Goal: Task Accomplishment & Management: Manage account settings

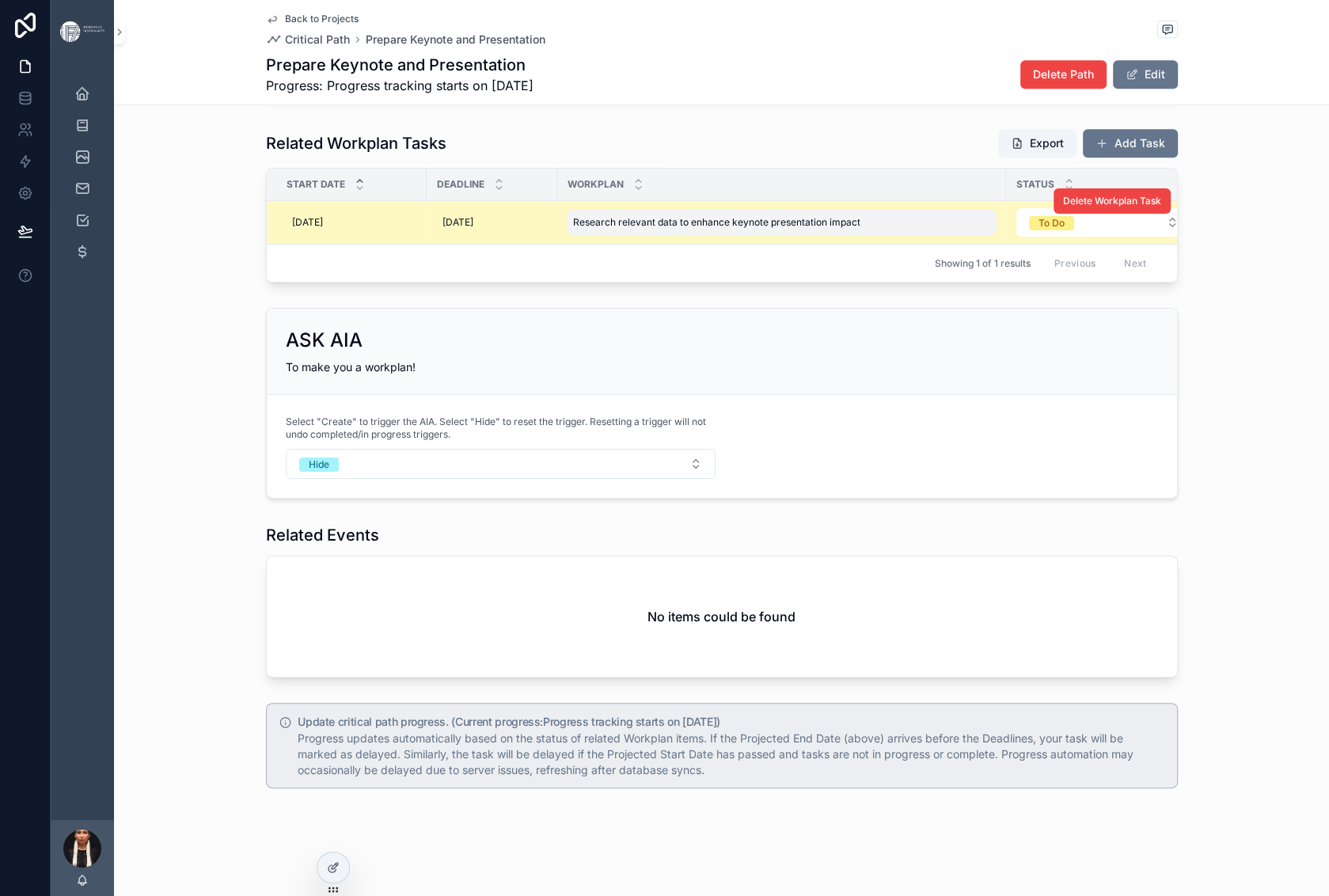
scroll to position [1676, 0]
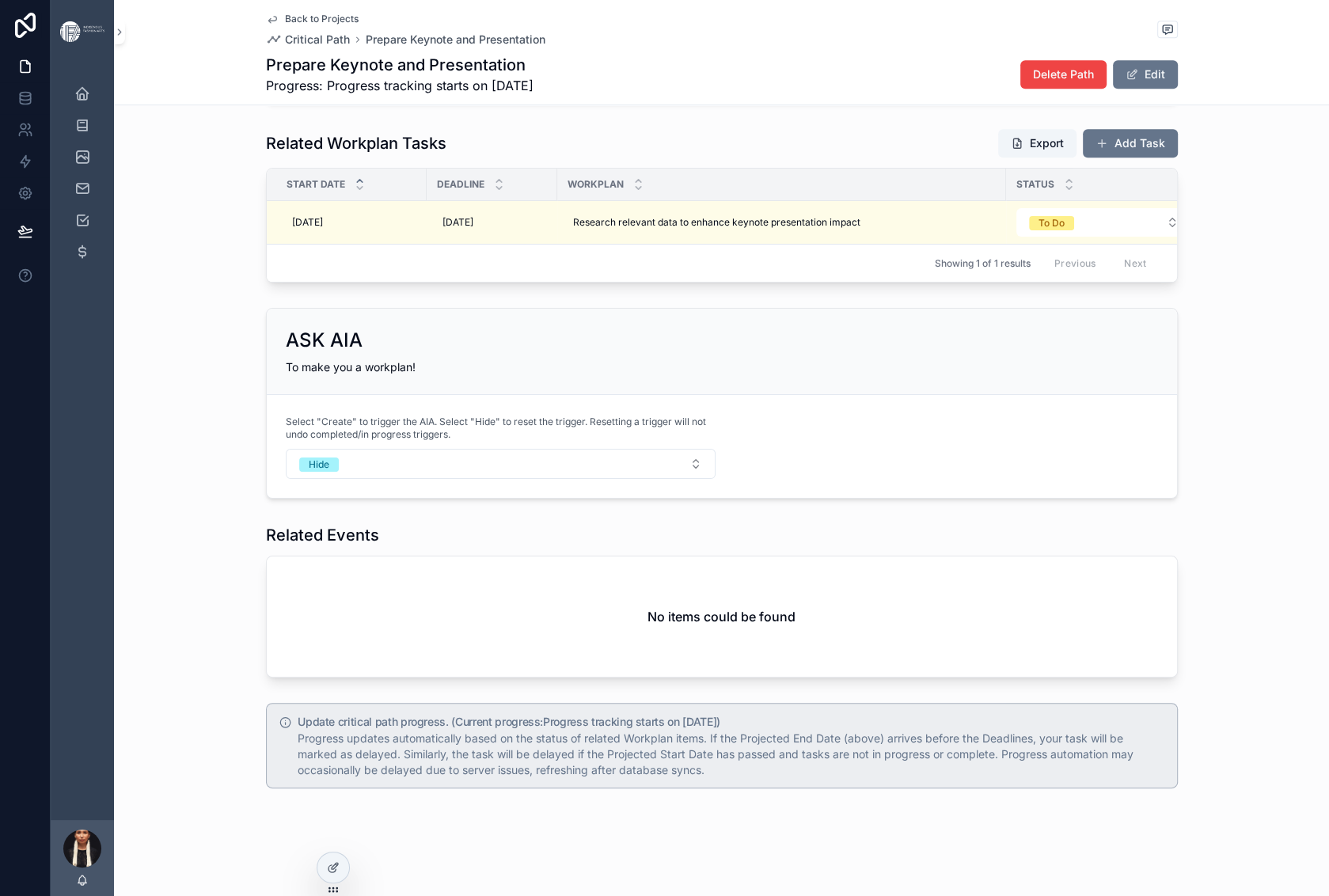
click at [266, 25] on link "Back to Projects" at bounding box center [312, 19] width 92 height 13
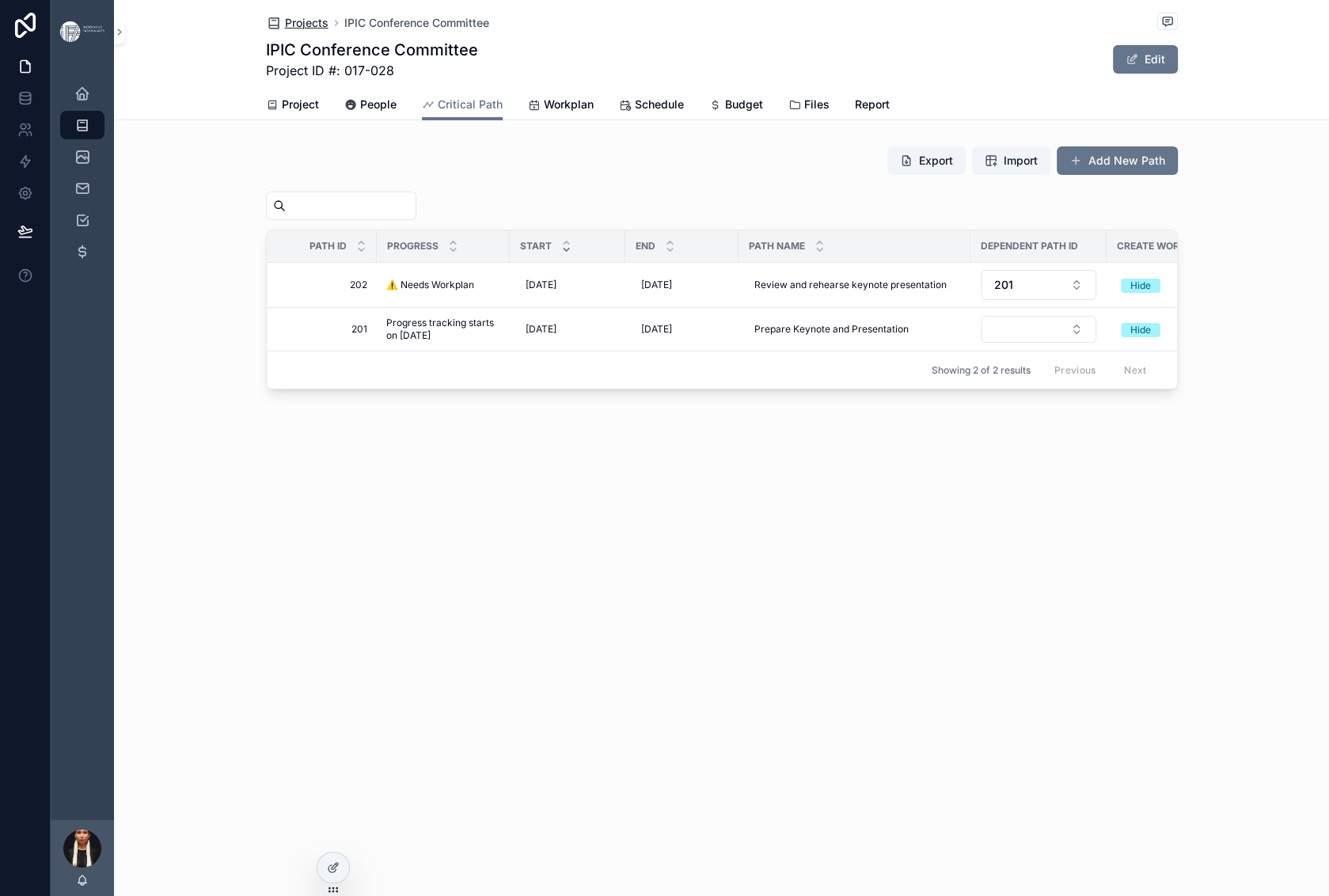
click at [285, 31] on span "Projects" at bounding box center [307, 23] width 44 height 16
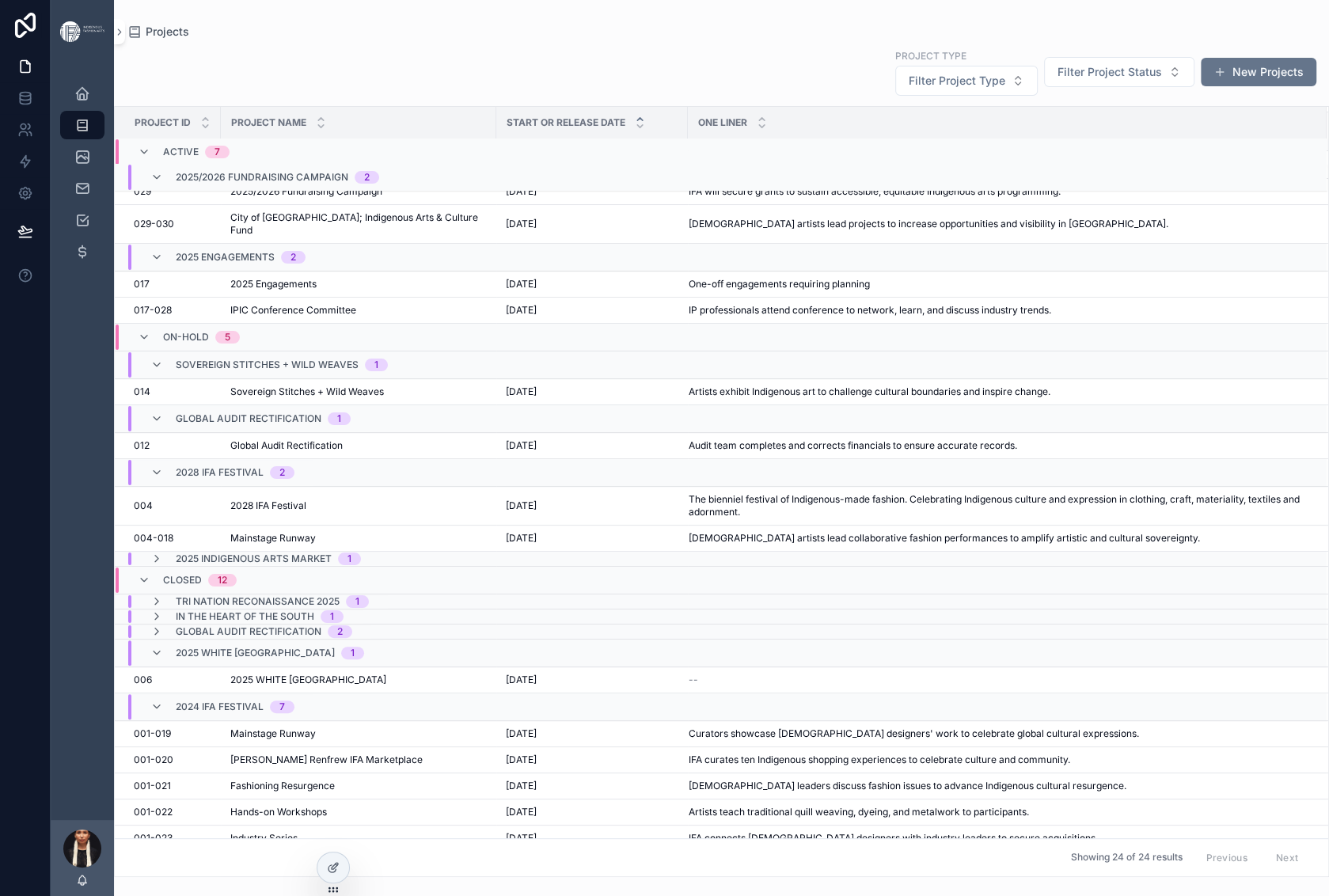
scroll to position [198, 0]
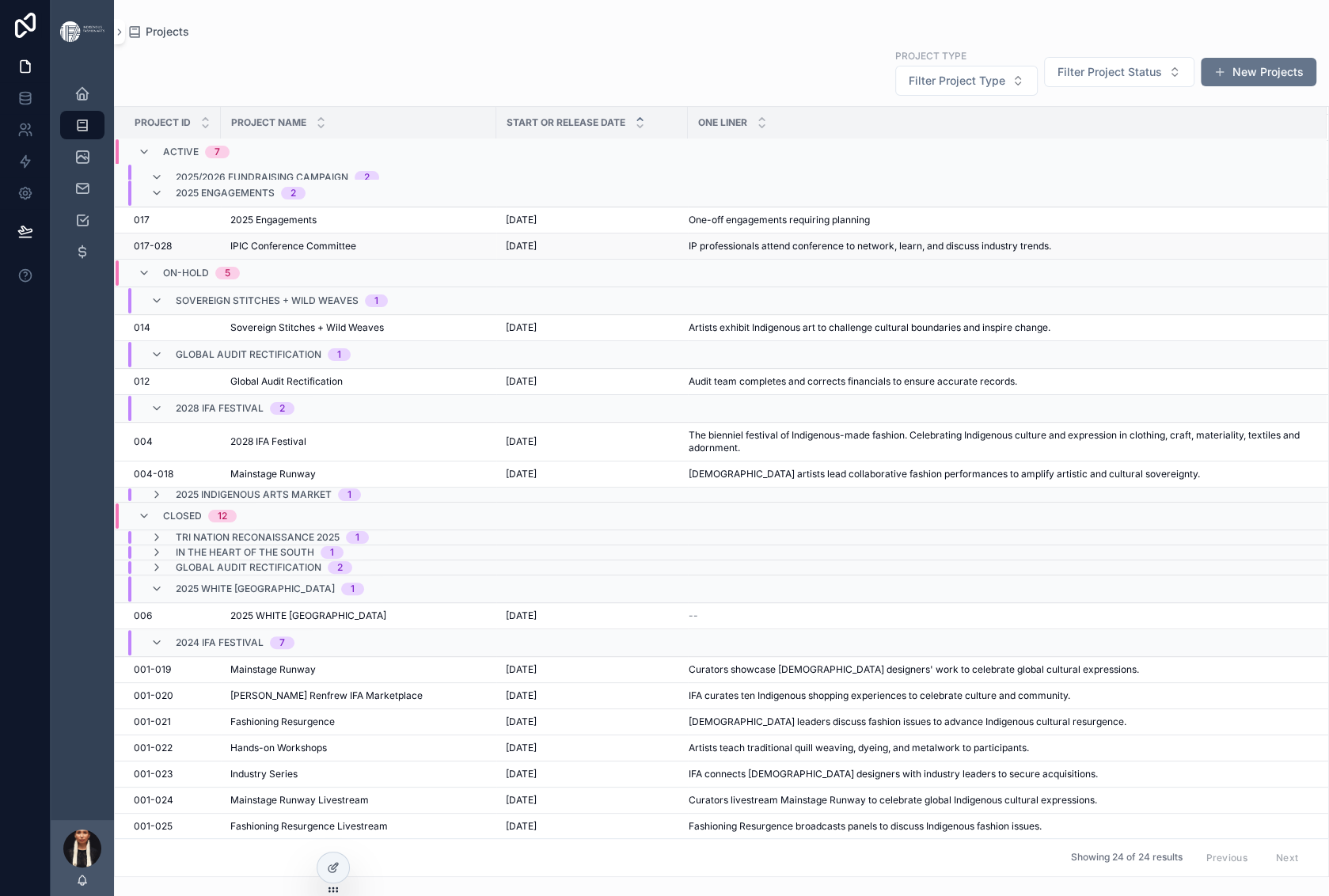
click at [356, 252] on span "IPIC Conference Committee" at bounding box center [293, 246] width 126 height 13
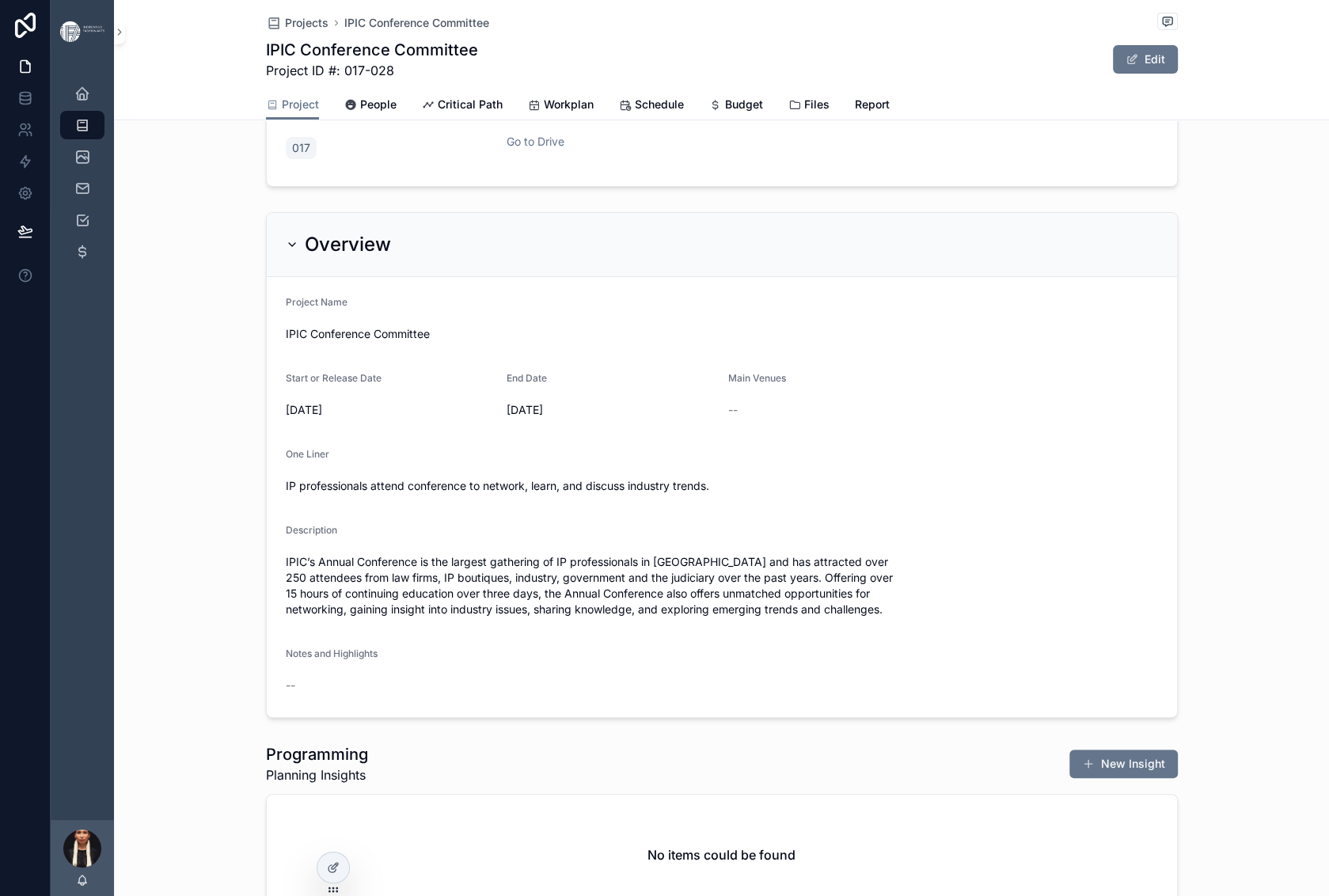
scroll to position [141, 0]
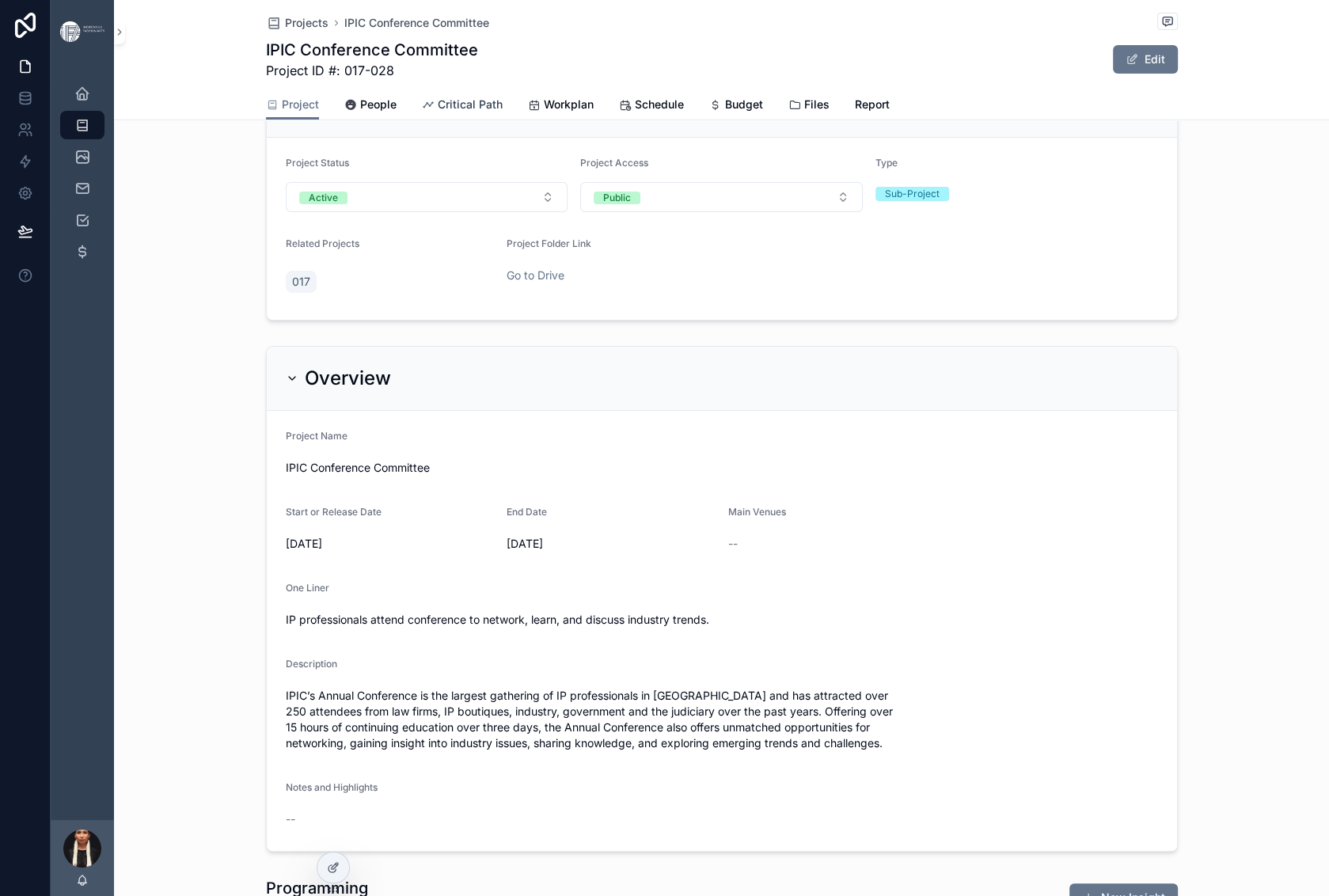
click at [448, 112] on span "Critical Path" at bounding box center [469, 104] width 65 height 16
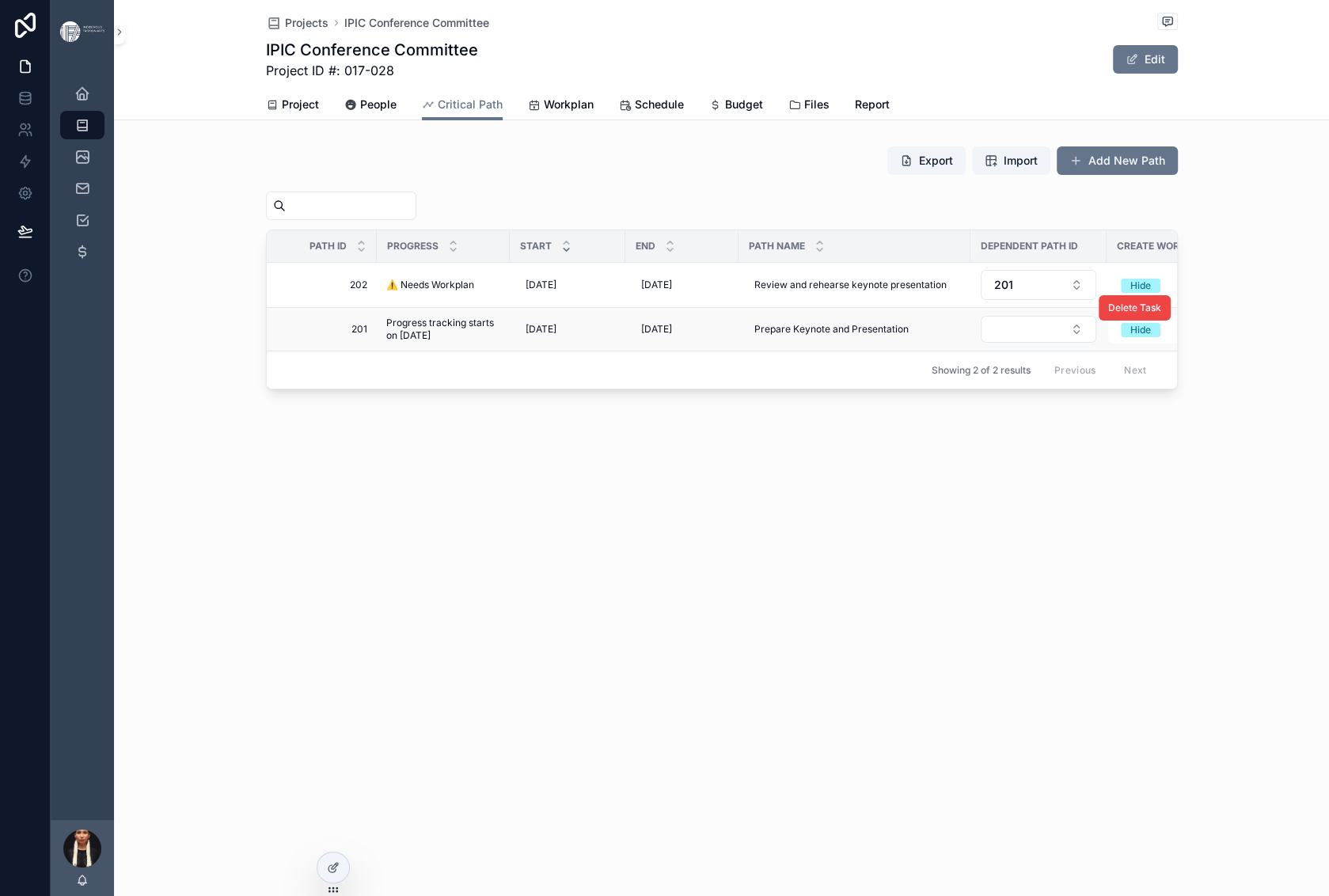
click at [386, 342] on span "Progress tracking starts on [DATE]" at bounding box center [443, 329] width 114 height 25
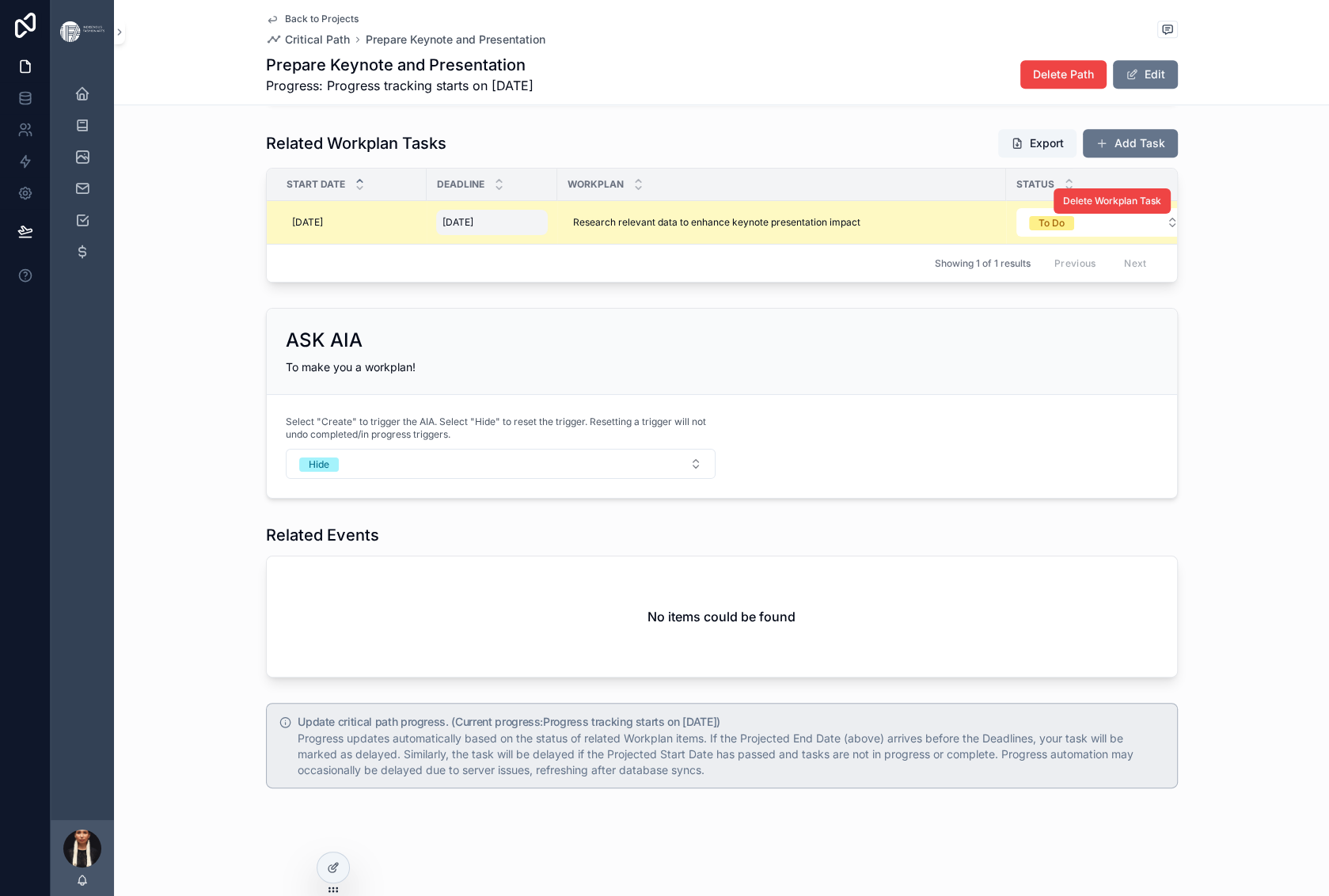
scroll to position [1634, 0]
click at [1170, 245] on td "Delete Workplan Task" at bounding box center [1170, 222] width 2 height 44
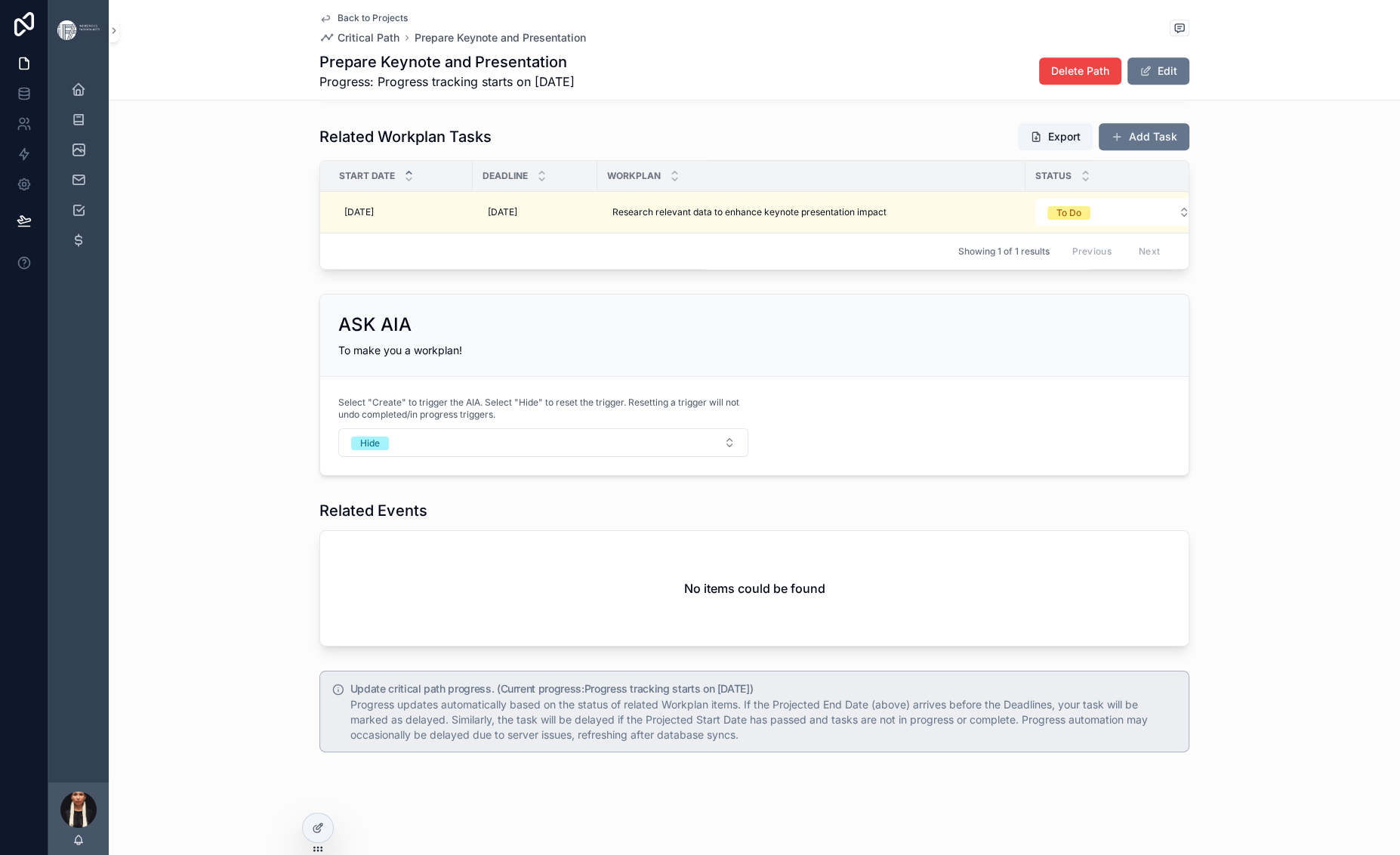
scroll to position [1403, 0]
click at [322, 829] on icon at bounding box center [319, 826] width 6 height 6
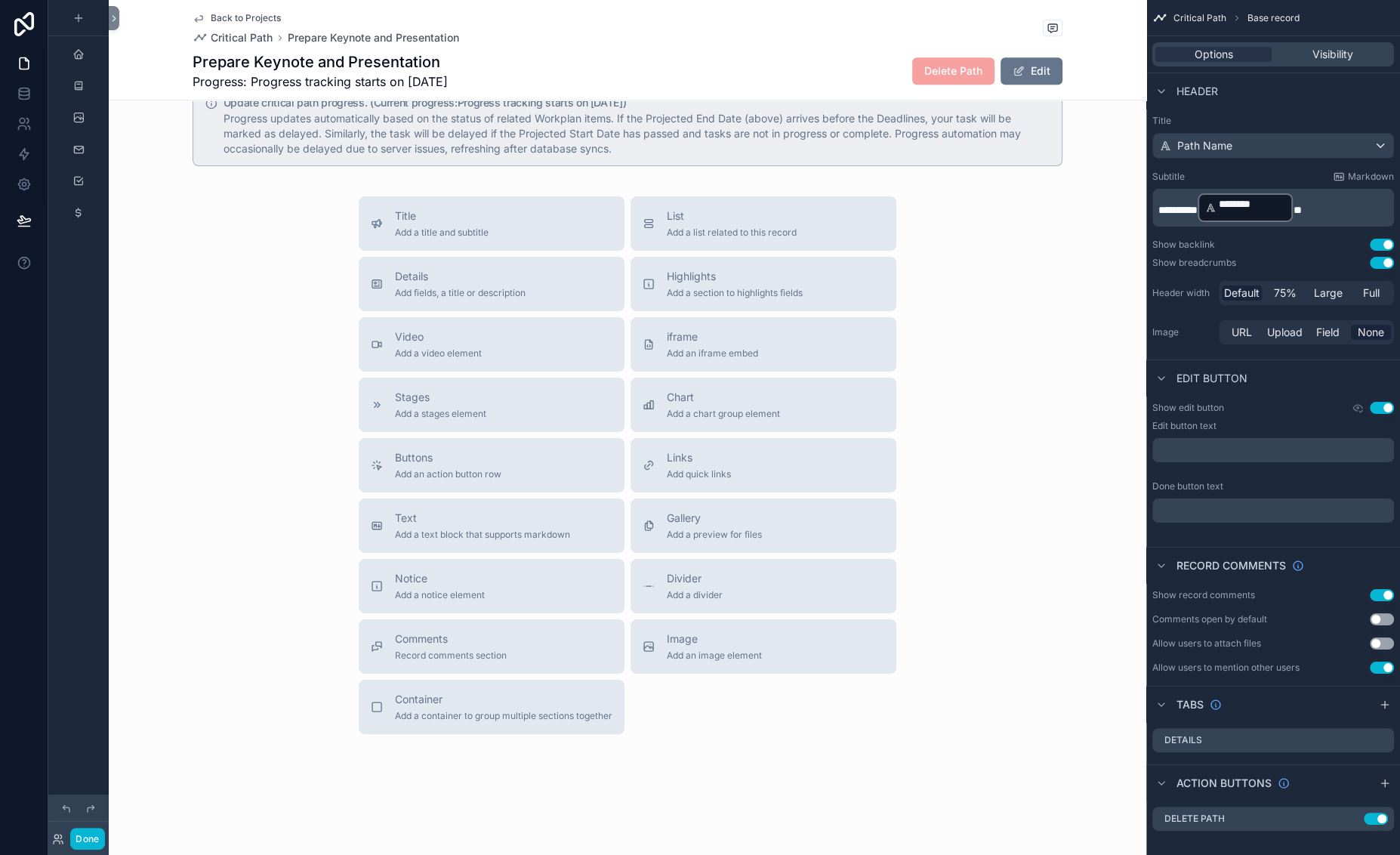
scroll to position [1955, 0]
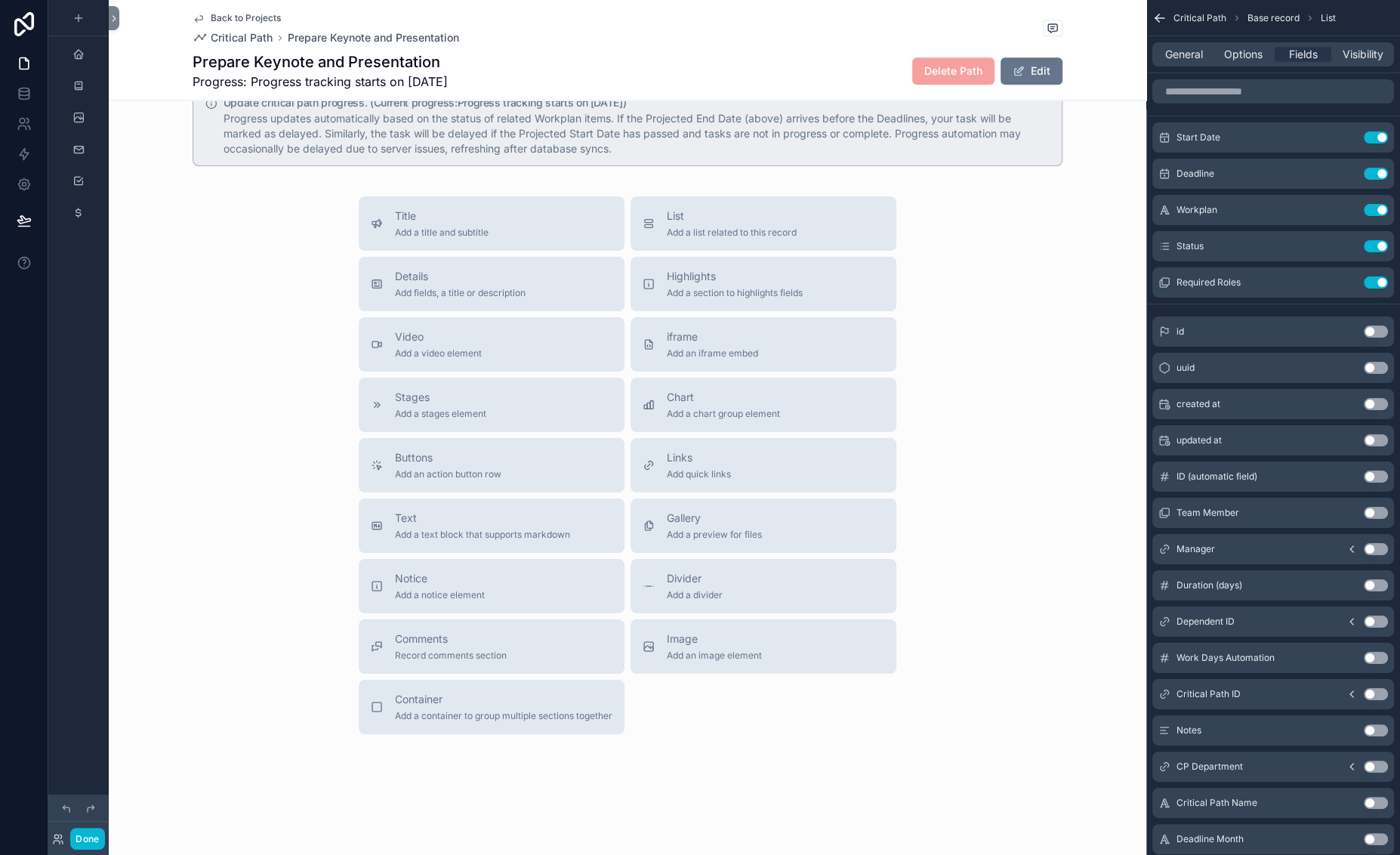
scroll to position [0, 204]
click at [1152, 103] on input "scrollable content" at bounding box center [1273, 91] width 242 height 24
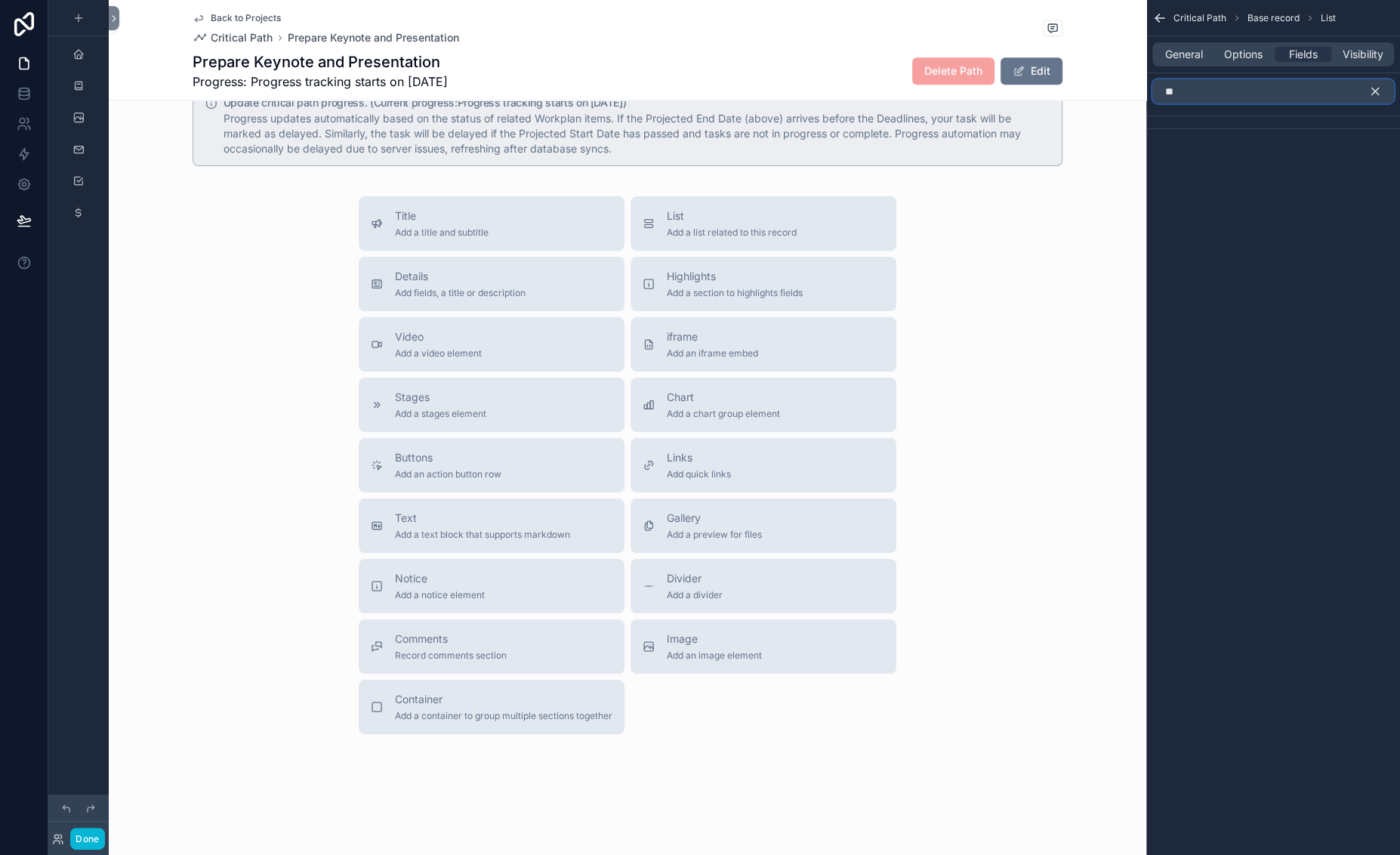
type input "*"
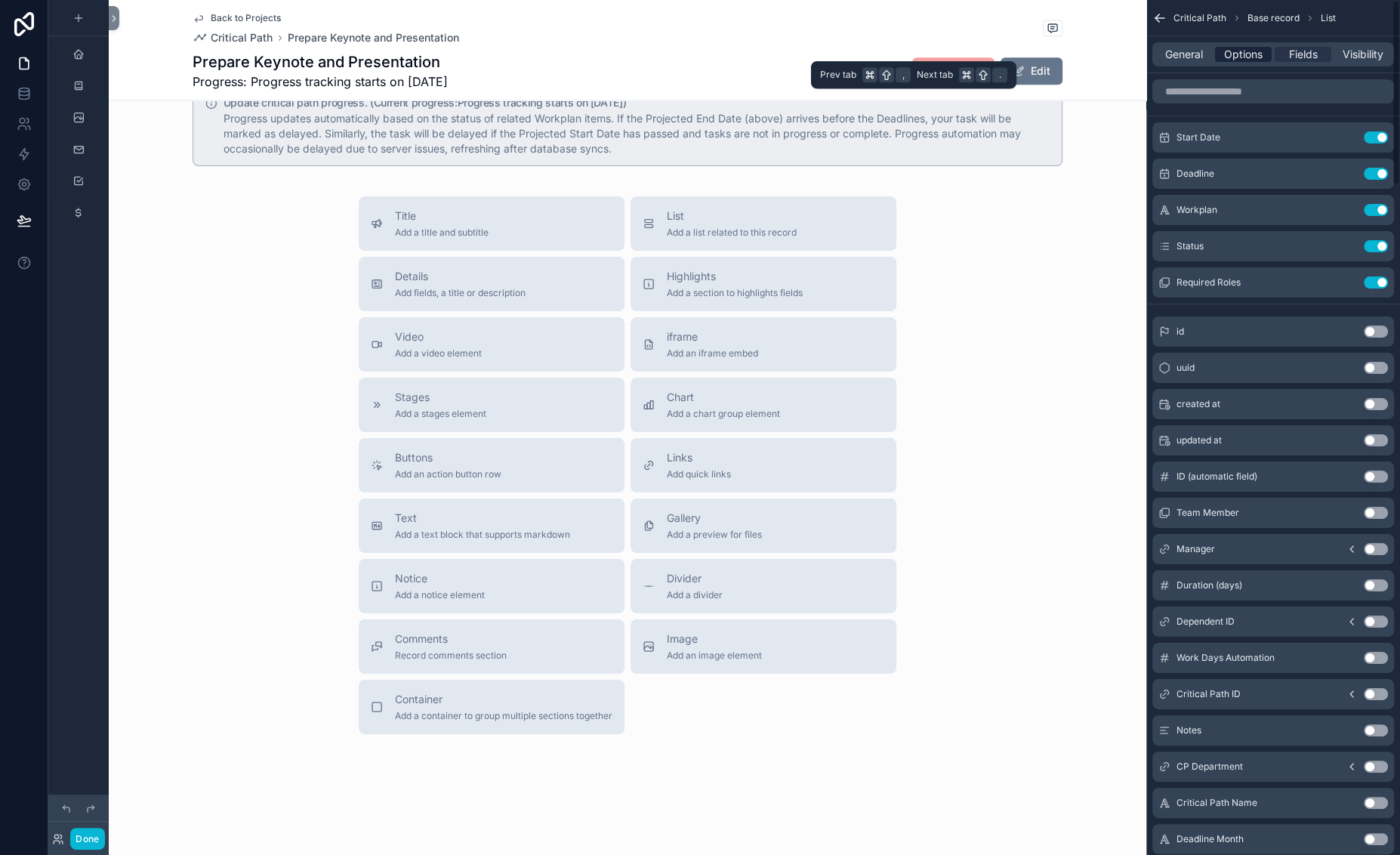
click at [1224, 62] on span "Options" at bounding box center [1243, 55] width 39 height 15
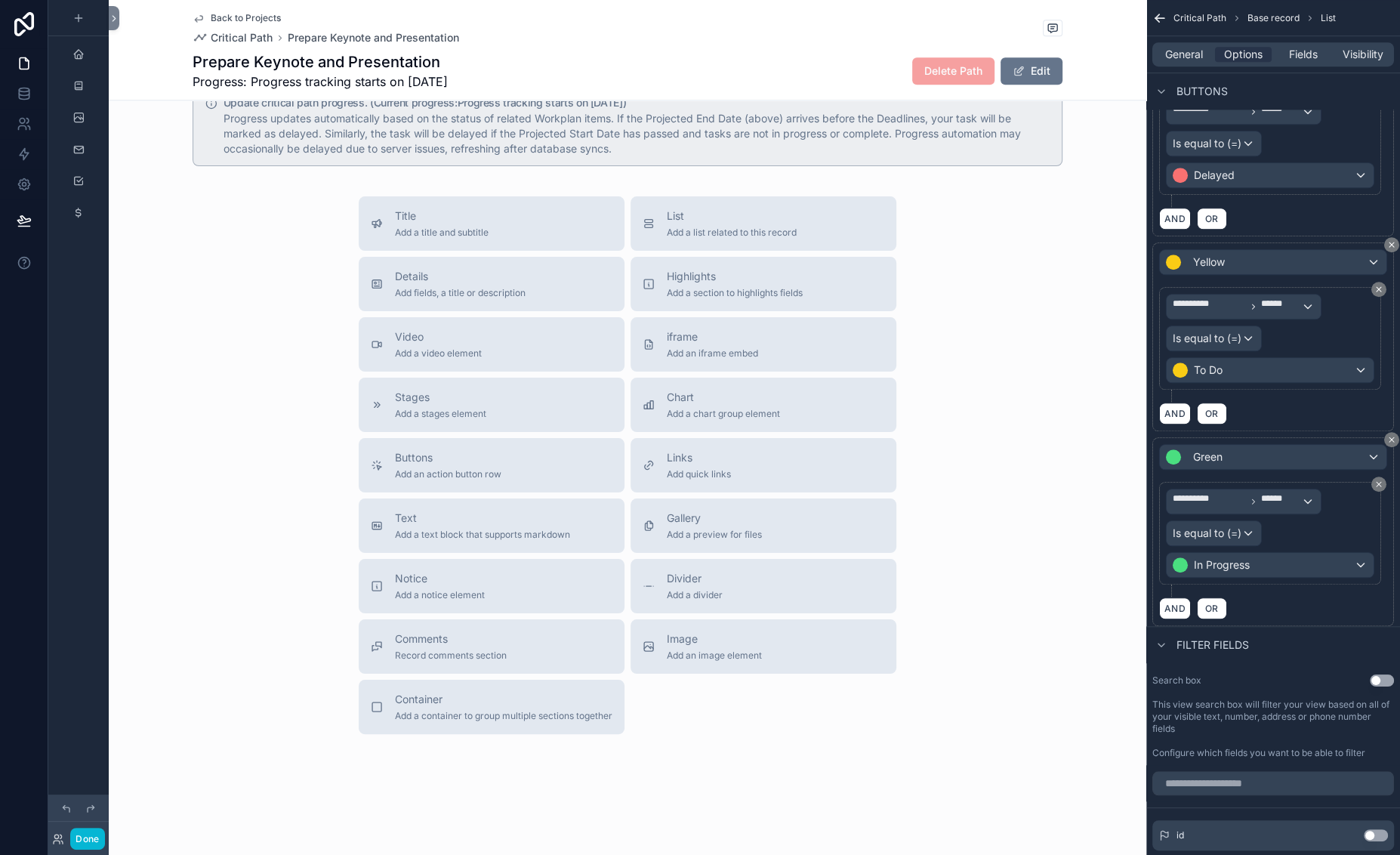
scroll to position [851, 0]
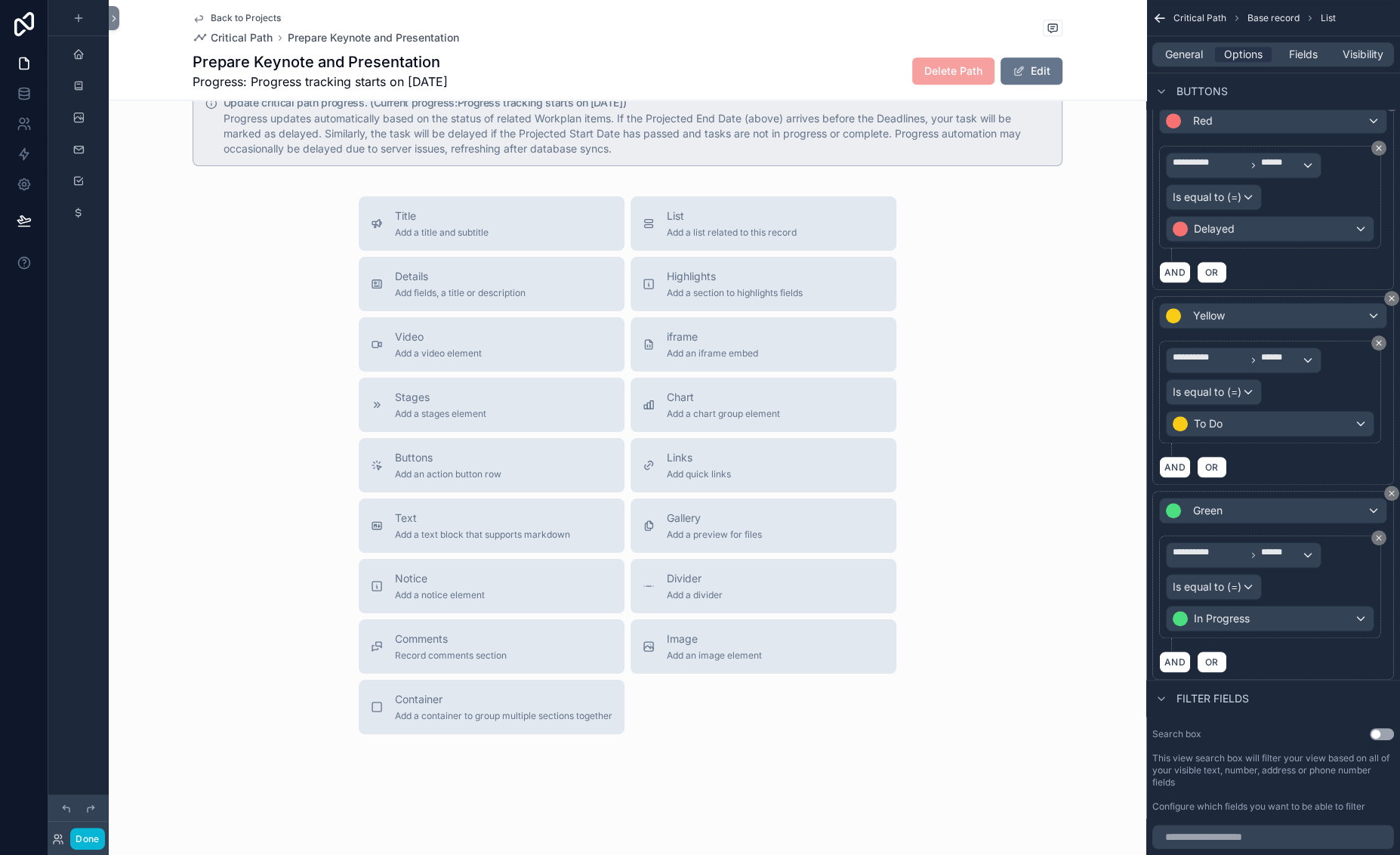
click at [1177, 41] on label "Action #2" at bounding box center [1201, 35] width 49 height 12
click at [1267, 41] on icon "scrollable content" at bounding box center [1382, 35] width 12 height 12
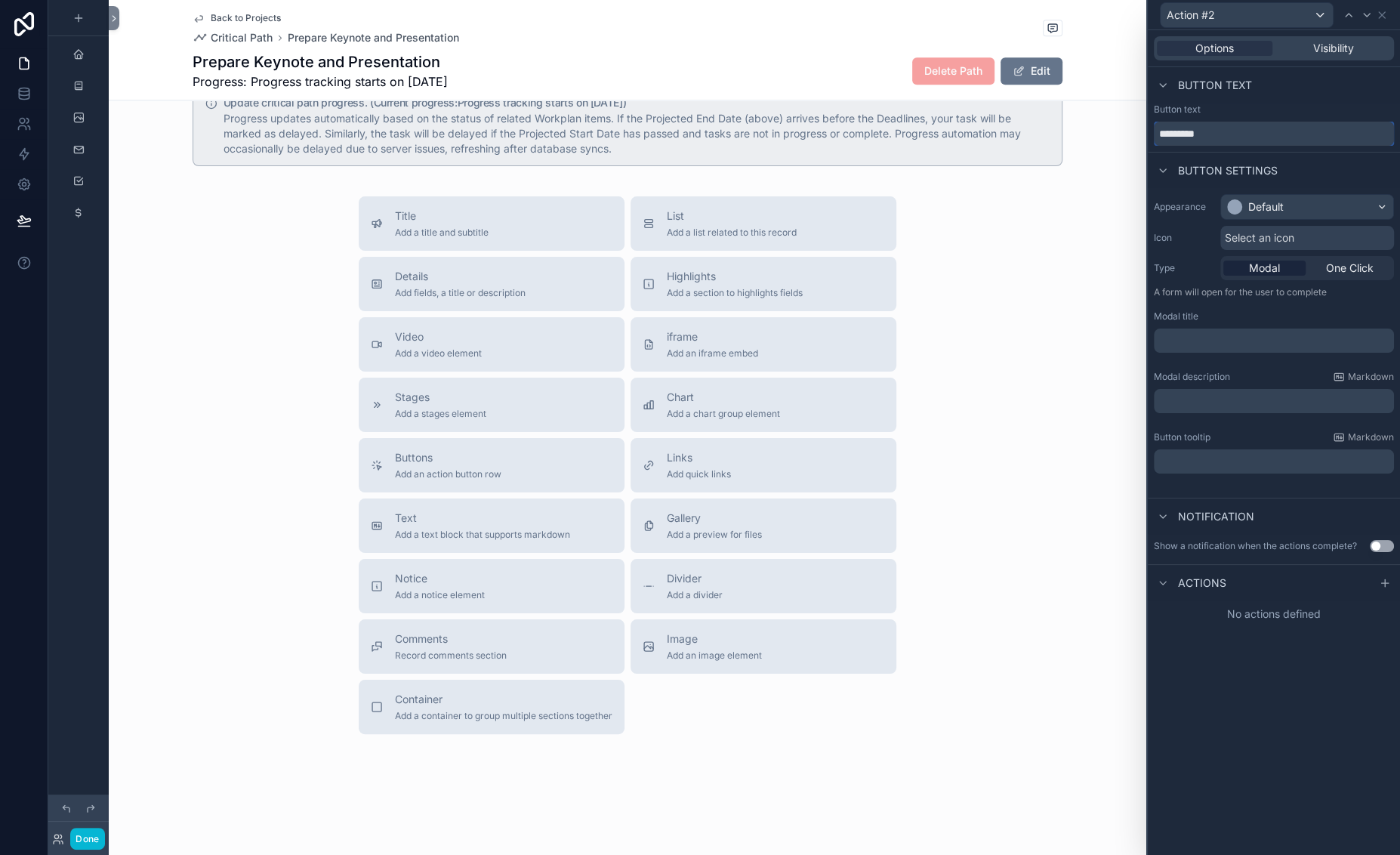
click at [1154, 146] on input "*********" at bounding box center [1274, 134] width 240 height 24
type input "*********"
click at [1248, 214] on div "Default" at bounding box center [1265, 207] width 36 height 15
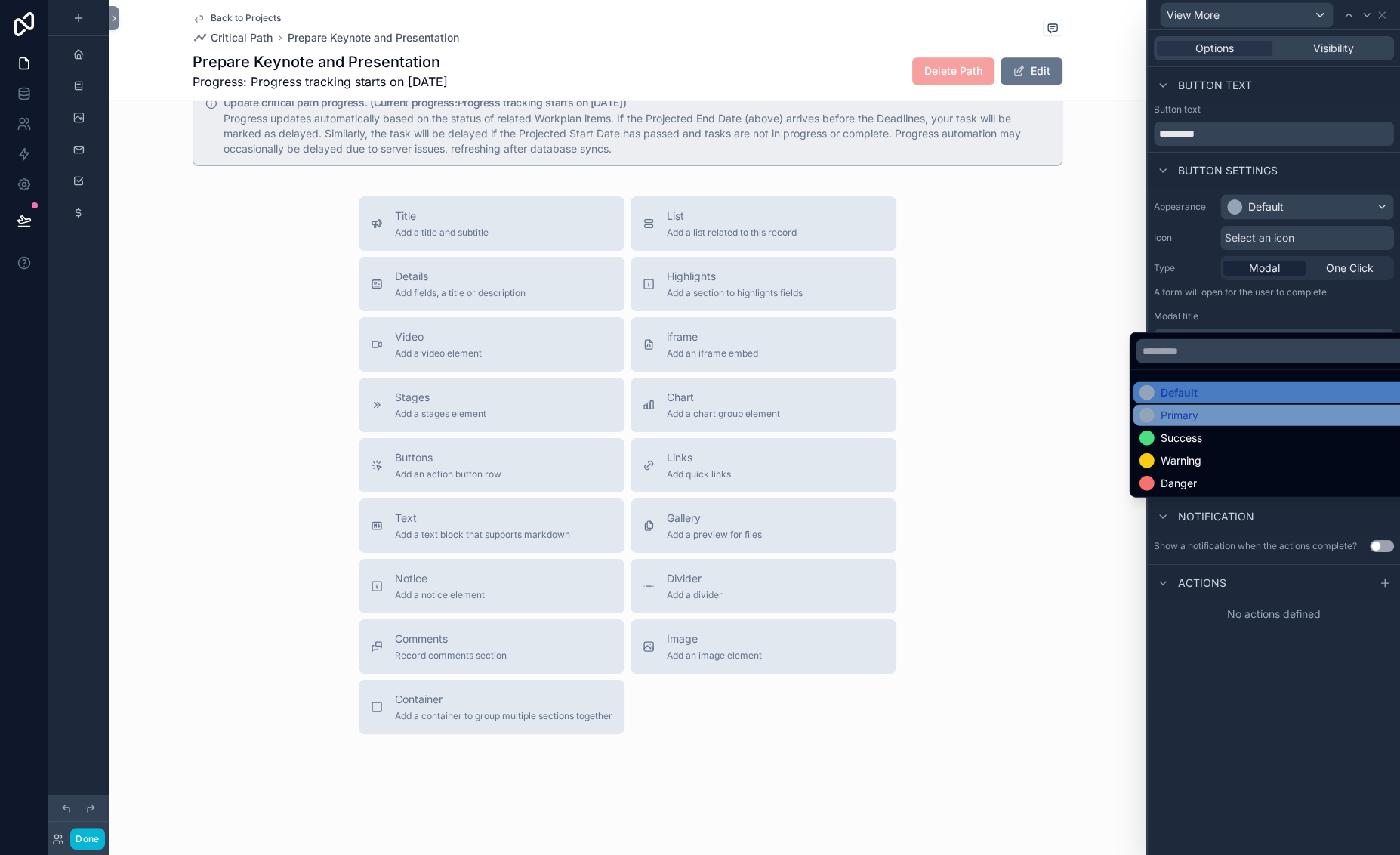
click at [1198, 423] on div "Primary" at bounding box center [1180, 415] width 38 height 15
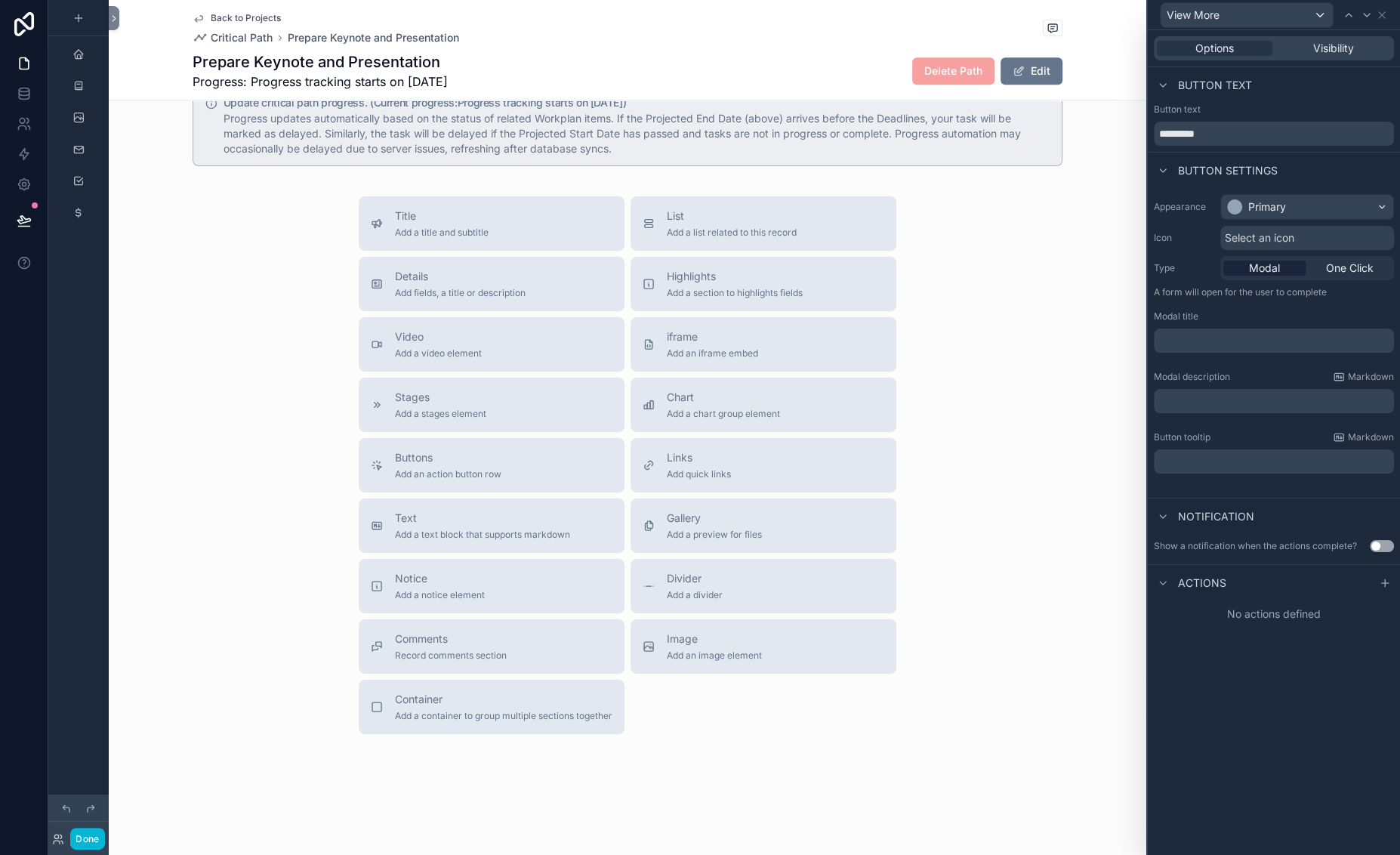
scroll to position [30, 0]
click at [1267, 276] on span "One Click" at bounding box center [1350, 268] width 48 height 15
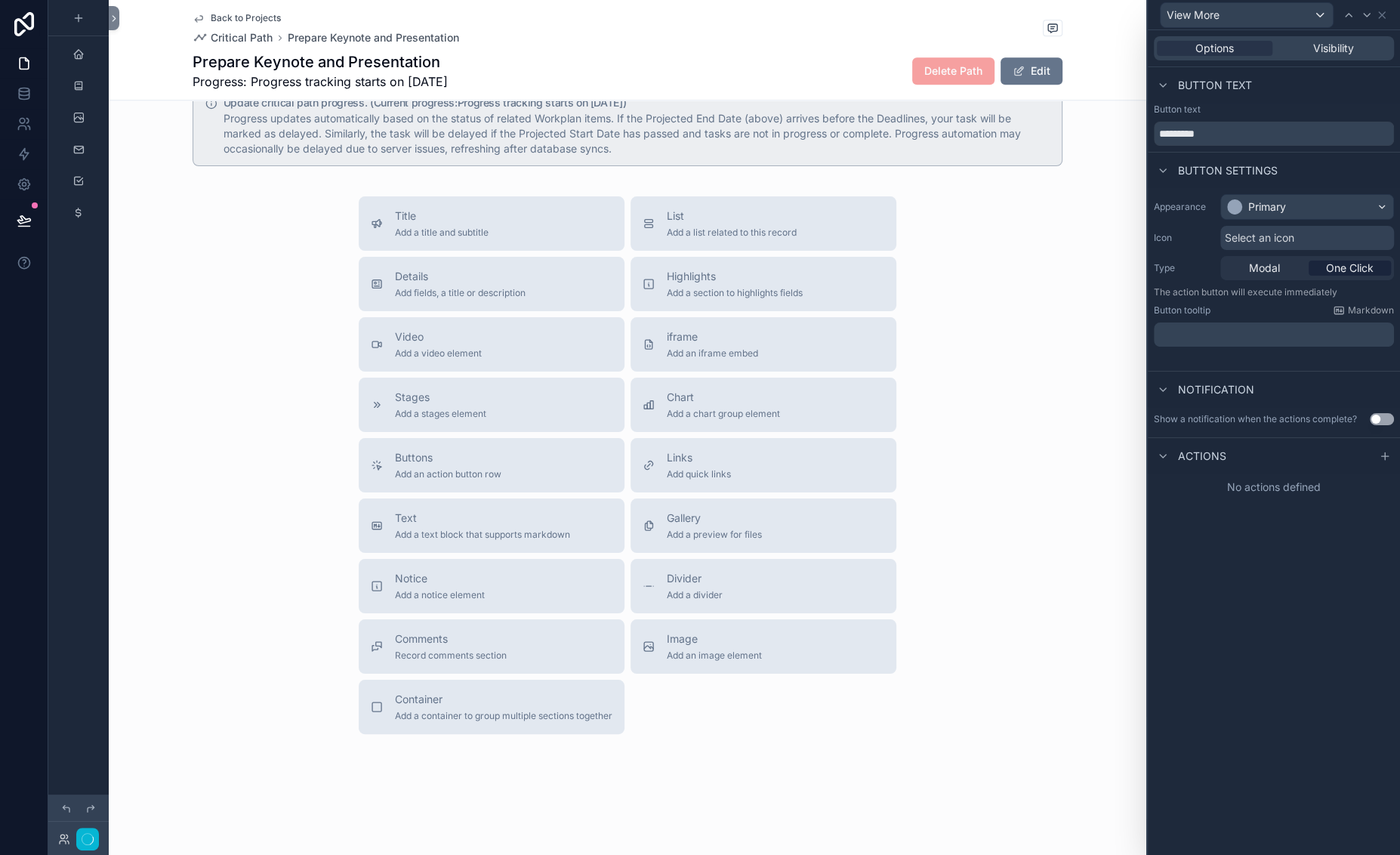
scroll to position [0, 0]
click at [1160, 342] on p "﻿" at bounding box center [1275, 334] width 231 height 15
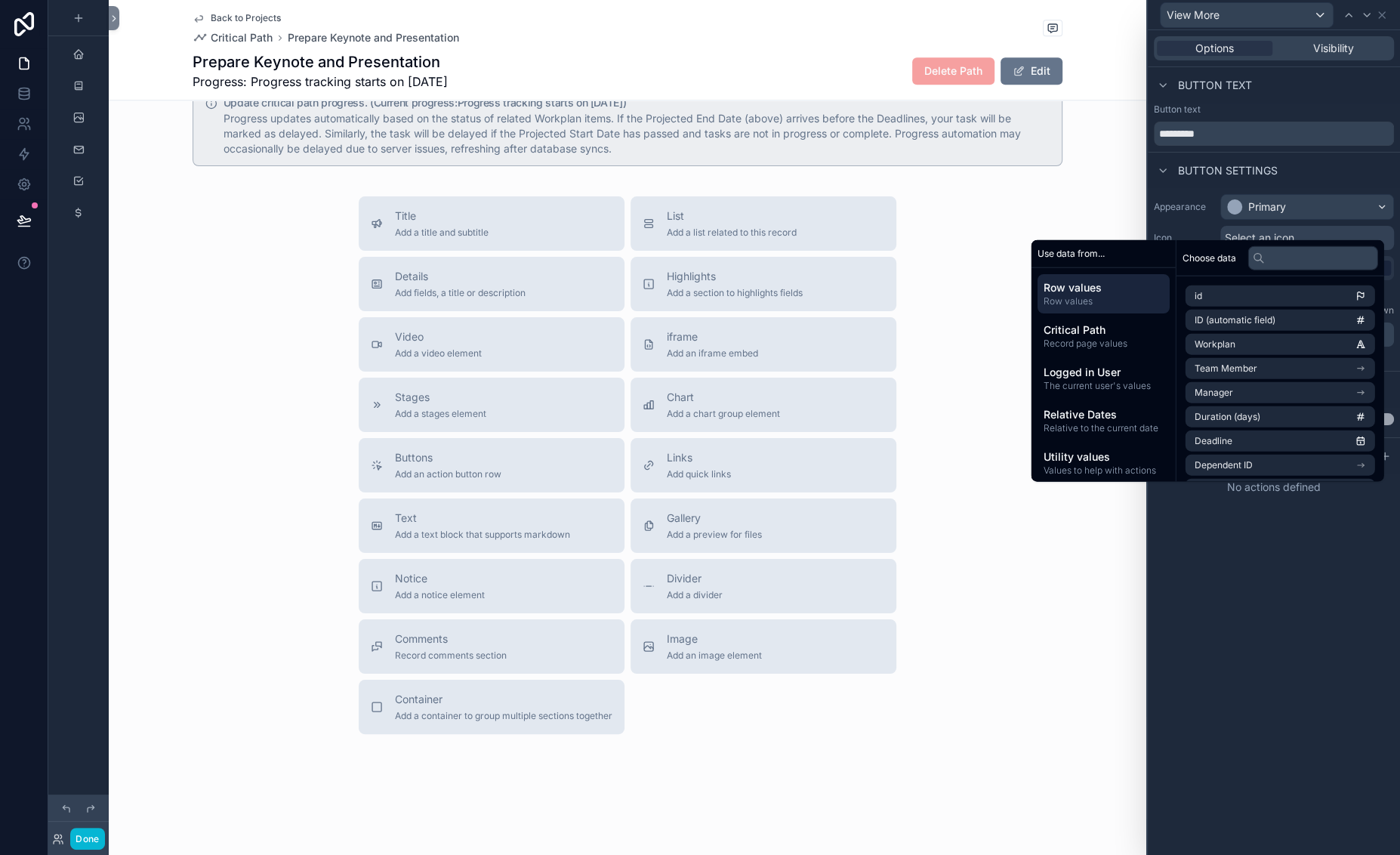
click at [1238, 371] on div "Appearance Primary Icon Select an icon Type Modal One Click The action button w…" at bounding box center [1274, 279] width 252 height 182
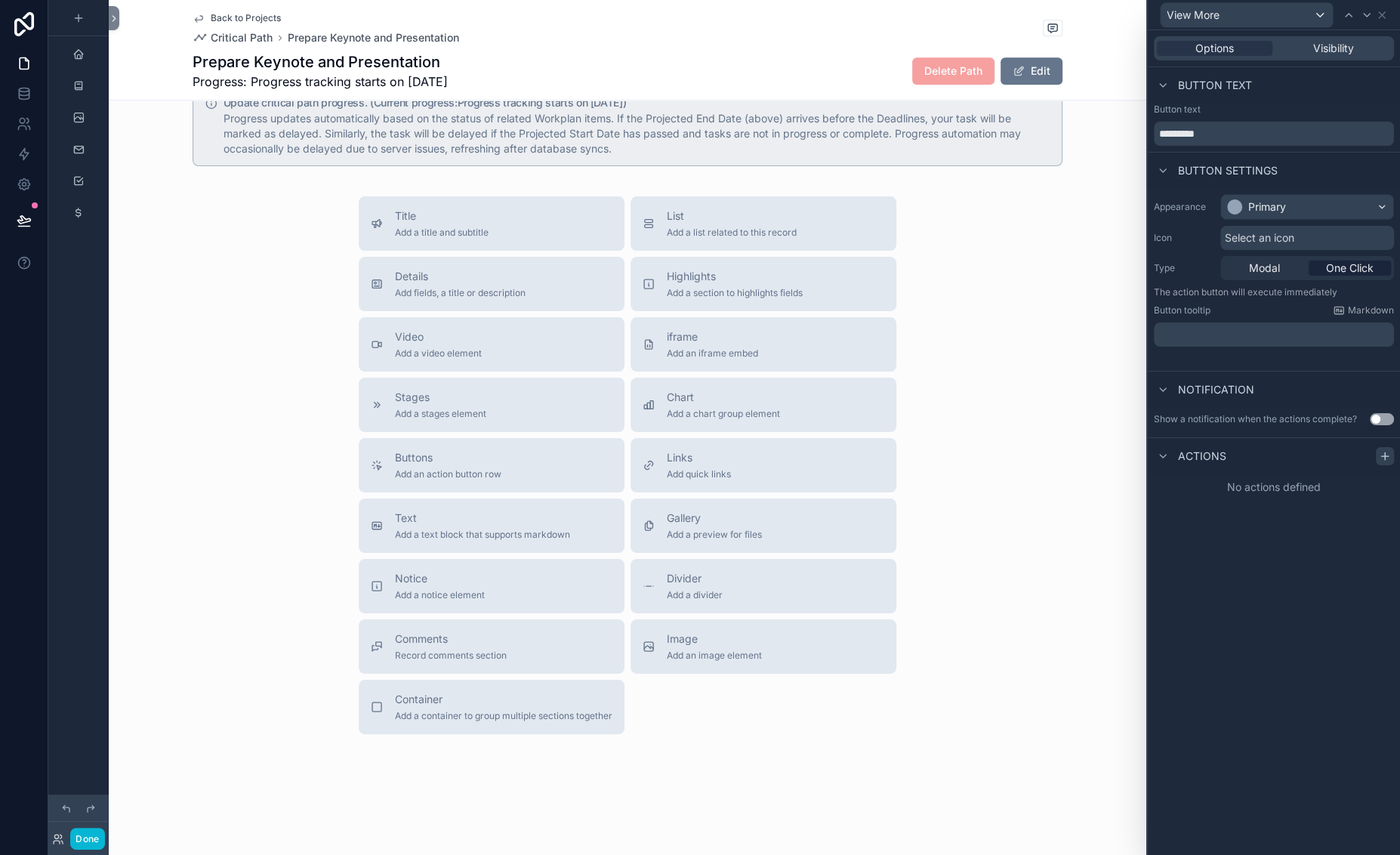
click at [1267, 459] on icon at bounding box center [1385, 455] width 0 height 7
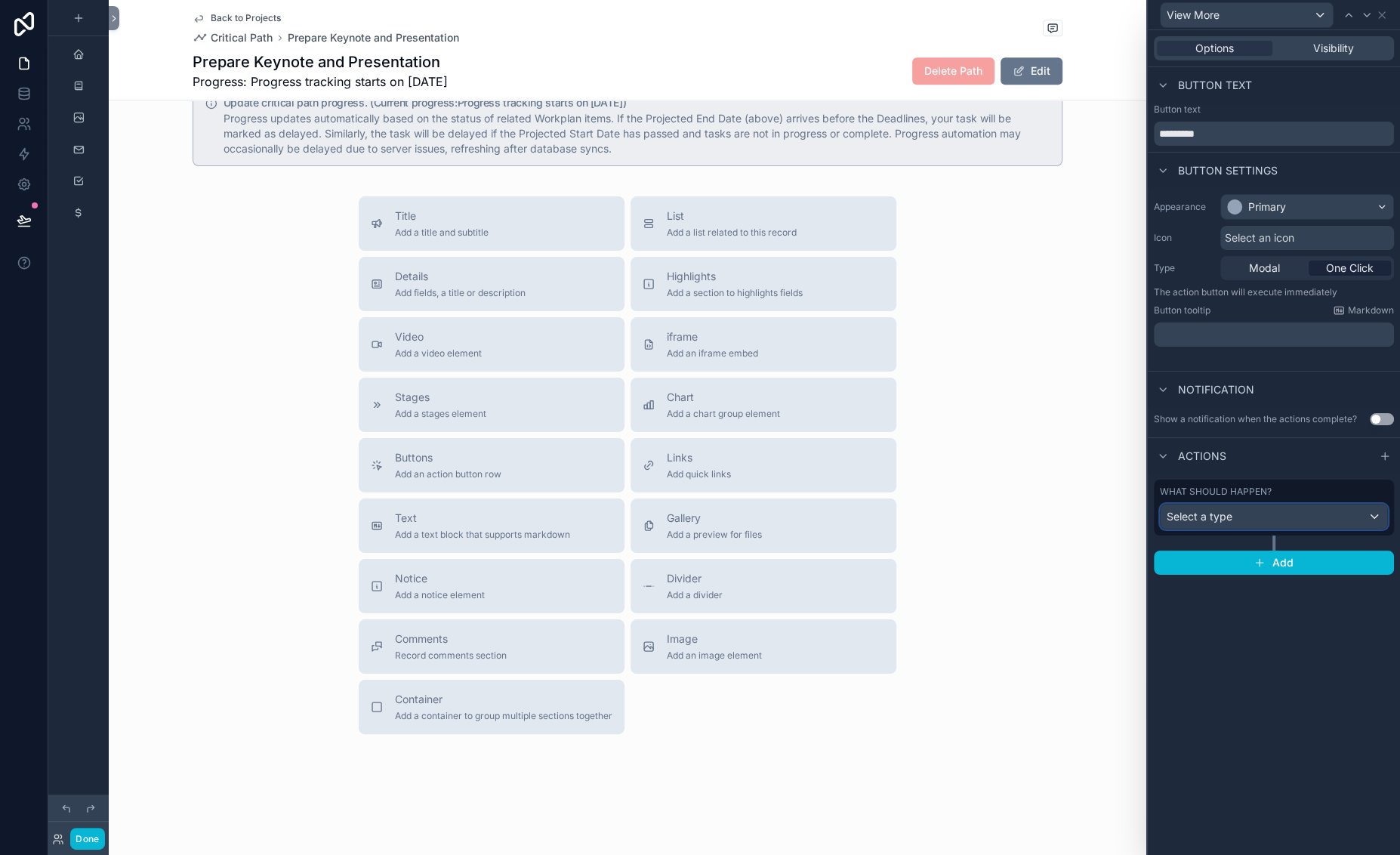
click at [1161, 528] on div "Select a type" at bounding box center [1274, 517] width 226 height 24
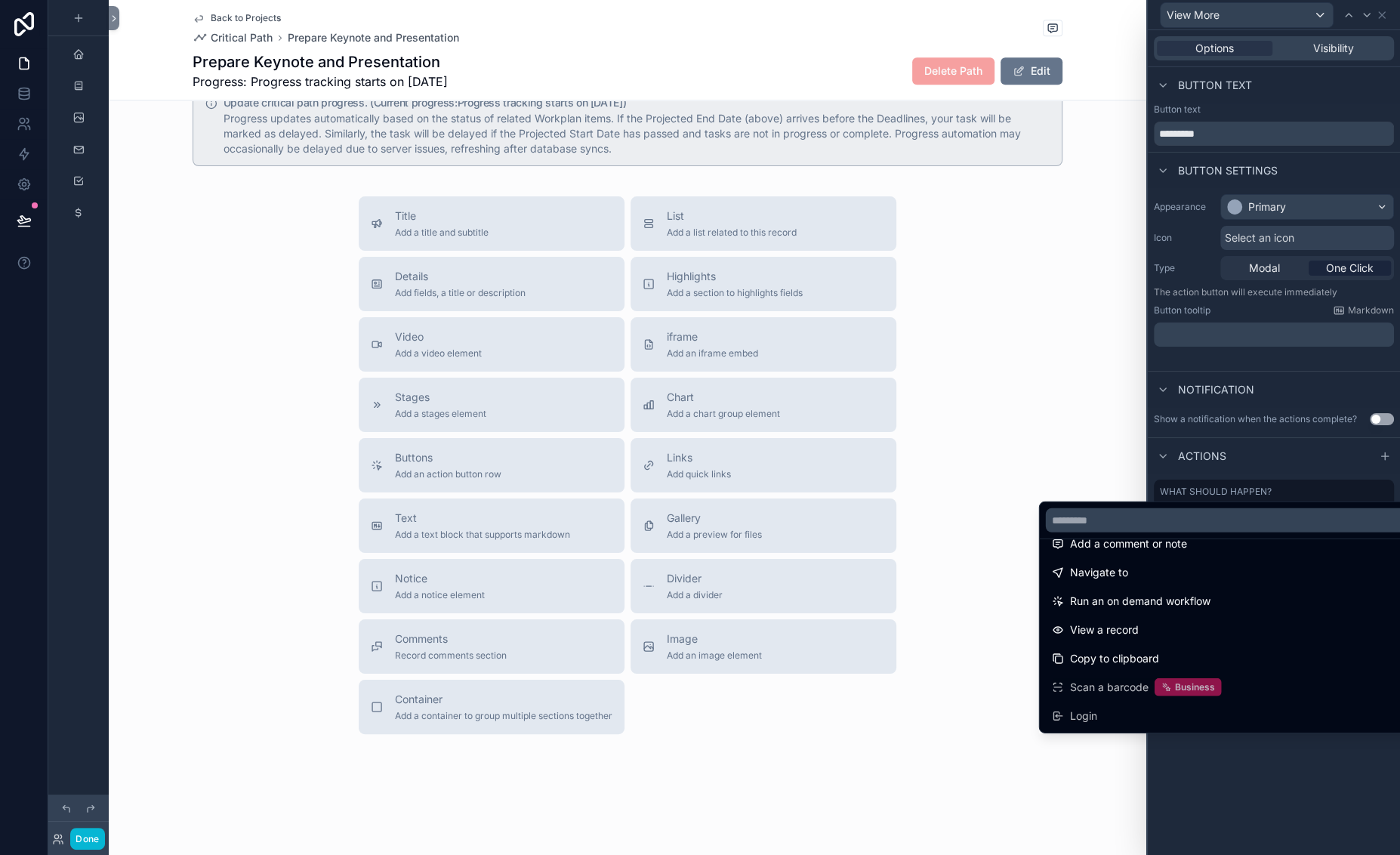
scroll to position [161, 0]
click at [1113, 621] on span "View a record" at bounding box center [1104, 630] width 68 height 18
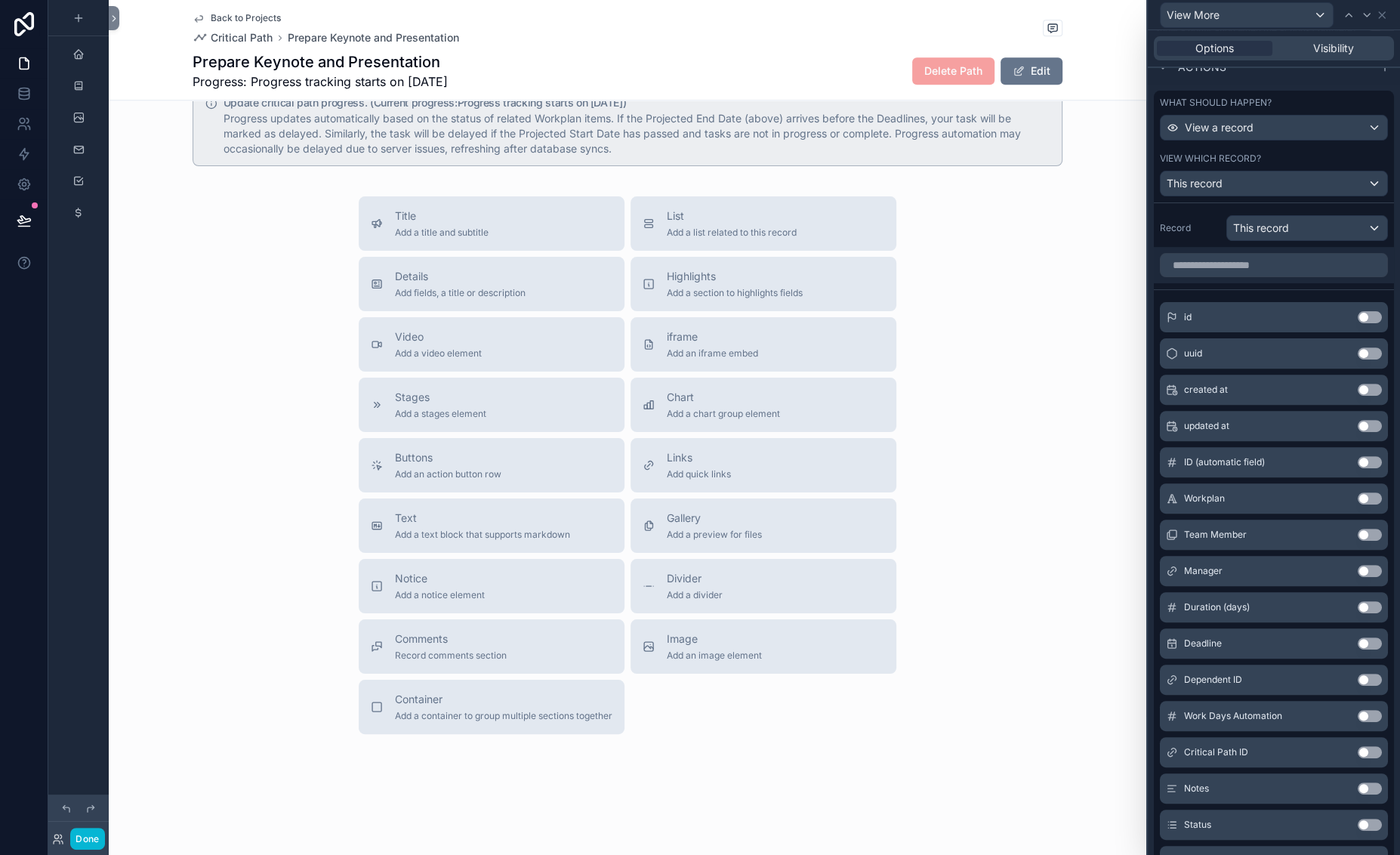
scroll to position [387, 0]
click at [1167, 193] on span "This record" at bounding box center [1195, 185] width 56 height 15
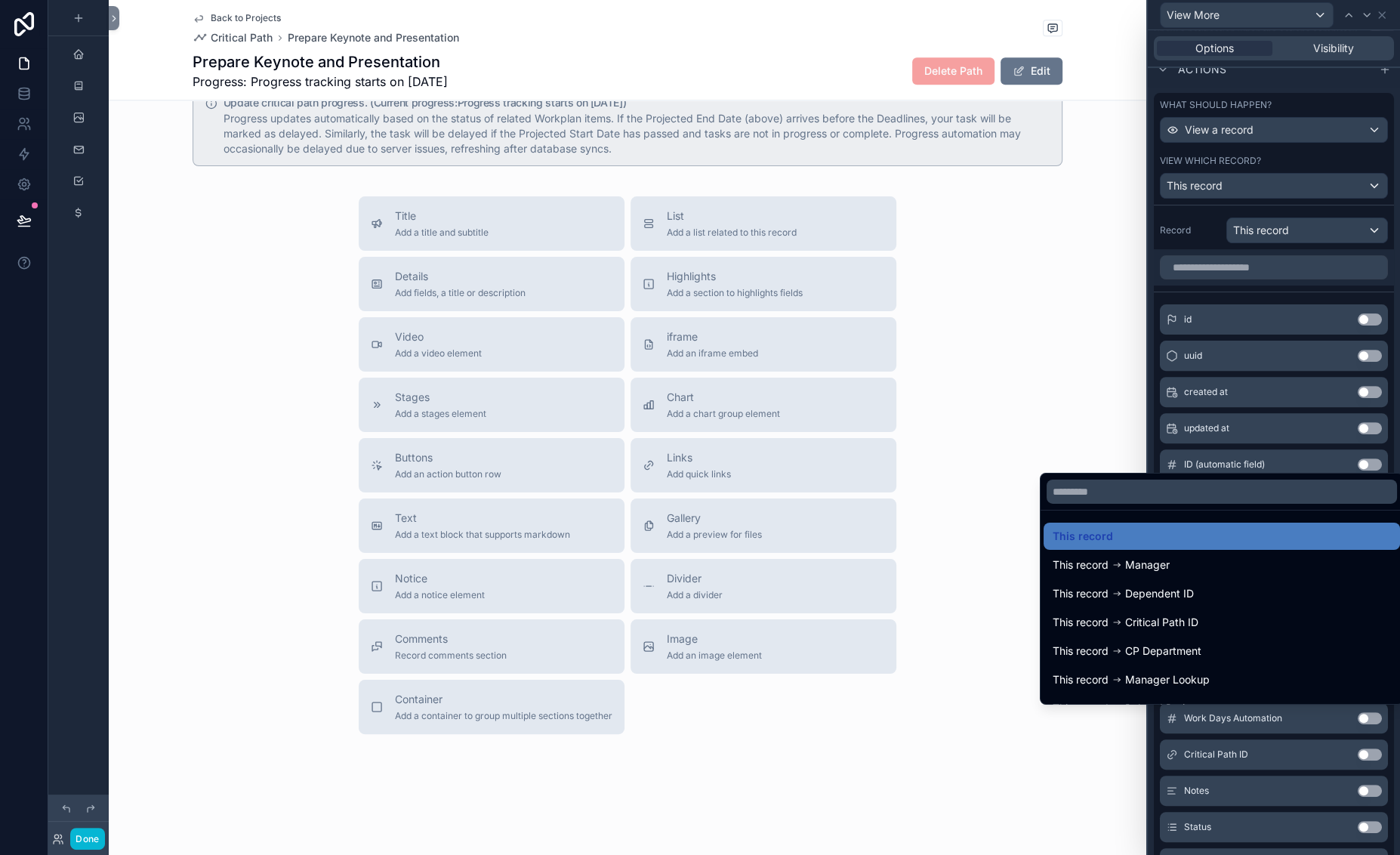
click at [1148, 447] on div at bounding box center [1274, 427] width 252 height 855
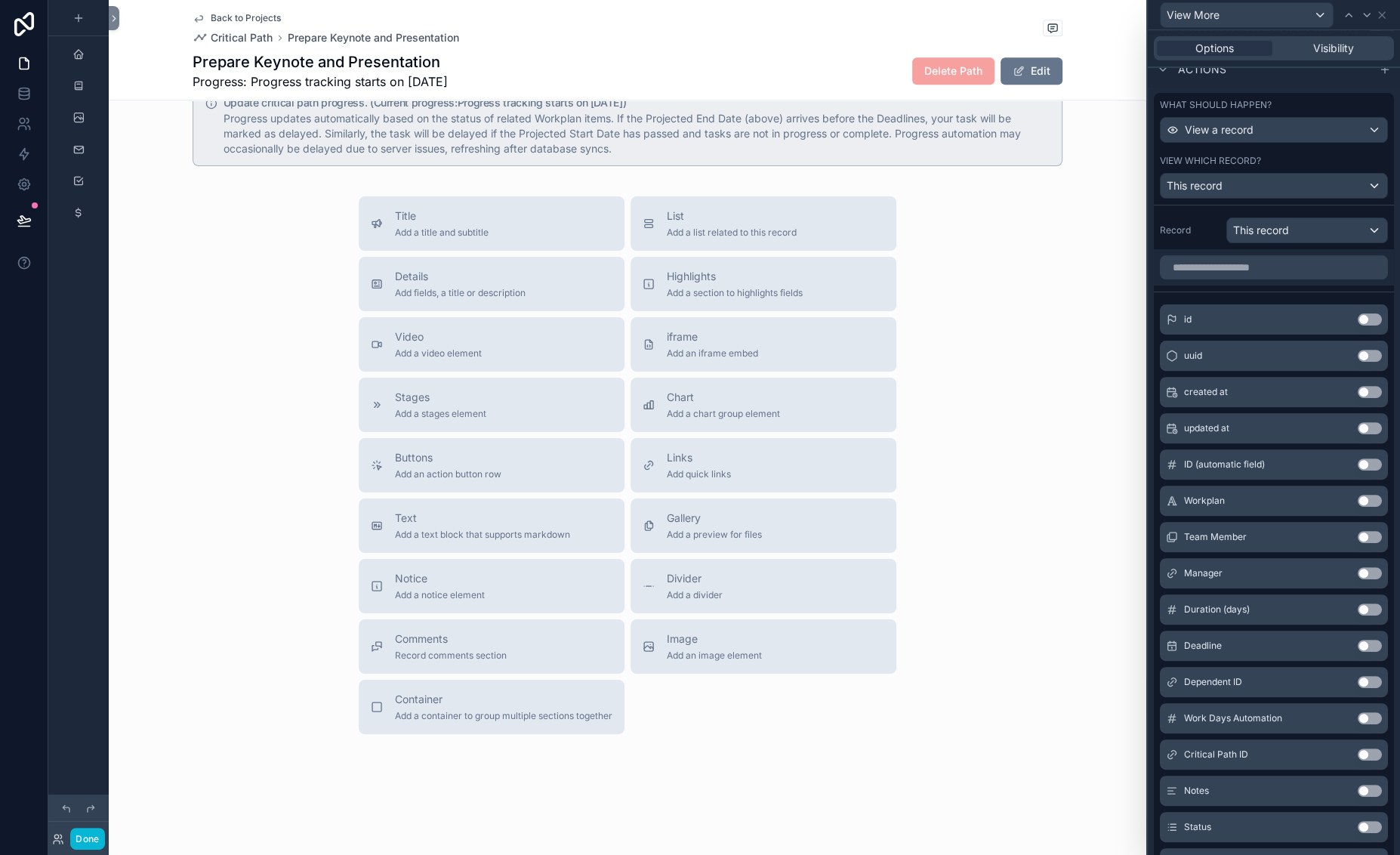
scroll to position [0, 0]
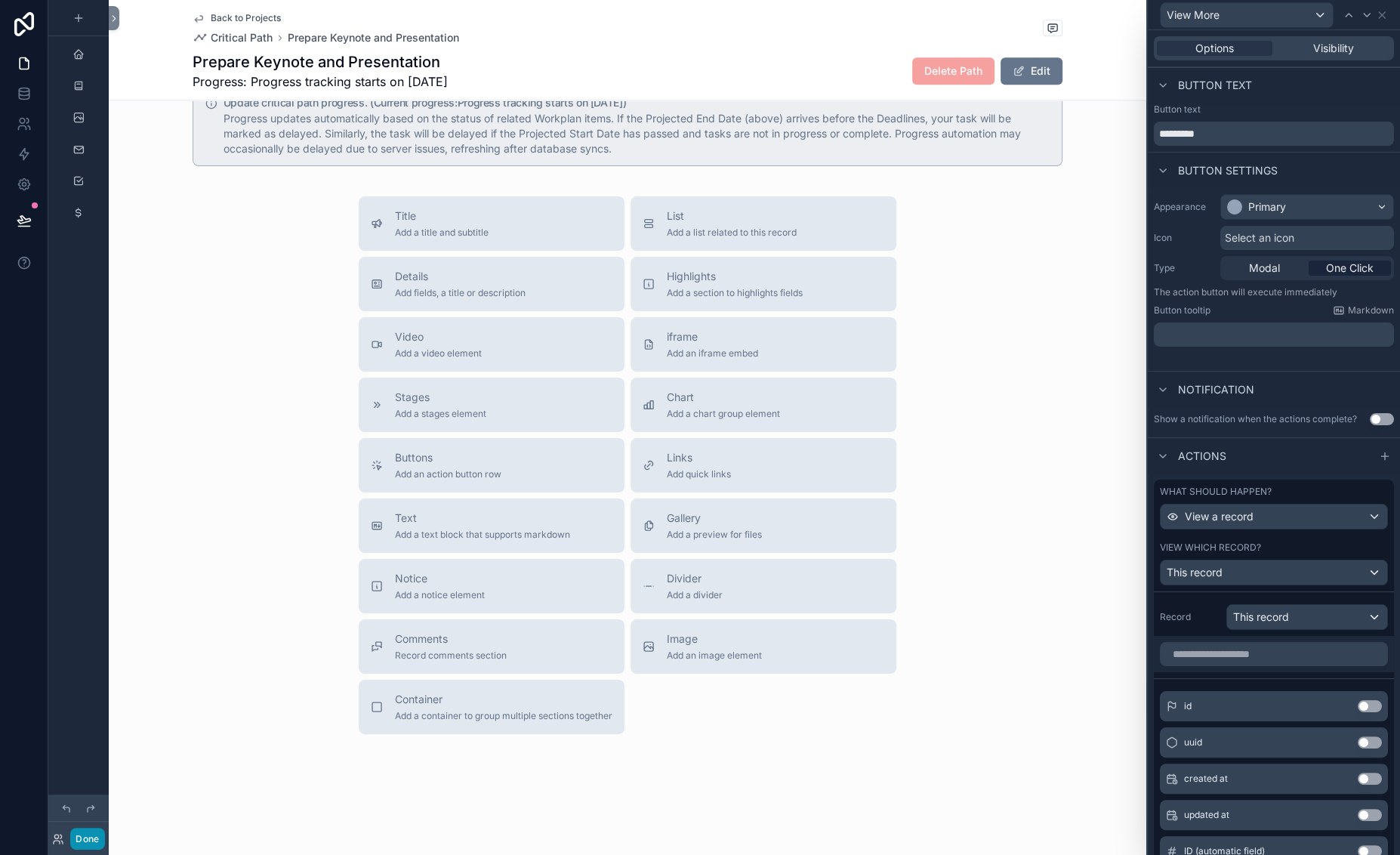
click at [104, 832] on button "Done" at bounding box center [87, 838] width 34 height 22
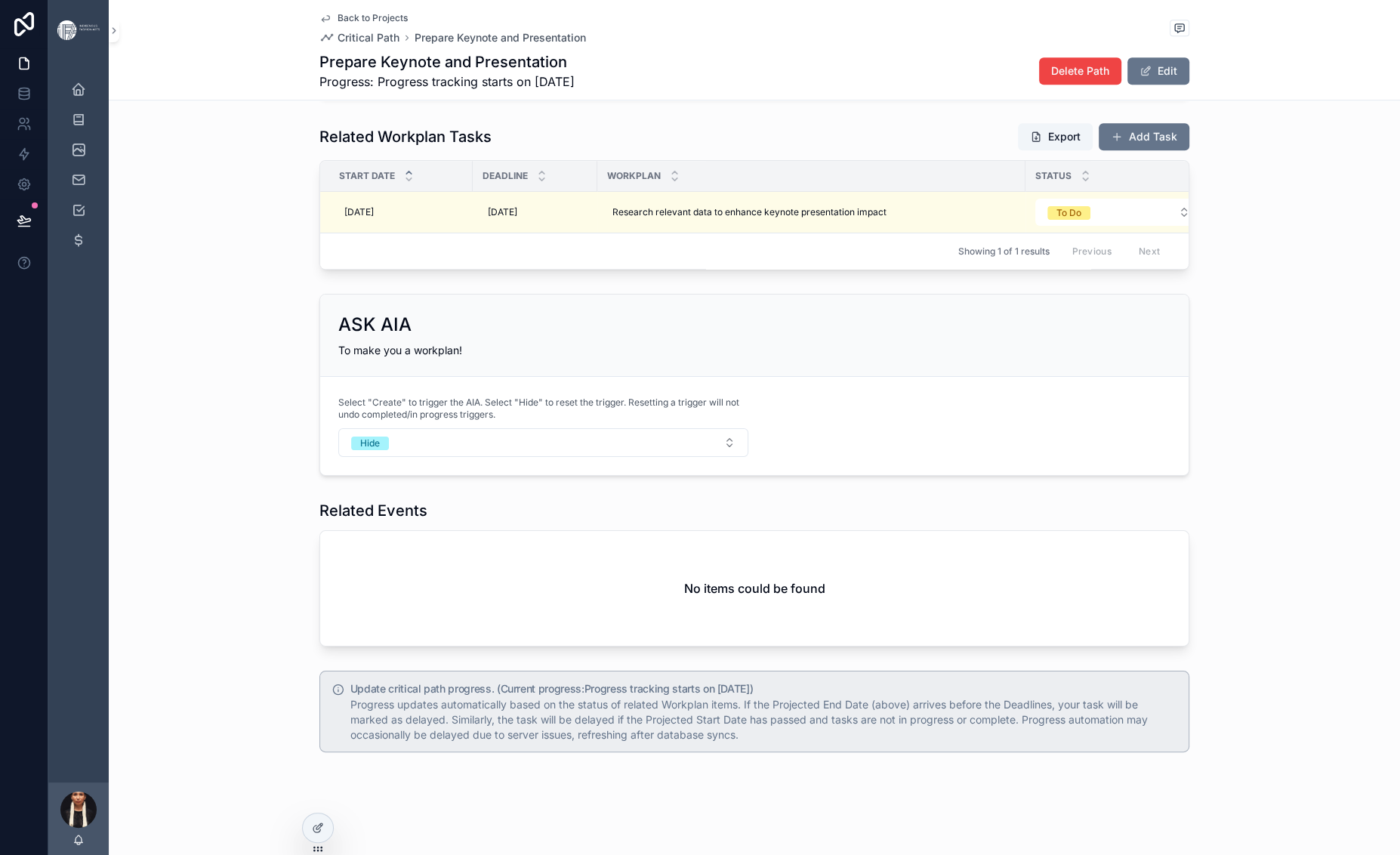
scroll to position [1374, 0]
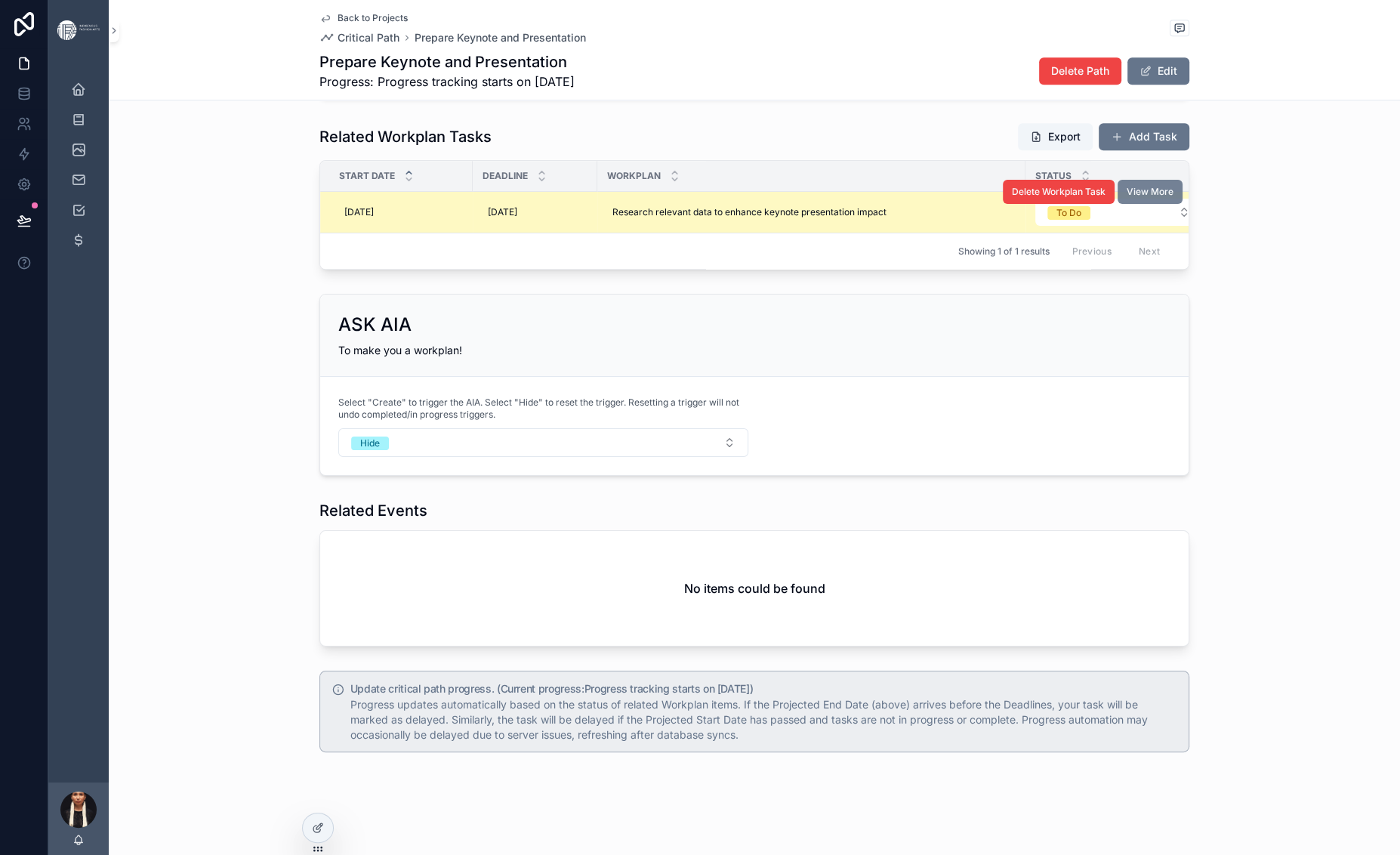
click at [1174, 198] on span "View More" at bounding box center [1150, 192] width 47 height 12
click at [324, 833] on icon at bounding box center [318, 828] width 12 height 12
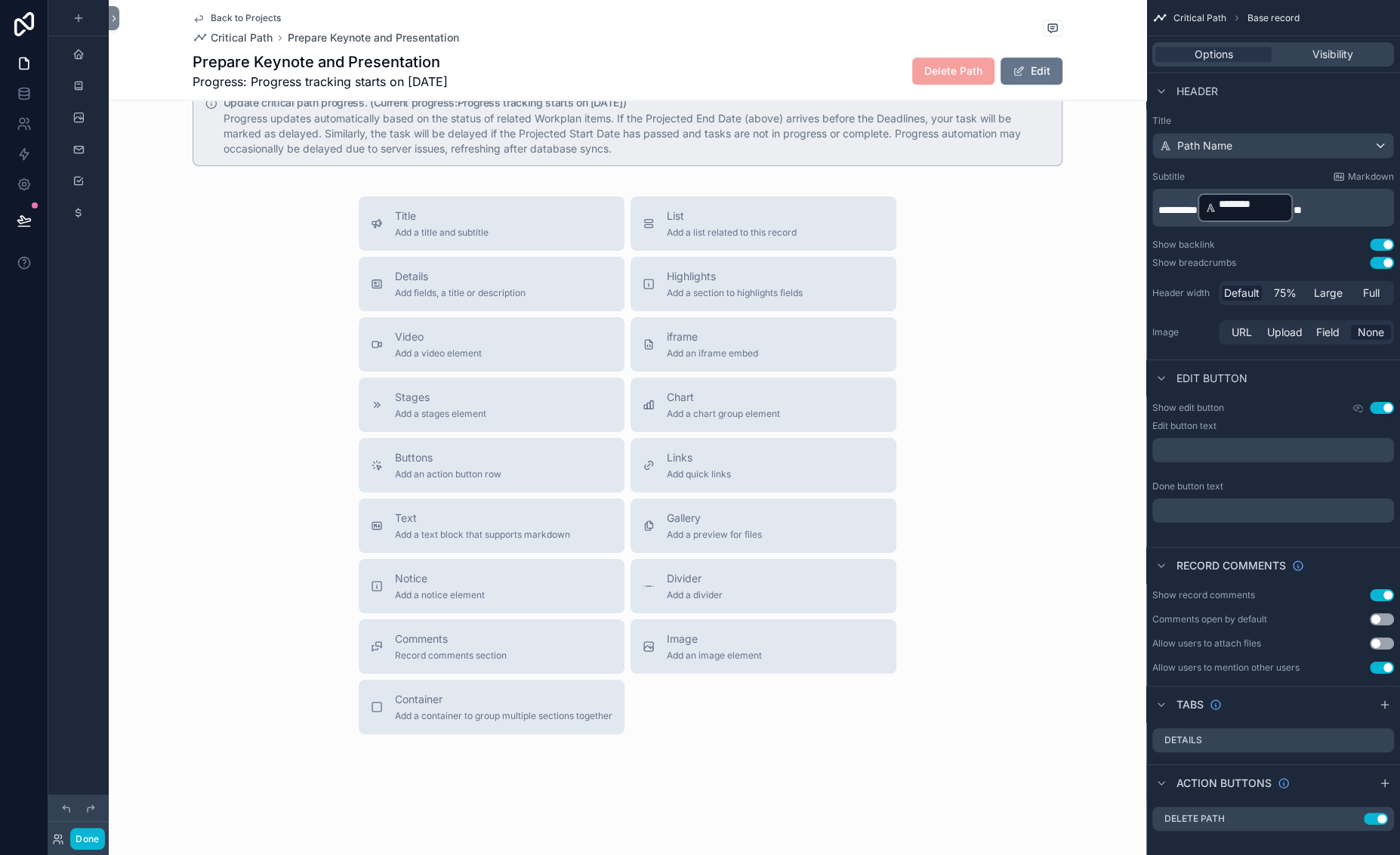
scroll to position [1723, 0]
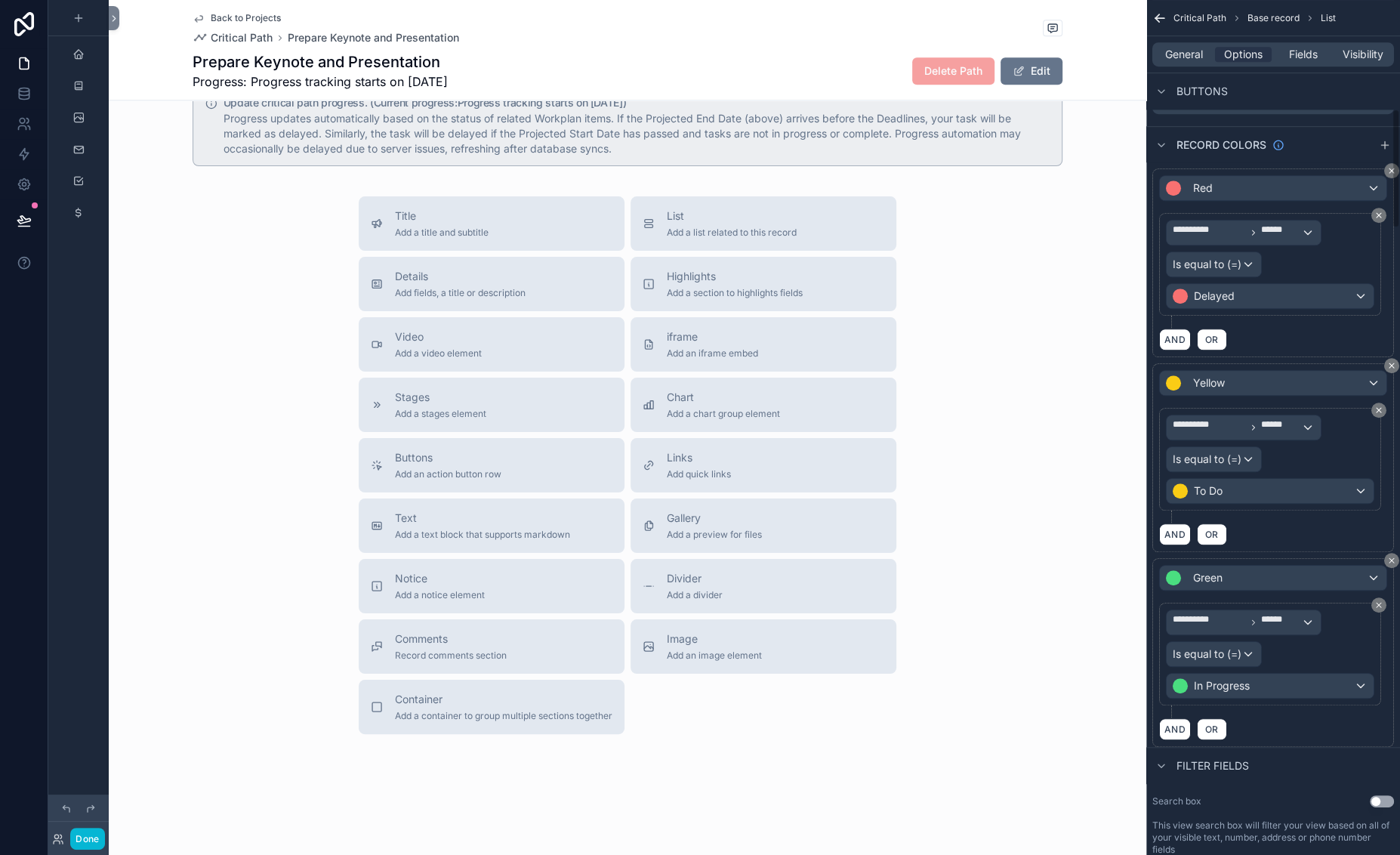
scroll to position [935, 0]
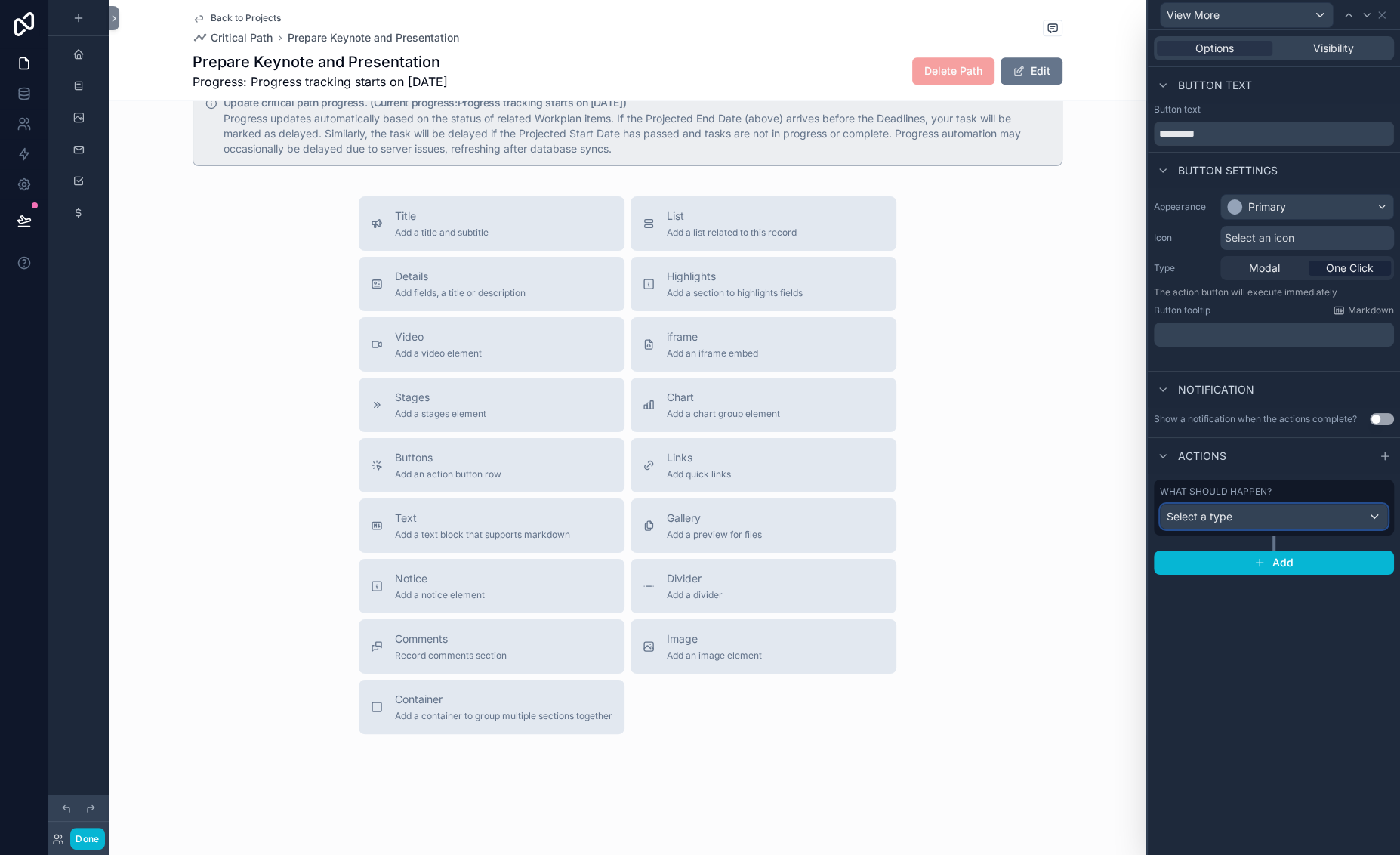
click at [1189, 528] on div "Select a type" at bounding box center [1274, 517] width 226 height 24
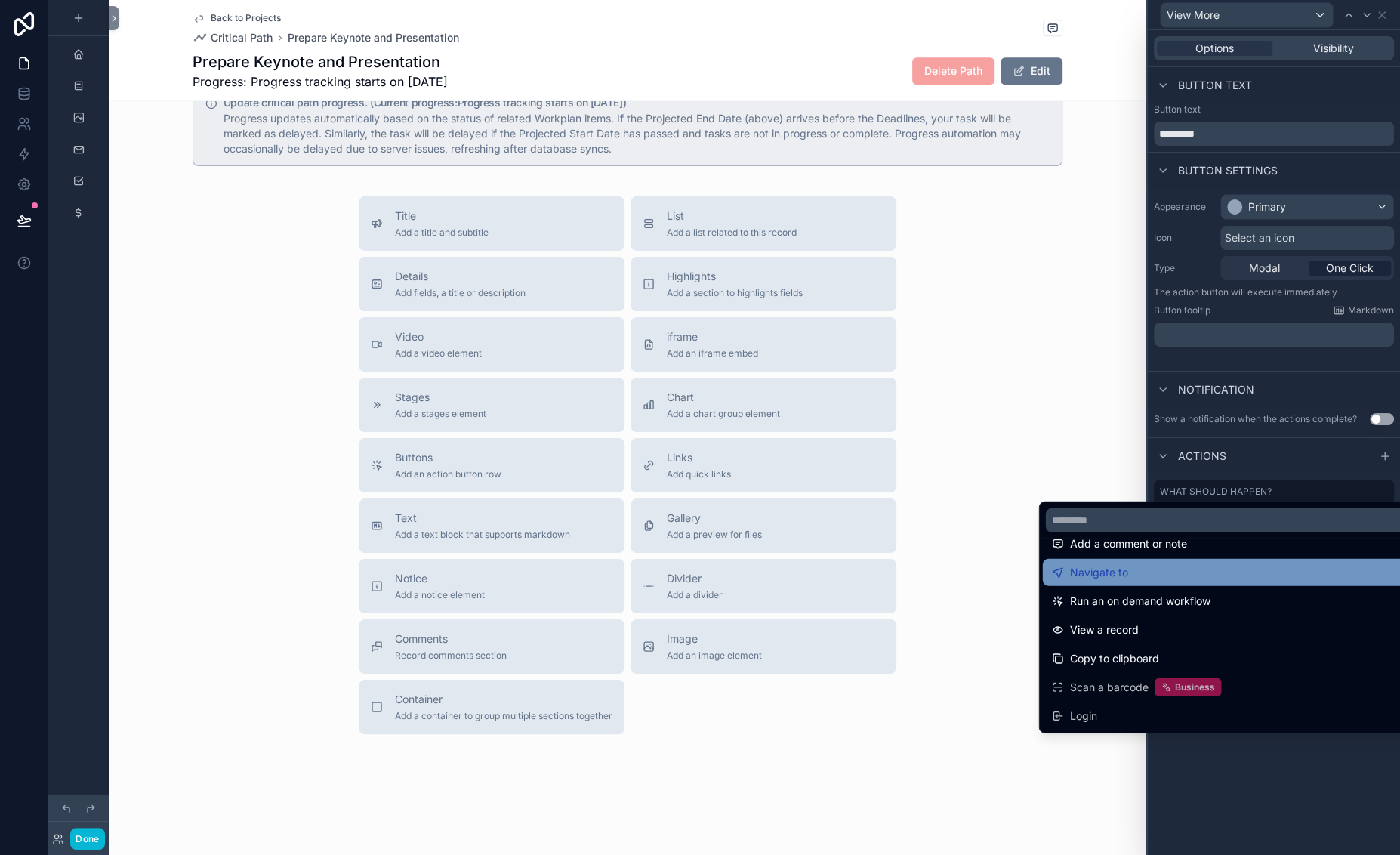
scroll to position [122, 0]
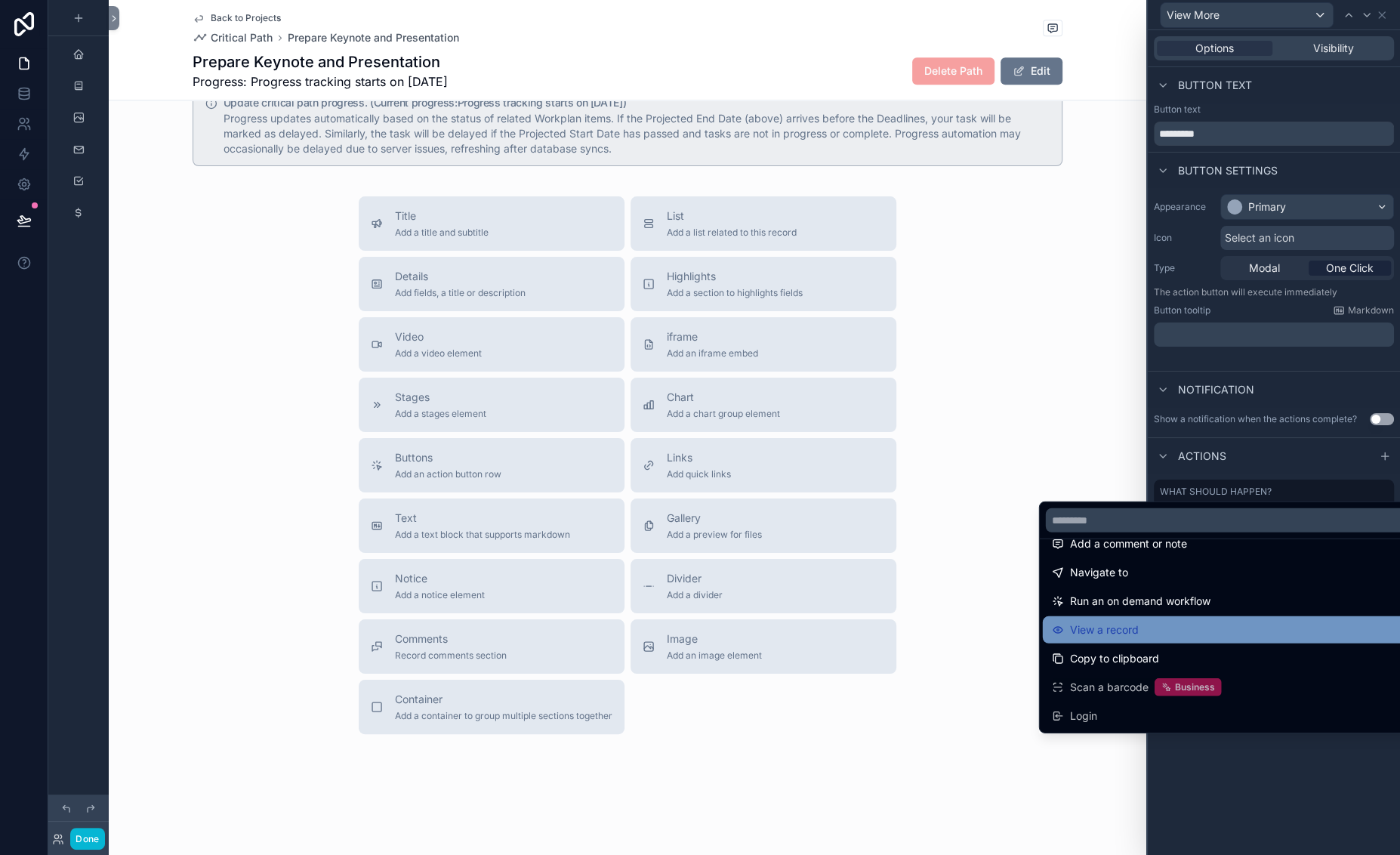
click at [1126, 621] on span "View a record" at bounding box center [1104, 630] width 68 height 18
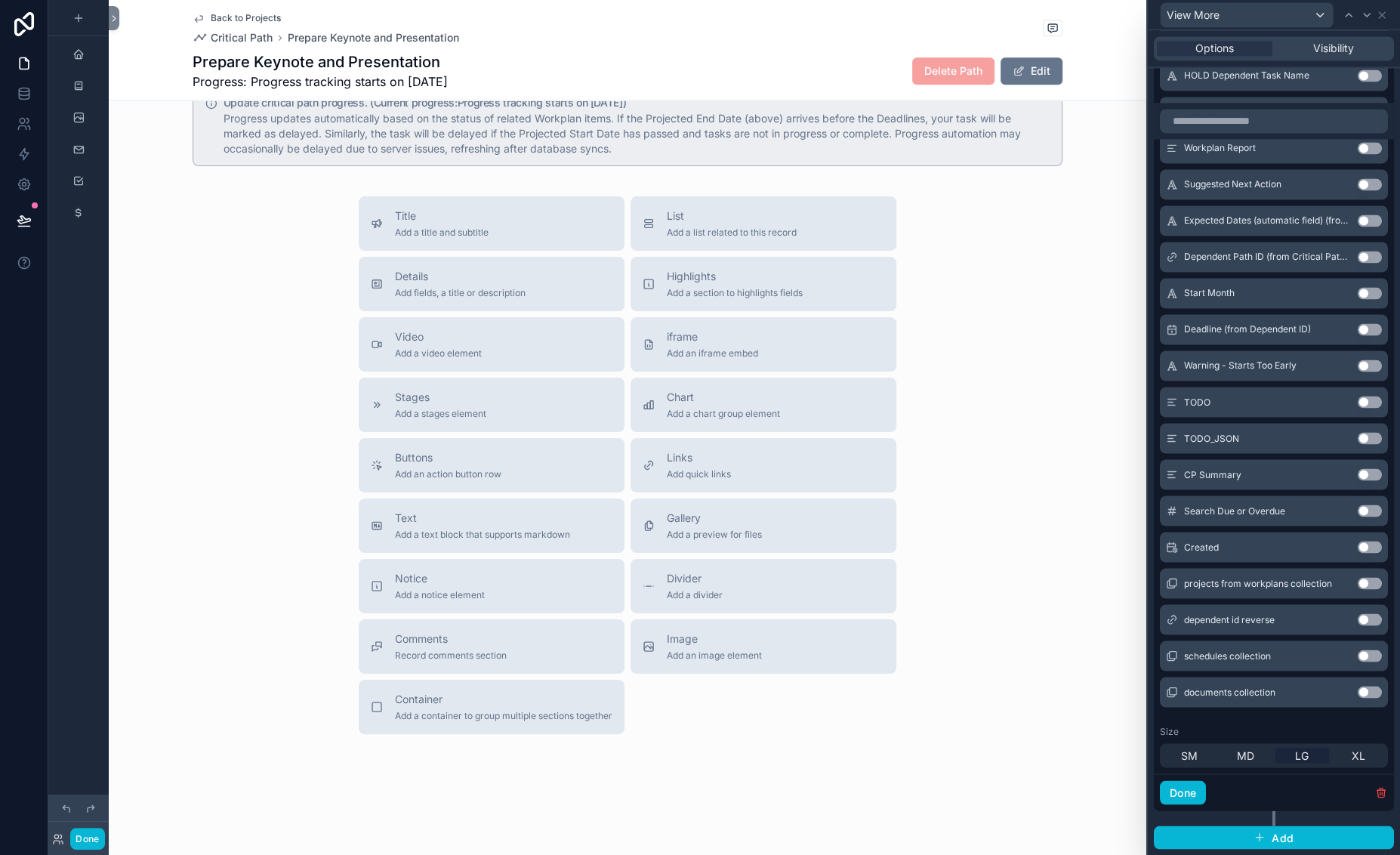
scroll to position [4061, 0]
click at [1160, 780] on button "Done" at bounding box center [1183, 792] width 46 height 24
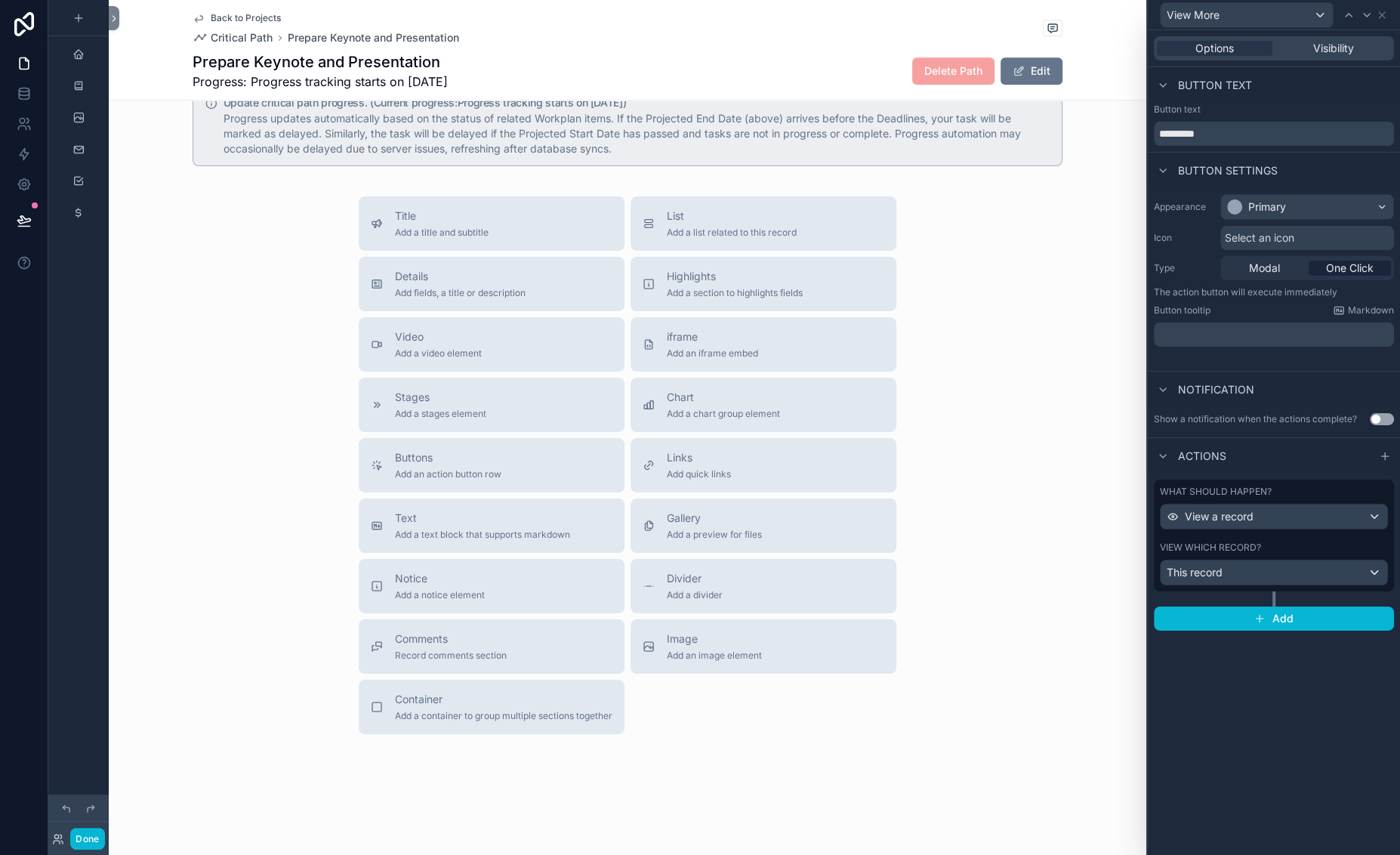
scroll to position [0, 0]
click at [104, 828] on button "Done" at bounding box center [87, 838] width 34 height 22
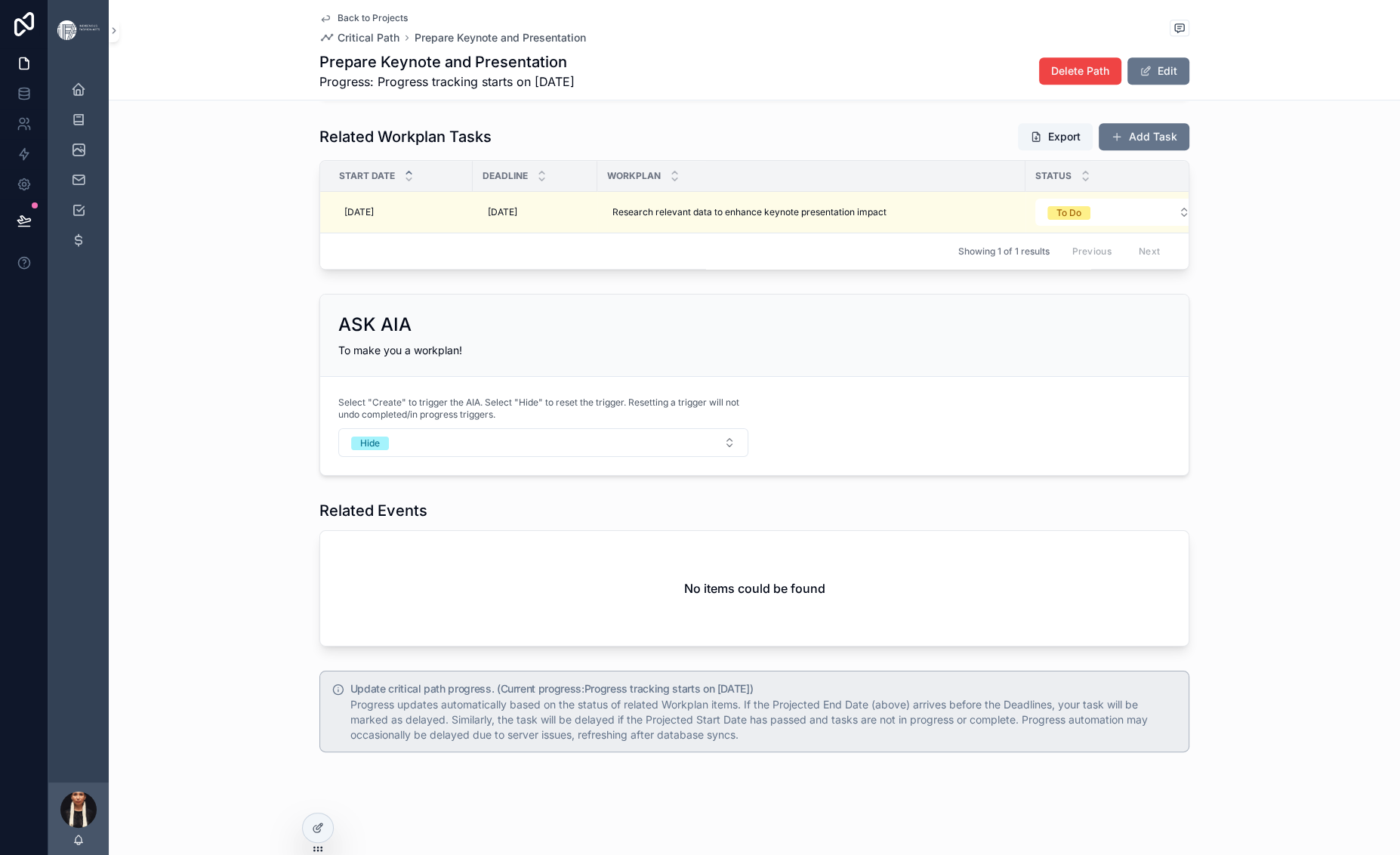
scroll to position [1205, 0]
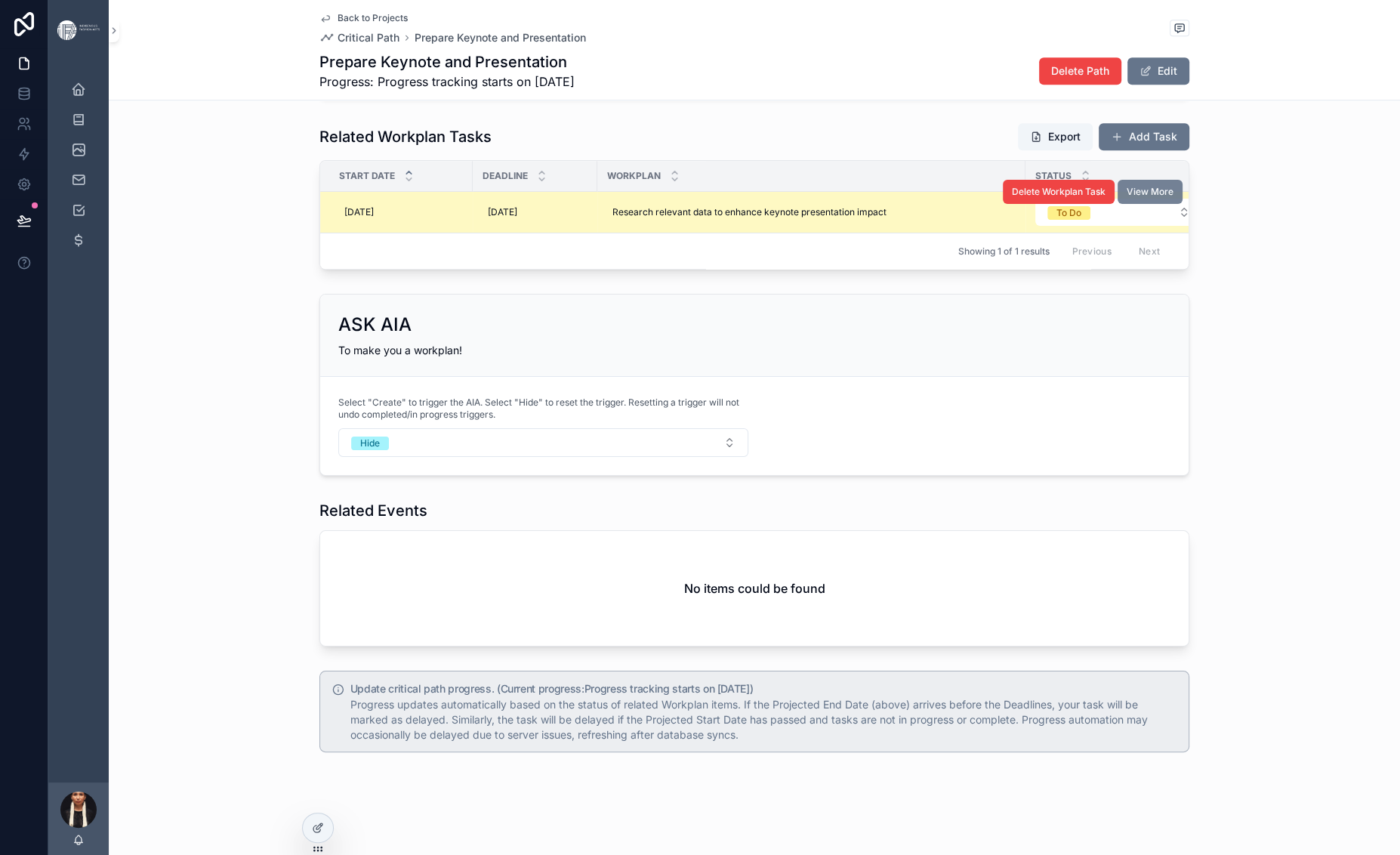
click at [1174, 198] on span "View More" at bounding box center [1150, 192] width 47 height 12
click at [320, 832] on icon at bounding box center [316, 828] width 7 height 7
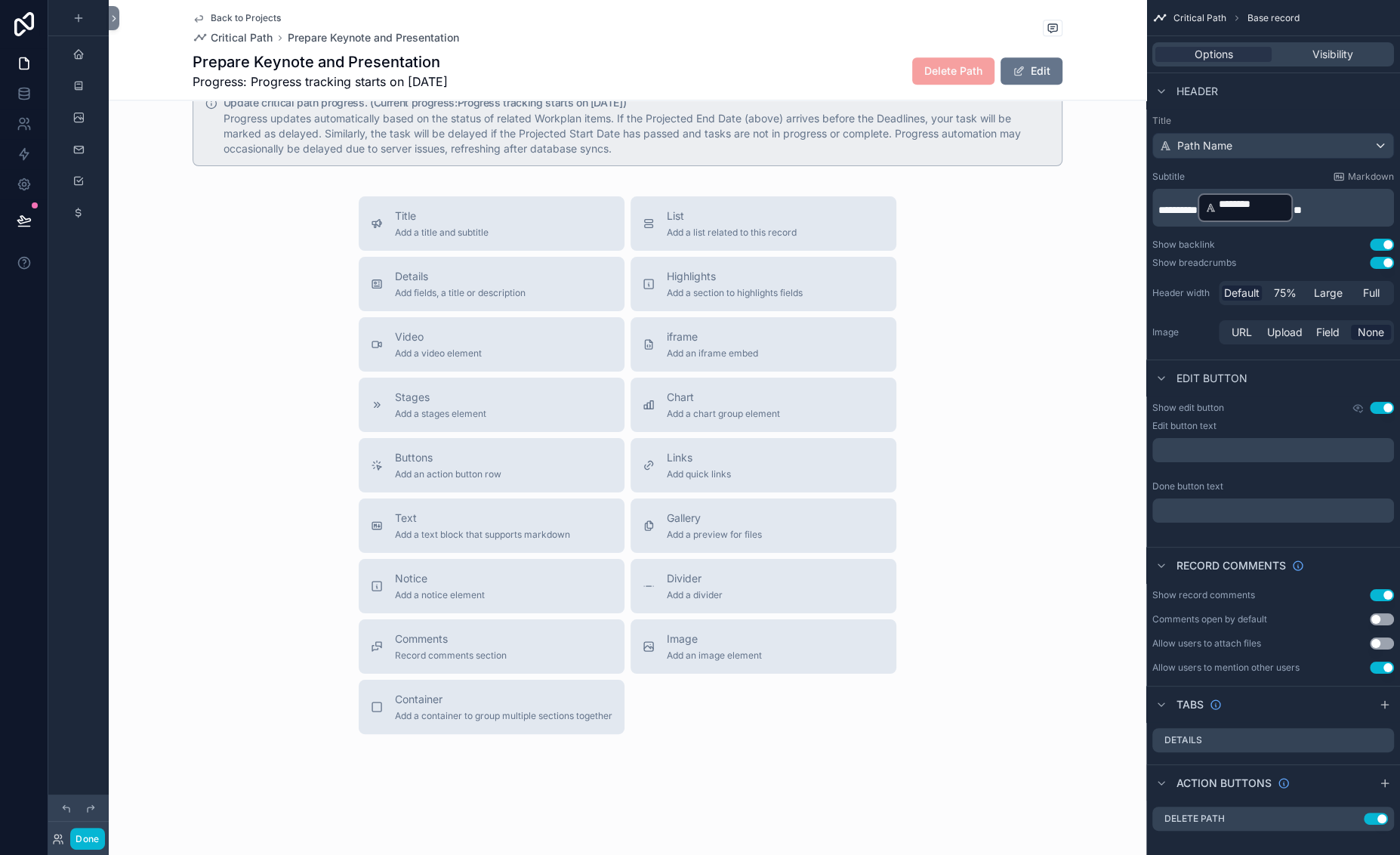
scroll to position [1896, 0]
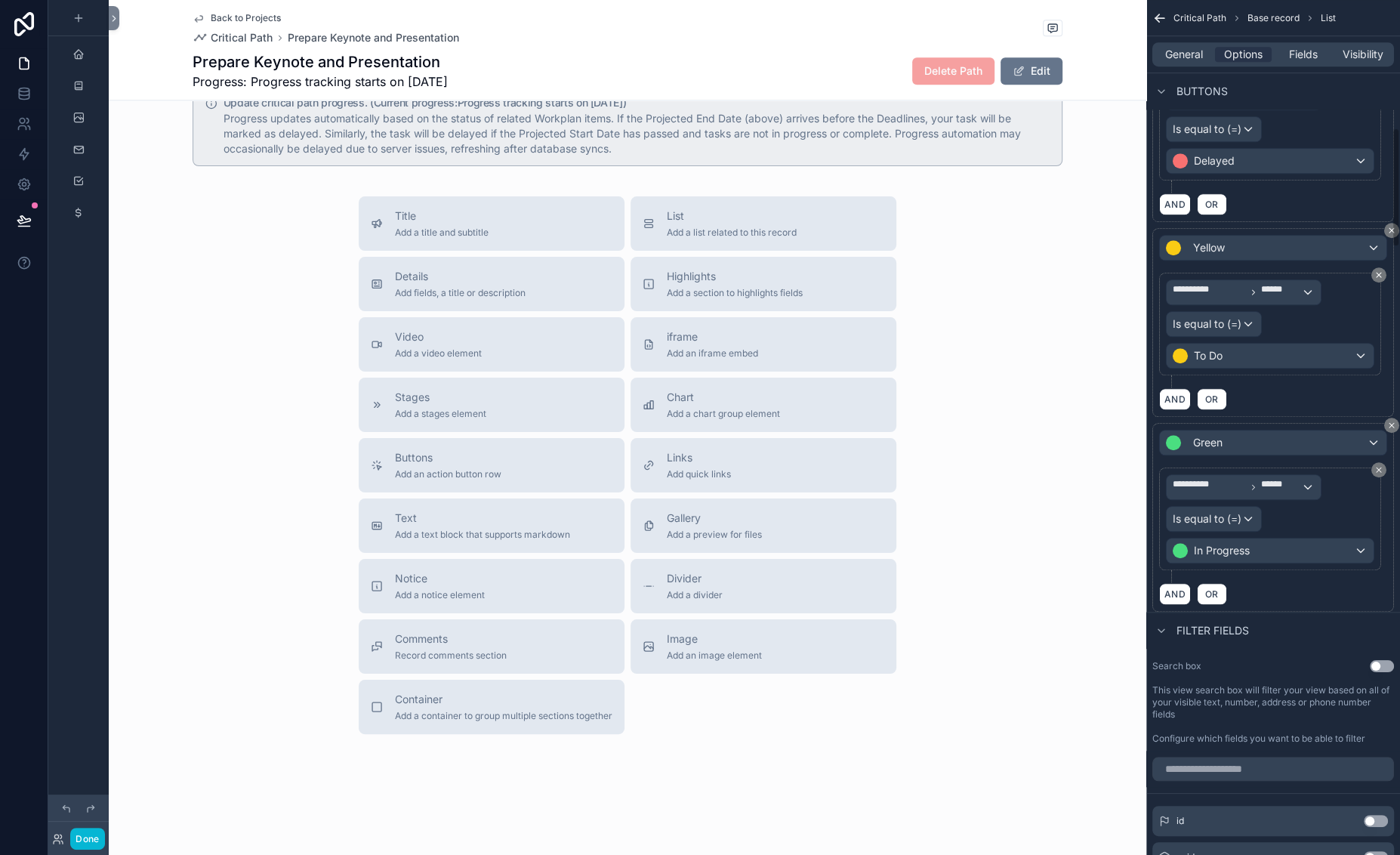
scroll to position [920, 0]
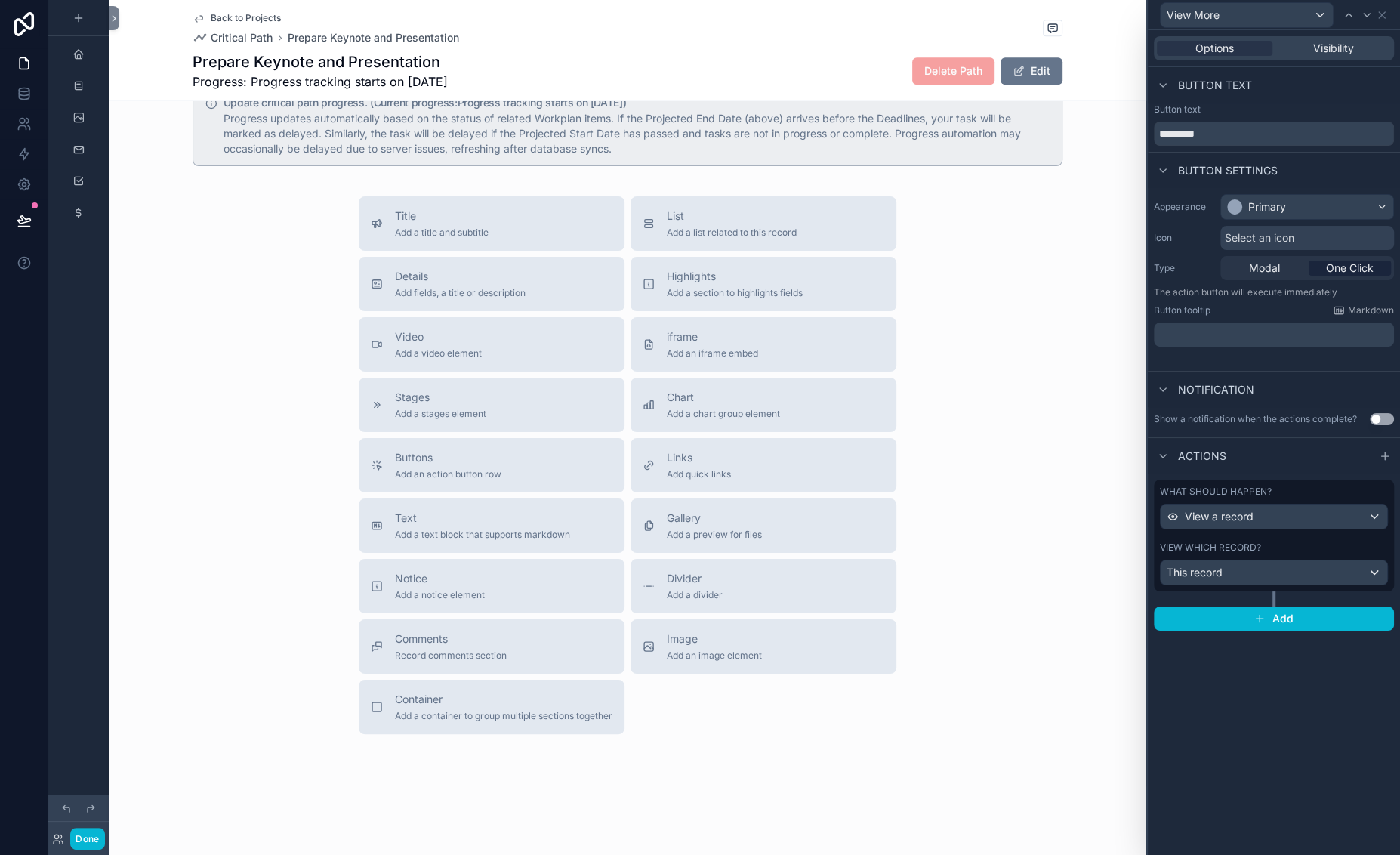
scroll to position [74, 0]
click at [1164, 584] on div "This record" at bounding box center [1274, 572] width 226 height 24
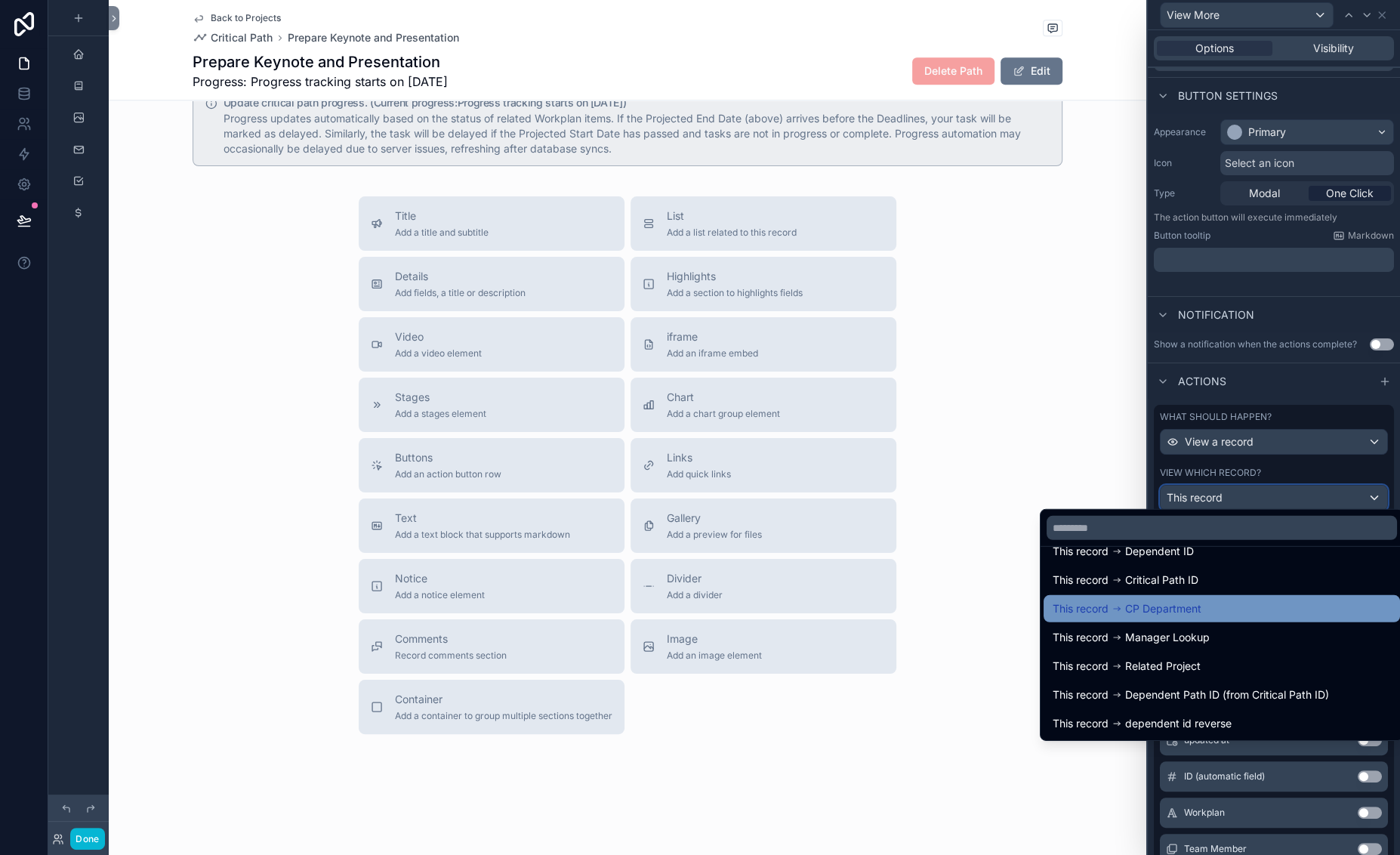
scroll to position [117, 0]
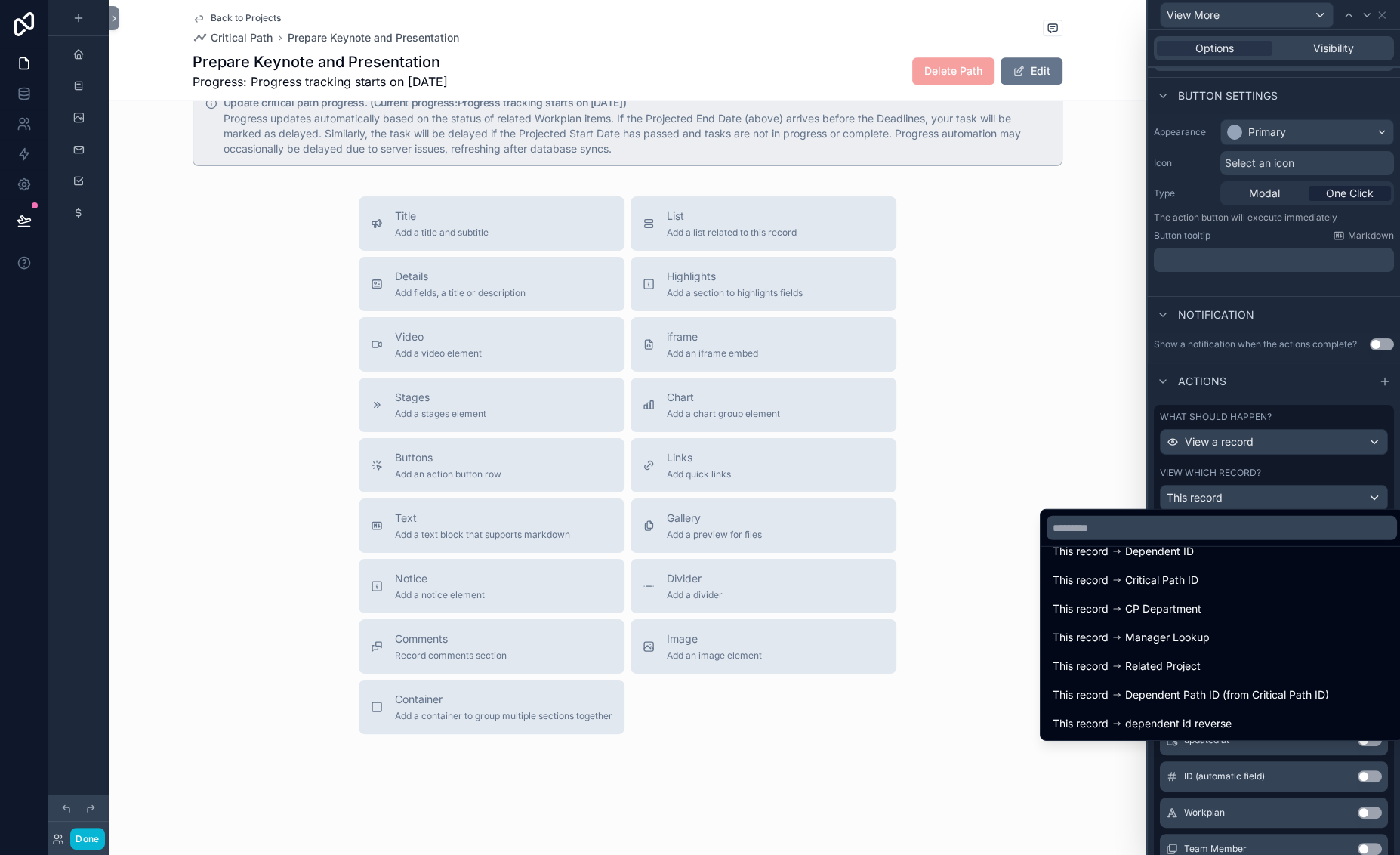
click at [1267, 24] on div at bounding box center [1274, 427] width 252 height 855
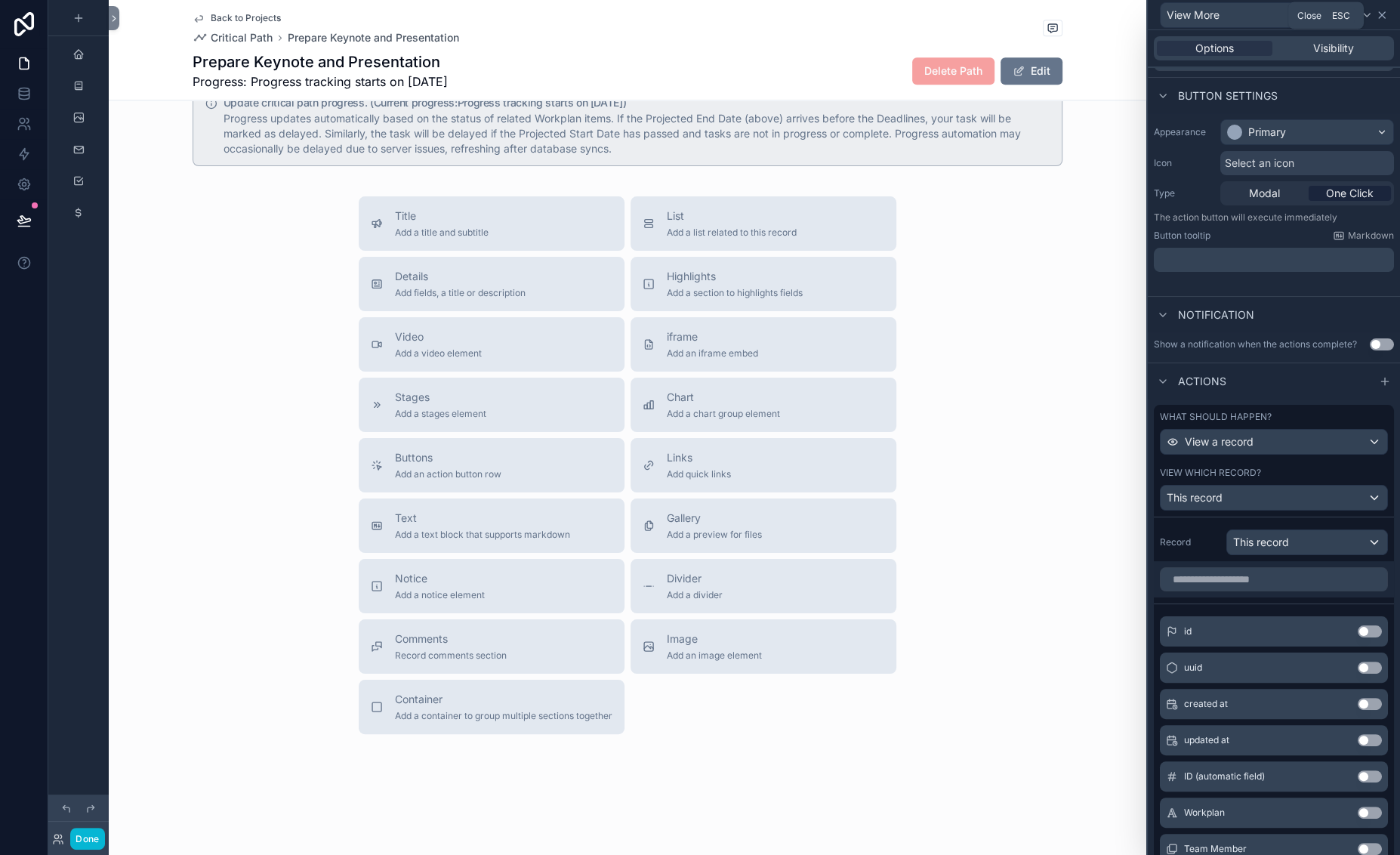
click at [1267, 18] on icon at bounding box center [1382, 15] width 6 height 6
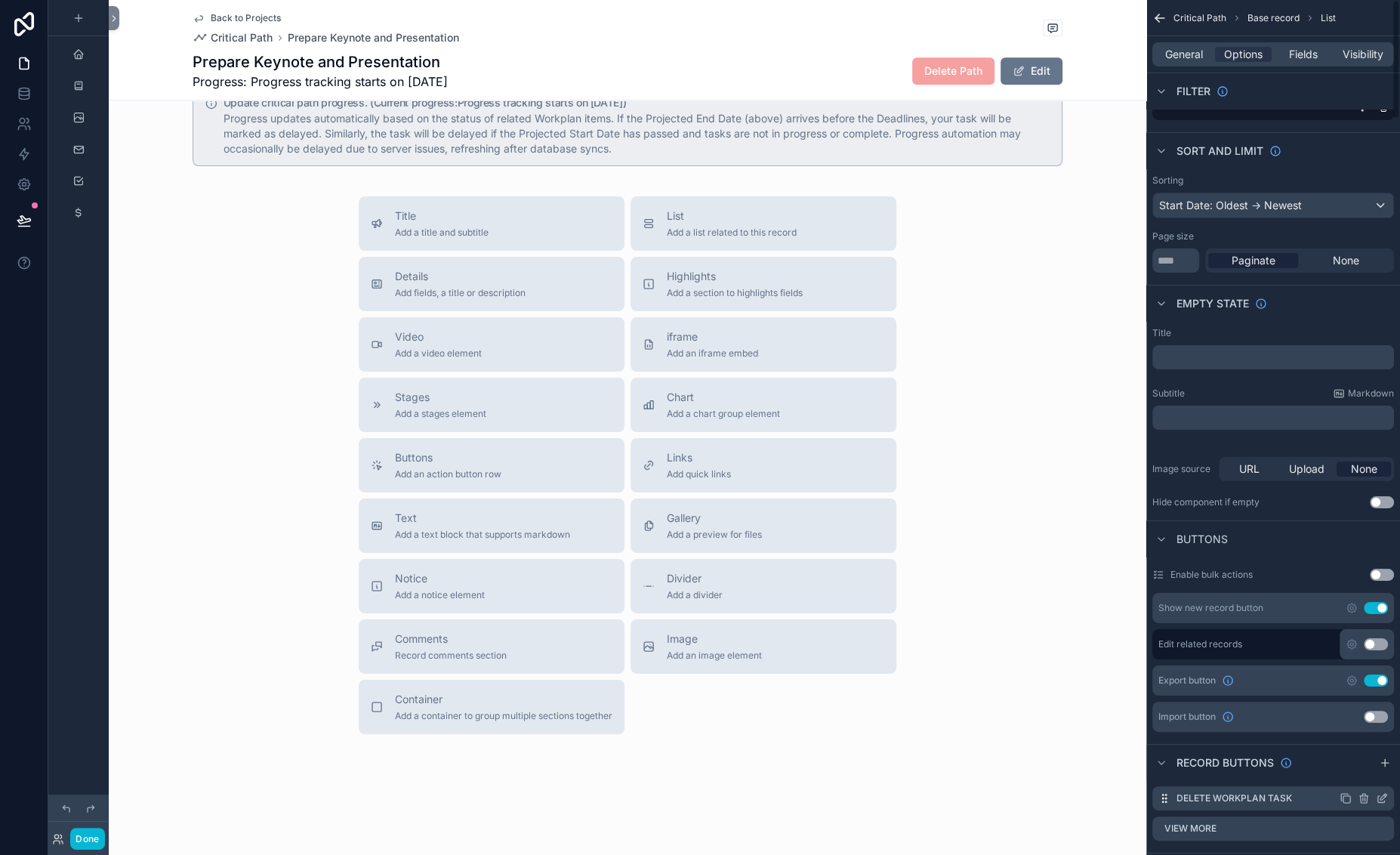
scroll to position [0, 0]
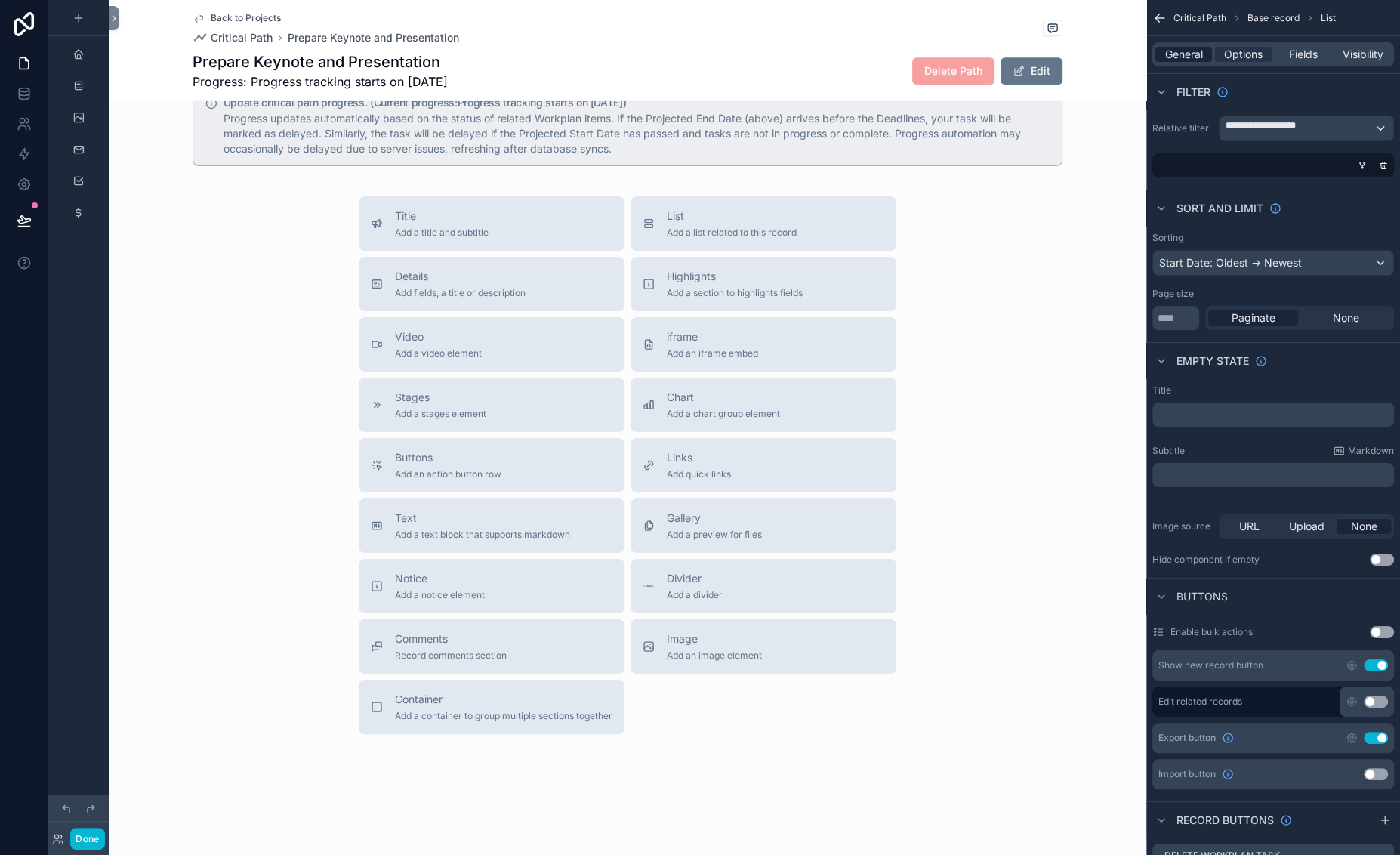
click at [1165, 62] on span "General" at bounding box center [1184, 55] width 38 height 15
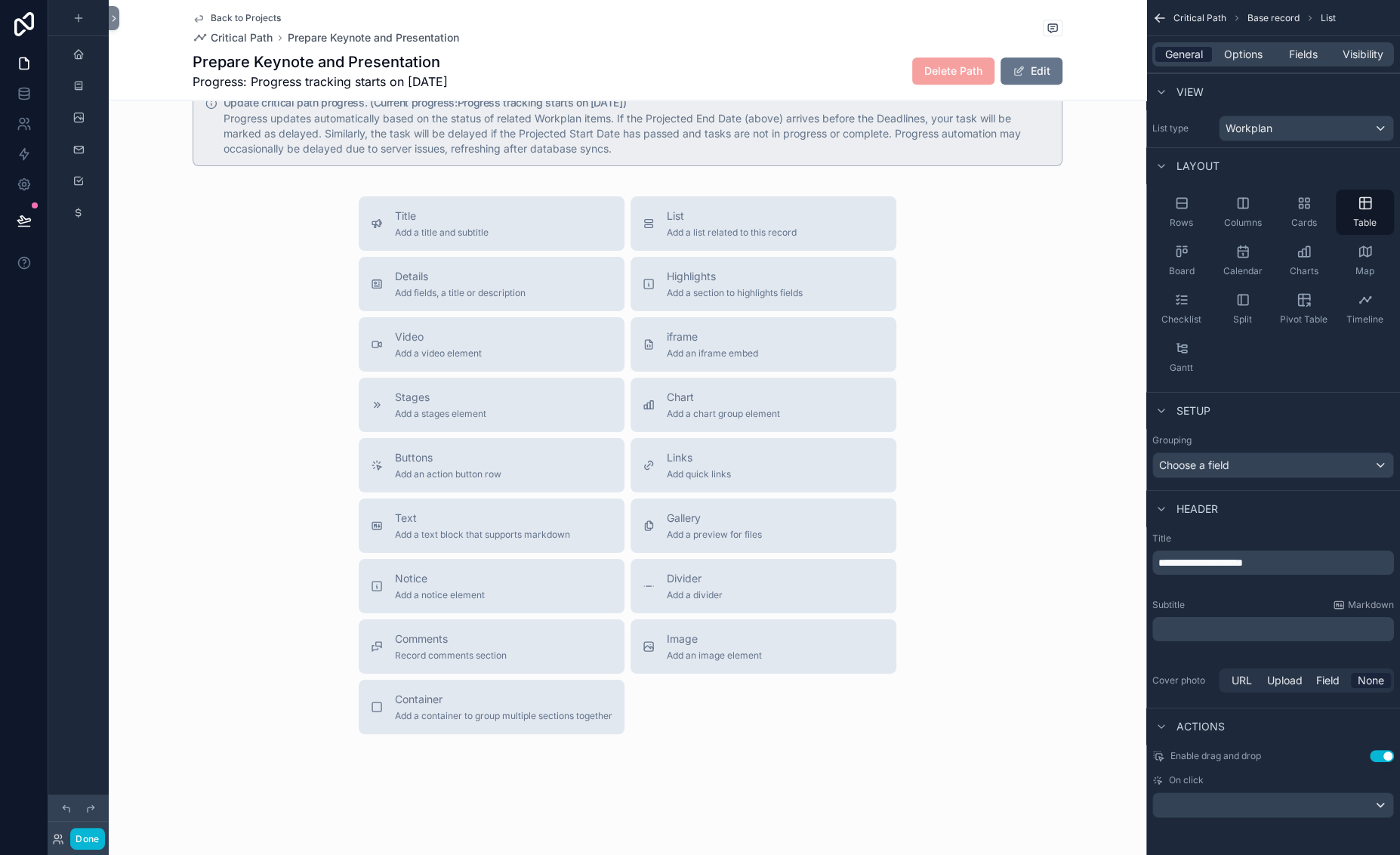
click at [1165, 62] on span "General" at bounding box center [1184, 55] width 38 height 15
click at [1224, 62] on span "Options" at bounding box center [1243, 55] width 39 height 15
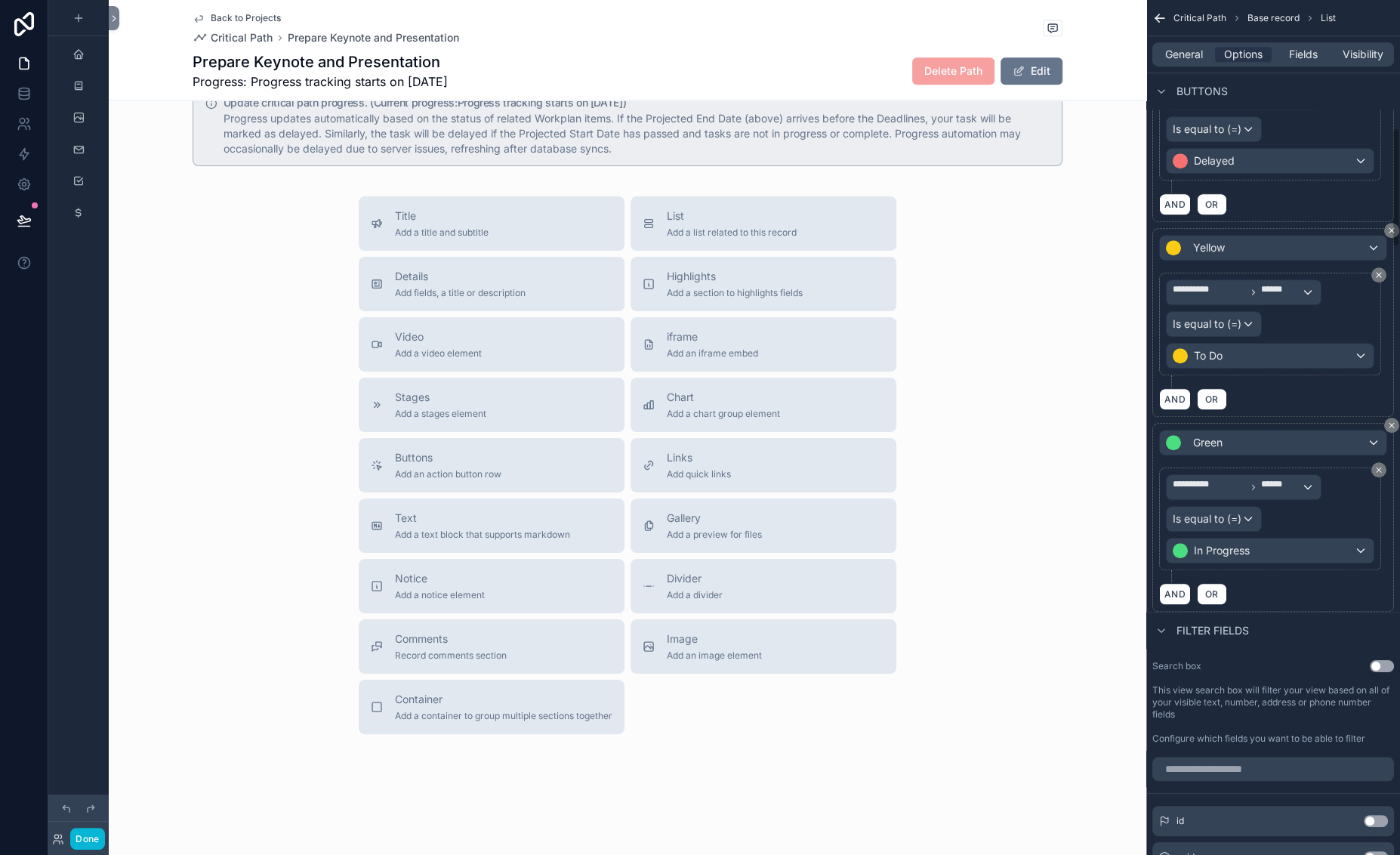
scroll to position [920, 0]
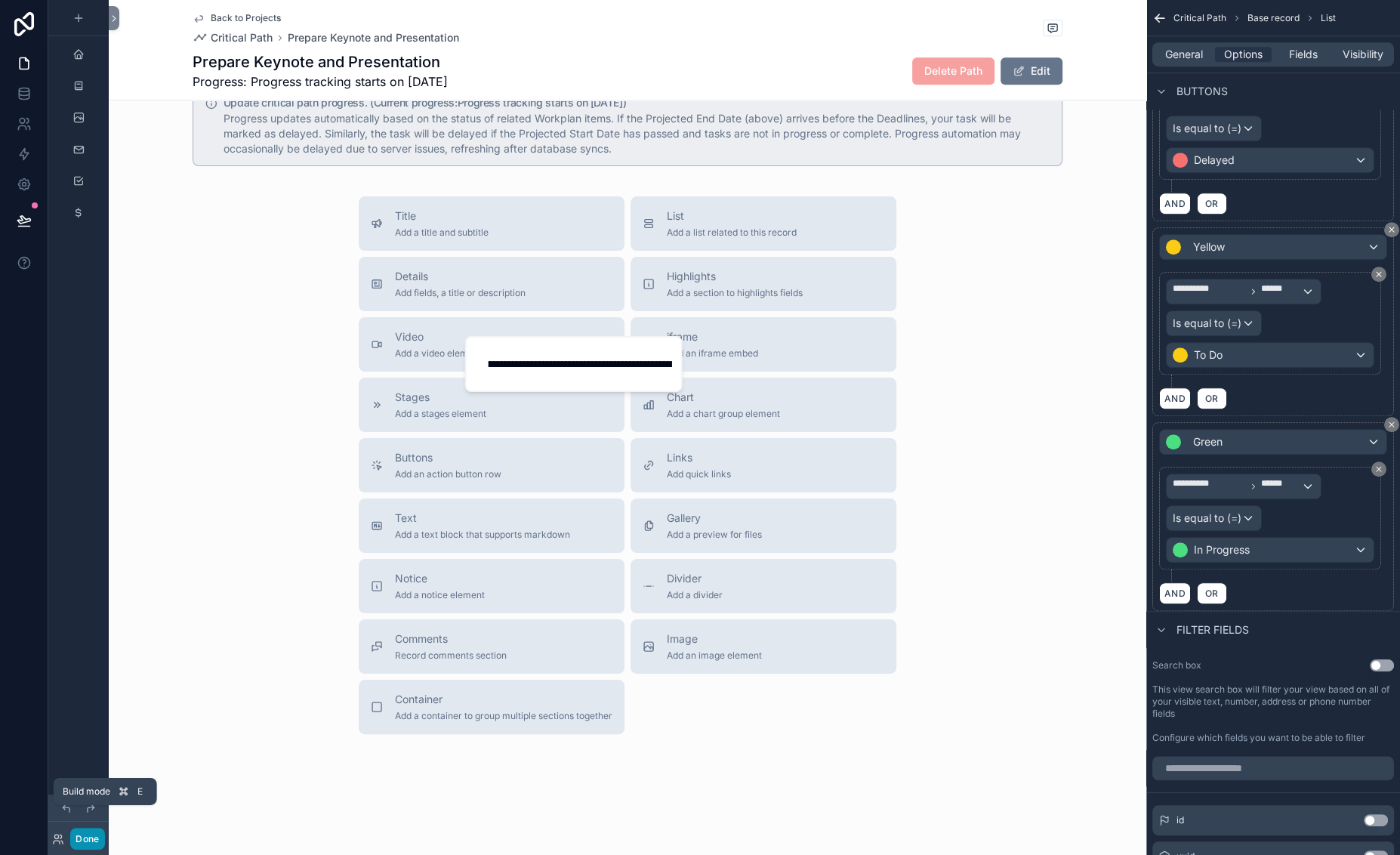
click at [104, 830] on button "Done" at bounding box center [87, 838] width 34 height 22
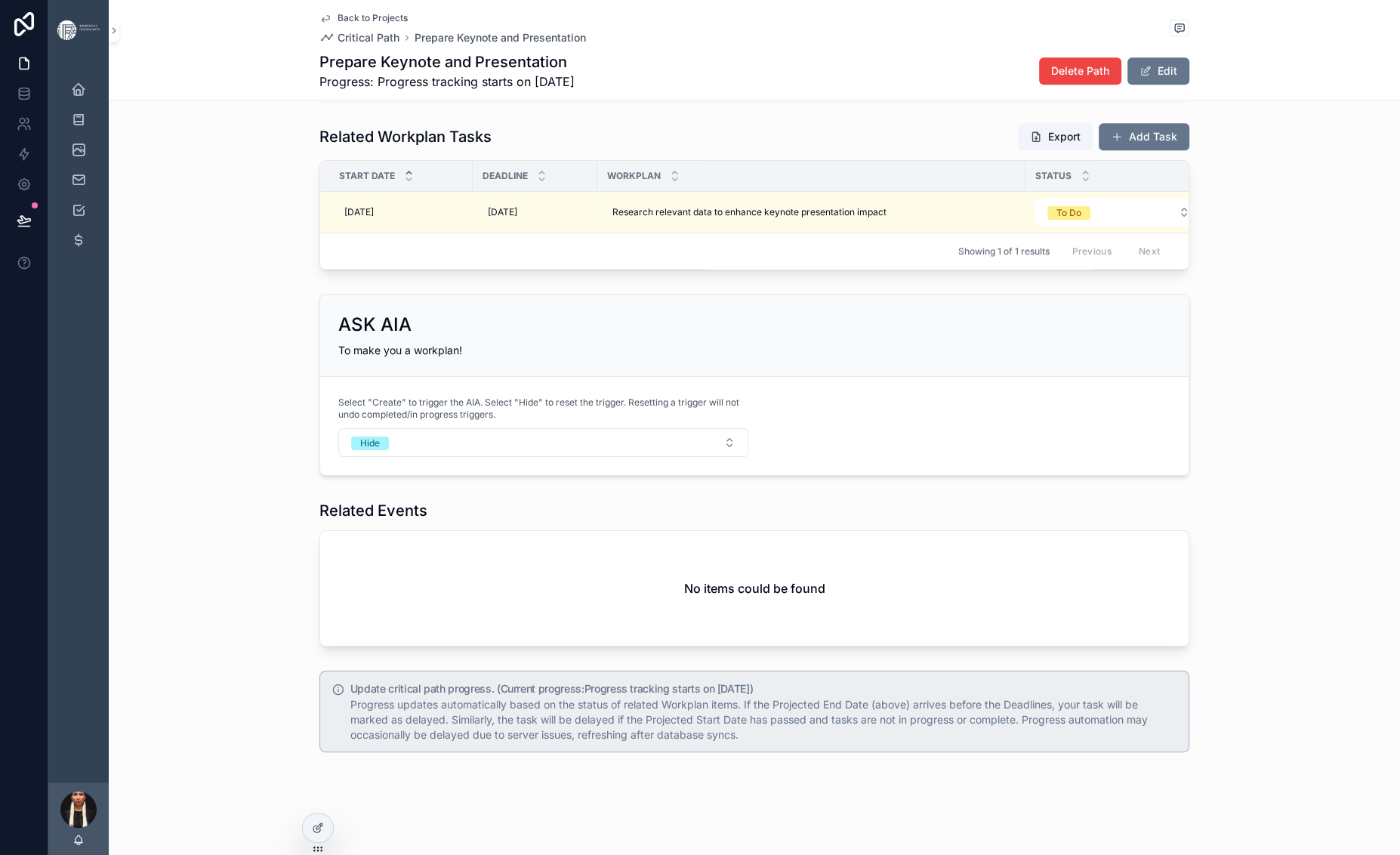
scroll to position [1447, 0]
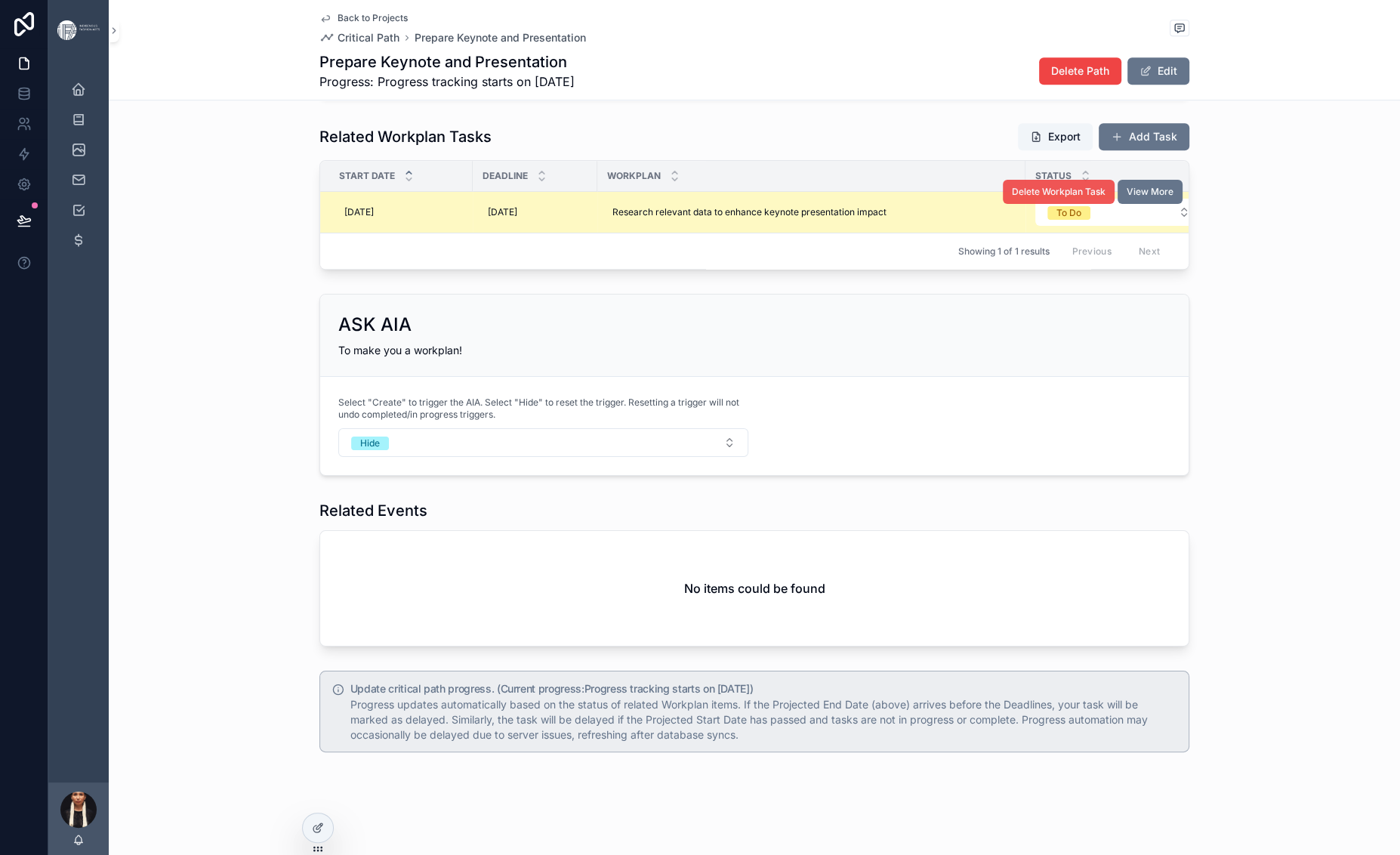
click at [1105, 198] on span "Delete Workplan Task" at bounding box center [1058, 192] width 93 height 12
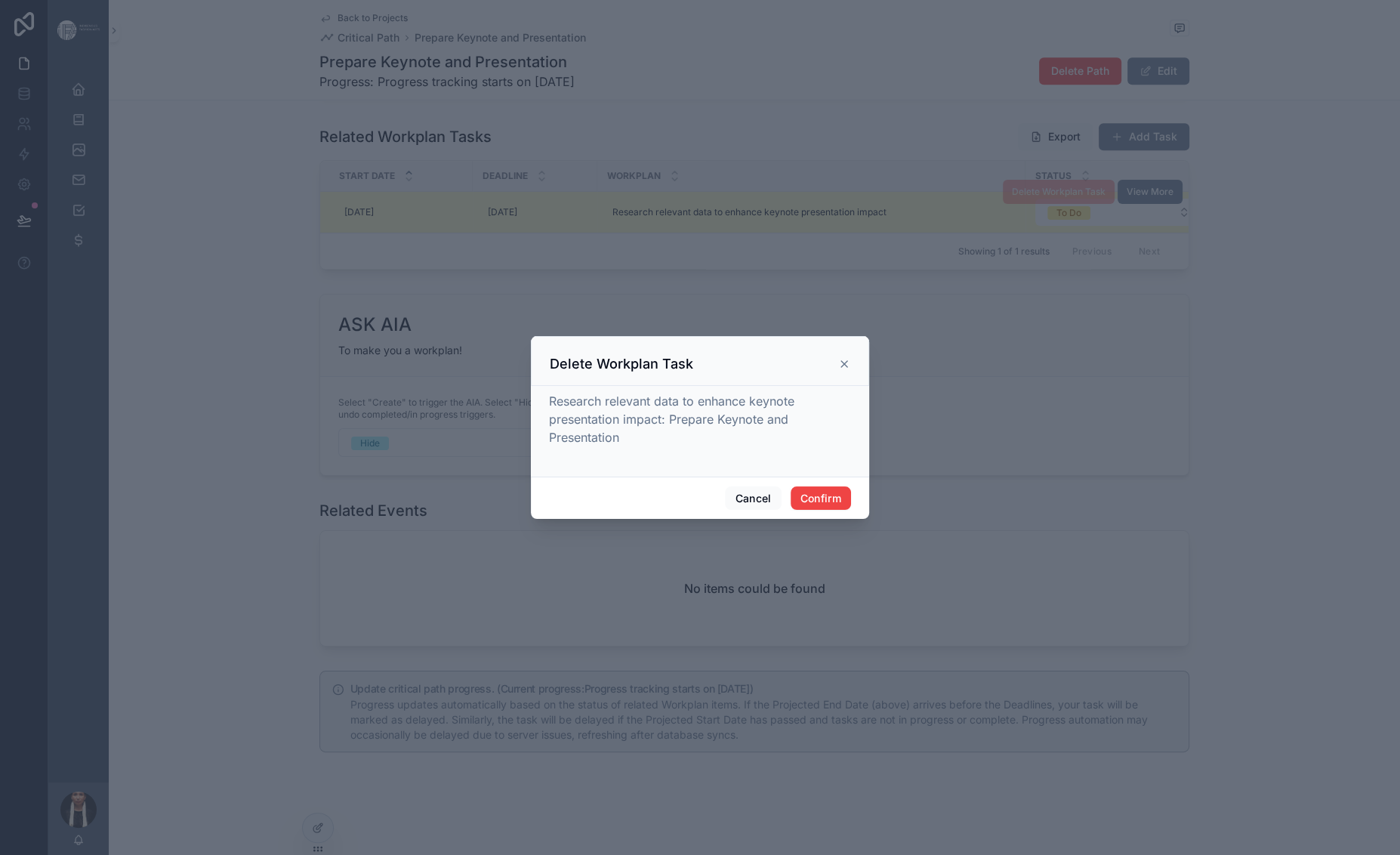
click at [1006, 483] on div at bounding box center [700, 427] width 1400 height 855
click at [768, 511] on button "Cancel" at bounding box center [753, 499] width 56 height 24
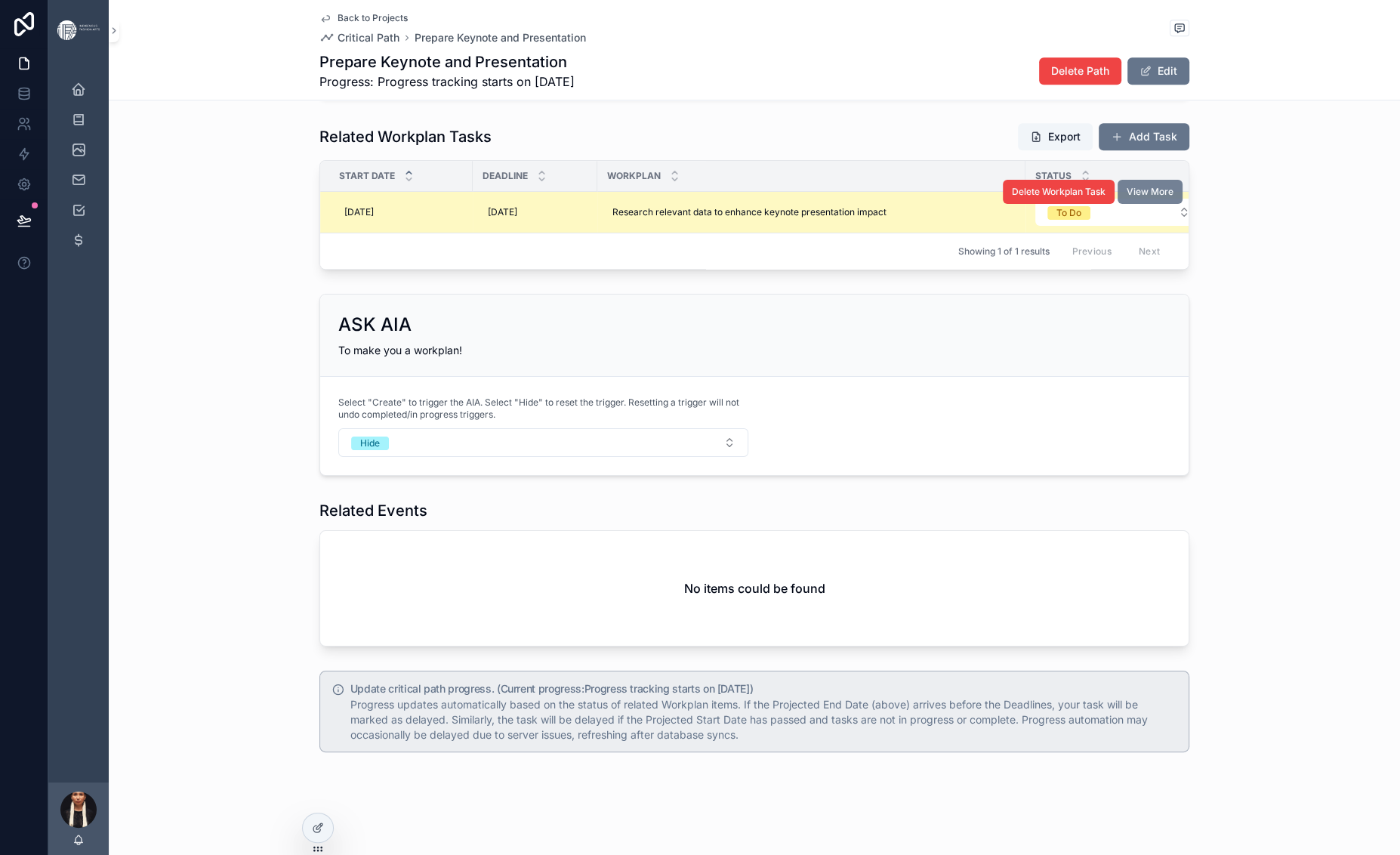
click at [1174, 198] on span "View More" at bounding box center [1150, 192] width 47 height 12
click at [318, 832] on icon at bounding box center [318, 828] width 12 height 12
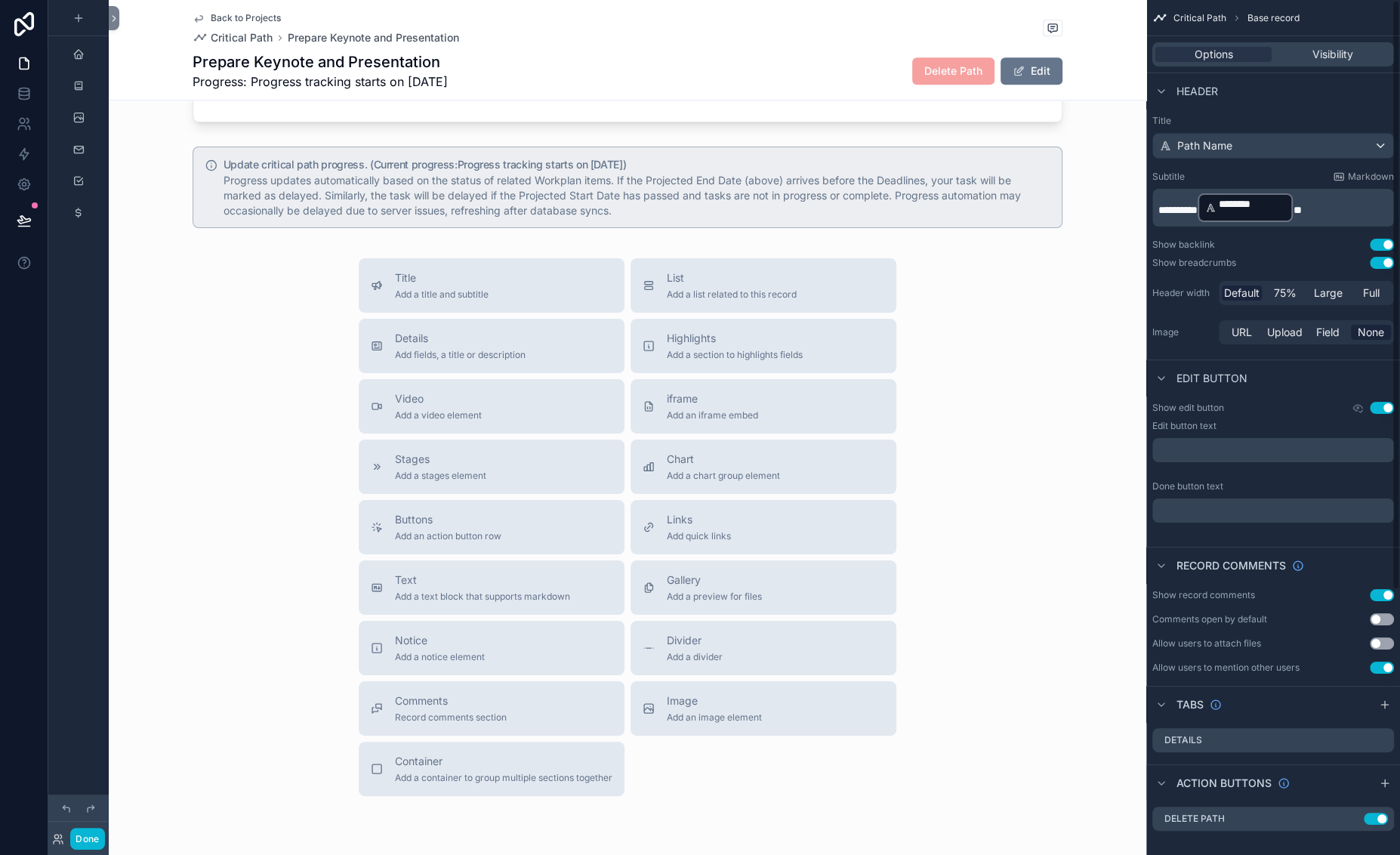
scroll to position [1670, 0]
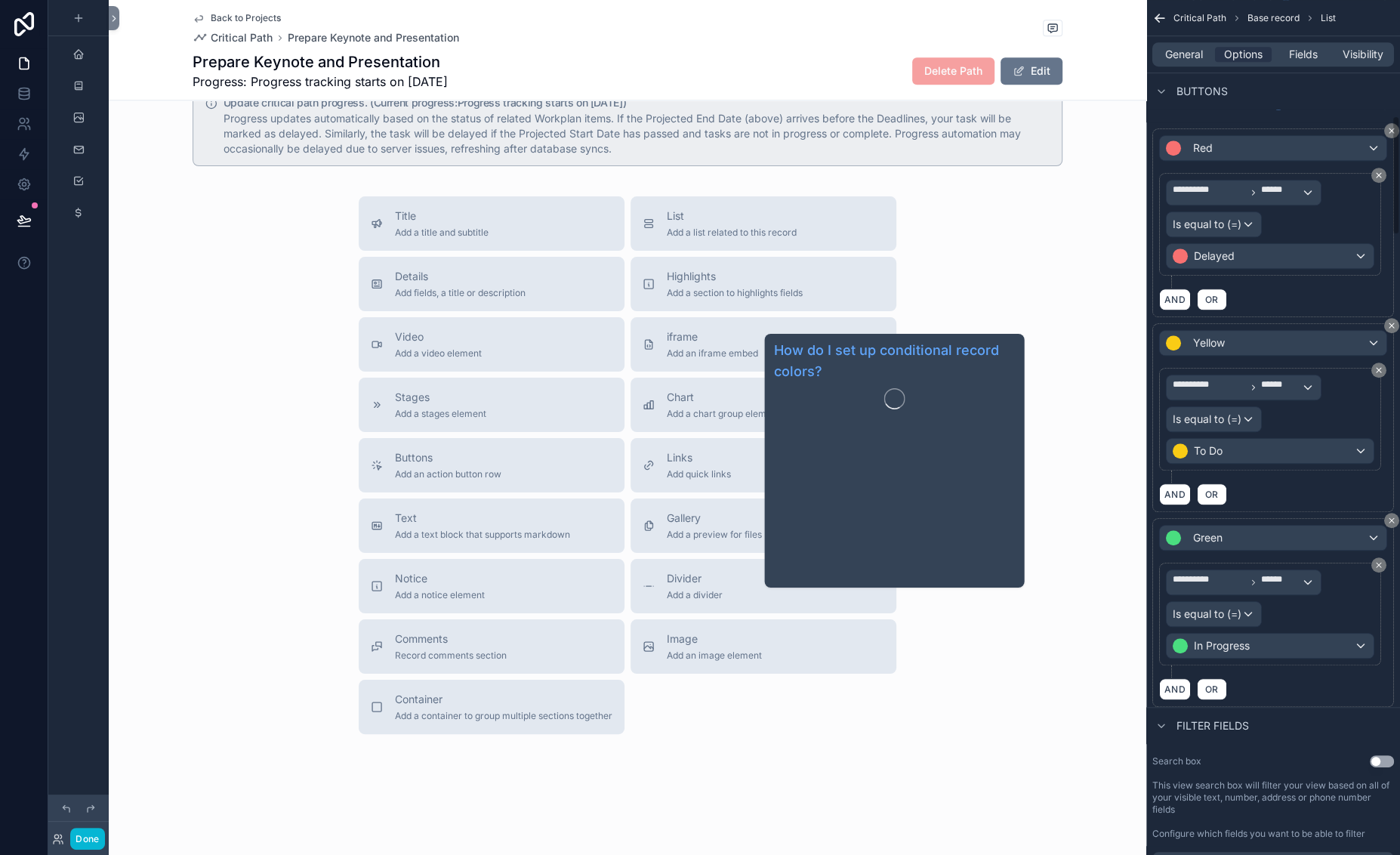
scroll to position [850, 0]
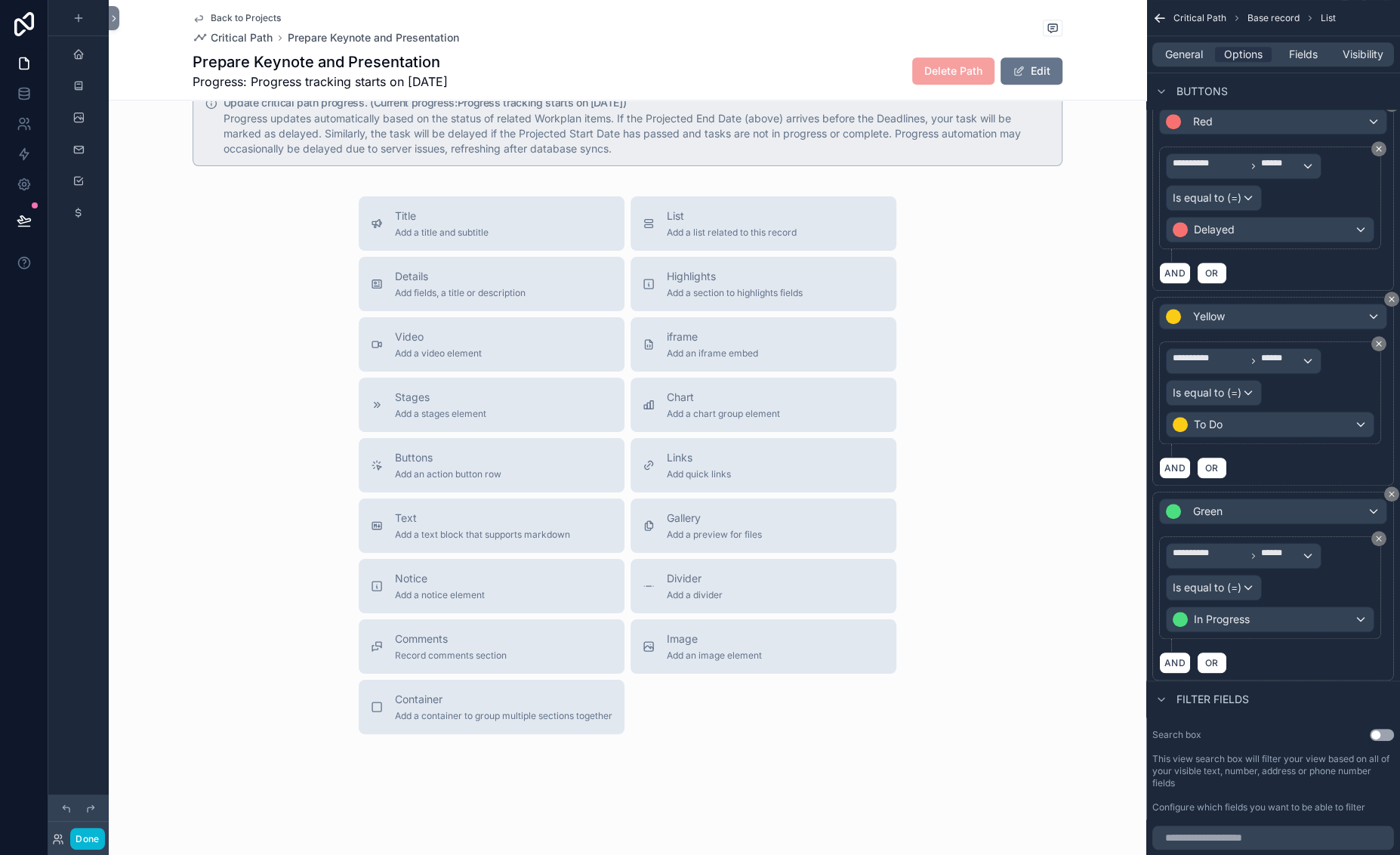
click at [1267, 7] on icon "scrollable content" at bounding box center [1383, 4] width 6 height 6
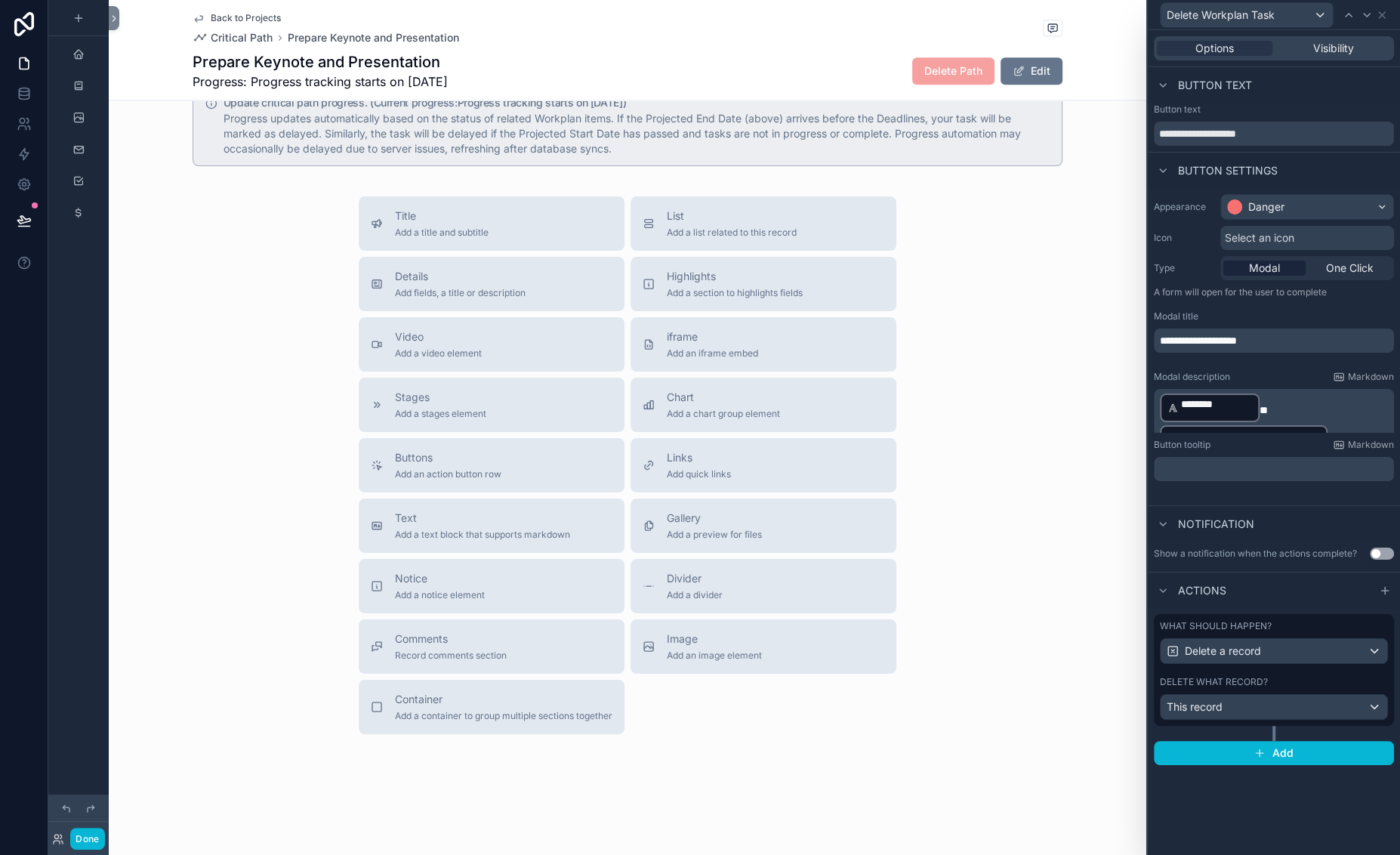
scroll to position [0, 0]
click at [1267, 18] on icon at bounding box center [1382, 15] width 6 height 6
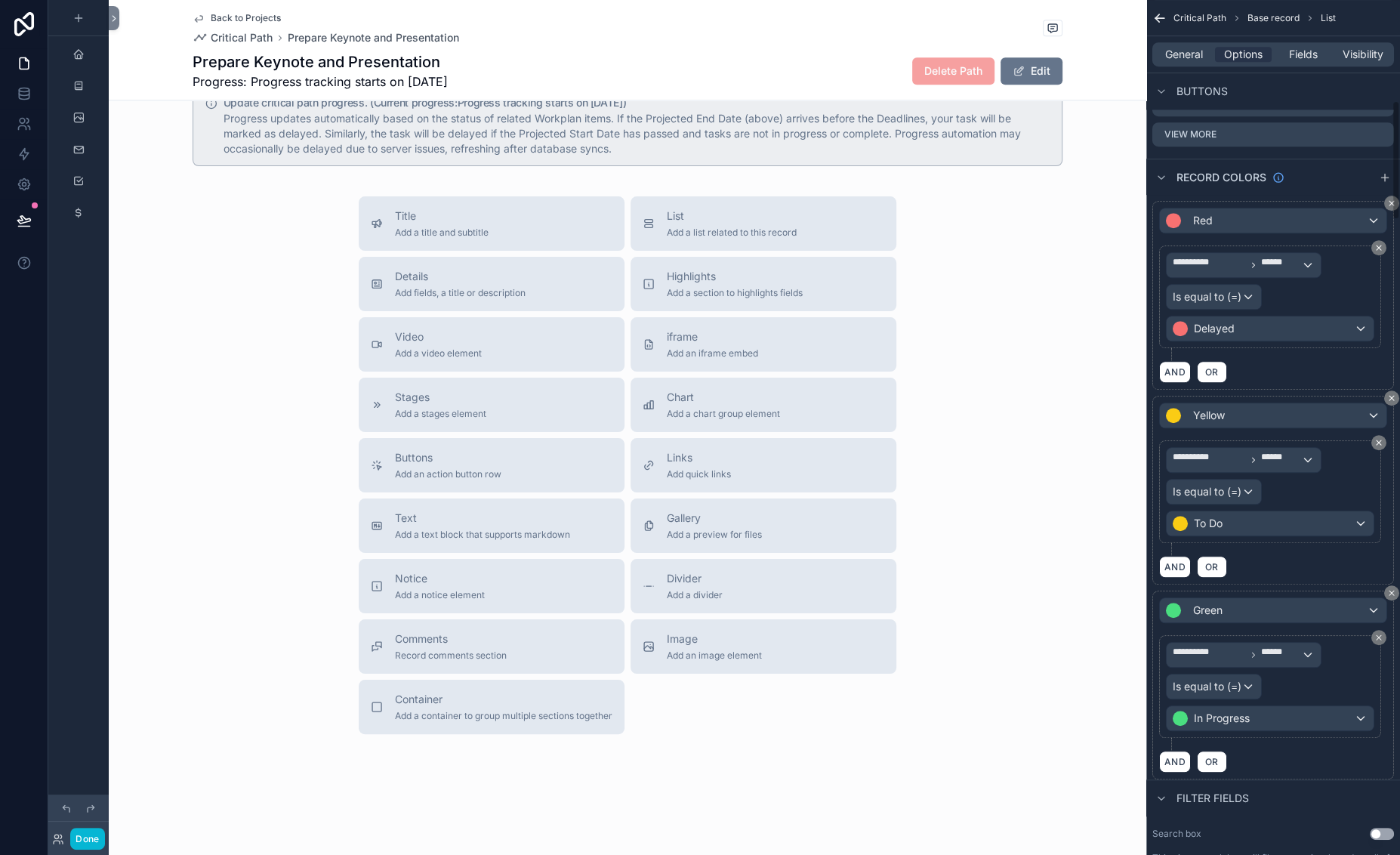
scroll to position [752, 0]
click at [1267, 138] on icon "scrollable content" at bounding box center [1381, 134] width 7 height 7
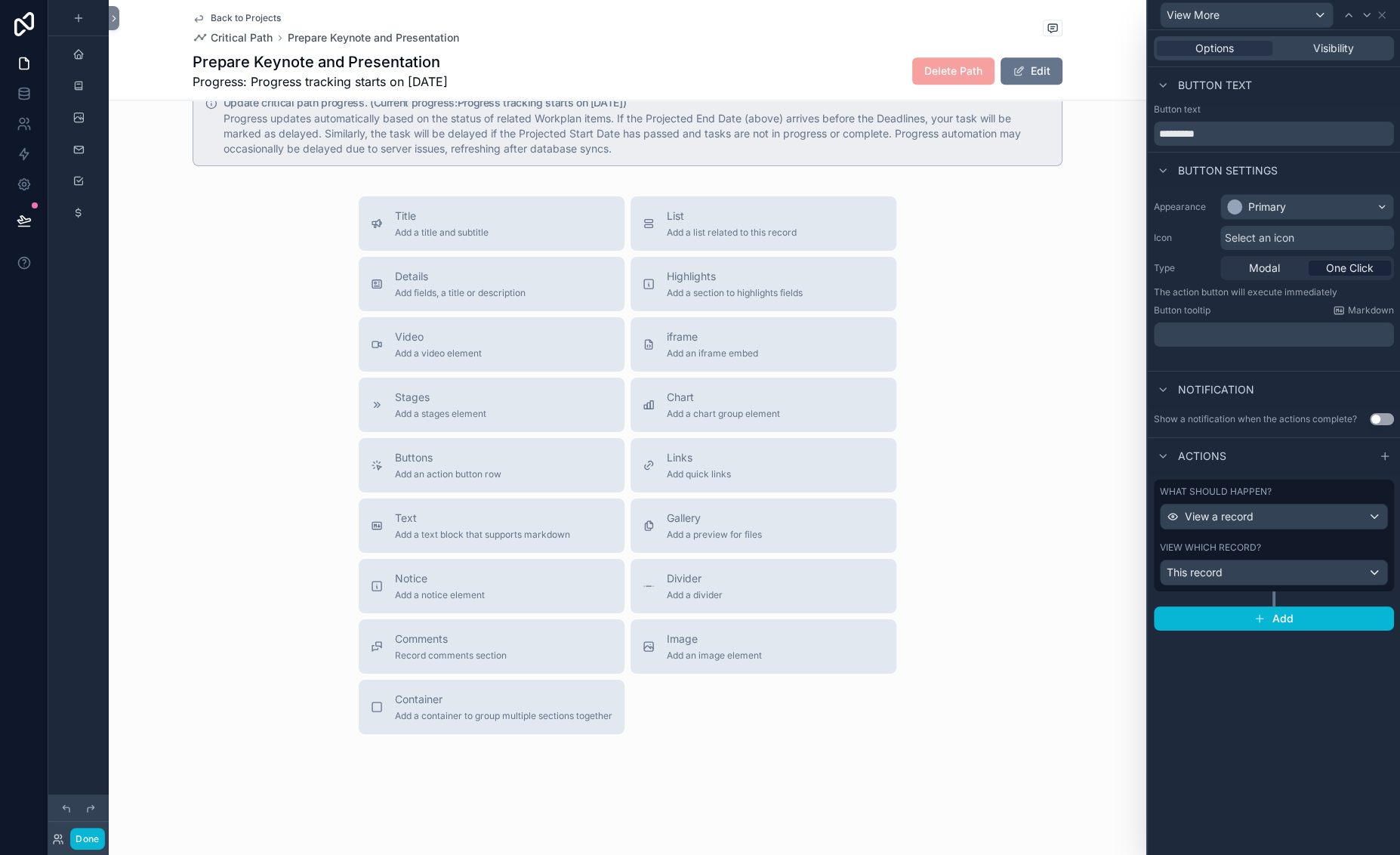
scroll to position [74, 0]
click at [1185, 524] on span "View a record" at bounding box center [1219, 517] width 68 height 15
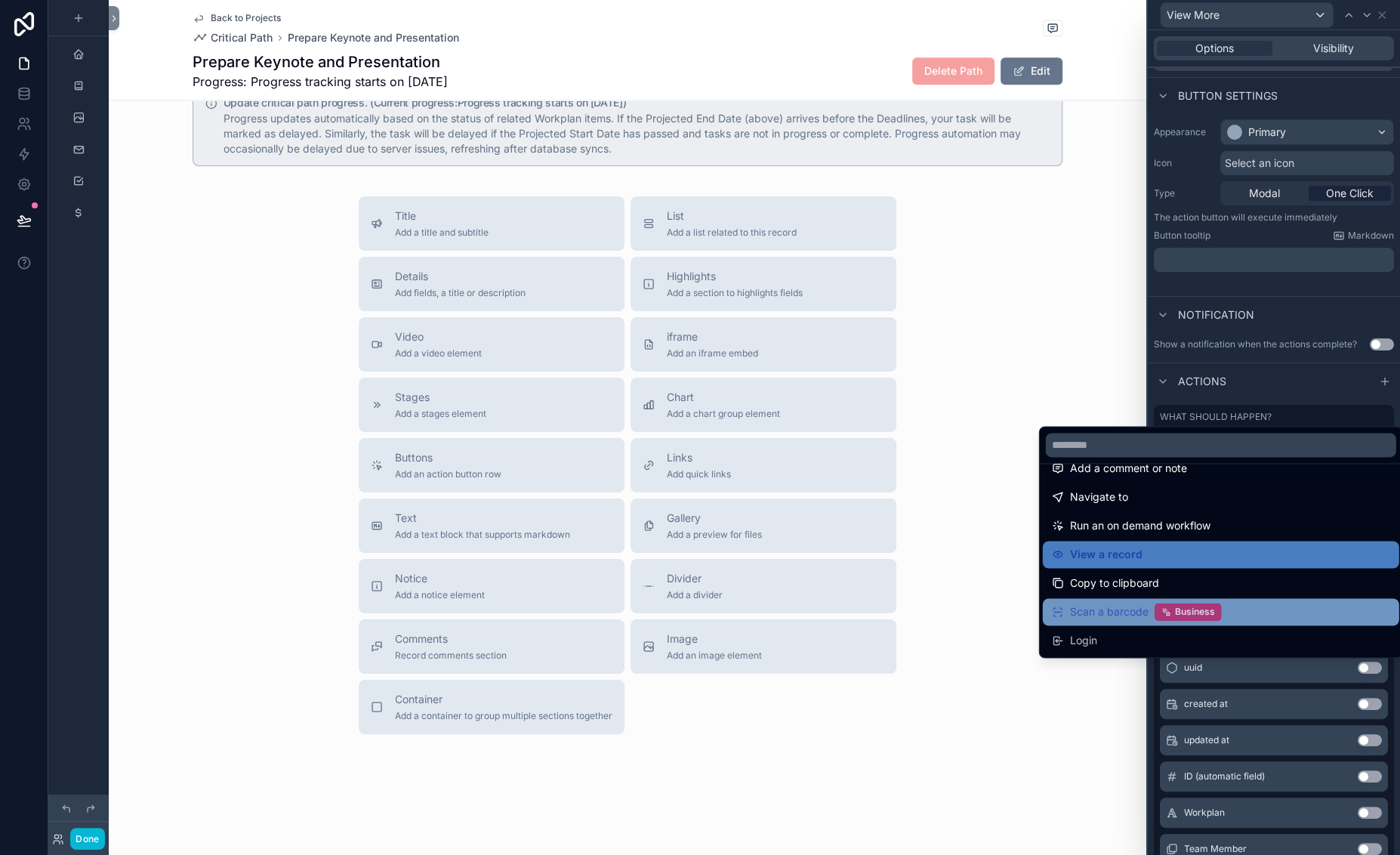
scroll to position [0, 0]
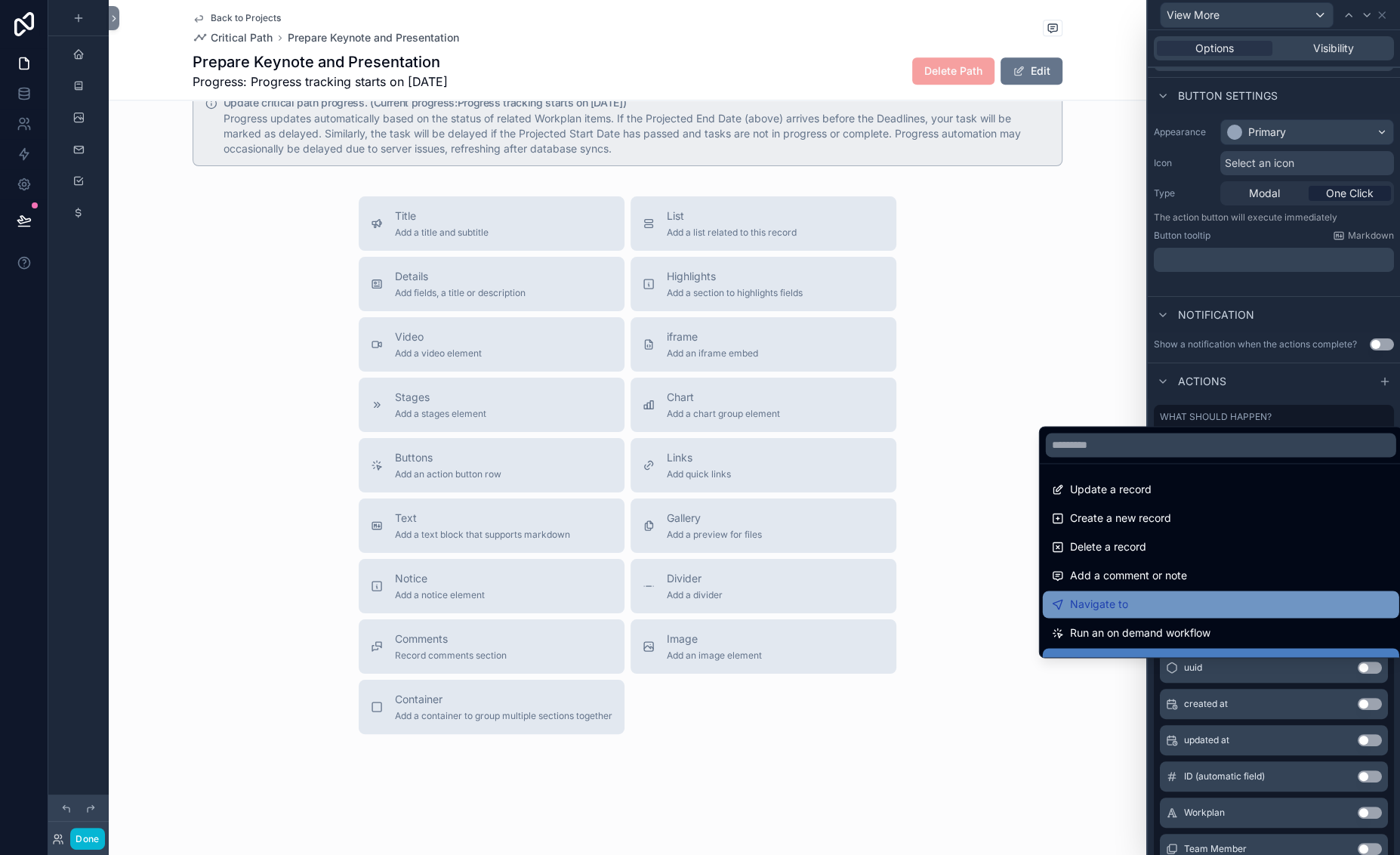
click at [1128, 595] on span "Navigate to" at bounding box center [1099, 604] width 58 height 18
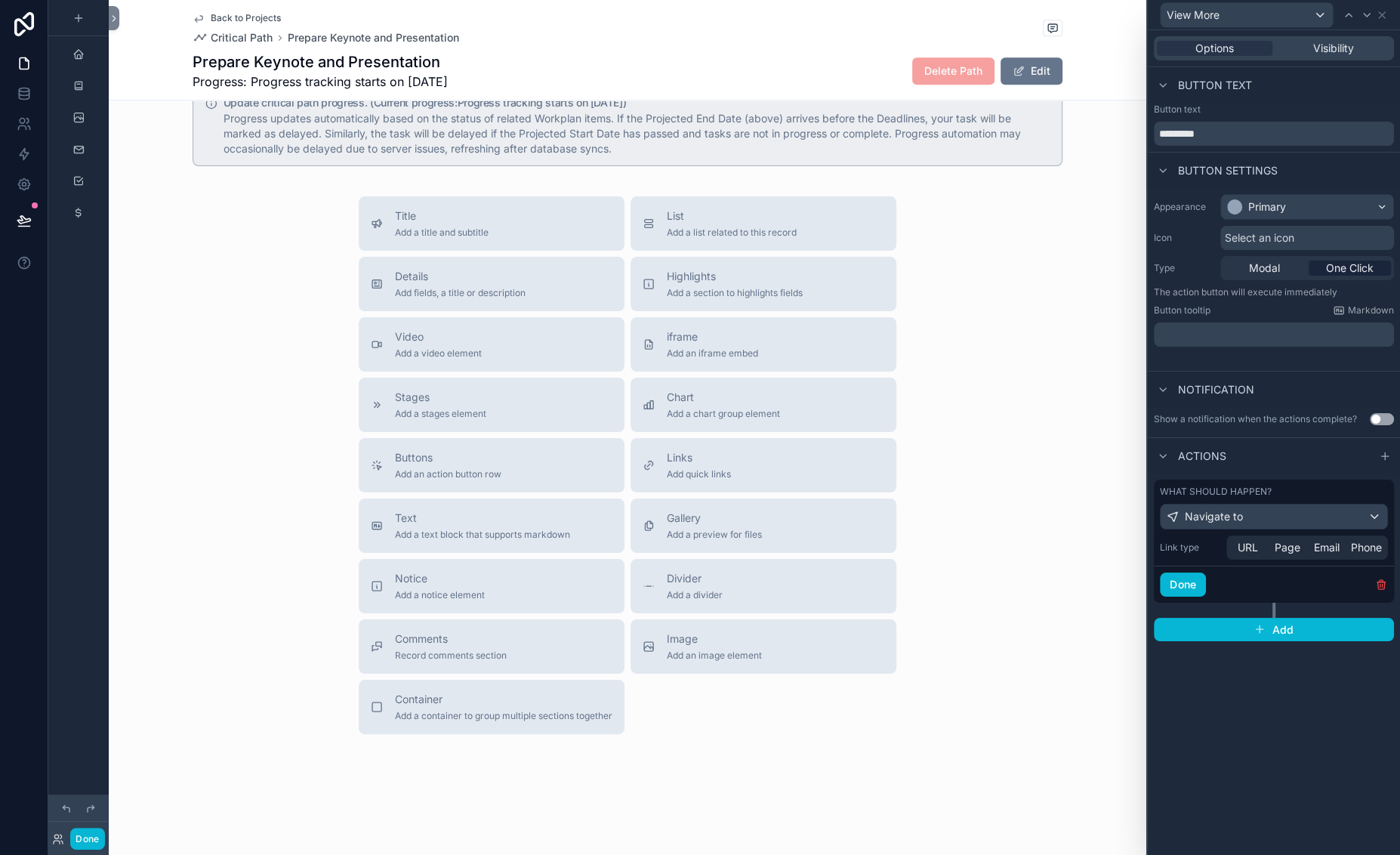
scroll to position [90, 0]
click at [1267, 555] on span "Page" at bounding box center [1288, 547] width 26 height 15
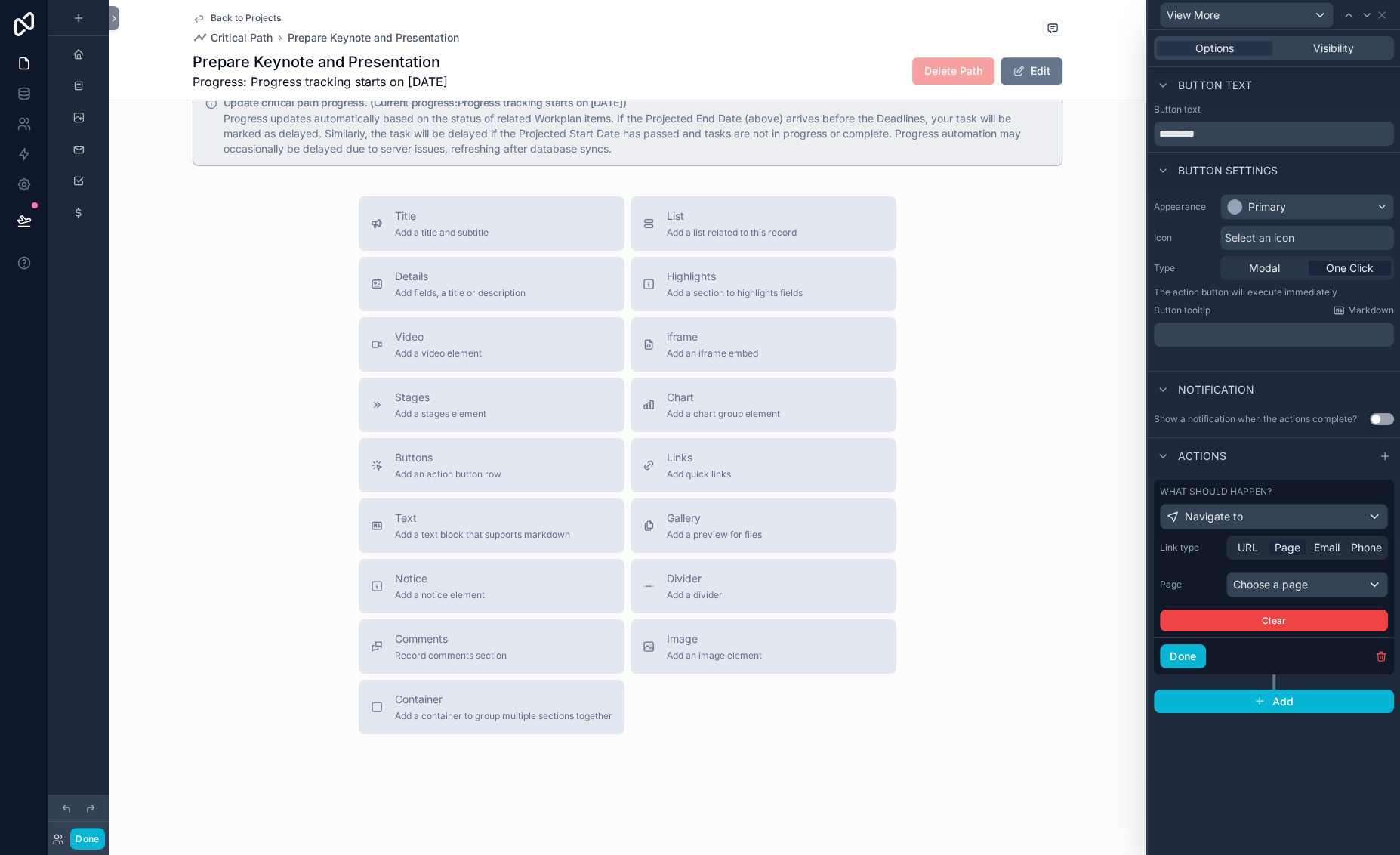
scroll to position [195, 0]
click at [1227, 597] on div "Choose a page" at bounding box center [1307, 584] width 160 height 24
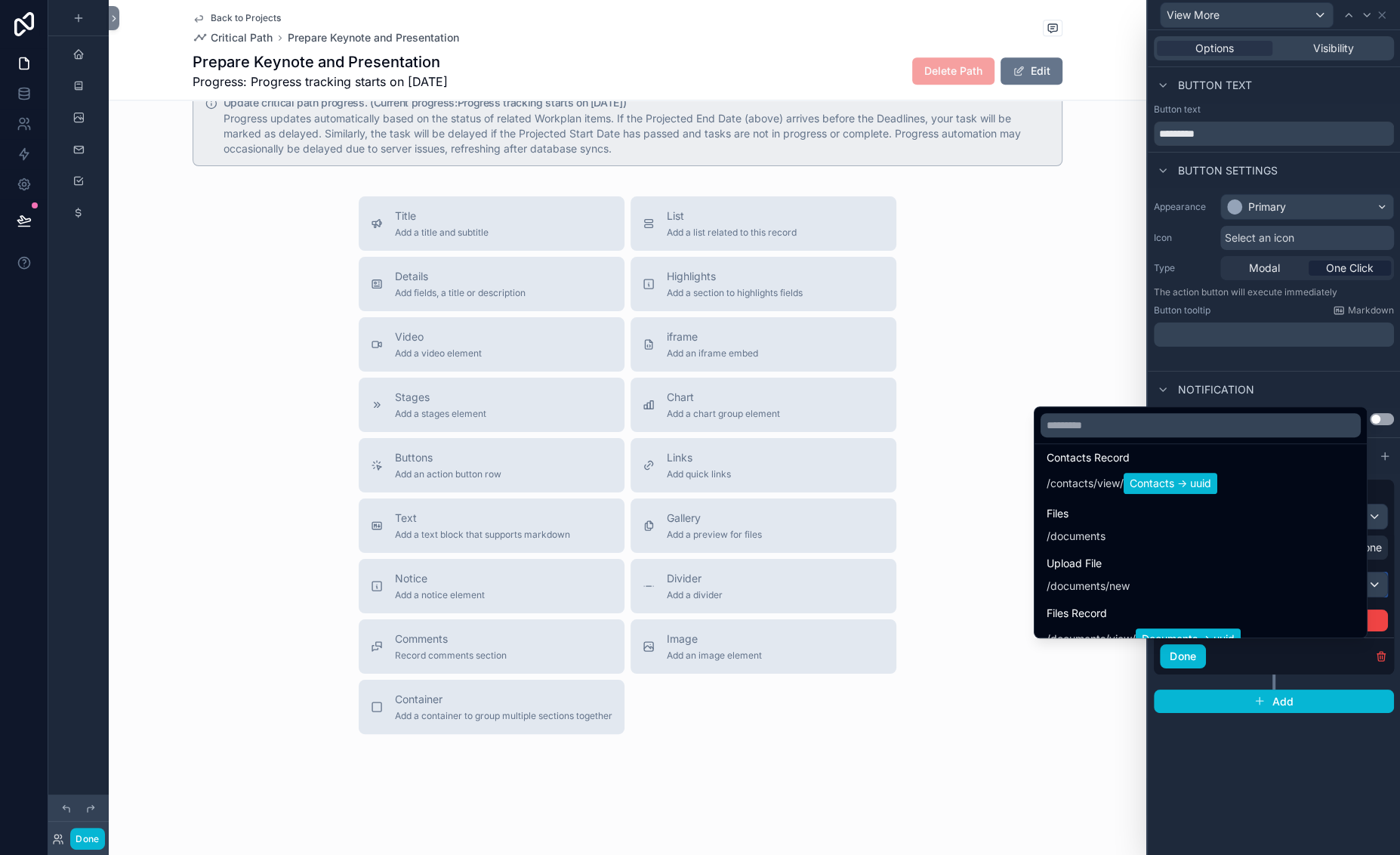
scroll to position [1202, 0]
click at [1047, 154] on span "Workplan Record" at bounding box center [1134, 145] width 175 height 18
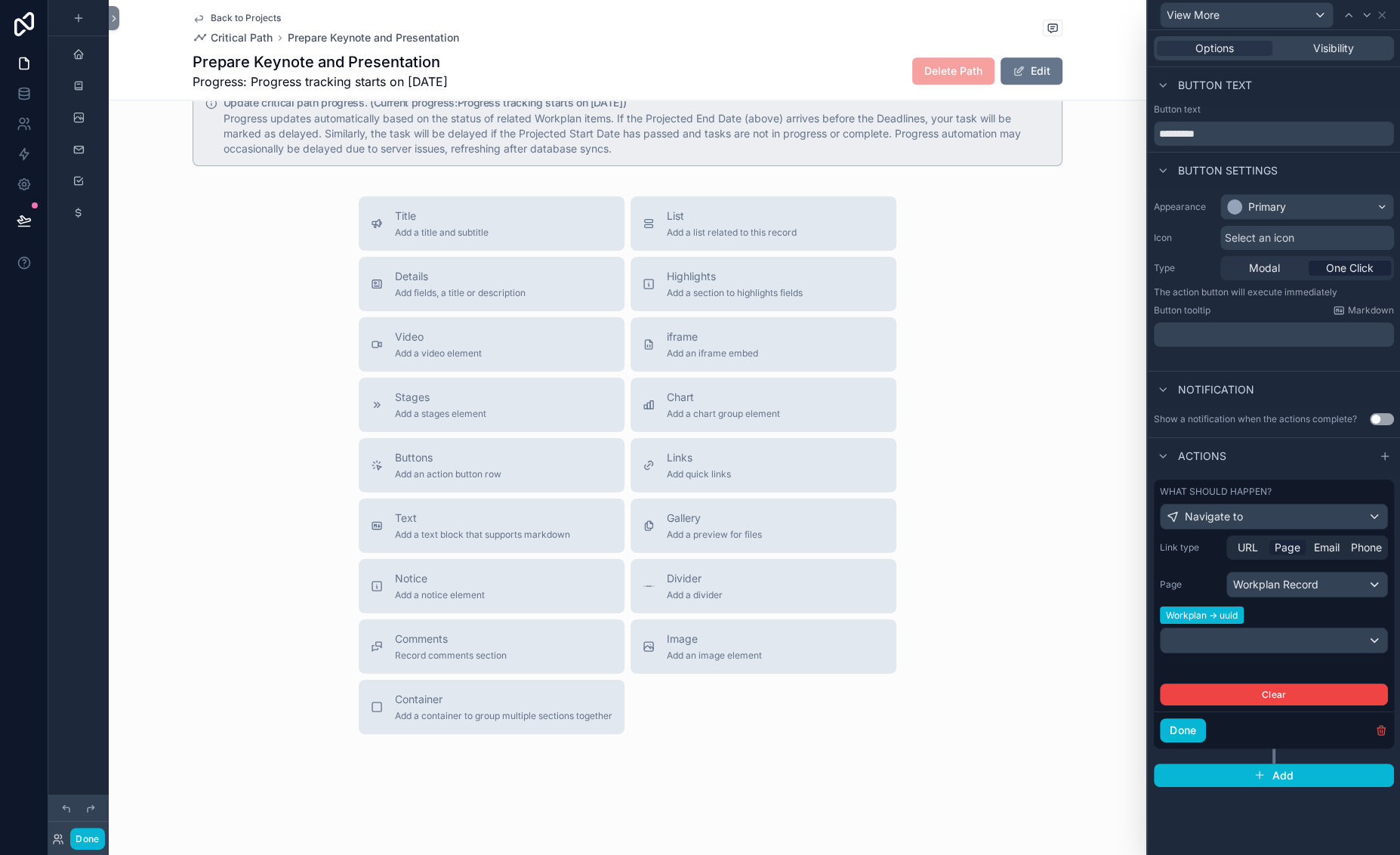
scroll to position [305, 0]
click at [1161, 629] on div at bounding box center [1274, 641] width 226 height 24
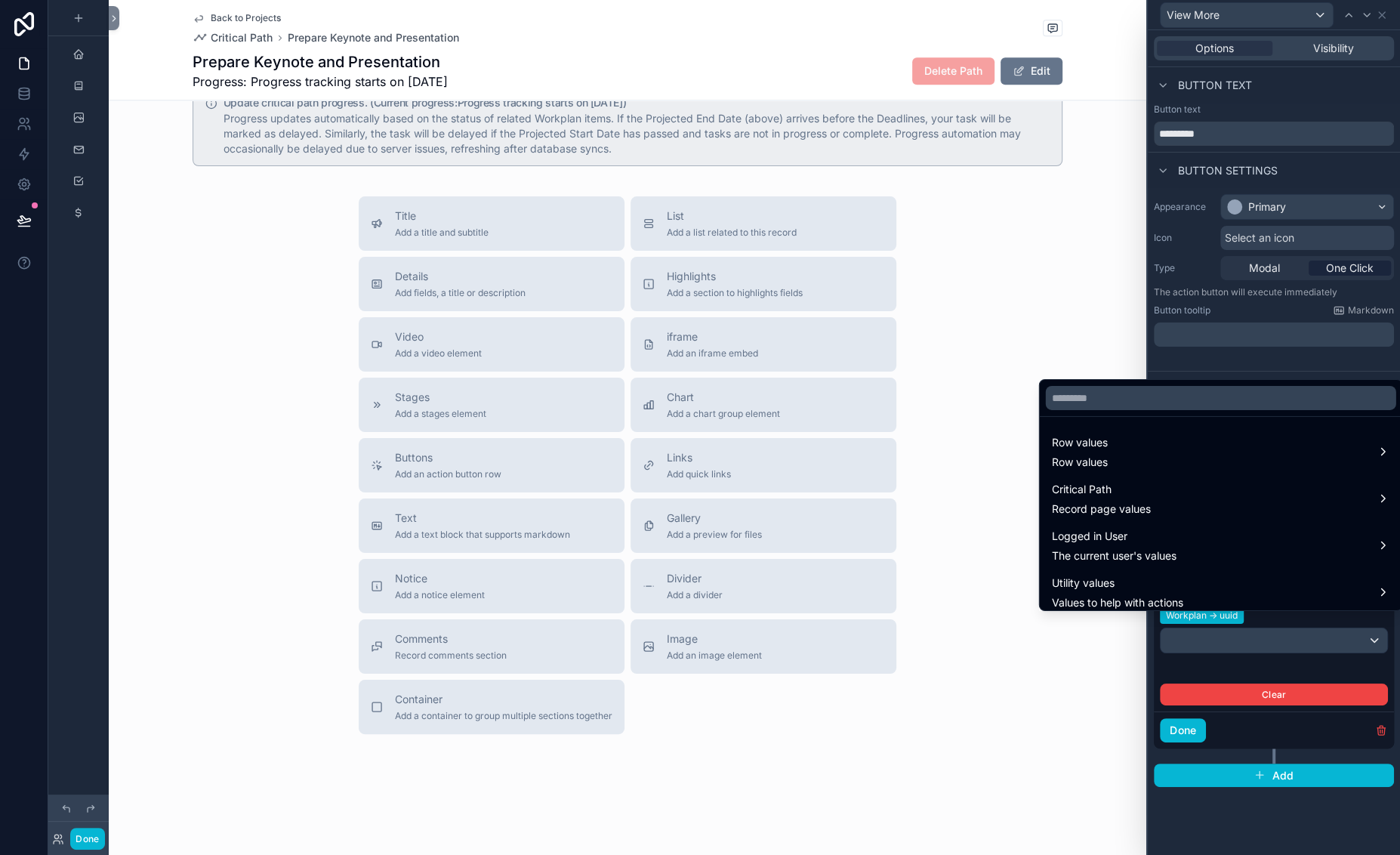
click at [1148, 622] on div at bounding box center [1274, 427] width 252 height 855
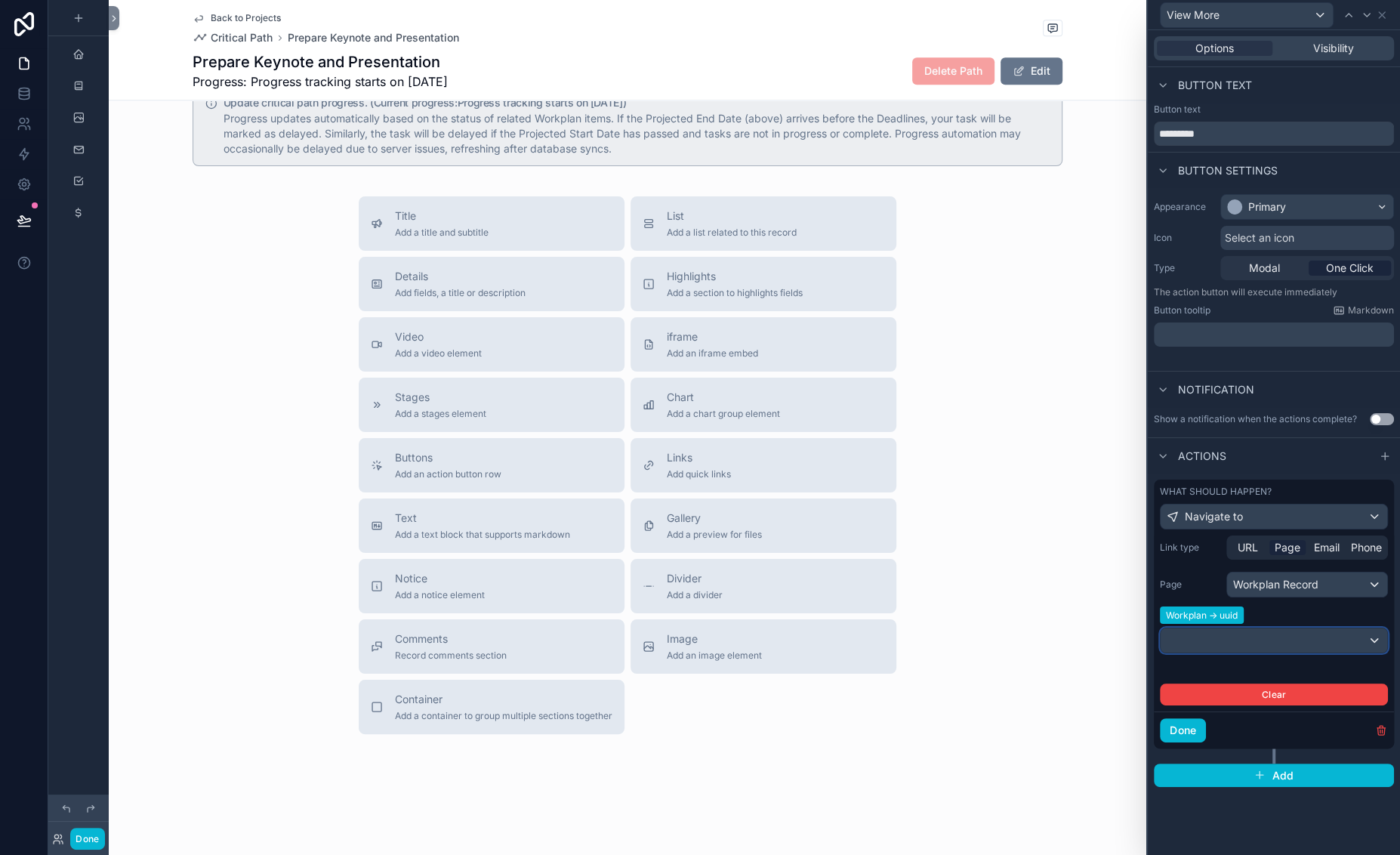
click at [1193, 629] on div at bounding box center [1274, 641] width 226 height 24
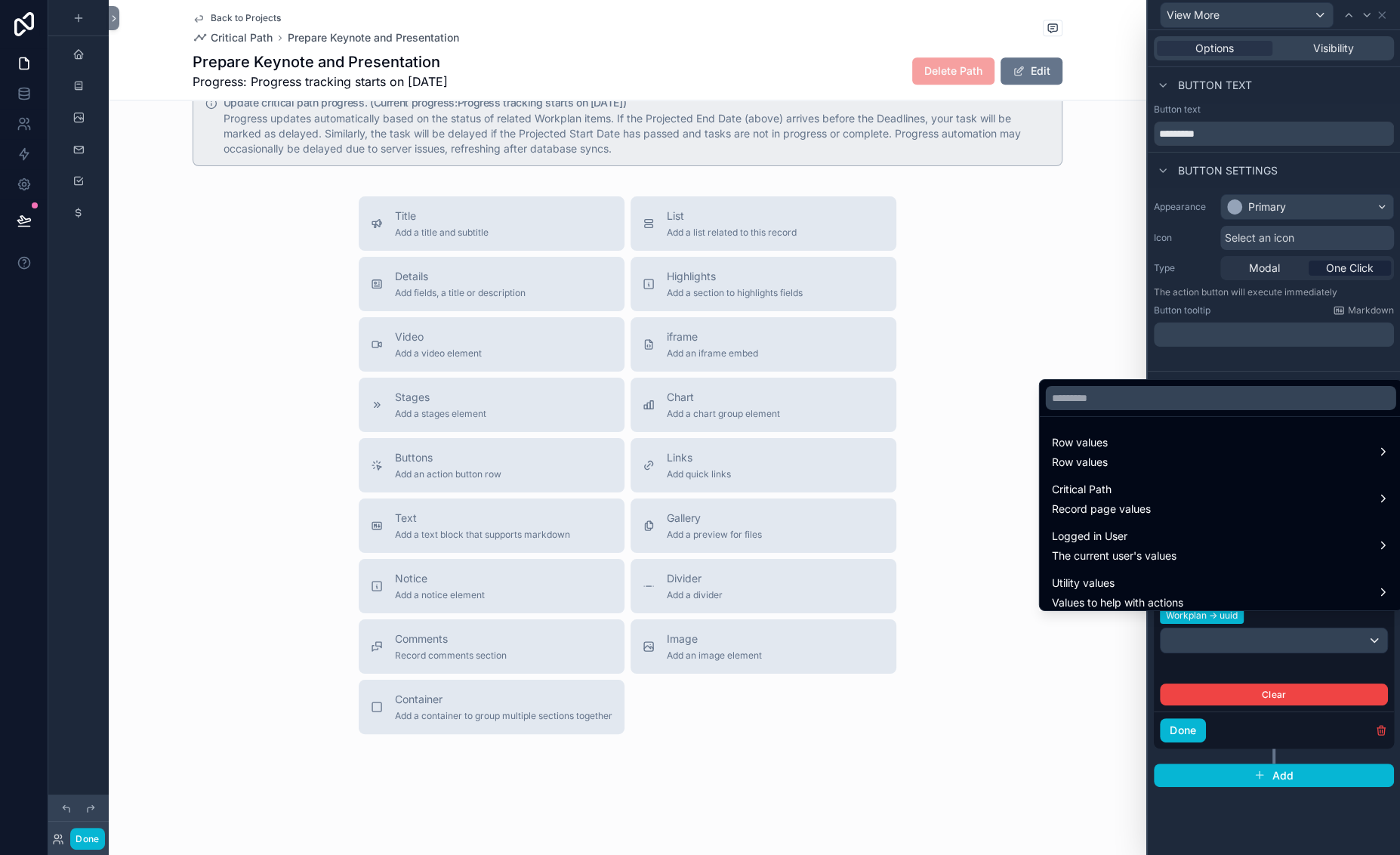
click at [1267, 673] on div at bounding box center [1274, 427] width 252 height 855
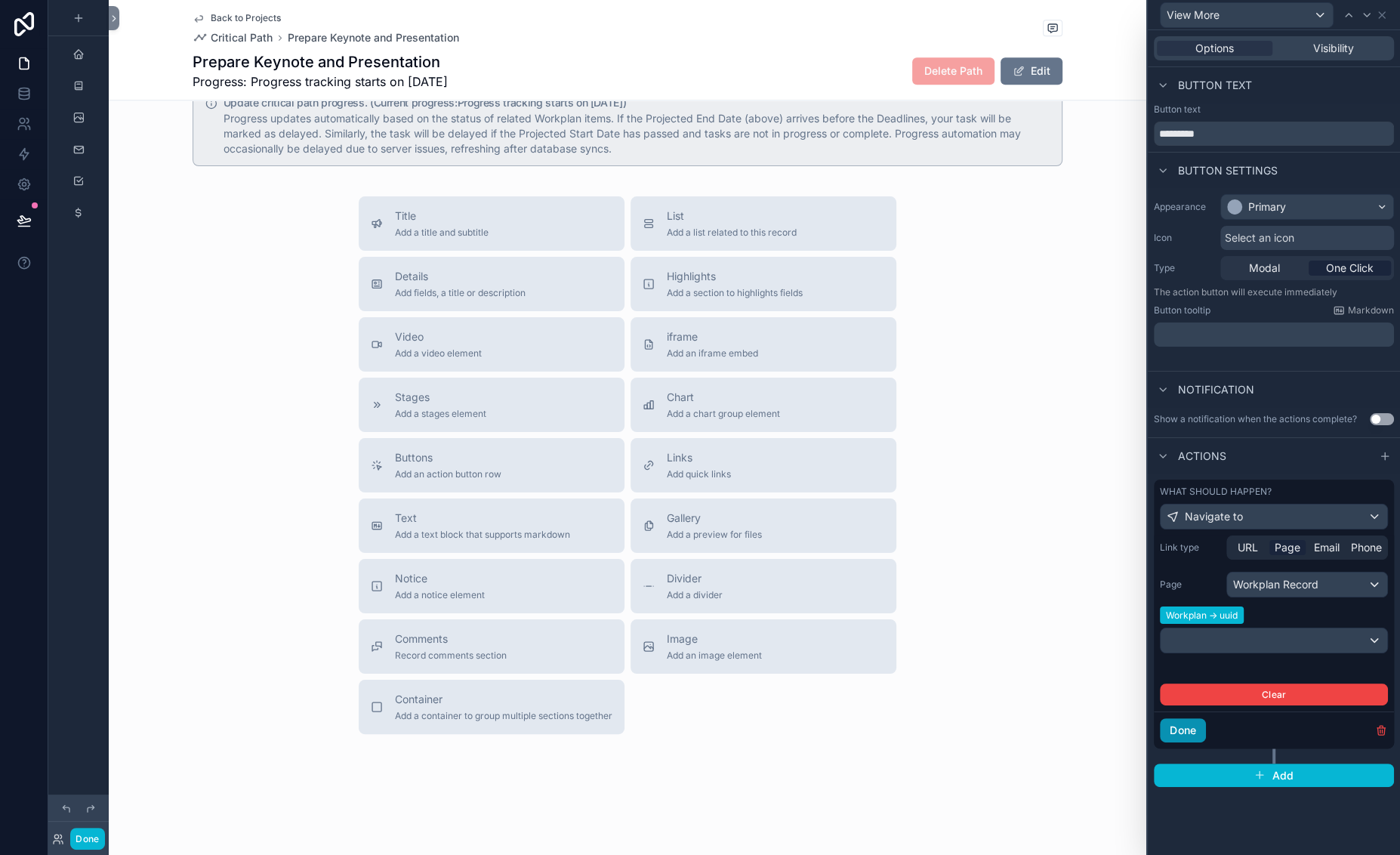
click at [1160, 743] on button "Done" at bounding box center [1183, 730] width 46 height 24
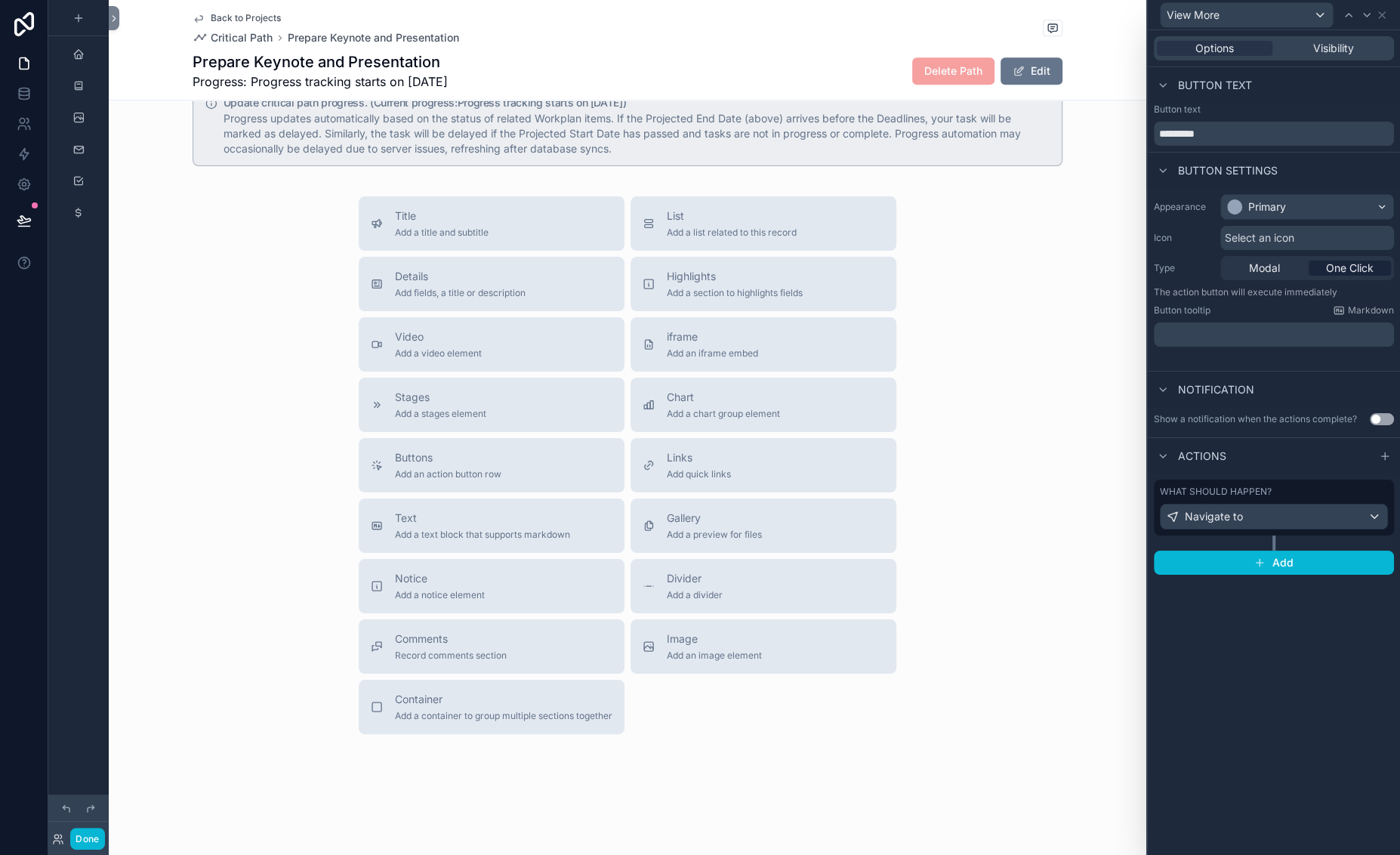
scroll to position [0, 0]
click at [104, 828] on button "Done" at bounding box center [87, 838] width 34 height 22
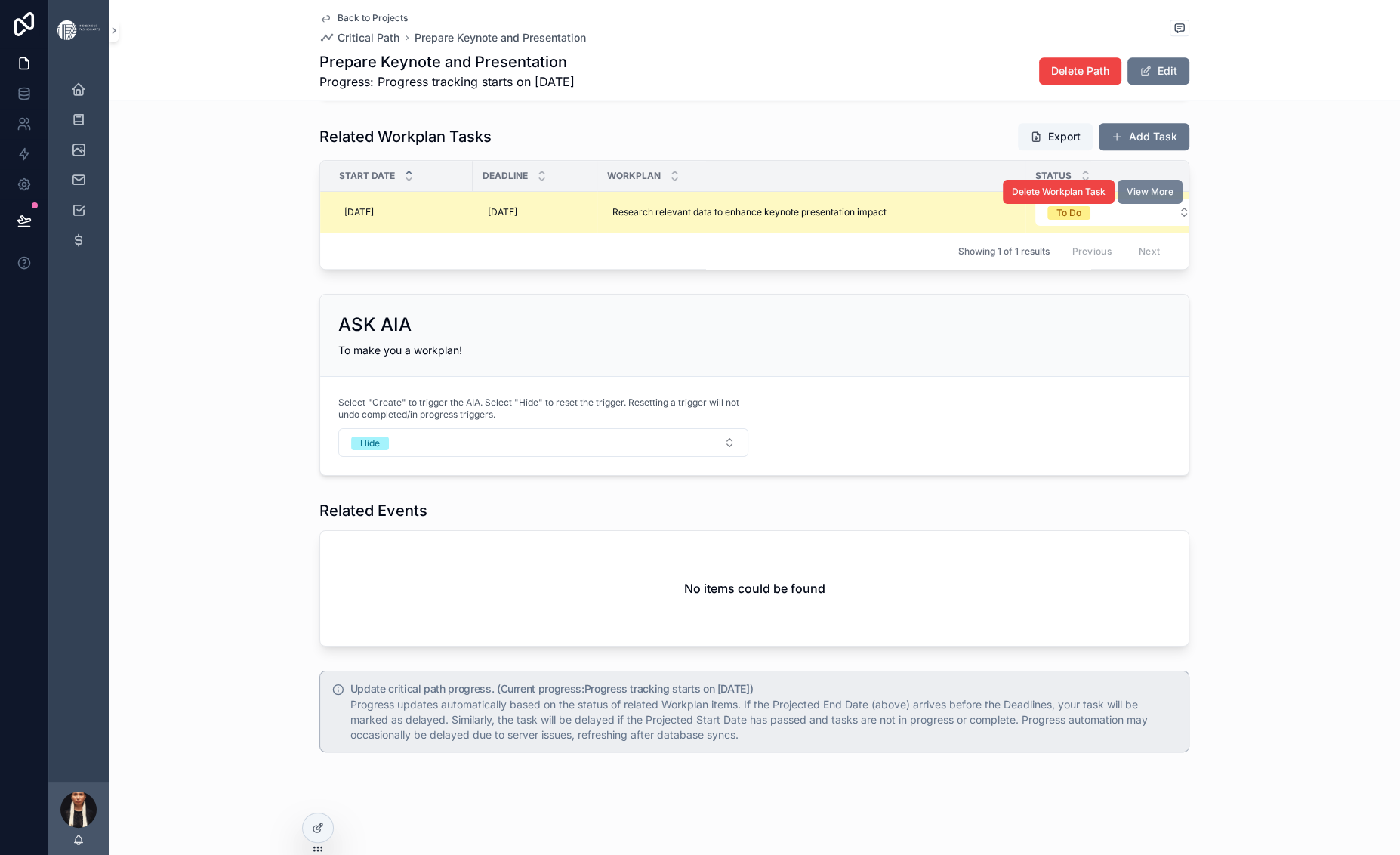
click at [1174, 198] on span "View More" at bounding box center [1150, 192] width 47 height 12
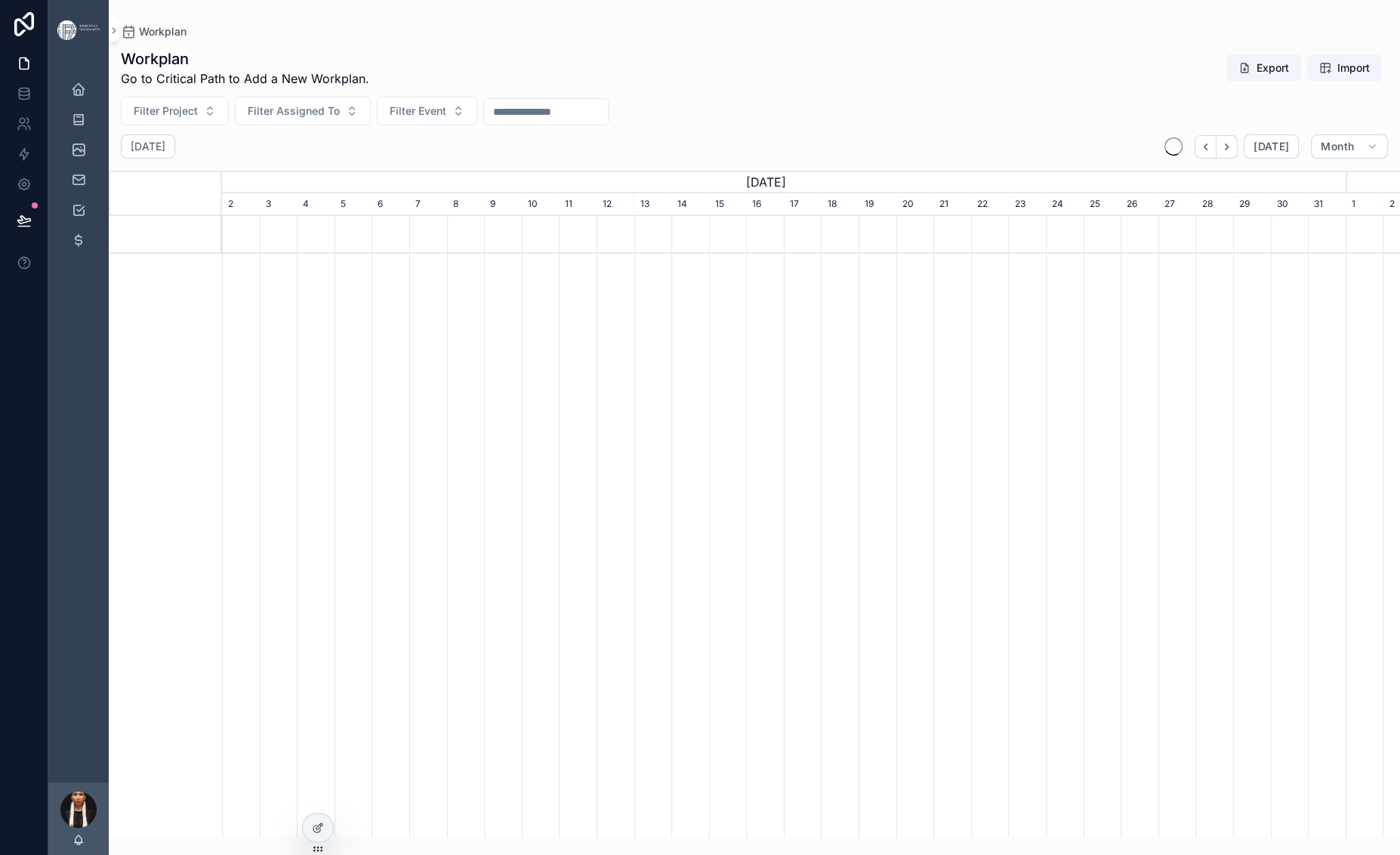
scroll to position [0, 1123]
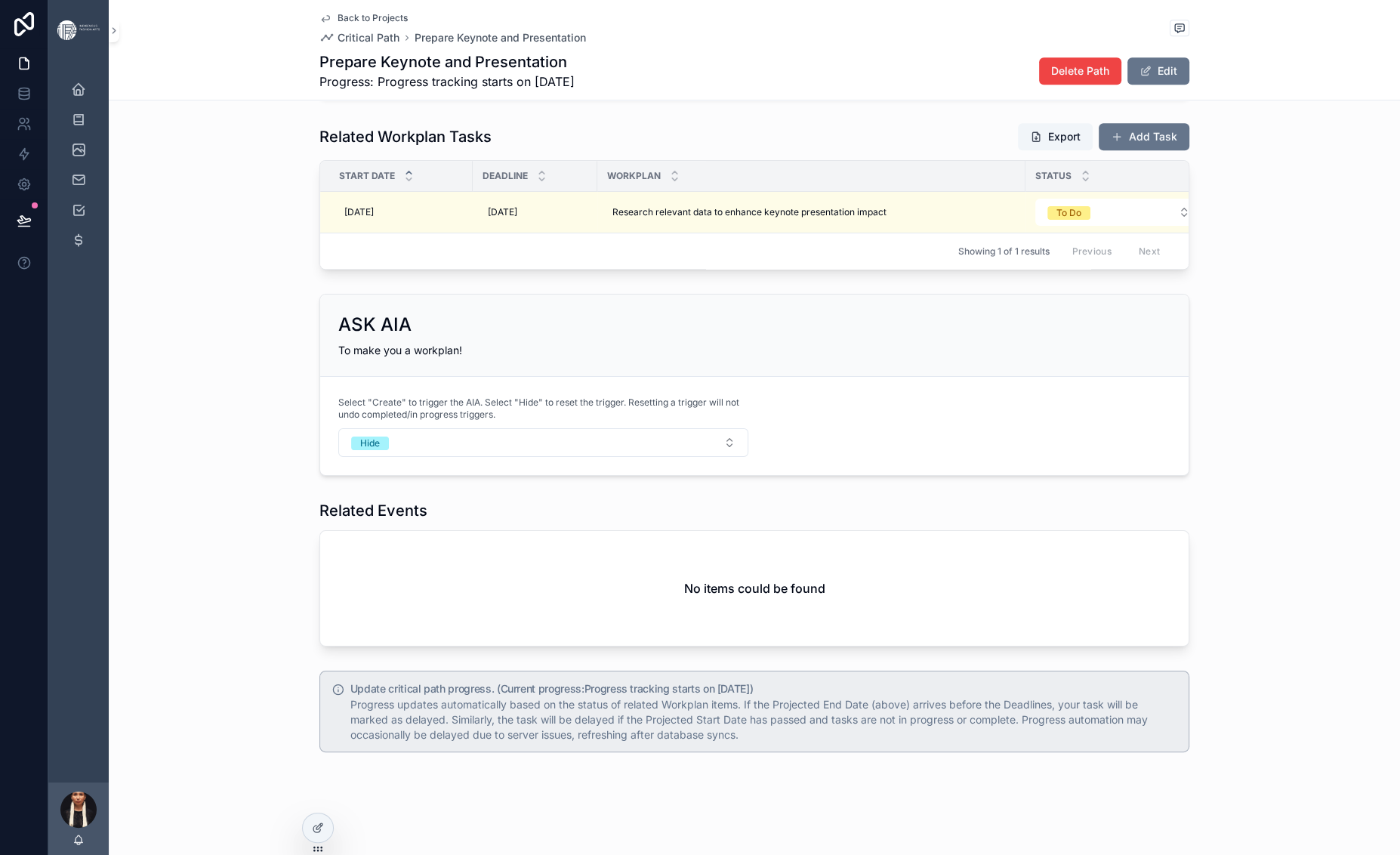
scroll to position [1508, 0]
click at [324, 834] on icon at bounding box center [318, 828] width 12 height 12
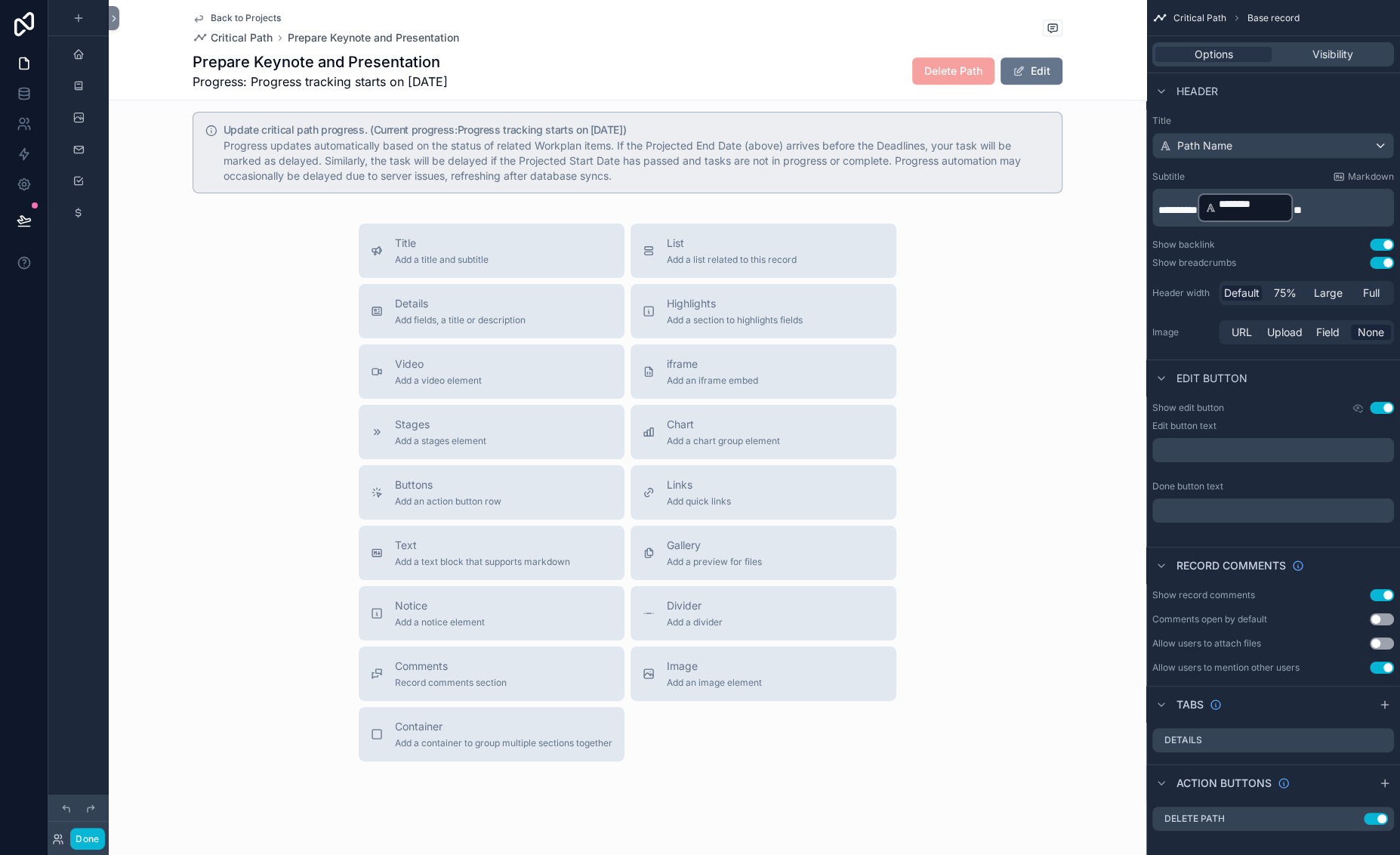
scroll to position [1727, 0]
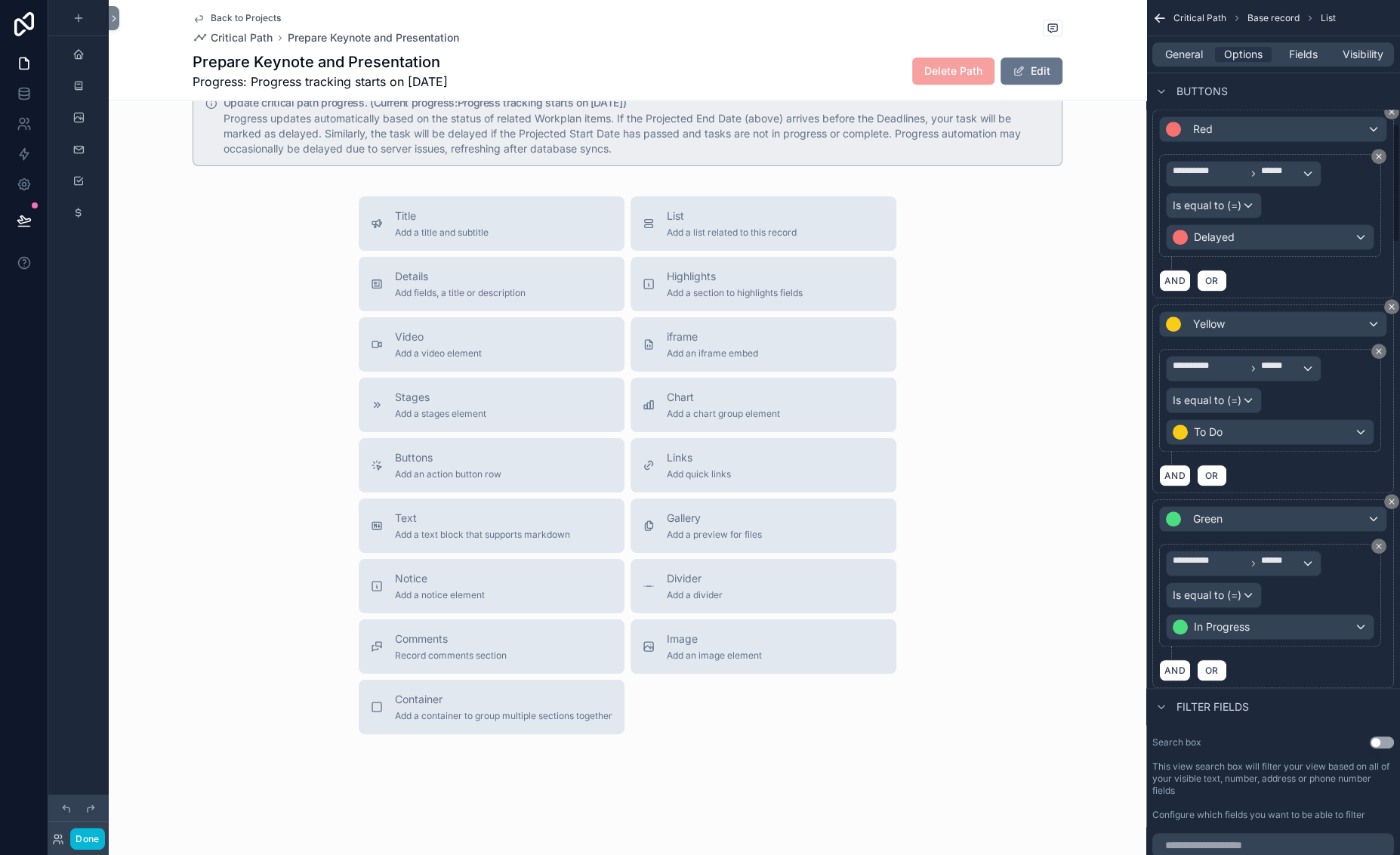
scroll to position [834, 0]
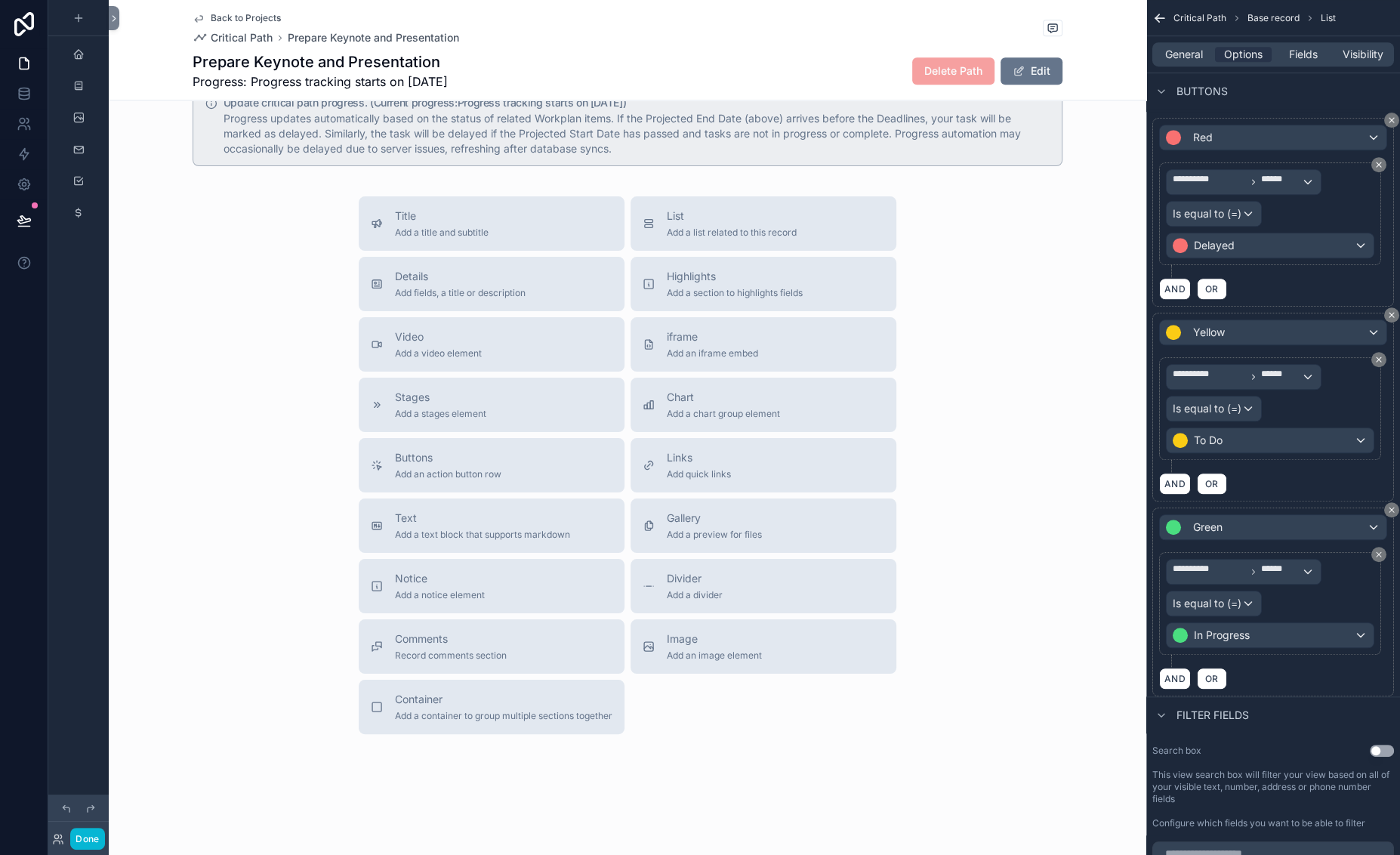
click at [1267, 58] on icon "scrollable content" at bounding box center [1382, 52] width 12 height 12
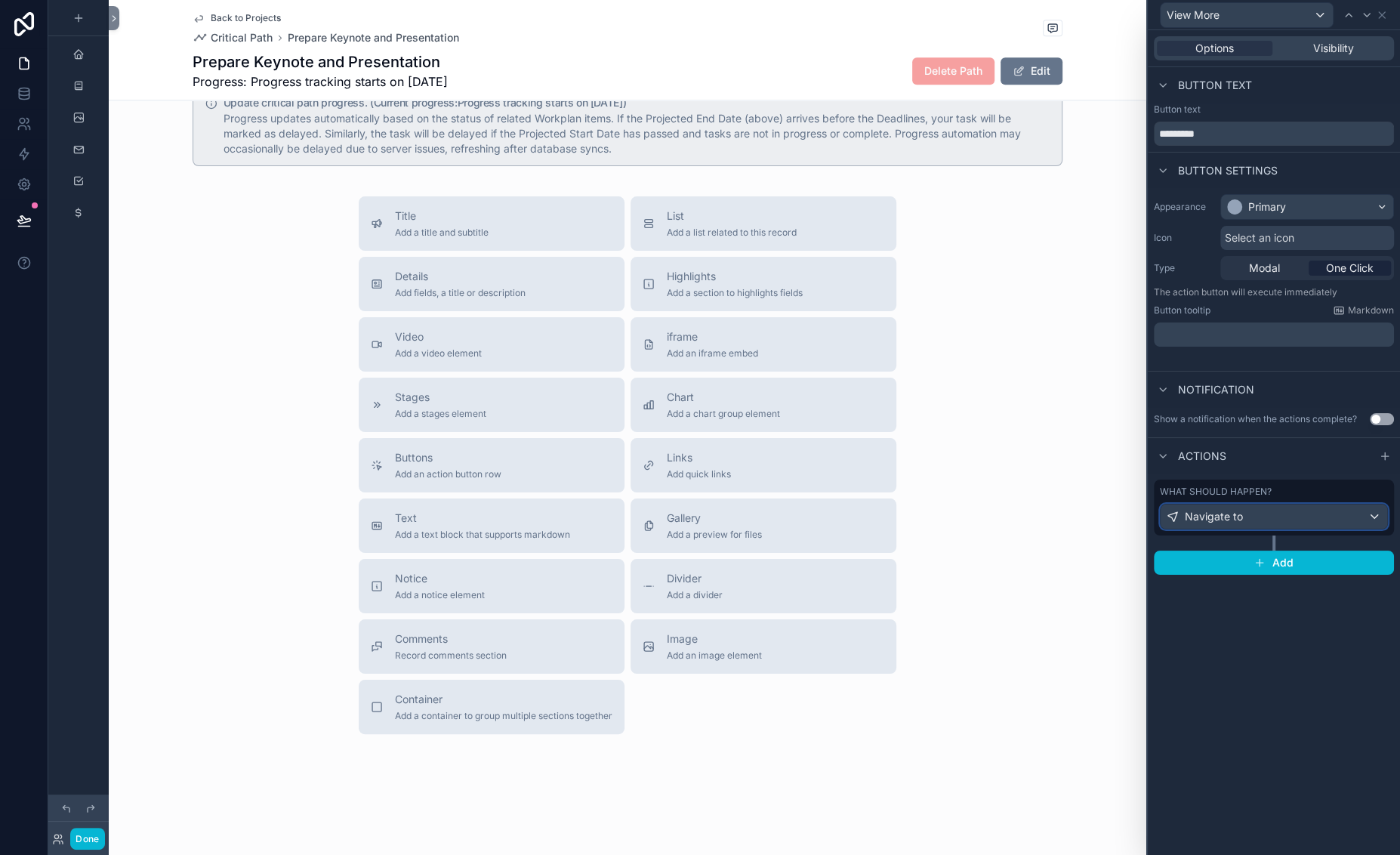
click at [1208, 528] on div "Navigate to" at bounding box center [1274, 517] width 226 height 24
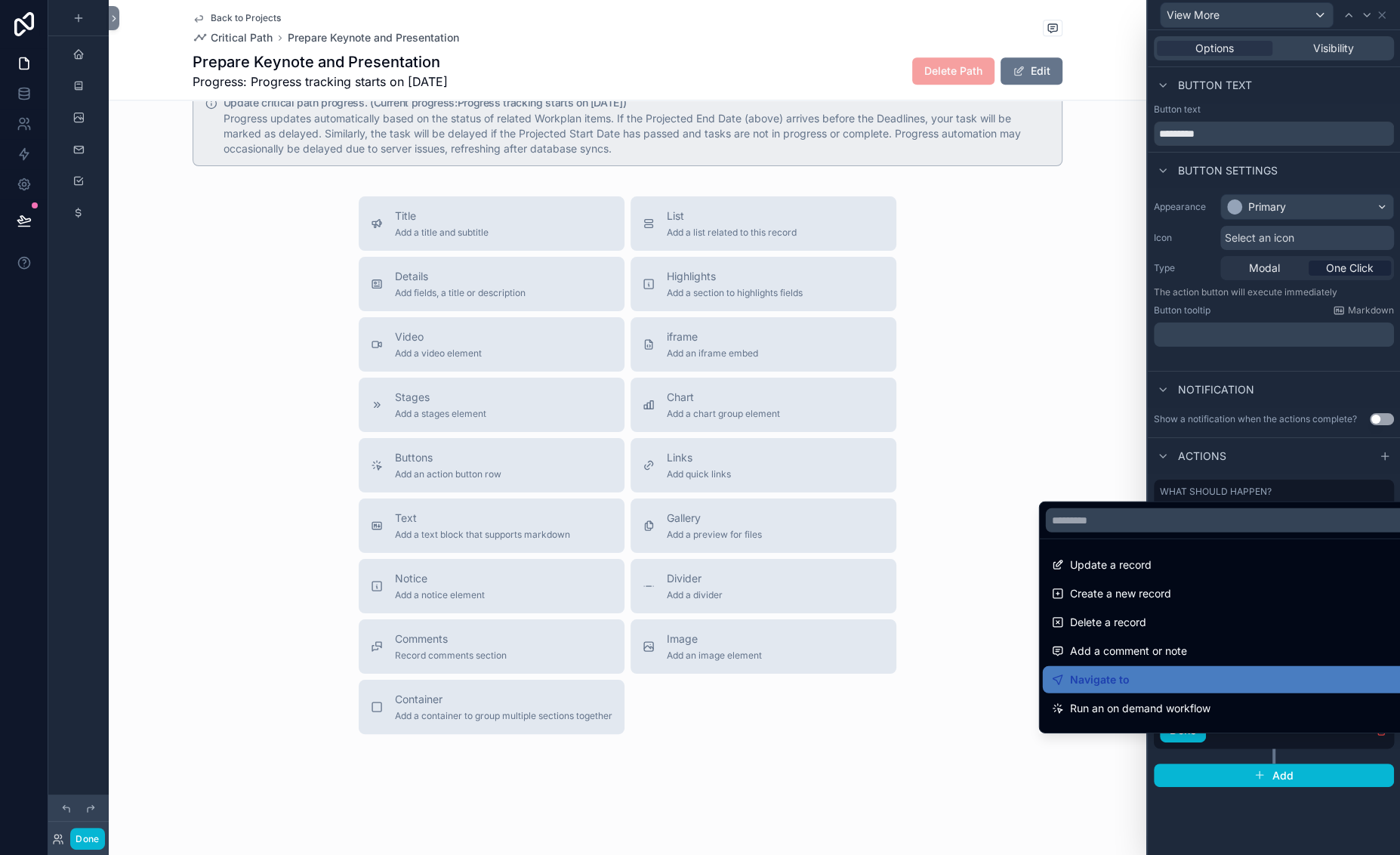
click at [1253, 754] on div at bounding box center [1274, 427] width 252 height 855
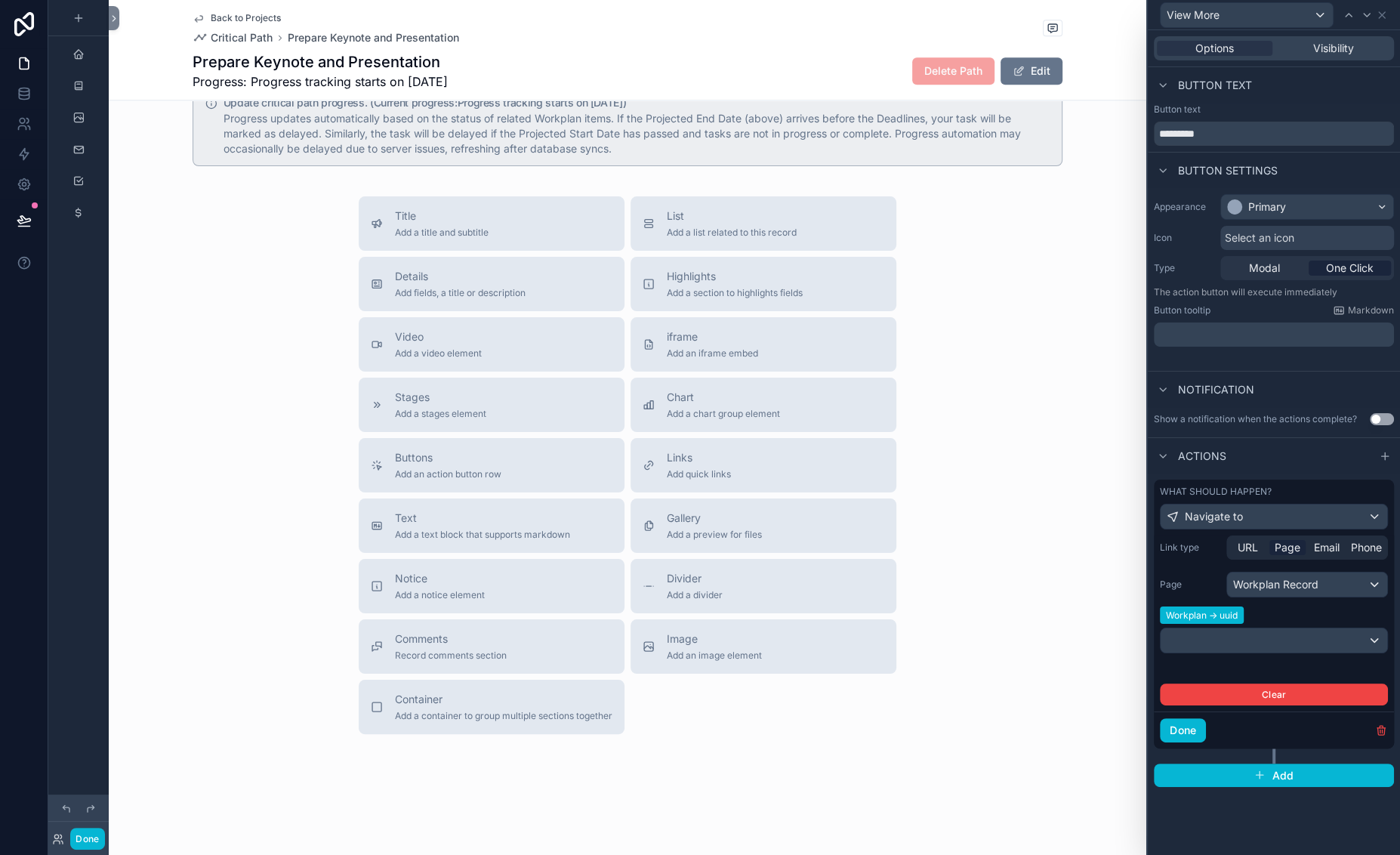
scroll to position [305, 0]
click at [1267, 540] on span "Page" at bounding box center [1288, 547] width 26 height 15
click at [1165, 636] on div at bounding box center [1274, 641] width 226 height 24
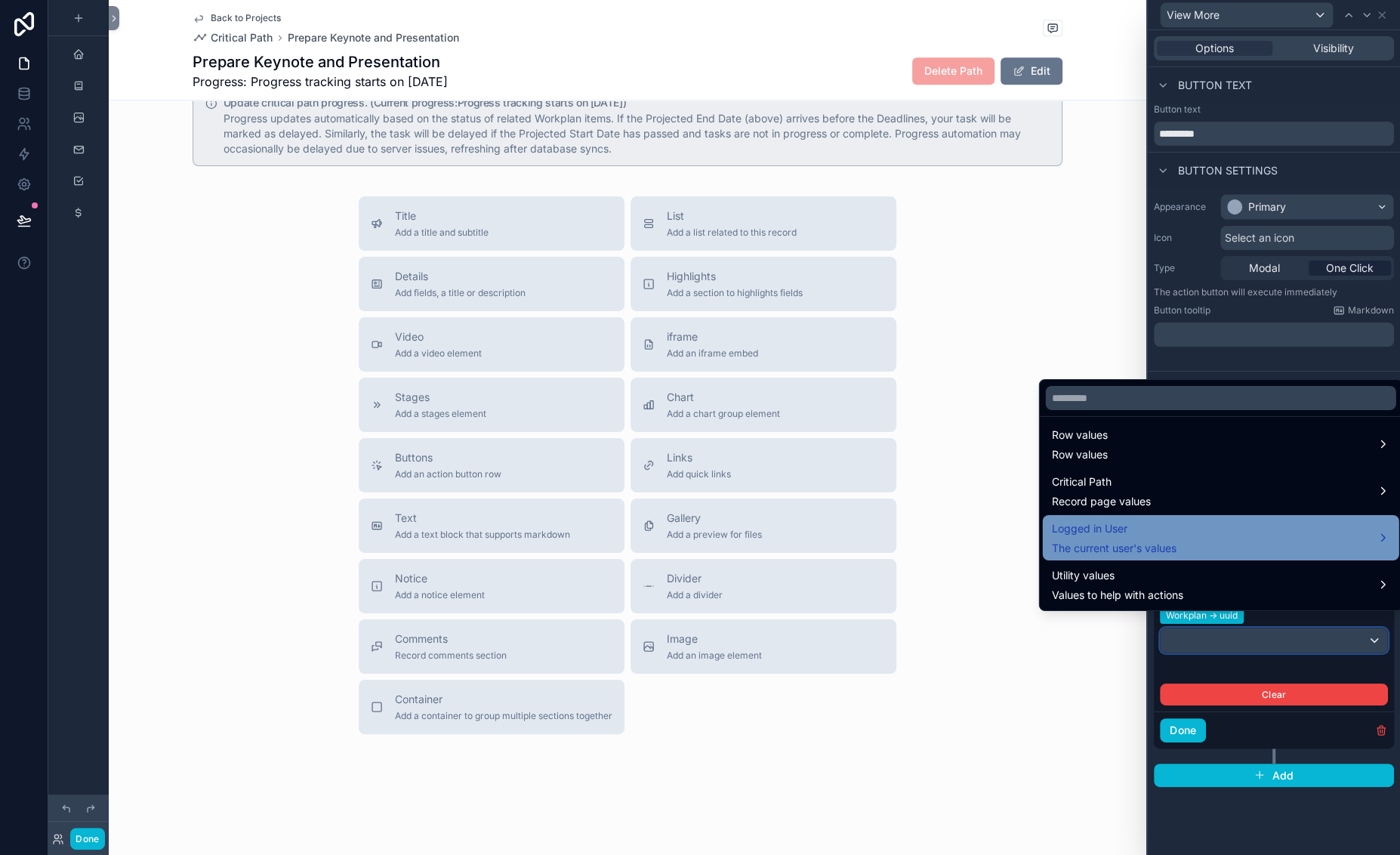
scroll to position [0, 0]
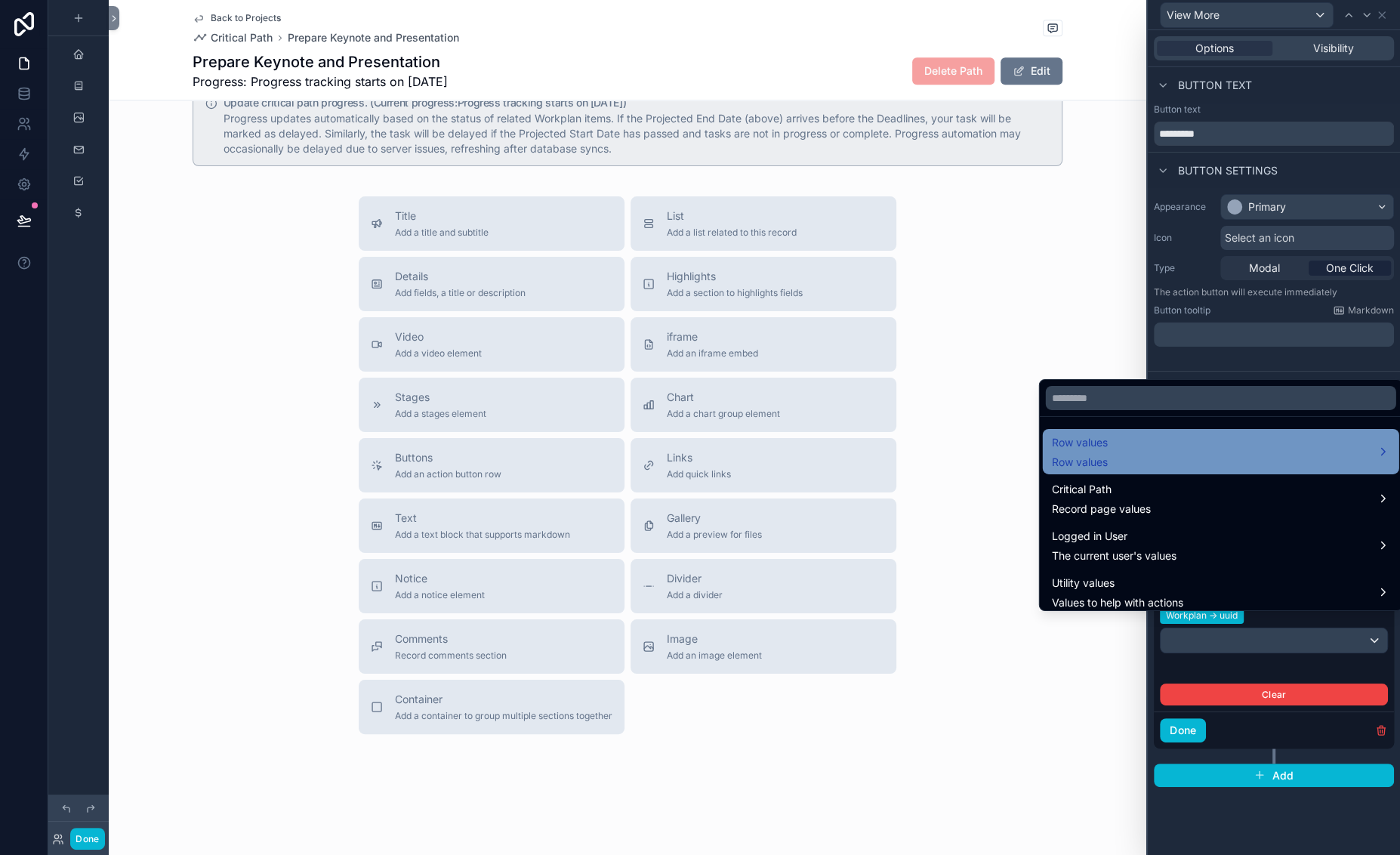
click at [1180, 433] on div "Row values Row values" at bounding box center [1221, 451] width 338 height 36
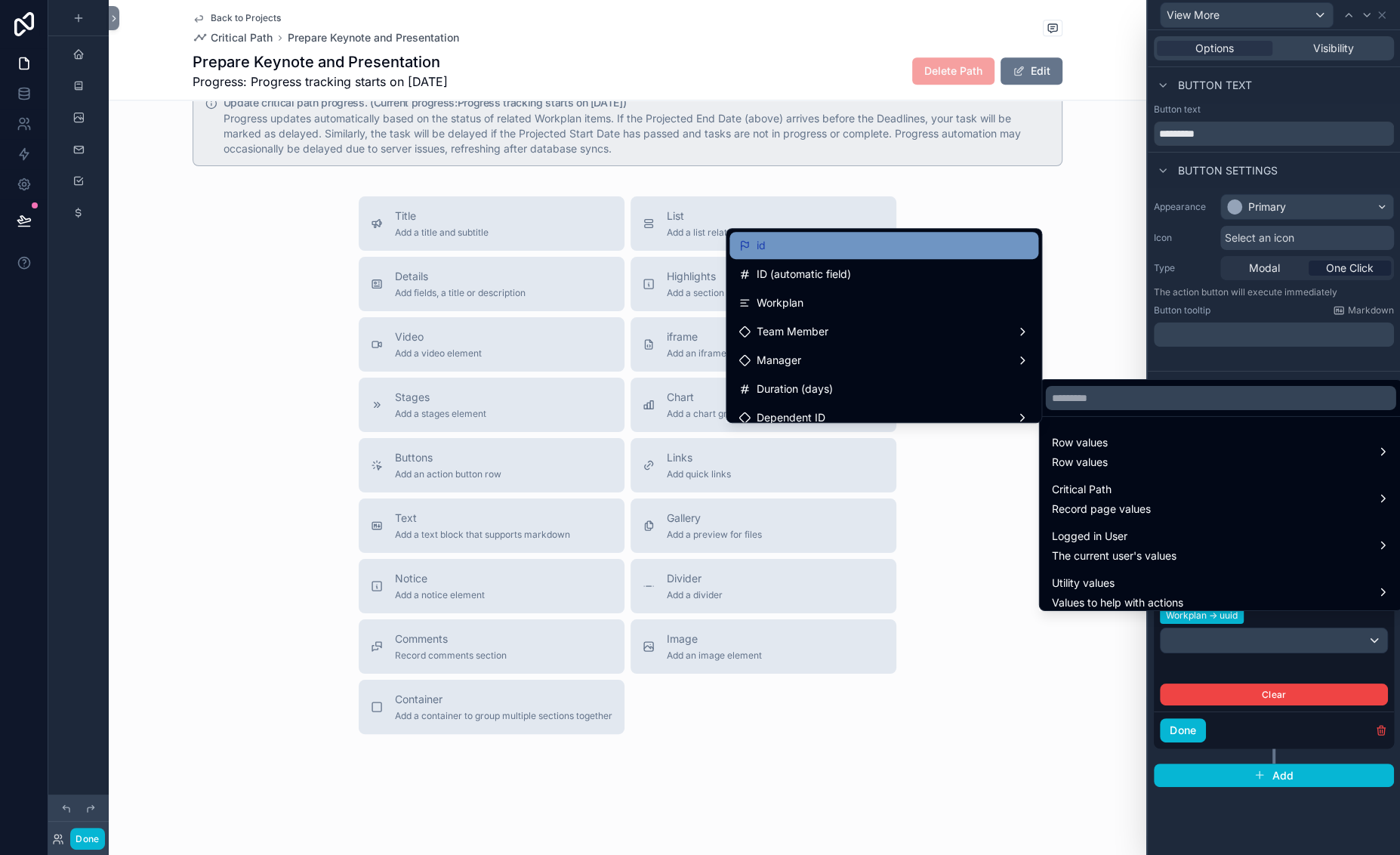
click at [739, 255] on div "id" at bounding box center [884, 245] width 290 height 18
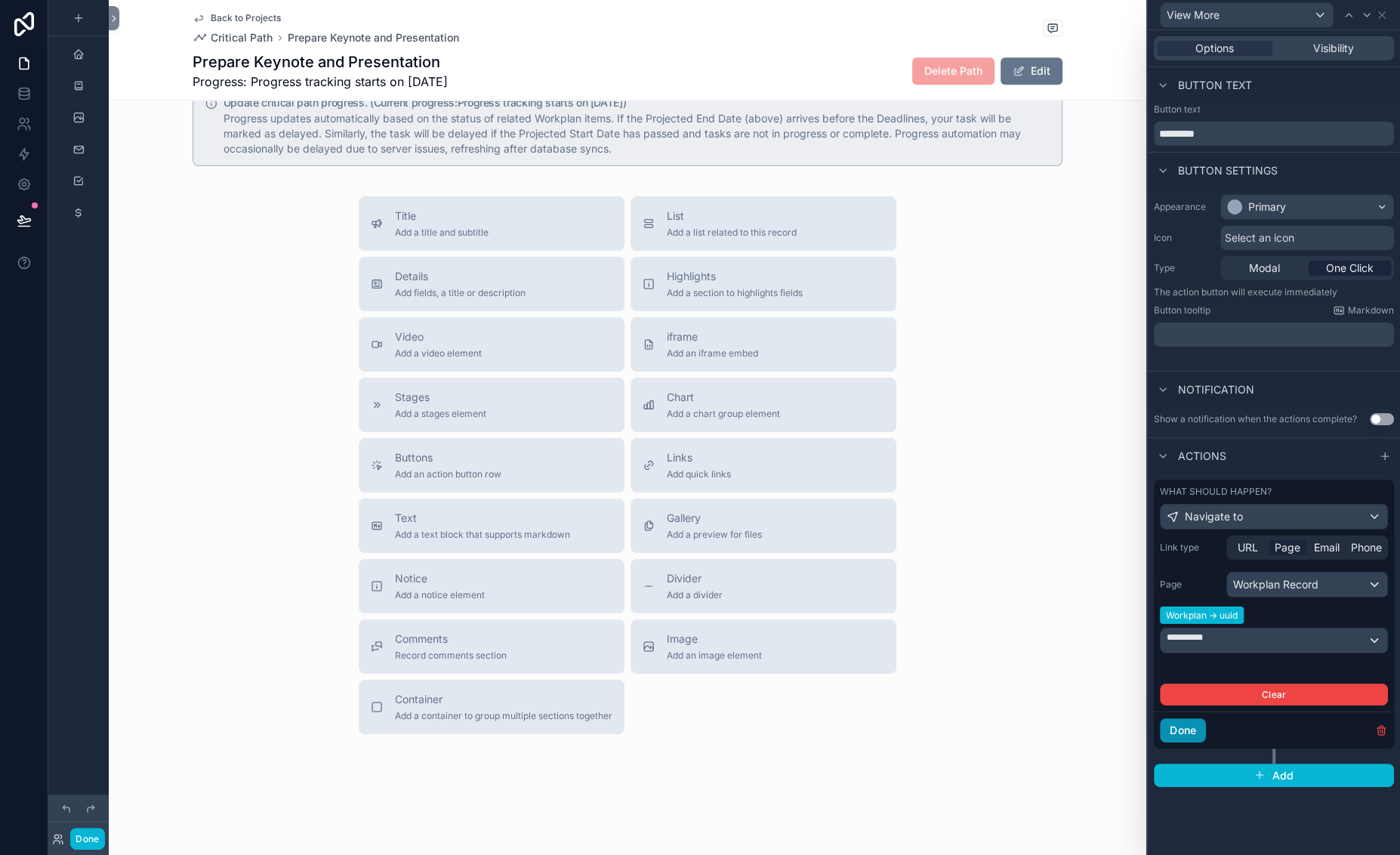
click at [1160, 743] on button "Done" at bounding box center [1183, 730] width 46 height 24
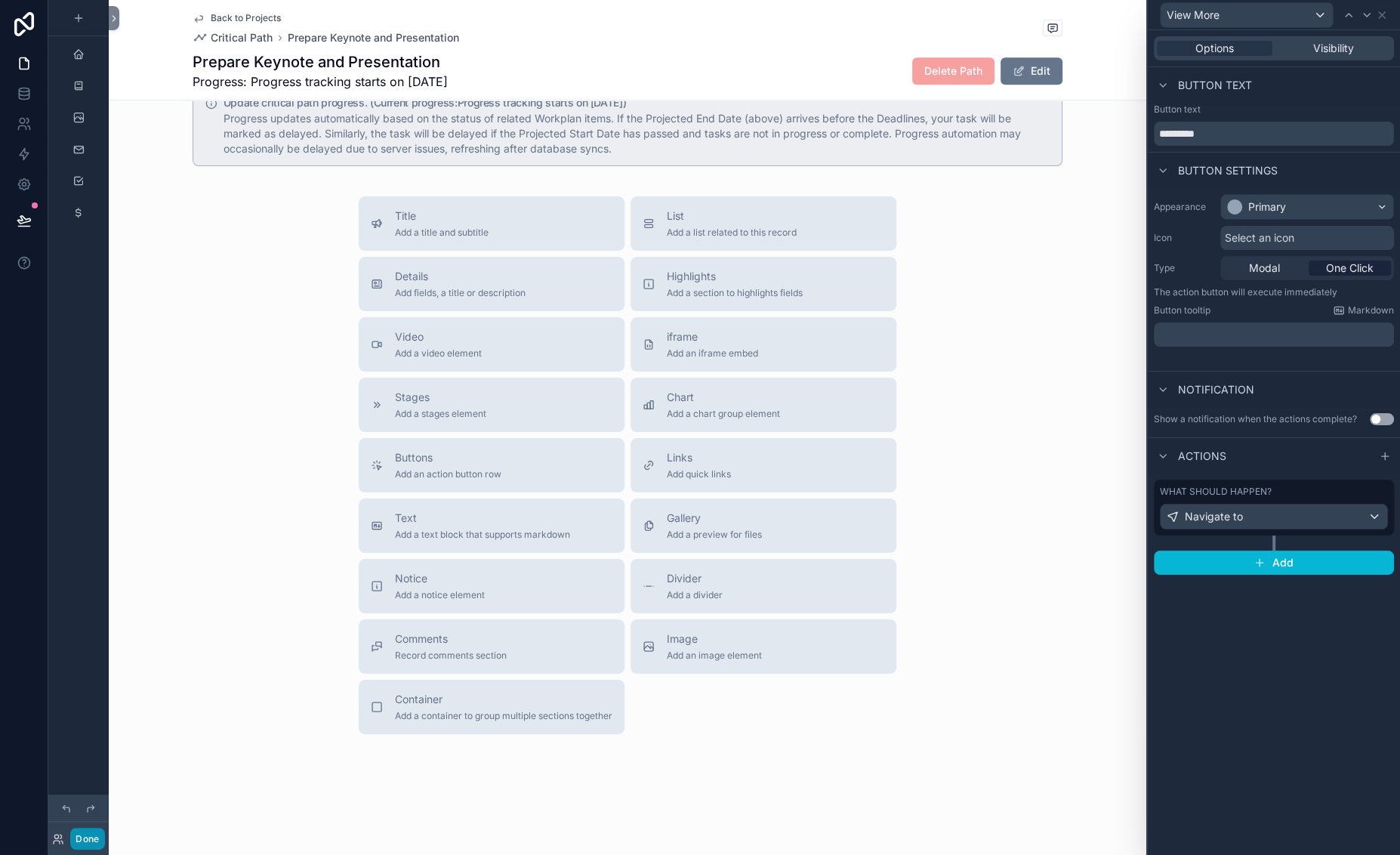
click at [104, 829] on button "Done" at bounding box center [87, 838] width 34 height 22
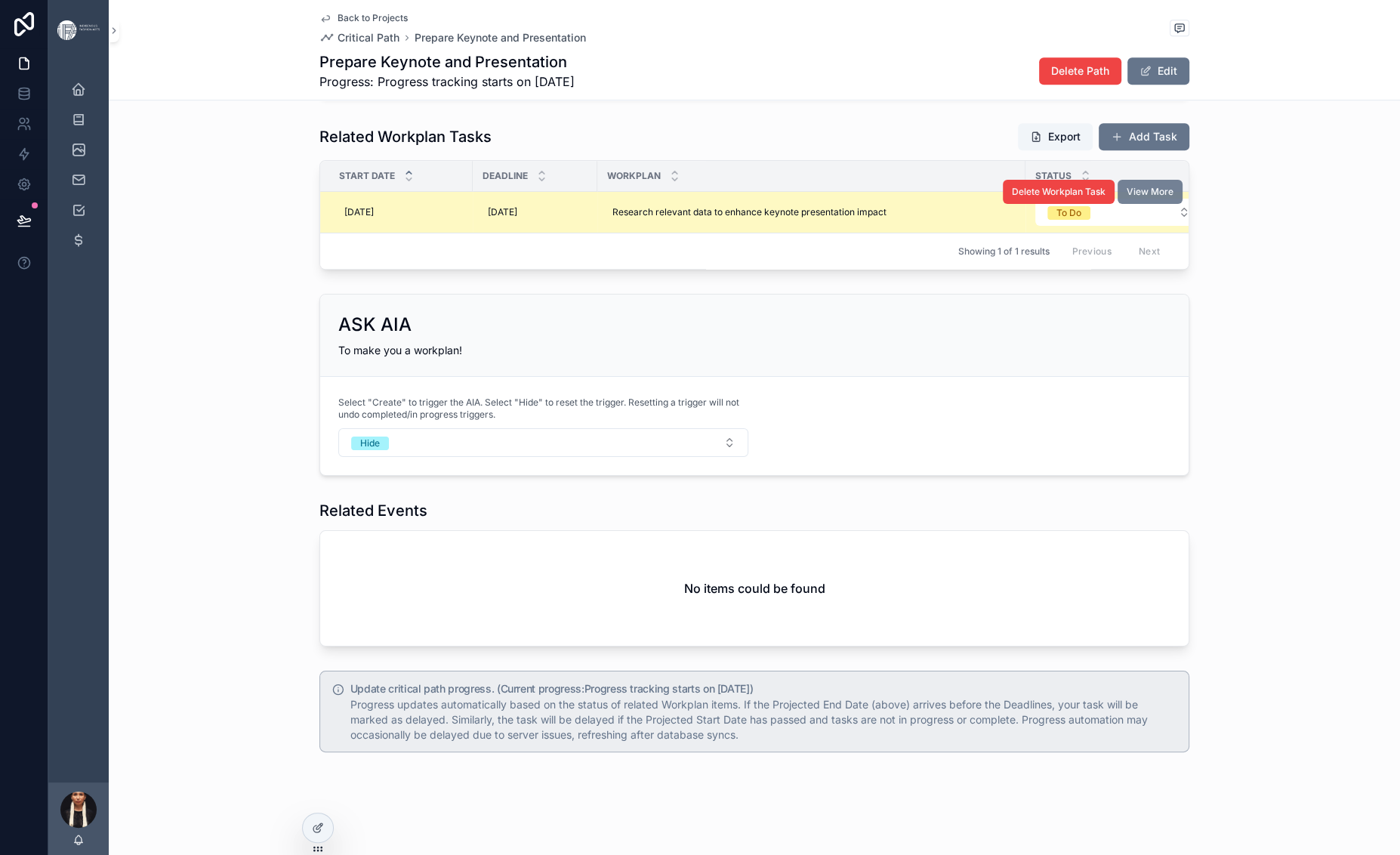
click at [1174, 197] on span "View More" at bounding box center [1150, 192] width 47 height 12
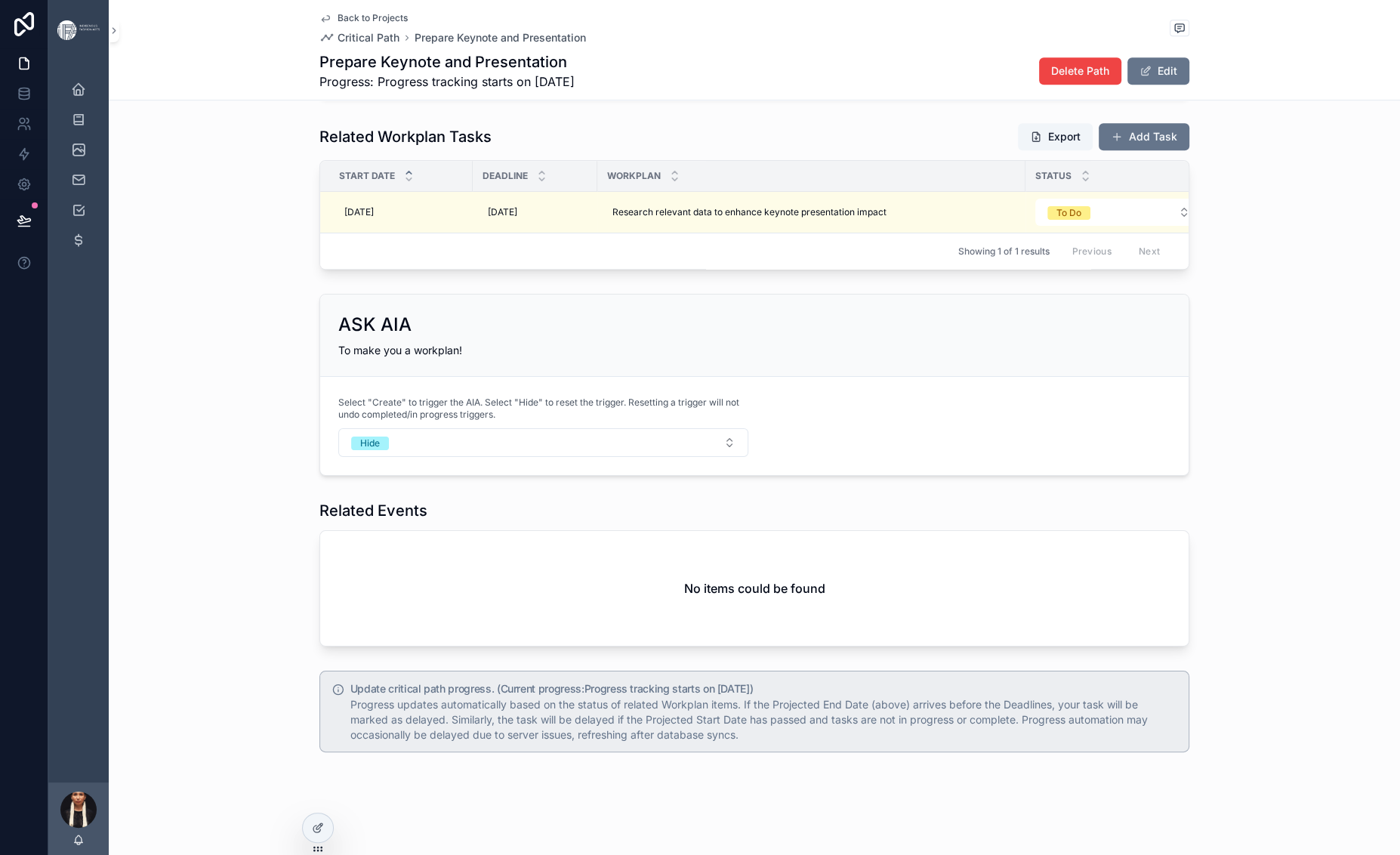
scroll to position [1519, 0]
click at [324, 834] on icon at bounding box center [318, 828] width 12 height 12
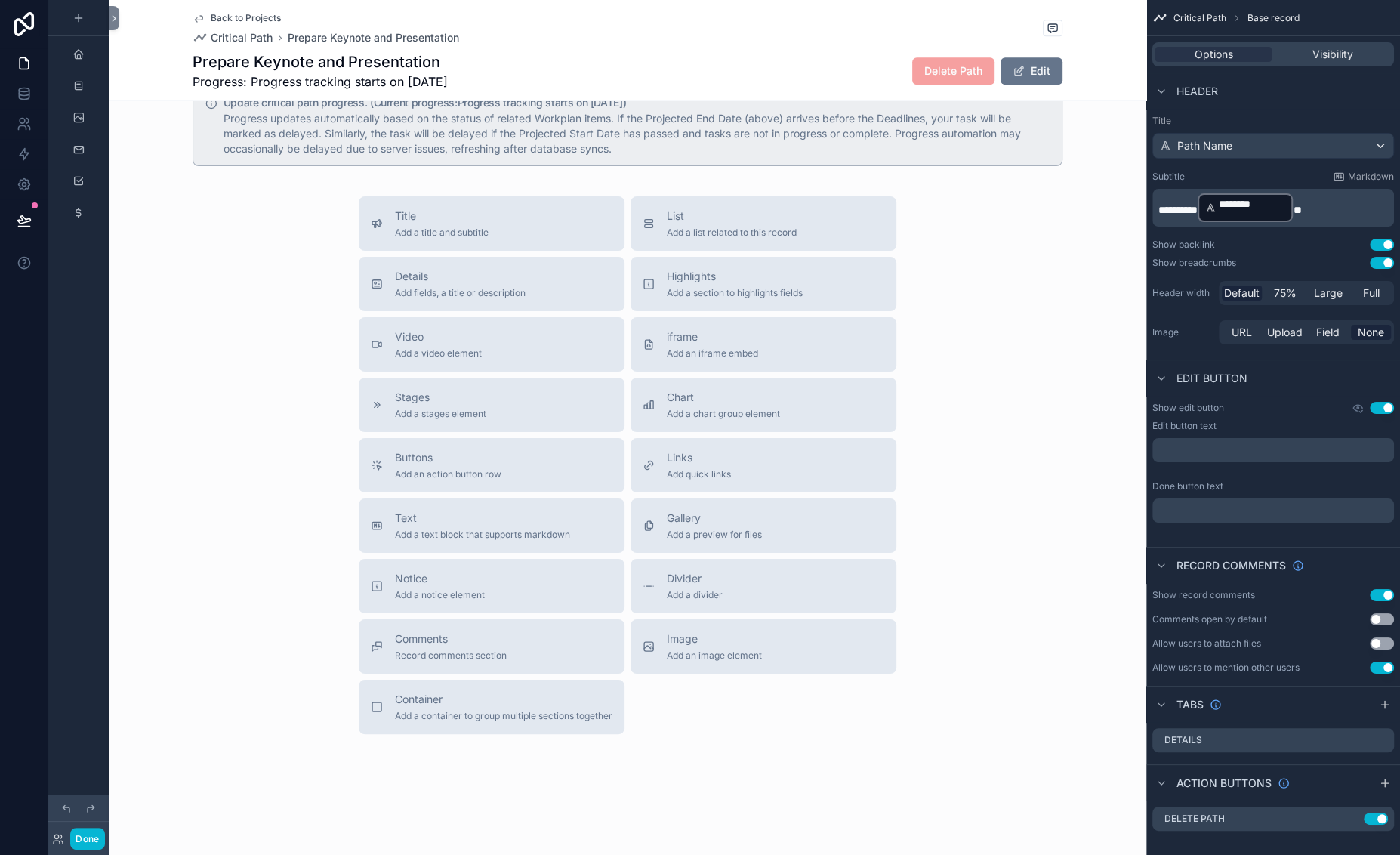
scroll to position [1858, 0]
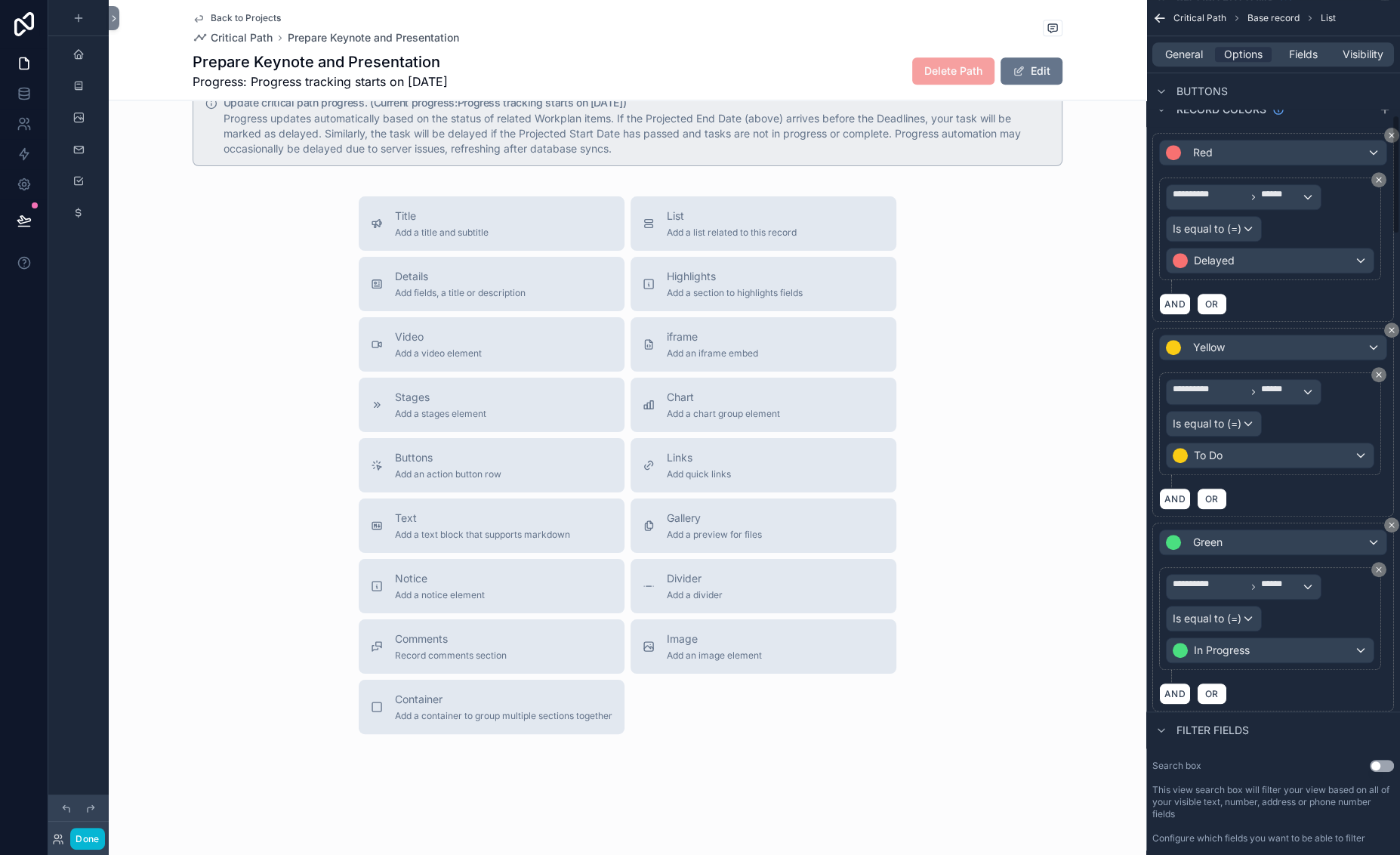
scroll to position [859, 0]
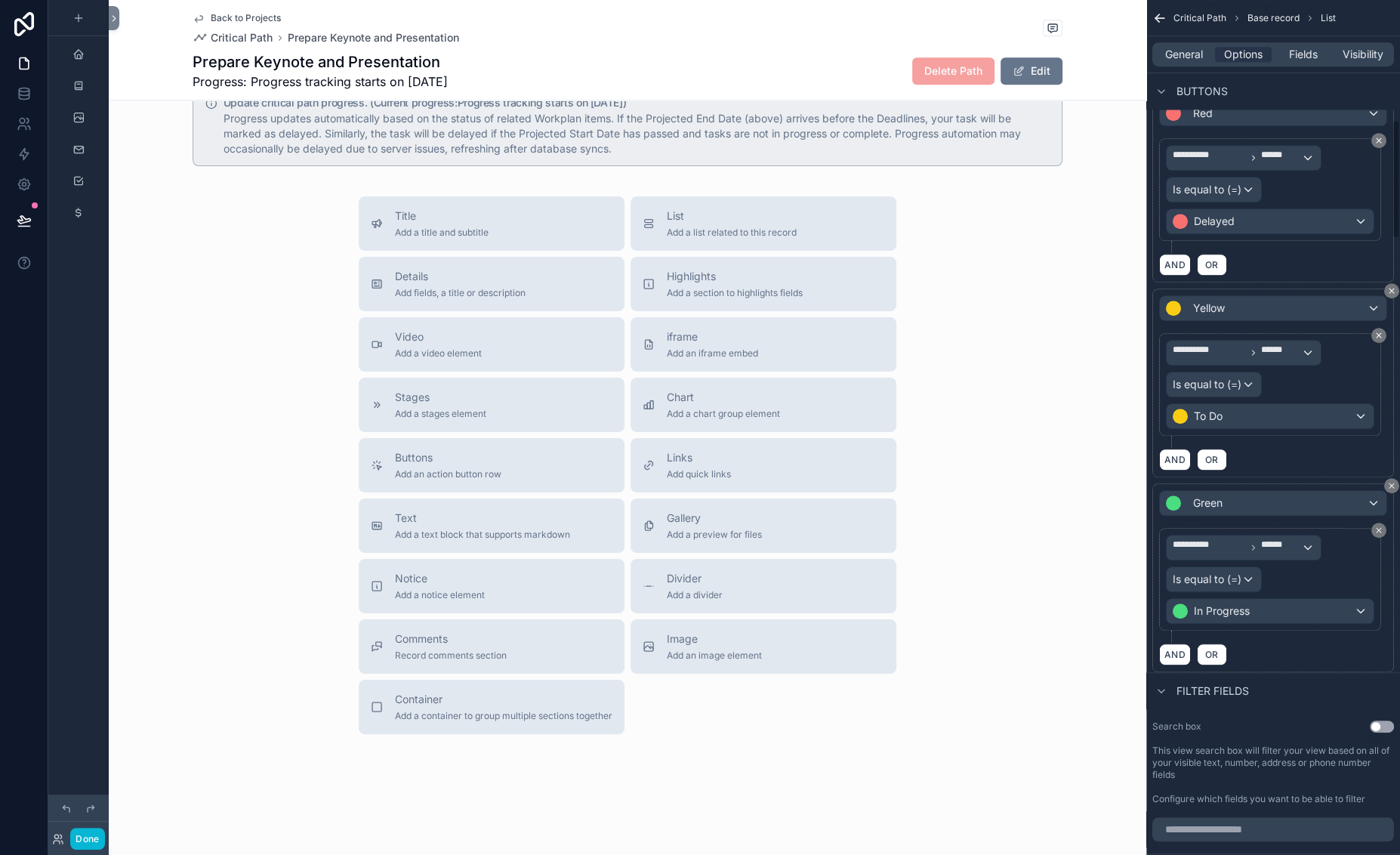
click at [1267, 33] on icon "scrollable content" at bounding box center [1382, 27] width 12 height 12
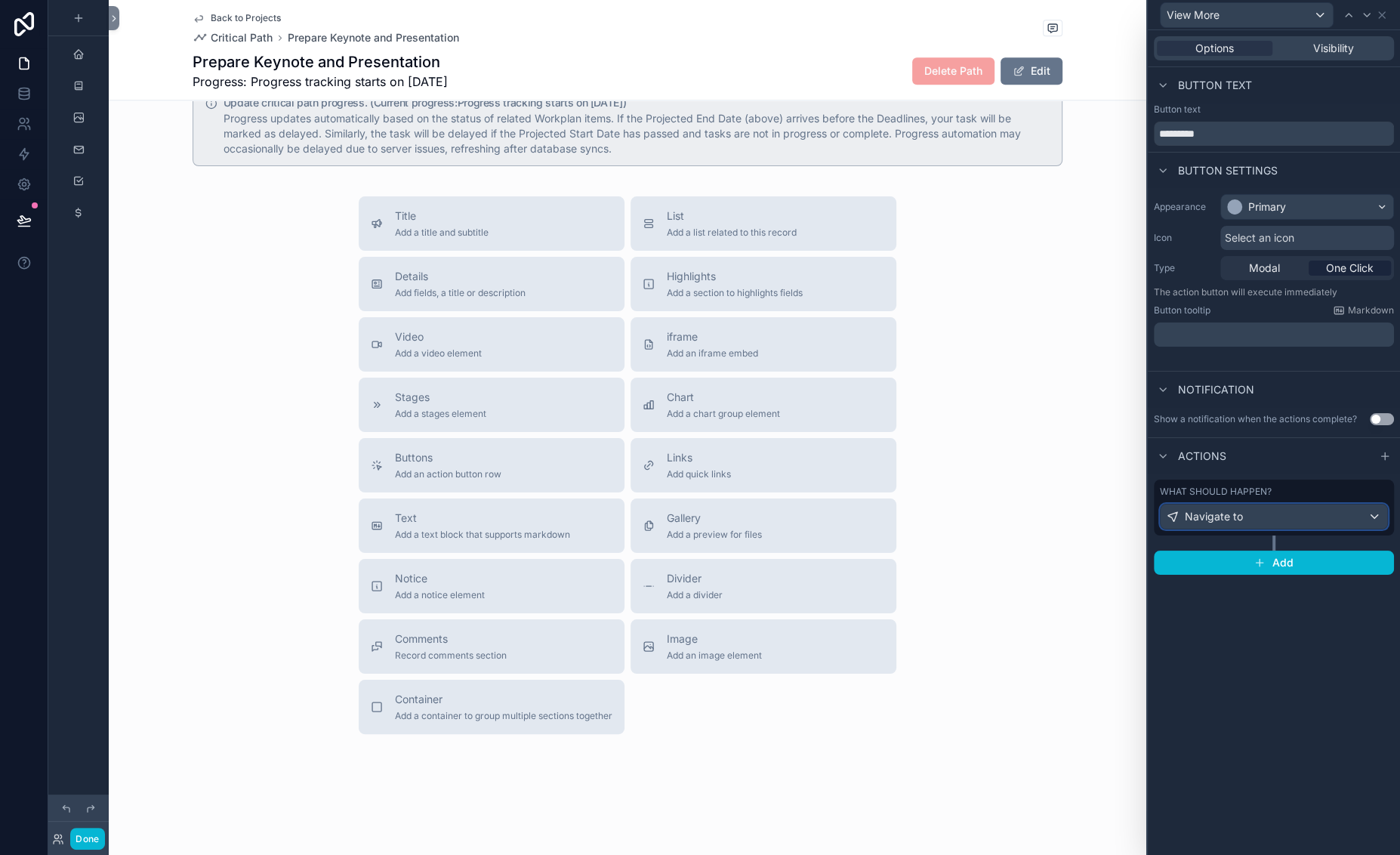
click at [1256, 528] on div "Navigate to" at bounding box center [1274, 517] width 226 height 24
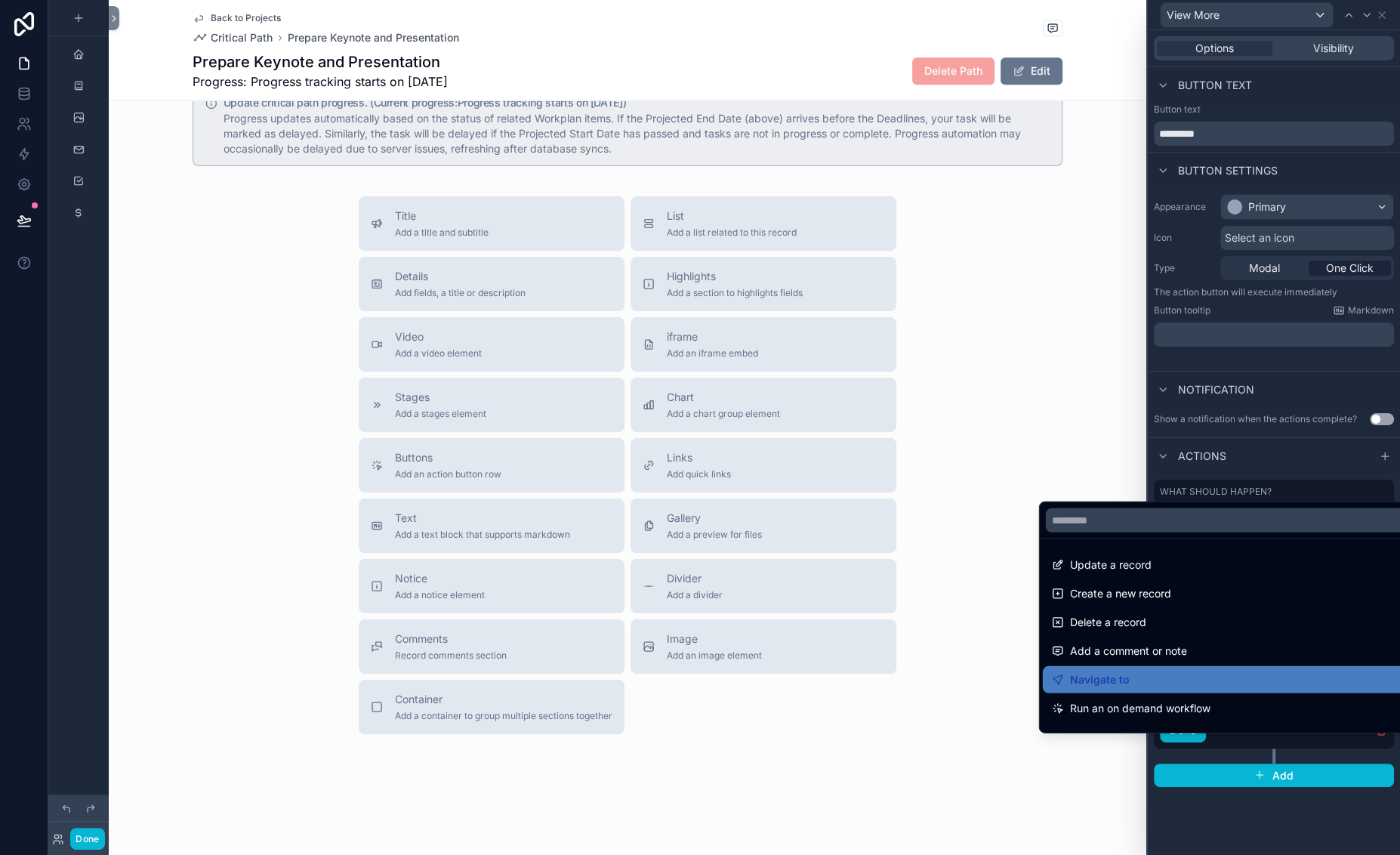
click at [1256, 757] on div at bounding box center [1274, 427] width 252 height 855
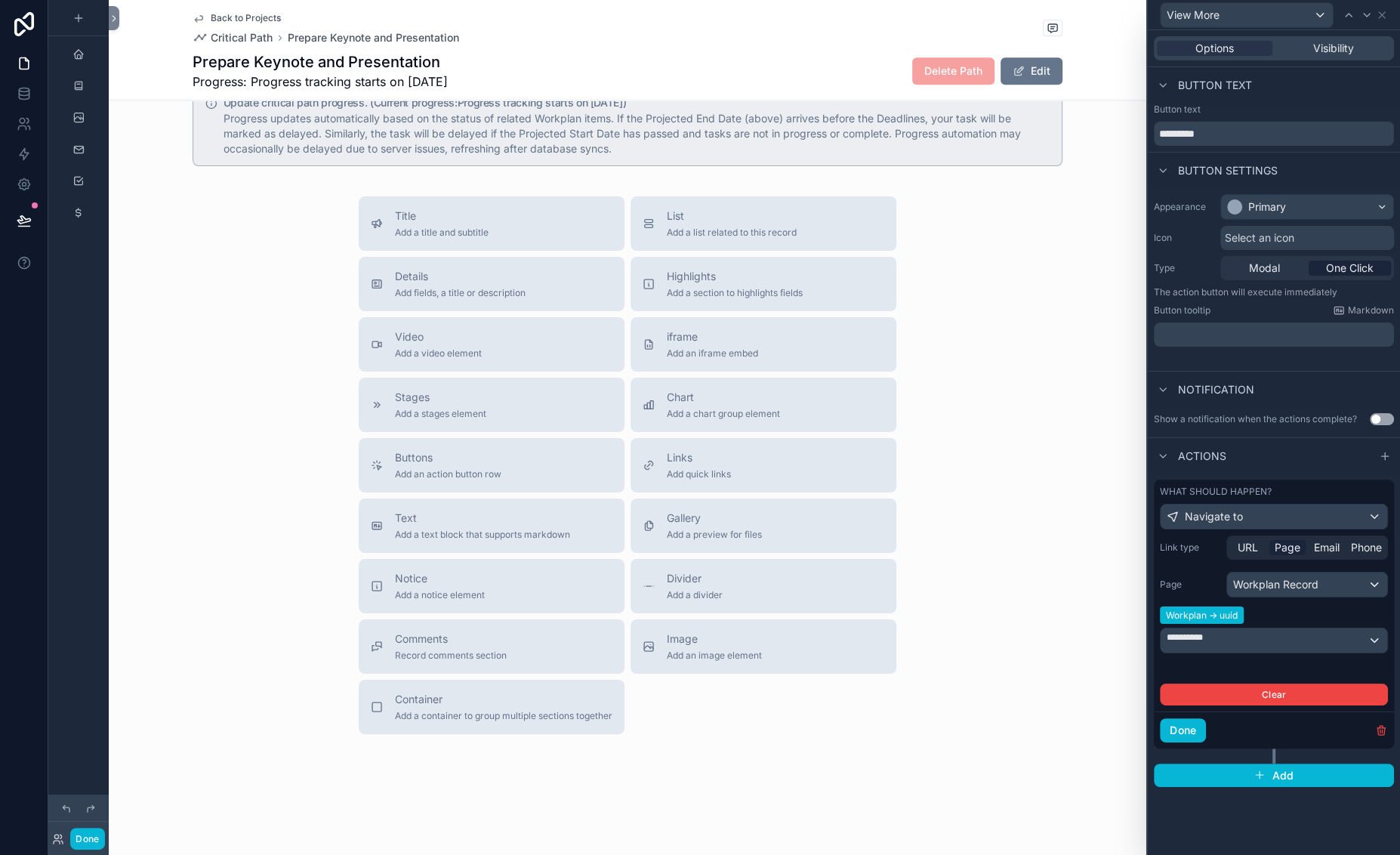
scroll to position [305, 0]
click at [1253, 629] on div "**********" at bounding box center [1274, 641] width 226 height 24
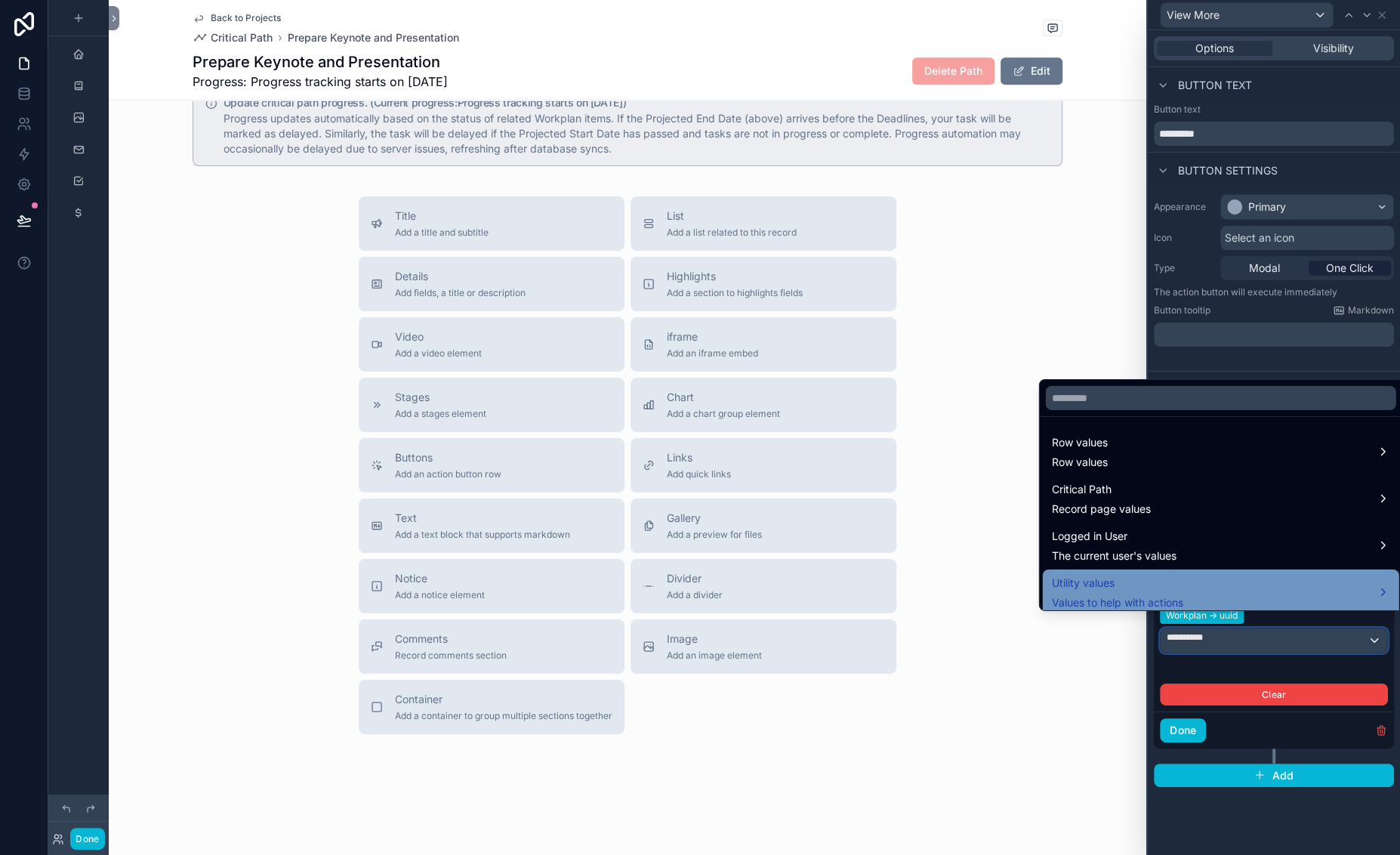
scroll to position [11, 0]
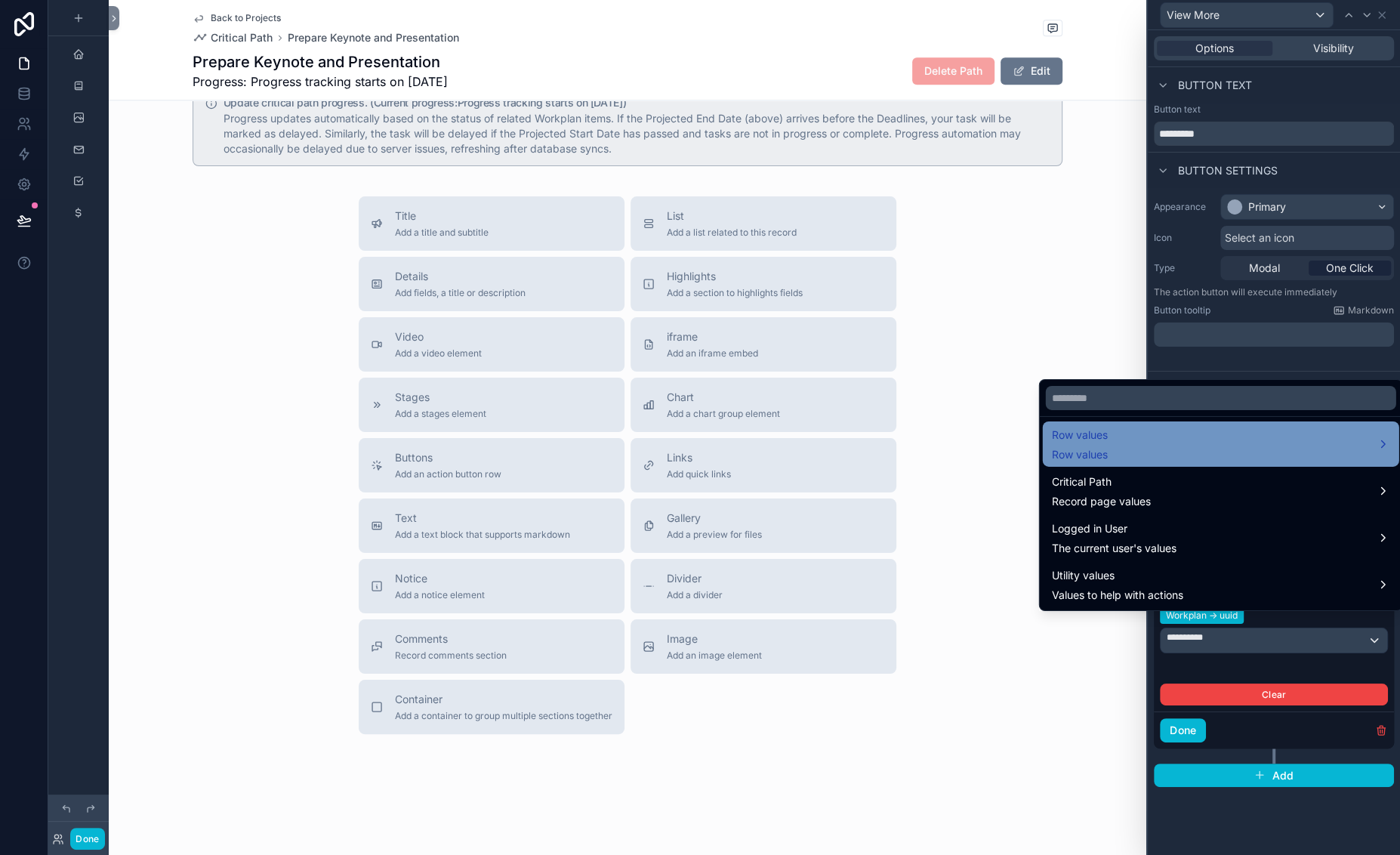
click at [1107, 447] on span "Row values" at bounding box center [1080, 454] width 56 height 15
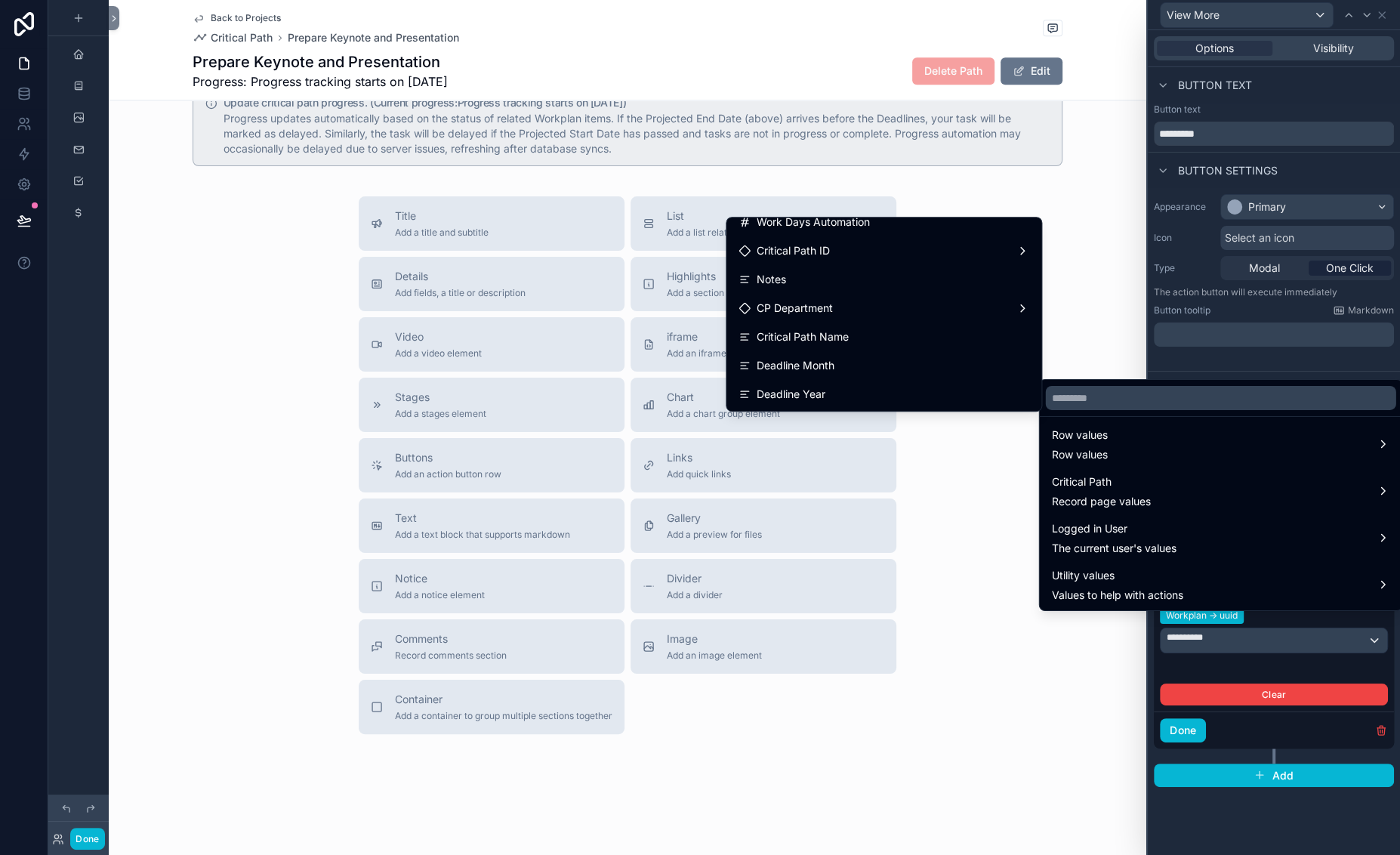
scroll to position [0, 0]
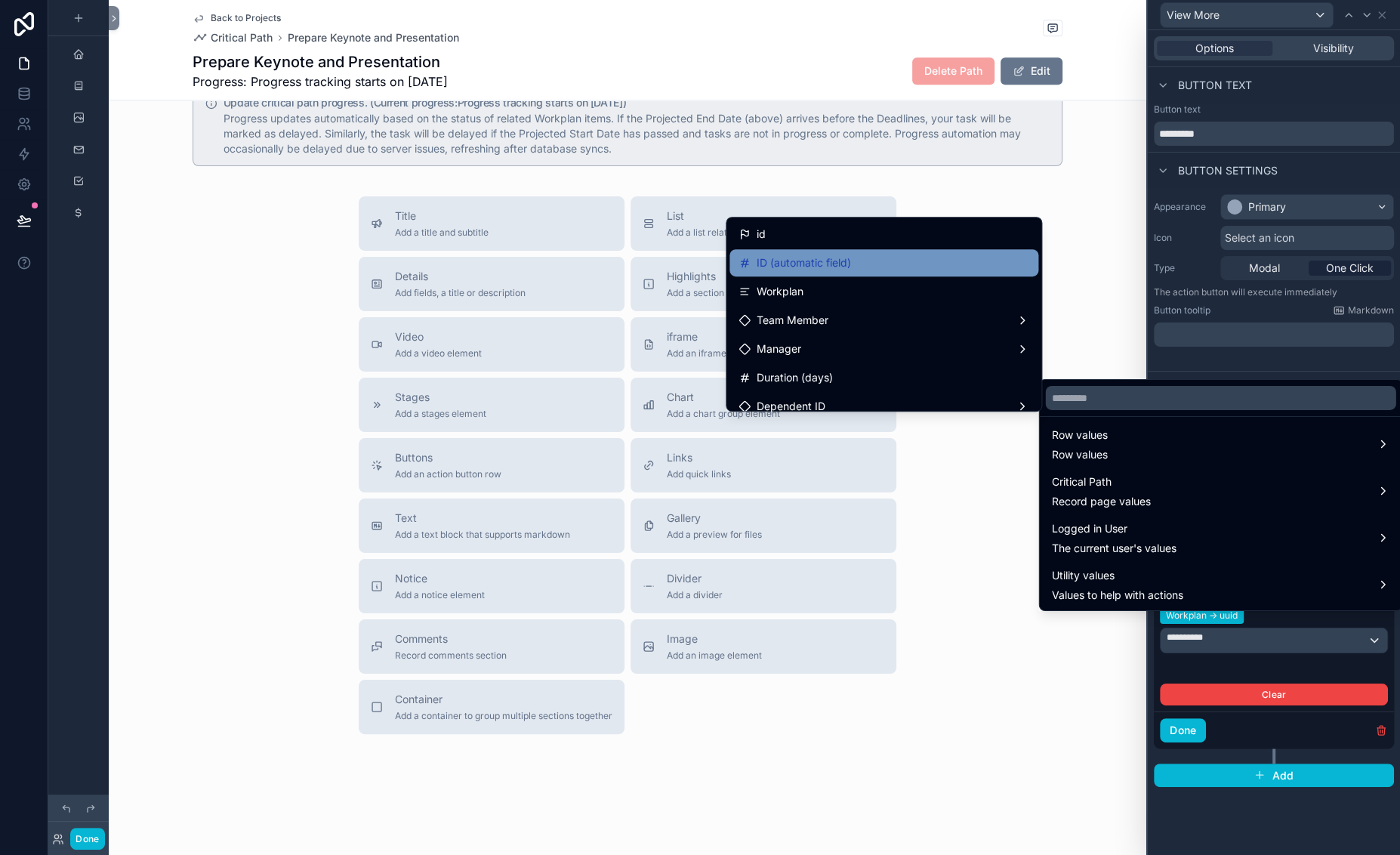
click at [756, 272] on span "ID (automatic field)" at bounding box center [803, 263] width 94 height 18
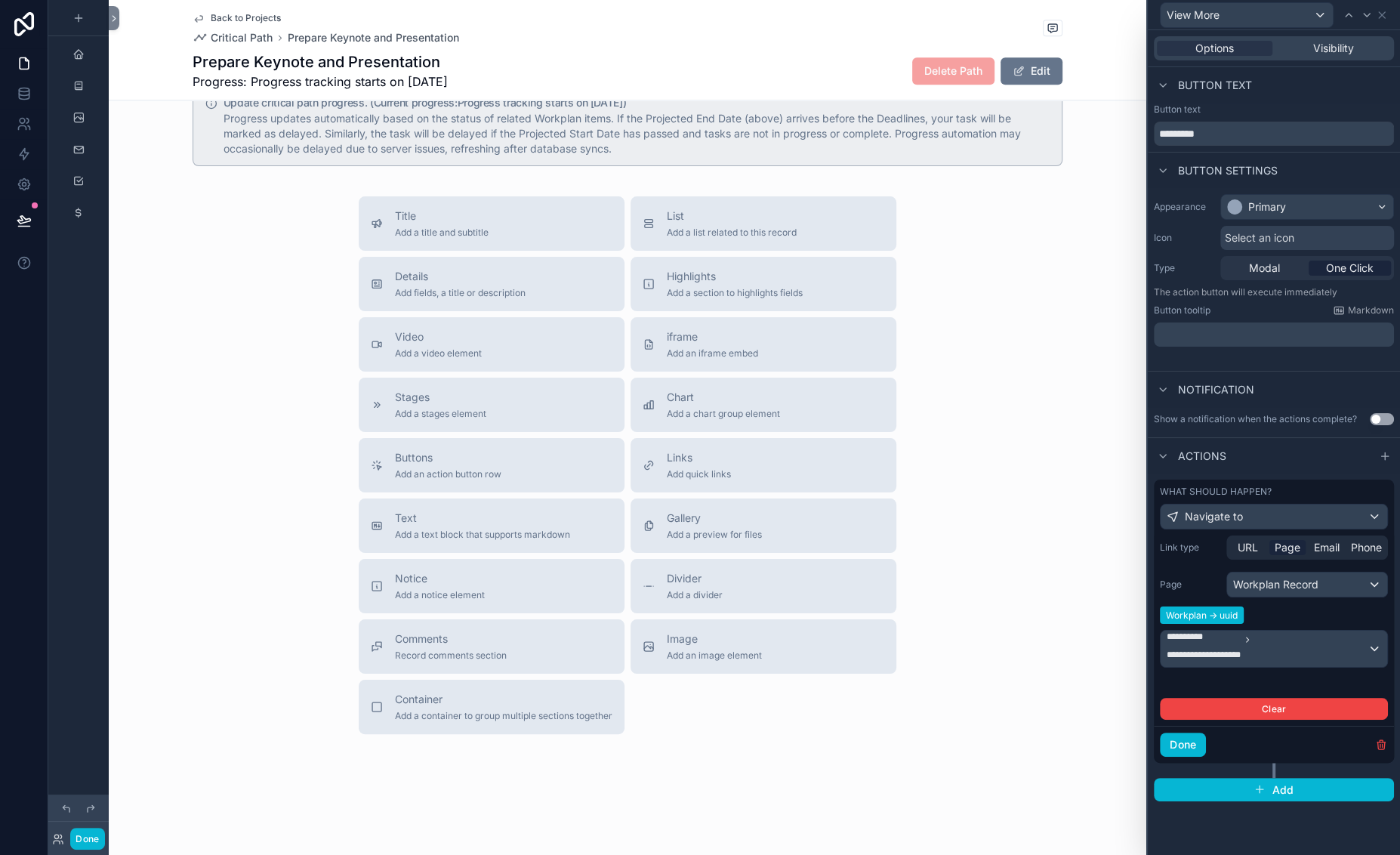
scroll to position [0, 204]
click at [1160, 756] on button "Done" at bounding box center [1183, 745] width 46 height 24
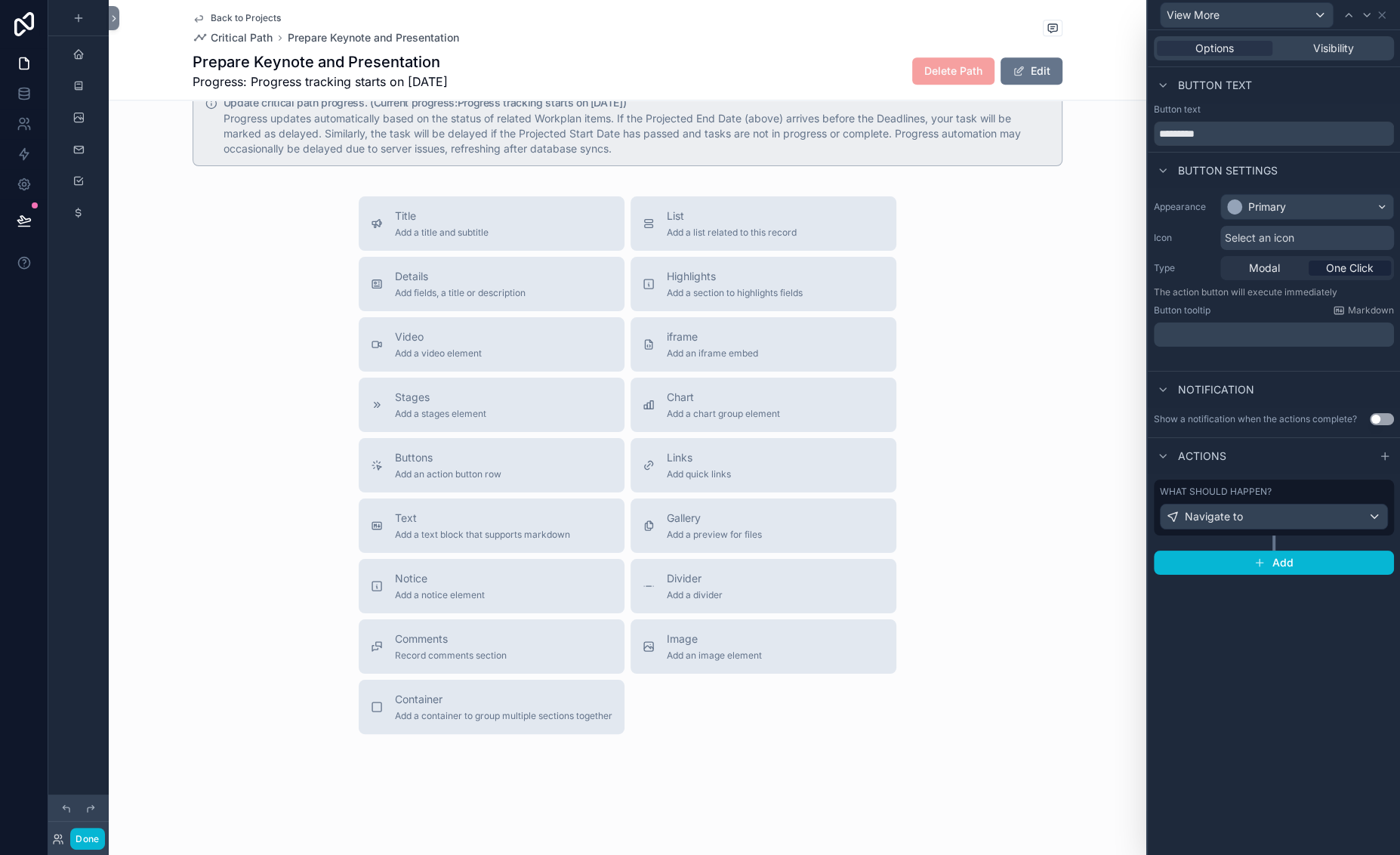
scroll to position [0, 0]
click at [104, 828] on button "Done" at bounding box center [87, 838] width 34 height 22
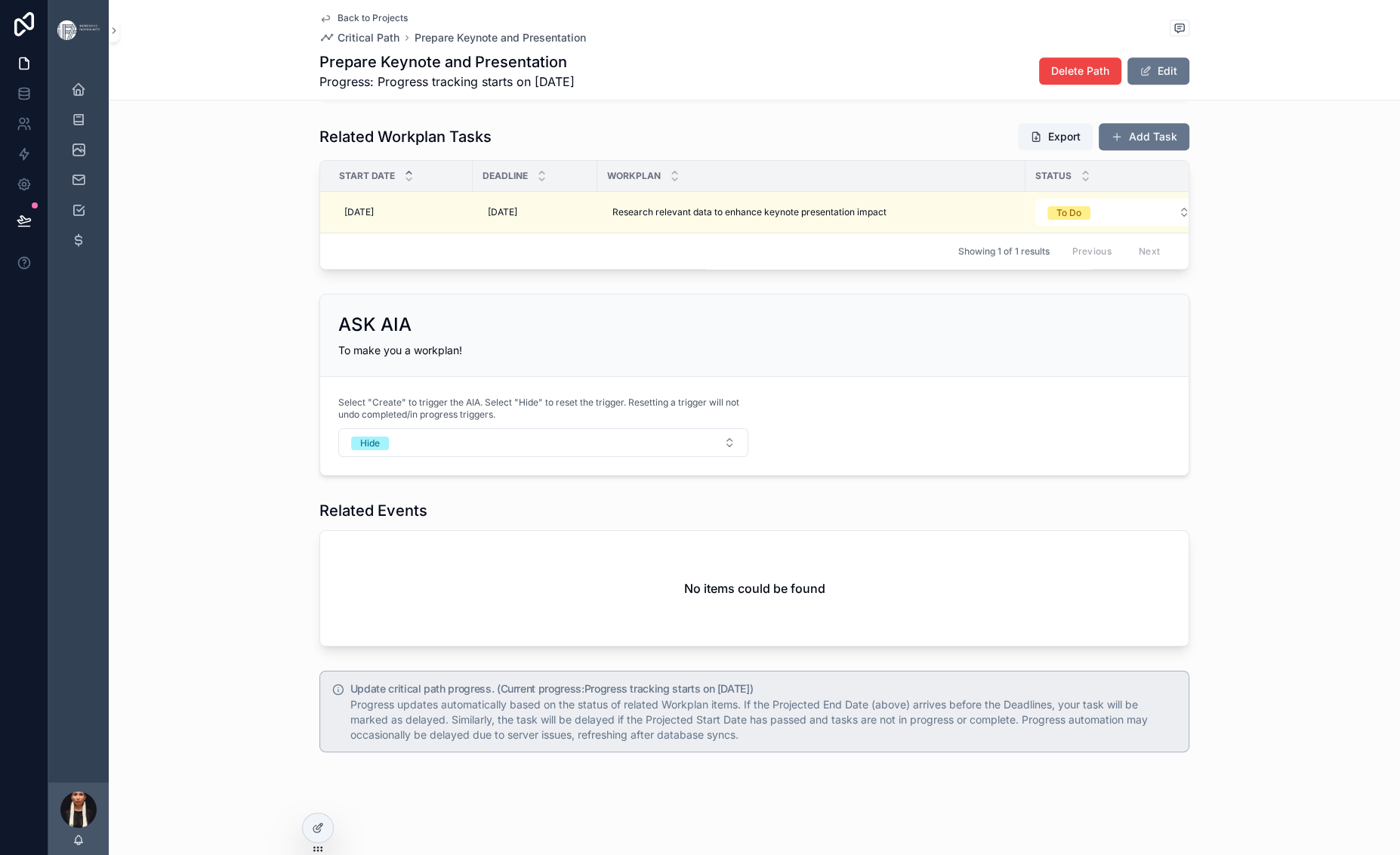
scroll to position [1497, 0]
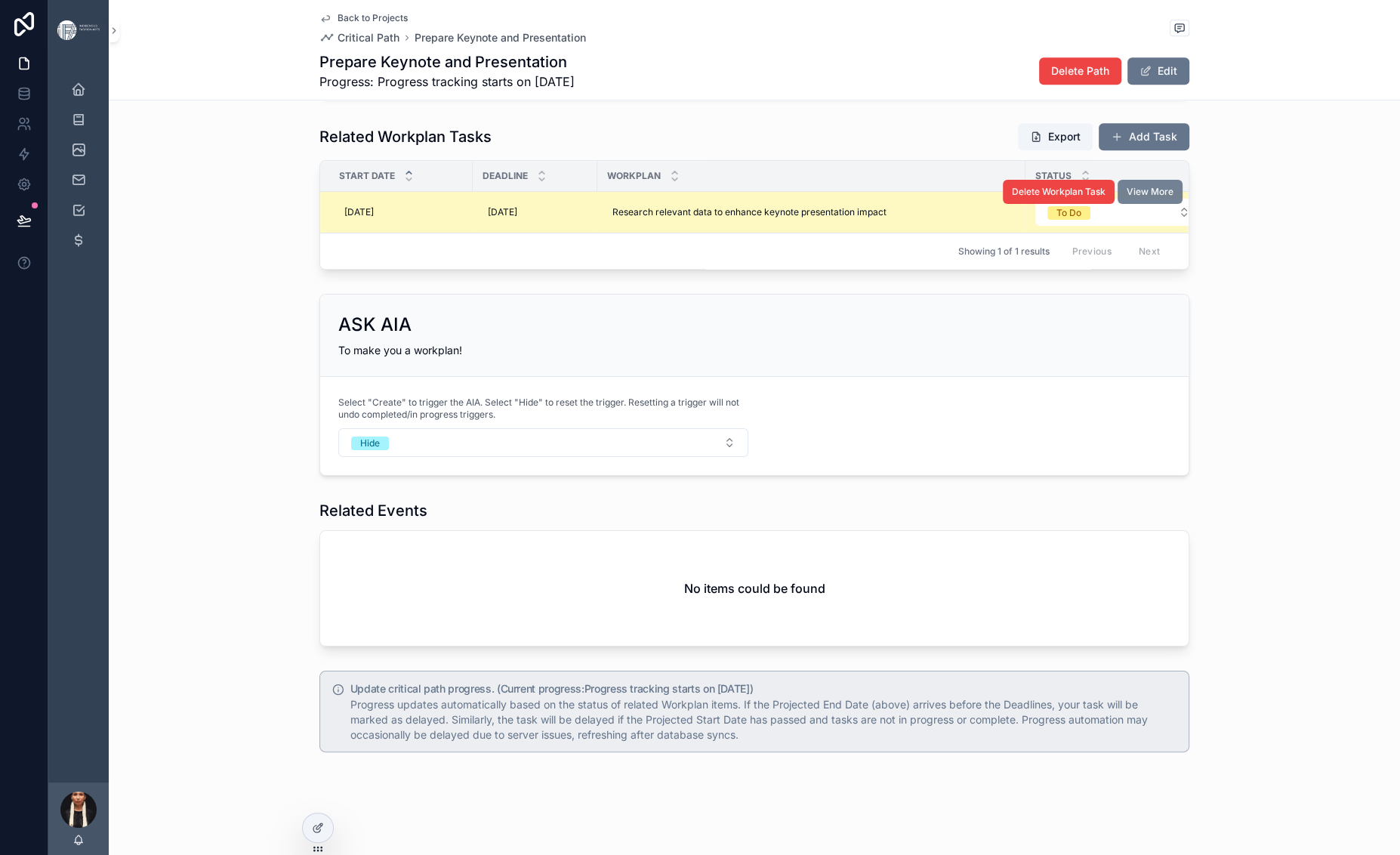
click at [1174, 198] on span "View More" at bounding box center [1150, 192] width 47 height 12
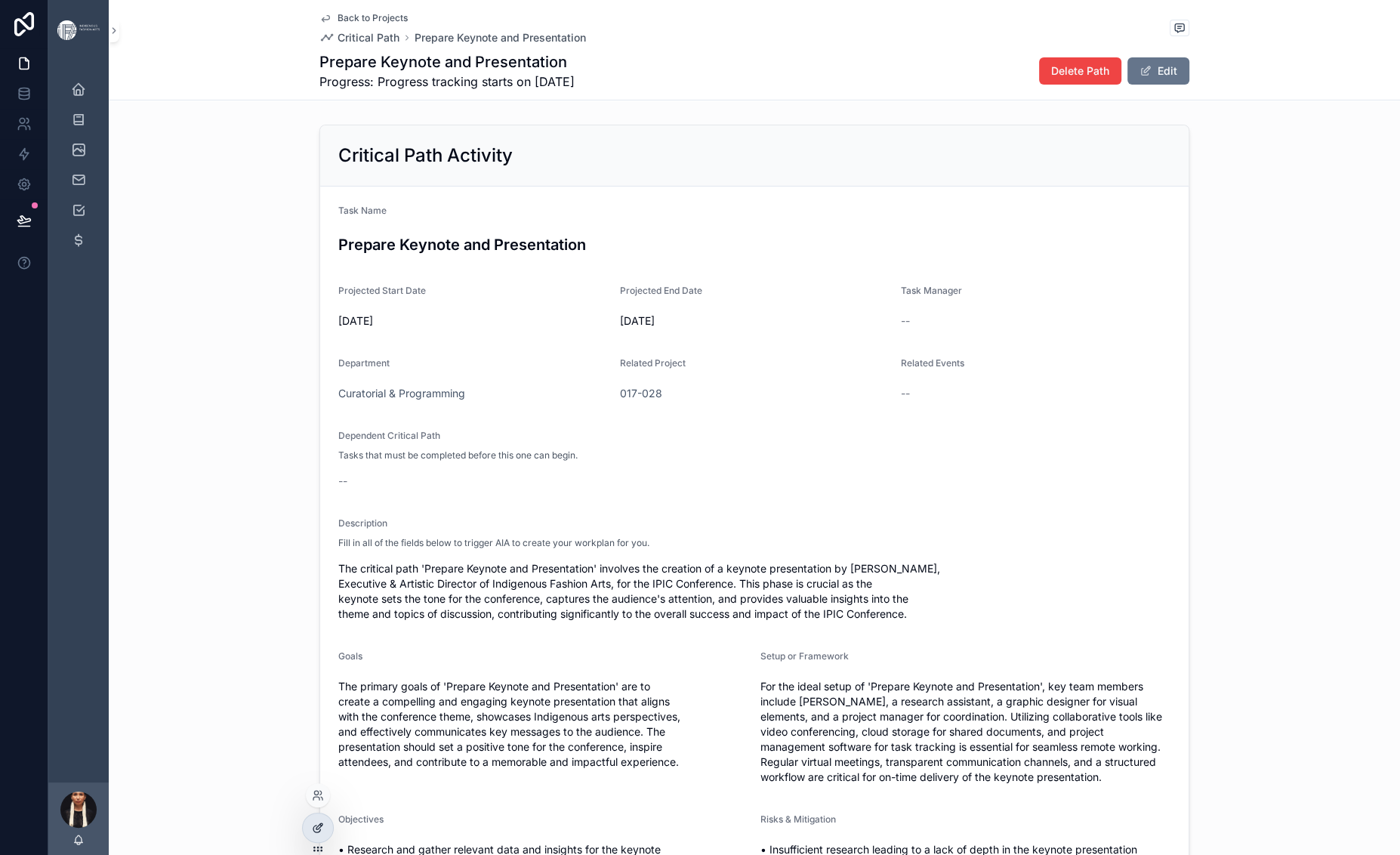
click at [324, 834] on icon at bounding box center [318, 828] width 12 height 12
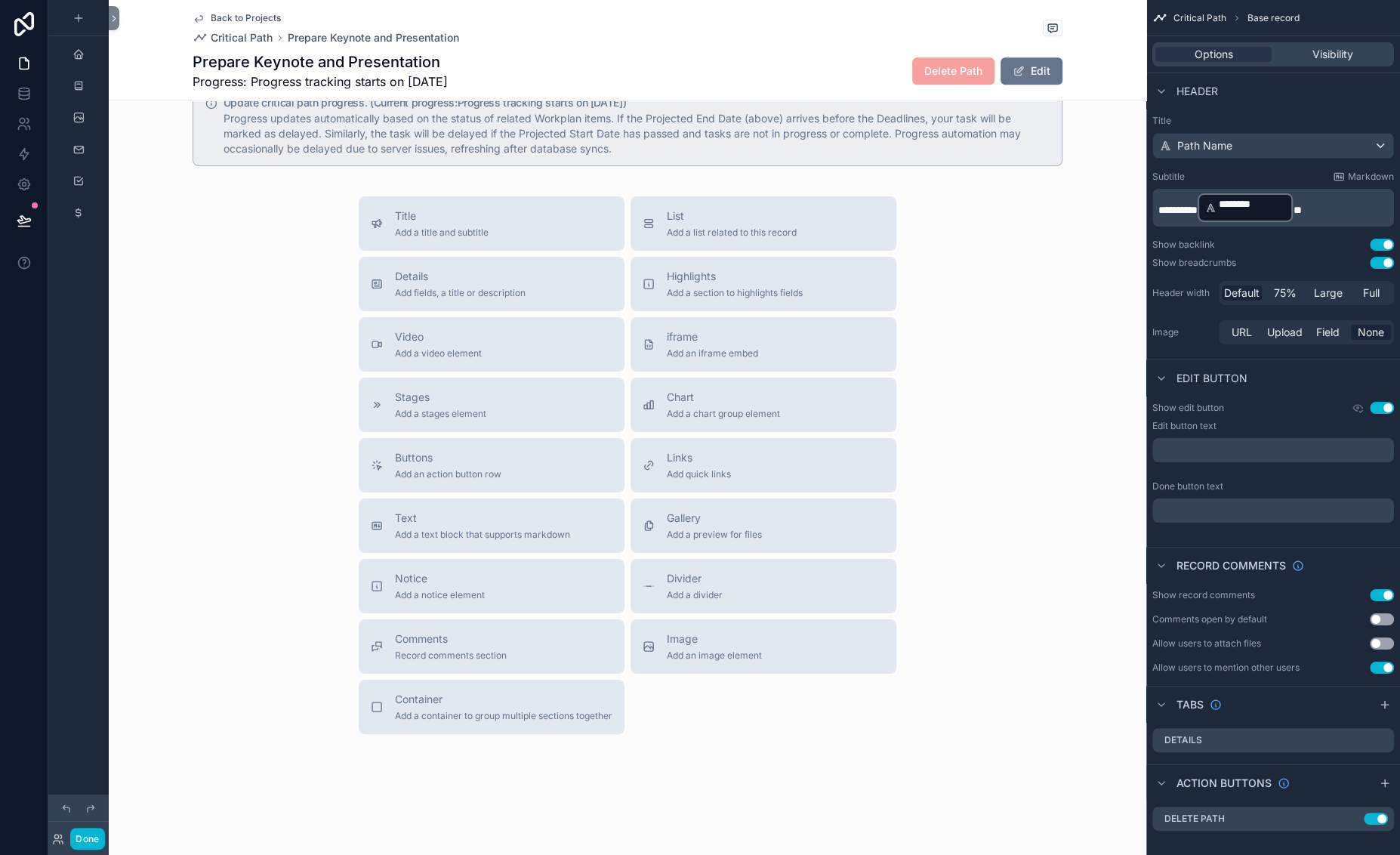
scroll to position [1753, 0]
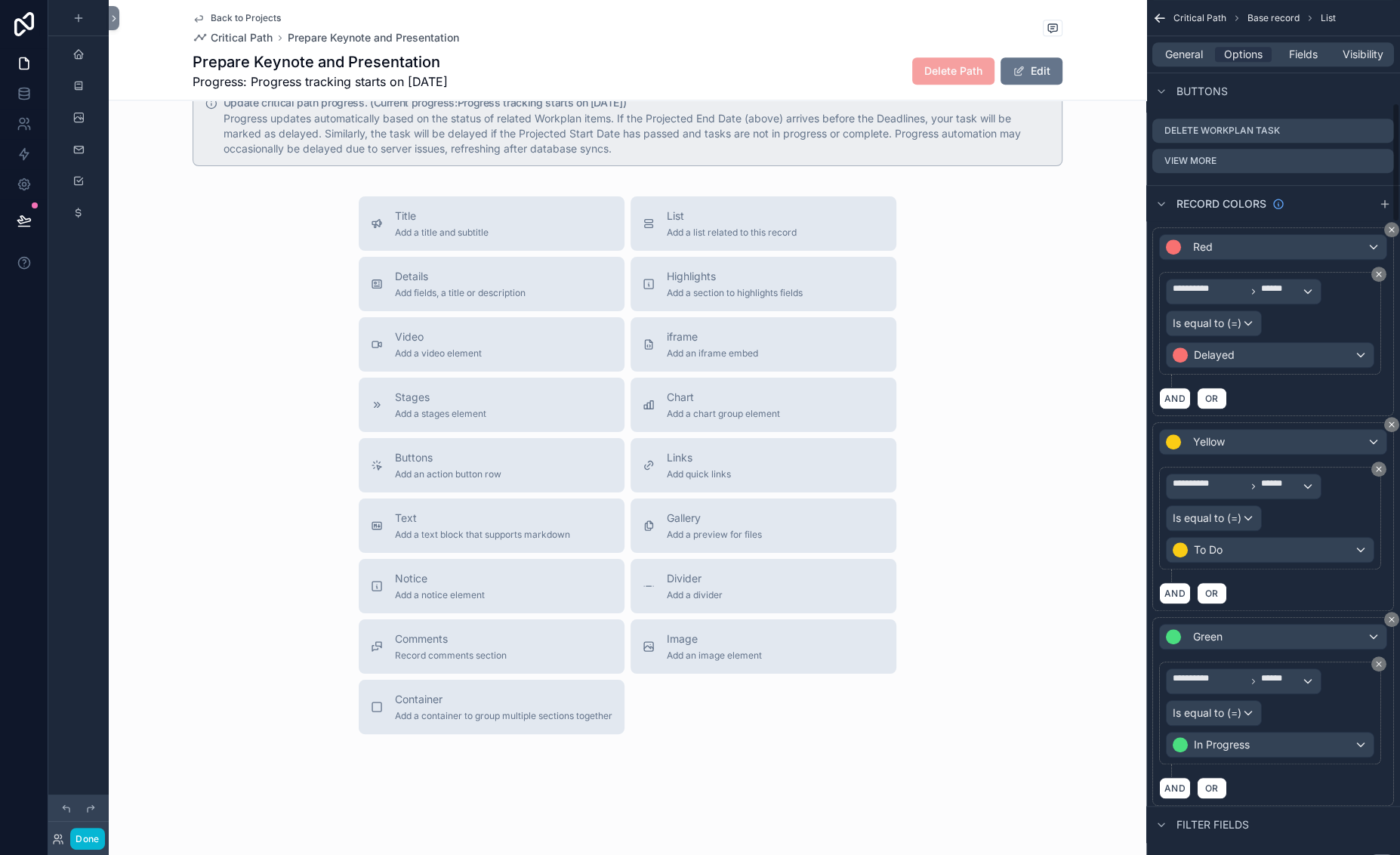
scroll to position [737, 0]
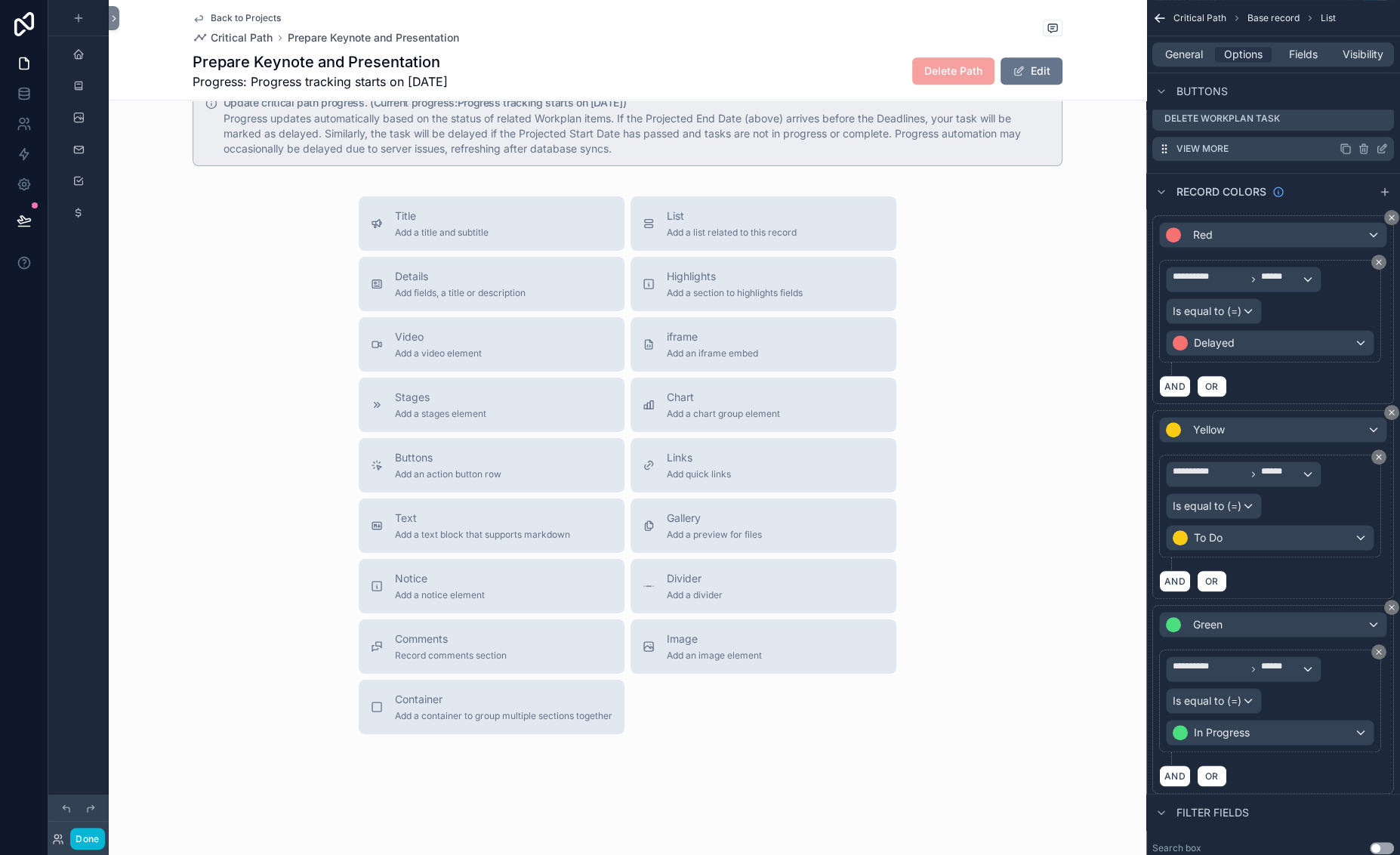
click at [1267, 155] on icon "scrollable content" at bounding box center [1382, 149] width 12 height 12
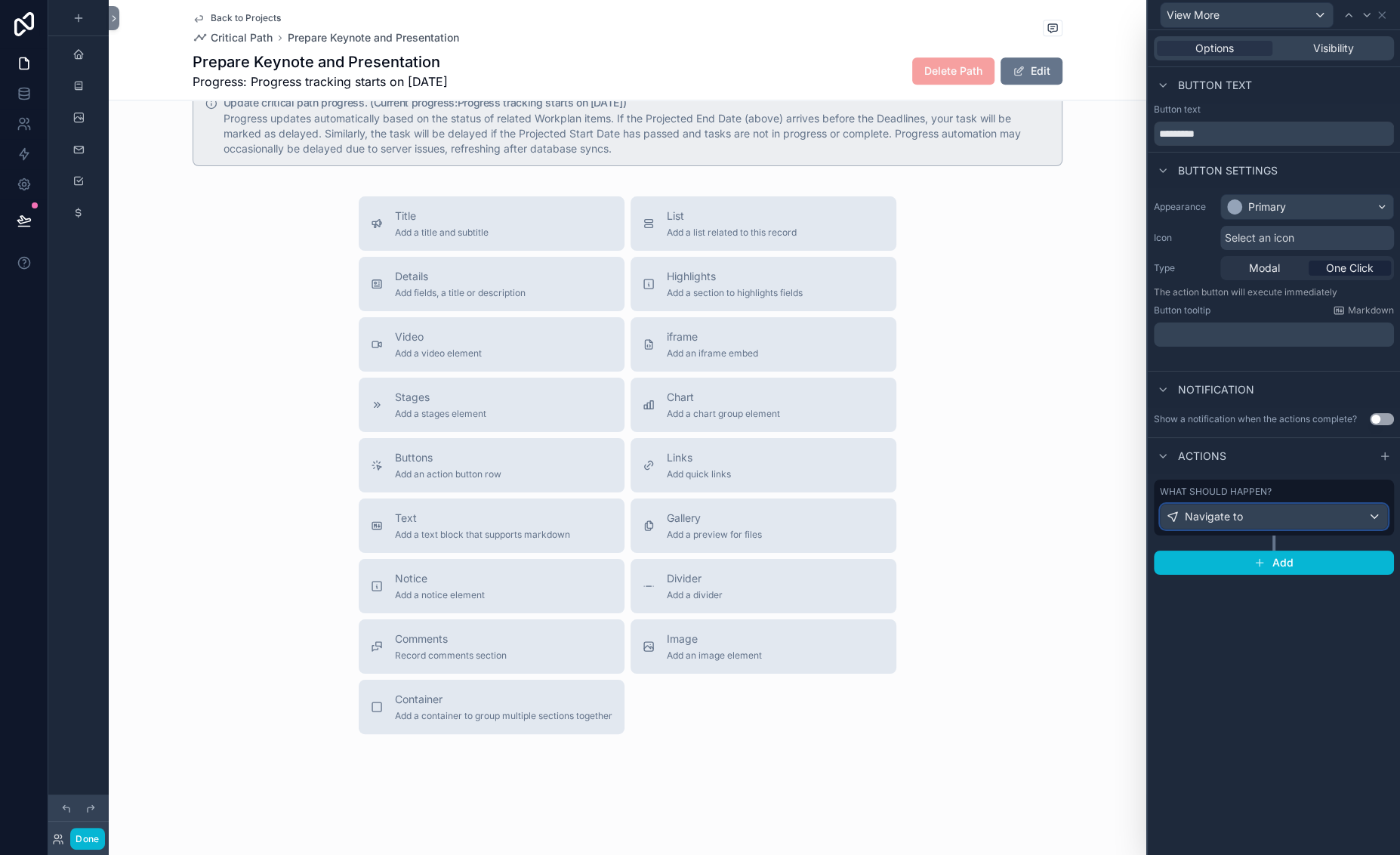
click at [1217, 528] on div "Navigate to" at bounding box center [1274, 517] width 226 height 24
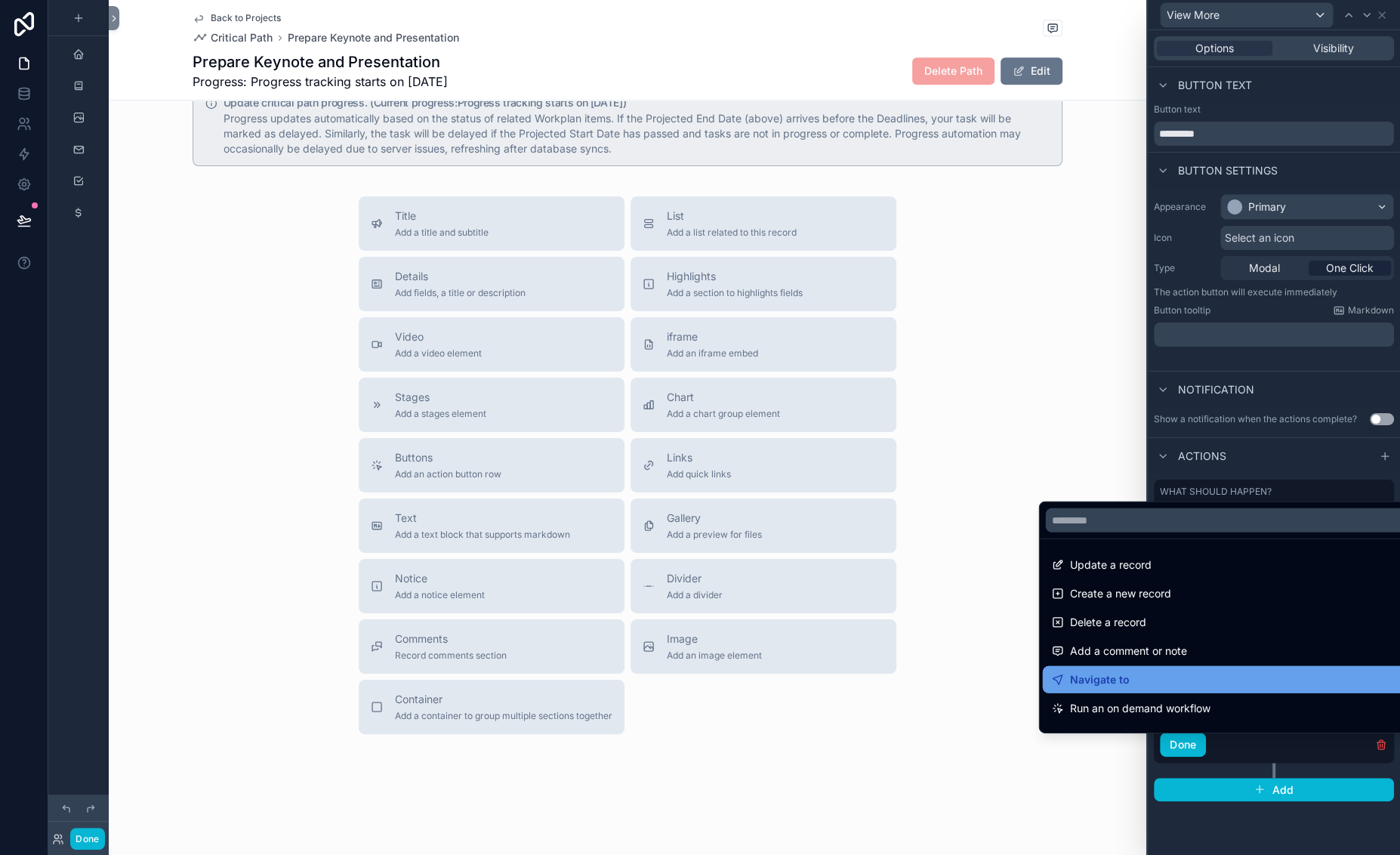
click at [1200, 670] on div "Navigate to" at bounding box center [1228, 679] width 353 height 18
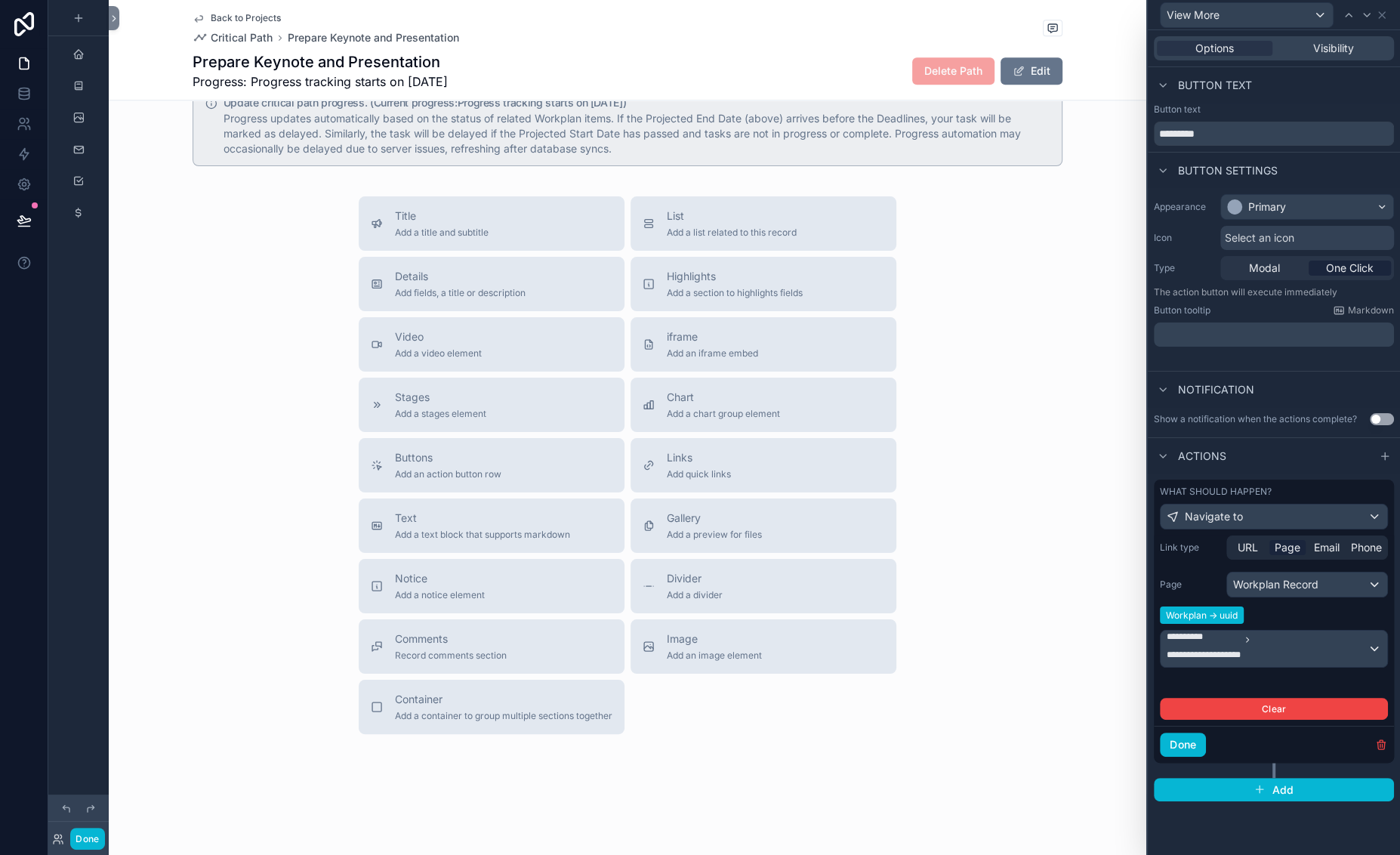
scroll to position [305, 0]
click at [1267, 540] on span "Page" at bounding box center [1288, 547] width 26 height 15
click at [1227, 572] on div "Workplan Record" at bounding box center [1307, 584] width 160 height 24
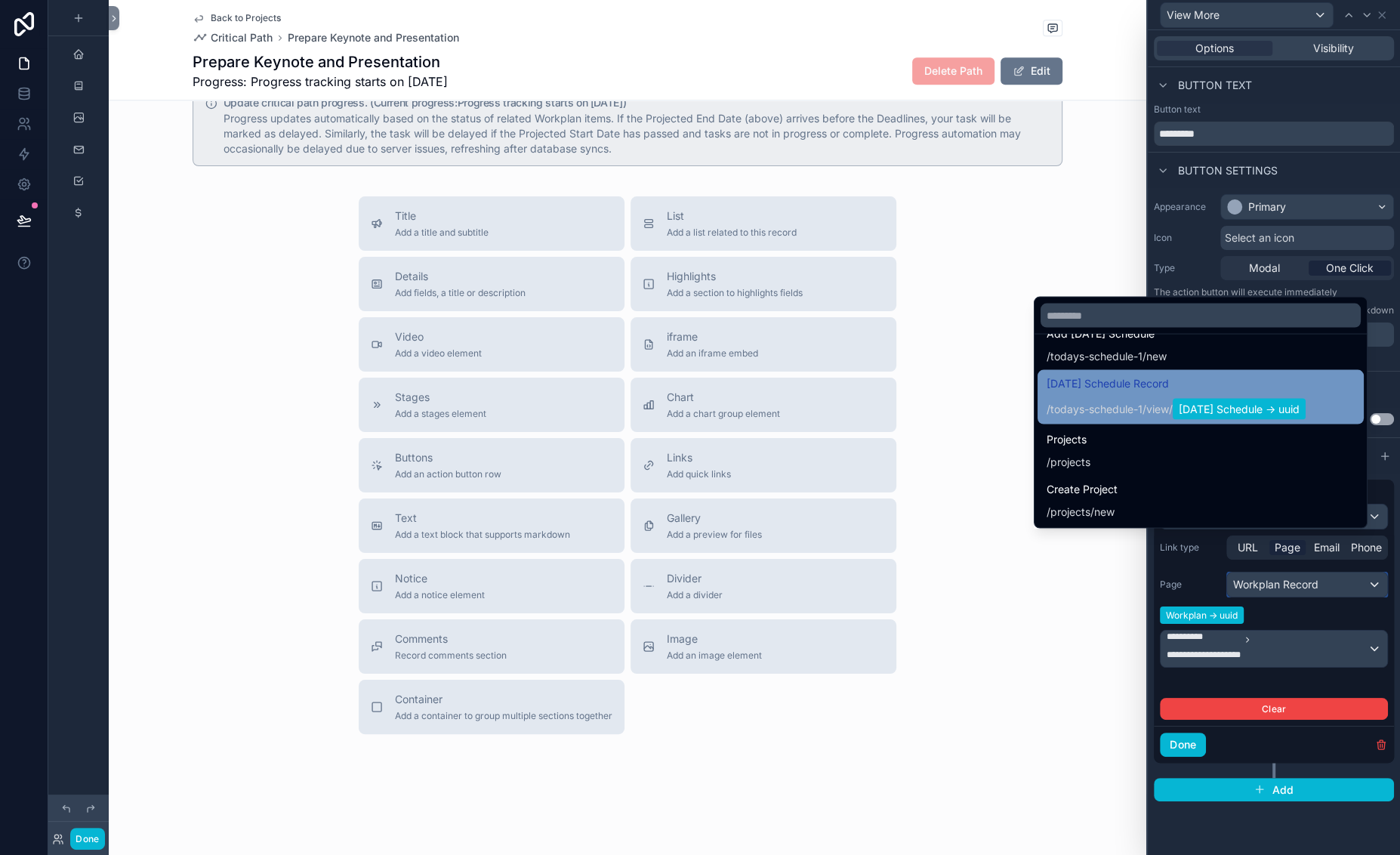
scroll to position [80, 0]
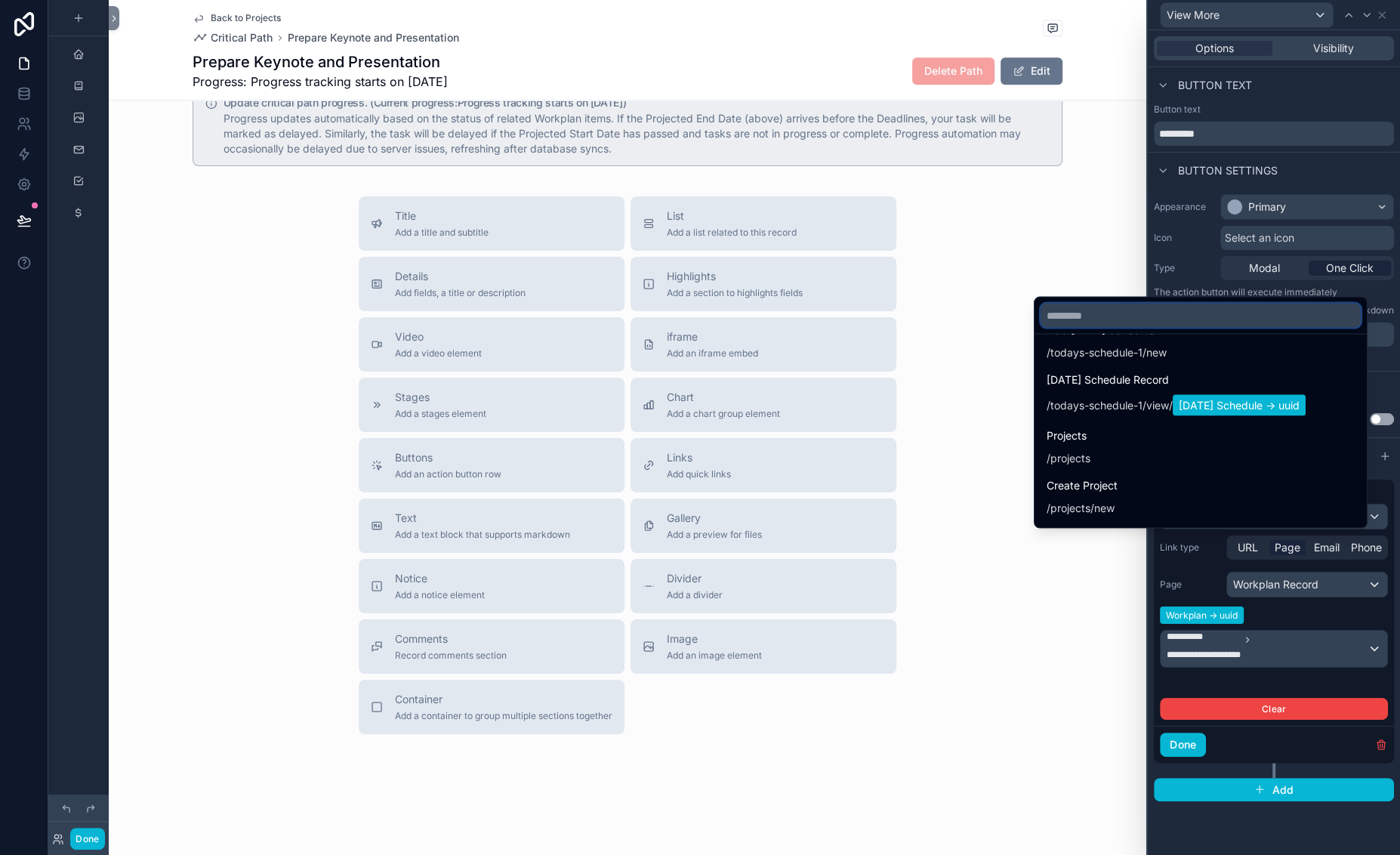
click at [1040, 303] on input "text" at bounding box center [1200, 315] width 320 height 24
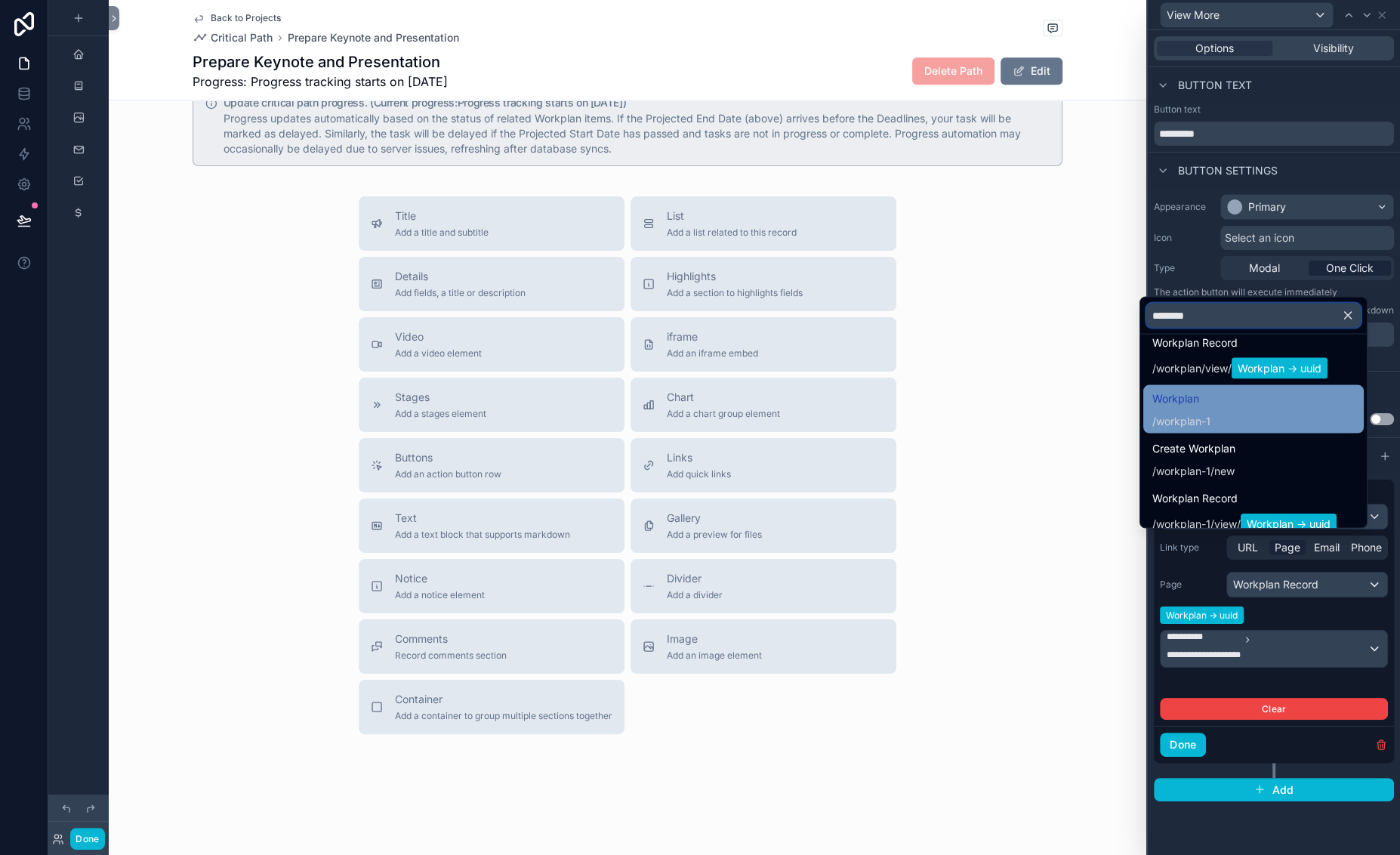
scroll to position [196, 0]
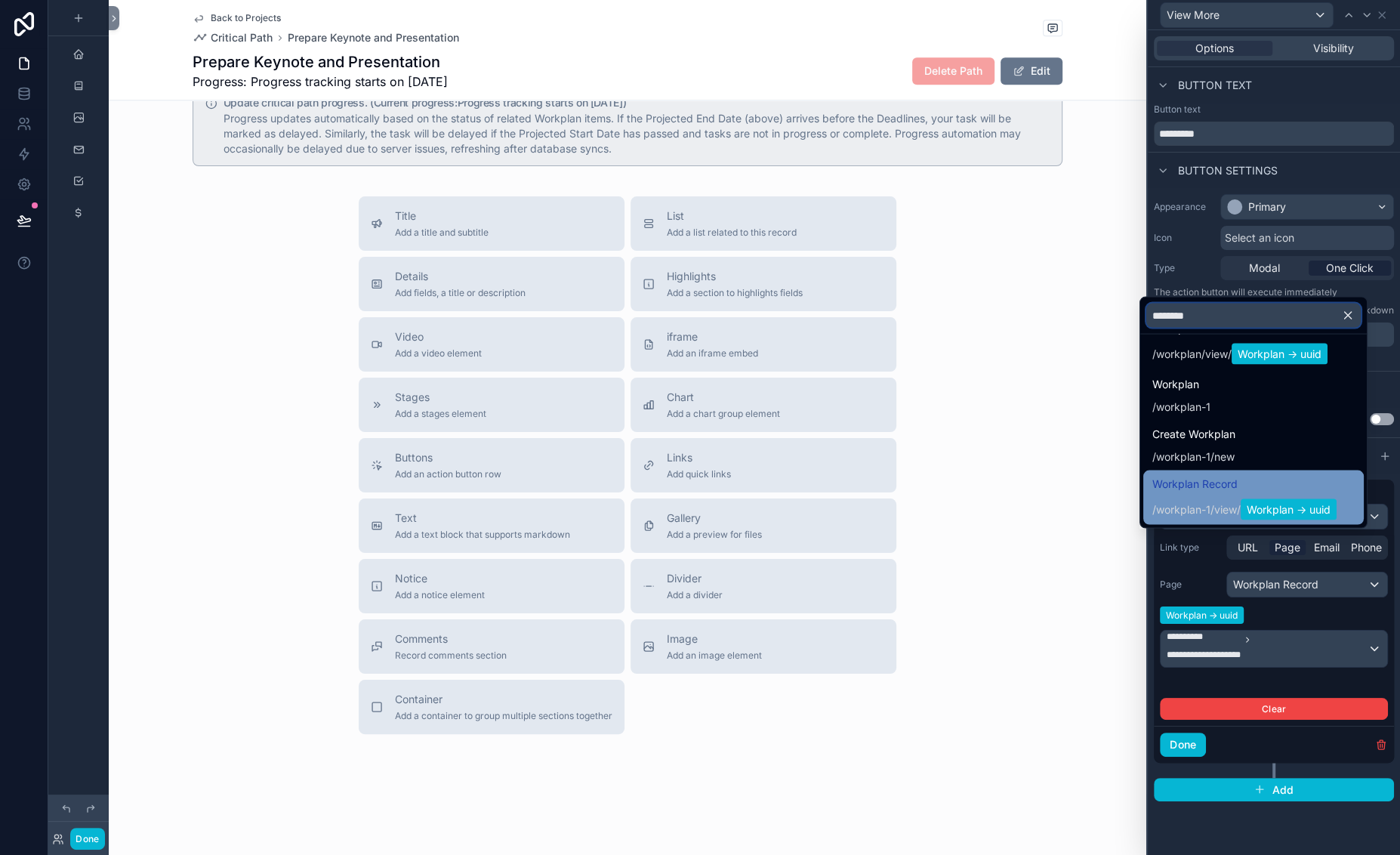
type input "********"
click at [1152, 475] on span "Workplan Record" at bounding box center [1244, 484] width 184 height 18
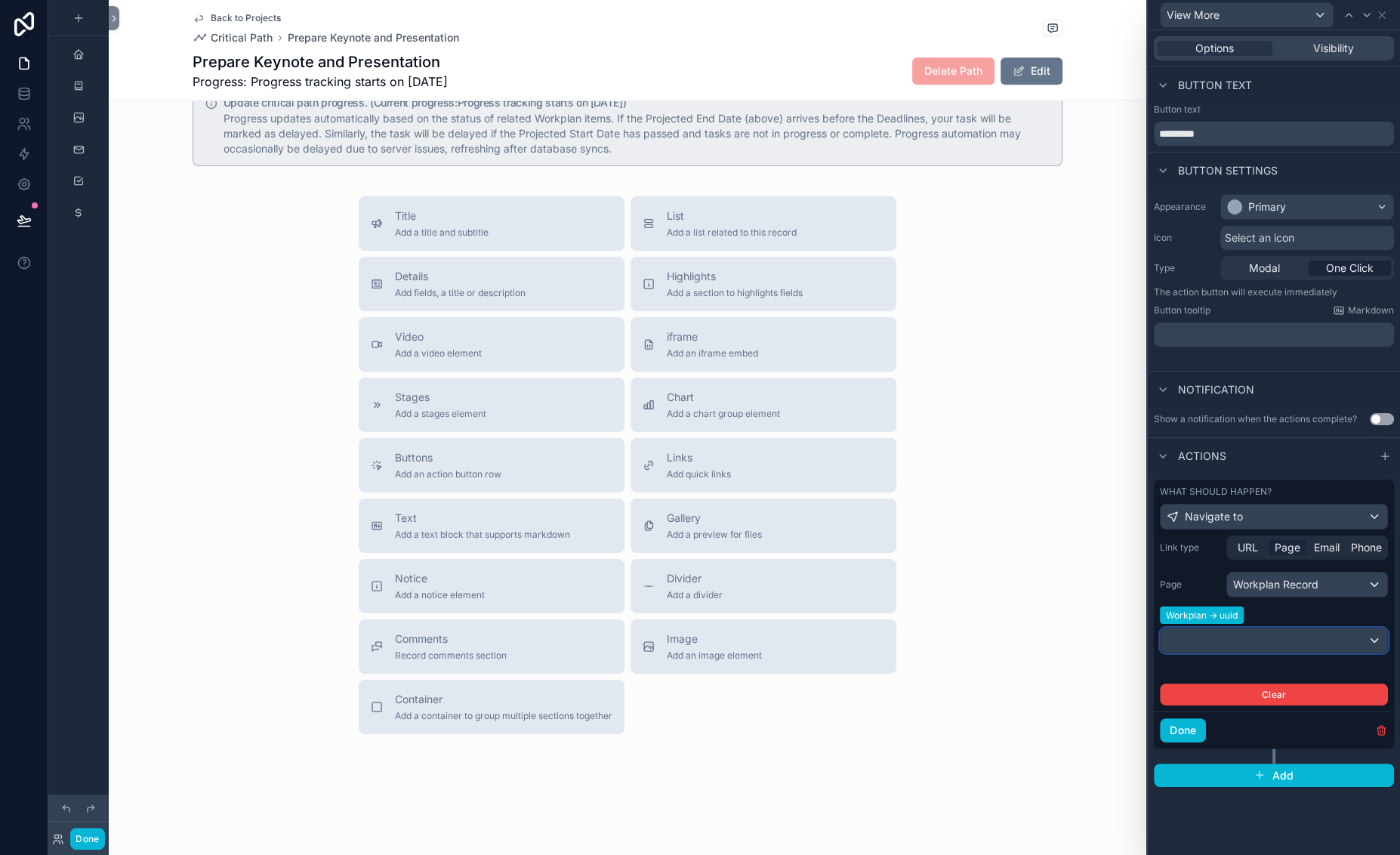
click at [1161, 632] on div at bounding box center [1274, 641] width 226 height 24
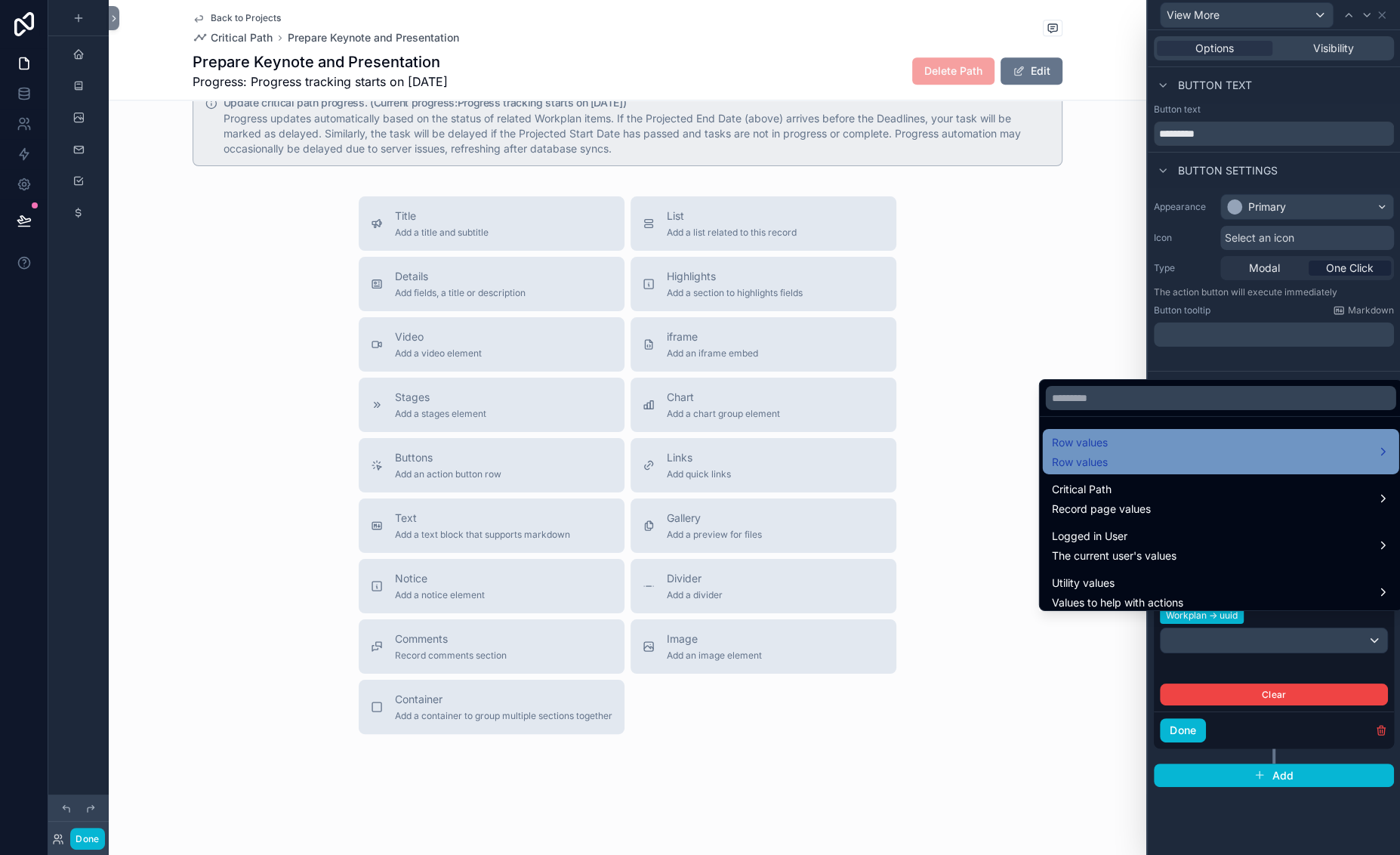
click at [1142, 433] on div "Row values Row values" at bounding box center [1221, 451] width 338 height 36
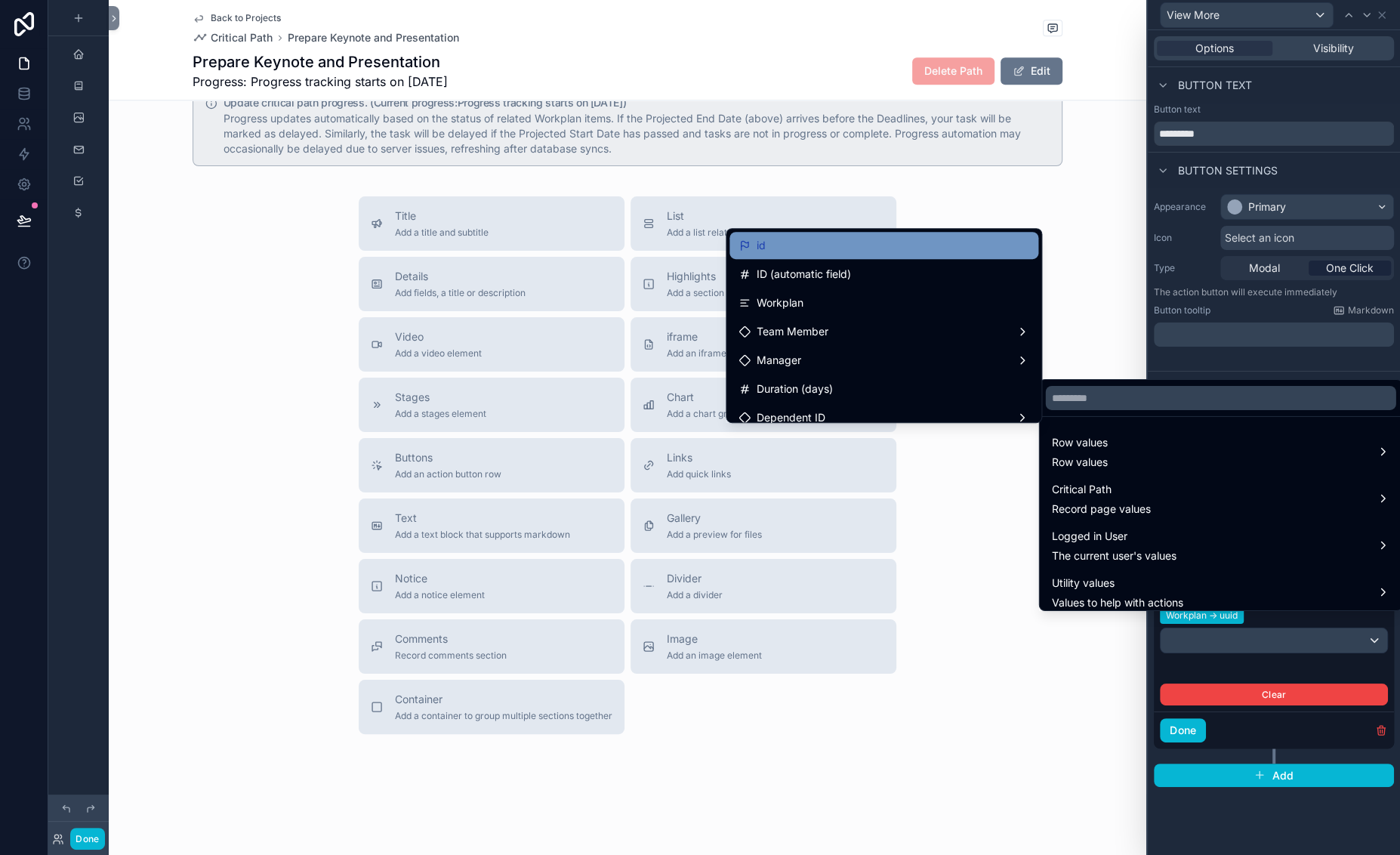
click at [739, 255] on div "id" at bounding box center [884, 245] width 290 height 18
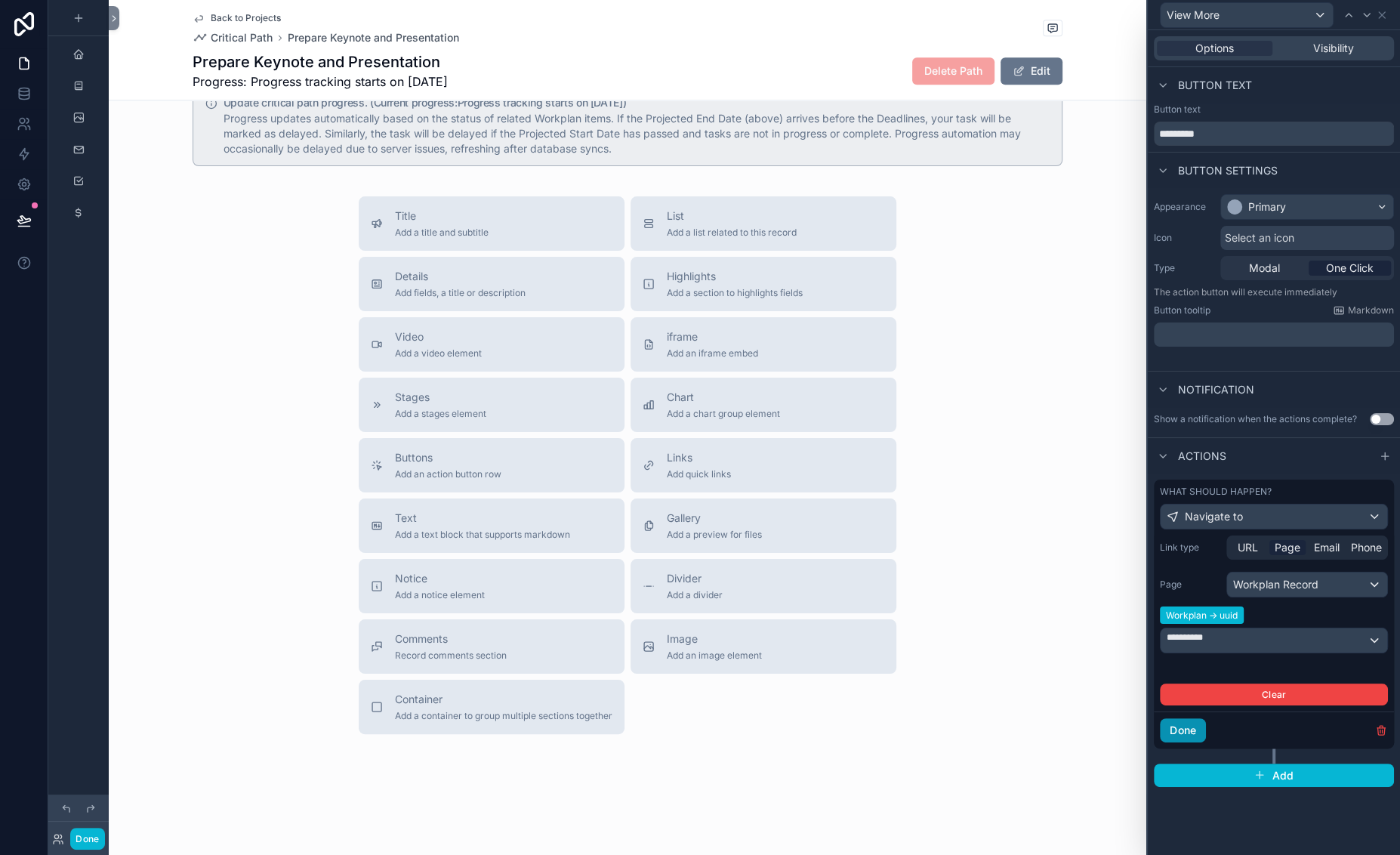
click at [1160, 743] on button "Done" at bounding box center [1183, 730] width 46 height 24
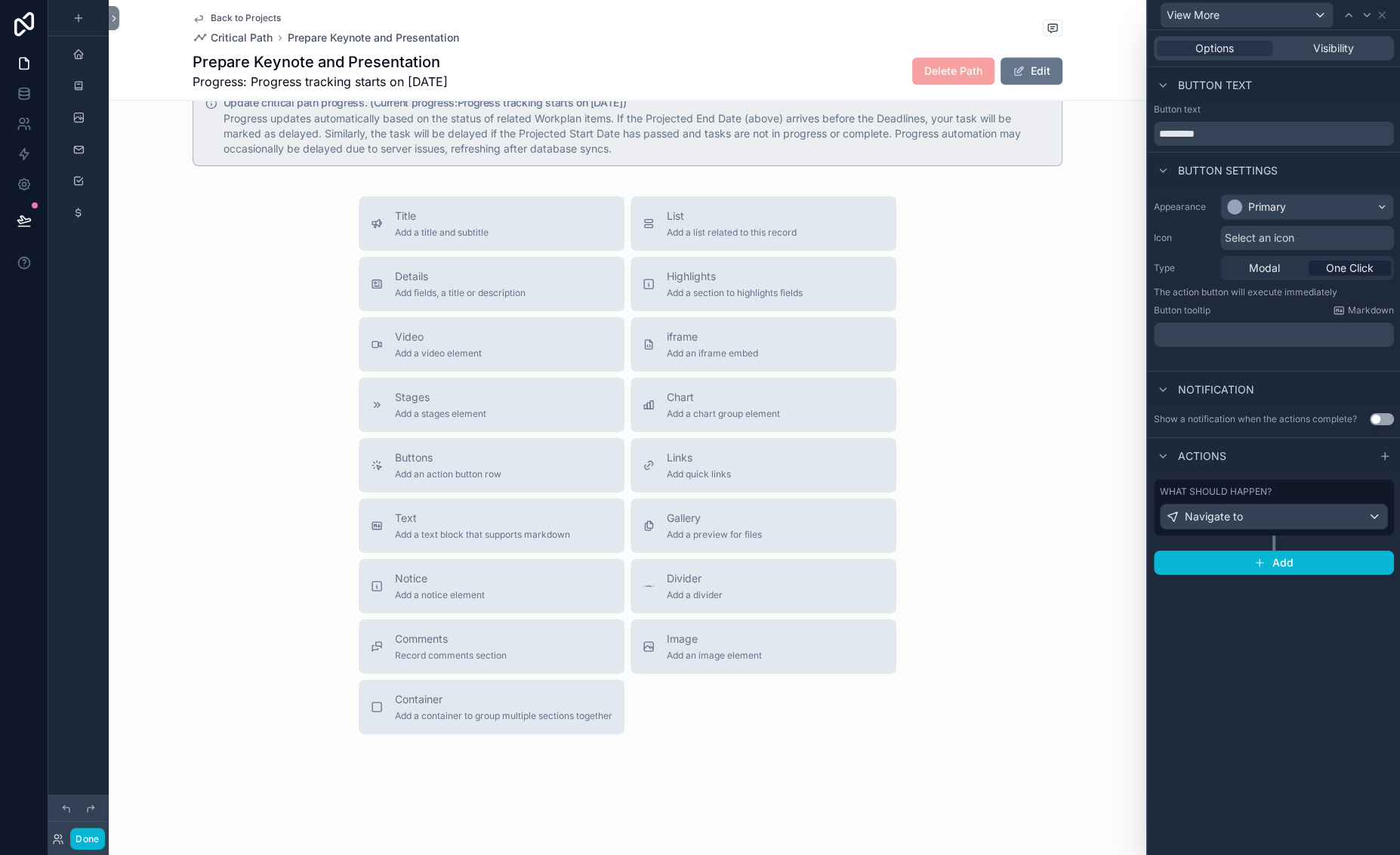
scroll to position [0, 0]
click at [104, 828] on button "Done" at bounding box center [87, 838] width 34 height 22
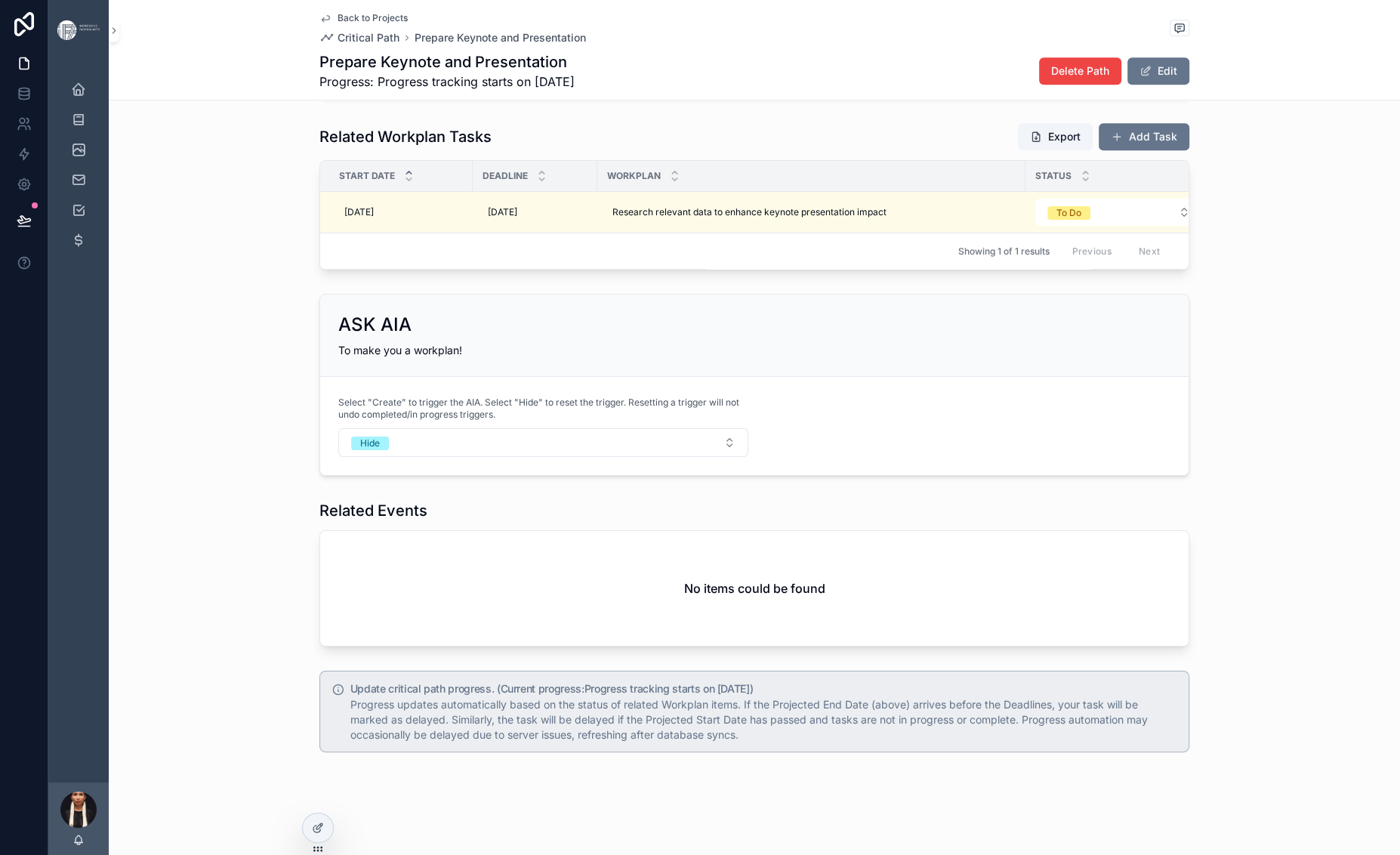
scroll to position [1558, 0]
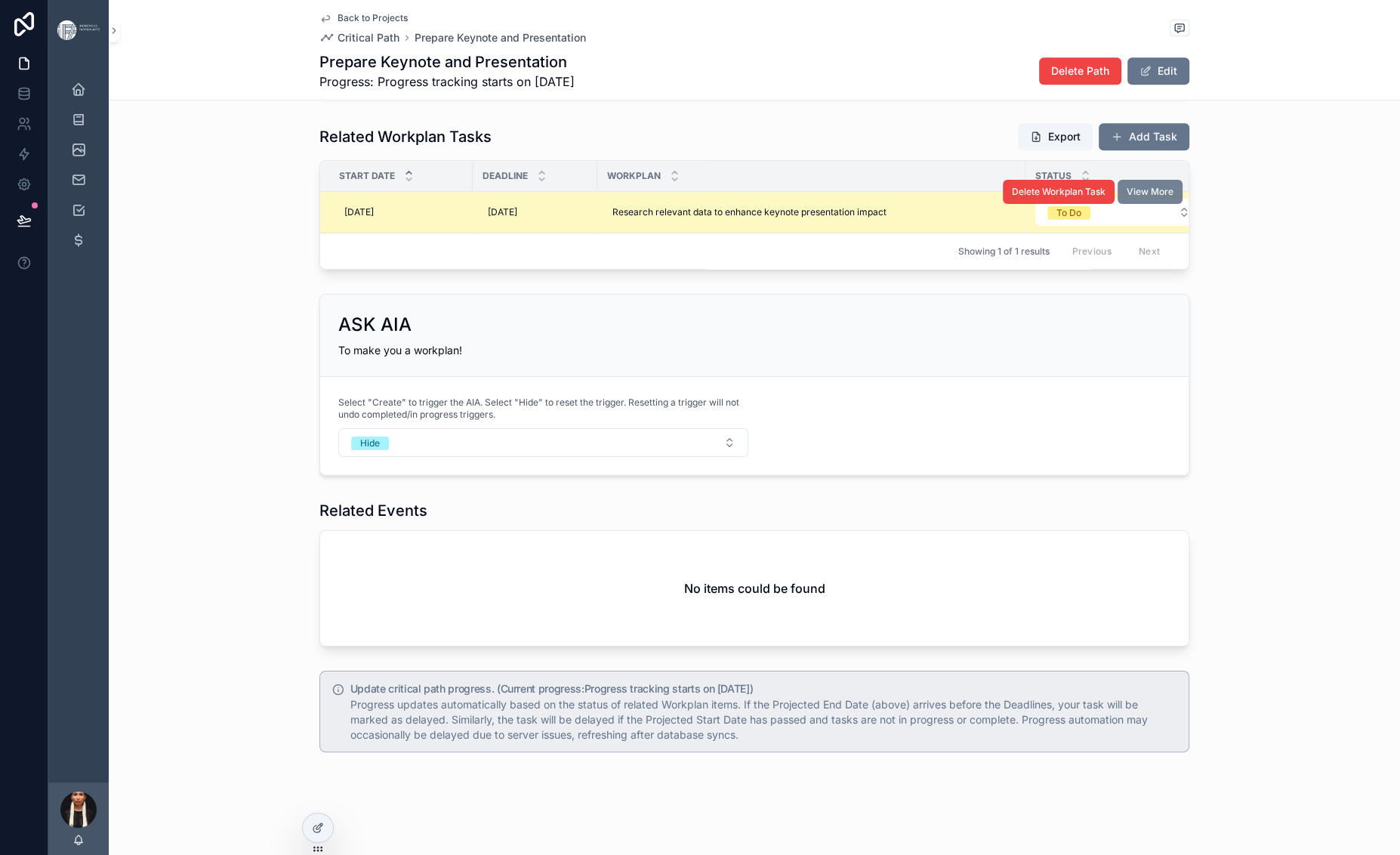
click at [1174, 198] on span "View More" at bounding box center [1150, 192] width 47 height 12
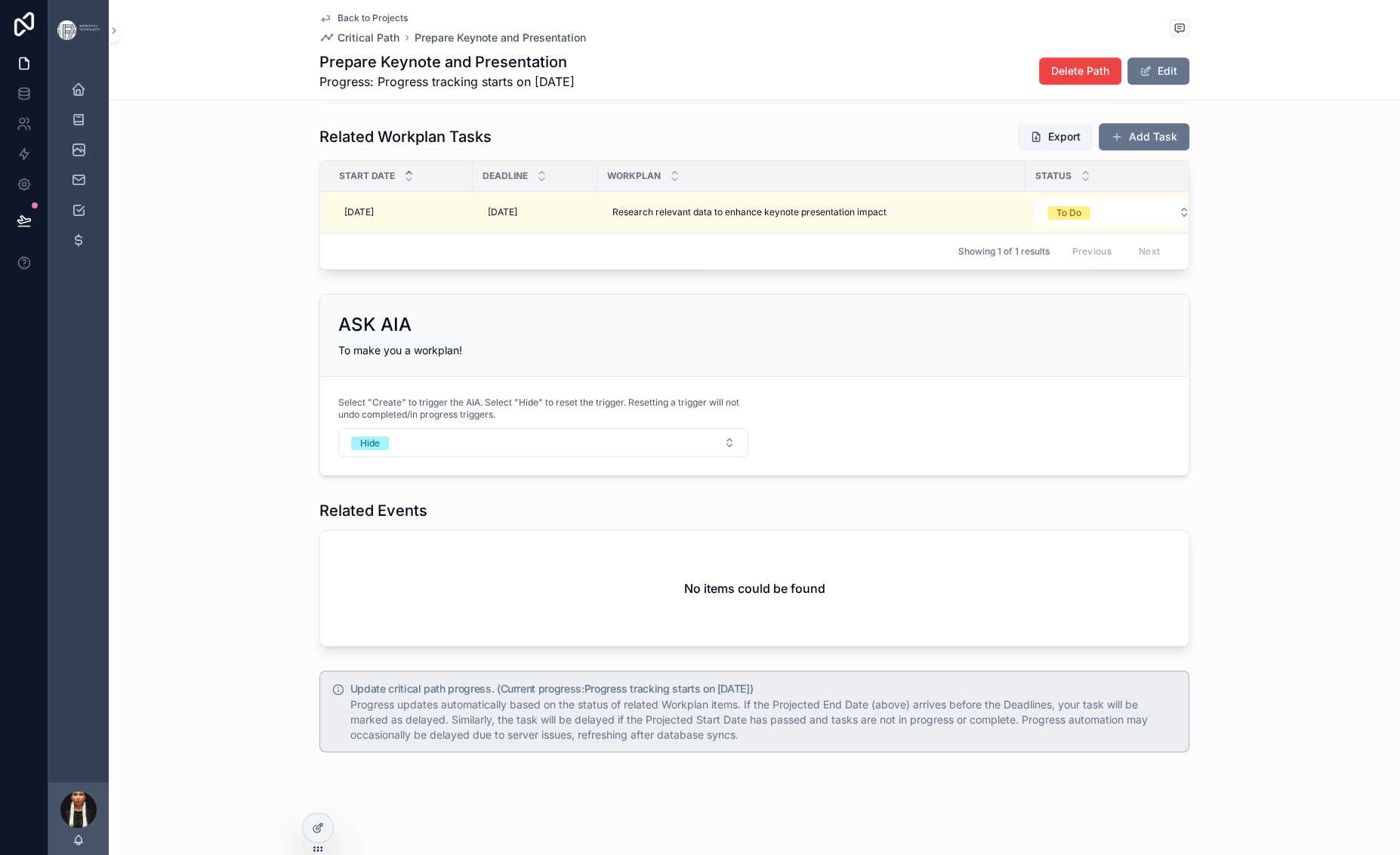
scroll to position [1515, 0]
click at [321, 834] on icon at bounding box center [318, 828] width 12 height 12
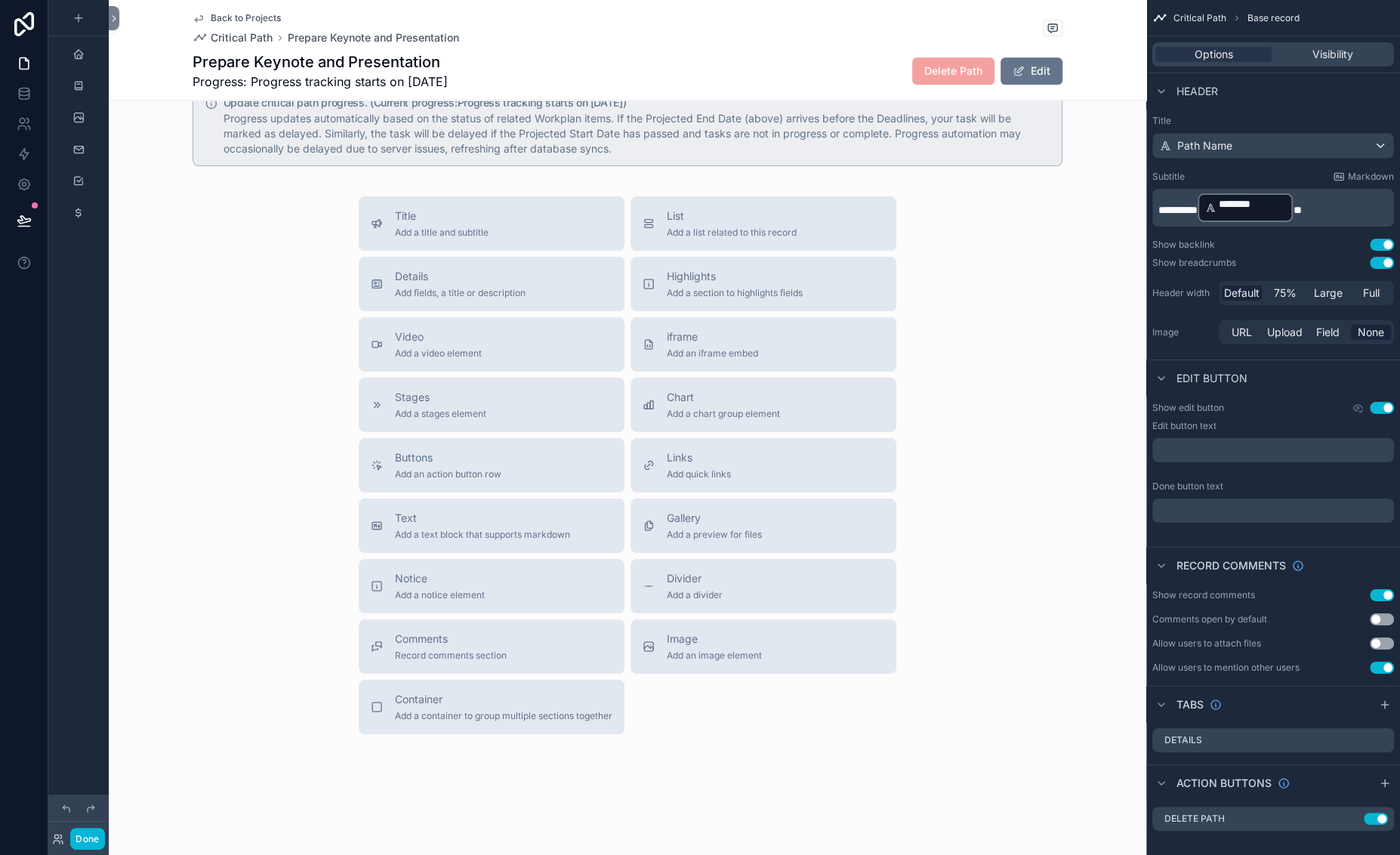
scroll to position [1780, 0]
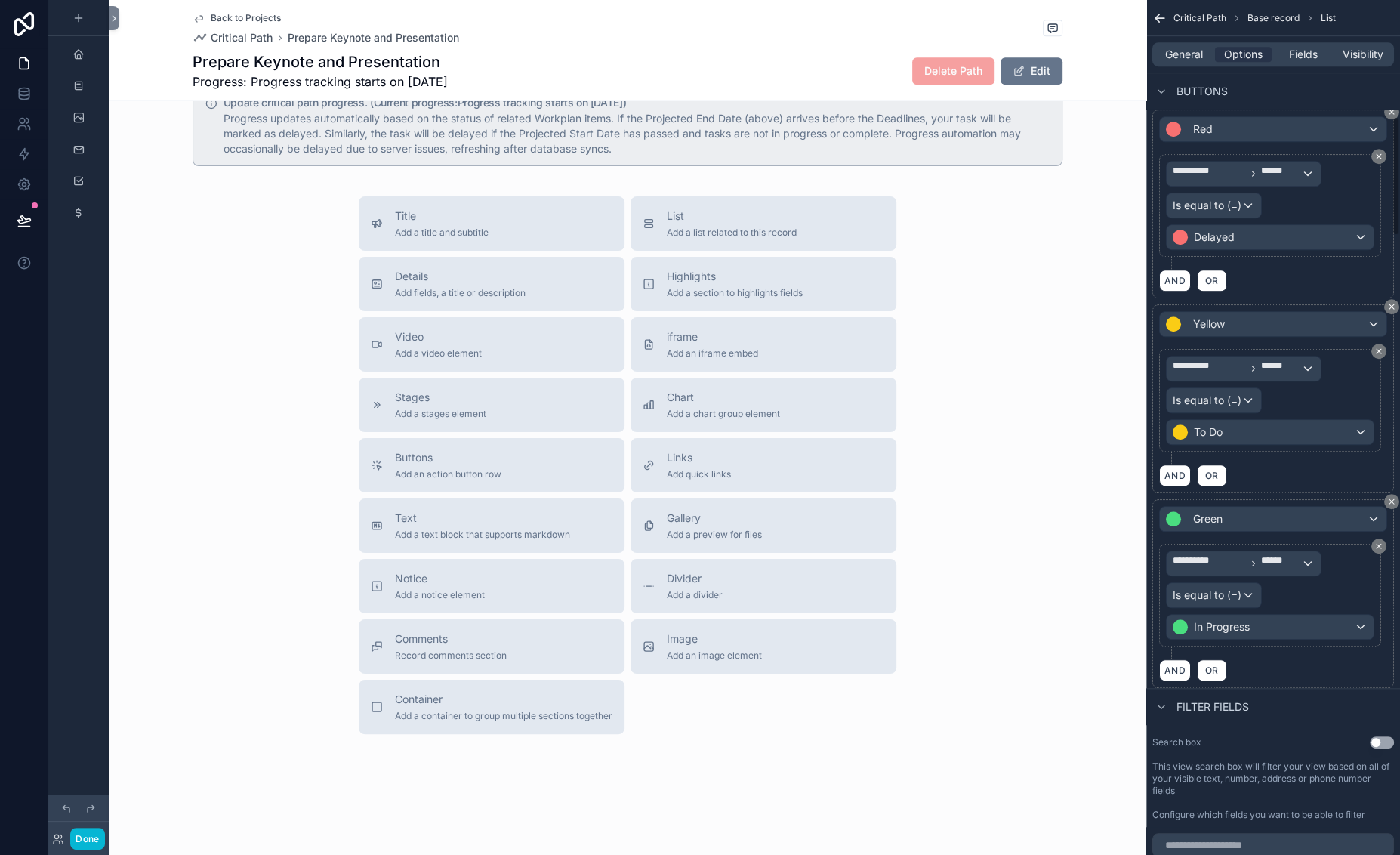
scroll to position [836, 0]
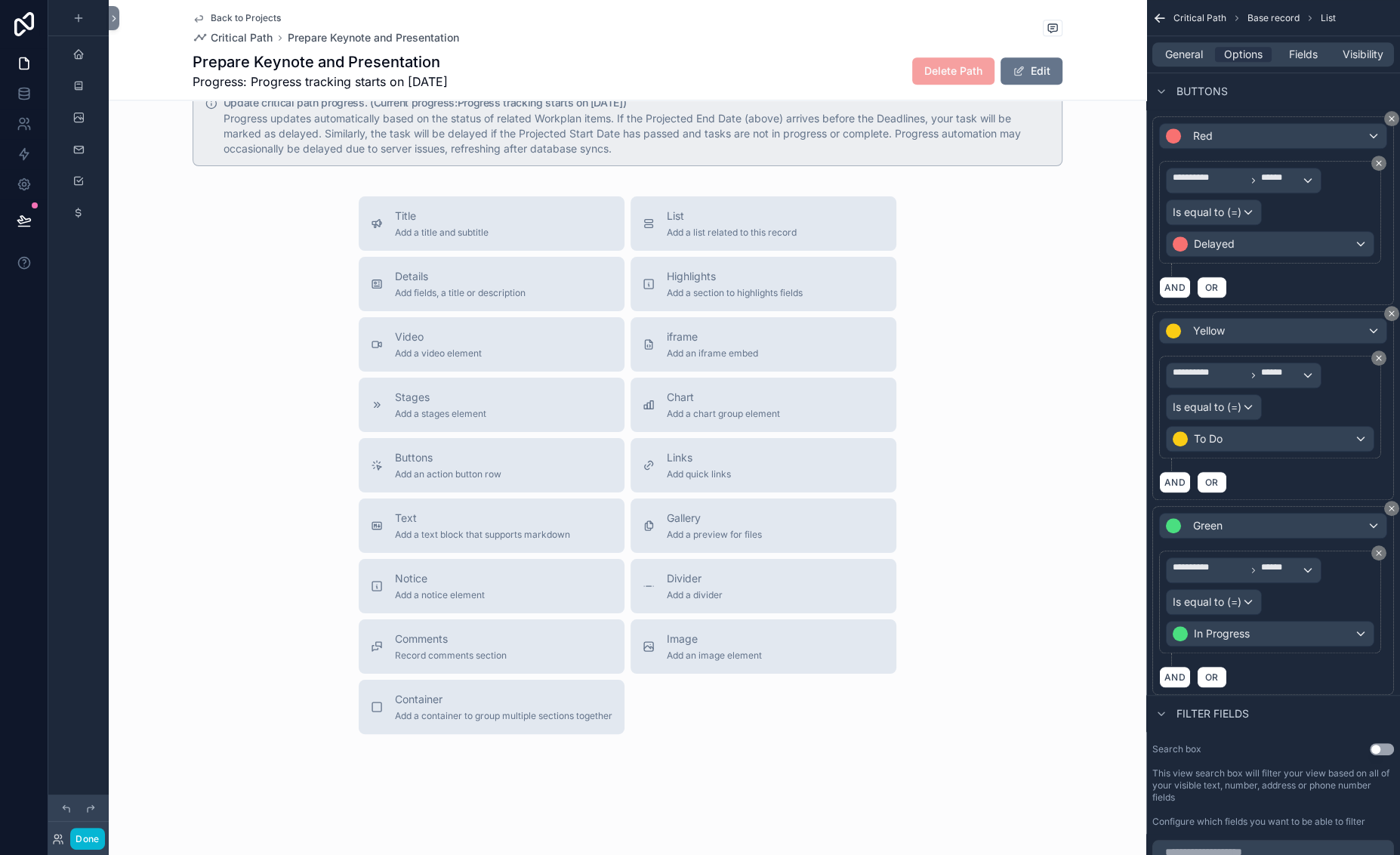
click at [1267, 56] on icon "scrollable content" at bounding box center [1364, 50] width 12 height 12
click at [1267, 427] on icon at bounding box center [1299, 428] width 7 height 7
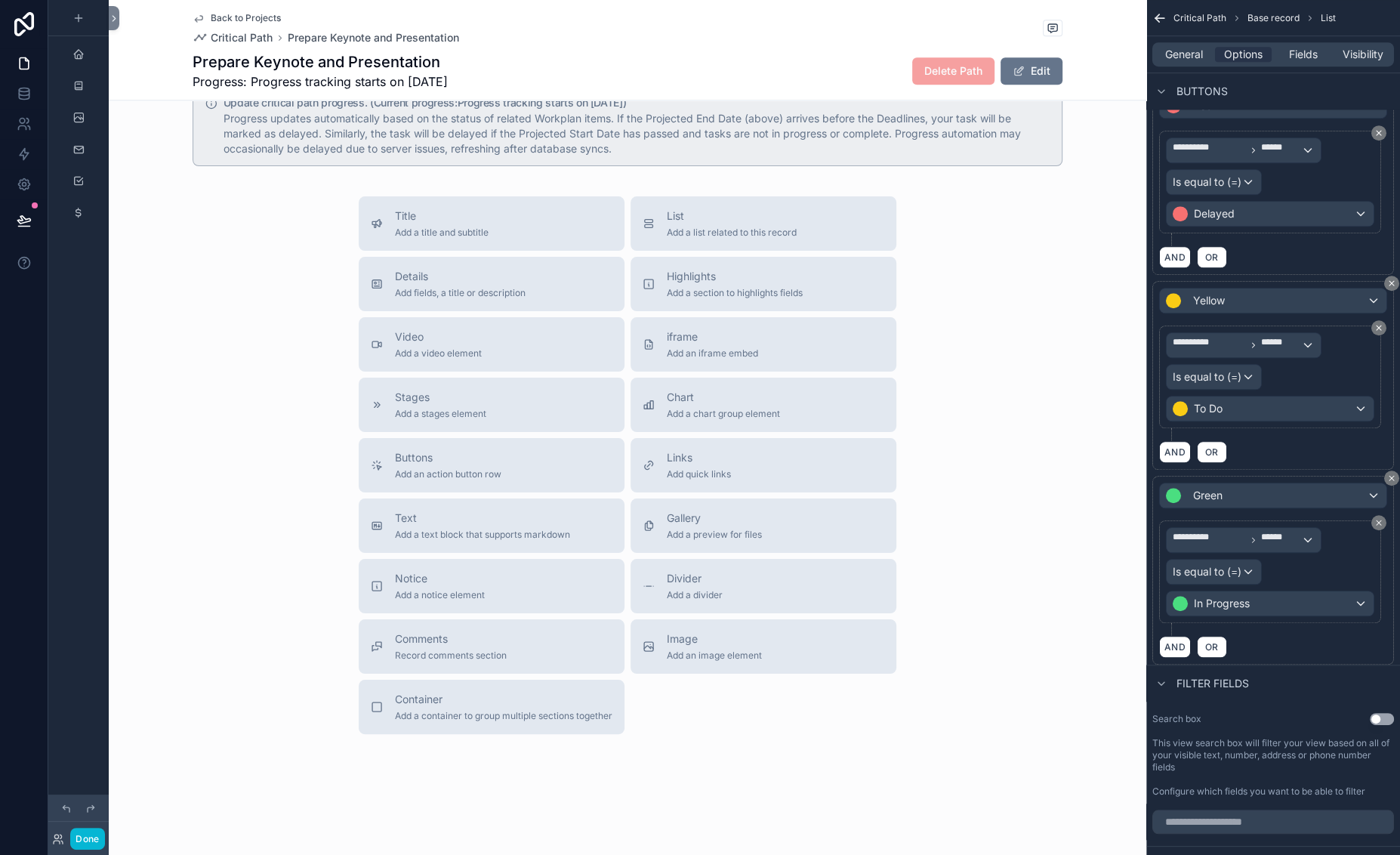
click at [1267, 62] on span "Fields" at bounding box center [1303, 55] width 29 height 15
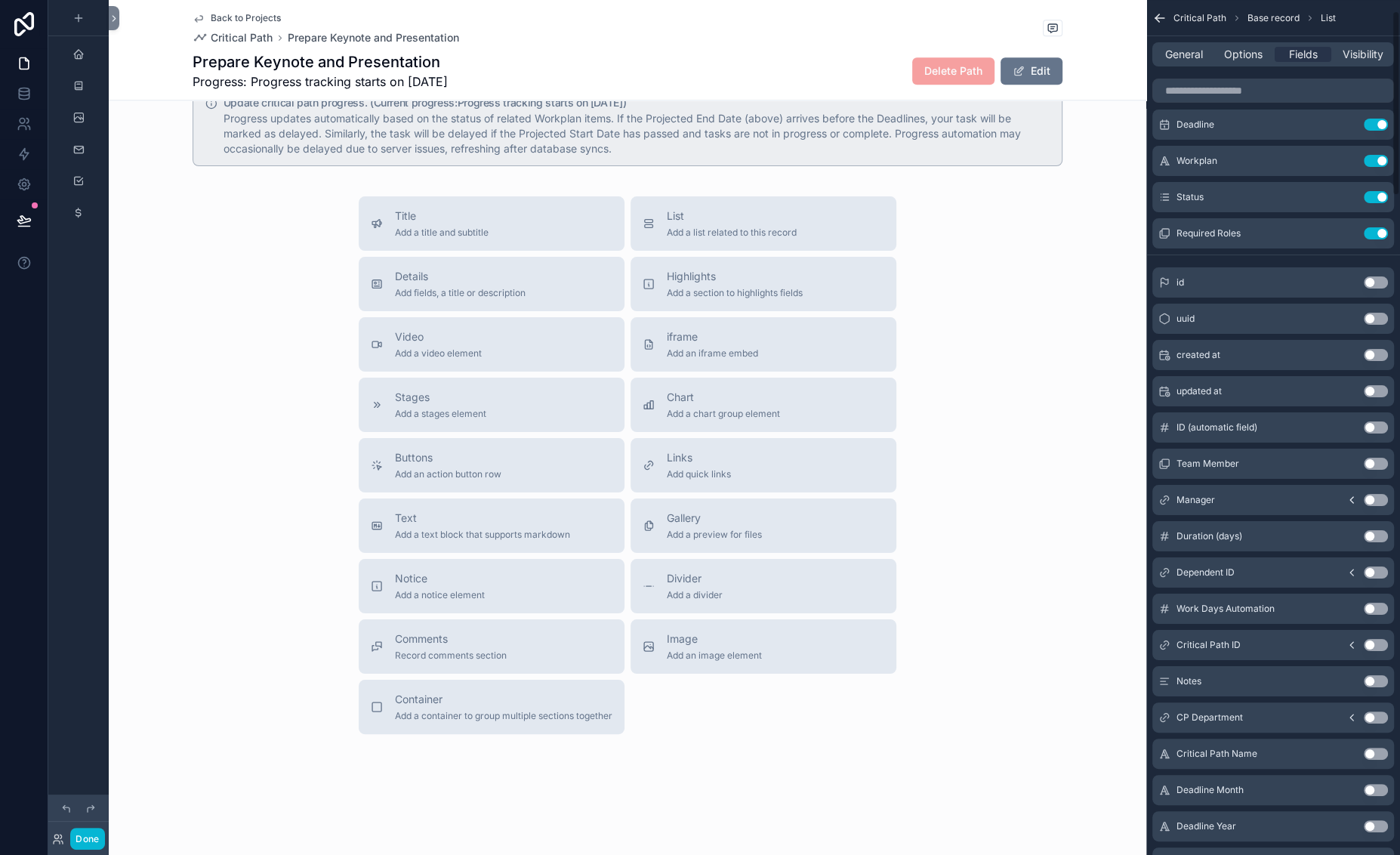
scroll to position [0, 0]
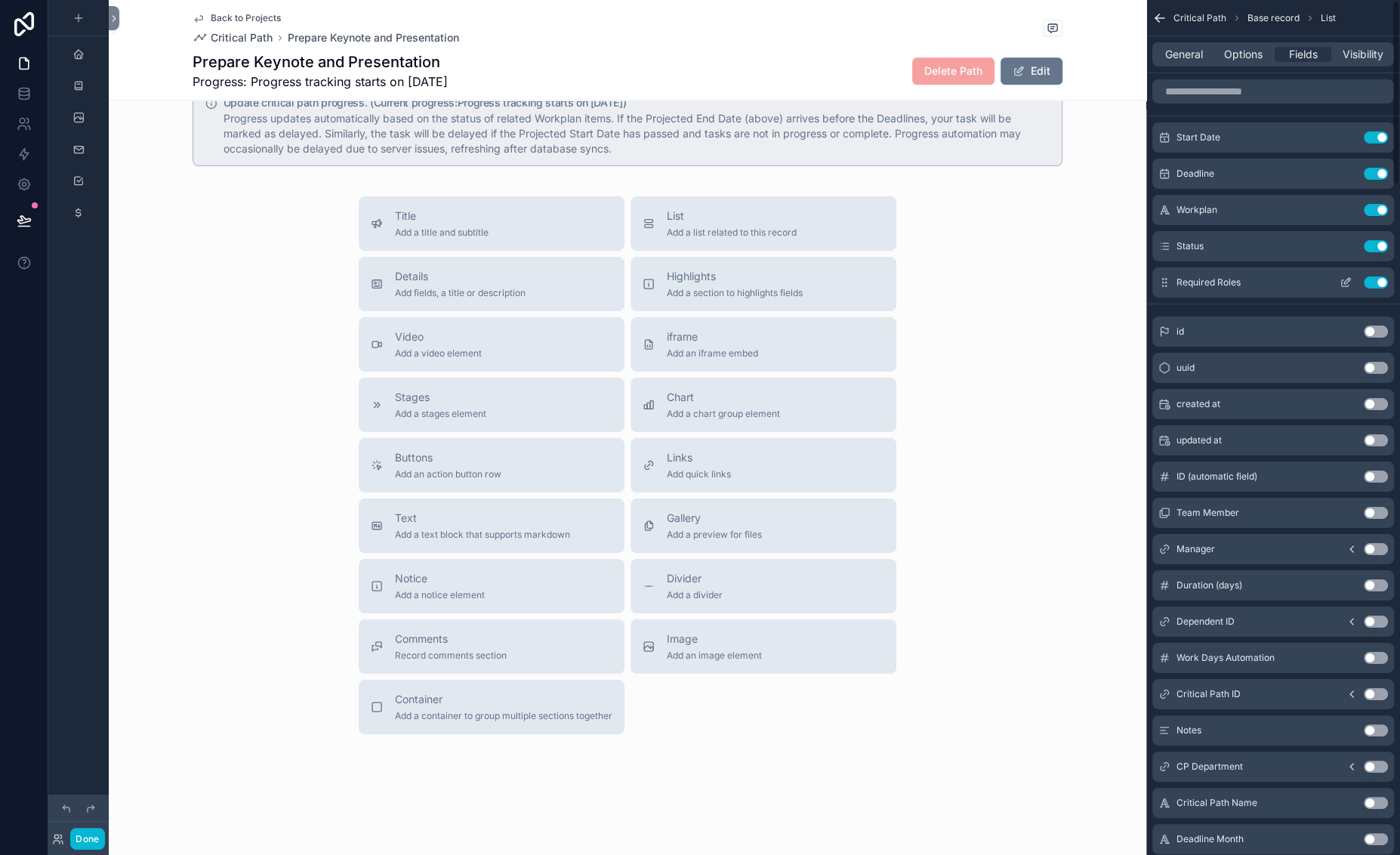
click at [1267, 289] on icon "scrollable content" at bounding box center [1345, 283] width 12 height 12
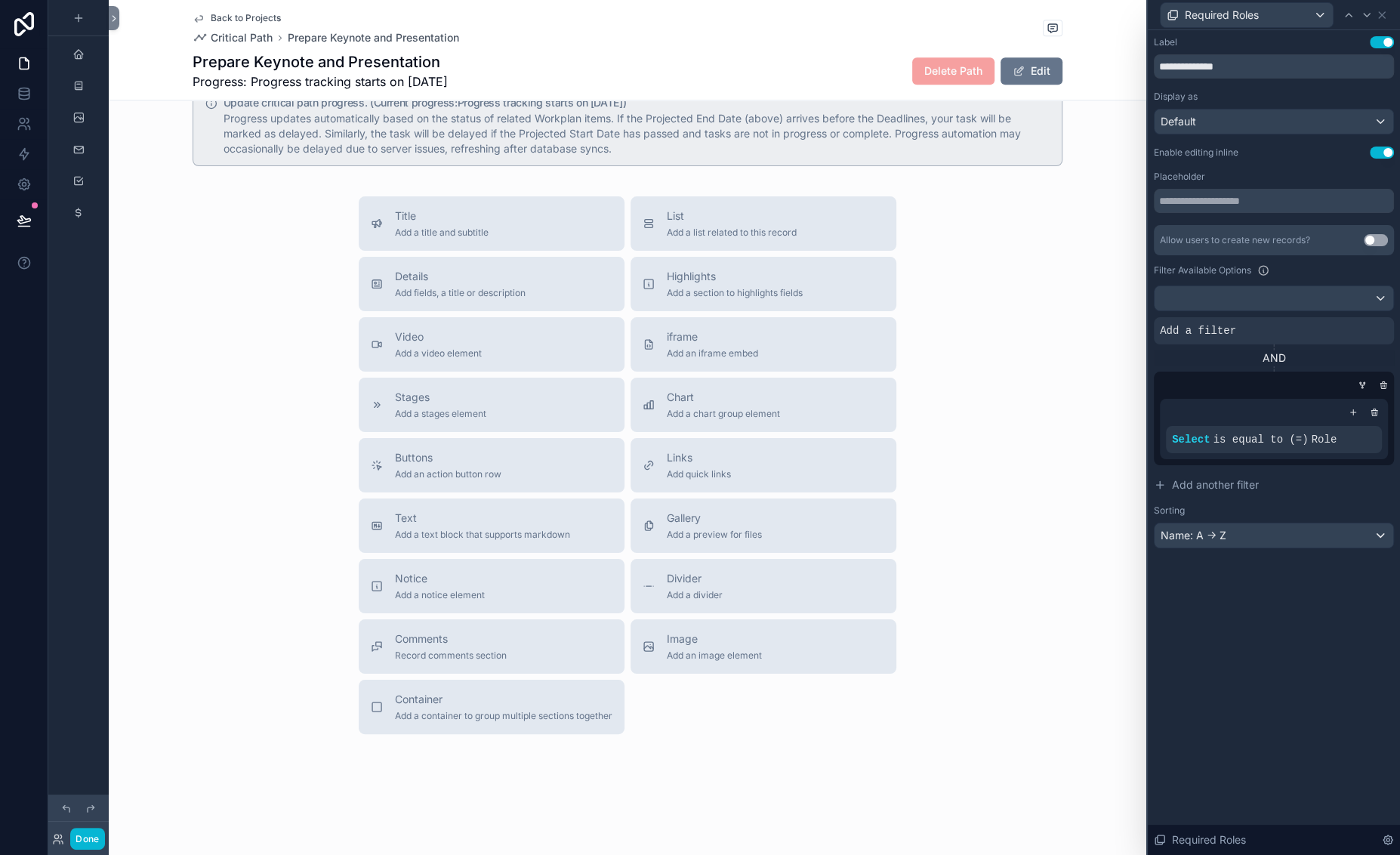
click at [1267, 159] on button "Use setting" at bounding box center [1382, 153] width 24 height 12
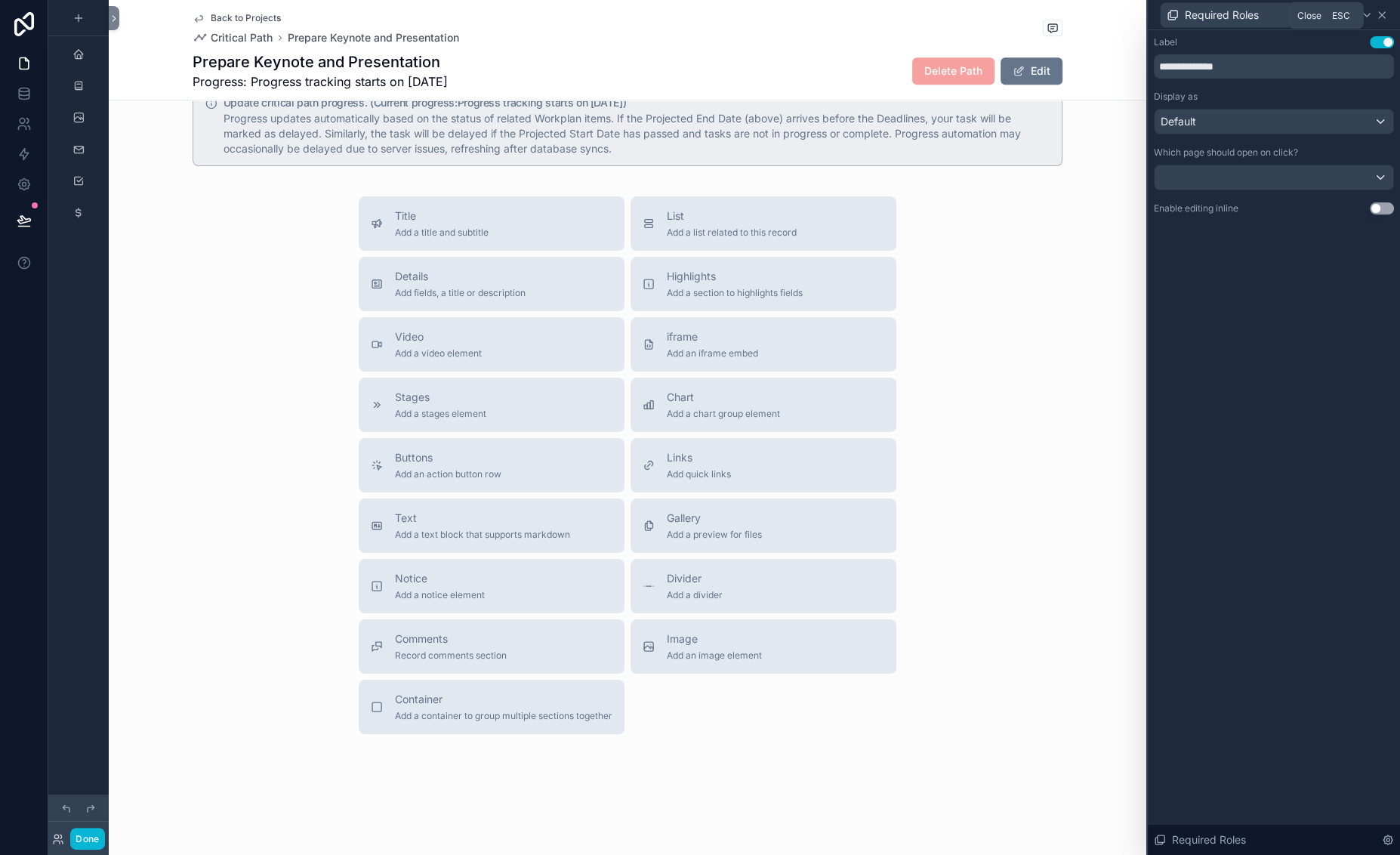
click at [1267, 21] on icon at bounding box center [1382, 15] width 12 height 12
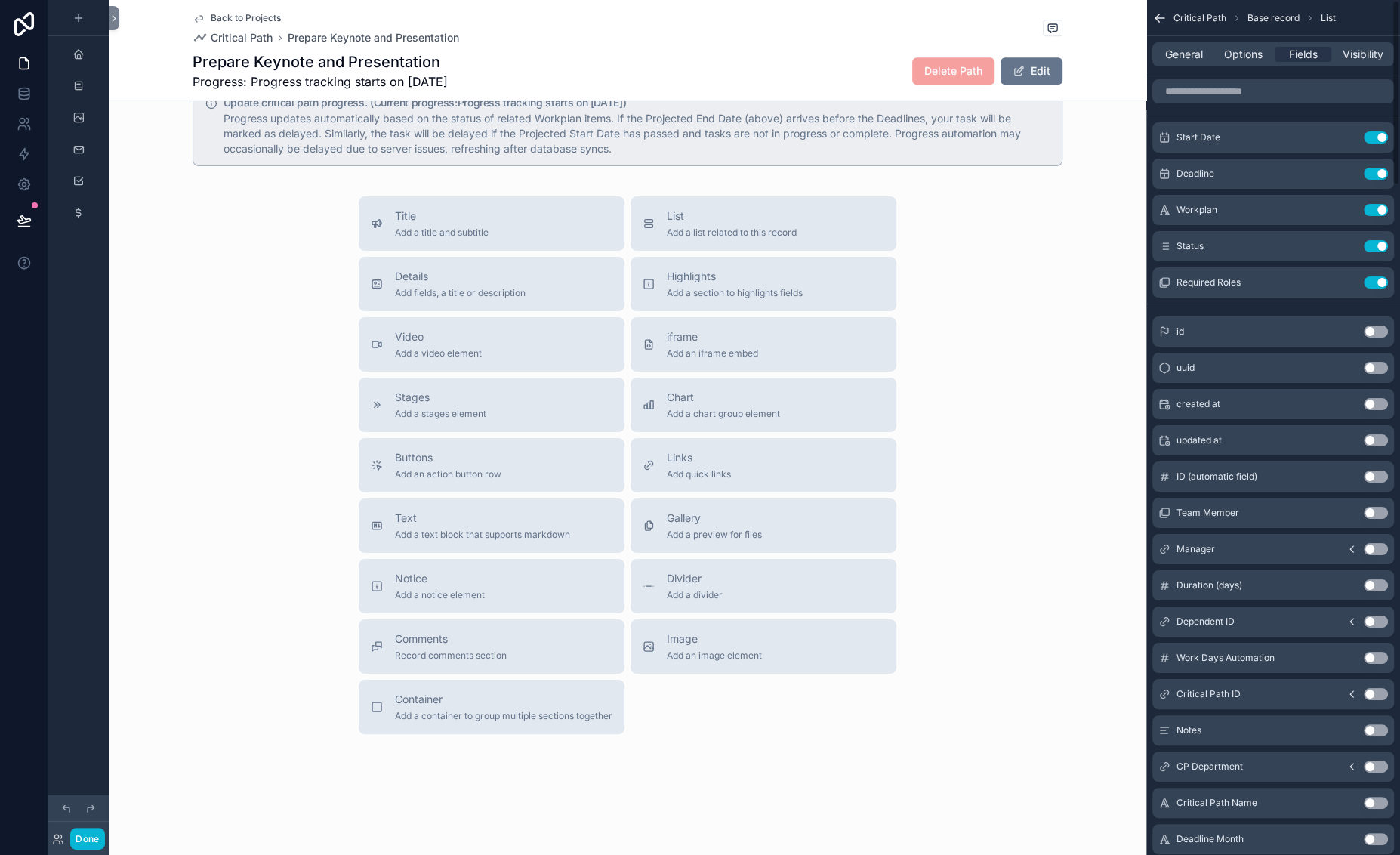
scroll to position [0, 204]
click at [104, 828] on button "Done" at bounding box center [87, 838] width 34 height 22
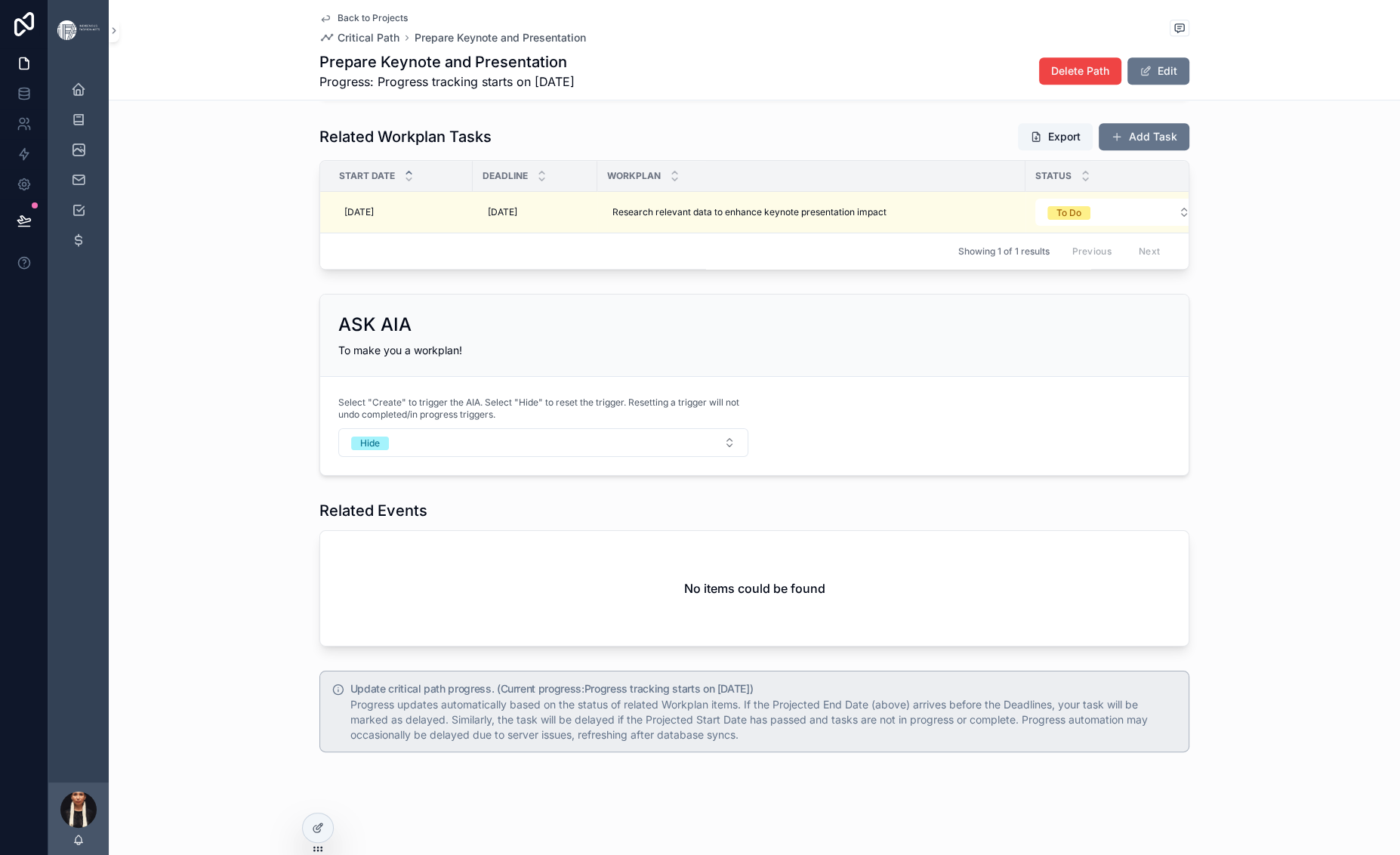
scroll to position [1523, 0]
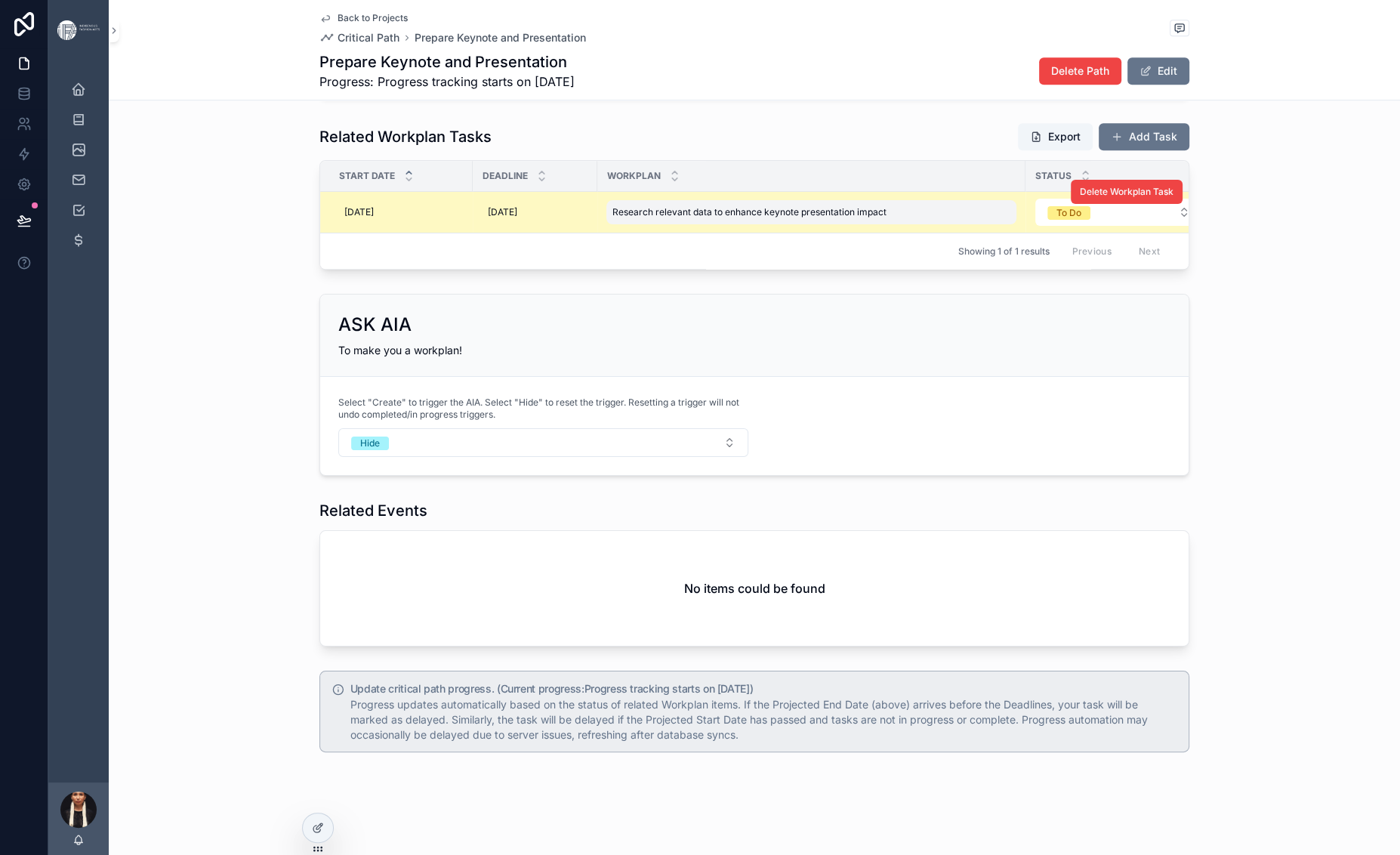
click at [613, 218] on span "Research relevant data to enhance keynote presentation impact" at bounding box center [749, 212] width 274 height 12
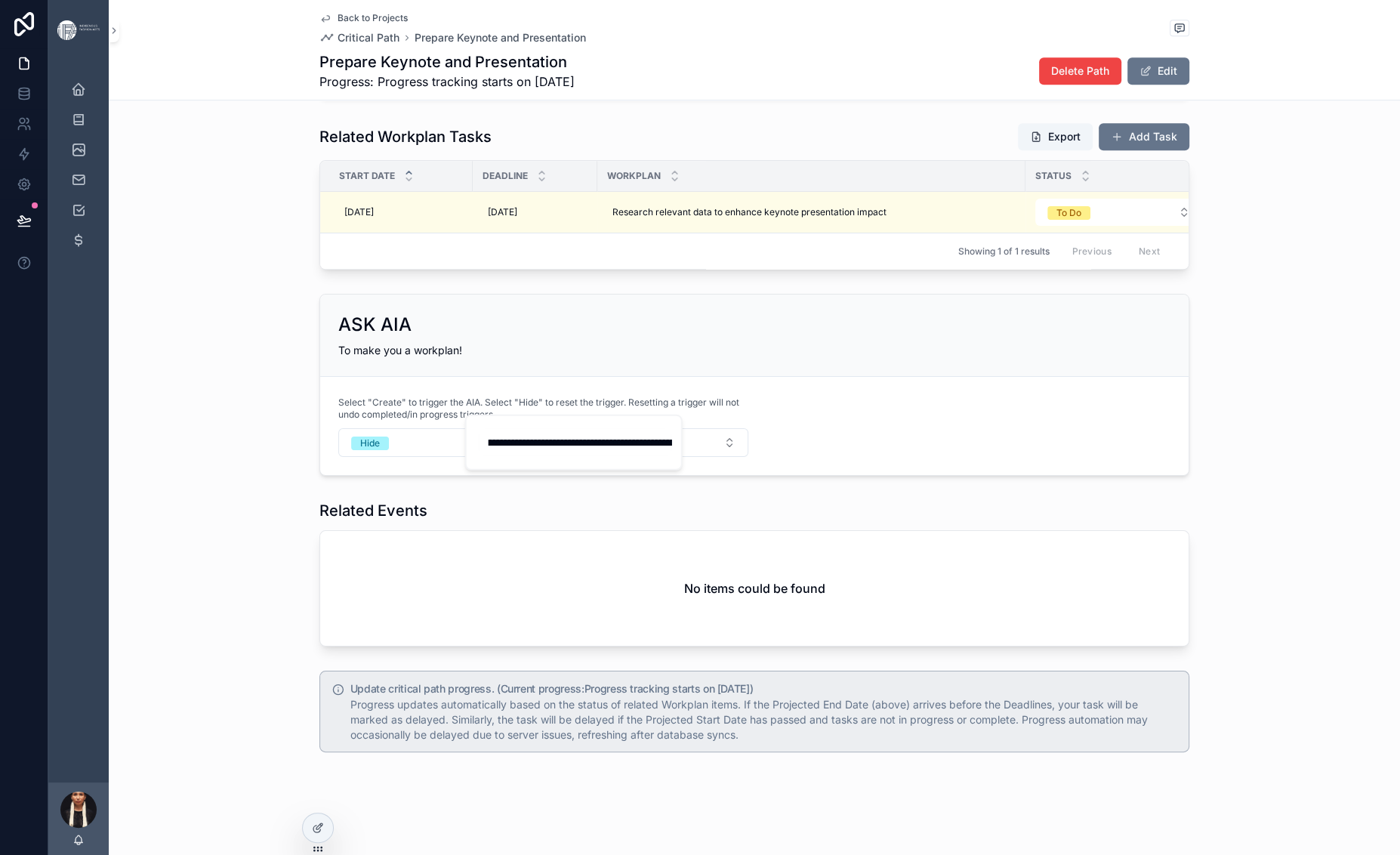
scroll to position [0, 0]
click at [797, 151] on div "Related Workplan Tasks Export Add Task" at bounding box center [754, 137] width 869 height 29
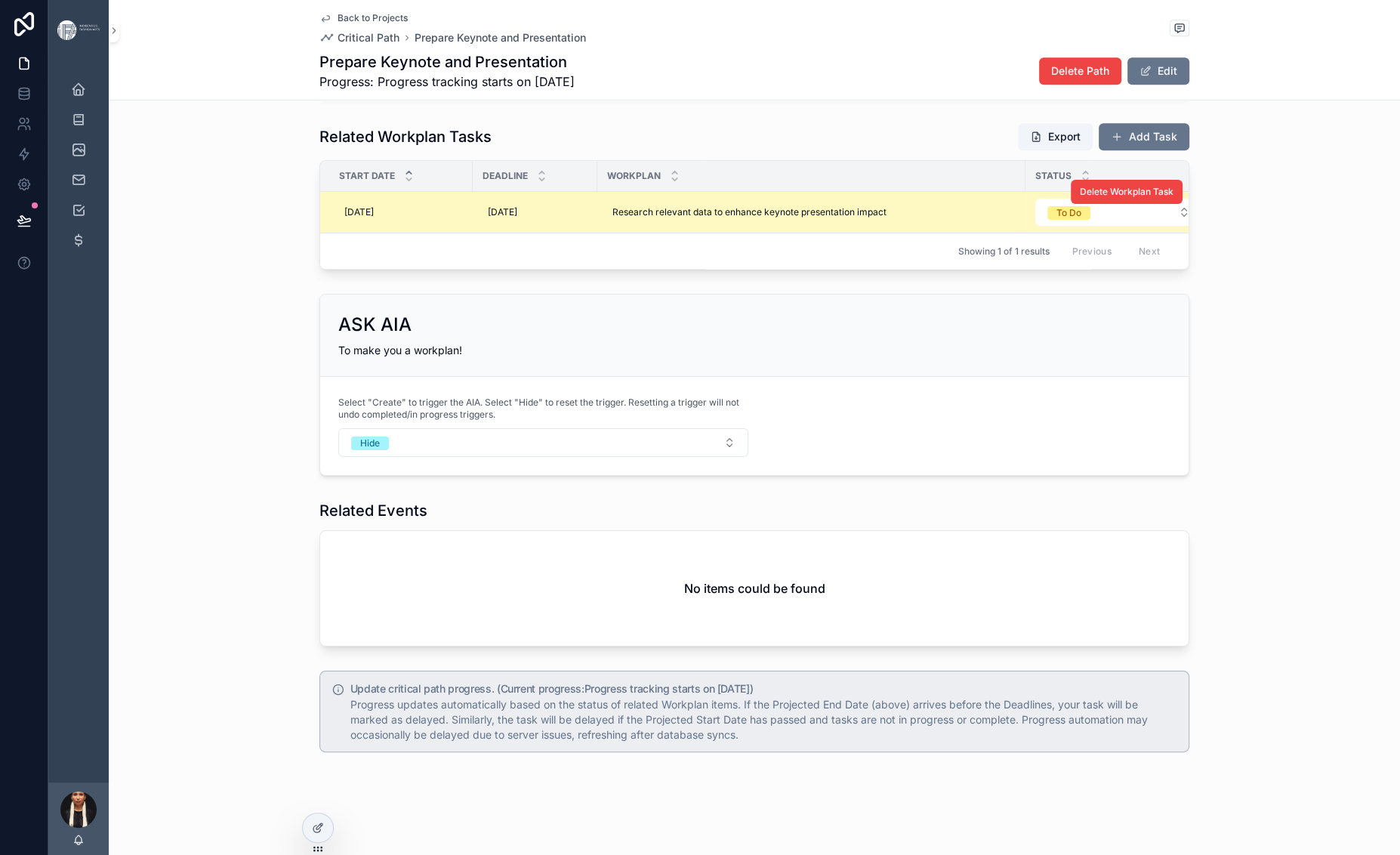
click at [1213, 218] on div "--" at bounding box center [1260, 212] width 94 height 12
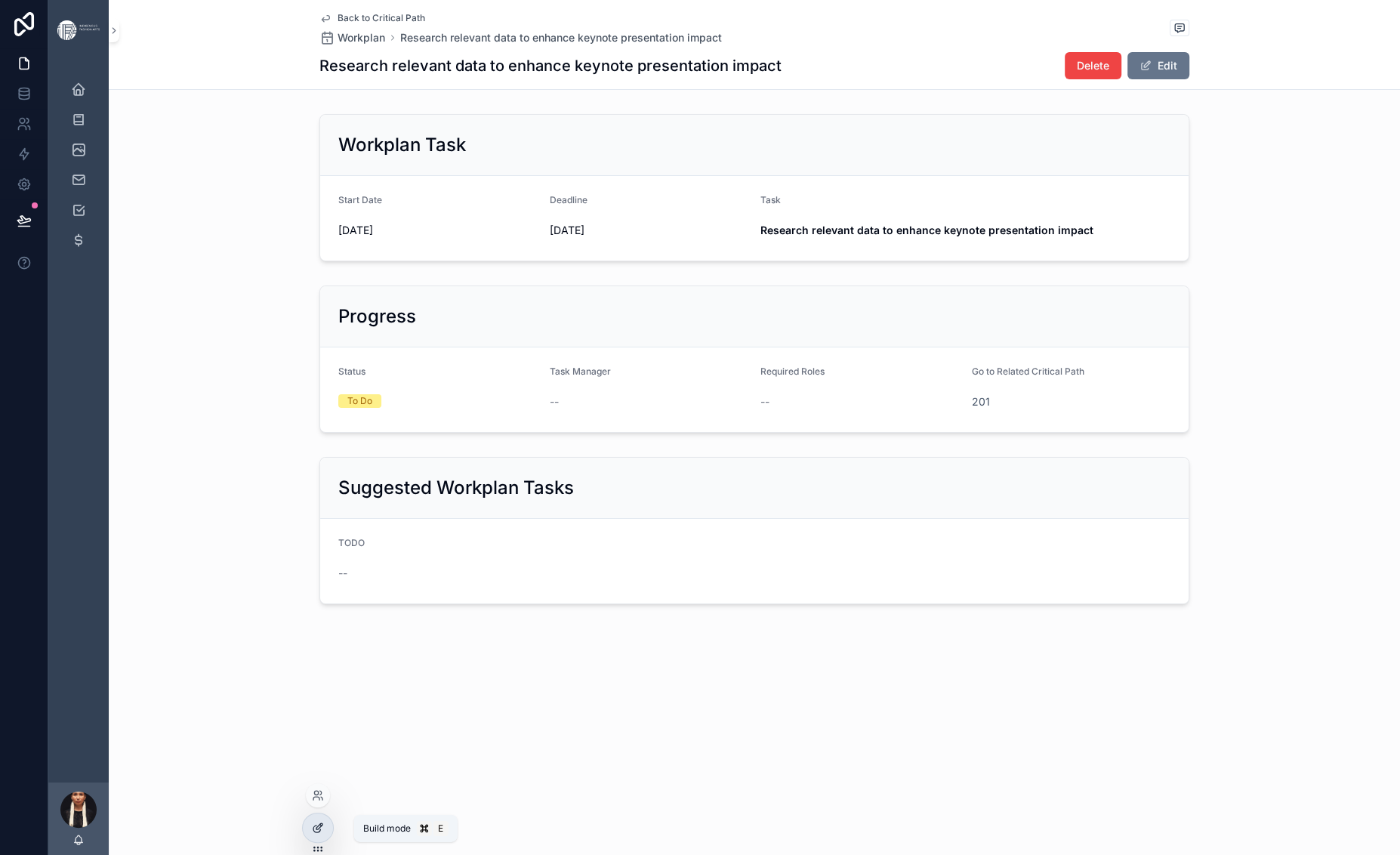
click at [322, 829] on icon at bounding box center [319, 826] width 6 height 6
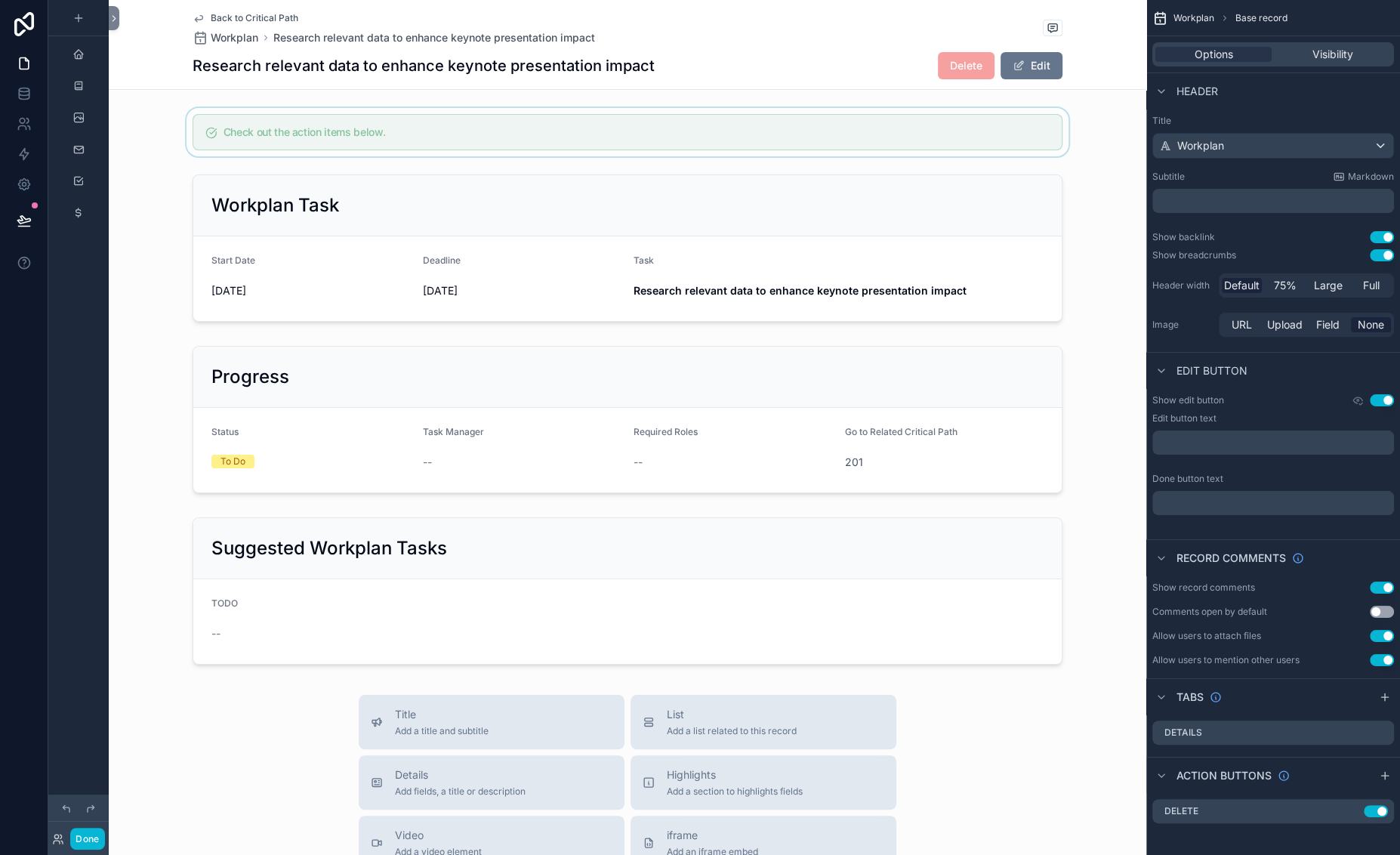
click at [351, 157] on div "scrollable content" at bounding box center [627, 132] width 1037 height 49
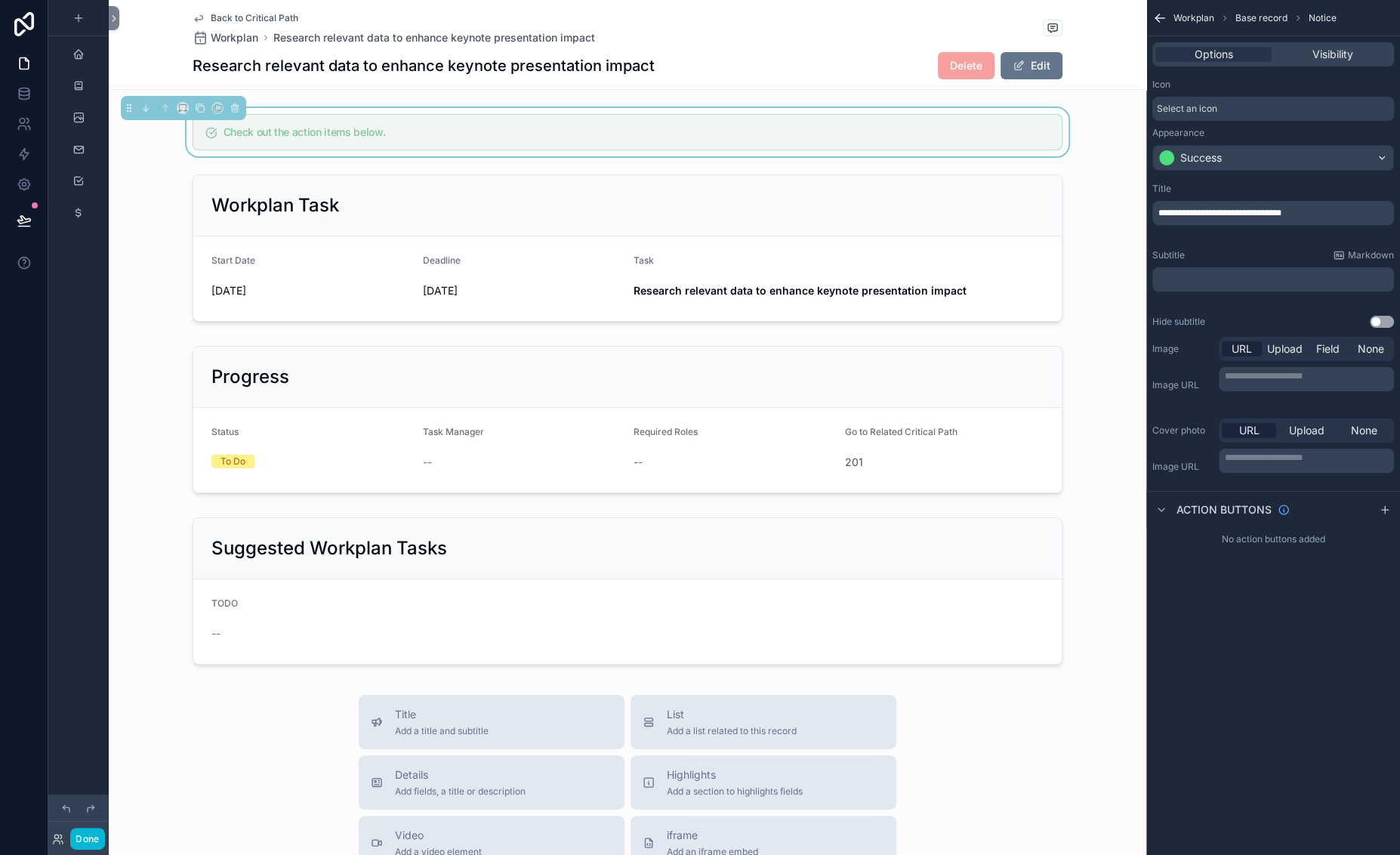
click at [1267, 66] on div "Options Visibility" at bounding box center [1273, 55] width 242 height 24
click at [1267, 62] on span "Visibility" at bounding box center [1333, 55] width 41 height 15
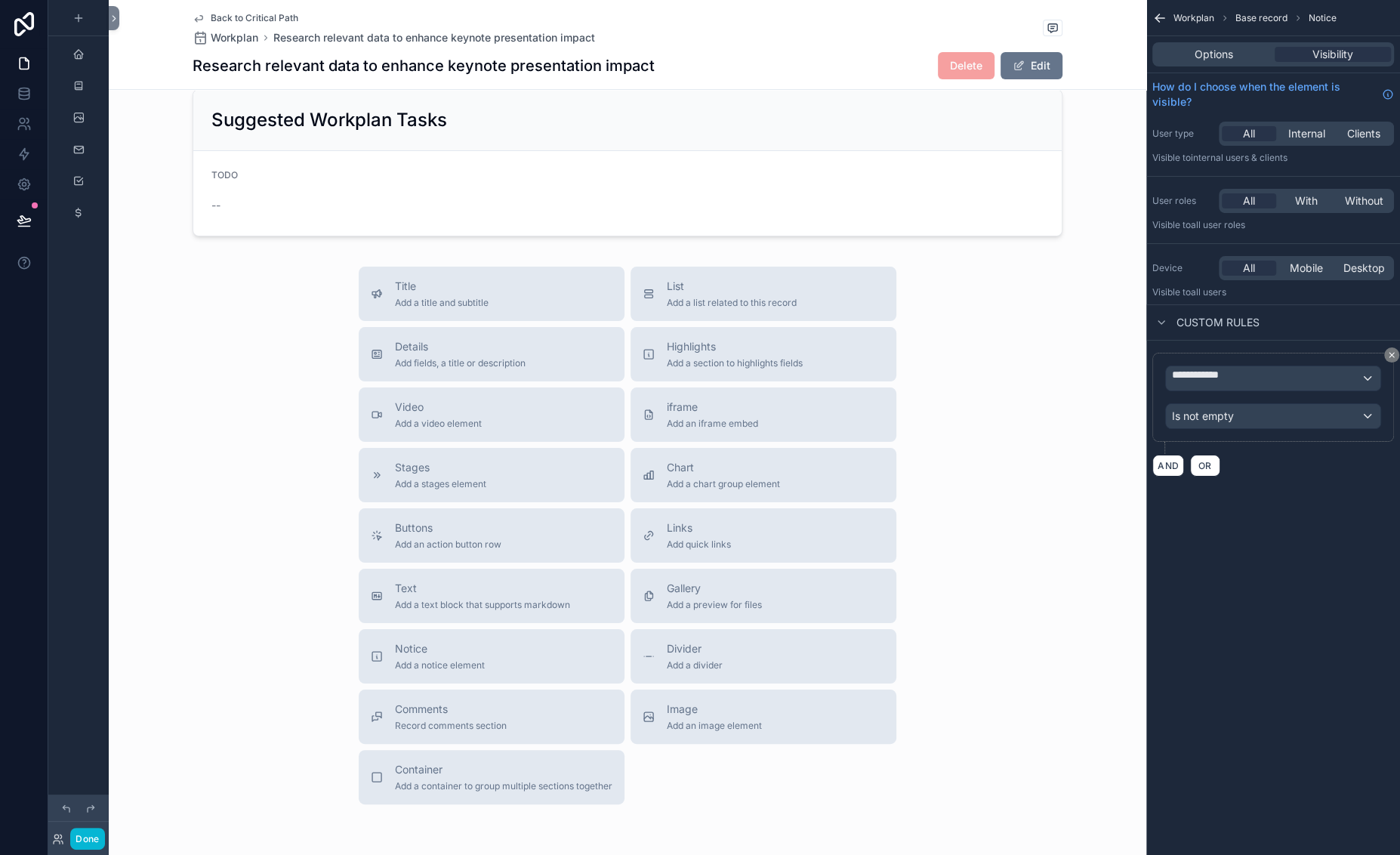
scroll to position [406, 0]
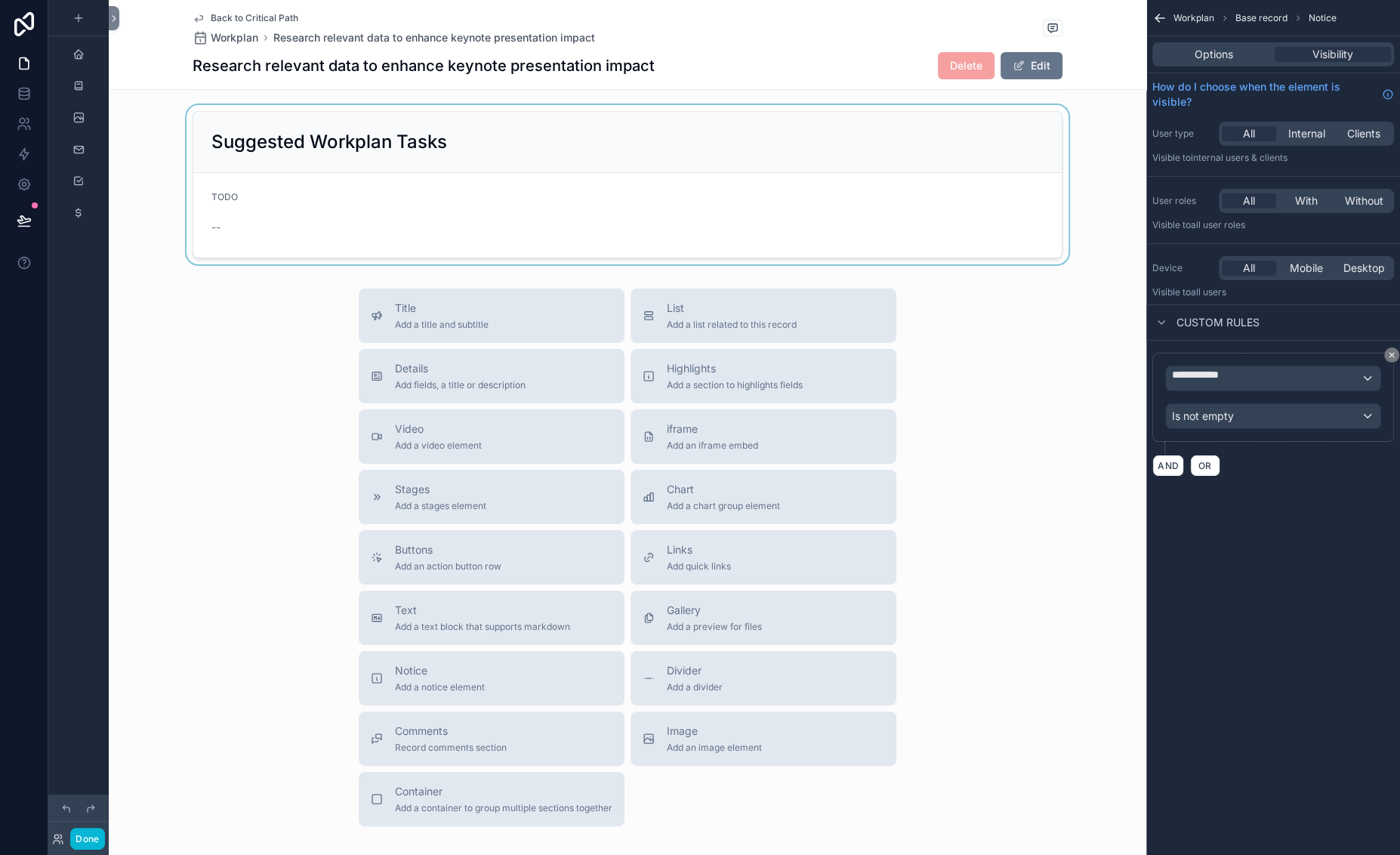
click at [641, 264] on div "scrollable content" at bounding box center [627, 185] width 1037 height 160
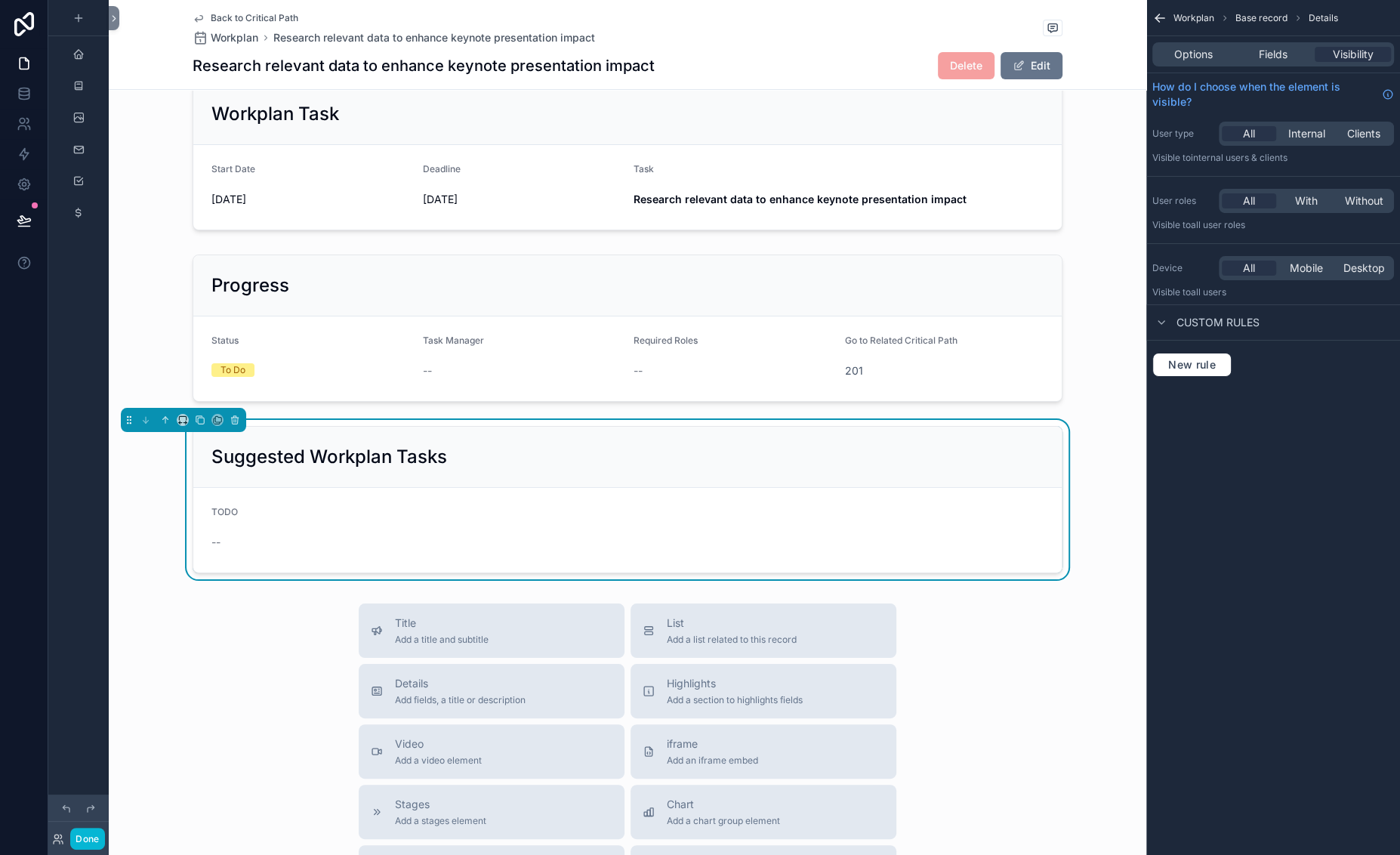
scroll to position [0, 0]
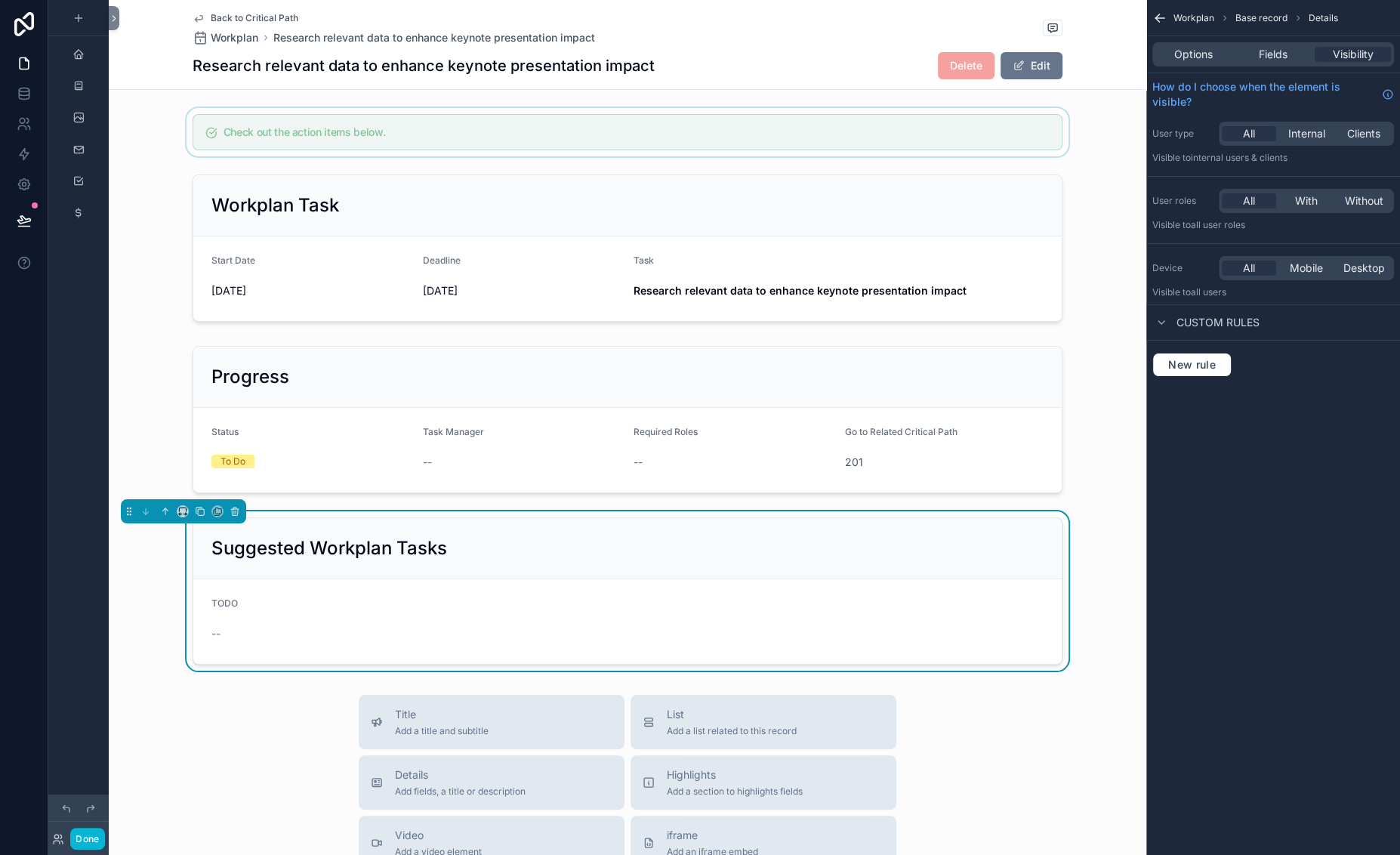
click at [389, 157] on div "scrollable content" at bounding box center [627, 132] width 1037 height 49
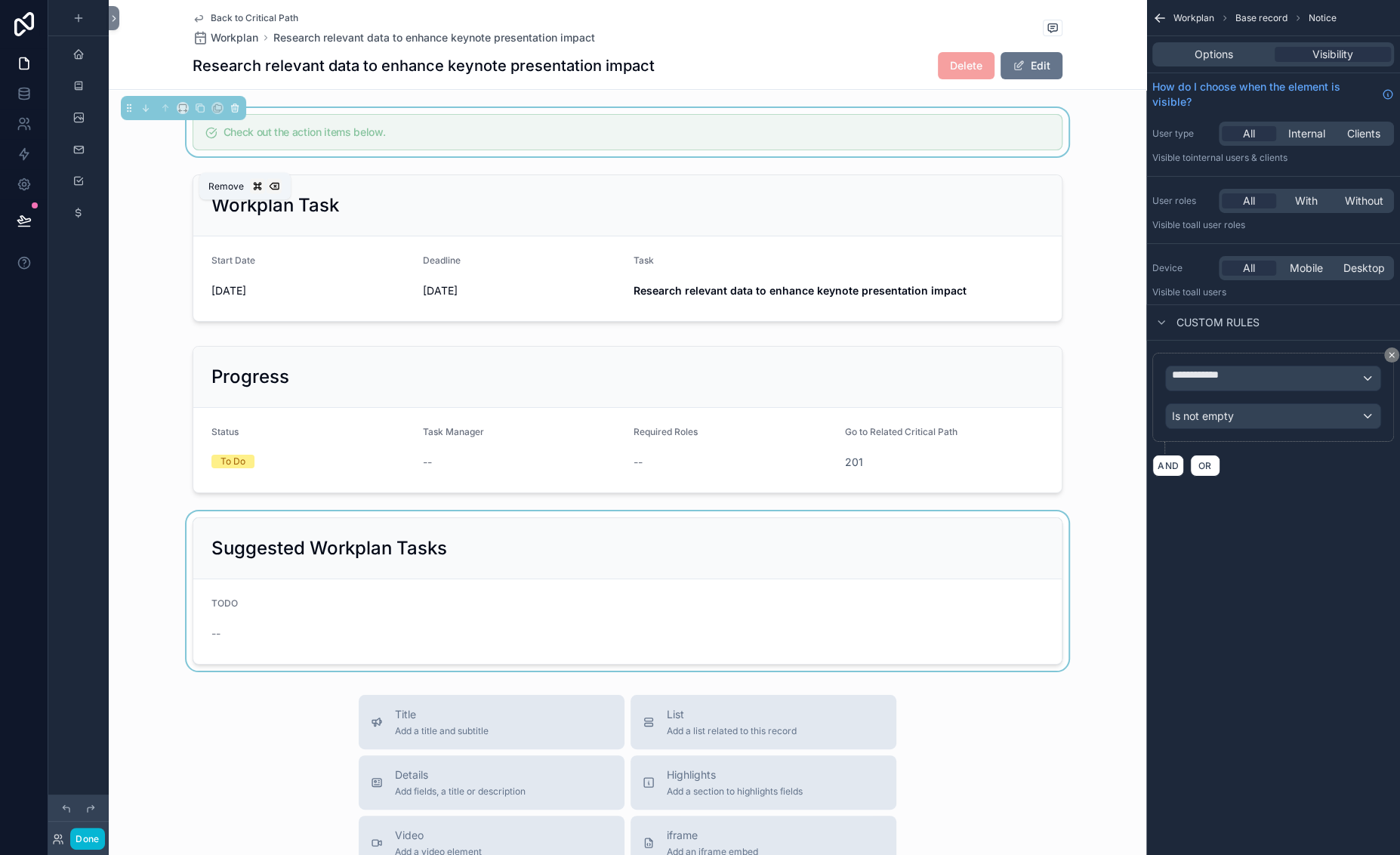
click at [238, 112] on icon "scrollable content" at bounding box center [235, 109] width 6 height 6
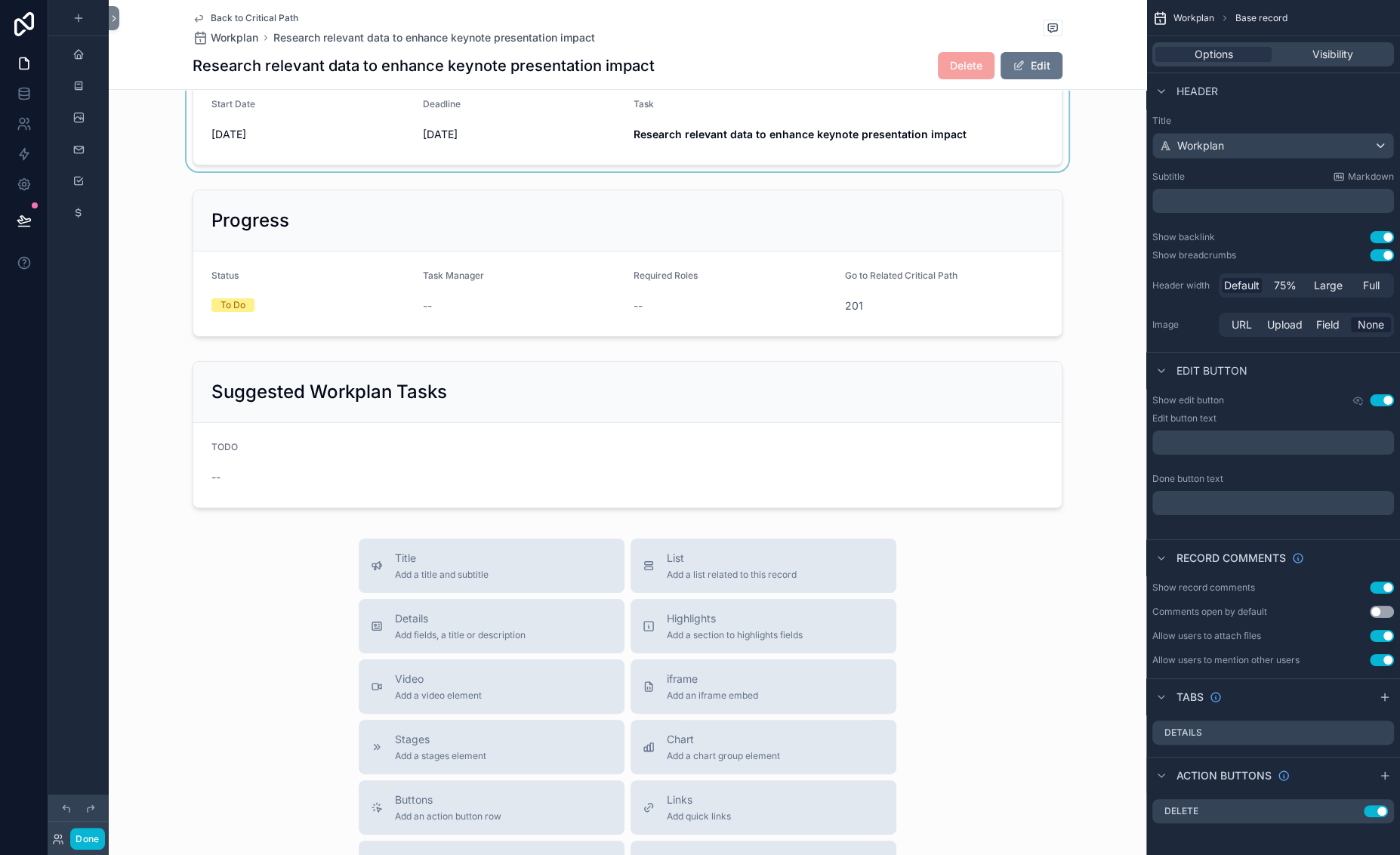
scroll to position [100, 0]
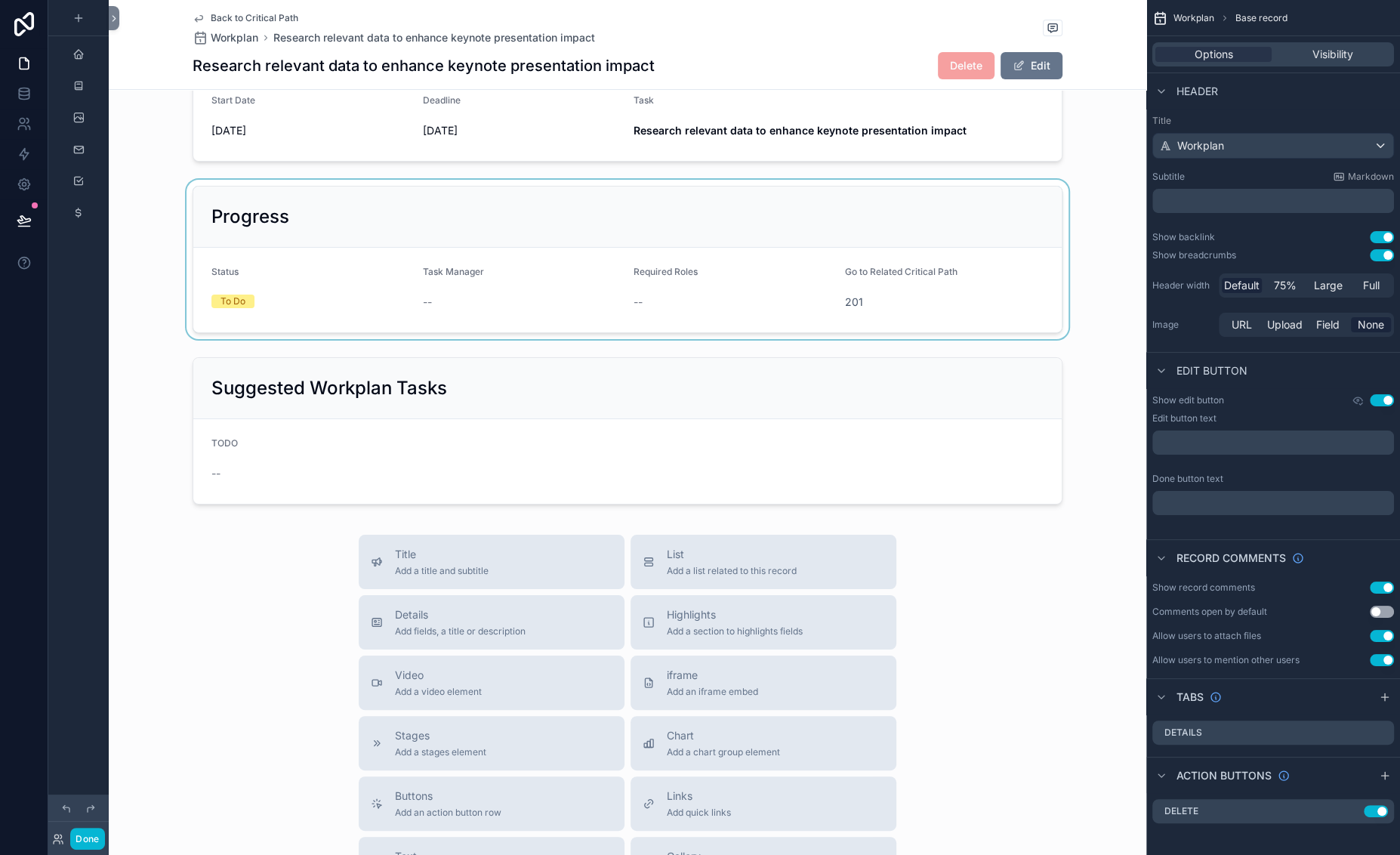
click at [803, 339] on div "scrollable content" at bounding box center [627, 259] width 1037 height 160
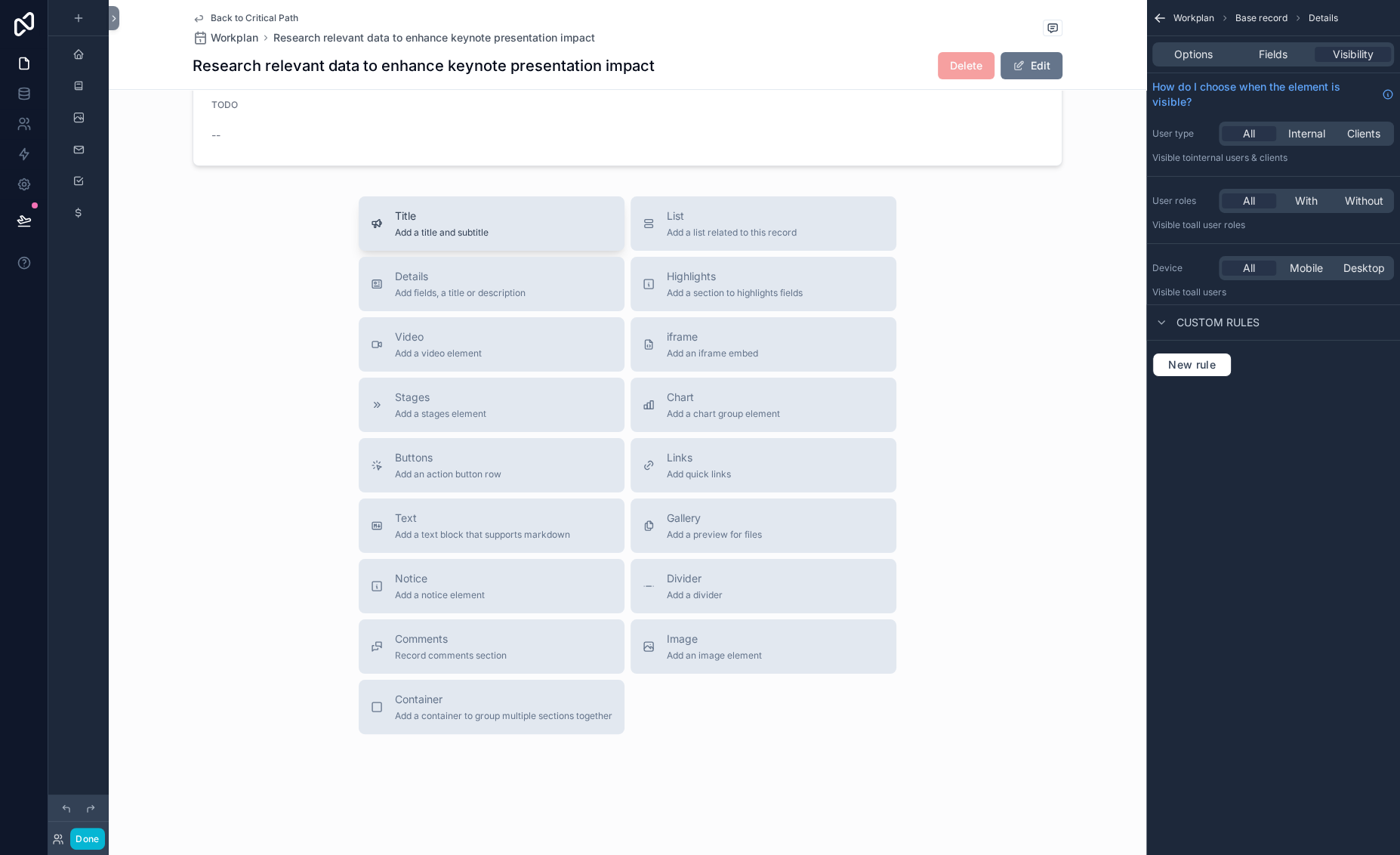
scroll to position [487, 0]
click at [395, 299] on div "Details Add fields, a title or description" at bounding box center [461, 284] width 131 height 30
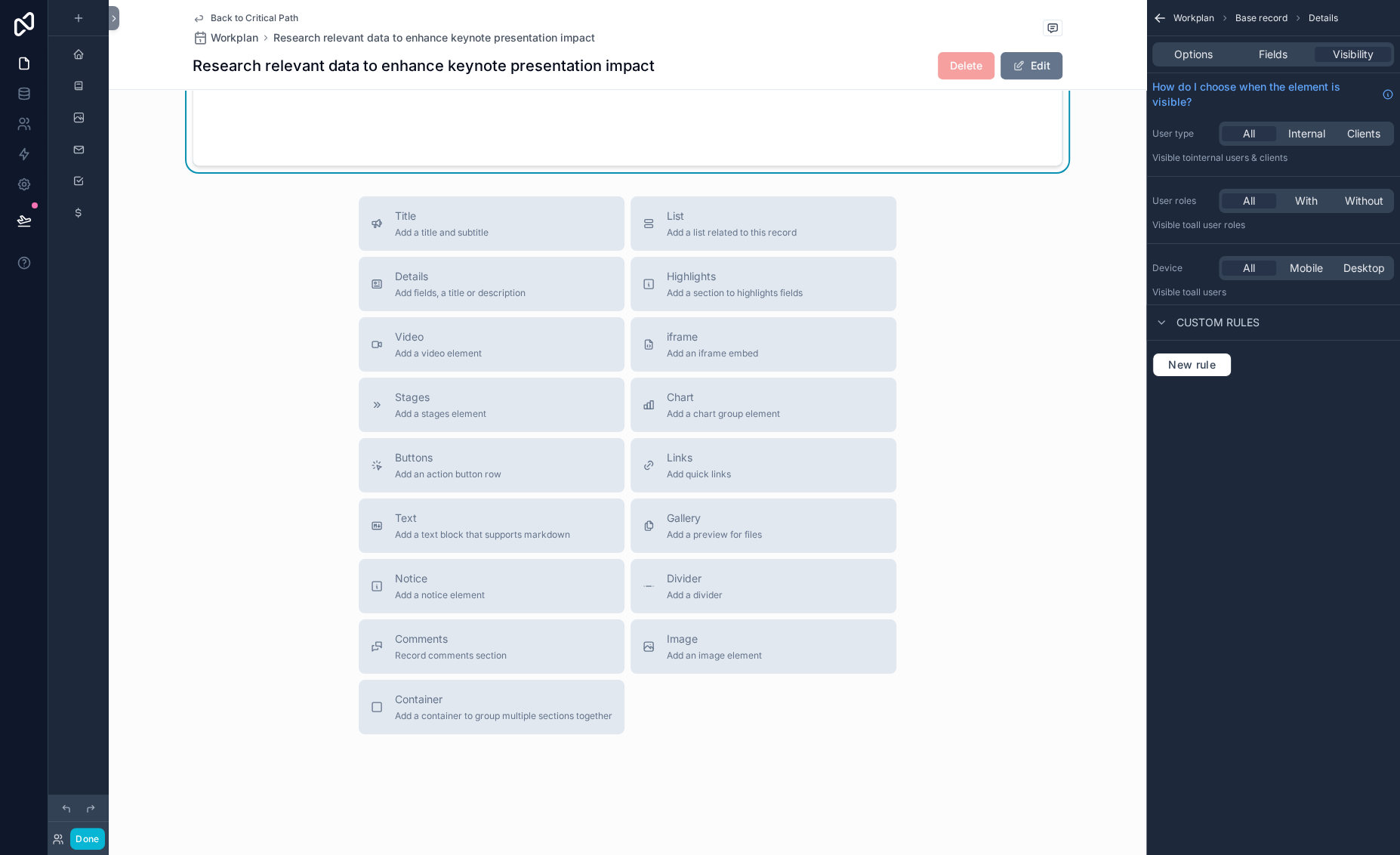
scroll to position [718, 0]
click at [1259, 62] on span "Fields" at bounding box center [1273, 55] width 29 height 15
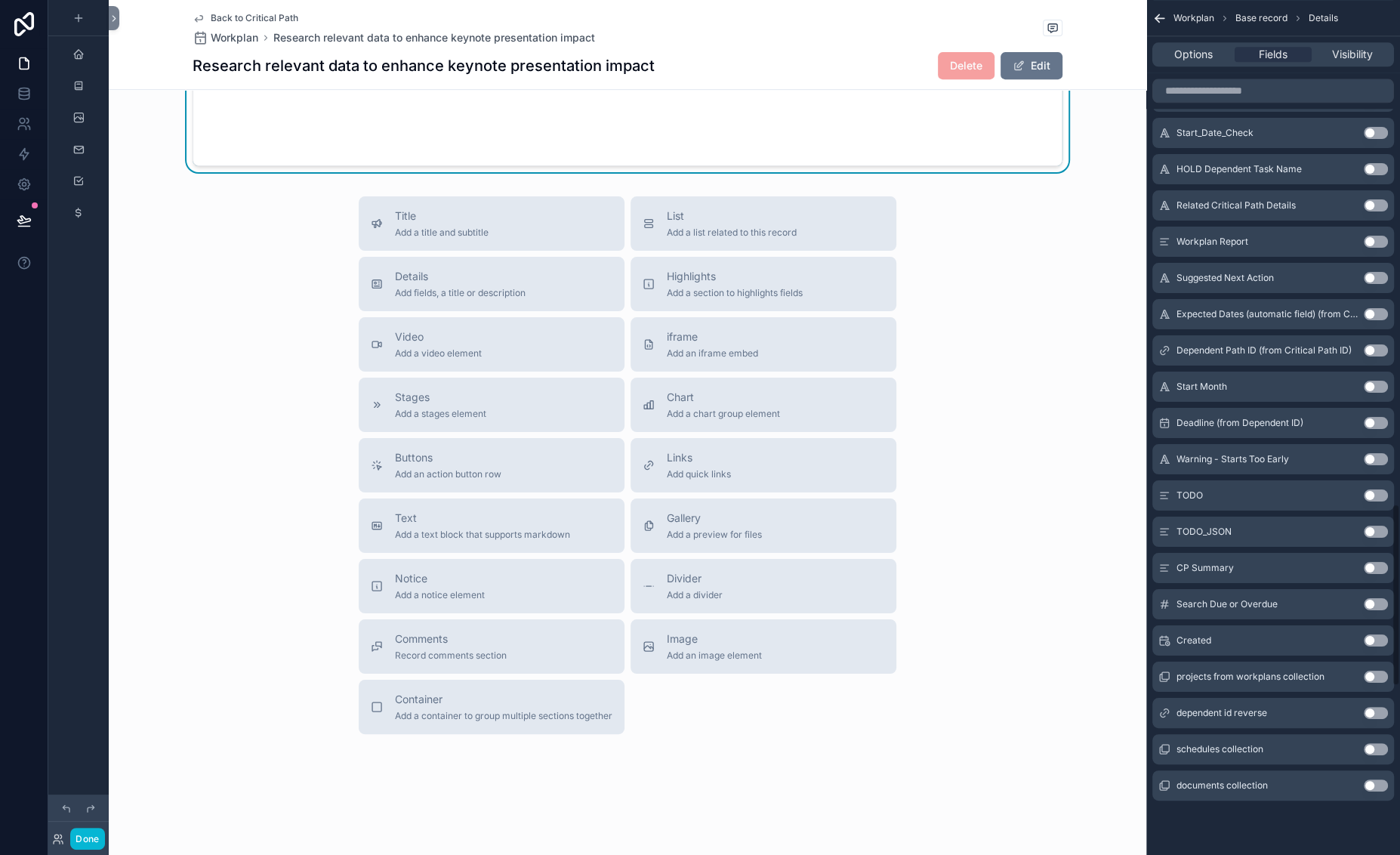
scroll to position [2370, 0]
click at [1267, 30] on button "Use setting" at bounding box center [1376, 24] width 24 height 12
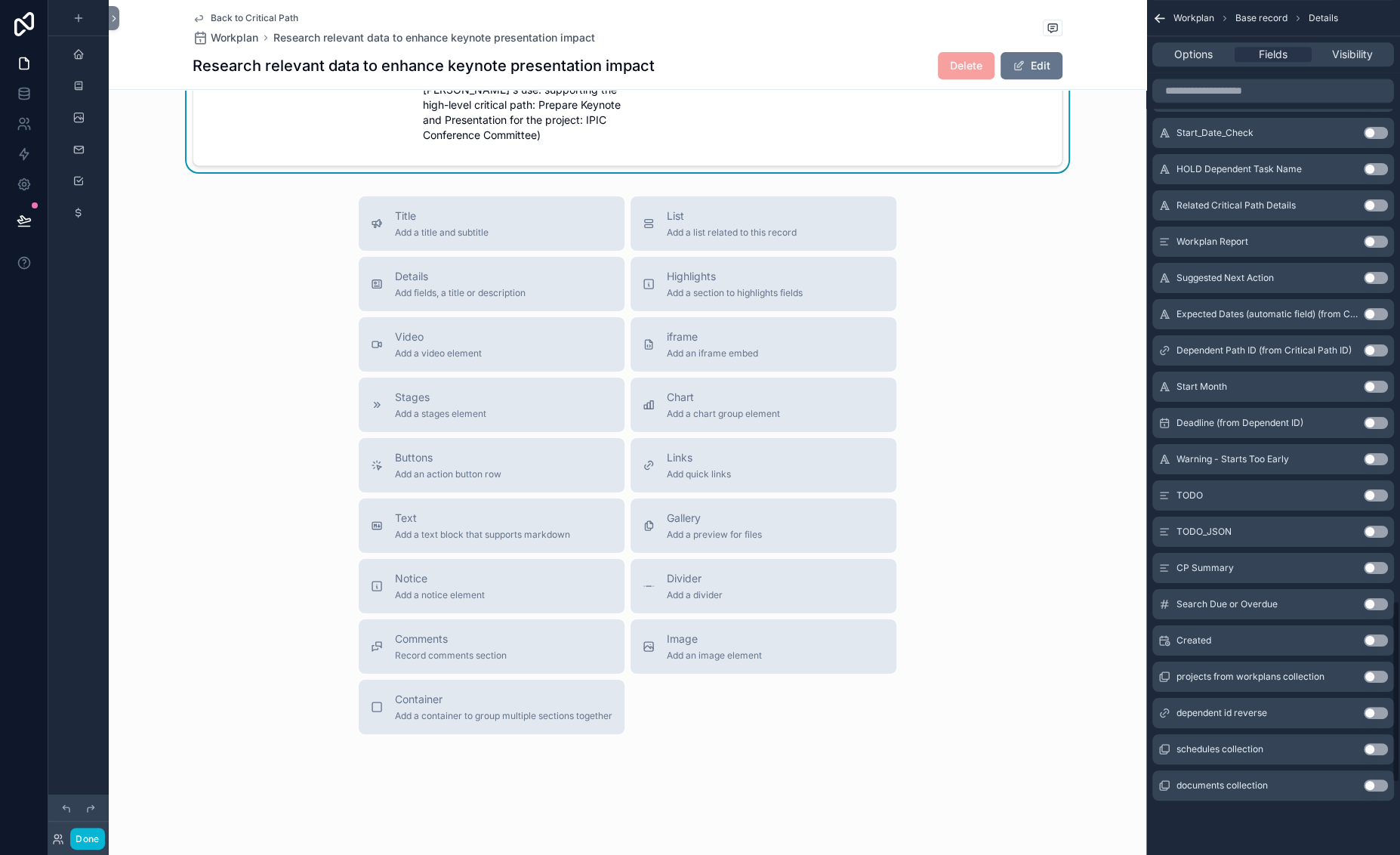
click at [1267, 248] on button "Use setting" at bounding box center [1376, 242] width 24 height 12
click at [1267, 272] on button "Use setting" at bounding box center [1376, 278] width 24 height 12
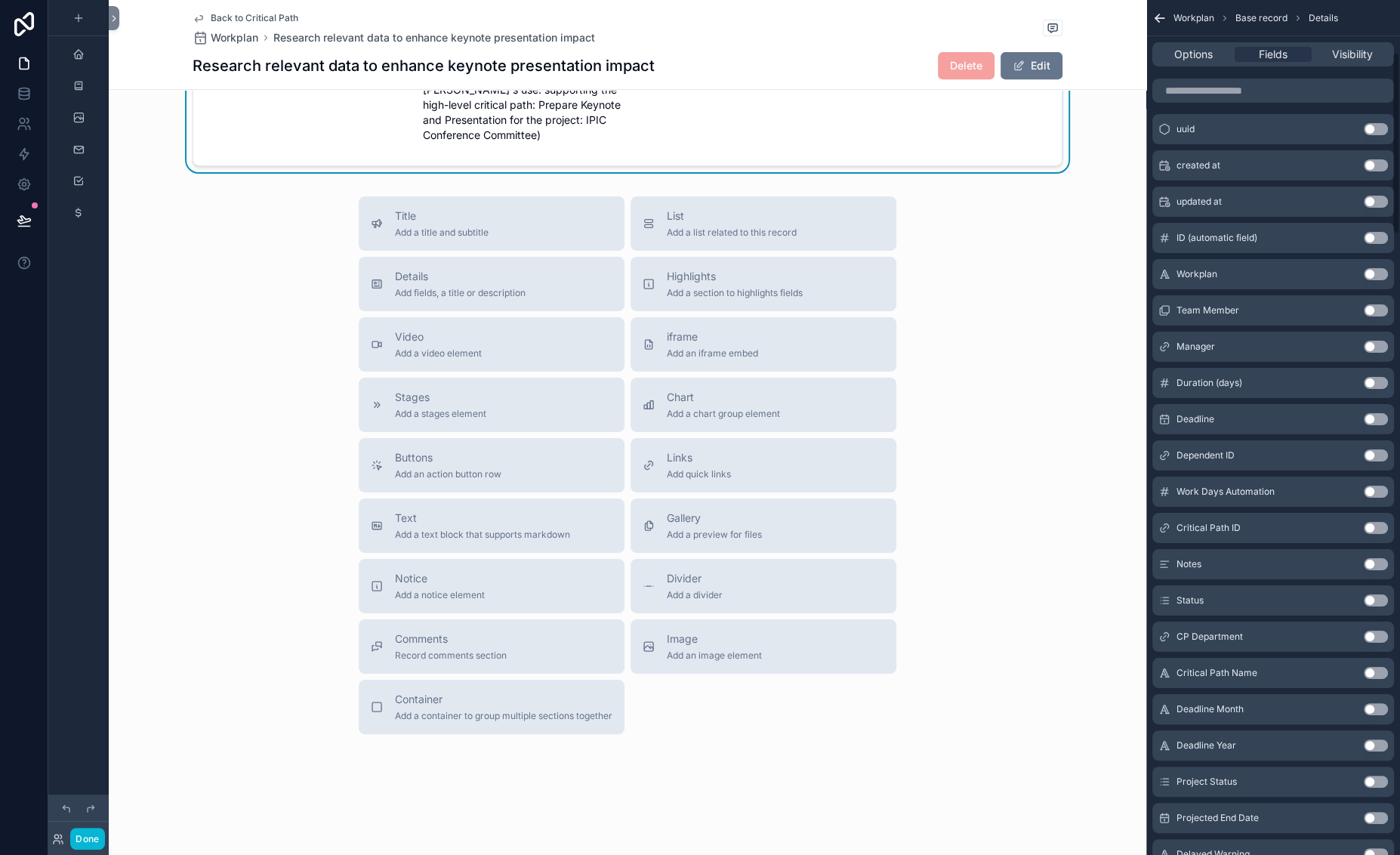
scroll to position [0, 0]
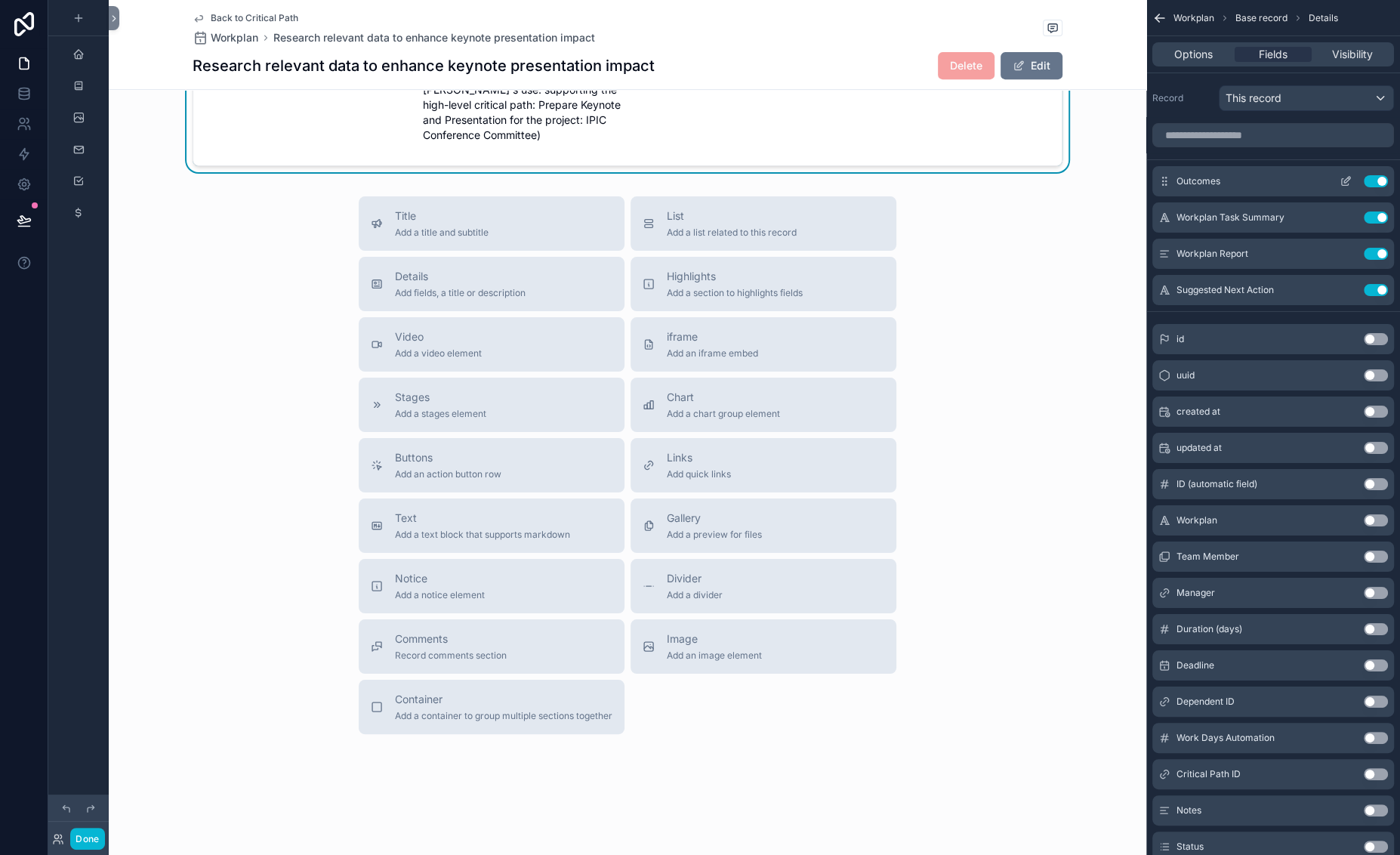
click at [1267, 187] on icon "scrollable content" at bounding box center [1345, 181] width 12 height 12
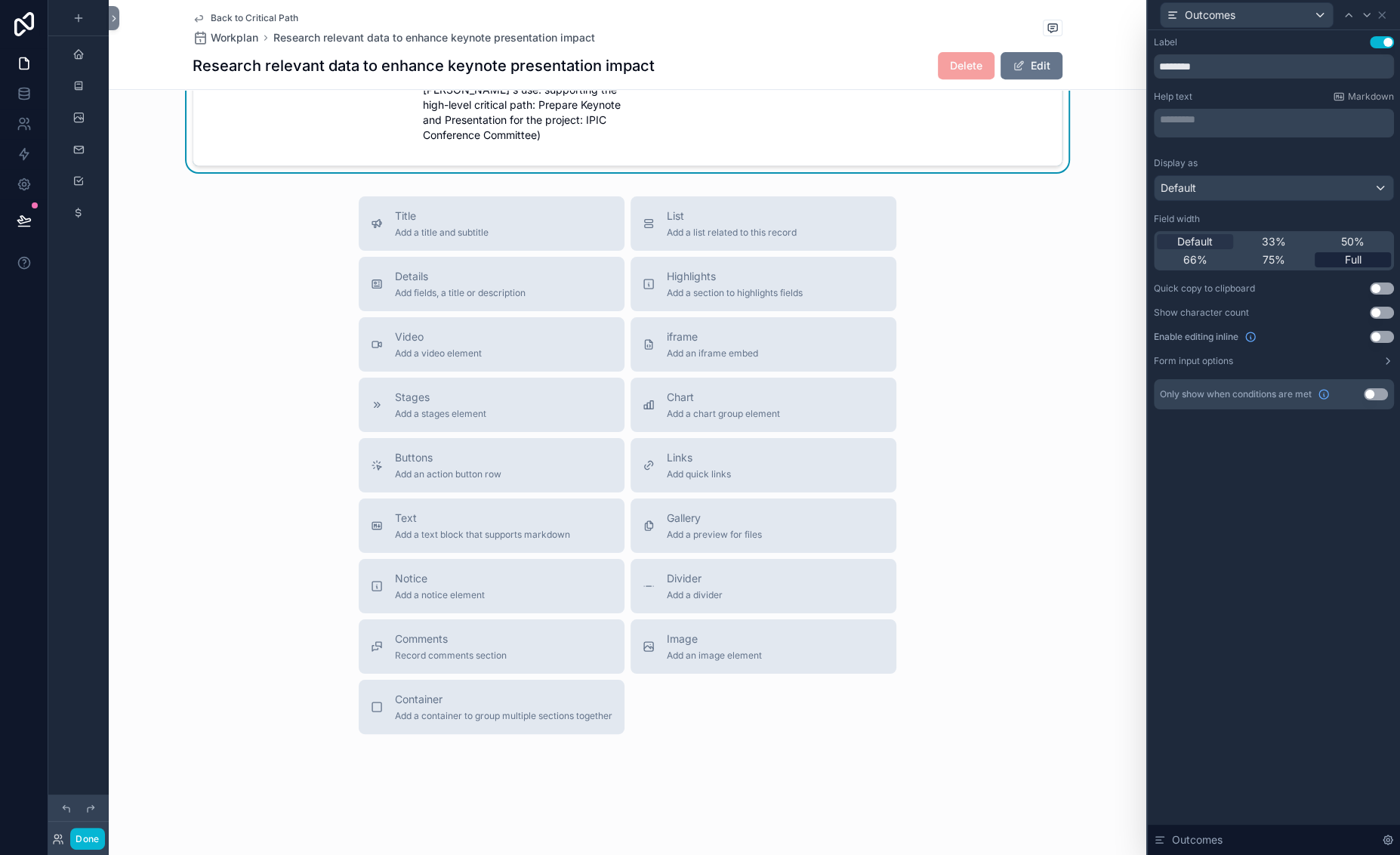
click at [1267, 268] on span "Full" at bounding box center [1353, 260] width 17 height 15
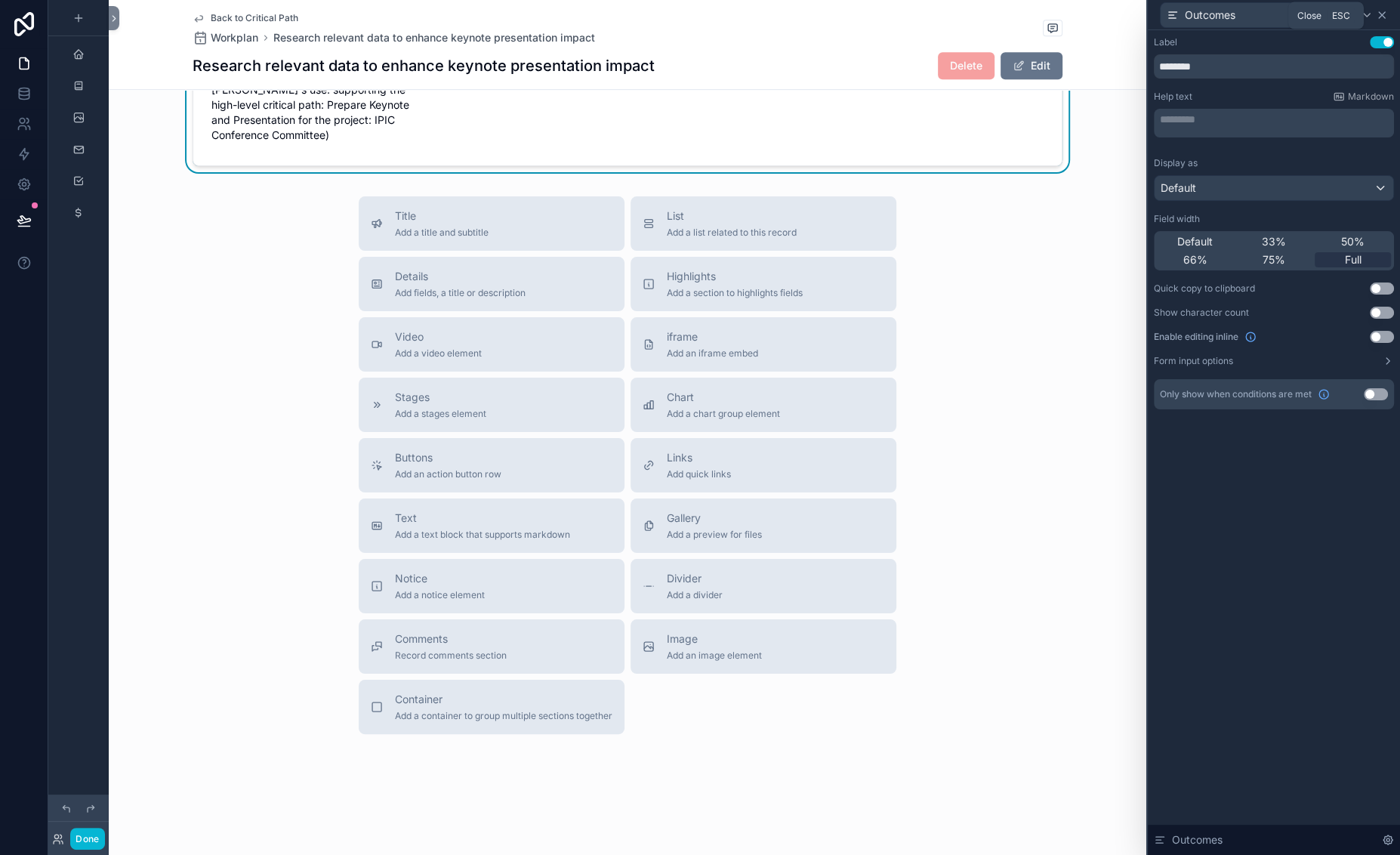
click at [1267, 19] on icon at bounding box center [1382, 15] width 12 height 12
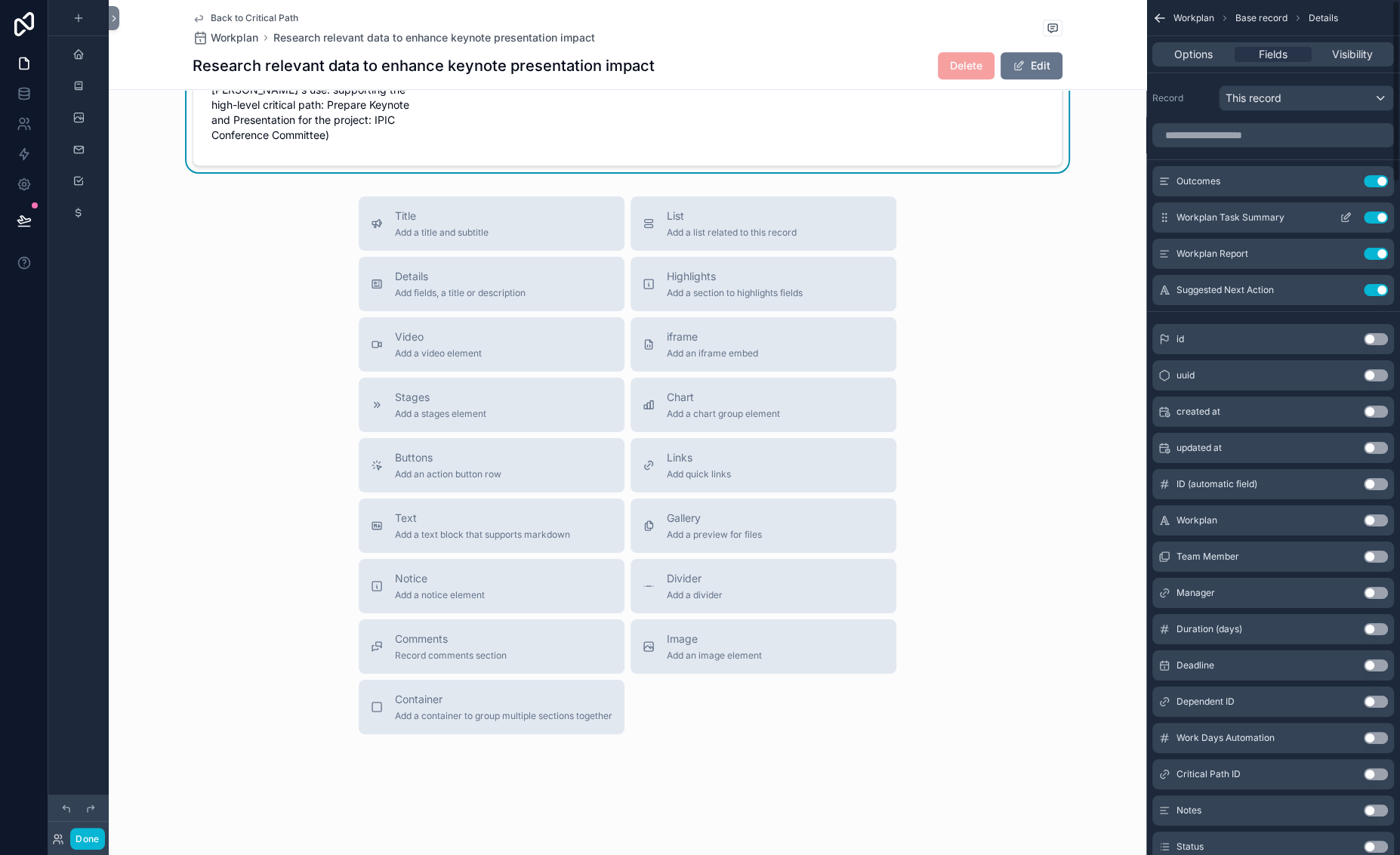
click at [1267, 219] on icon "scrollable content" at bounding box center [1347, 216] width 6 height 6
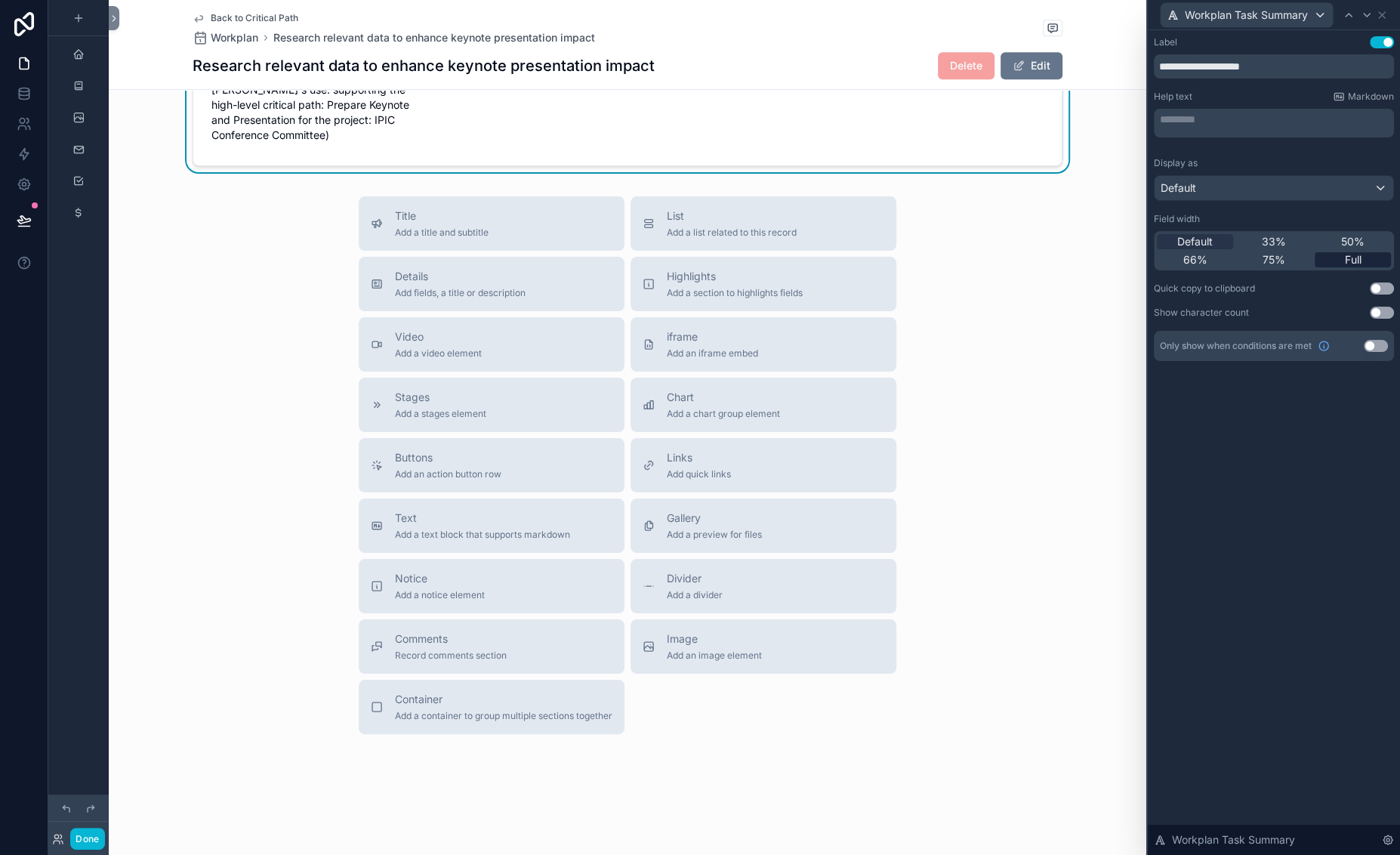
click at [1267, 268] on div "Full" at bounding box center [1353, 260] width 76 height 15
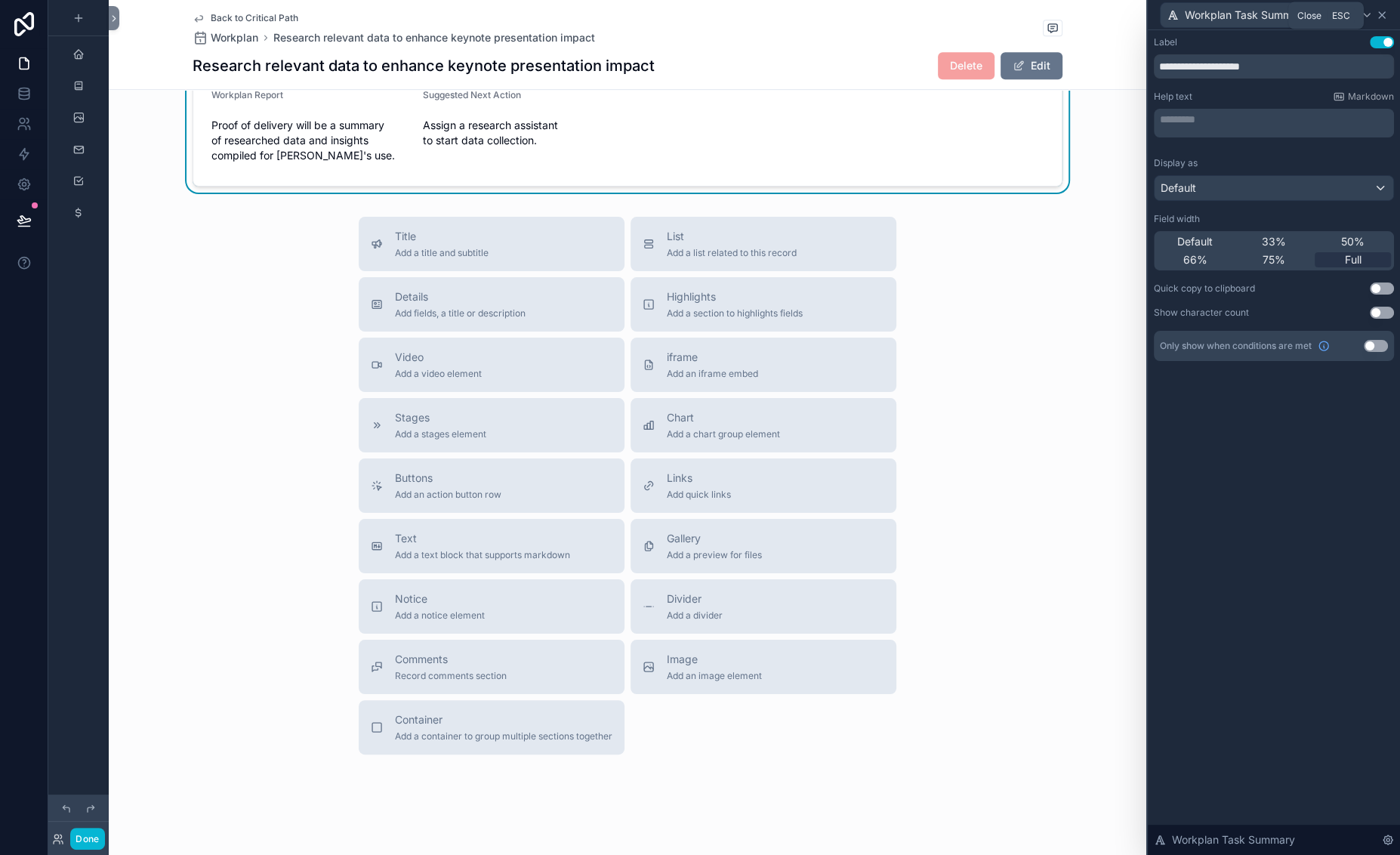
click at [1267, 18] on icon at bounding box center [1382, 15] width 6 height 6
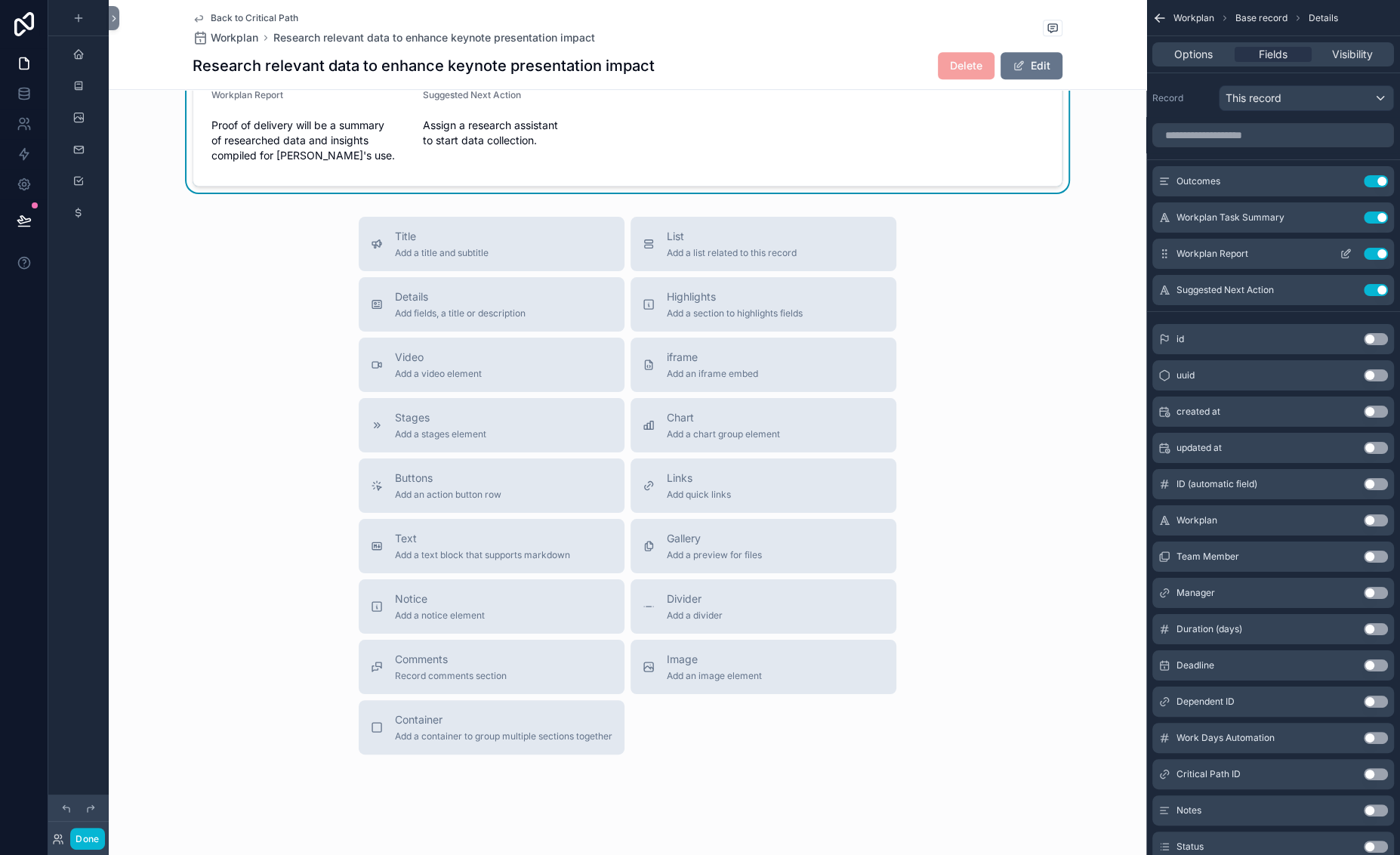
click at [1267, 260] on icon "scrollable content" at bounding box center [1345, 254] width 12 height 12
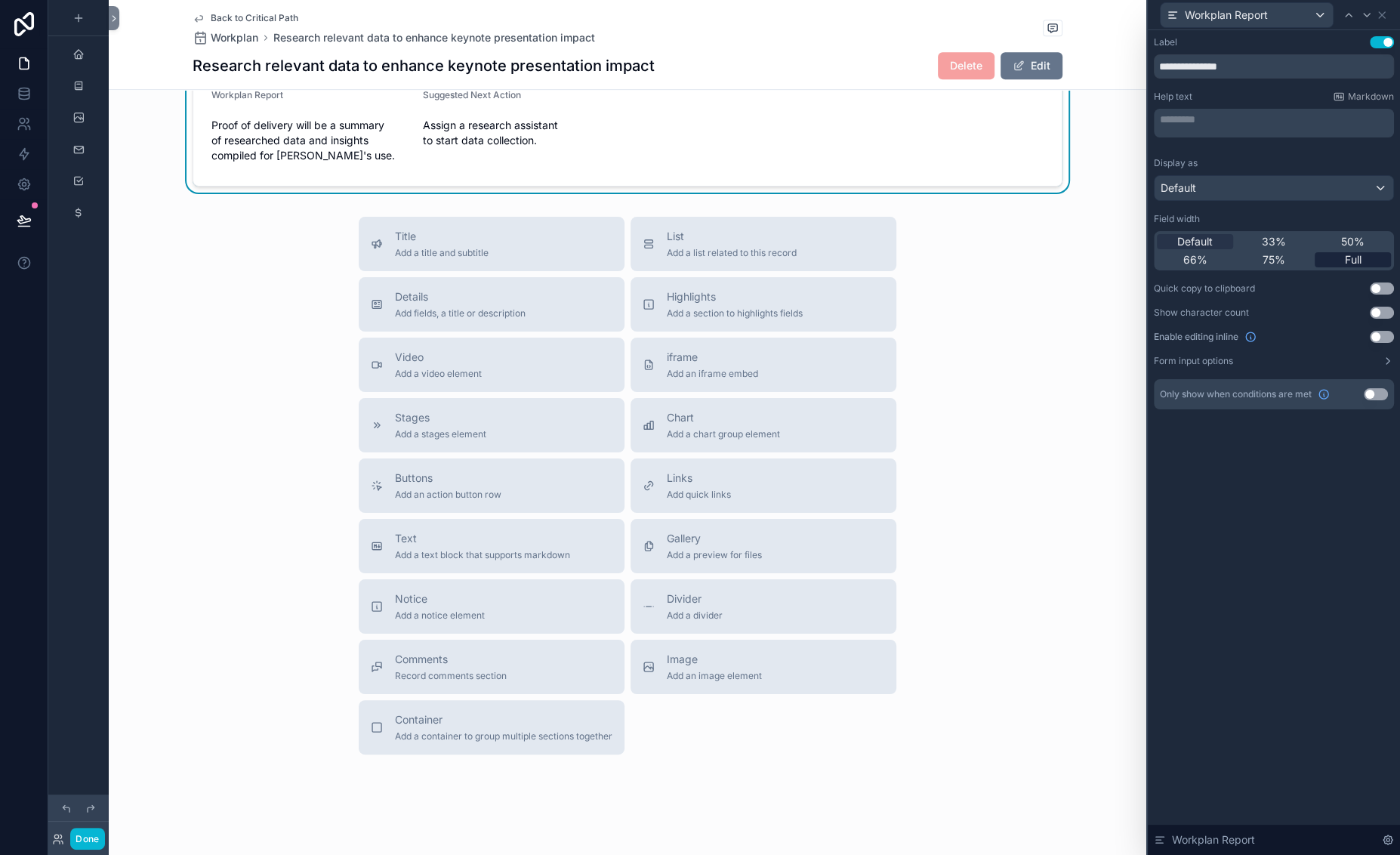
click at [1267, 268] on span "Full" at bounding box center [1353, 260] width 17 height 15
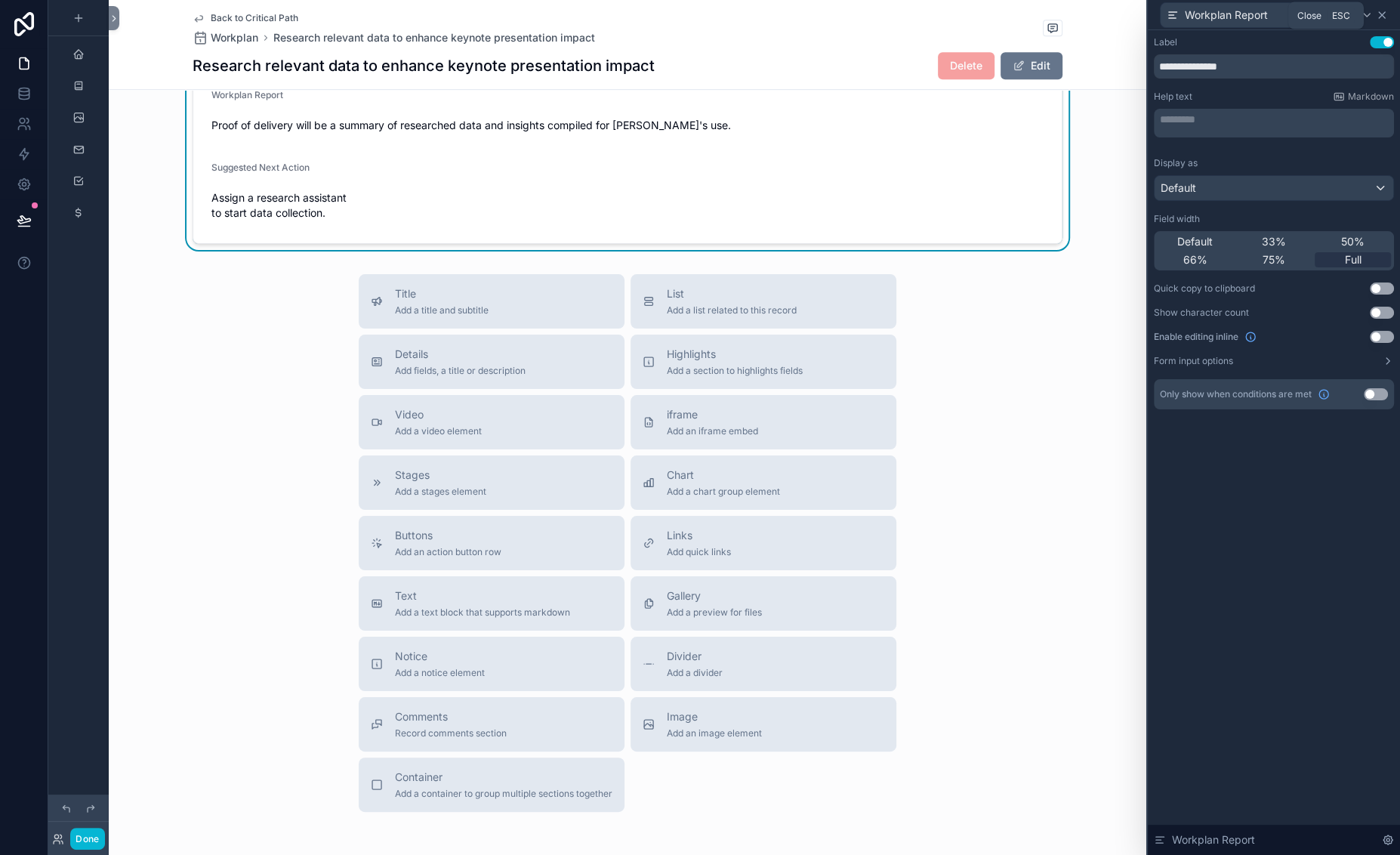
click at [1267, 18] on icon at bounding box center [1382, 15] width 6 height 6
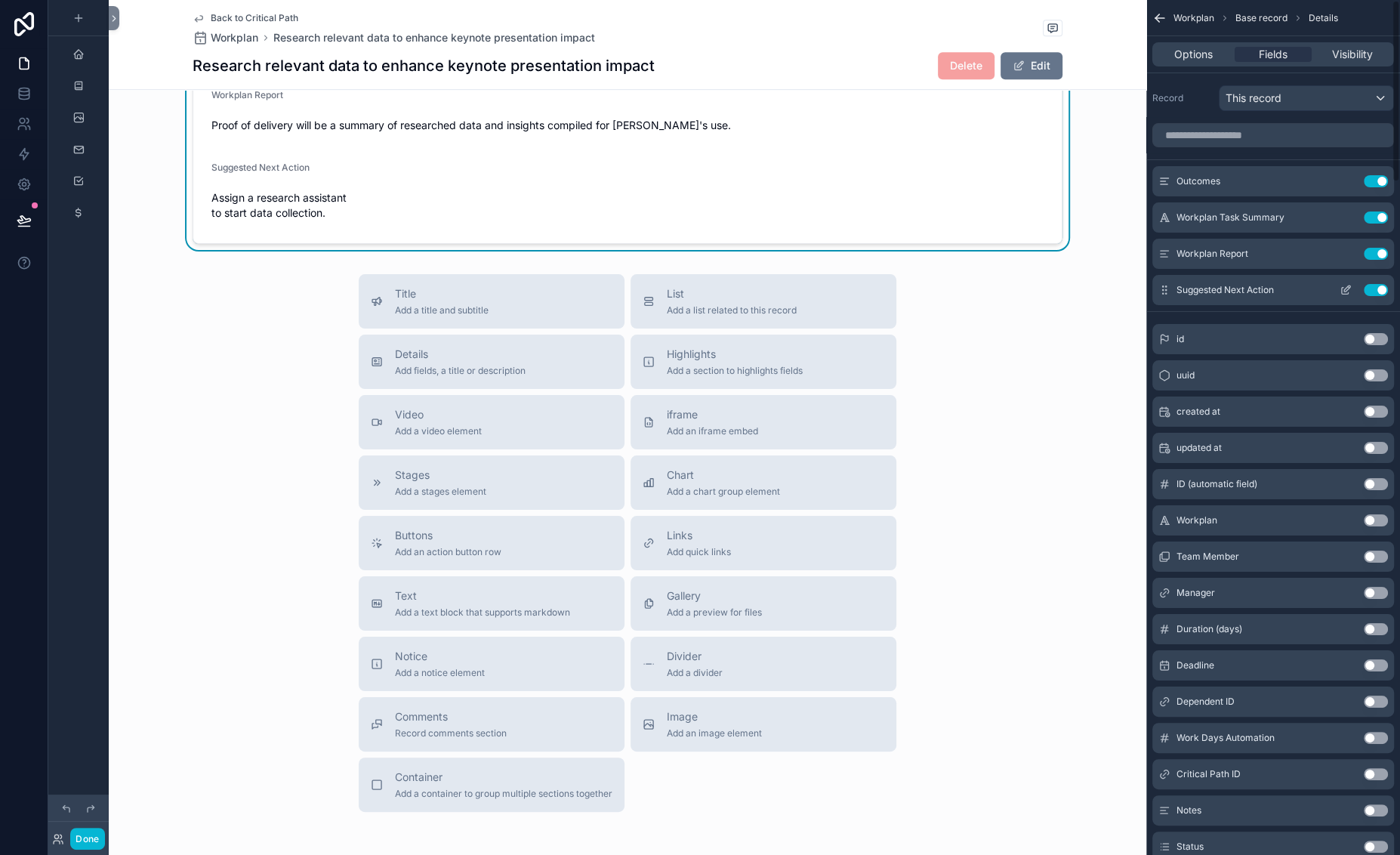
click at [1267, 296] on icon "scrollable content" at bounding box center [1345, 290] width 12 height 12
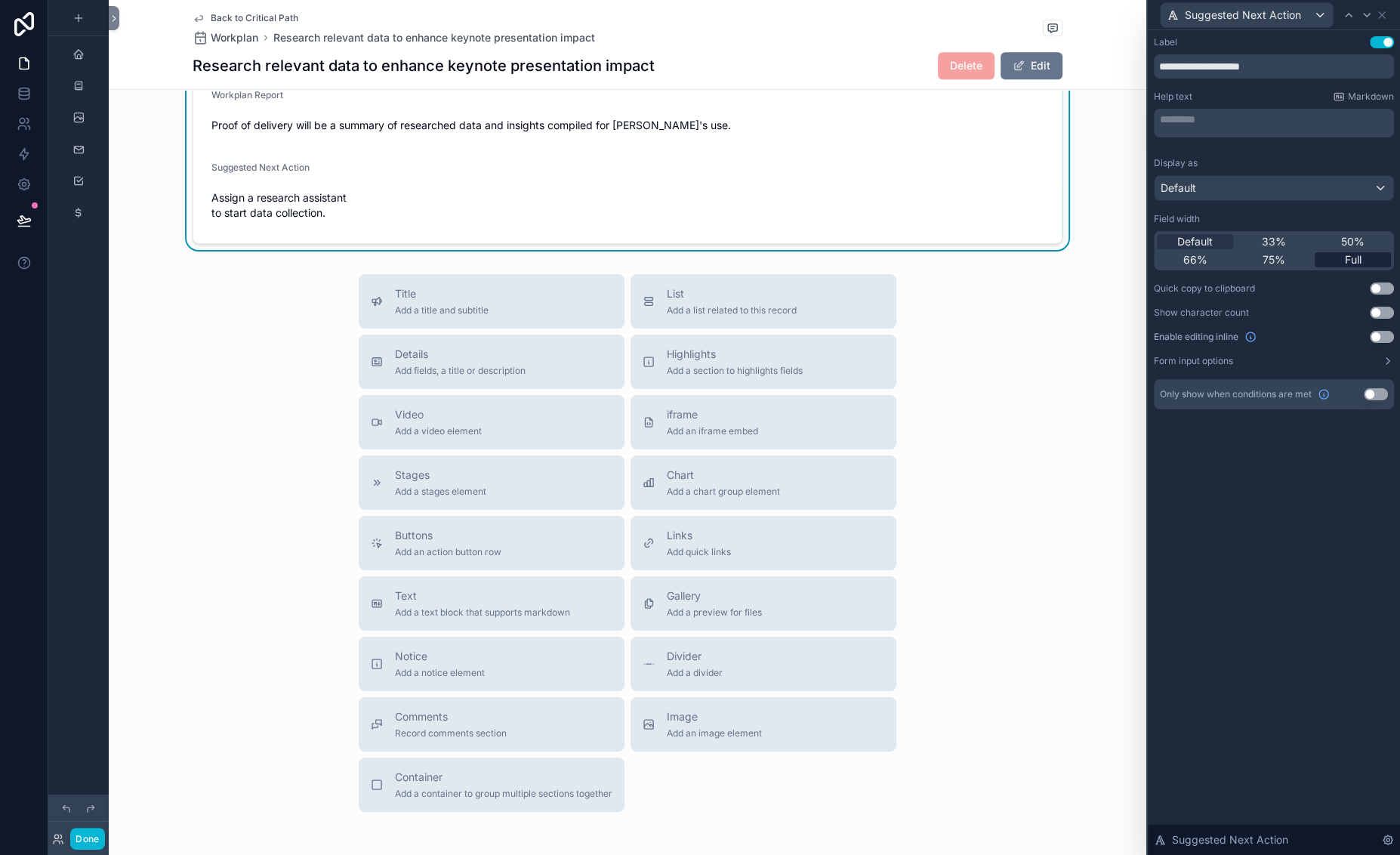
click at [1267, 268] on span "Full" at bounding box center [1353, 260] width 17 height 15
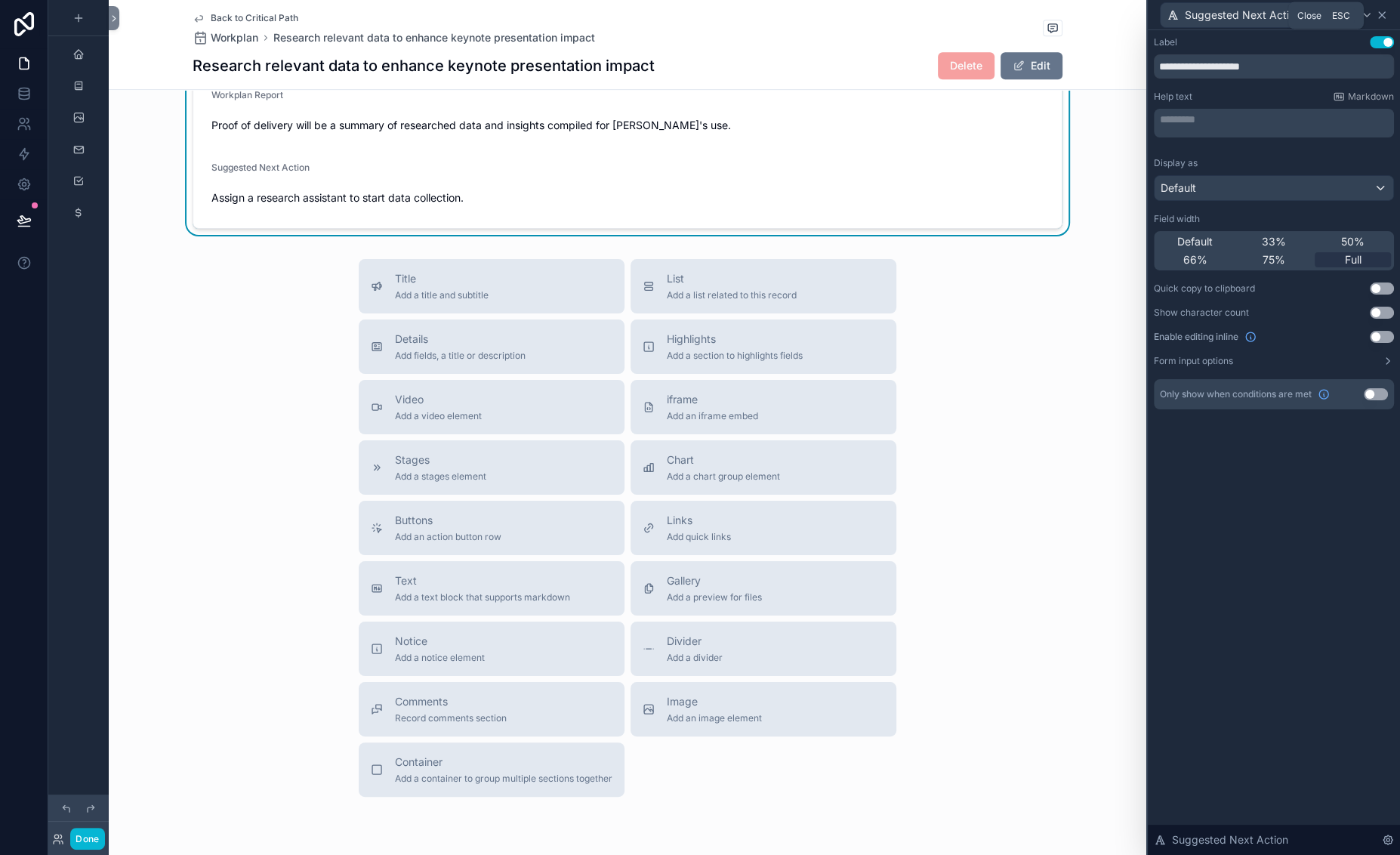
click at [1267, 21] on icon at bounding box center [1382, 15] width 12 height 12
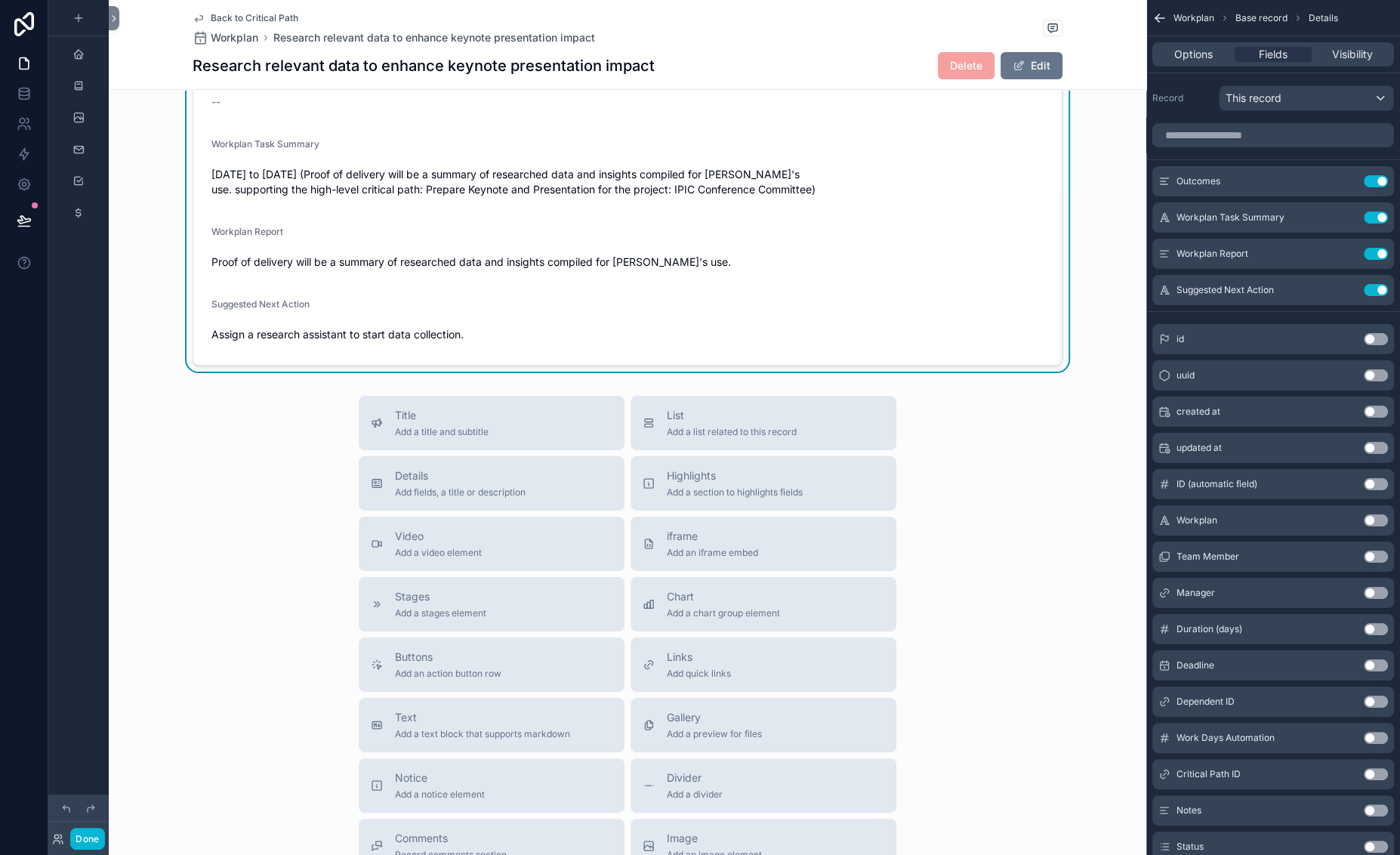
scroll to position [508, 0]
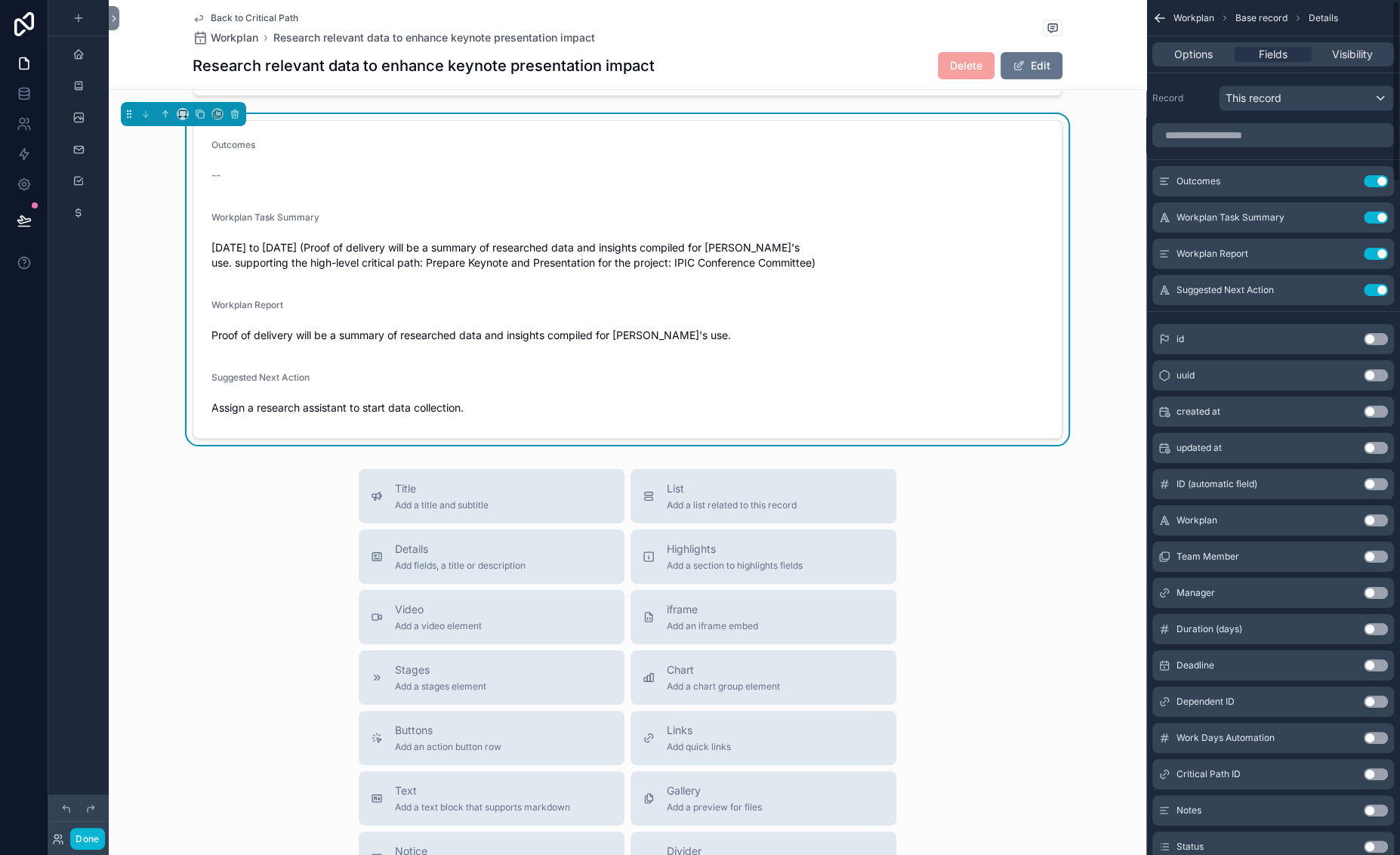
click at [1152, 66] on div "Options Fields Visibility" at bounding box center [1273, 55] width 242 height 24
click at [1174, 62] on span "Options" at bounding box center [1193, 55] width 39 height 15
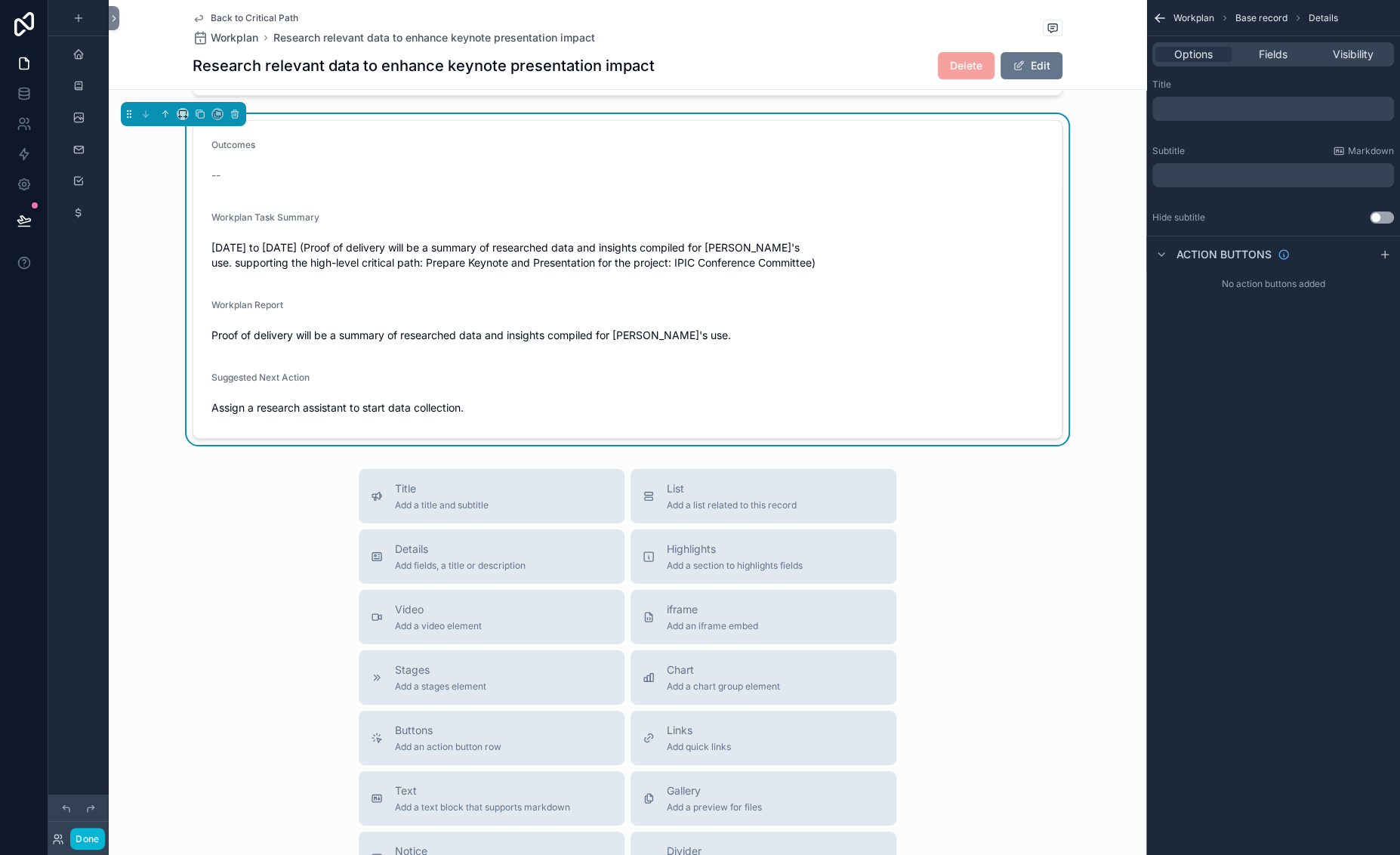
click at [1158, 115] on p "﻿" at bounding box center [1275, 109] width 233 height 12
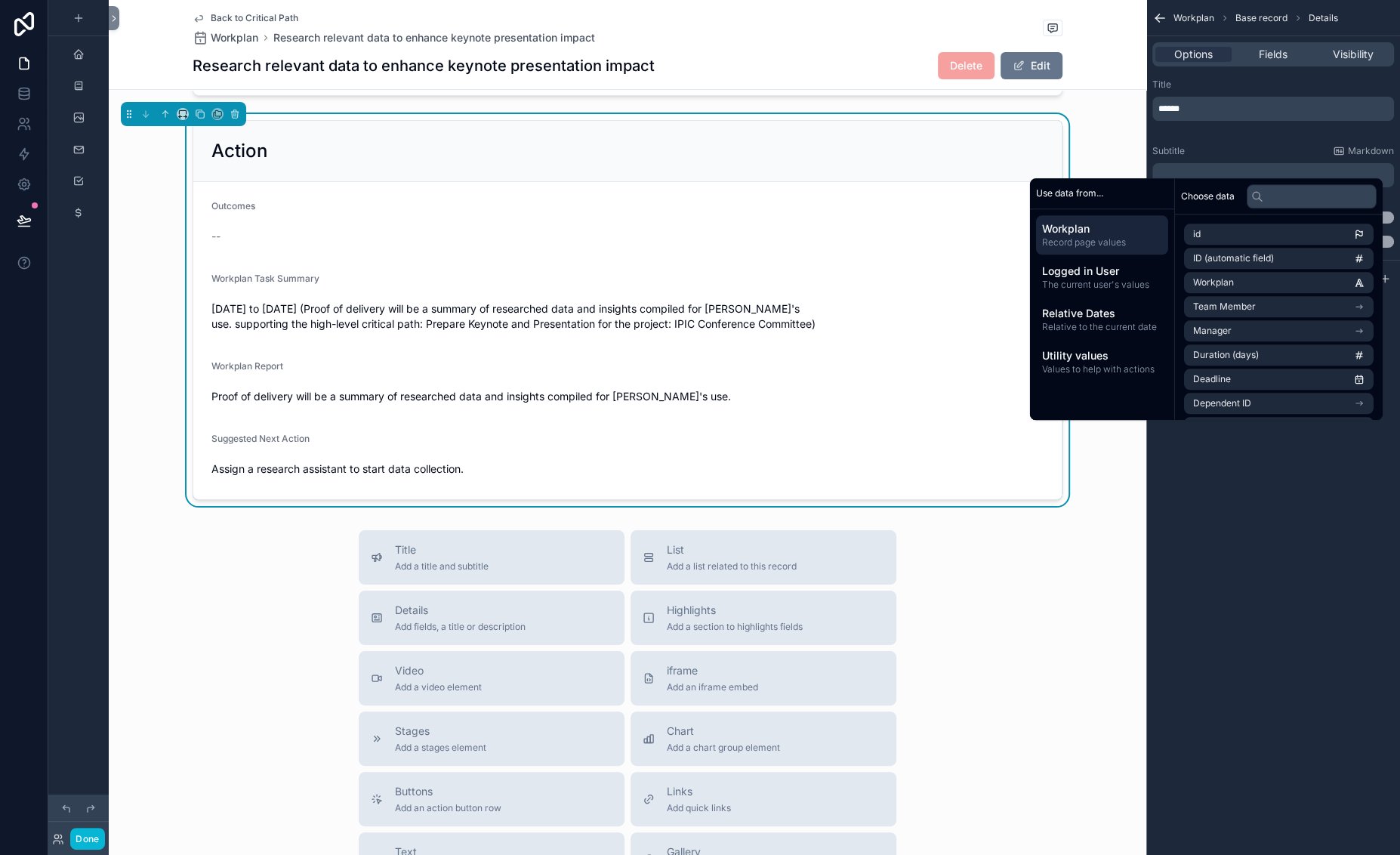
click at [1188, 644] on div "Workplan Base record Details Options Fields Visibility Title ****** Subtitle Ma…" at bounding box center [1273, 427] width 254 height 855
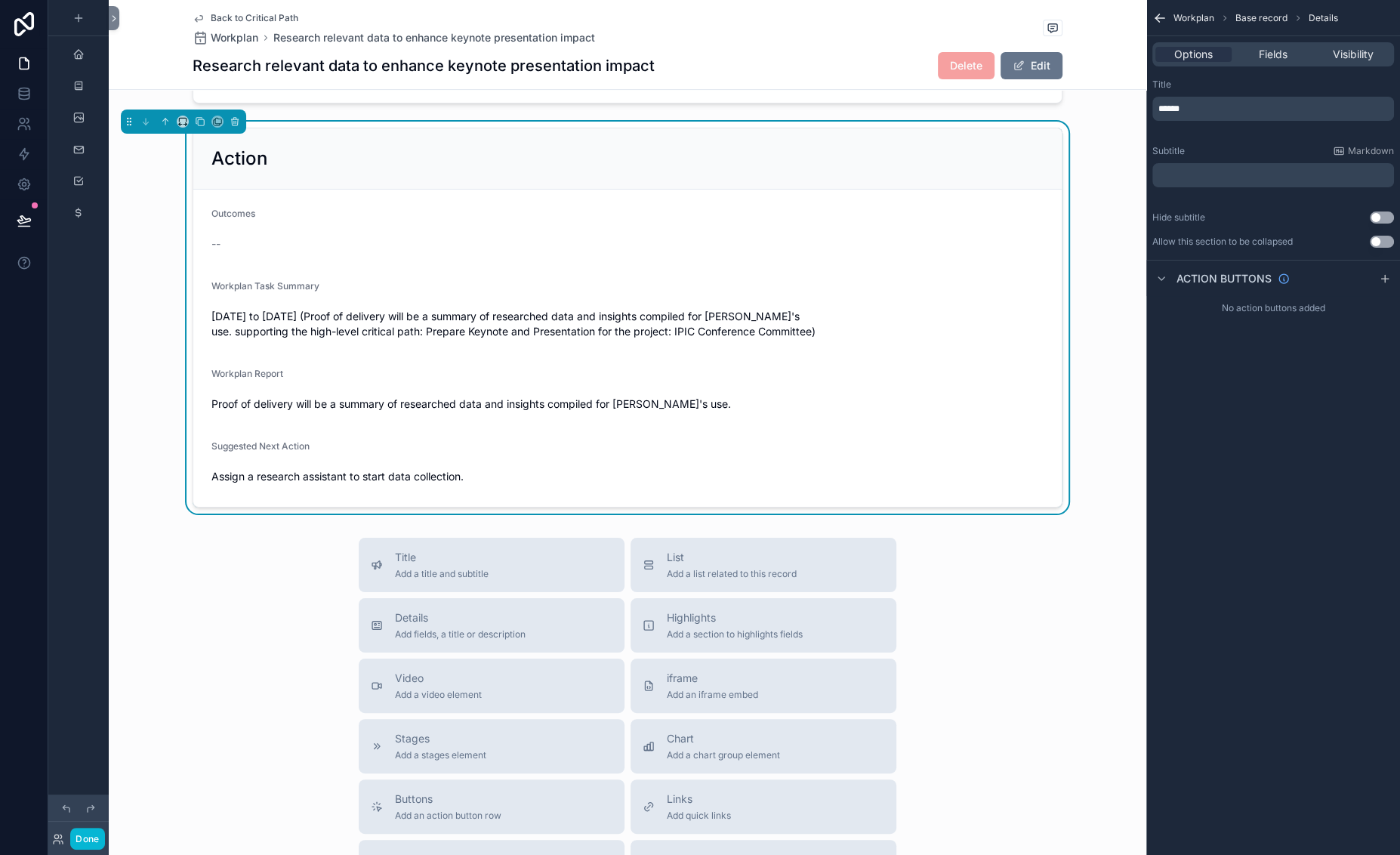
scroll to position [515, 0]
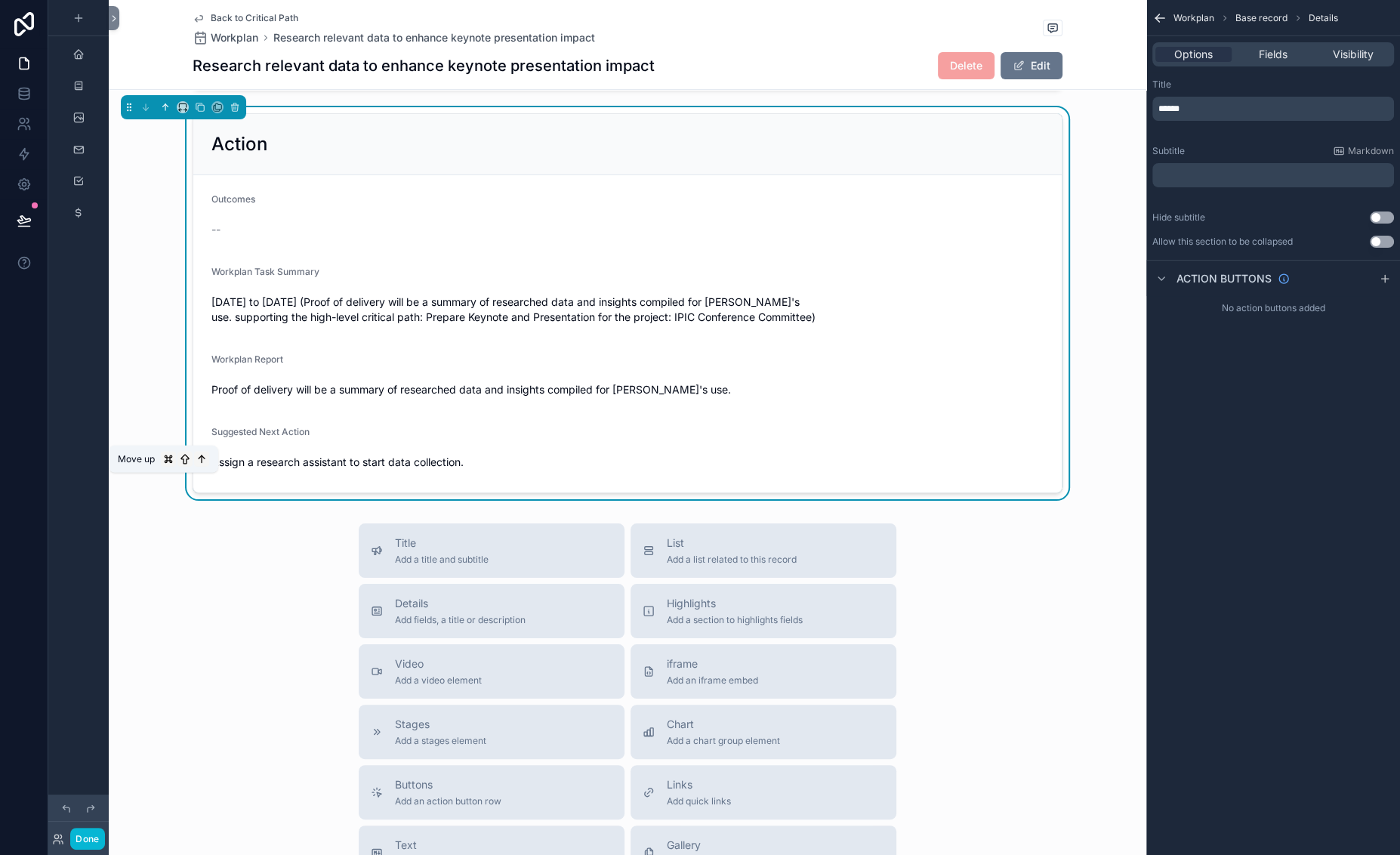
click at [166, 110] on icon "scrollable content" at bounding box center [166, 107] width 0 height 6
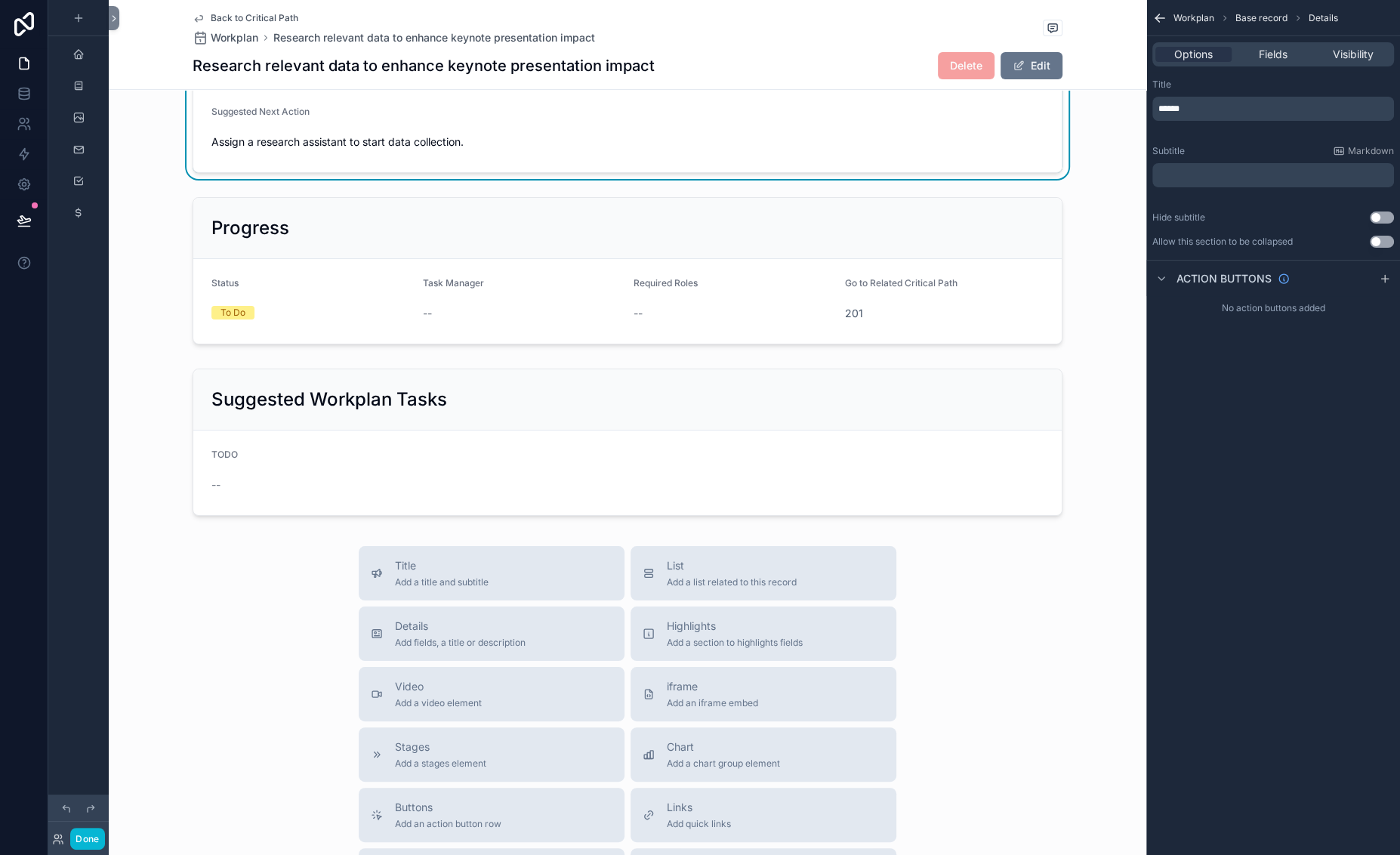
scroll to position [496, 0]
click at [370, 49] on div "Workplan Report" at bounding box center [627, 40] width 832 height 18
click at [1259, 62] on span "Fields" at bounding box center [1273, 55] width 29 height 15
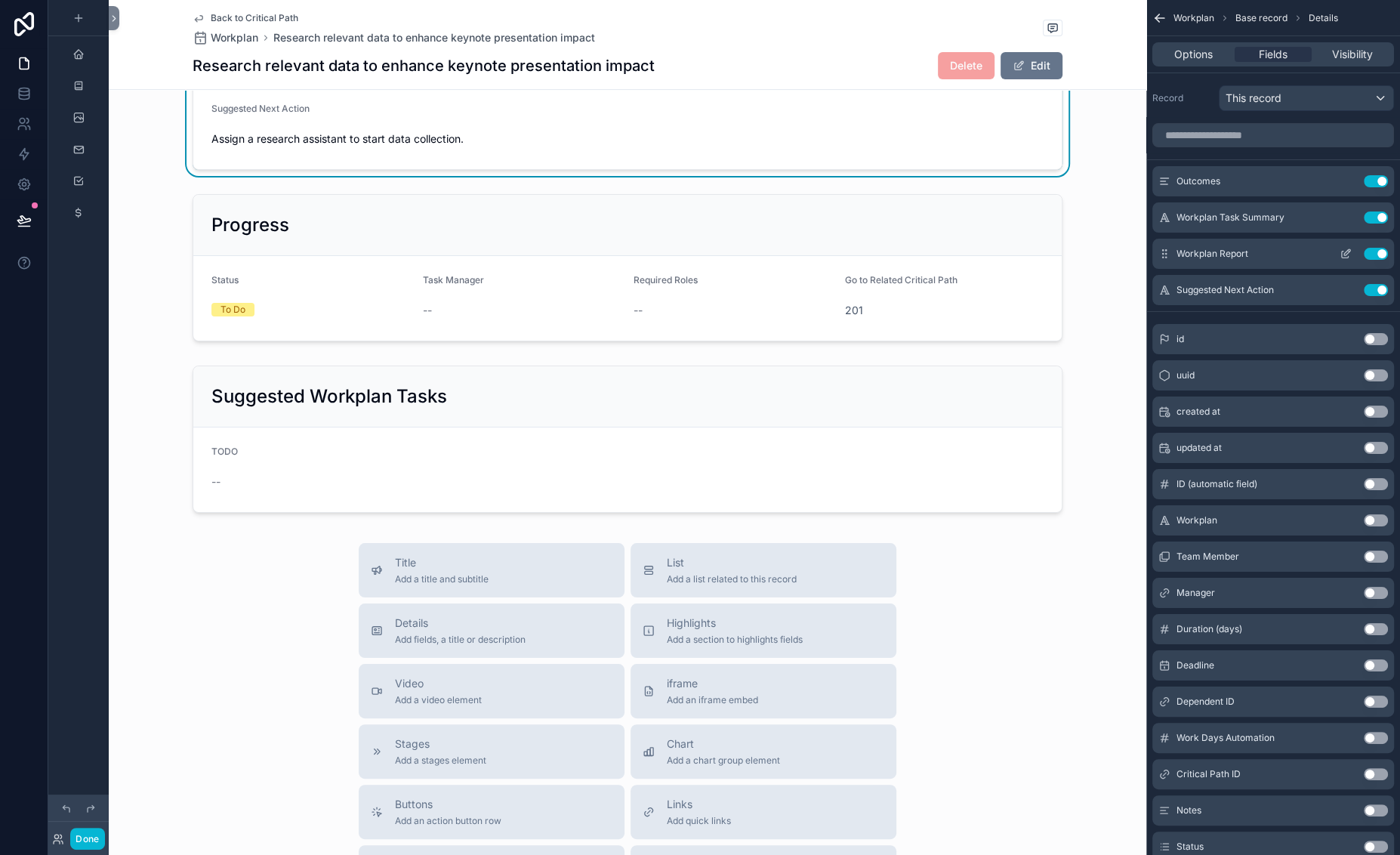
click at [1267, 260] on icon "scrollable content" at bounding box center [1345, 254] width 12 height 12
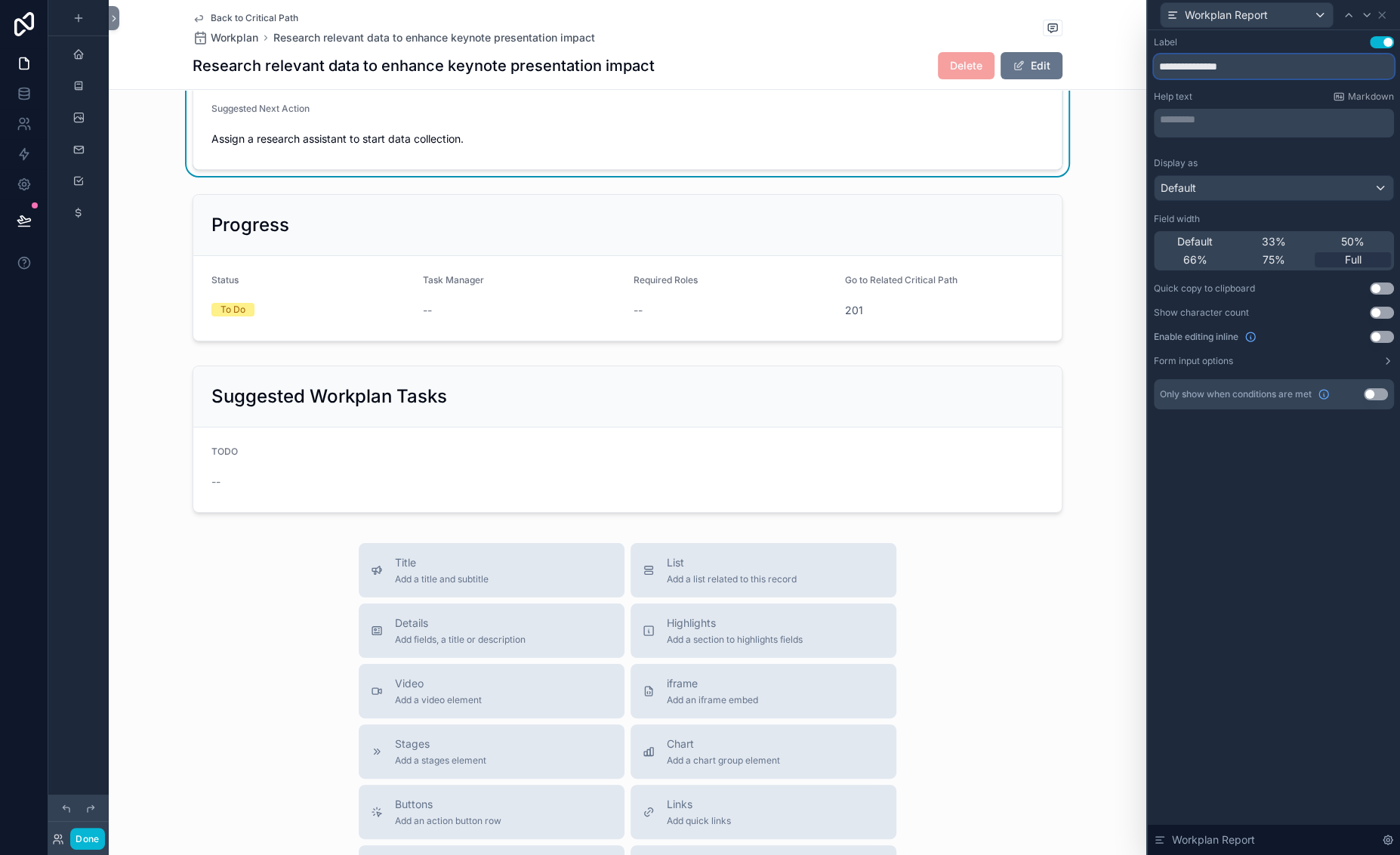
click at [1154, 78] on input "**********" at bounding box center [1274, 67] width 240 height 24
type input "**********"
click at [819, 49] on div "Expected Workplan Report" at bounding box center [627, 40] width 832 height 18
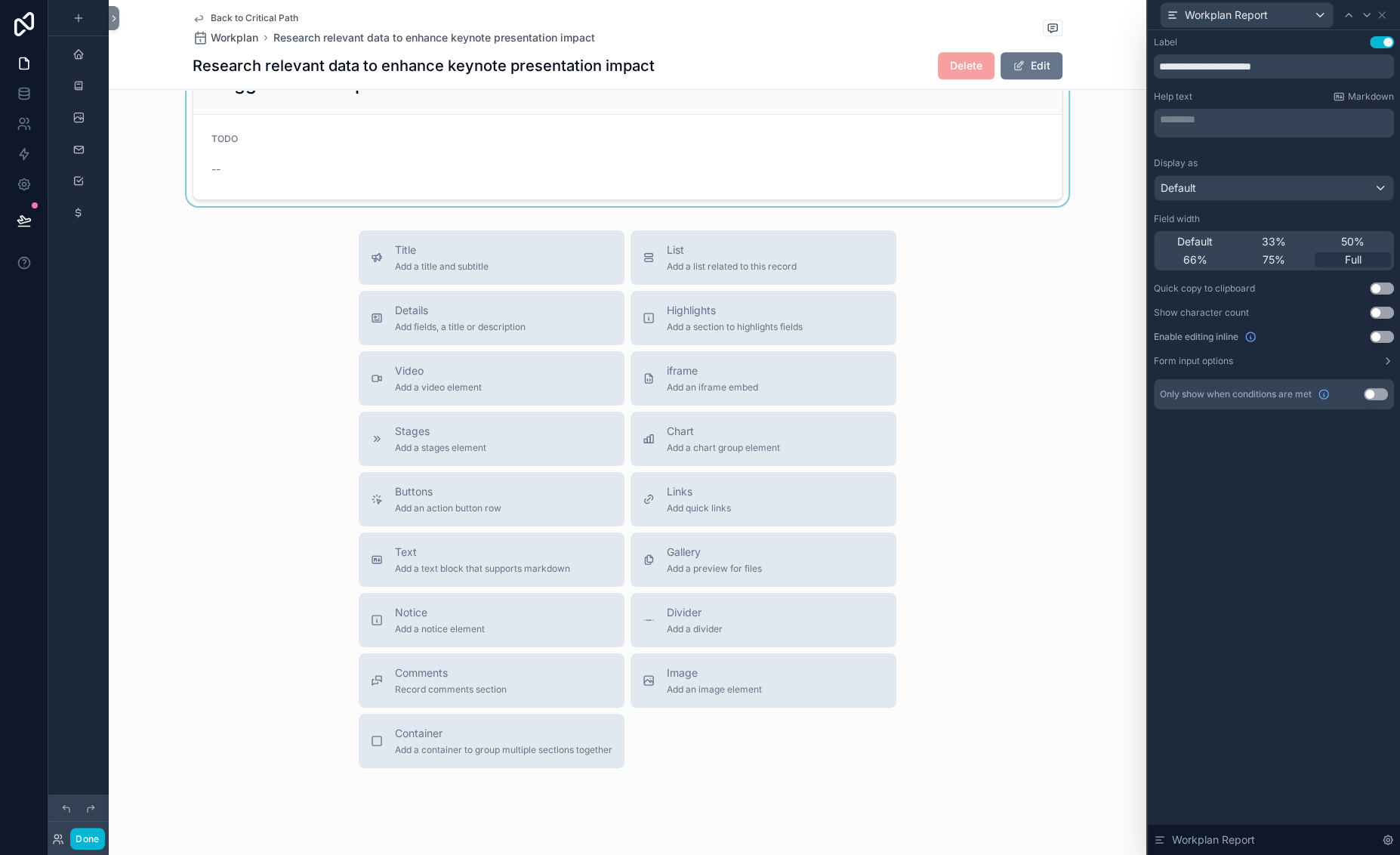
scroll to position [813, 0]
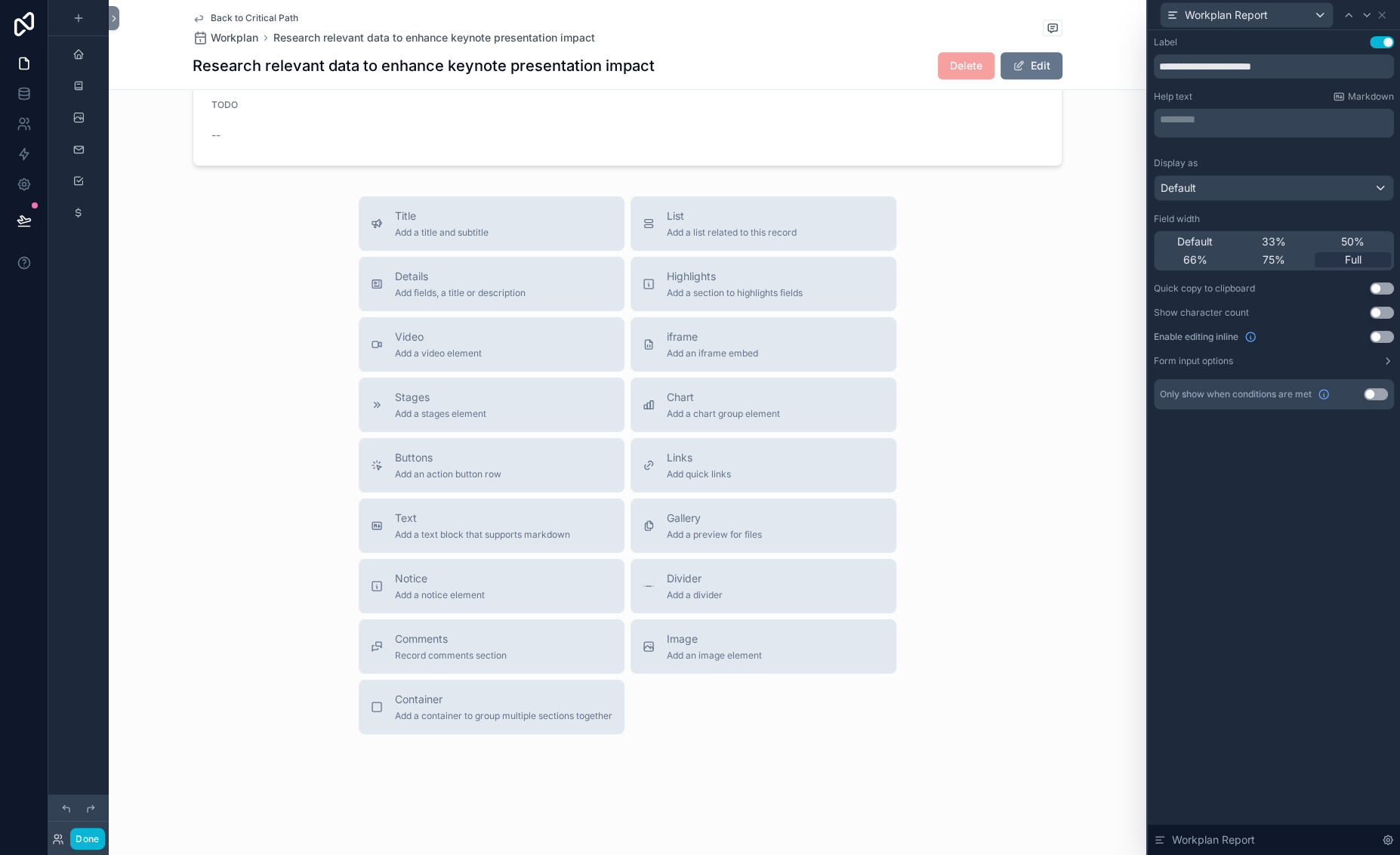
scroll to position [892, 0]
click at [89, 629] on div "scrollable content" at bounding box center [78, 418] width 60 height 837
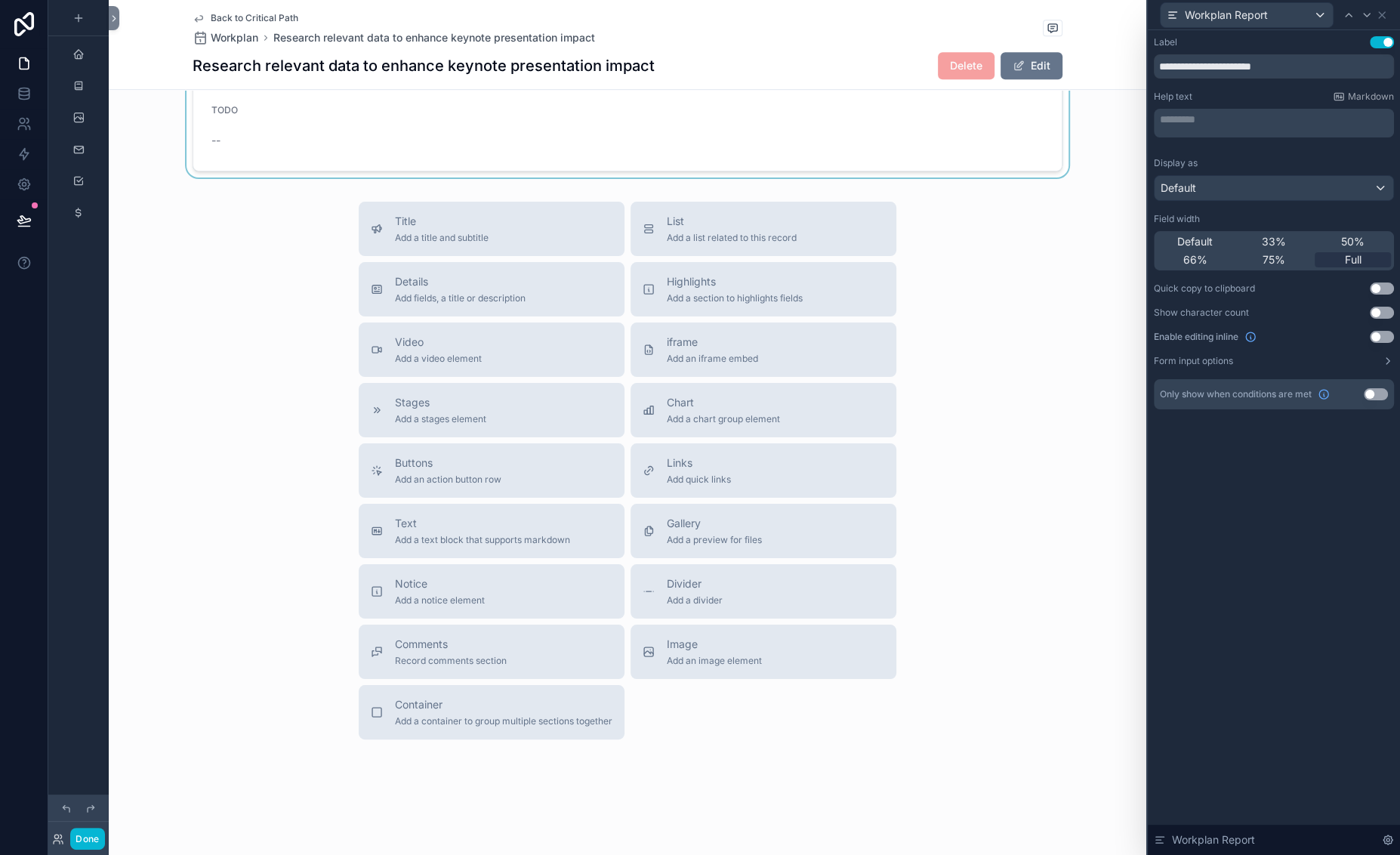
scroll to position [841, 0]
click at [264, 173] on div "scrollable content" at bounding box center [627, 94] width 1037 height 160
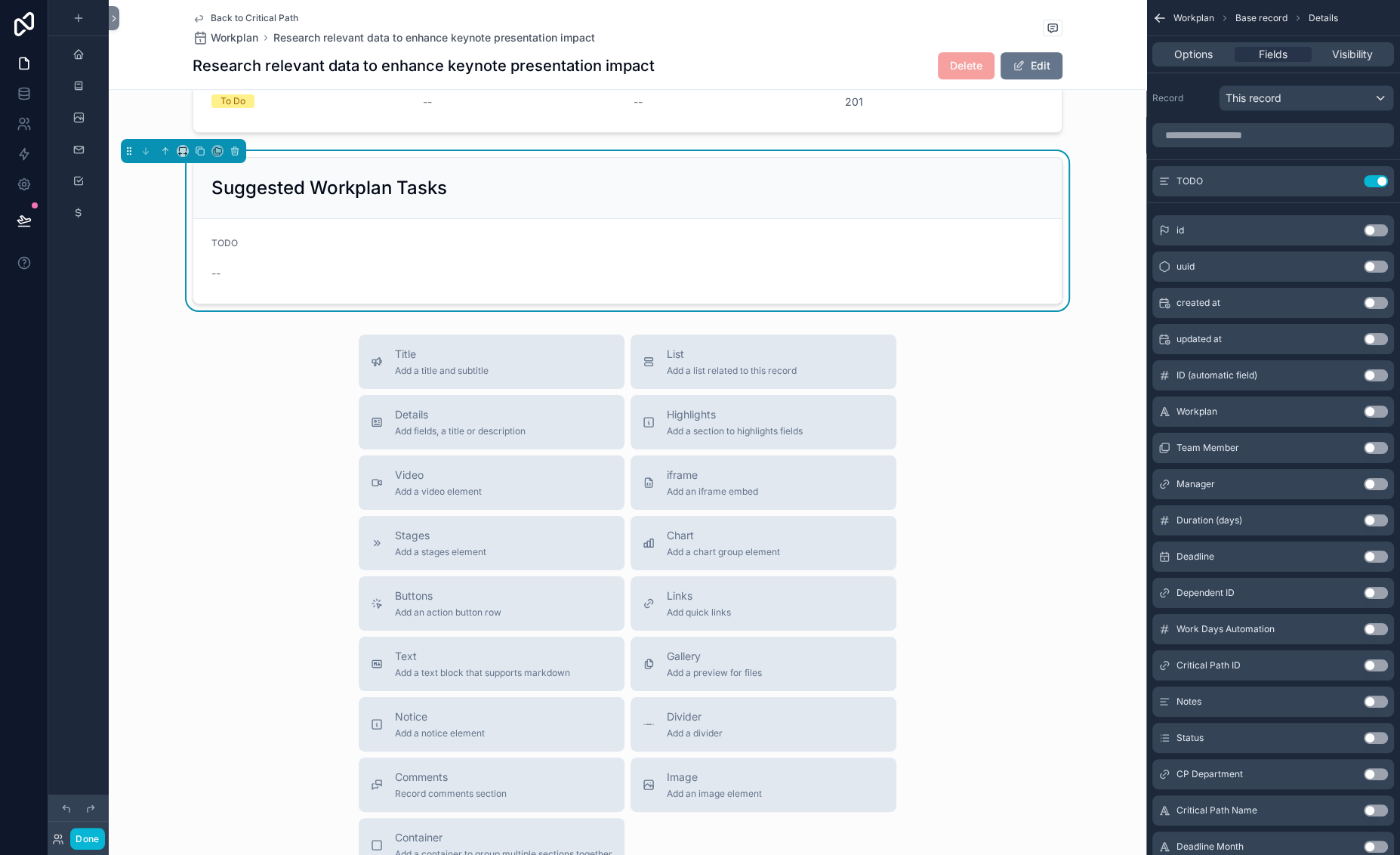
scroll to position [696, 0]
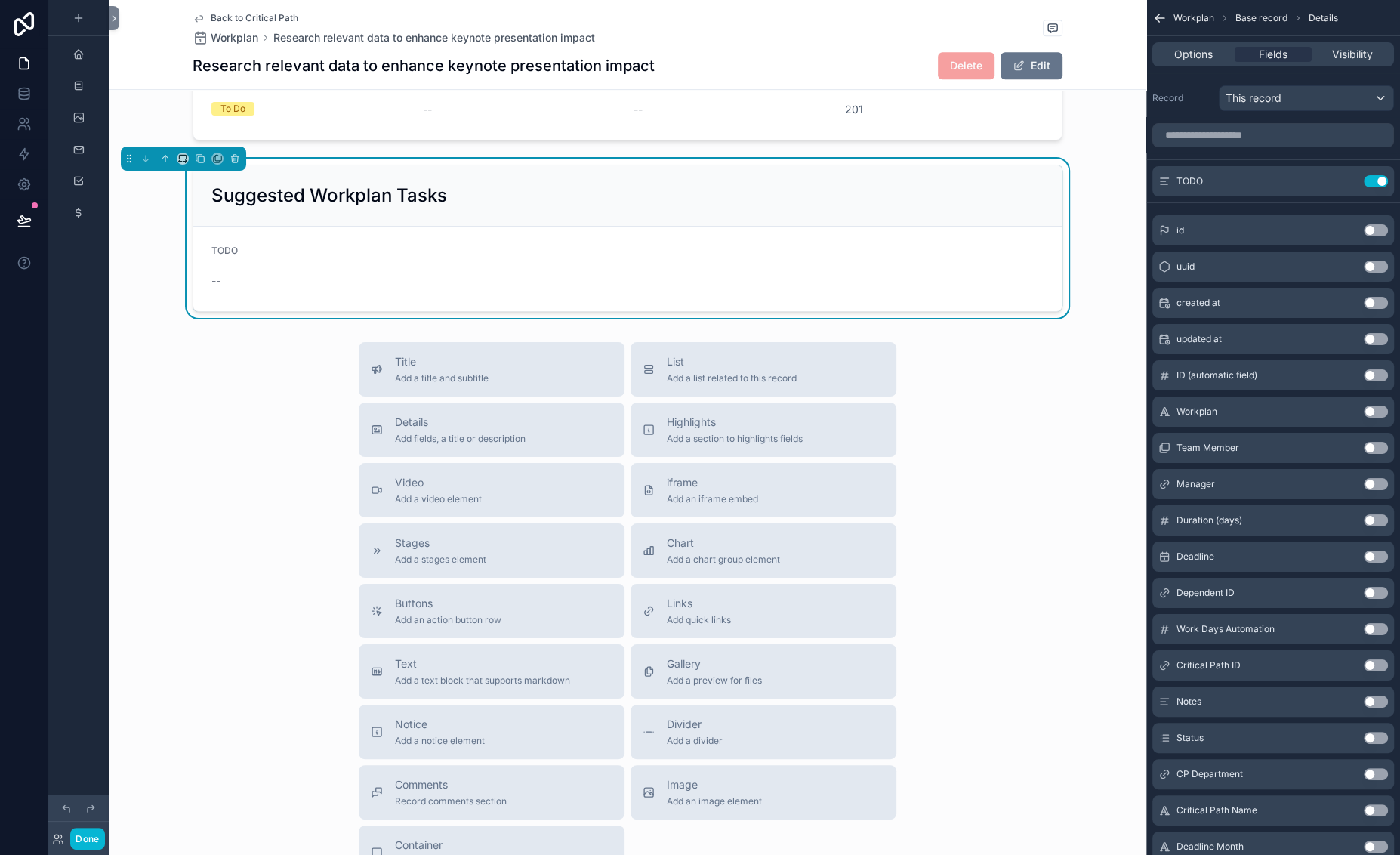
click at [217, 24] on span "Back to Critical Path" at bounding box center [254, 18] width 87 height 12
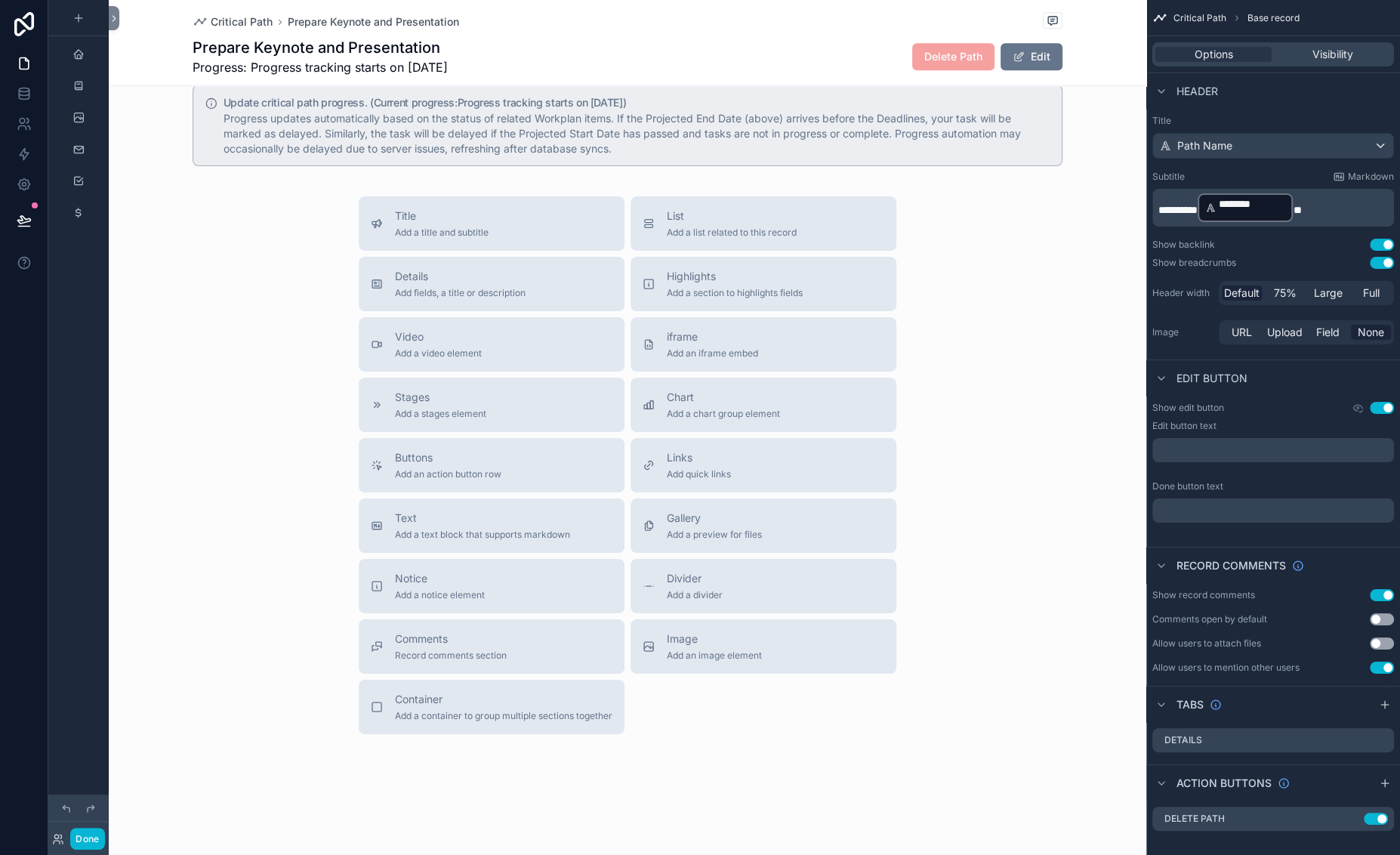
scroll to position [1733, 0]
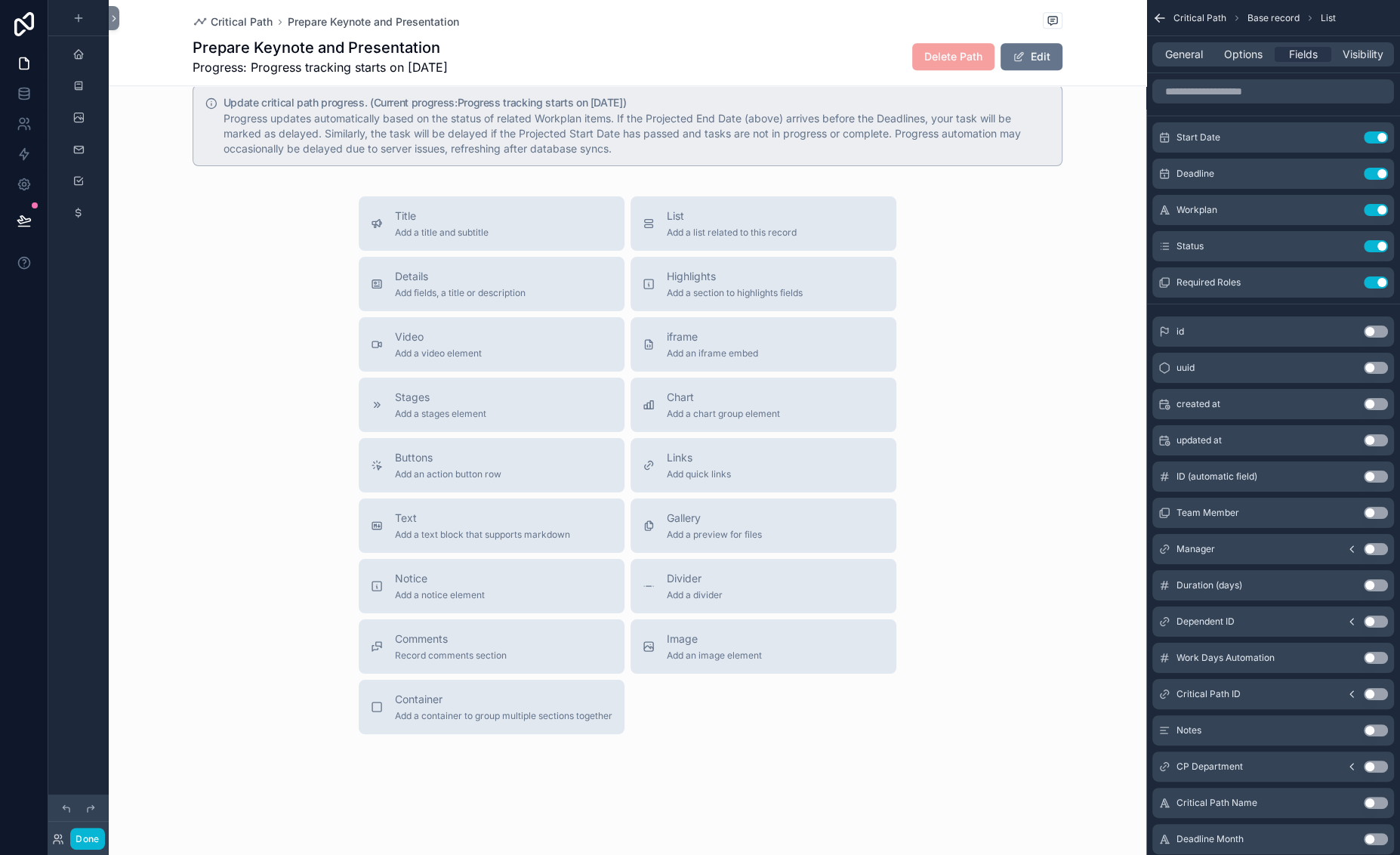
click at [1267, 216] on icon "scrollable content" at bounding box center [1345, 210] width 12 height 12
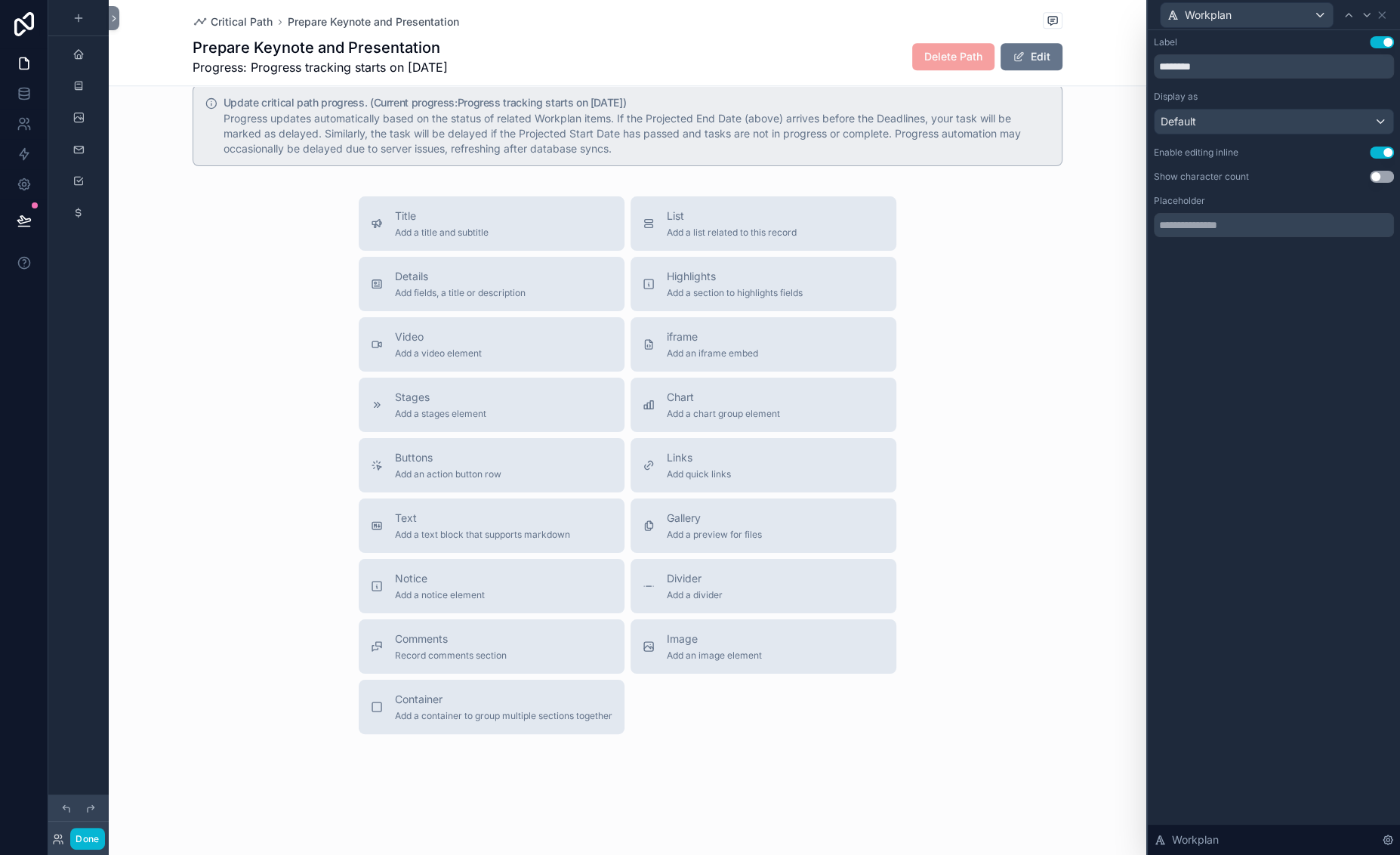
click at [1267, 159] on button "Use setting" at bounding box center [1382, 153] width 24 height 12
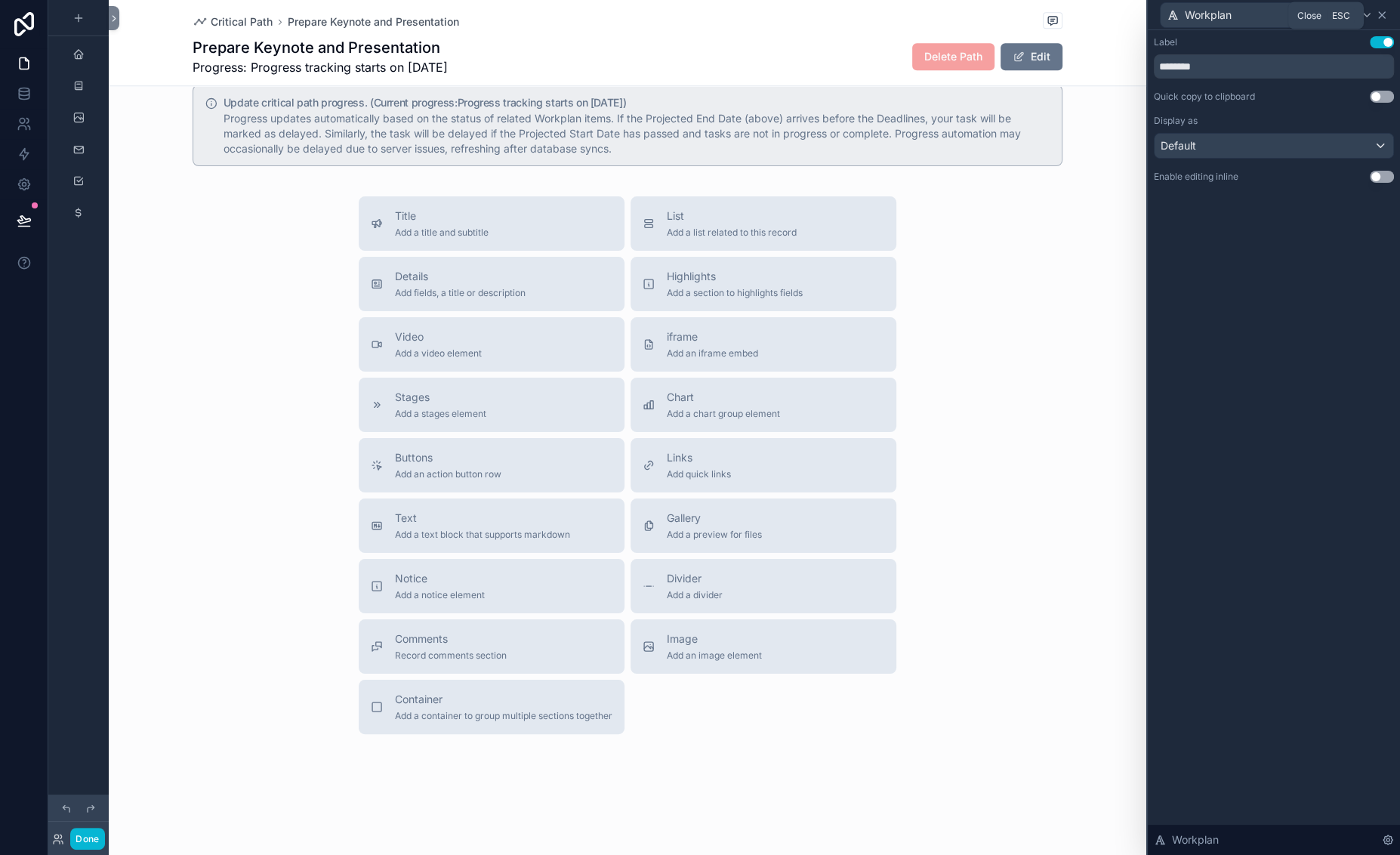
click at [1267, 21] on icon at bounding box center [1382, 15] width 12 height 12
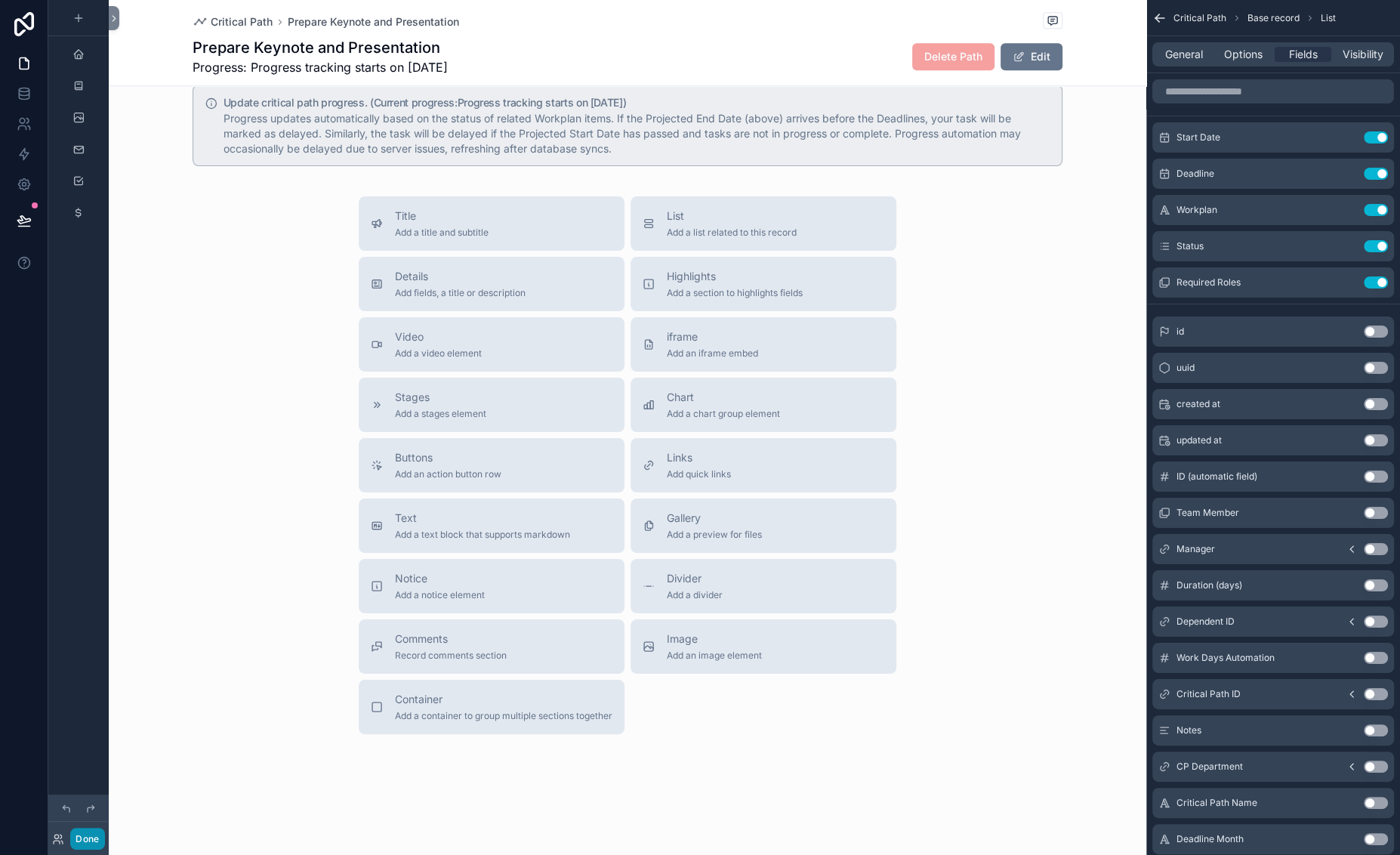
click at [104, 828] on button "Done" at bounding box center [87, 838] width 34 height 22
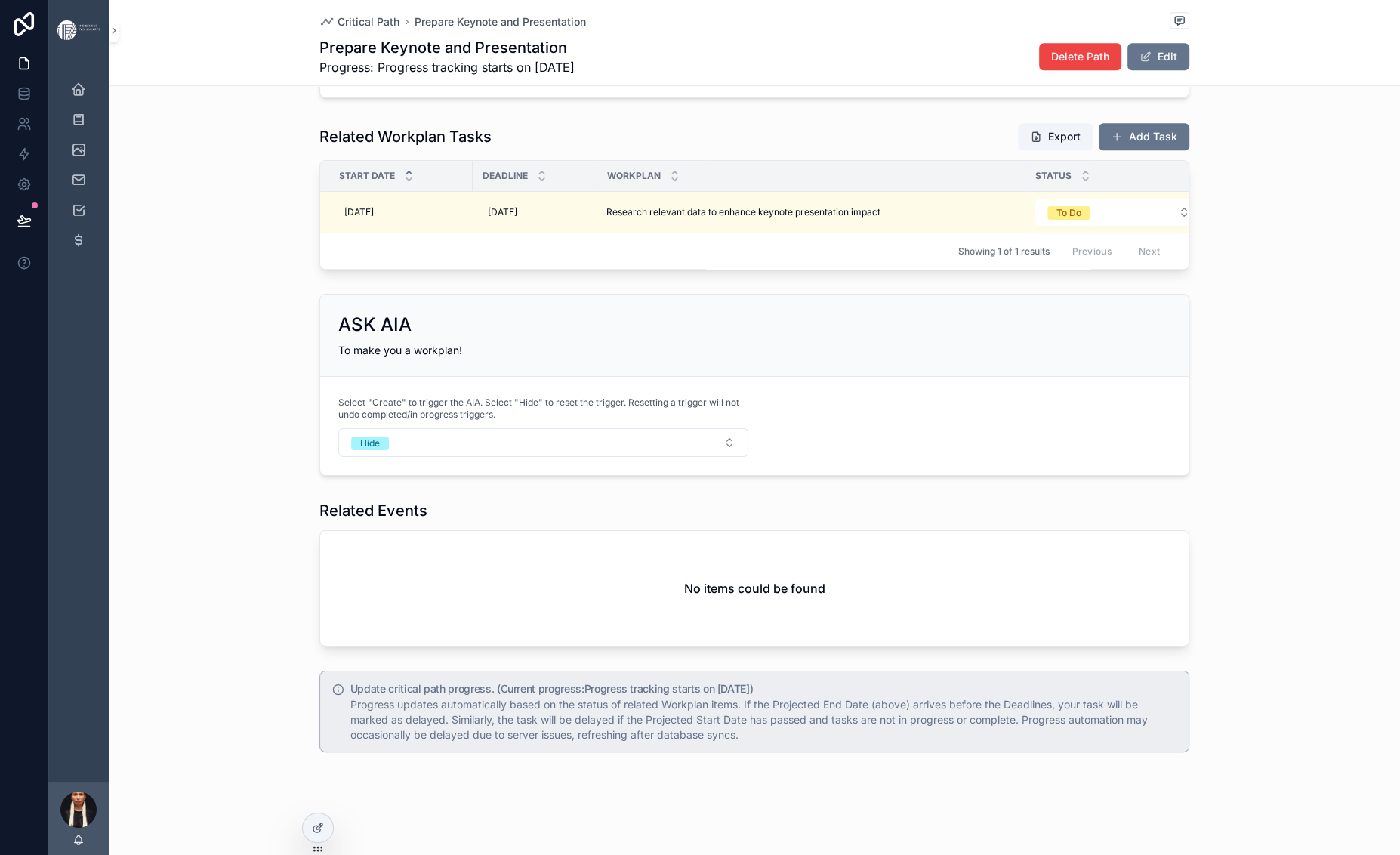
scroll to position [1496, 0]
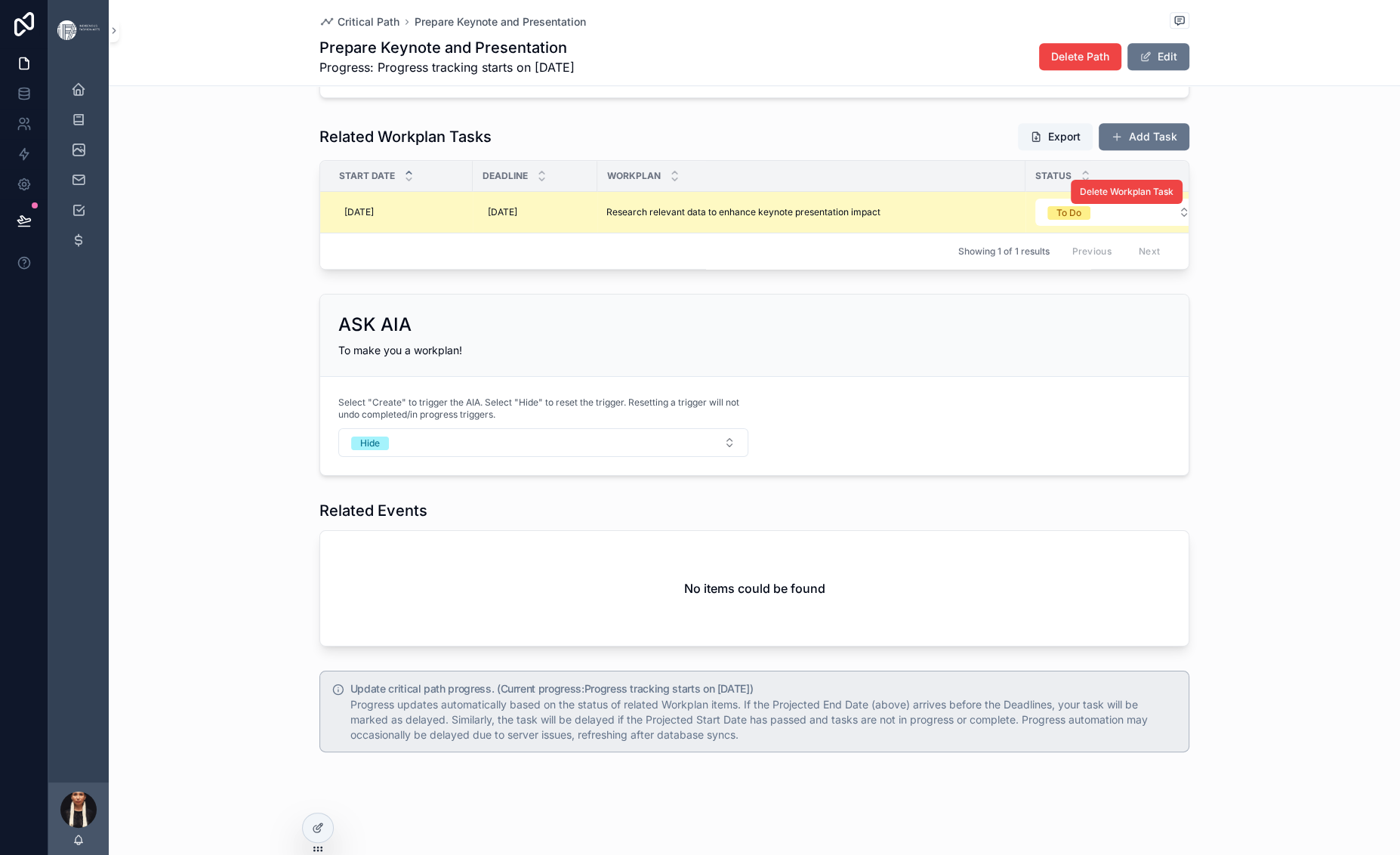
click at [607, 218] on span "Research relevant data to enhance keynote presentation impact" at bounding box center [743, 212] width 274 height 12
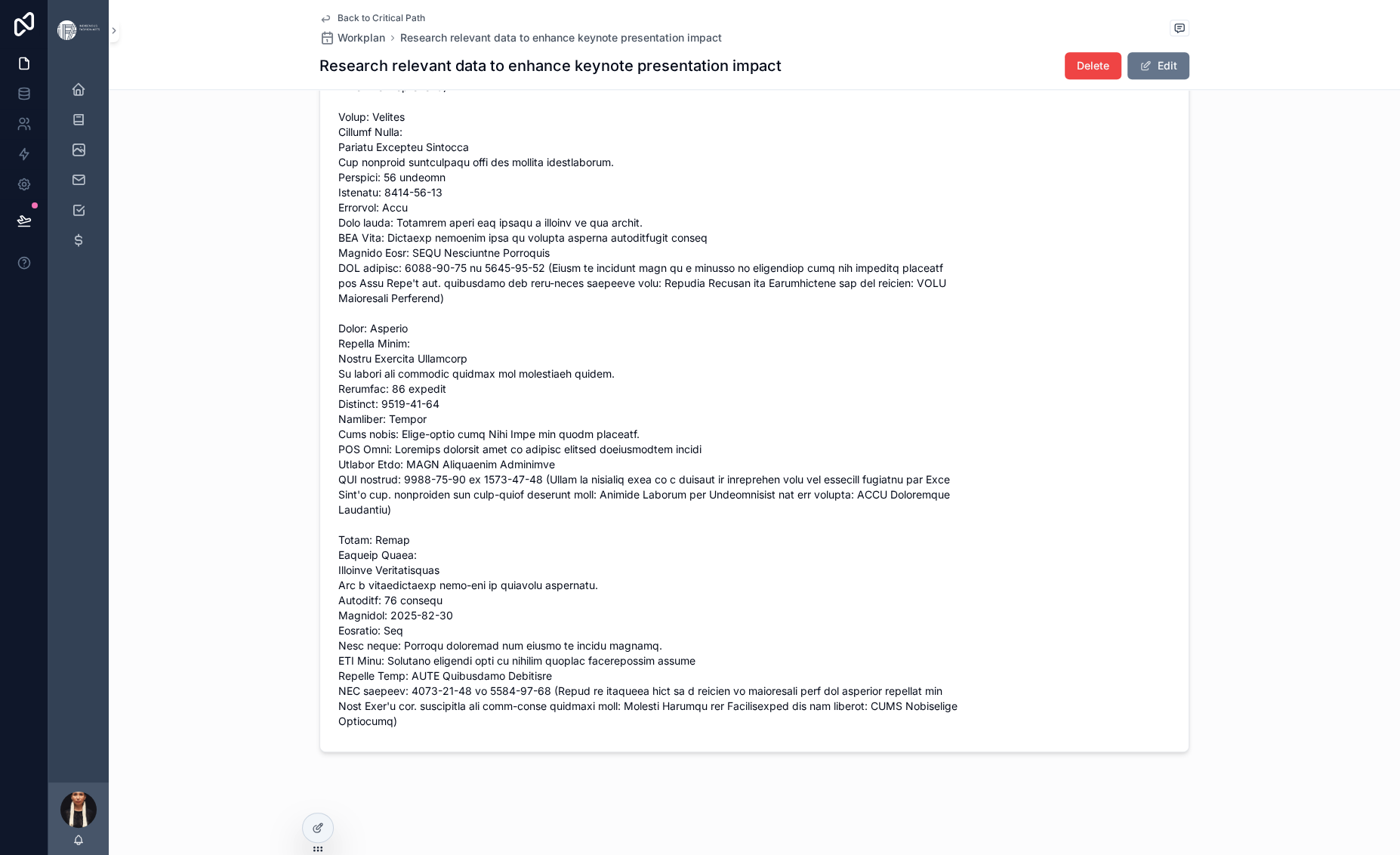
scroll to position [1821, 0]
click at [319, 24] on link "Back to Critical Path" at bounding box center [372, 18] width 106 height 12
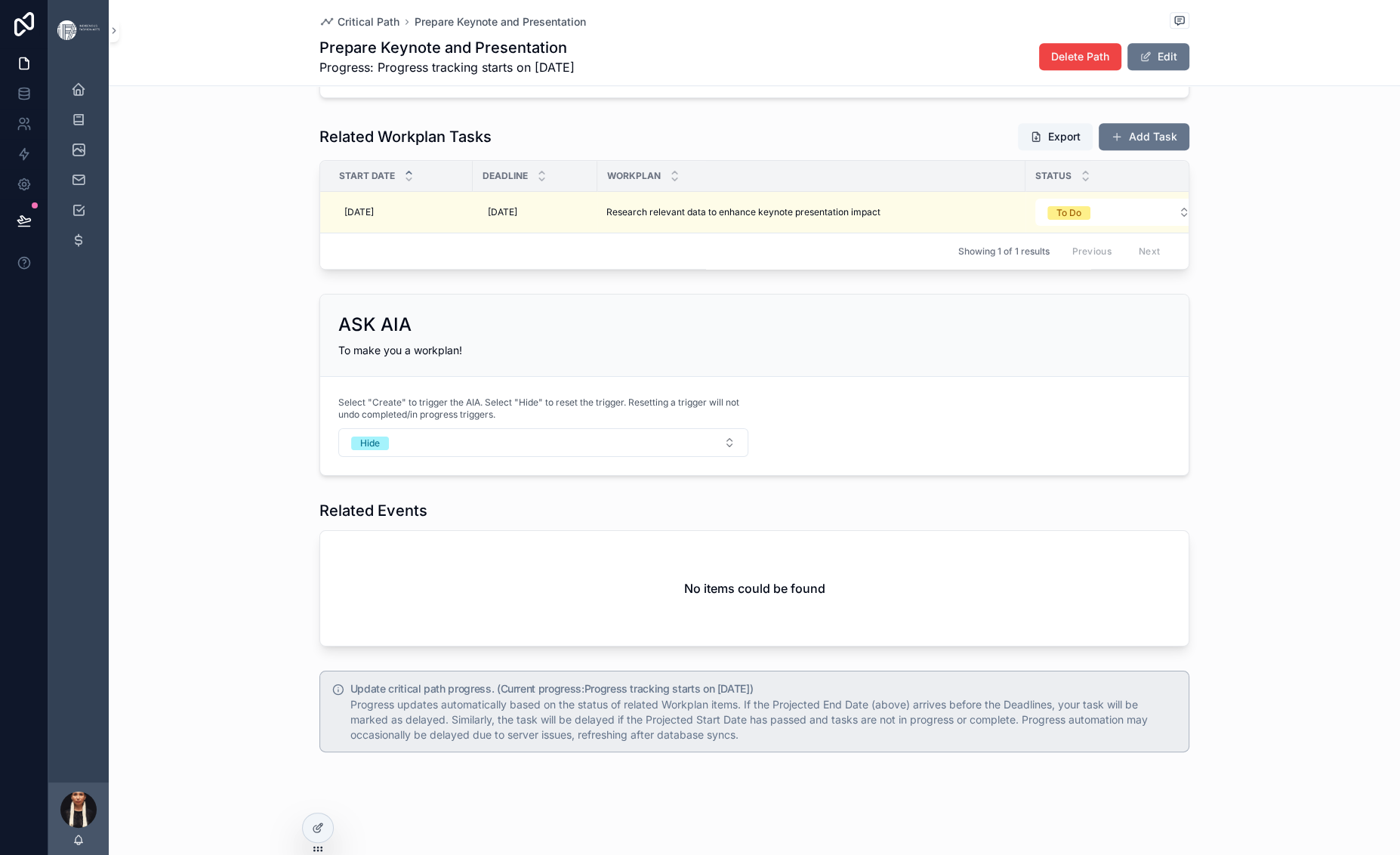
scroll to position [1315, 0]
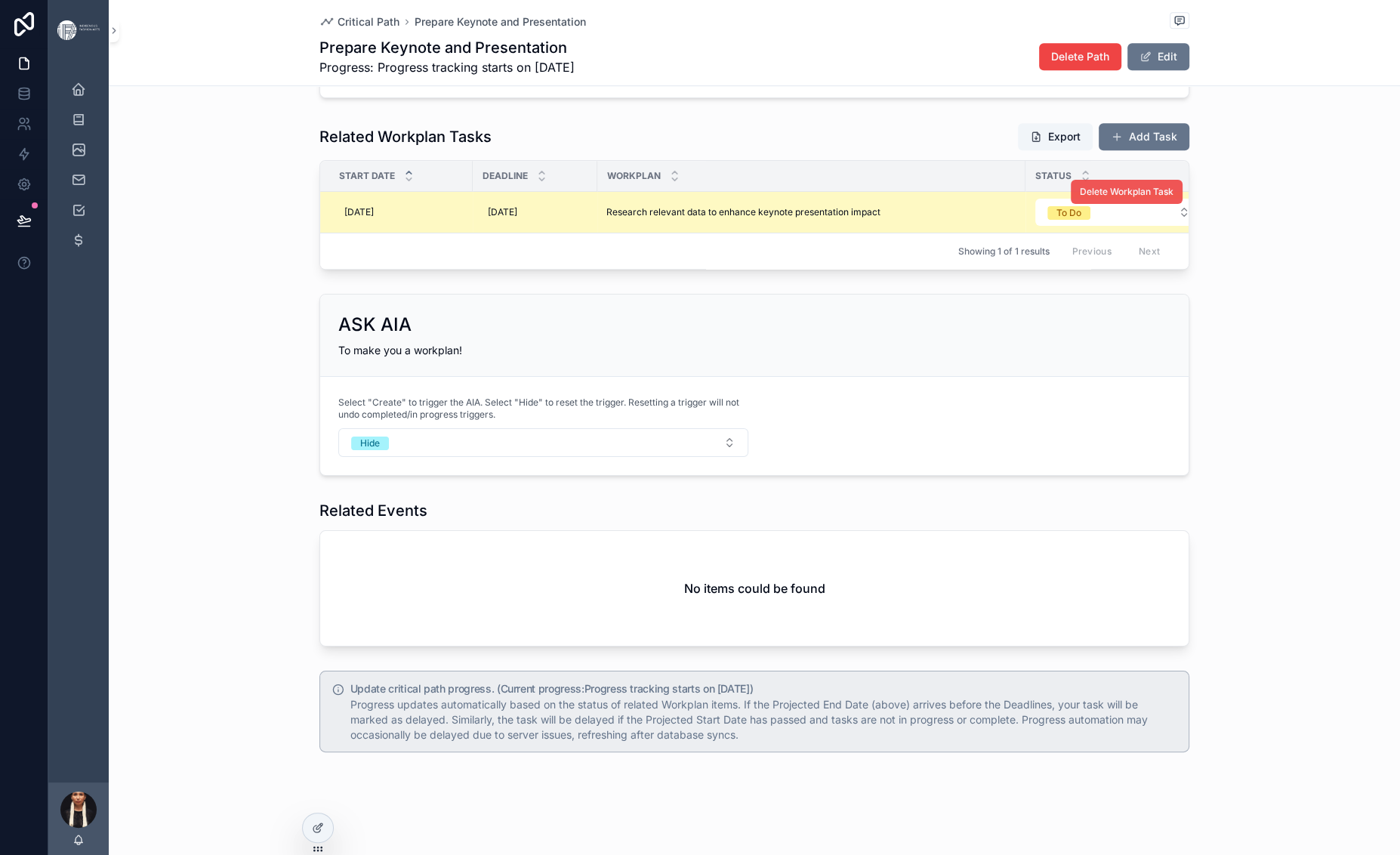
click at [1174, 198] on span "Delete Workplan Task" at bounding box center [1126, 192] width 93 height 12
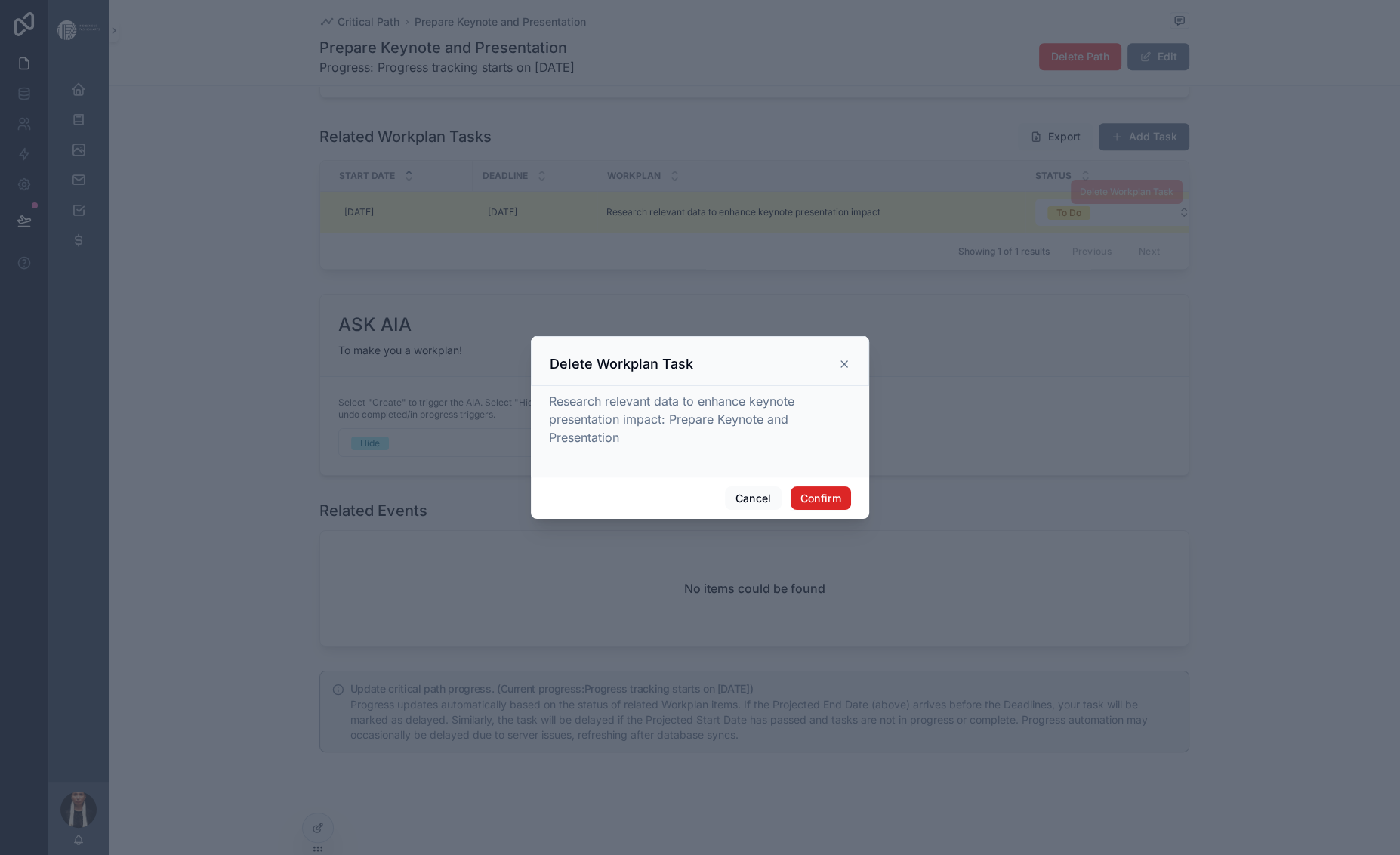
click at [851, 511] on button "Confirm" at bounding box center [820, 499] width 60 height 24
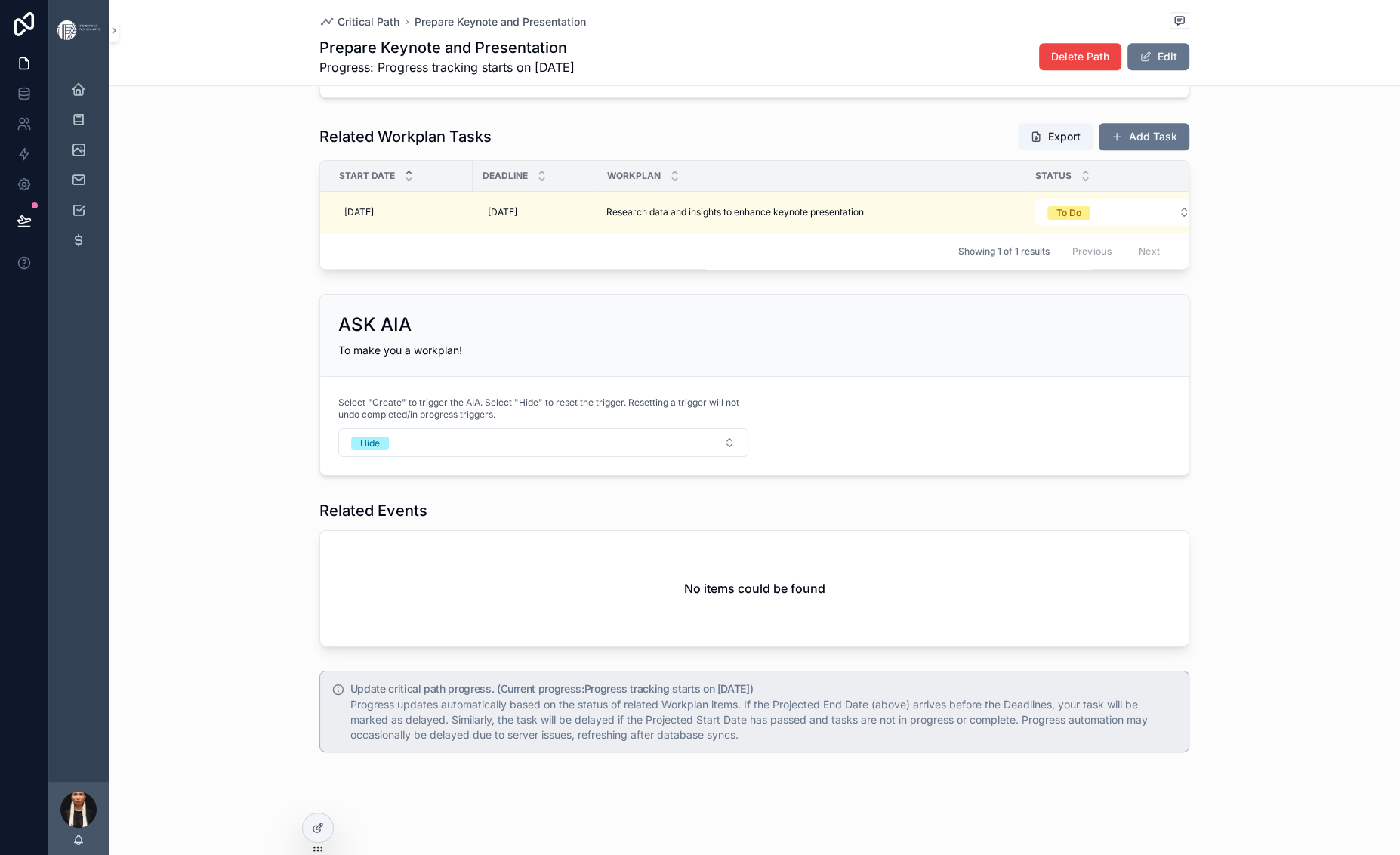
scroll to position [1451, 0]
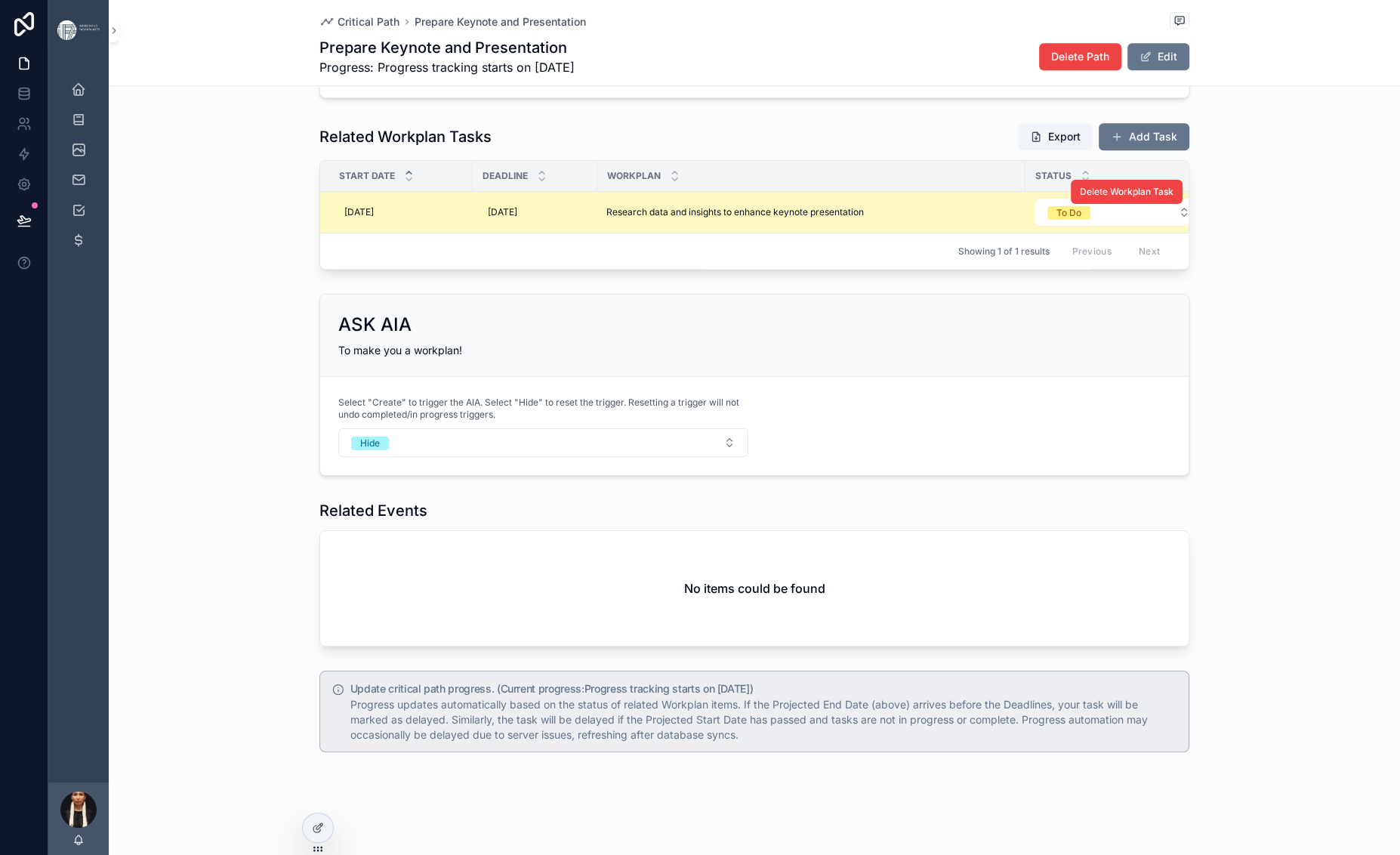
click at [662, 218] on span "Research data and insights to enhance keynote presentation" at bounding box center [735, 212] width 258 height 12
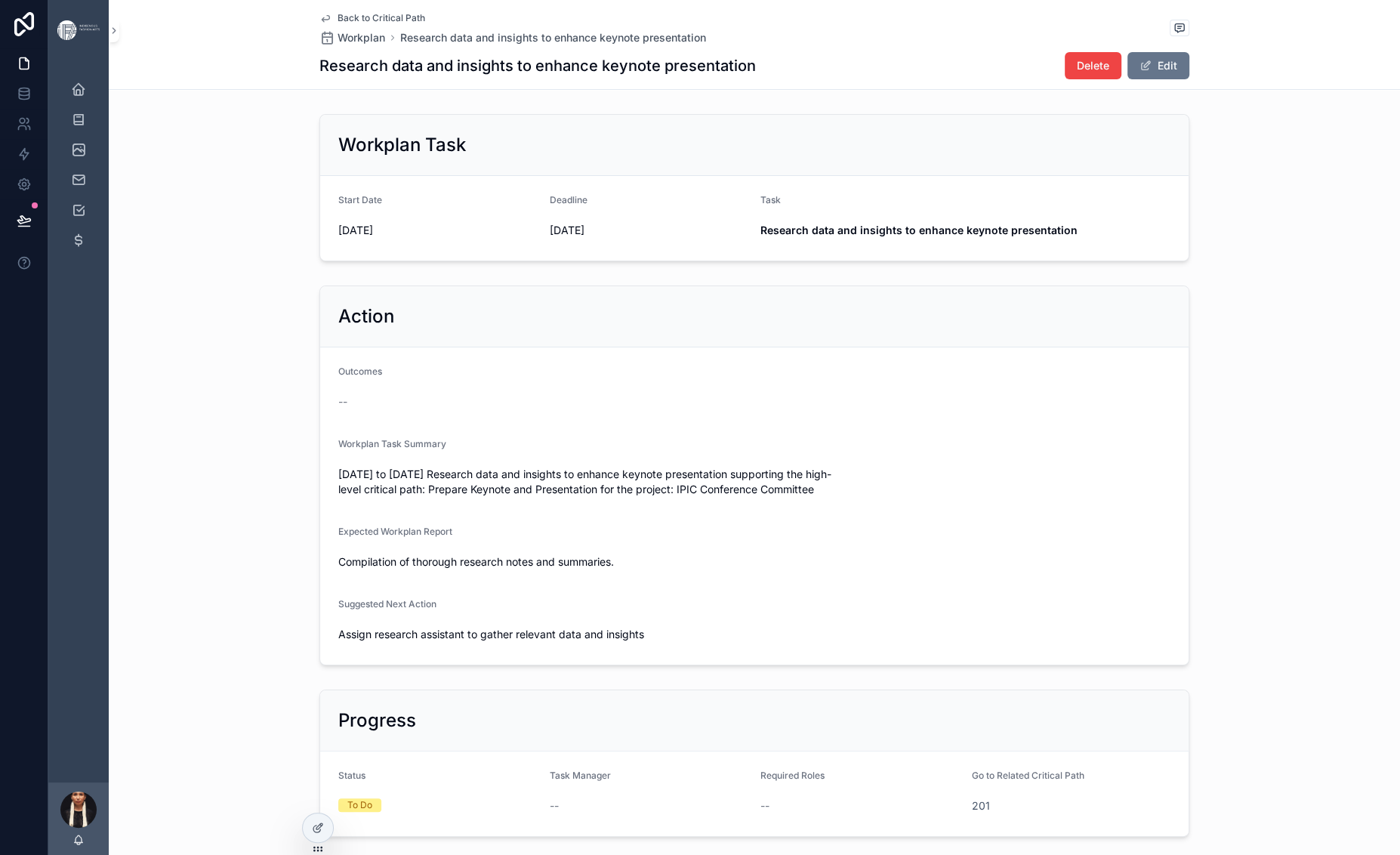
click at [337, 22] on span "Back to Critical Path" at bounding box center [381, 18] width 87 height 12
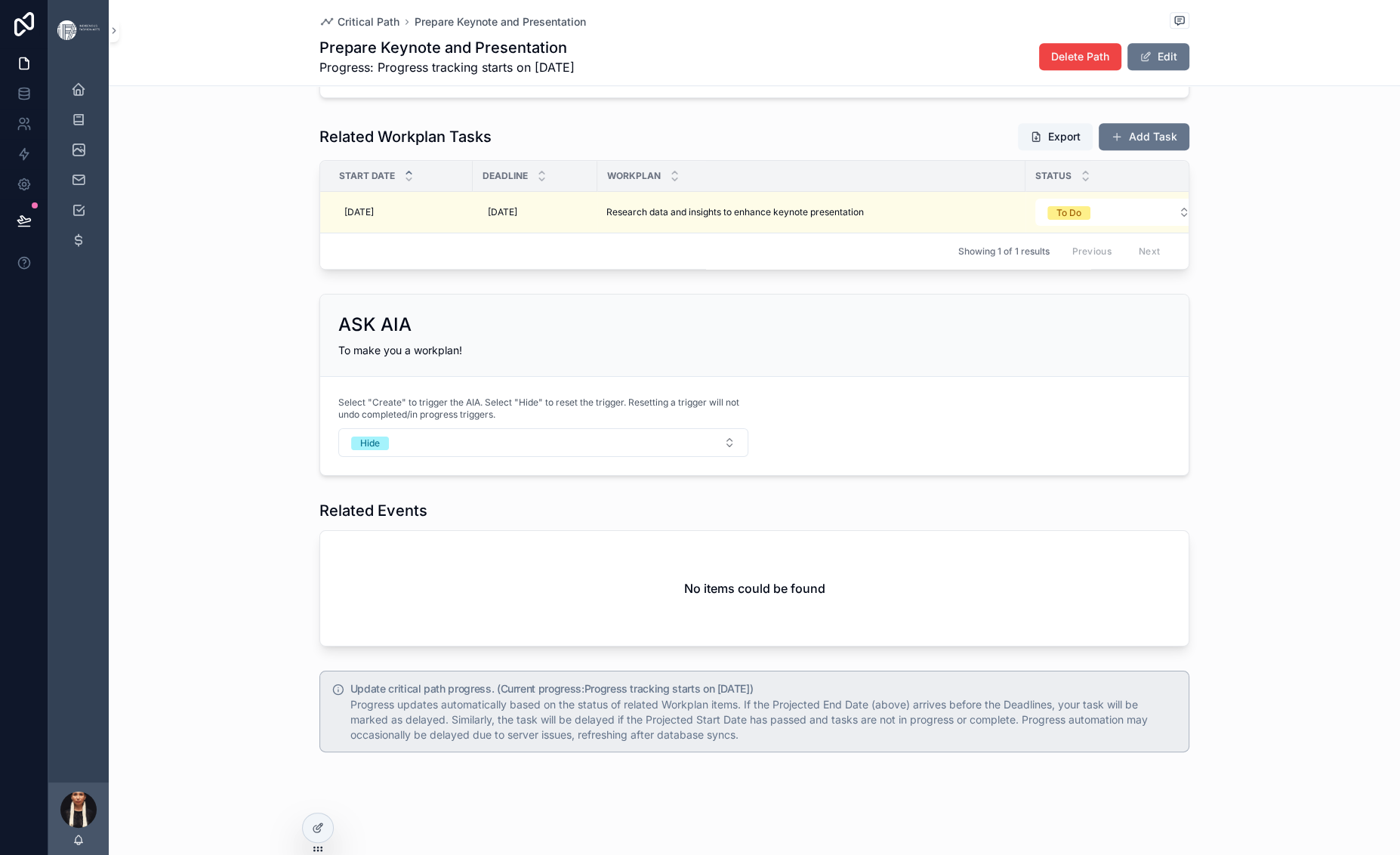
scroll to position [1531, 0]
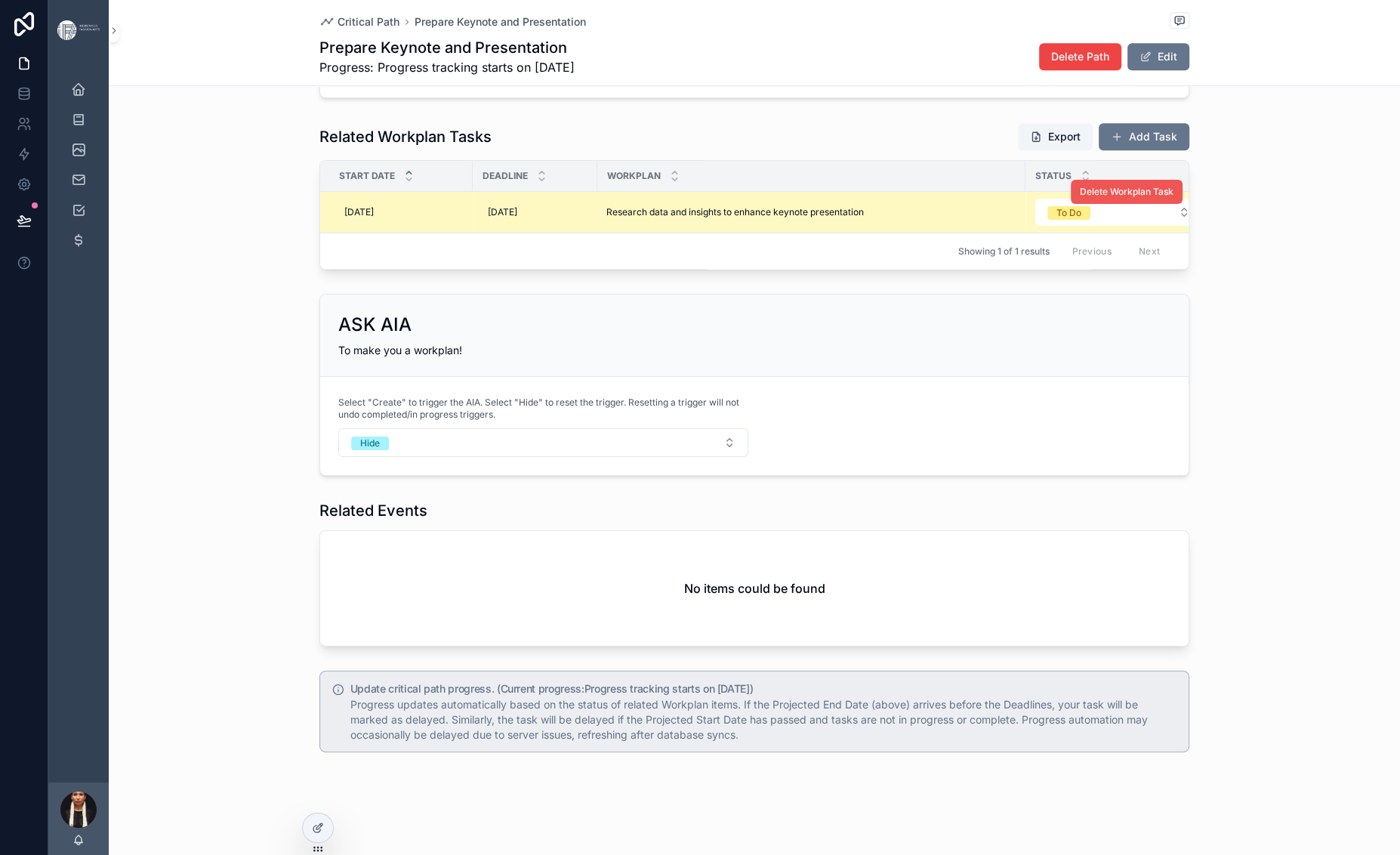
click at [1183, 204] on button "Delete Workplan Task" at bounding box center [1126, 192] width 112 height 24
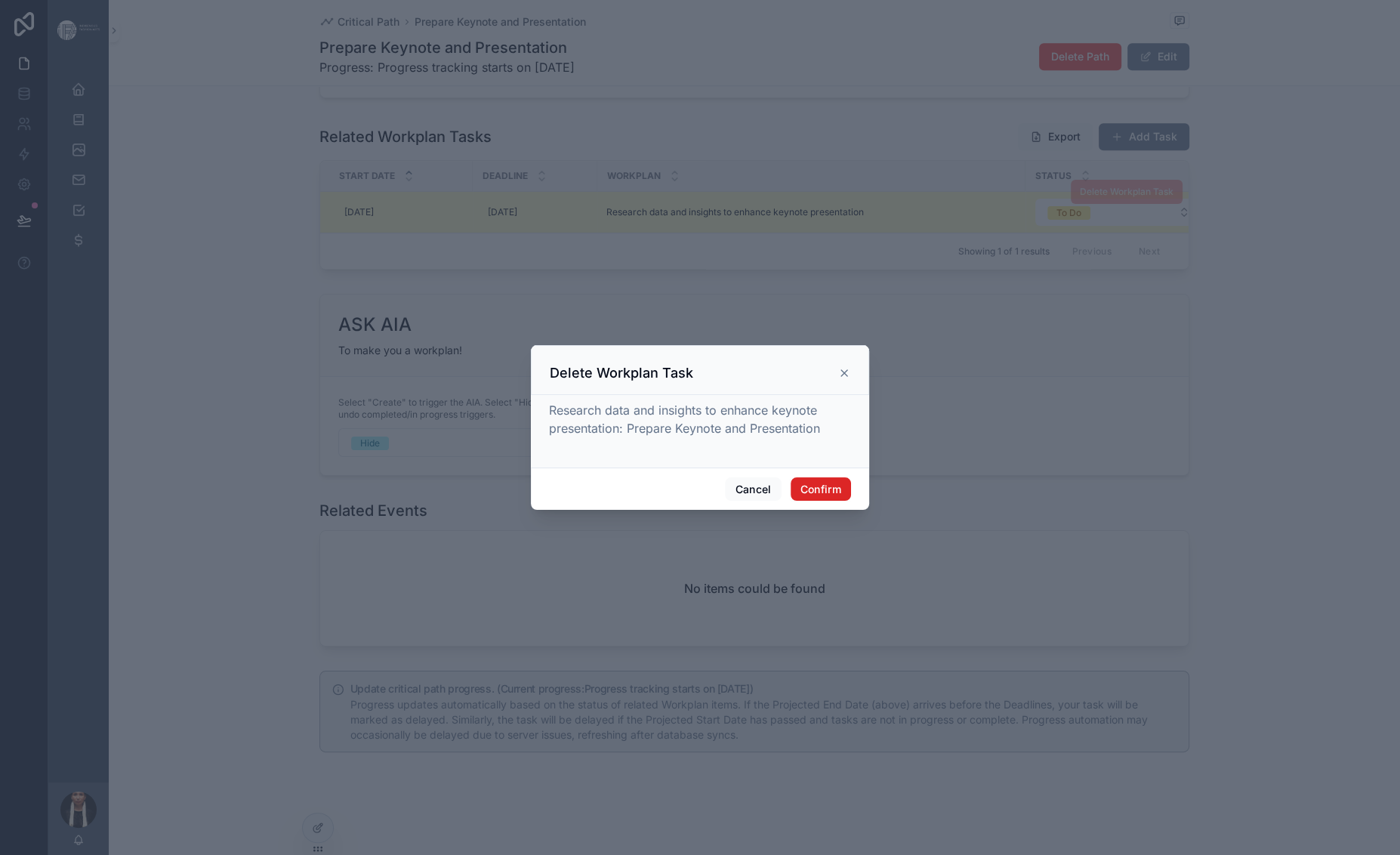
click at [851, 502] on button "Confirm" at bounding box center [820, 489] width 60 height 24
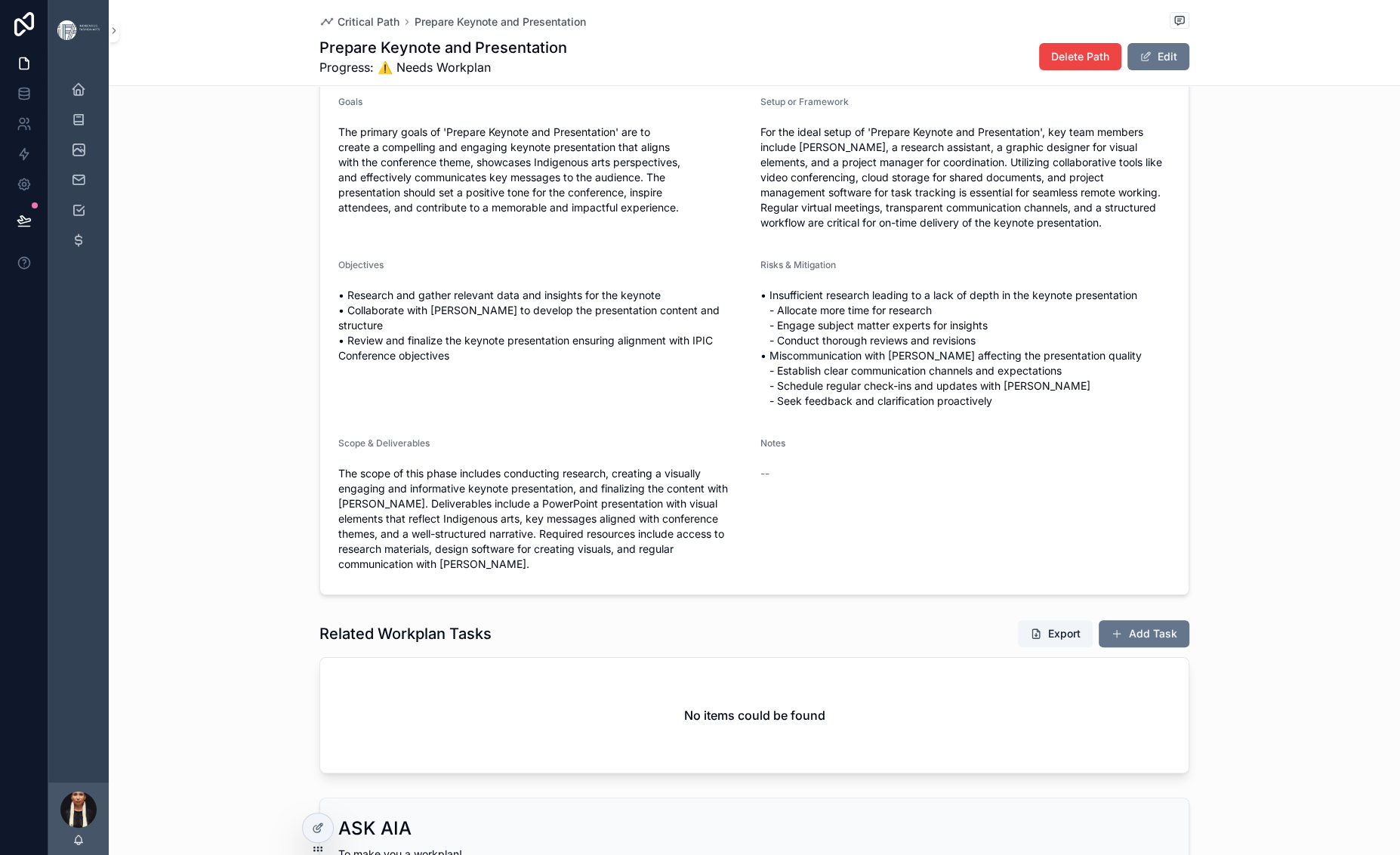
scroll to position [0, 0]
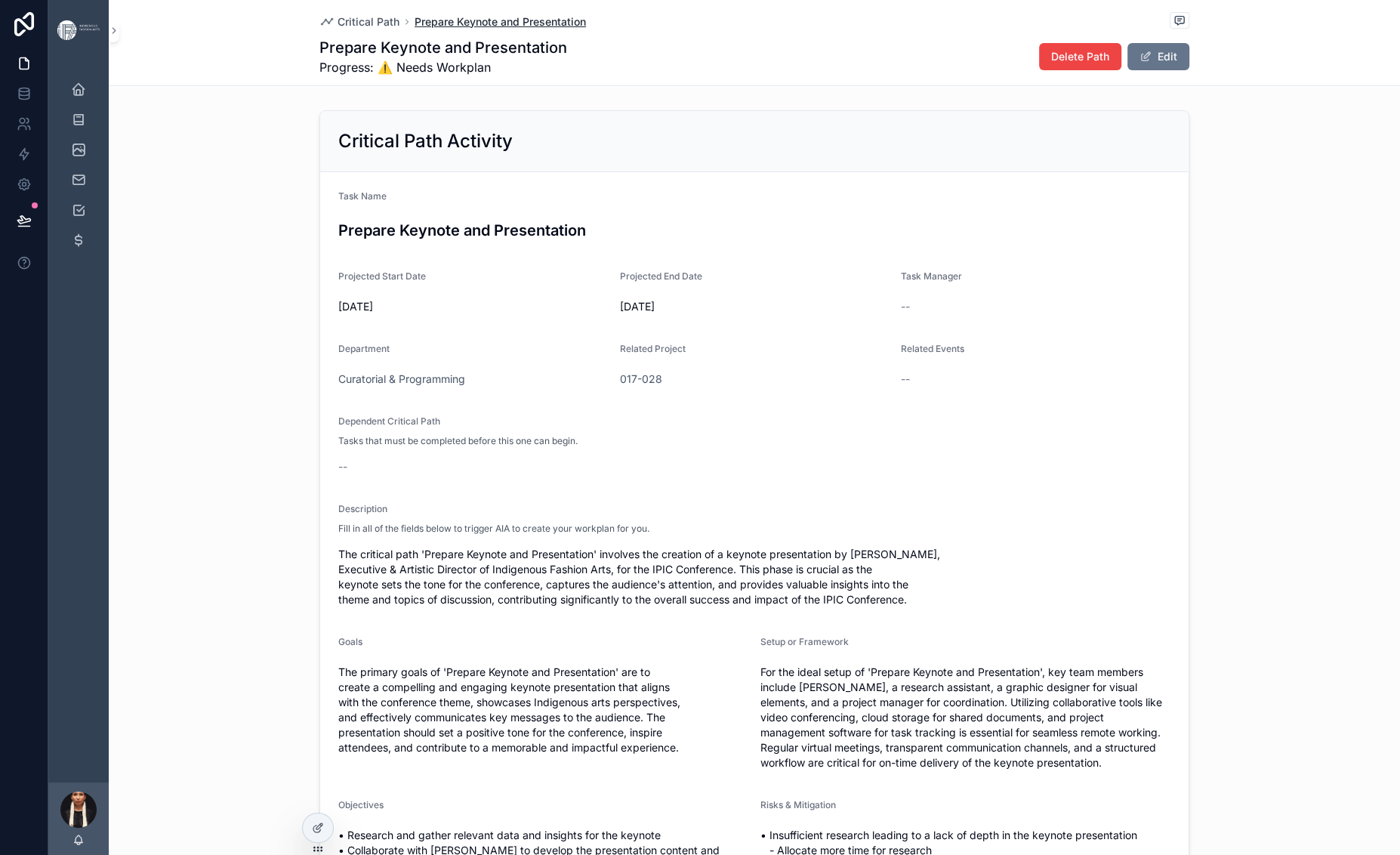
click at [421, 30] on span "Prepare Keynote and Presentation" at bounding box center [500, 22] width 172 height 15
click at [86, 127] on icon "scrollable content" at bounding box center [78, 119] width 15 height 15
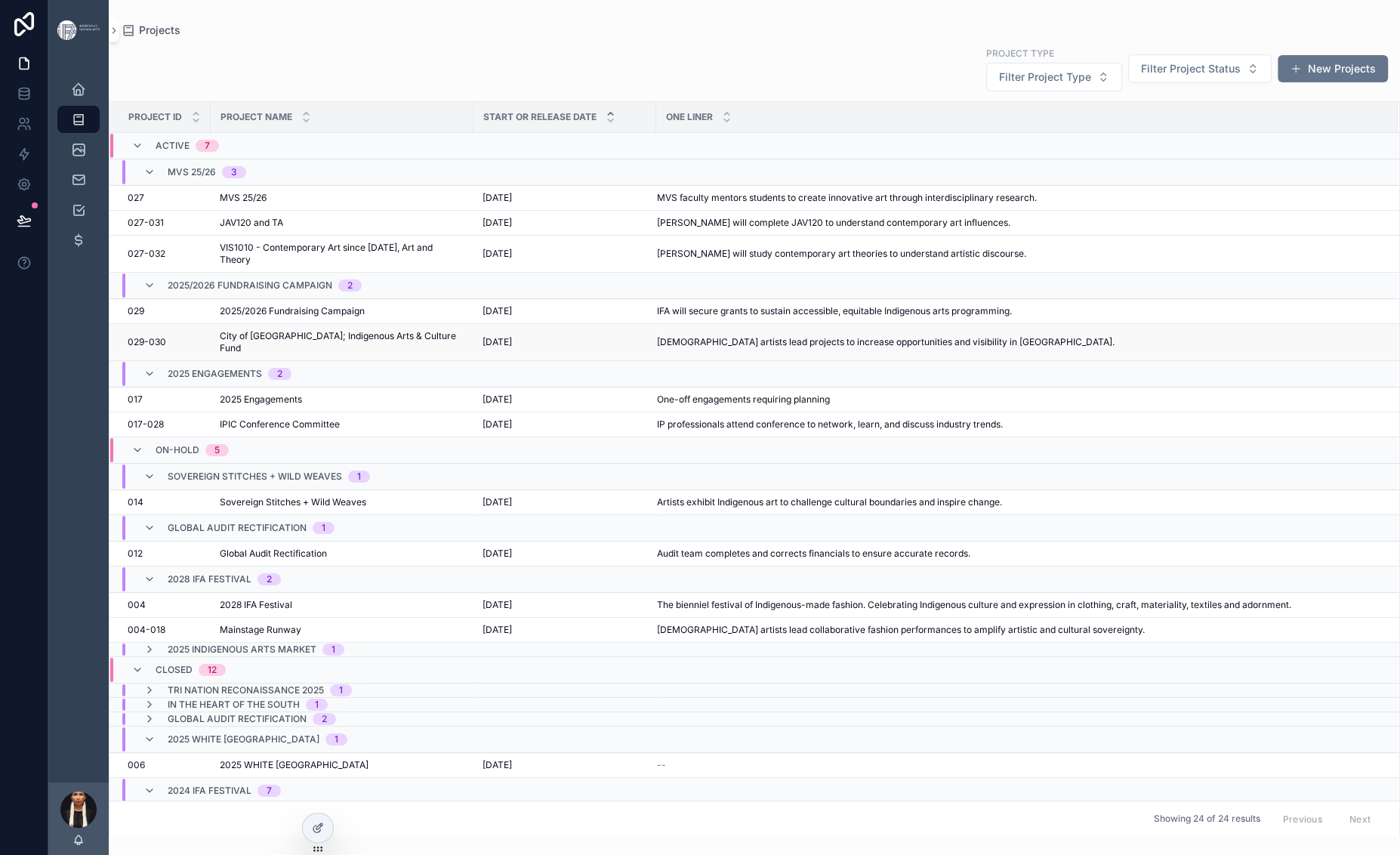
click at [348, 354] on span "City of [GEOGRAPHIC_DATA]; Indigenous Arts & Culture Fund" at bounding box center [342, 342] width 245 height 24
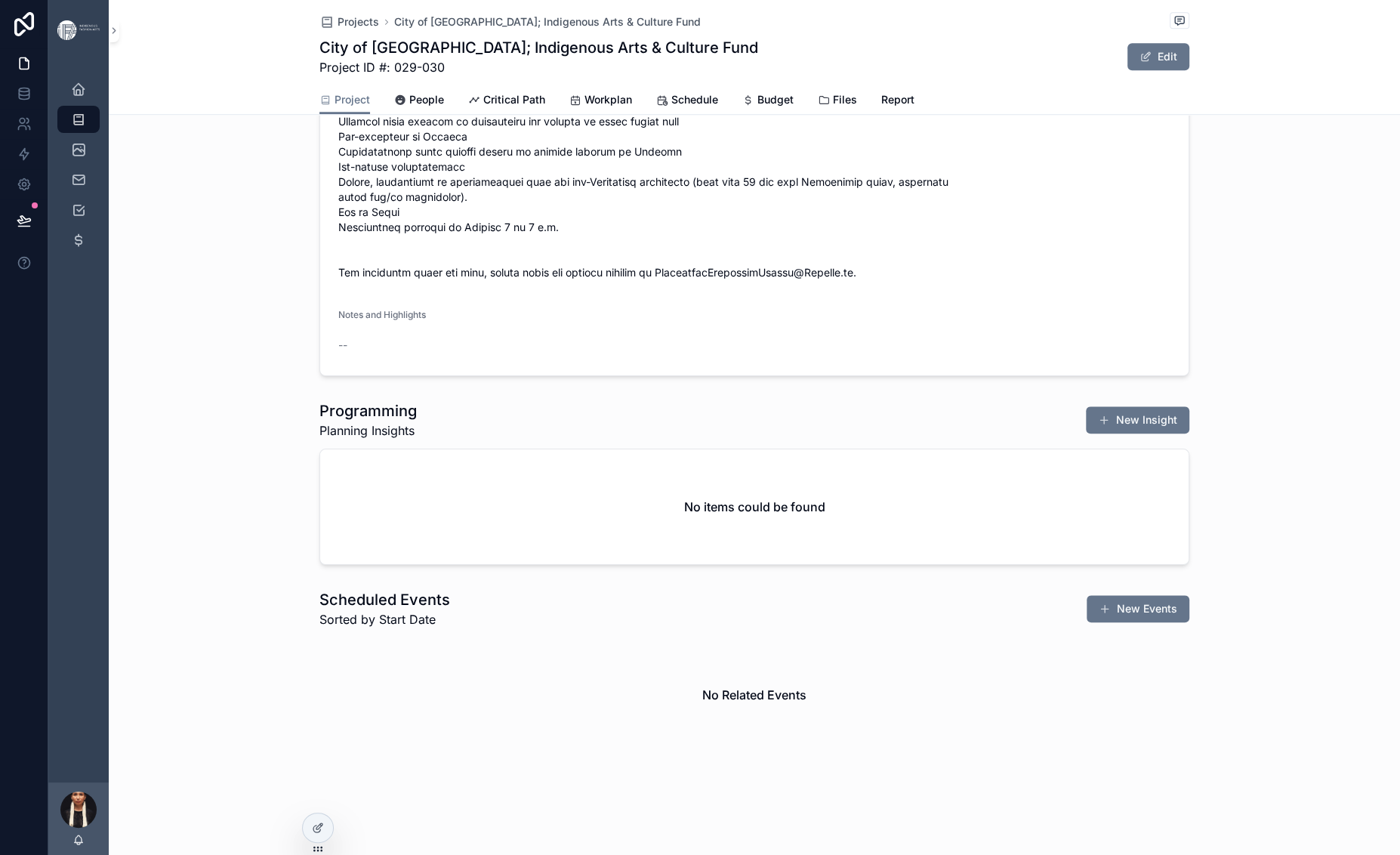
scroll to position [2449, 0]
click at [483, 107] on span "Critical Path" at bounding box center [514, 100] width 62 height 15
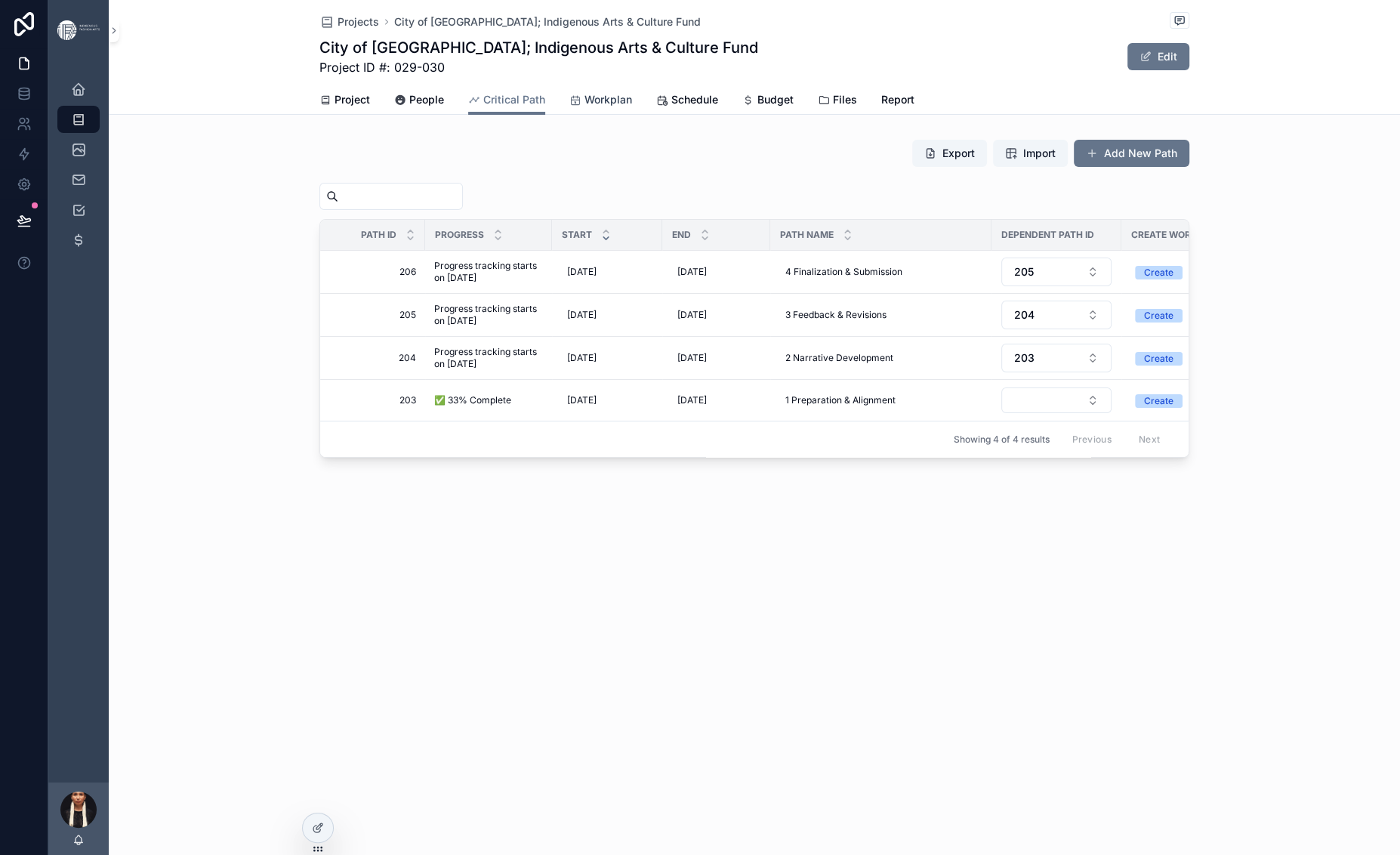
click at [589, 107] on span "Workplan" at bounding box center [608, 100] width 48 height 15
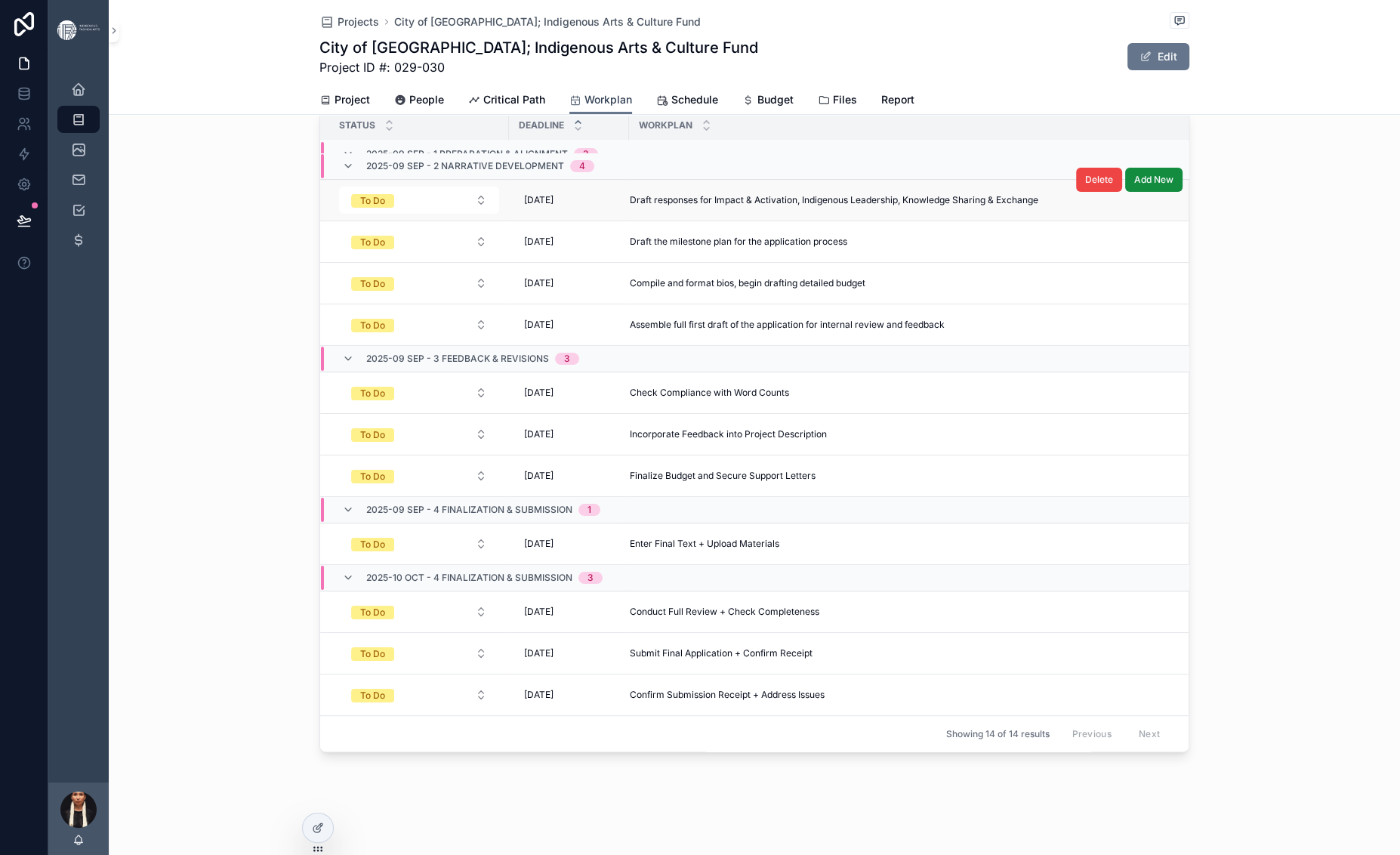
scroll to position [156, 0]
click at [667, 689] on span "Confirm Submission Receipt + Address Issues" at bounding box center [727, 695] width 195 height 12
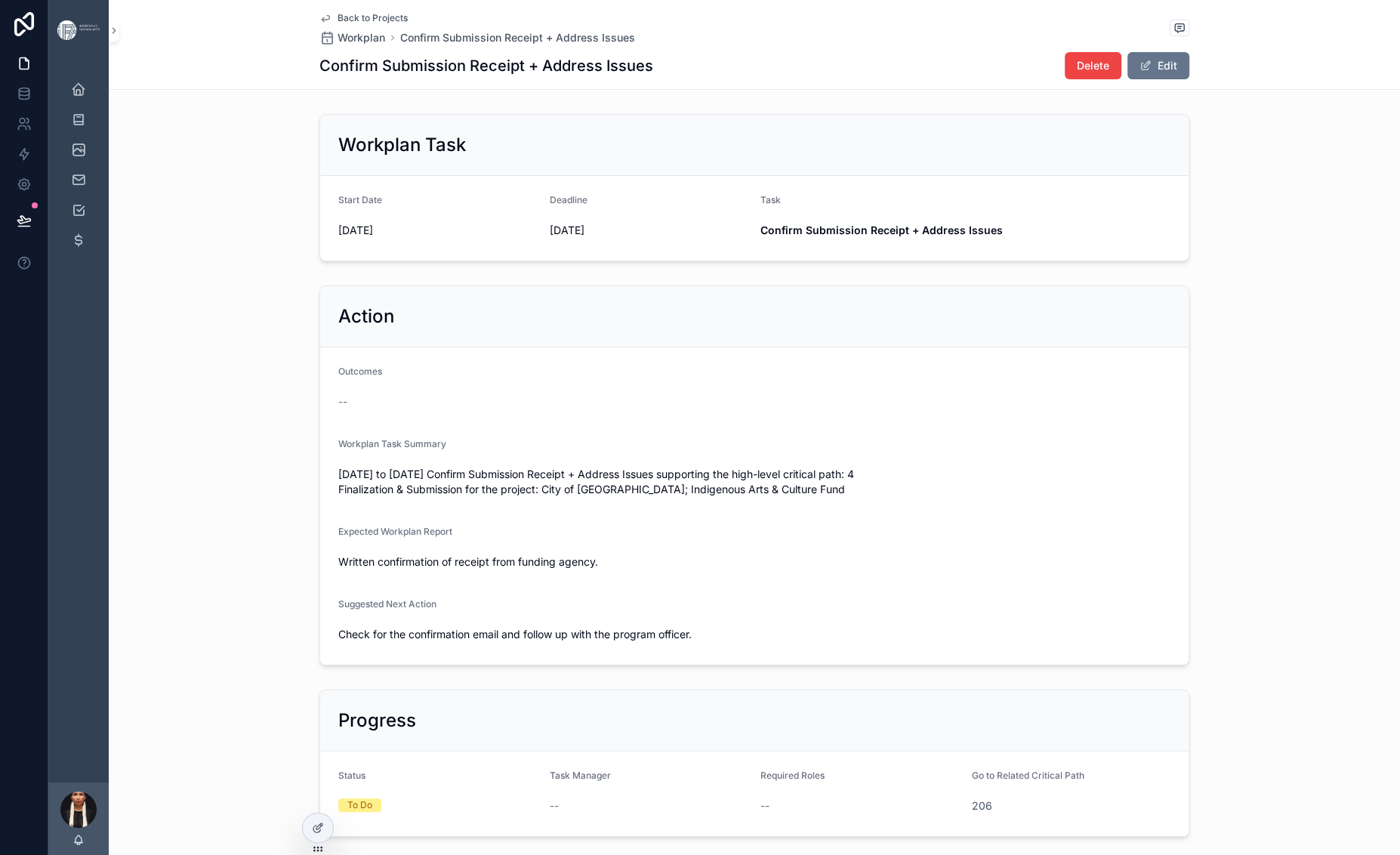
click at [319, 24] on link "Back to Projects" at bounding box center [363, 18] width 88 height 12
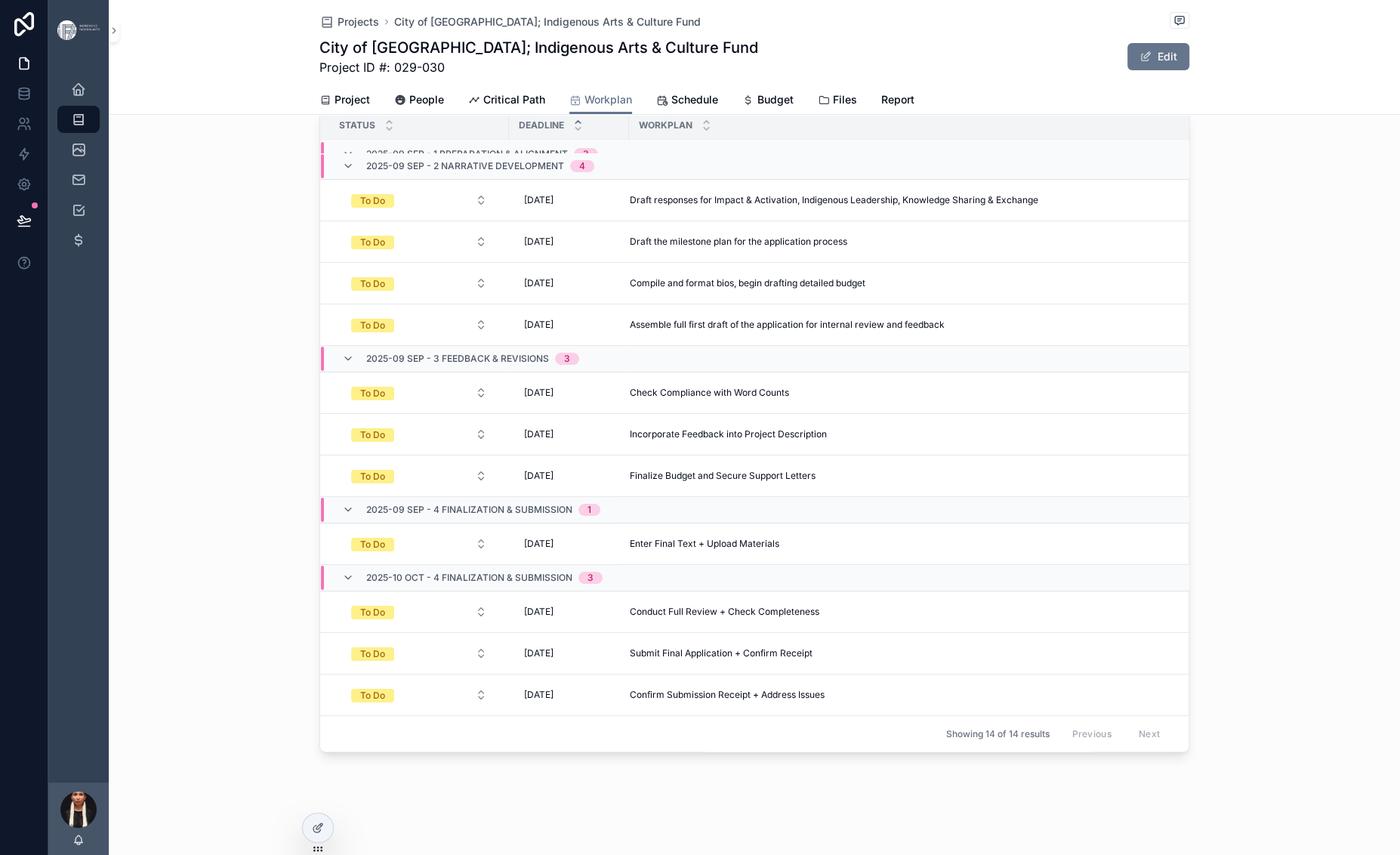
scroll to position [186, 0]
click at [1113, 668] on span "Delete" at bounding box center [1099, 674] width 28 height 12
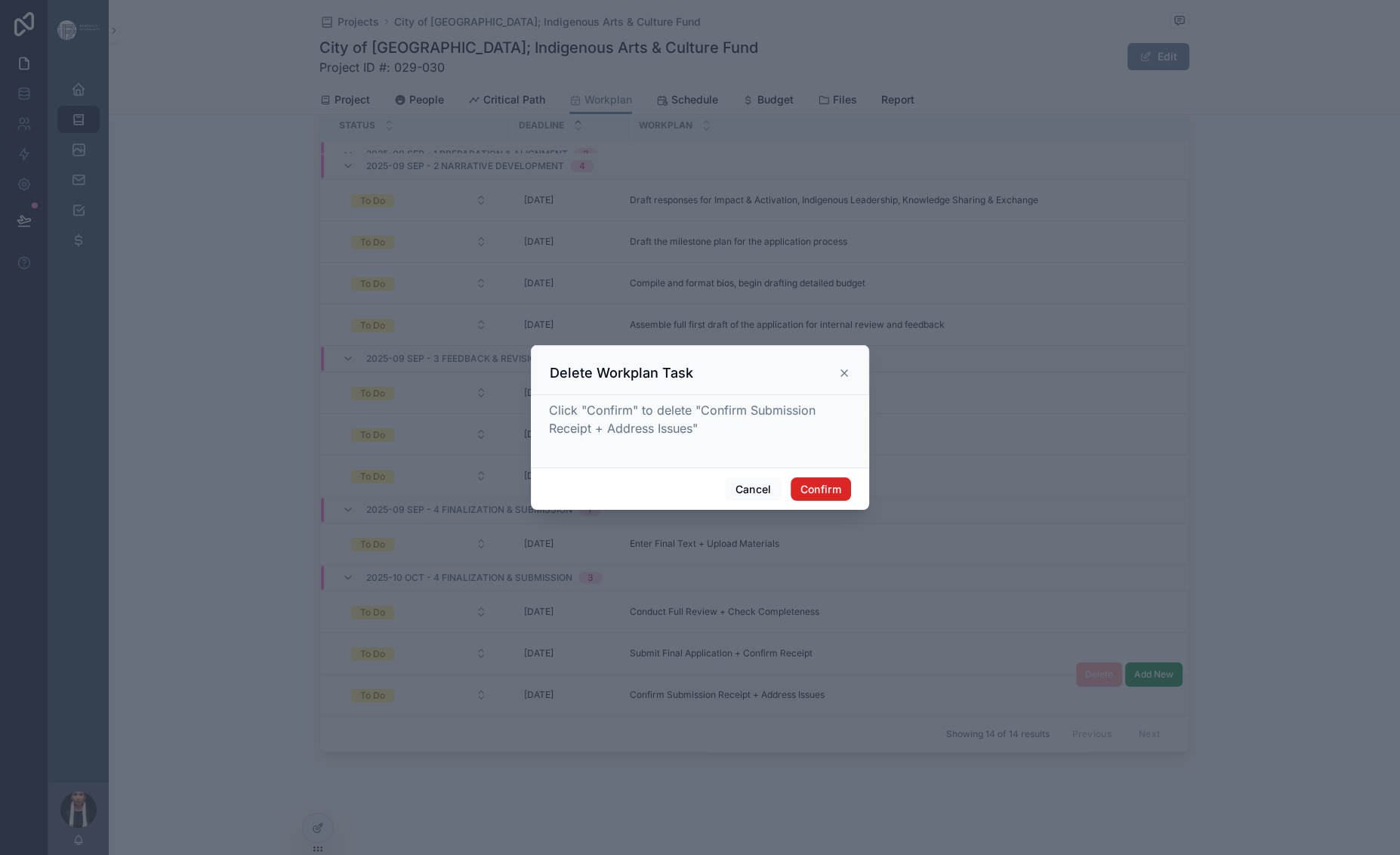
click at [851, 502] on button "Confirm" at bounding box center [820, 489] width 60 height 24
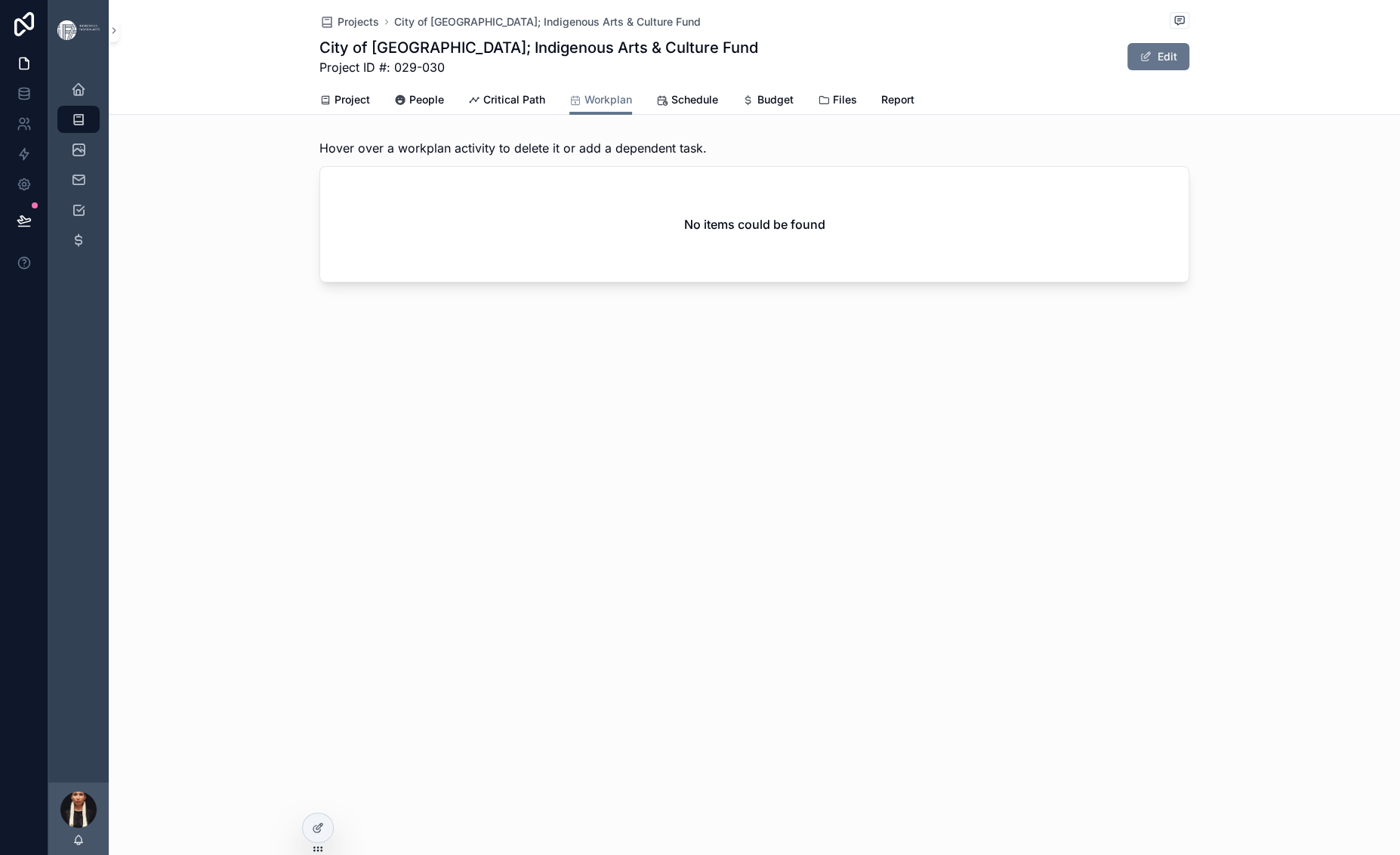
scroll to position [0, 0]
click at [483, 107] on span "Critical Path" at bounding box center [514, 100] width 62 height 15
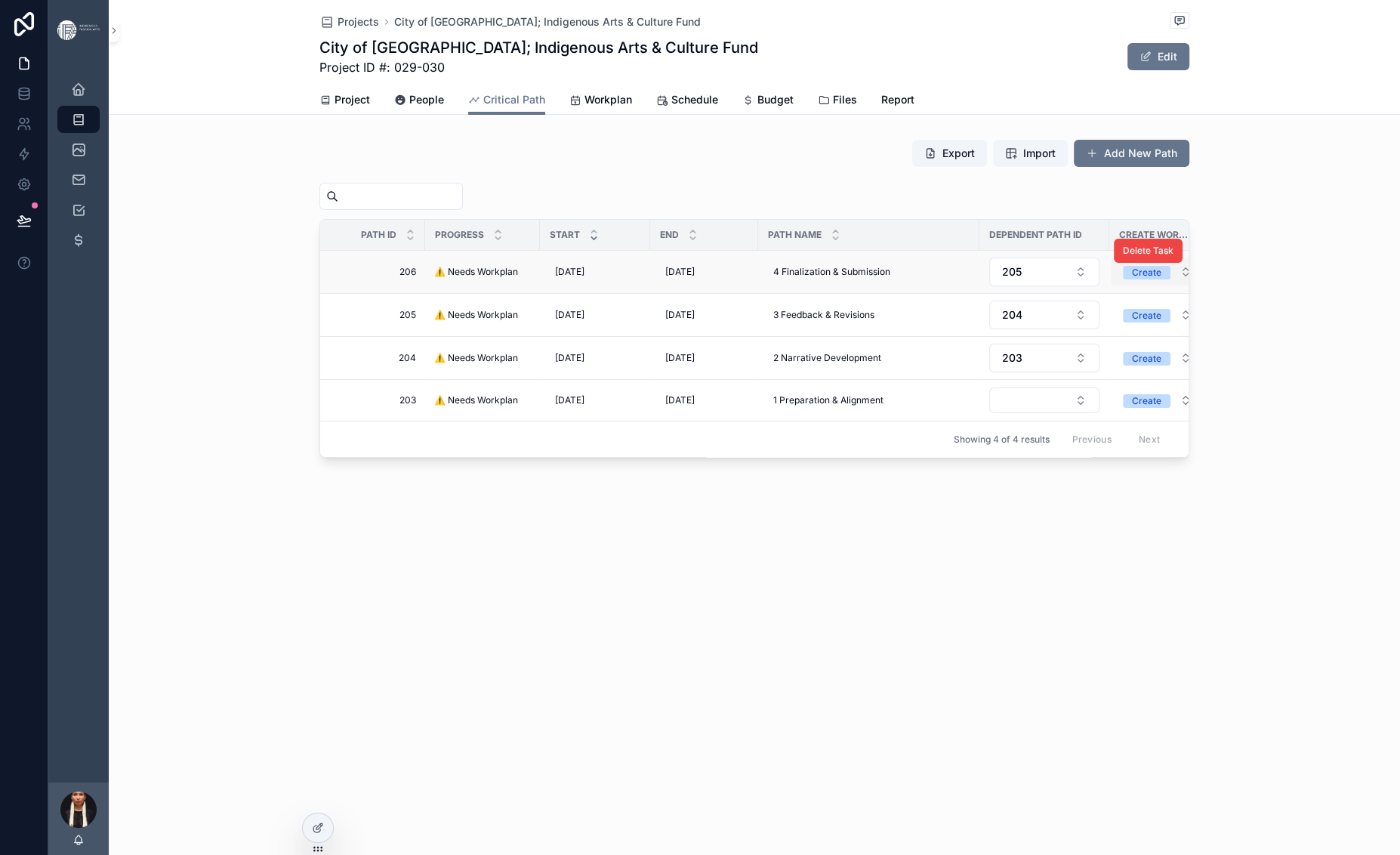
click at [1164, 286] on button "Create" at bounding box center [1157, 272] width 93 height 27
click at [1088, 512] on span "Hide" at bounding box center [1069, 505] width 38 height 14
click at [1151, 328] on button "Create" at bounding box center [1157, 315] width 93 height 27
click at [1088, 574] on span "Hide" at bounding box center [1069, 567] width 38 height 14
click at [1138, 372] on button "Create" at bounding box center [1157, 358] width 93 height 27
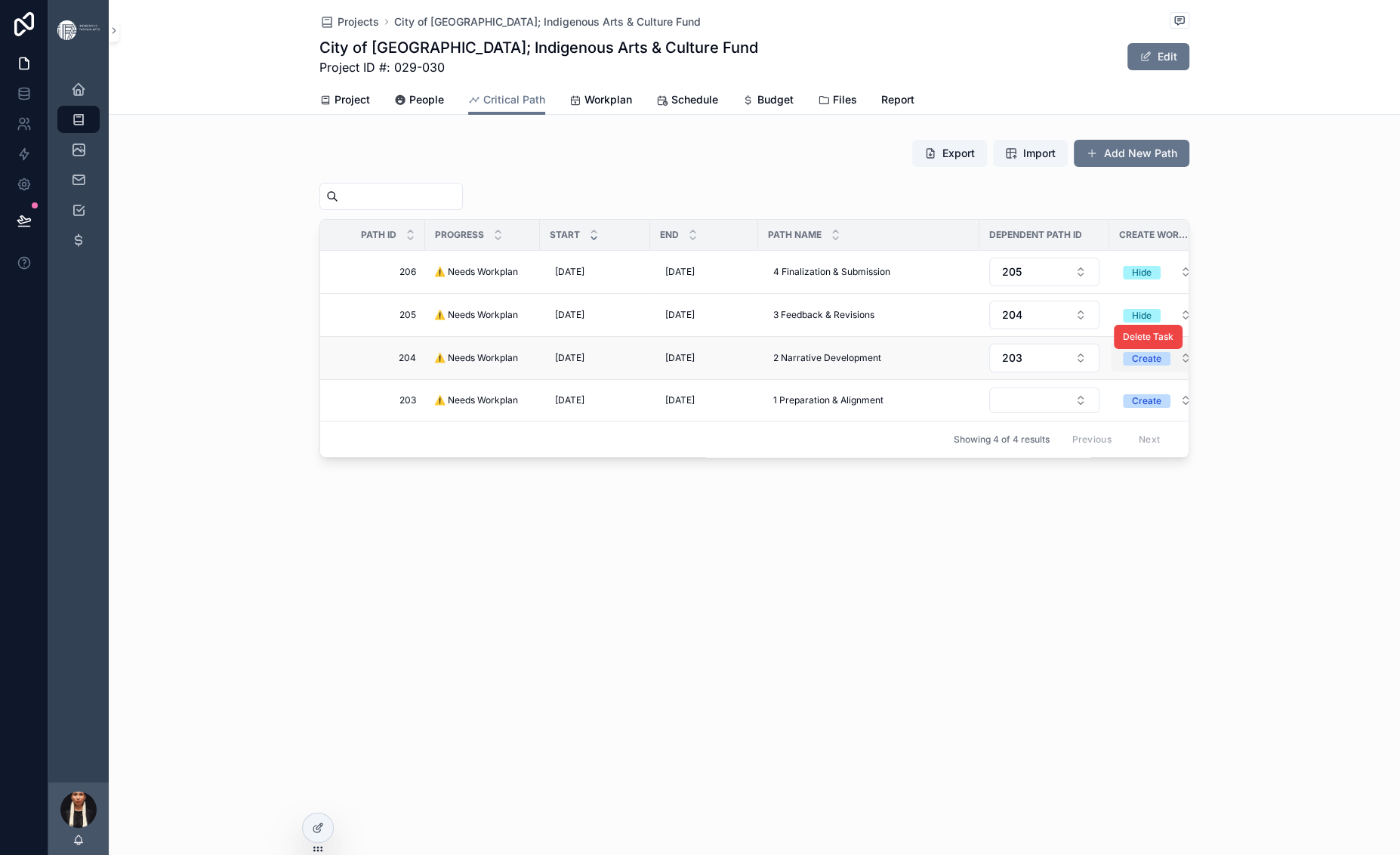
click at [1136, 372] on button "Create" at bounding box center [1157, 358] width 93 height 27
click at [1088, 635] on span "Hide" at bounding box center [1069, 629] width 38 height 14
click at [1137, 413] on button "Create" at bounding box center [1157, 401] width 93 height 27
click at [1079, 697] on div "Hide" at bounding box center [1069, 690] width 20 height 14
click at [854, 560] on div "Projects City of Toronto; Indigenous Arts & Culture Fund City of Toronto; Indig…" at bounding box center [754, 280] width 1291 height 560
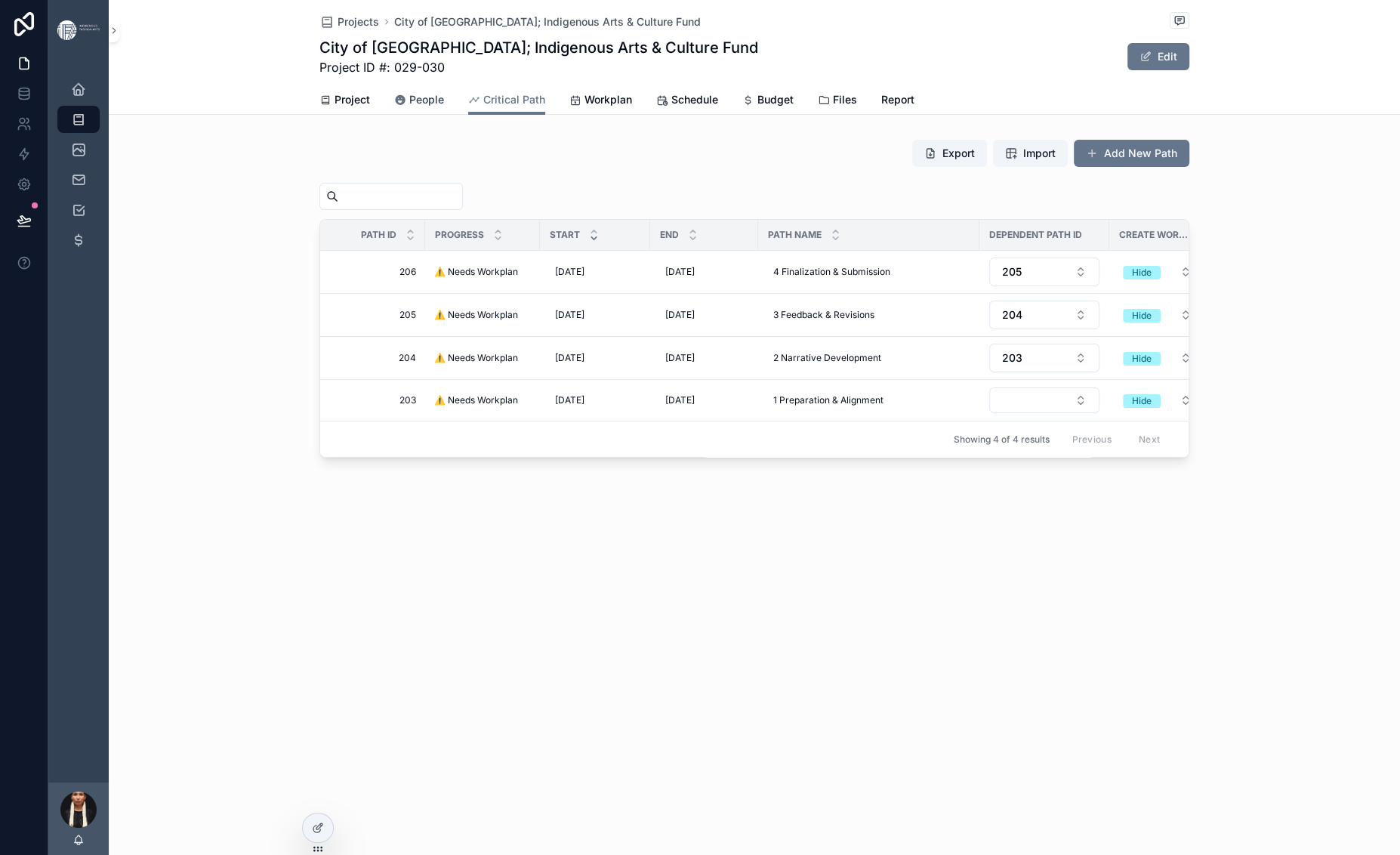
click at [409, 107] on span "People" at bounding box center [426, 100] width 35 height 15
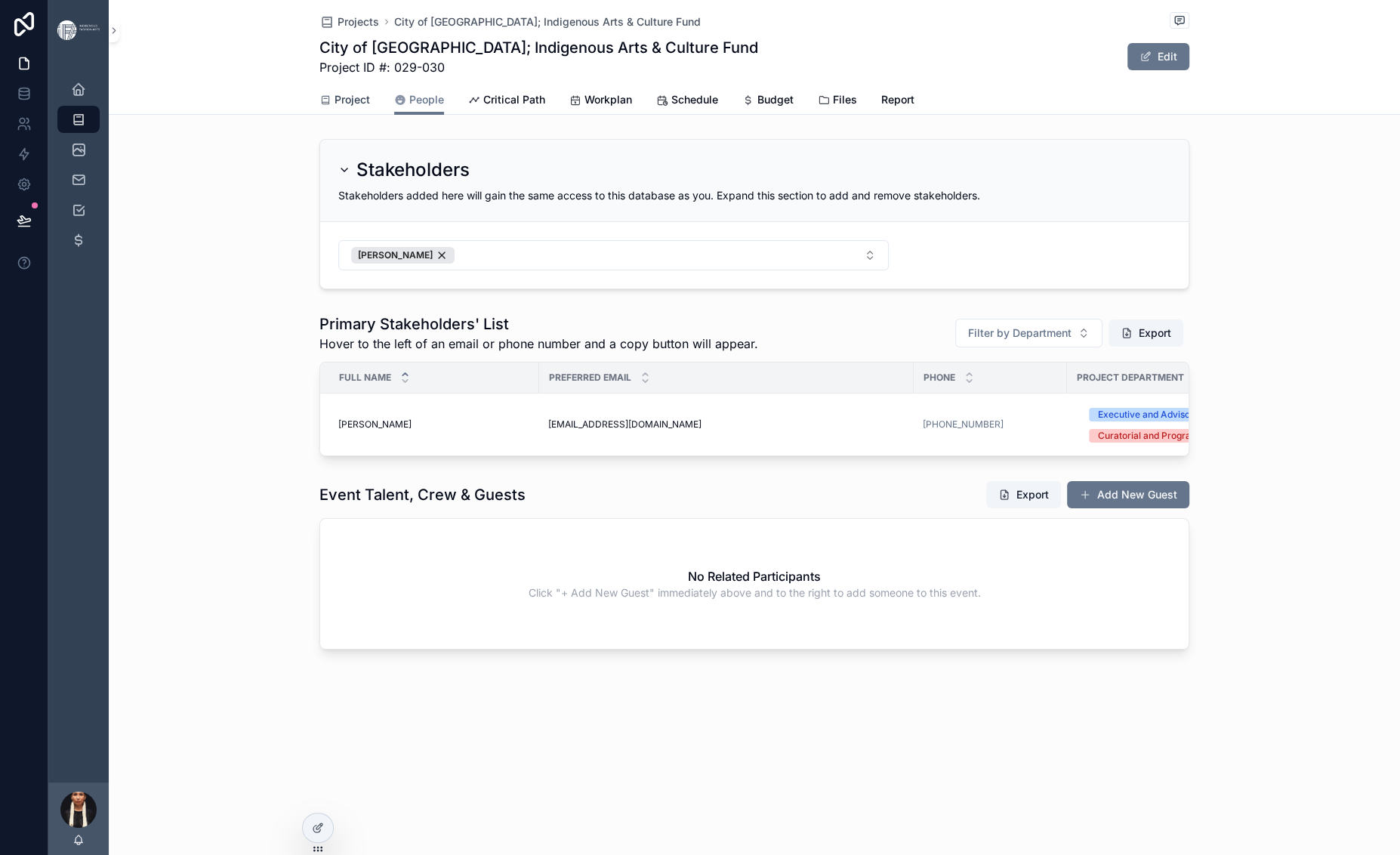
click at [319, 116] on link "Project" at bounding box center [344, 101] width 51 height 30
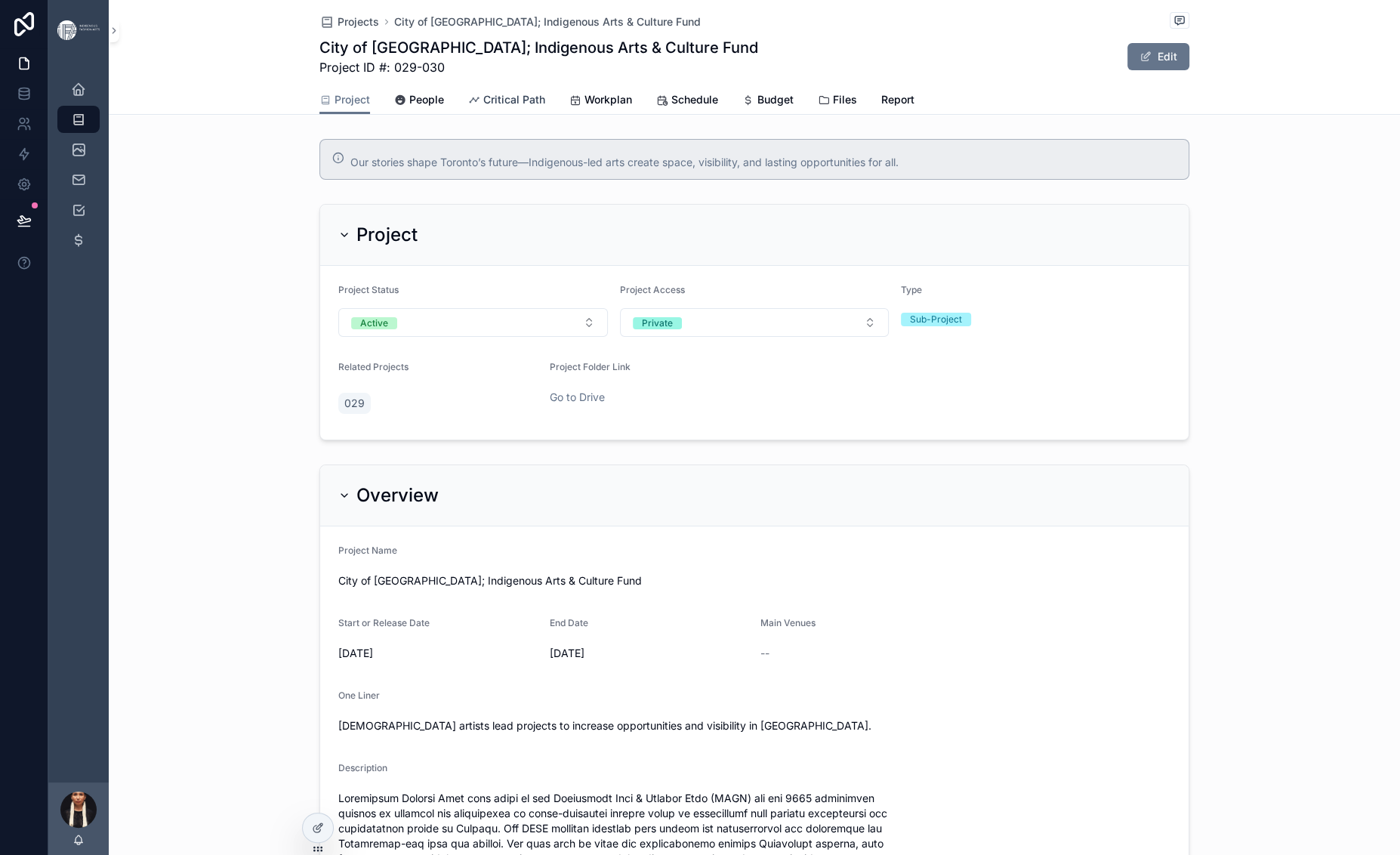
click at [483, 107] on span "Critical Path" at bounding box center [514, 100] width 62 height 15
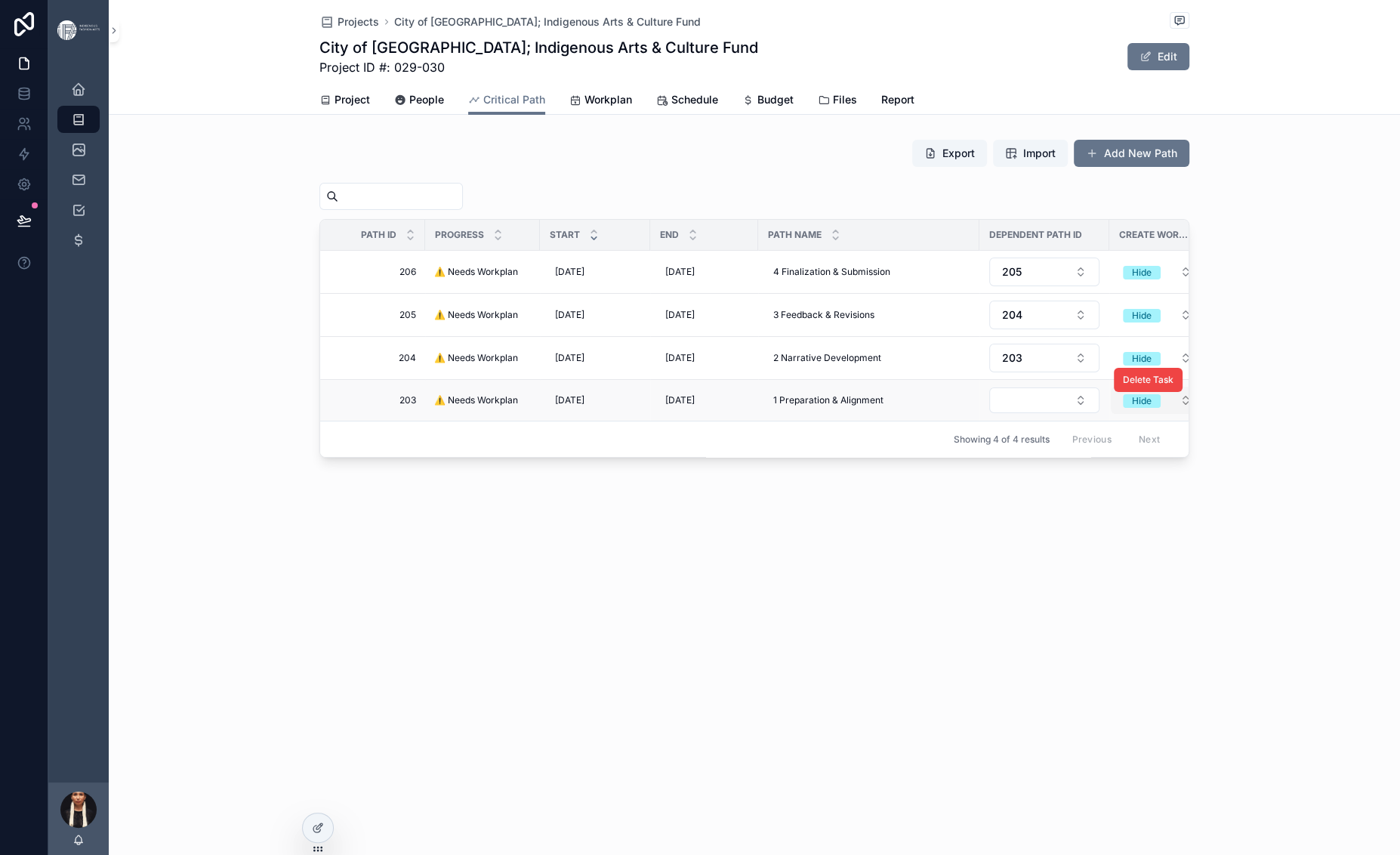
click at [1132, 407] on div "Hide" at bounding box center [1142, 401] width 20 height 14
click at [1088, 674] on div "Create" at bounding box center [1073, 667] width 30 height 14
click at [1132, 366] on div "Hide" at bounding box center [1142, 359] width 20 height 14
click at [1088, 613] on div "Create" at bounding box center [1073, 606] width 30 height 14
click at [434, 406] on span "⚠️ Needs Workplan" at bounding box center [476, 401] width 84 height 12
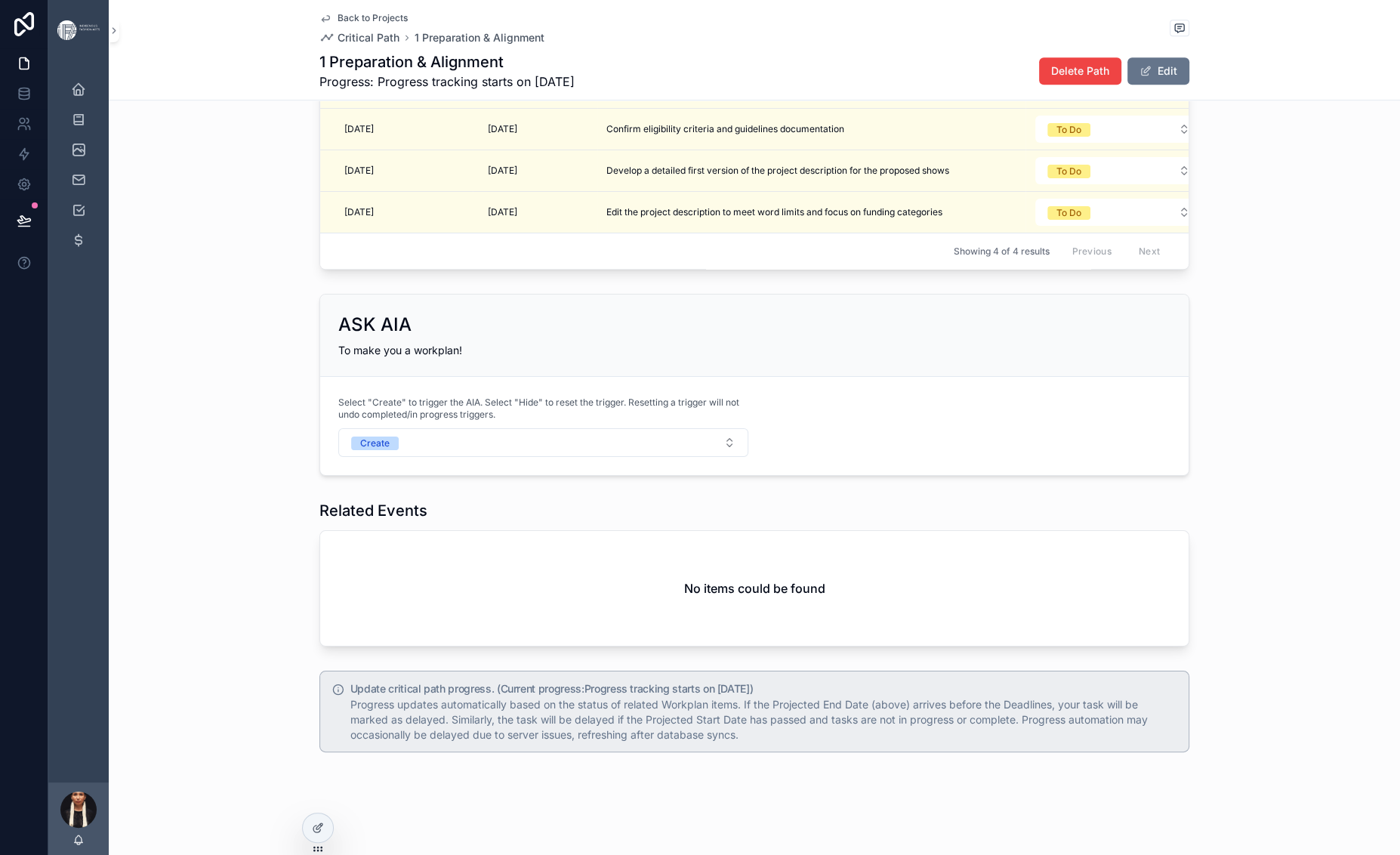
scroll to position [1651, 0]
click at [607, 93] on span "Draft the organization description detailing mission and vision" at bounding box center [737, 87] width 262 height 12
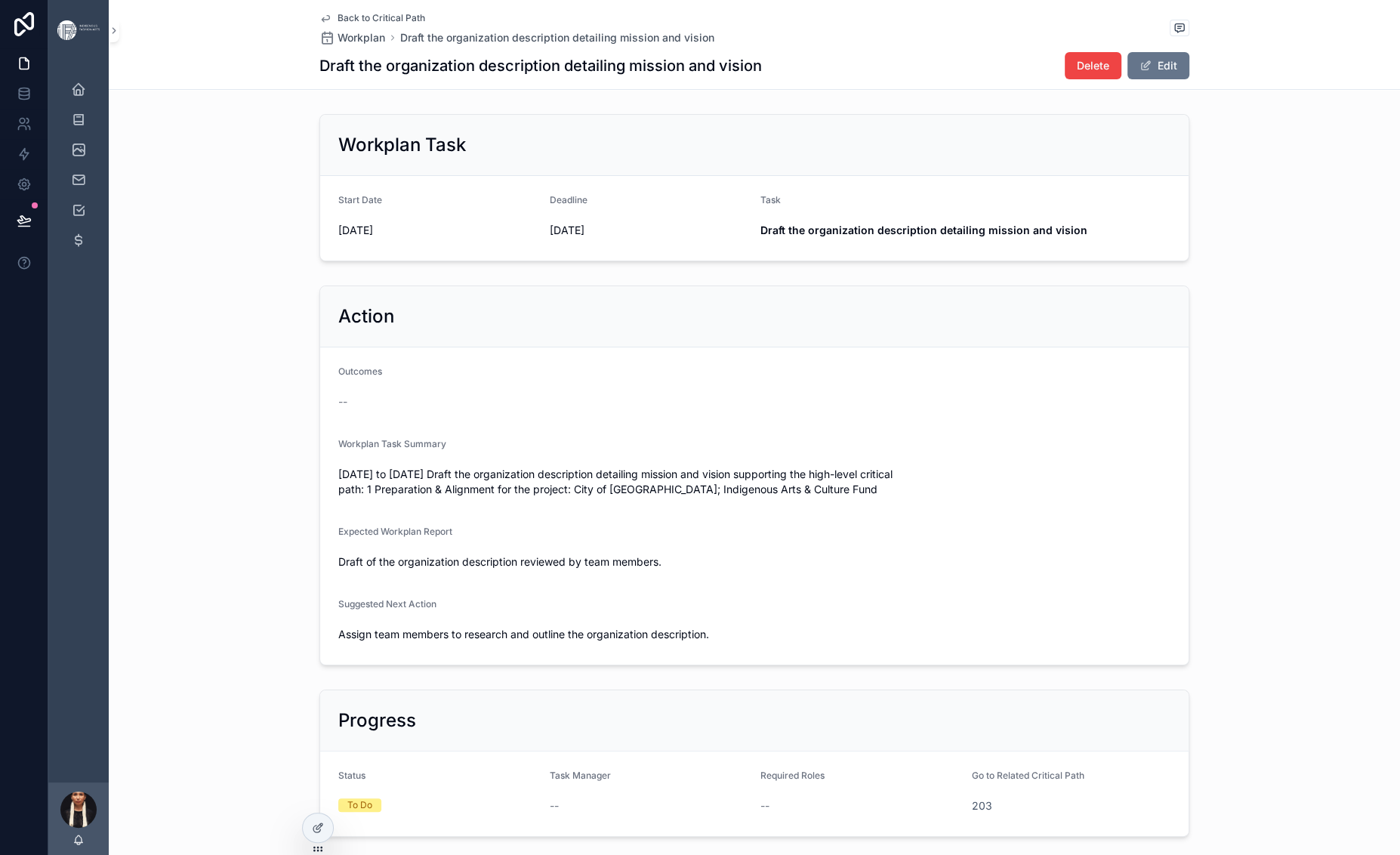
click at [319, 22] on link "Back to Critical Path" at bounding box center [372, 18] width 106 height 12
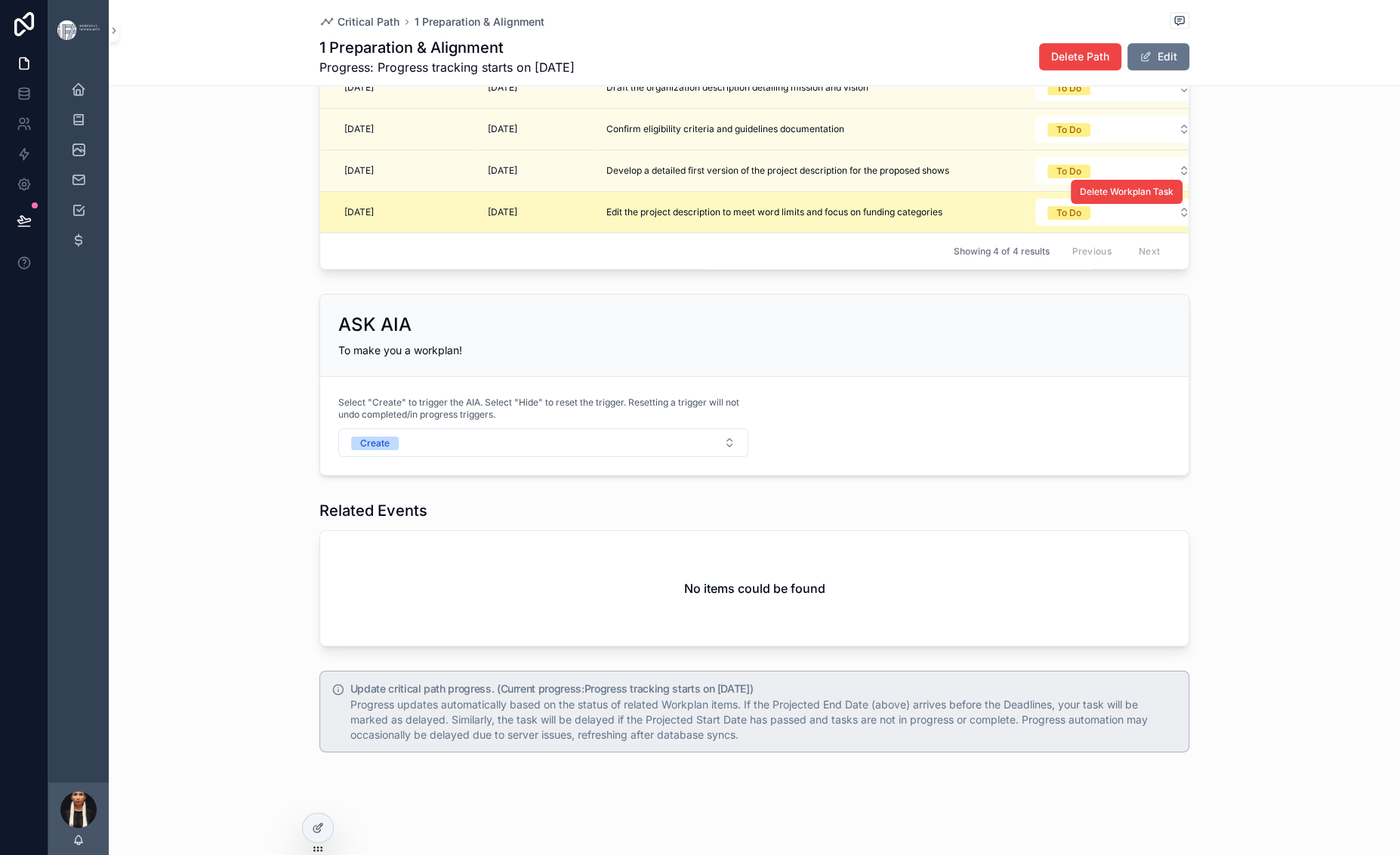
scroll to position [1680, 0]
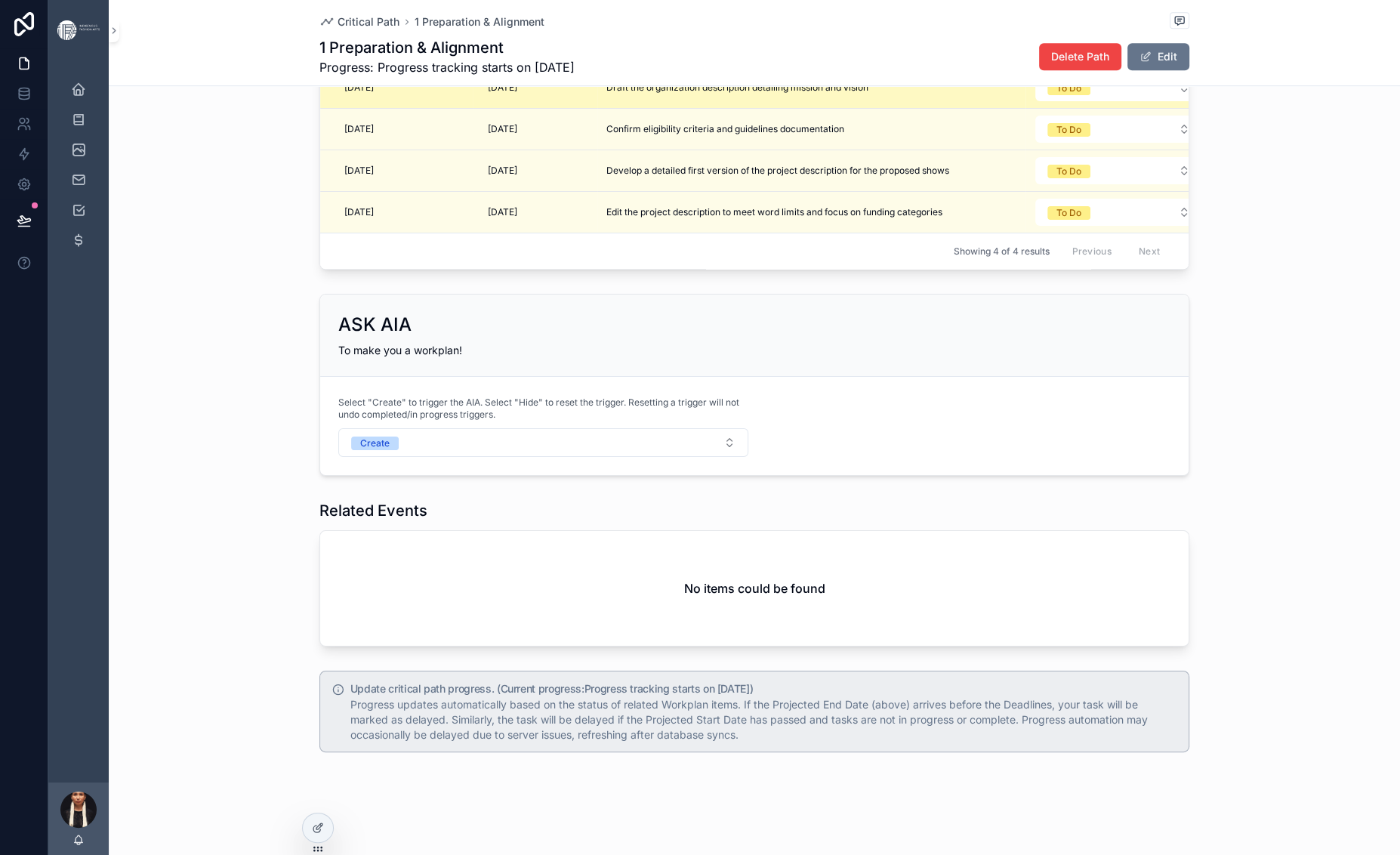
click at [607, 93] on span "Draft the organization description detailing mission and vision" at bounding box center [737, 87] width 262 height 12
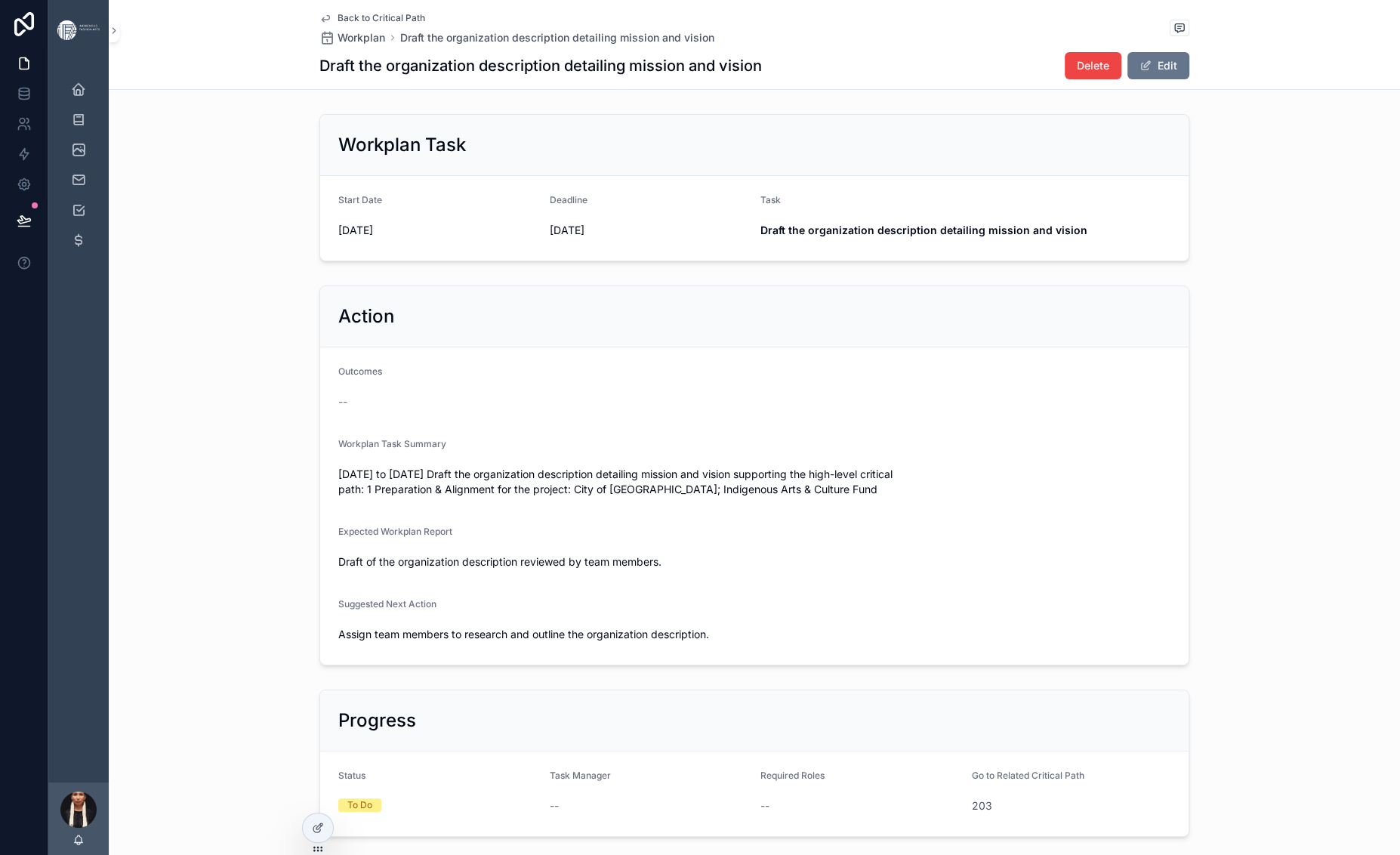
click at [319, 24] on icon "scrollable content" at bounding box center [325, 18] width 12 height 12
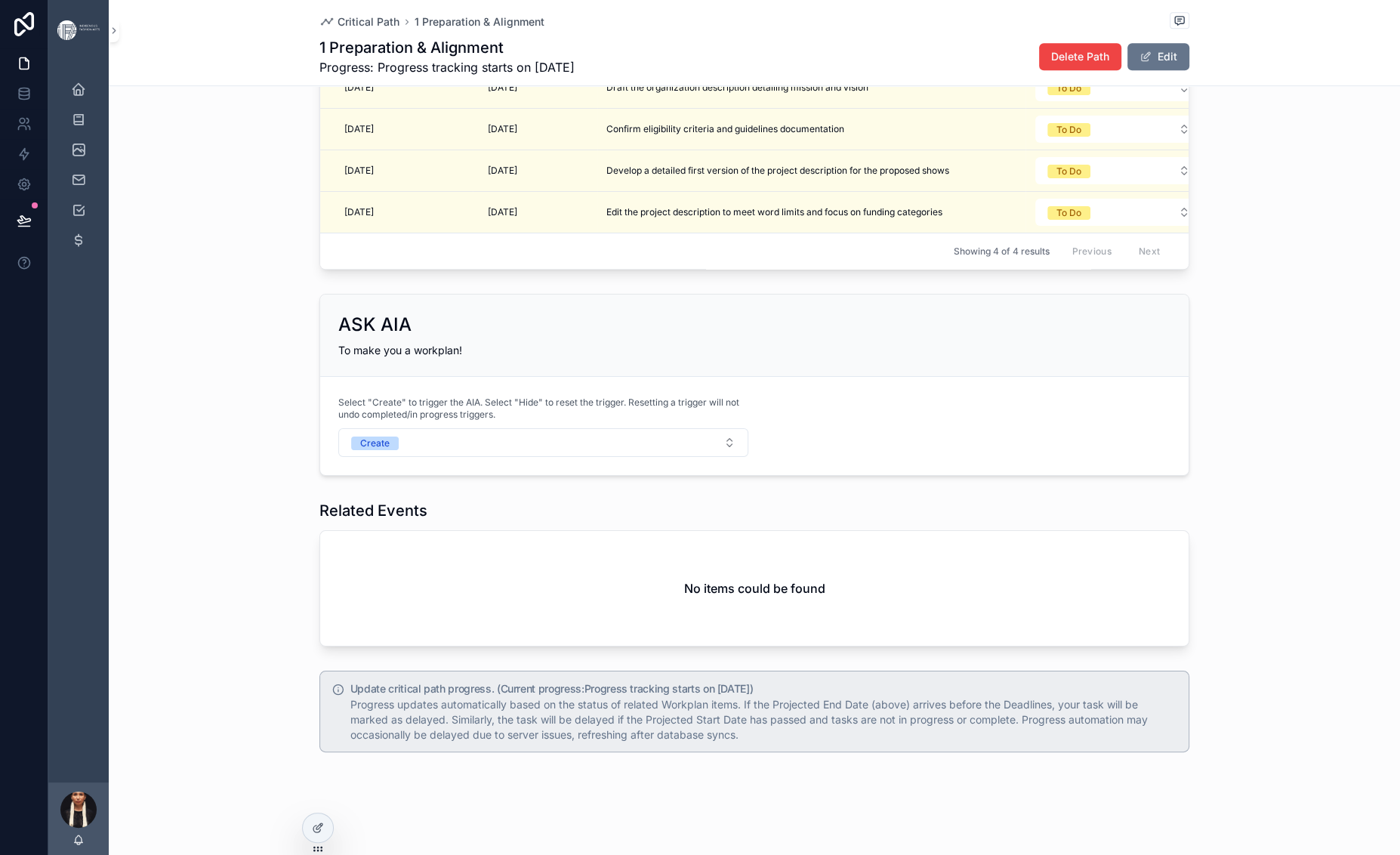
scroll to position [1632, 0]
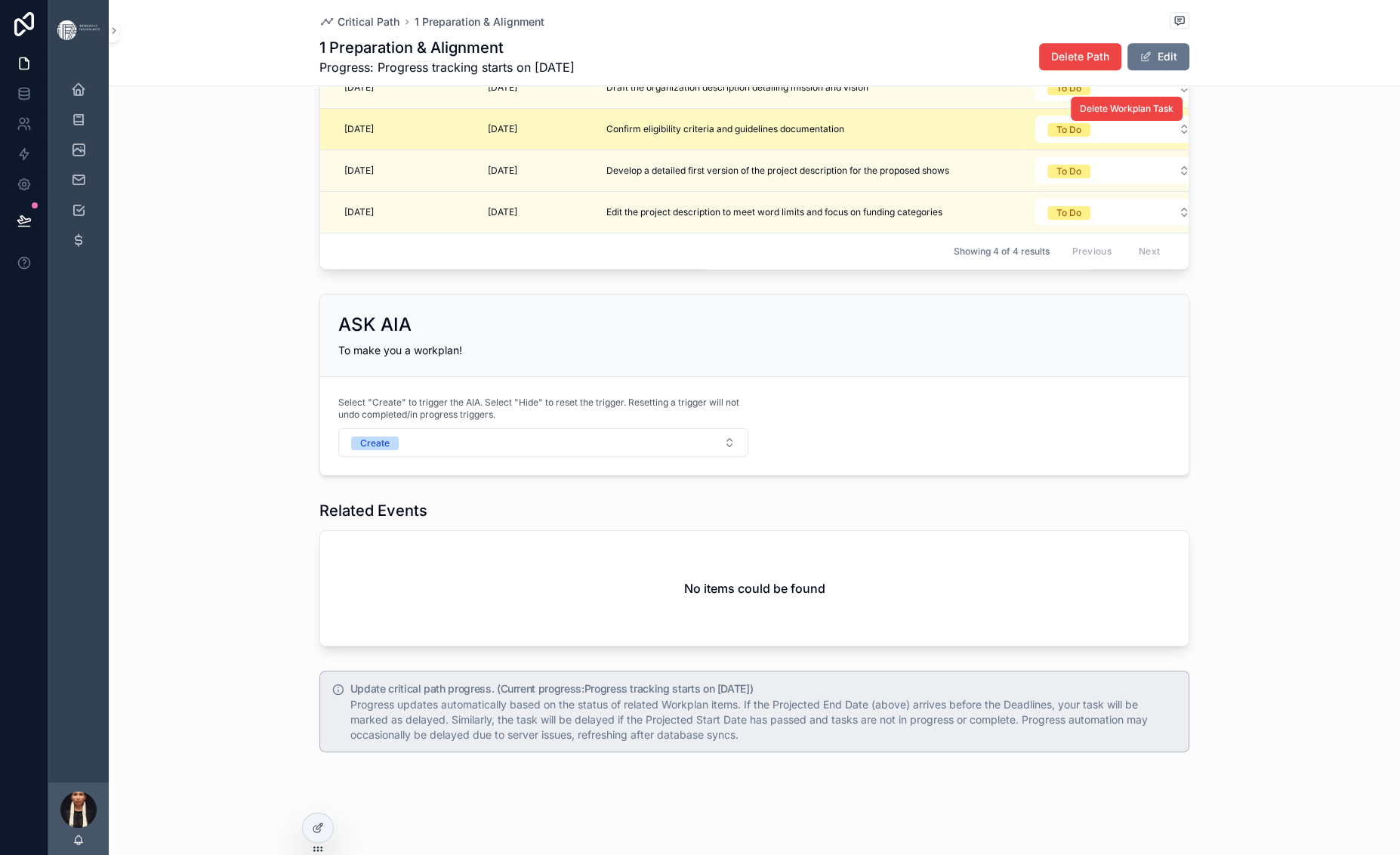
click at [607, 135] on span "Confirm eligibility criteria and guidelines documentation" at bounding box center [725, 129] width 238 height 12
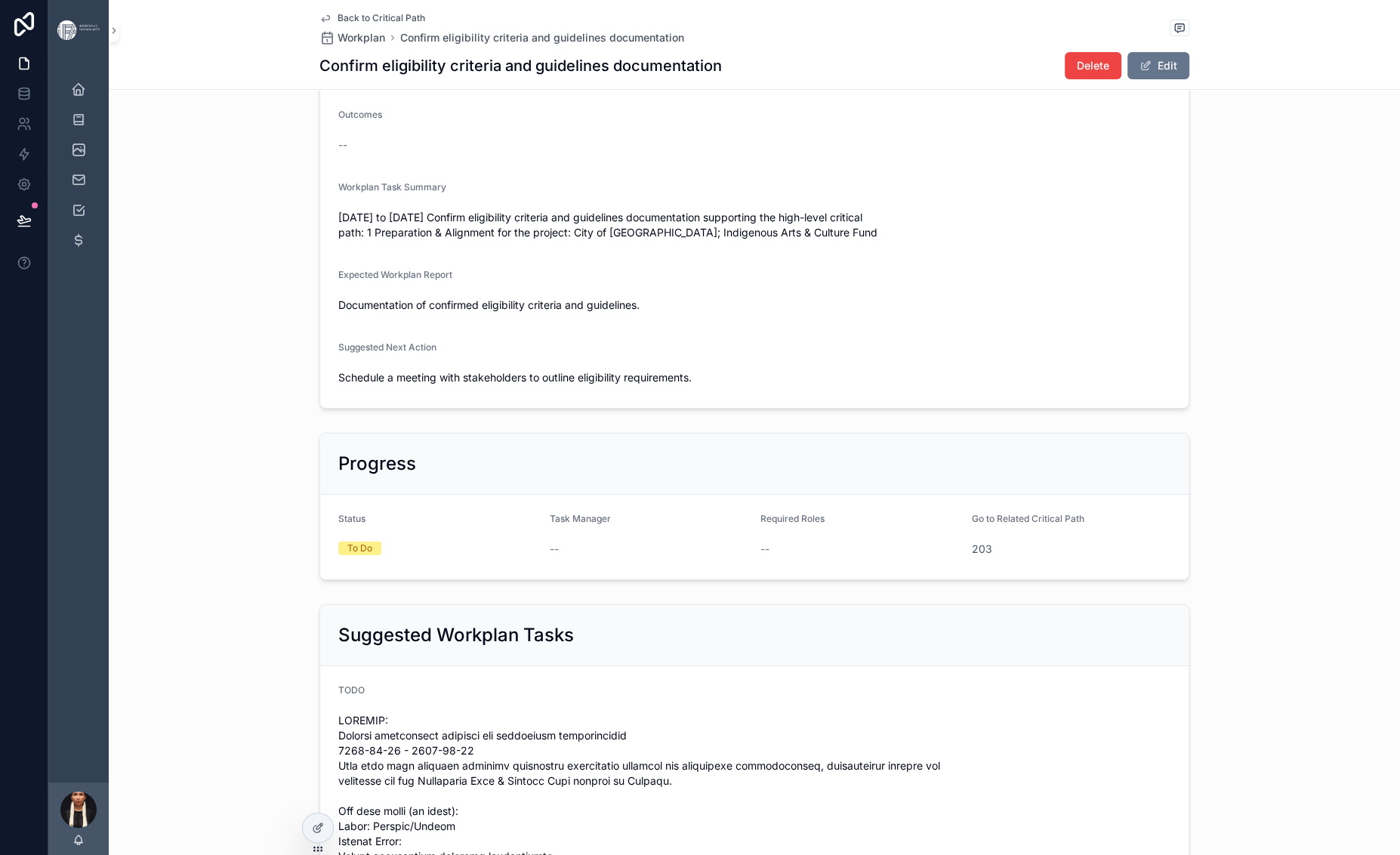
scroll to position [273, 0]
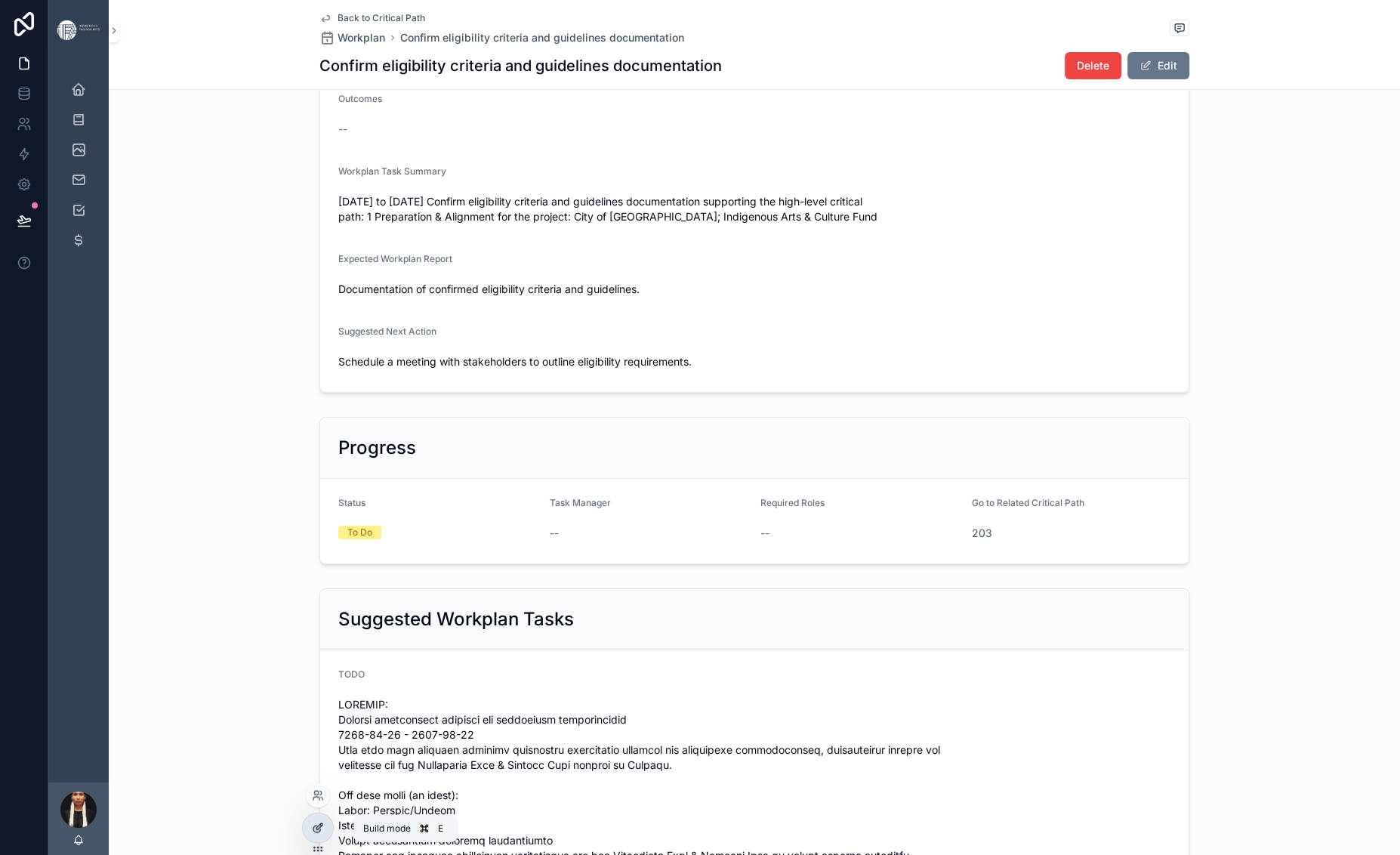
click at [324, 834] on icon at bounding box center [318, 828] width 12 height 12
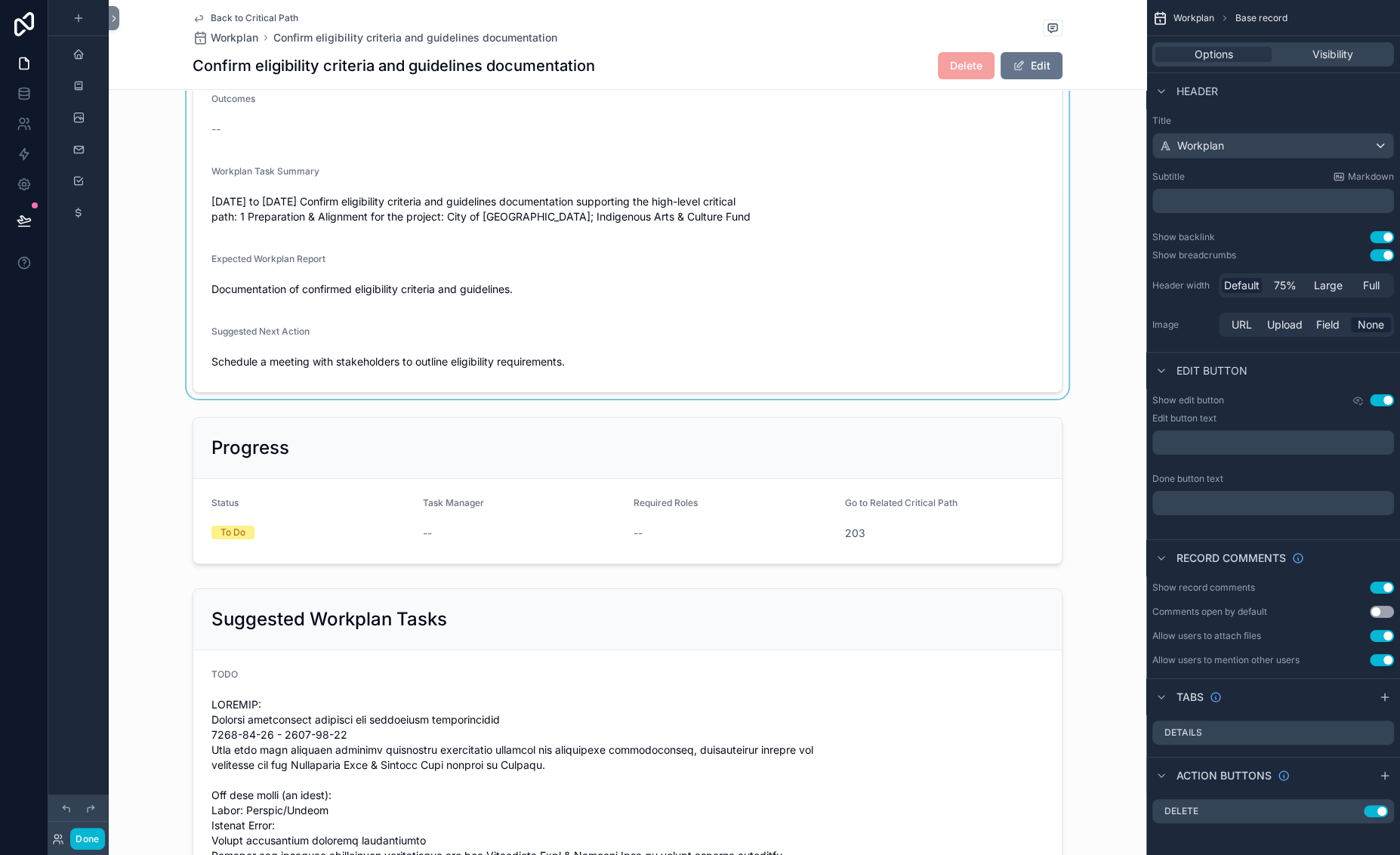
click at [337, 341] on div "scrollable content" at bounding box center [627, 203] width 1037 height 392
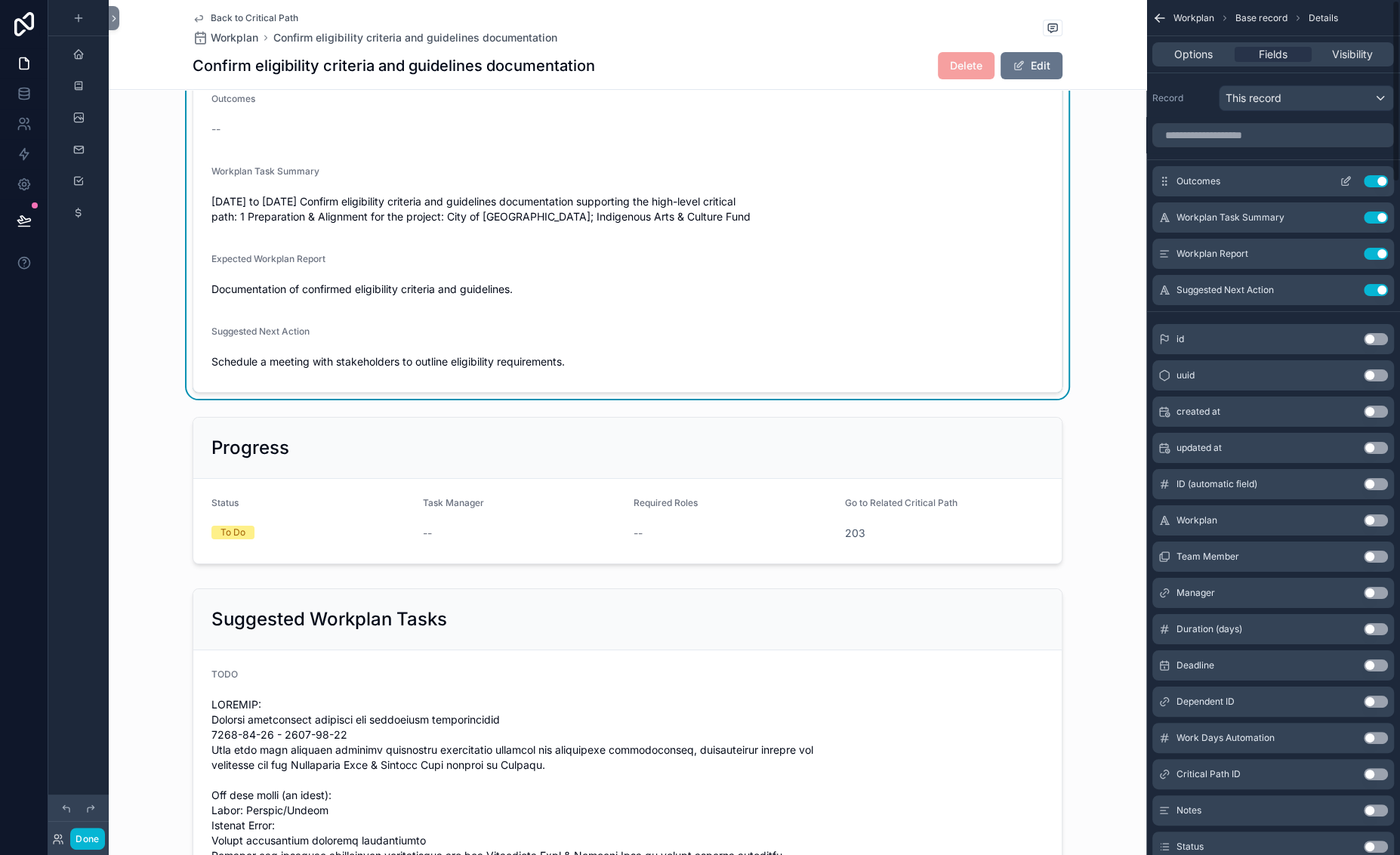
click at [1267, 187] on button "Use setting" at bounding box center [1376, 181] width 24 height 12
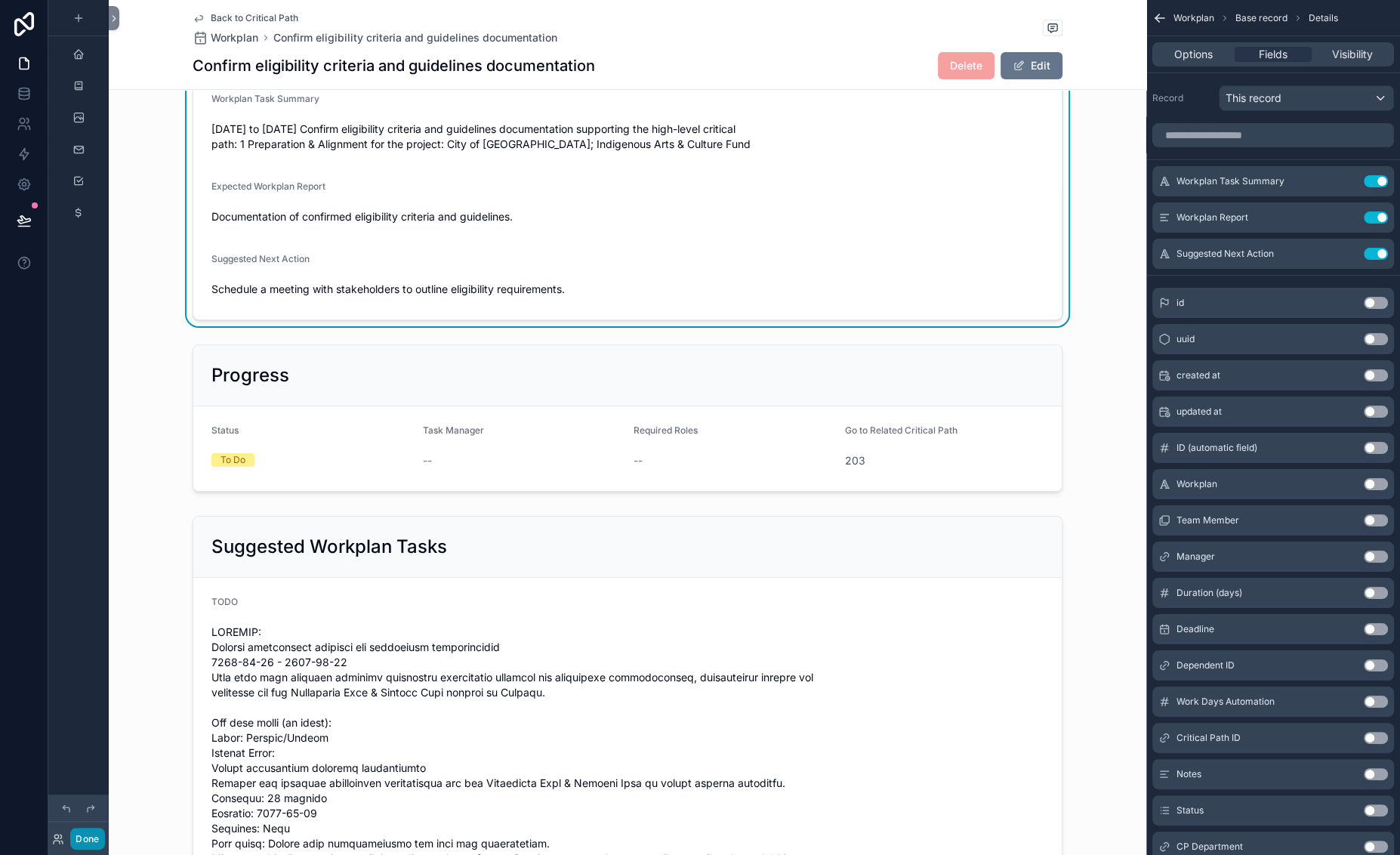
click at [104, 829] on button "Done" at bounding box center [87, 838] width 34 height 22
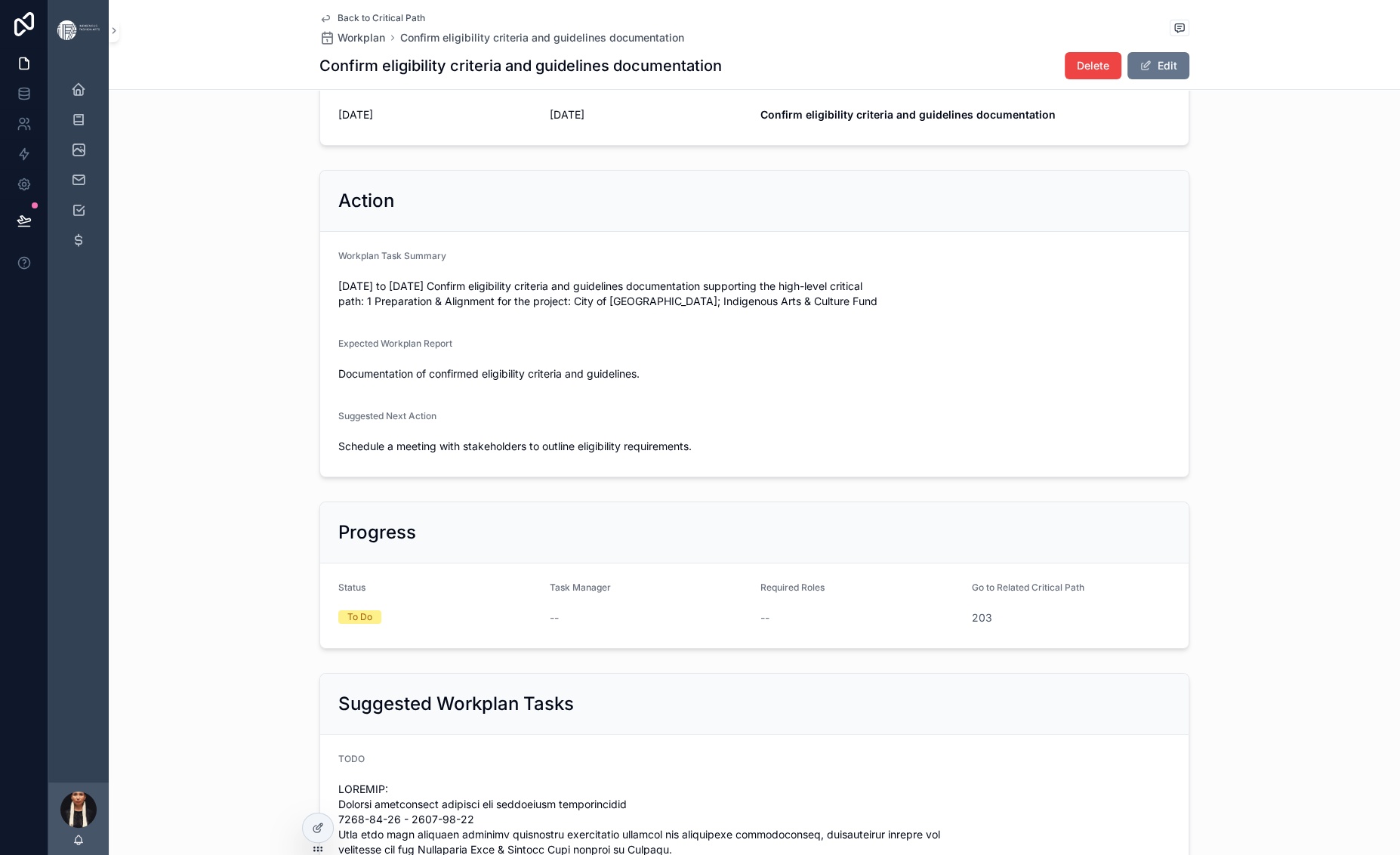
scroll to position [0, 0]
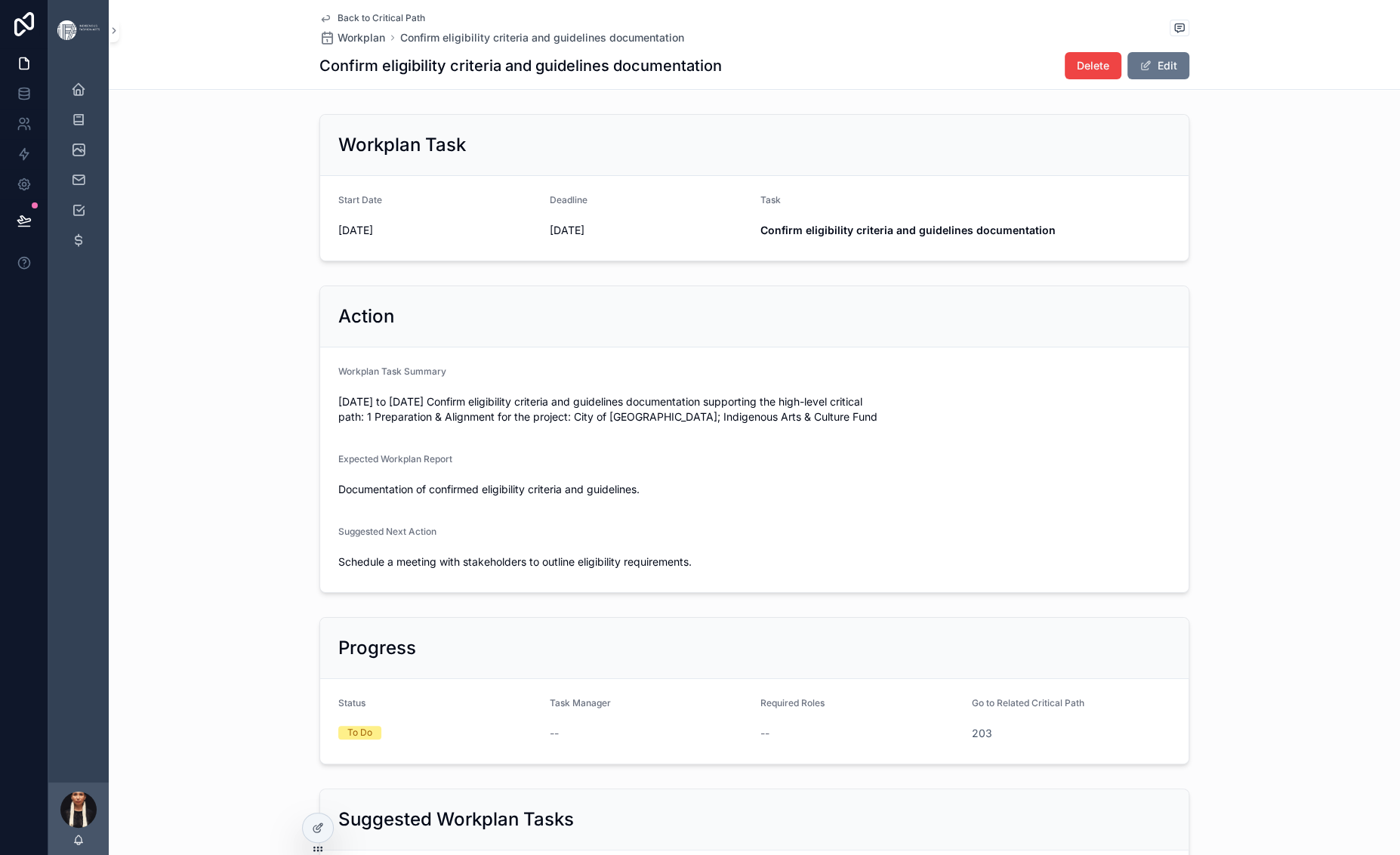
click at [319, 23] on icon "scrollable content" at bounding box center [325, 18] width 12 height 12
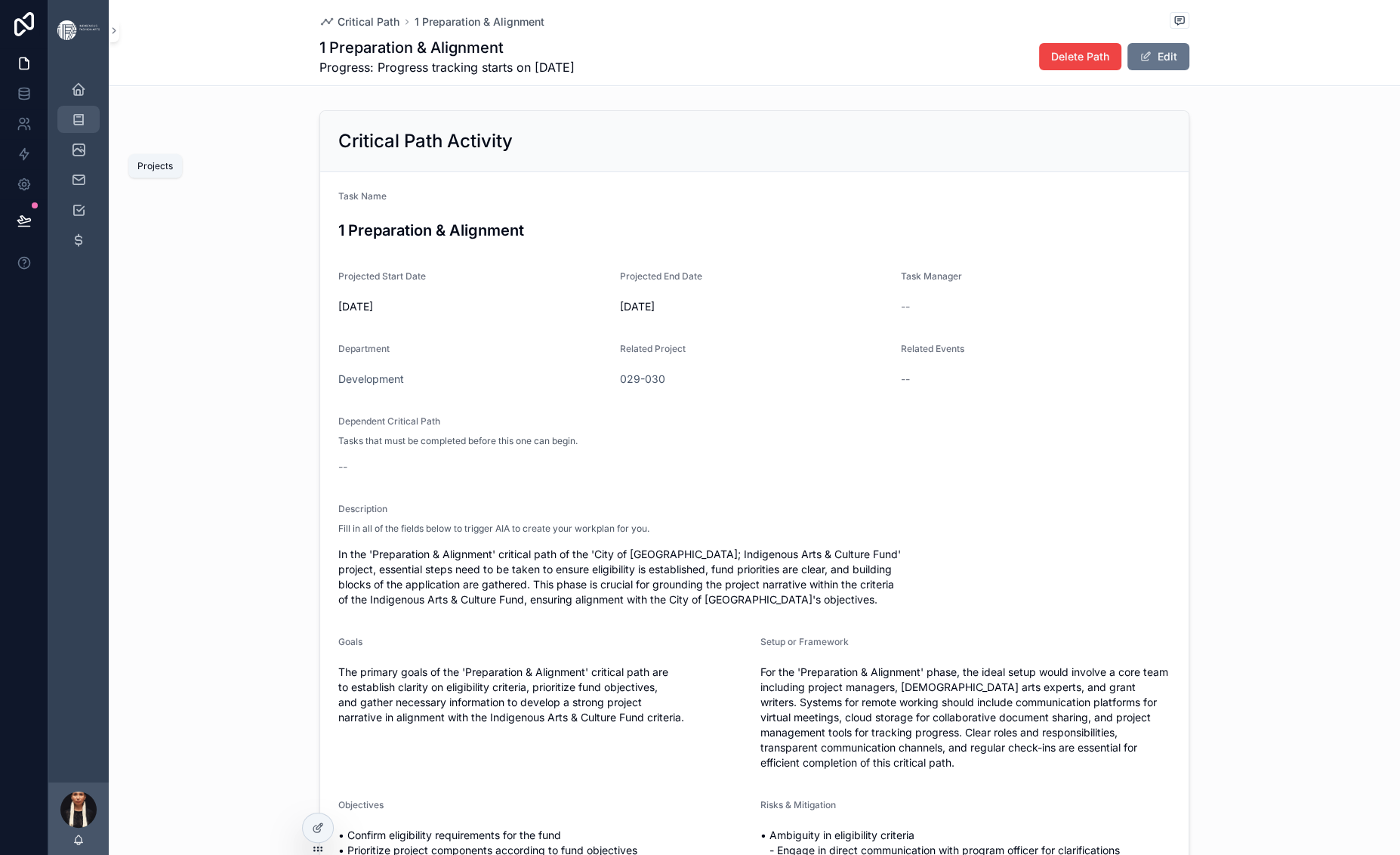
click at [86, 127] on icon "scrollable content" at bounding box center [78, 119] width 15 height 15
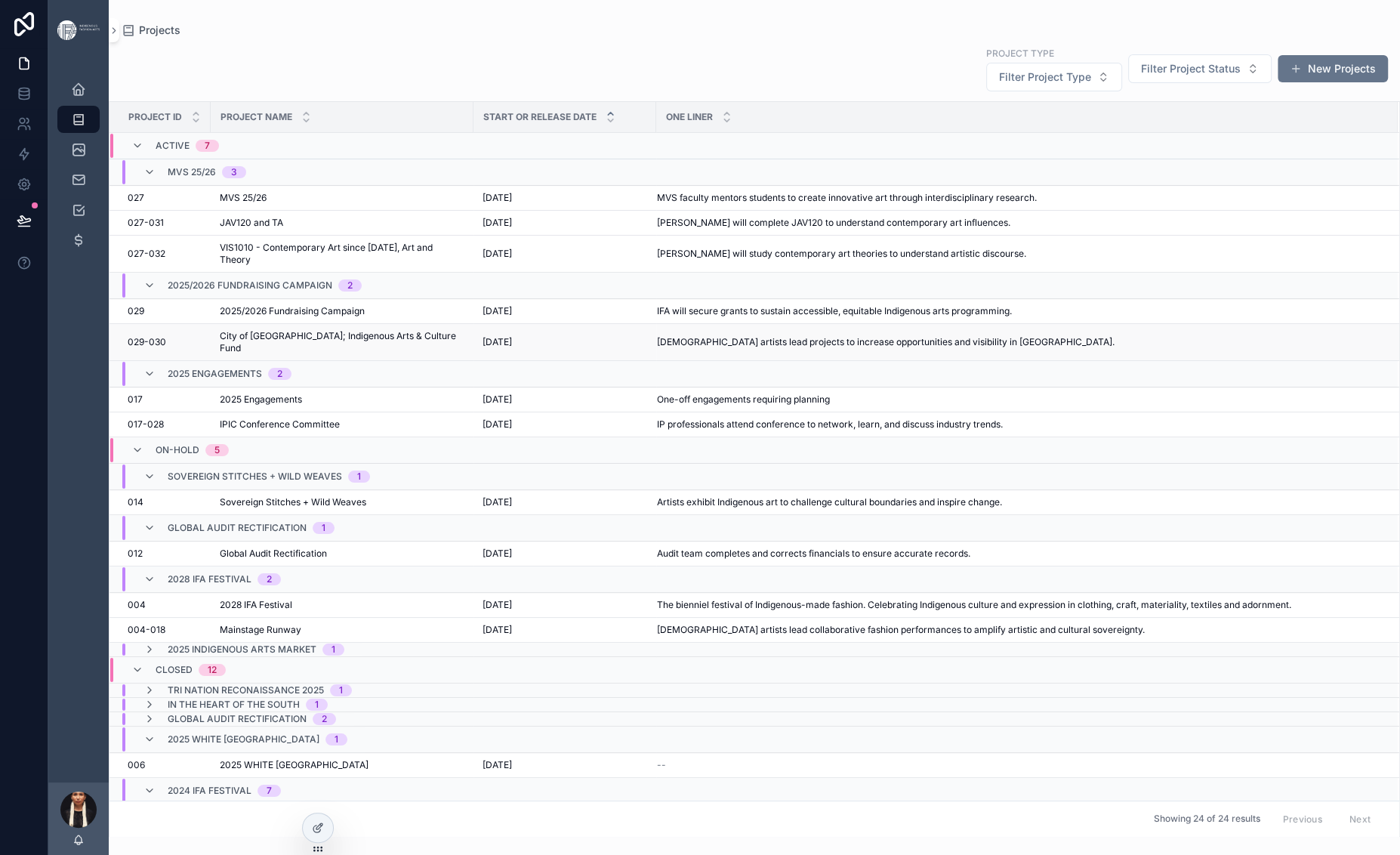
click at [370, 354] on span "City of [GEOGRAPHIC_DATA]; Indigenous Arts & Culture Fund" at bounding box center [342, 342] width 245 height 24
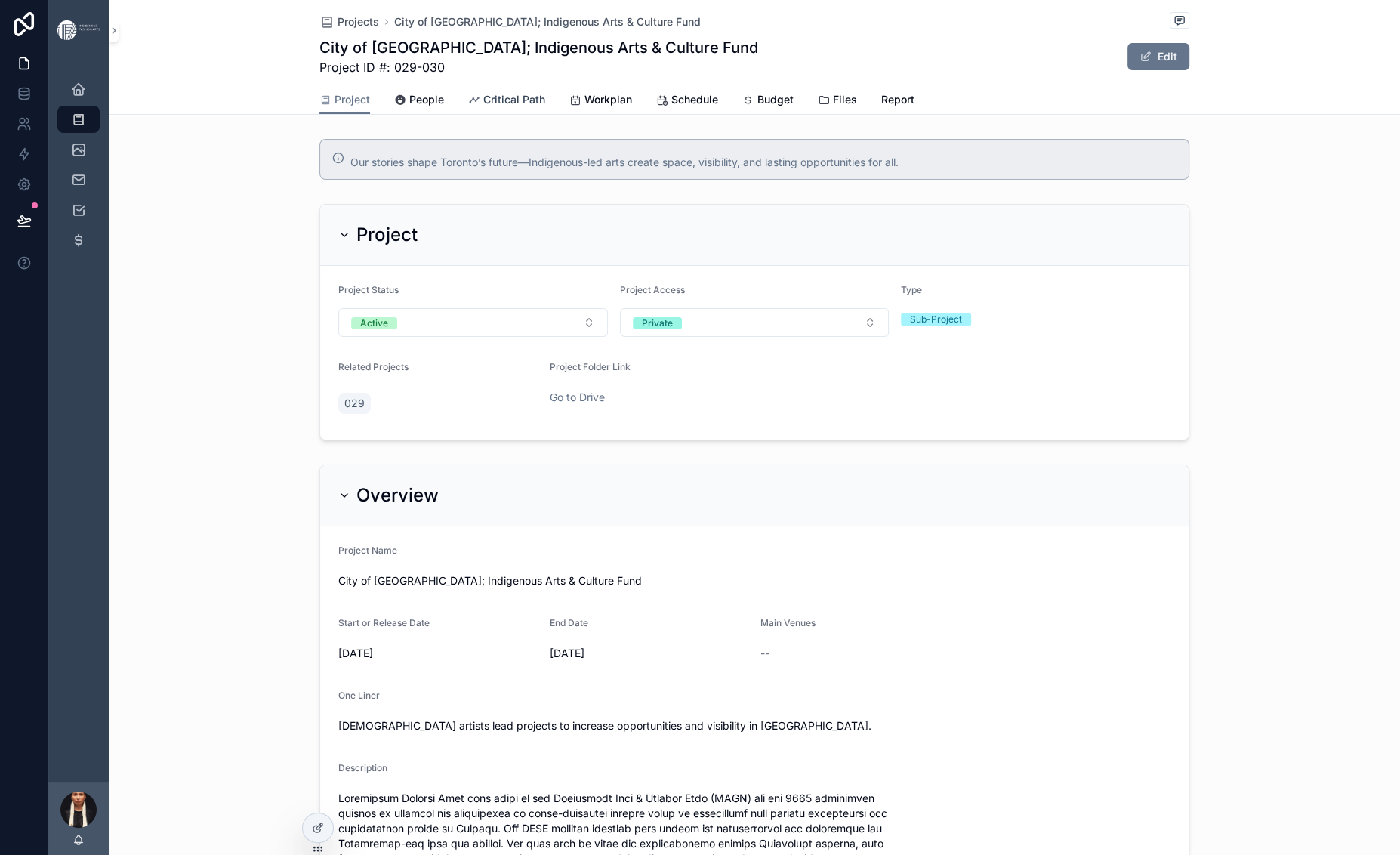
click at [483, 107] on span "Critical Path" at bounding box center [514, 100] width 62 height 15
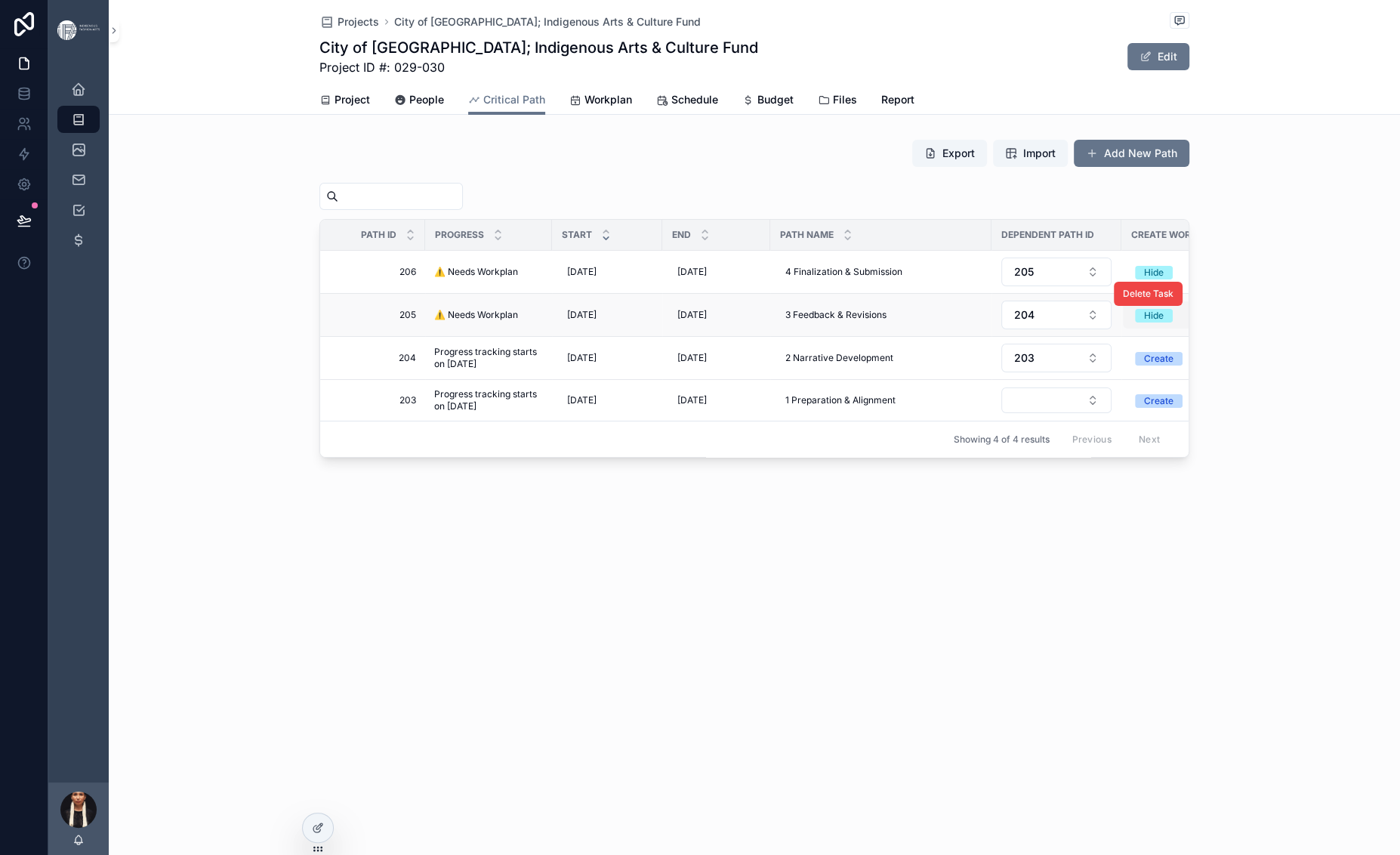
click at [1144, 322] on div "Hide" at bounding box center [1154, 315] width 20 height 14
click at [1088, 551] on div "Create" at bounding box center [1073, 544] width 30 height 14
click at [1130, 286] on button "Hide" at bounding box center [1169, 272] width 93 height 27
click at [1088, 489] on div "Create" at bounding box center [1073, 483] width 30 height 14
click at [603, 173] on div "Export Import Add New Path" at bounding box center [754, 157] width 869 height 35
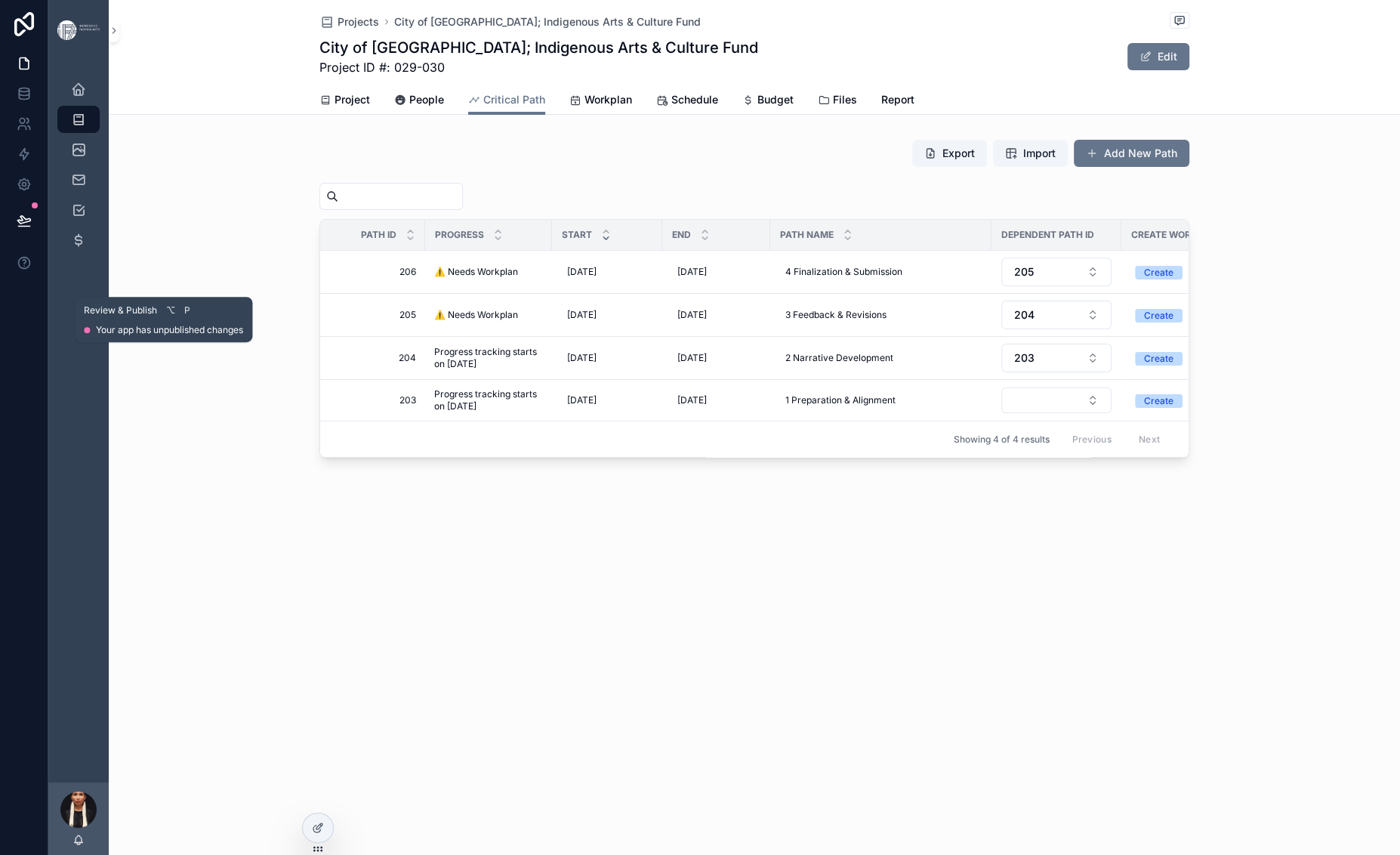
click at [32, 228] on icon at bounding box center [24, 220] width 15 height 15
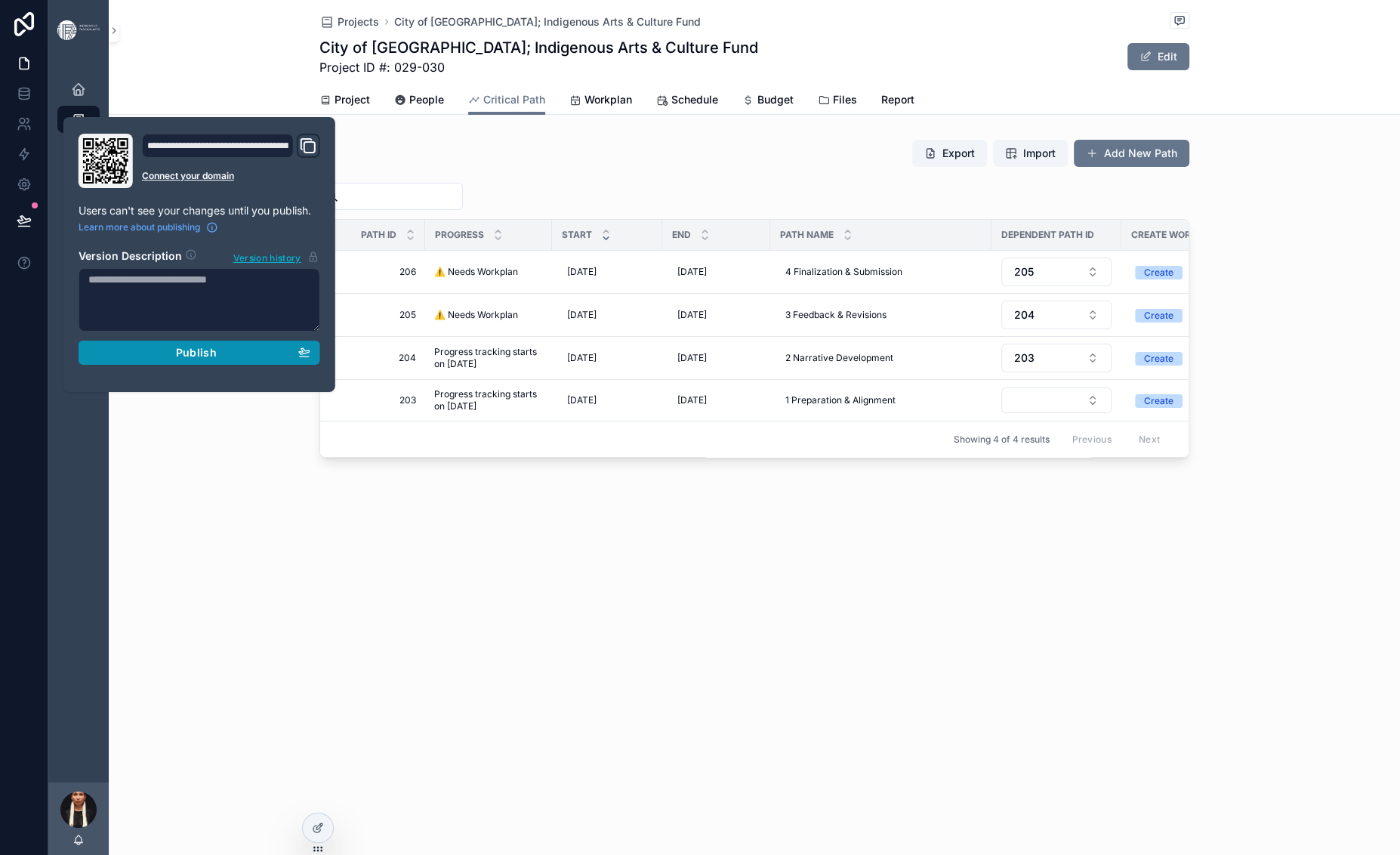
click at [217, 359] on span "Publish" at bounding box center [196, 353] width 41 height 14
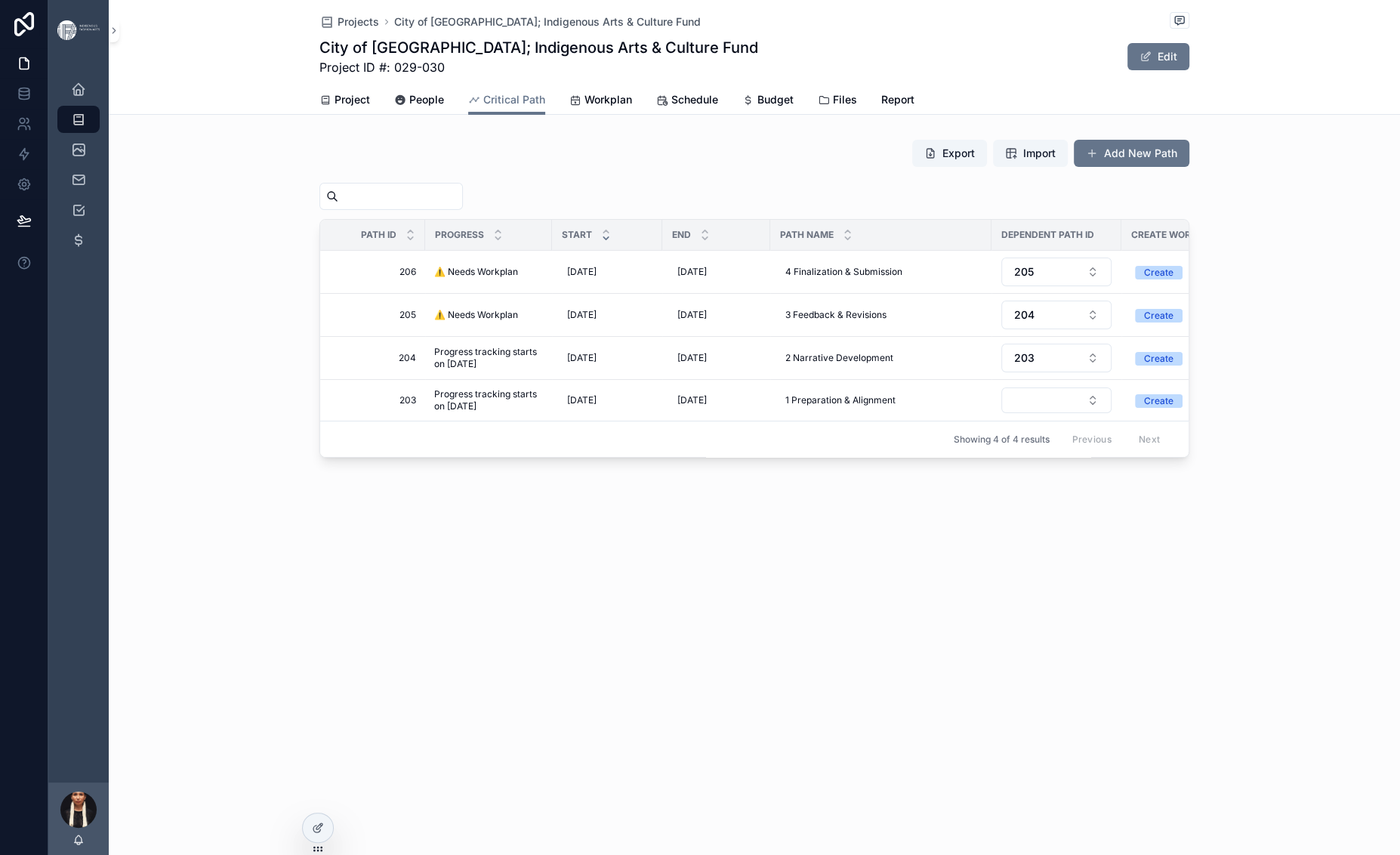
click at [284, 560] on div "Projects City of Toronto; Indigenous Arts & Culture Fund City of Toronto; Indig…" at bounding box center [754, 280] width 1291 height 560
click at [434, 321] on span "⚠️ Needs Workplan" at bounding box center [476, 315] width 84 height 12
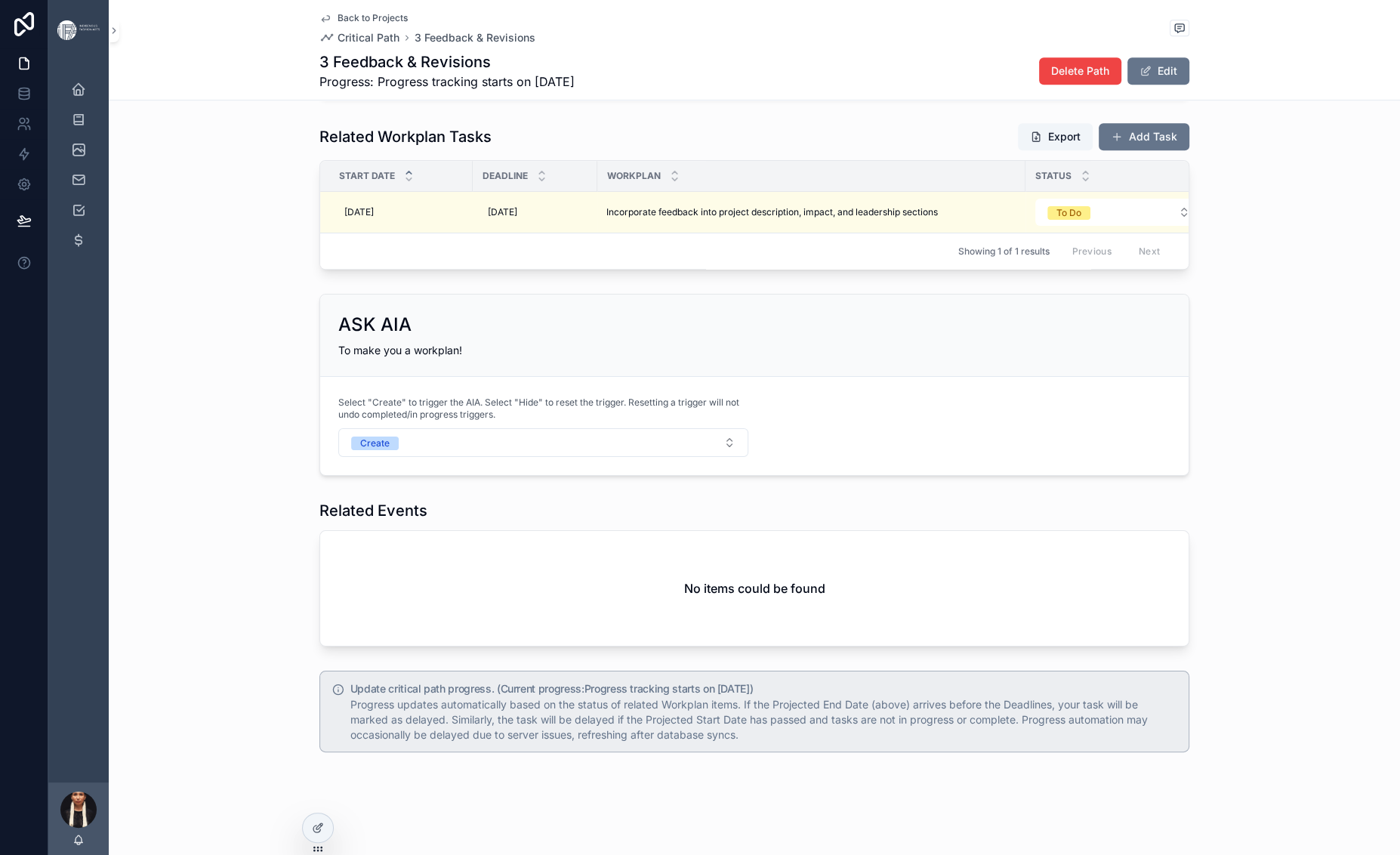
scroll to position [1847, 0]
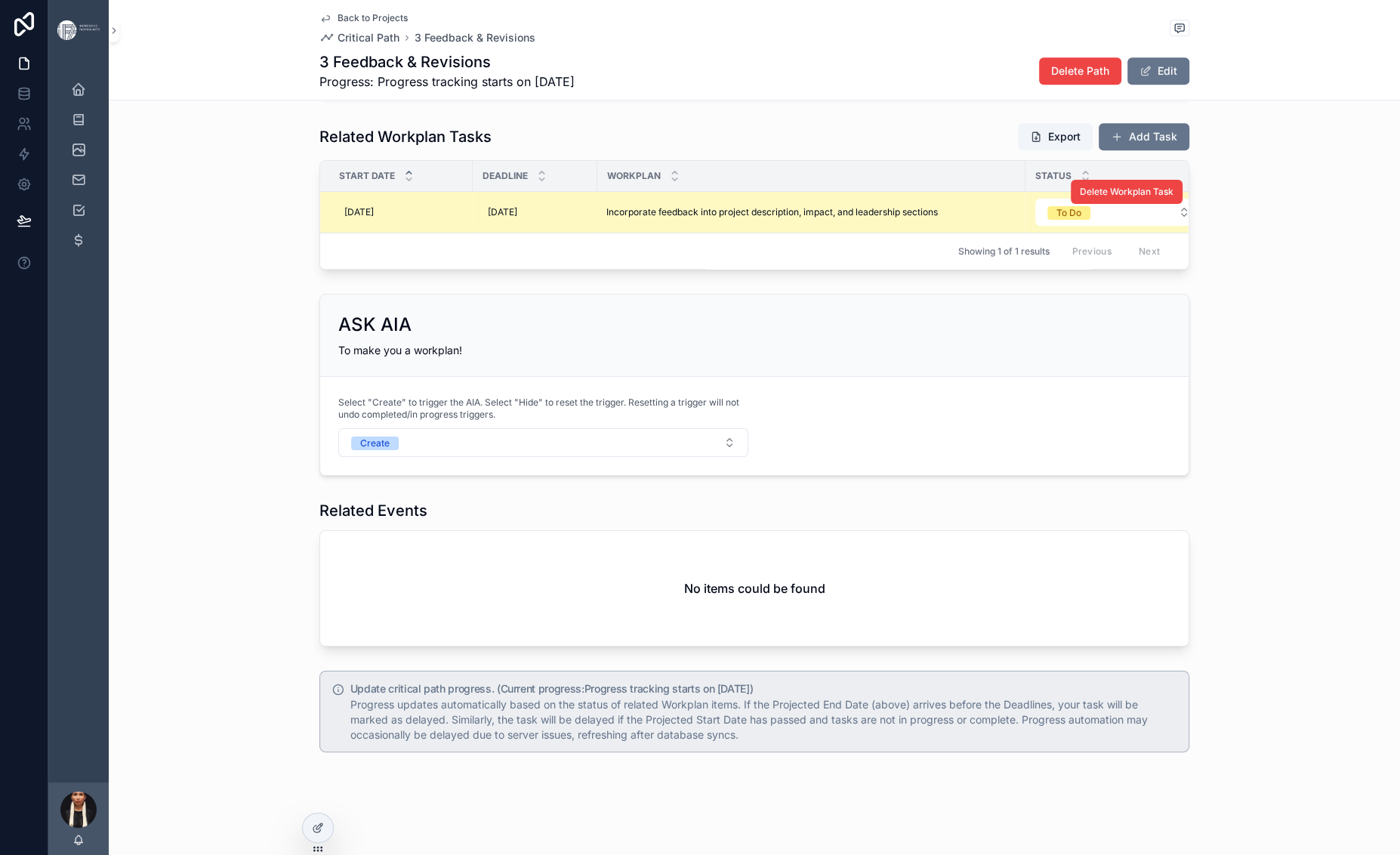
click at [607, 206] on span "Incorporate feedback into project description, impact, and leadership sections" at bounding box center [772, 212] width 331 height 12
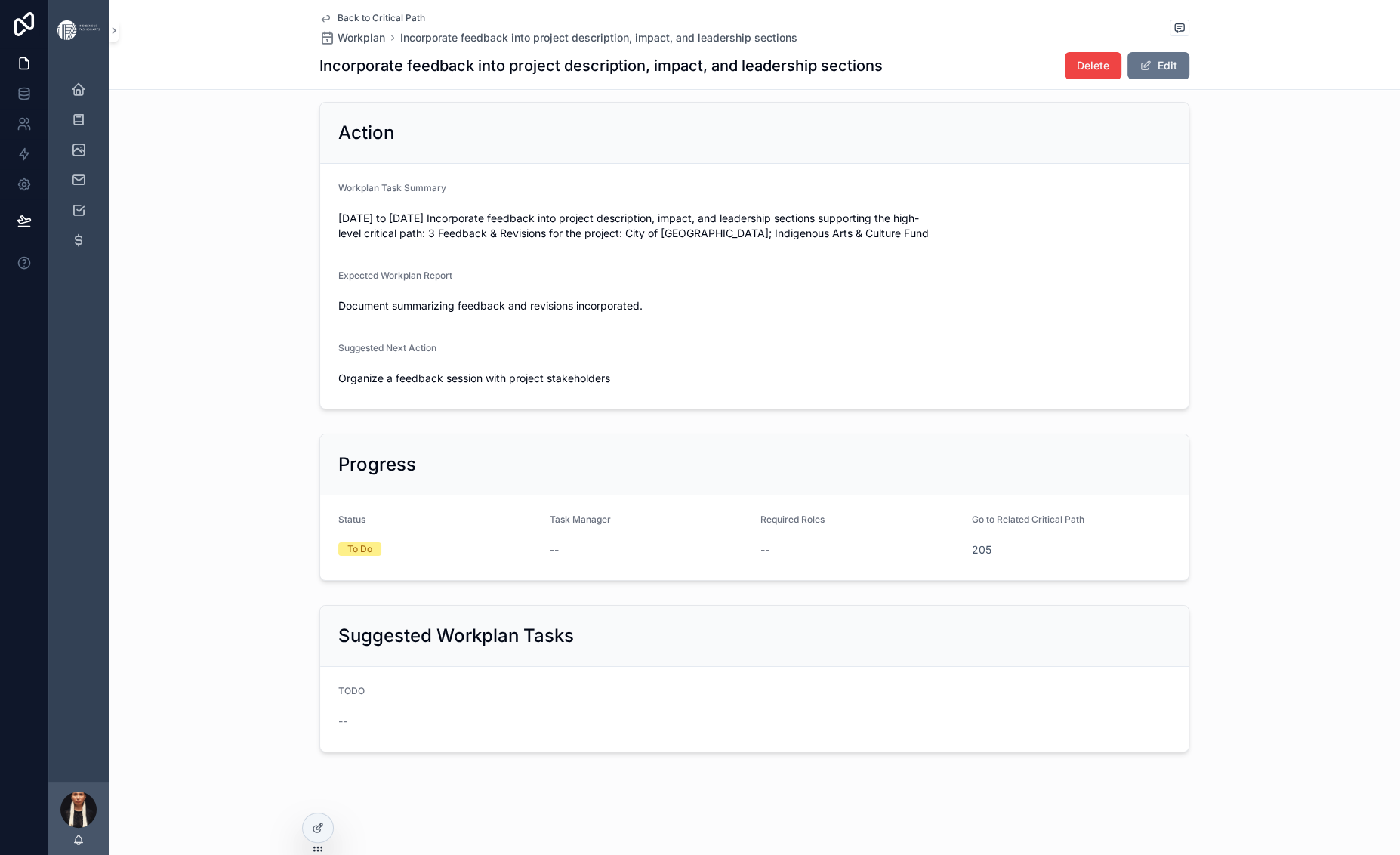
scroll to position [715, 0]
click at [337, 24] on span "Back to Critical Path" at bounding box center [381, 18] width 87 height 12
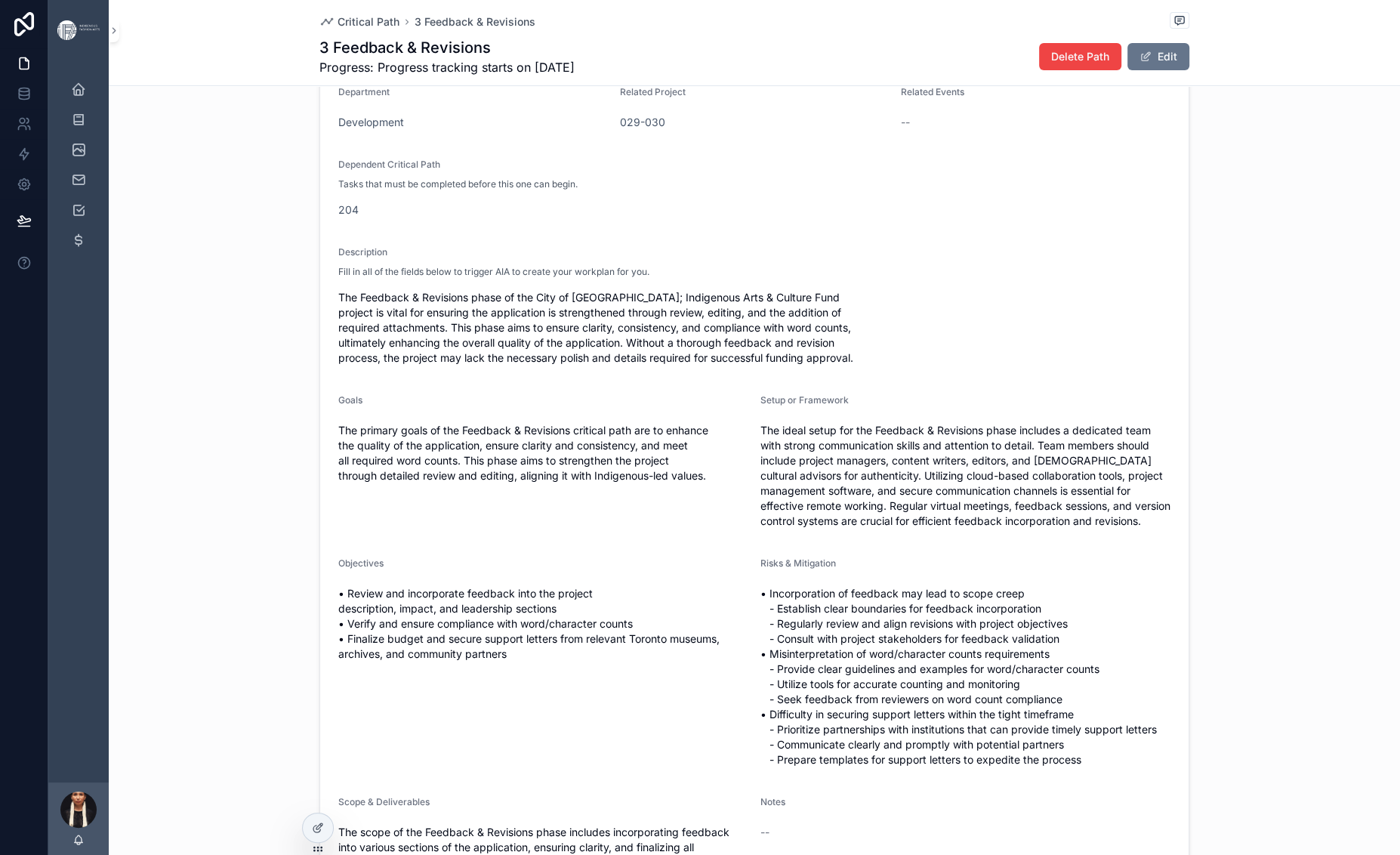
scroll to position [258, 0]
click at [620, 128] on span "029-030" at bounding box center [643, 121] width 46 height 15
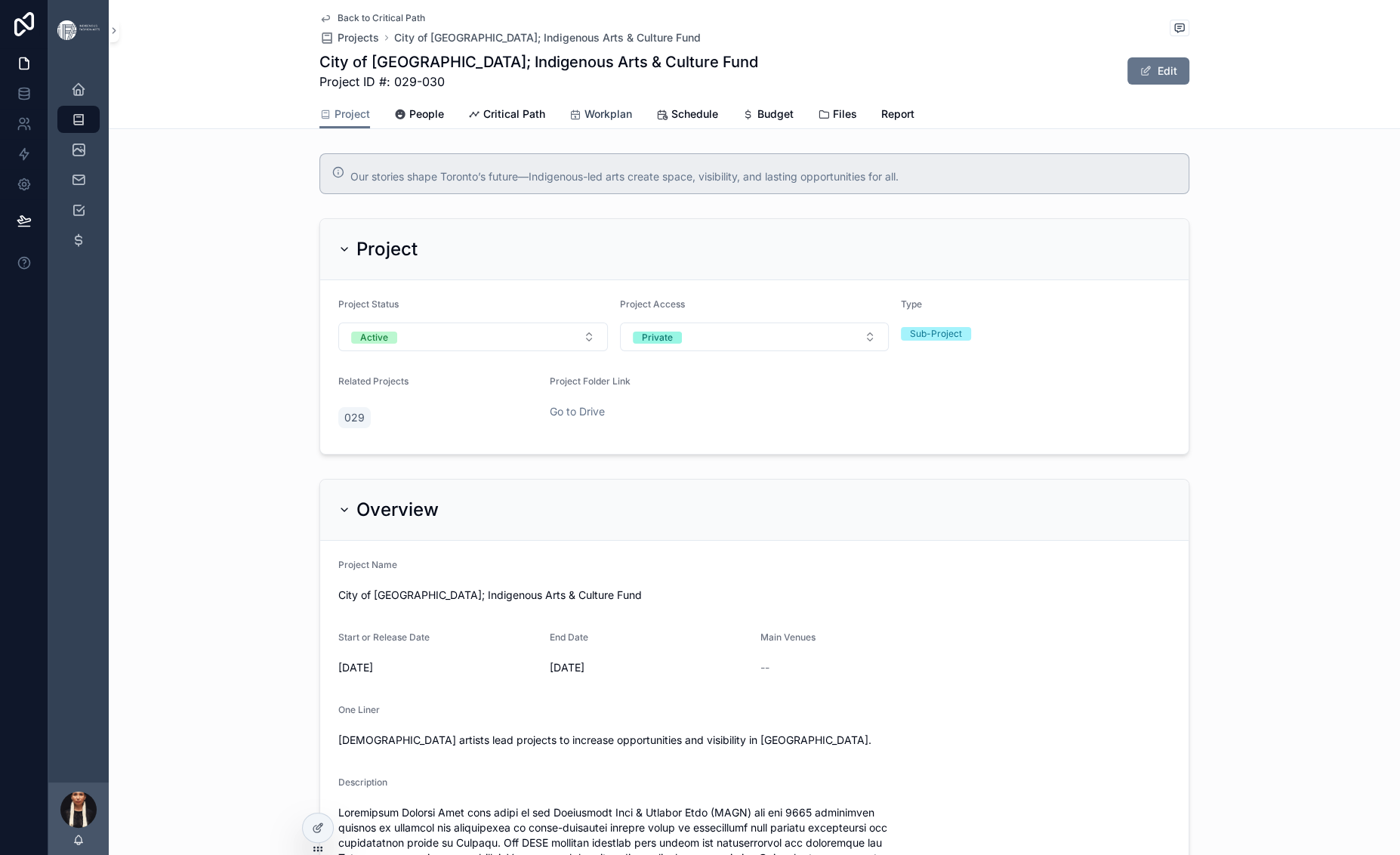
click at [584, 122] on span "Workplan" at bounding box center [608, 114] width 48 height 15
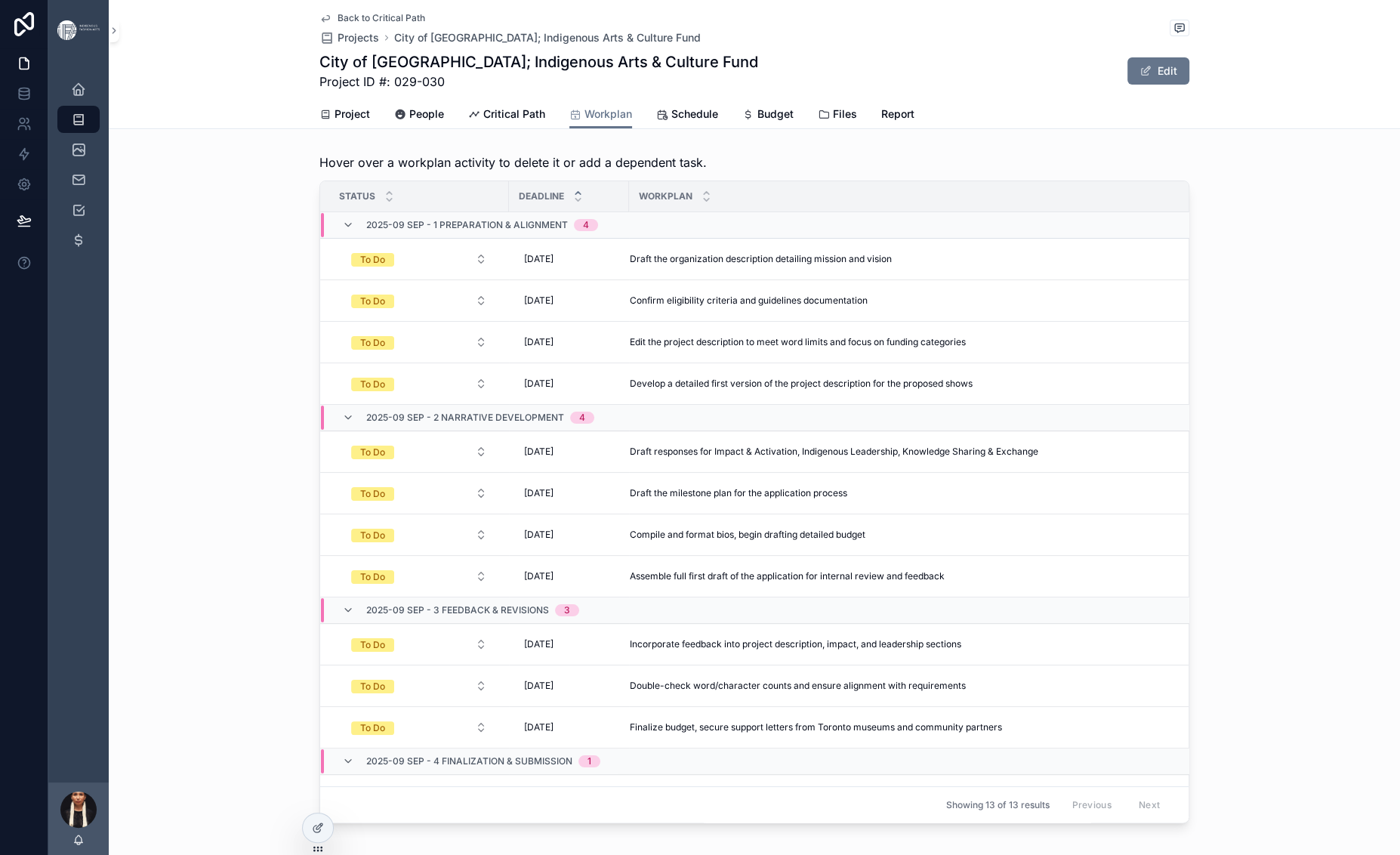
click at [319, 14] on div "Back to Critical Path Projects City of Toronto; Indigenous Arts & Culture Fund …" at bounding box center [754, 49] width 869 height 100
click at [337, 18] on span "Back to Critical Path" at bounding box center [381, 18] width 87 height 12
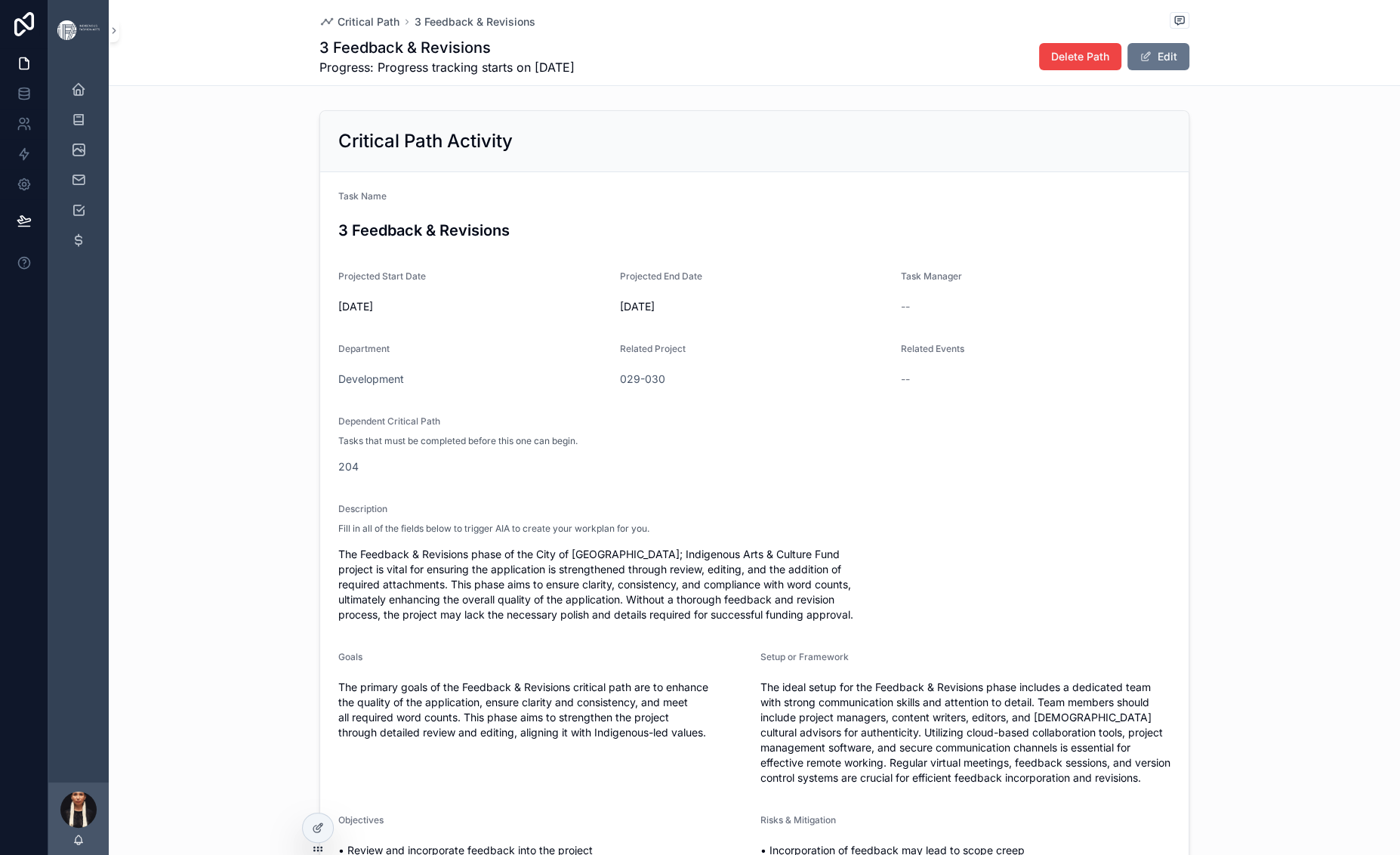
click at [319, 58] on h1 "3 Feedback & Revisions" at bounding box center [447, 48] width 255 height 21
click at [337, 20] on span "Critical Path" at bounding box center [368, 22] width 62 height 15
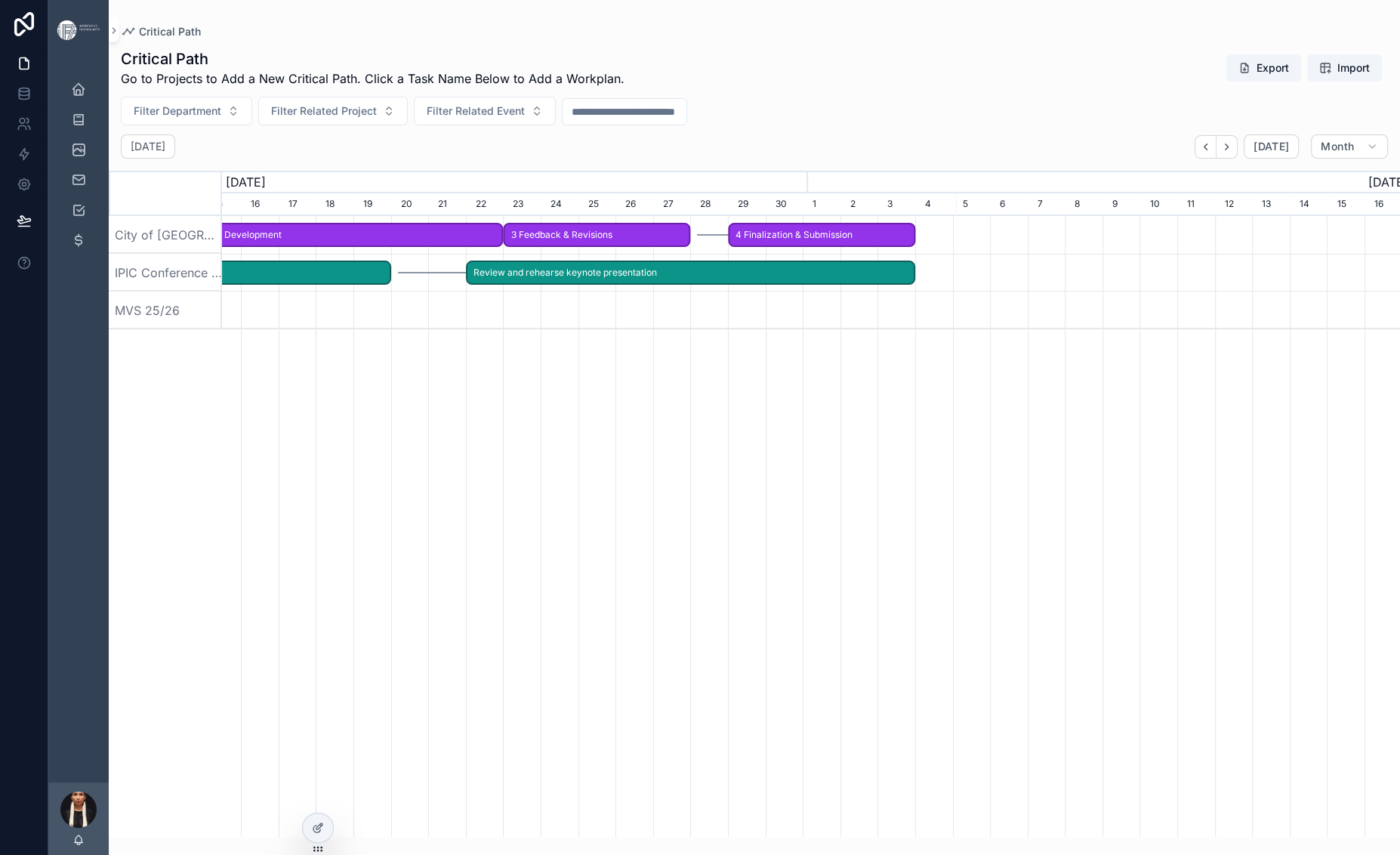
scroll to position [0, 1132]
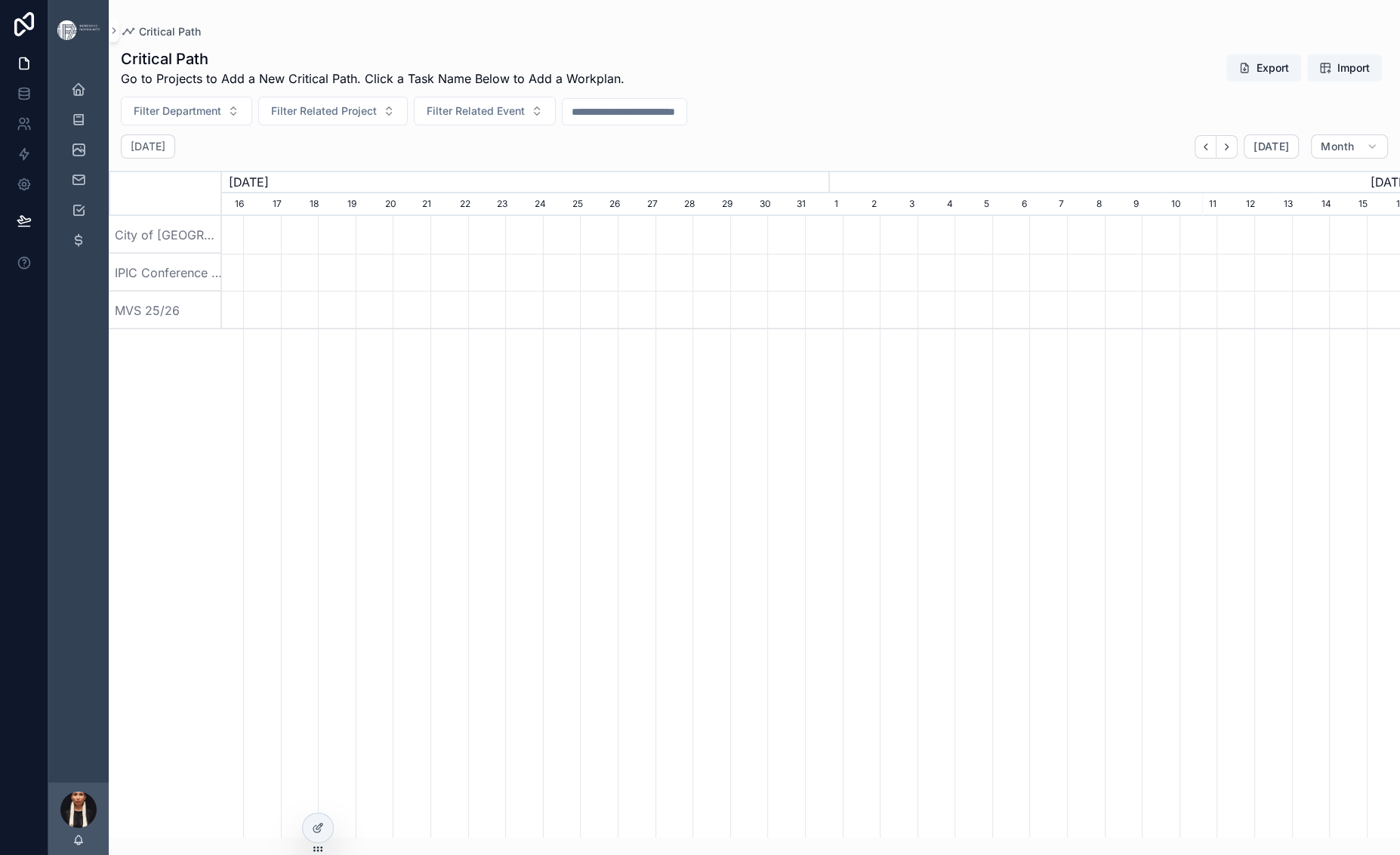
scroll to position [0, 1518]
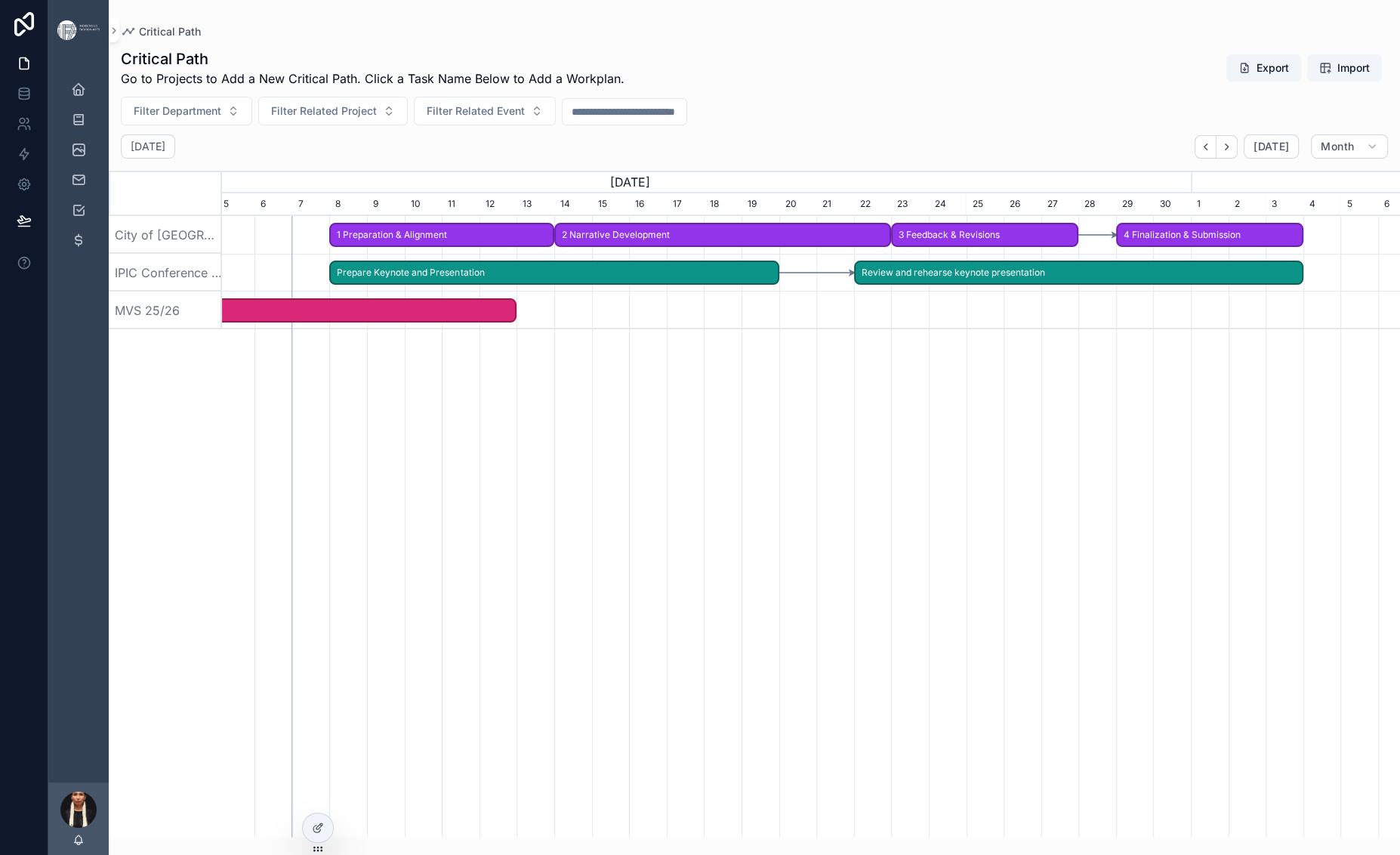
click at [515, 323] on span "Complete Registration" at bounding box center [161, 310] width 708 height 25
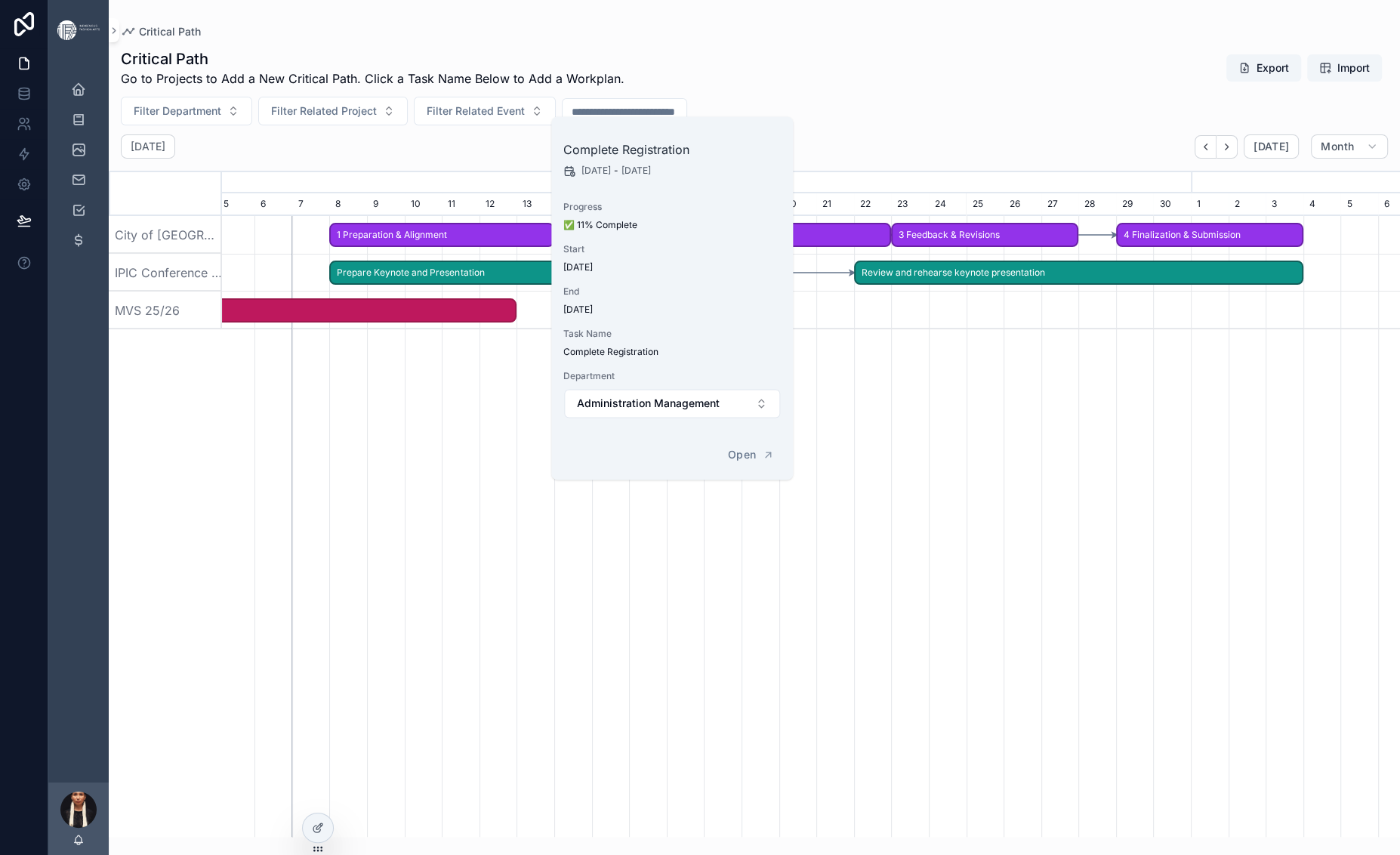
click at [427, 188] on div "Critical Path Go to Projects to Add a New Critical Path. Click a Task Name Belo…" at bounding box center [754, 438] width 1291 height 797
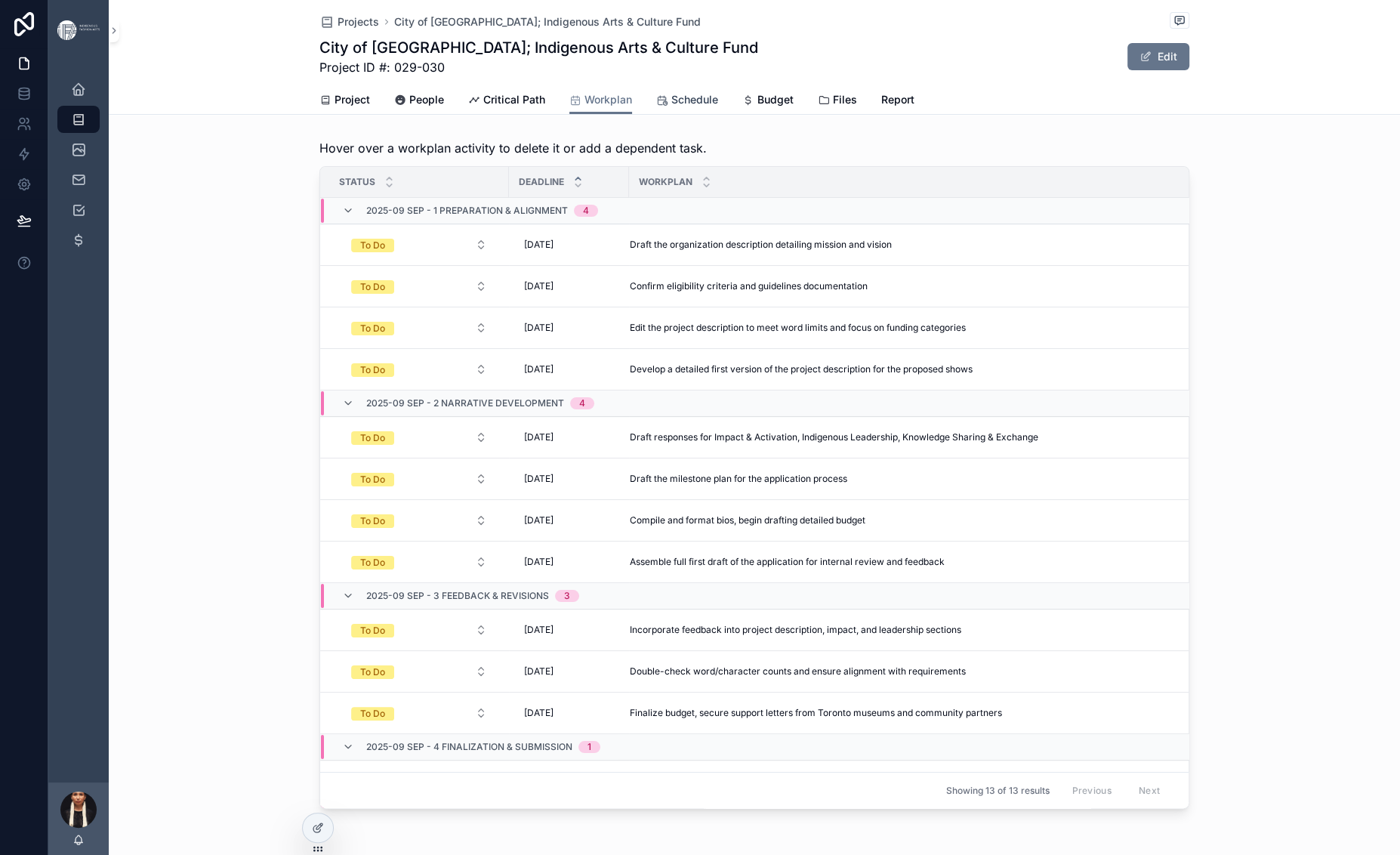
click at [691, 107] on span "Schedule" at bounding box center [695, 100] width 47 height 15
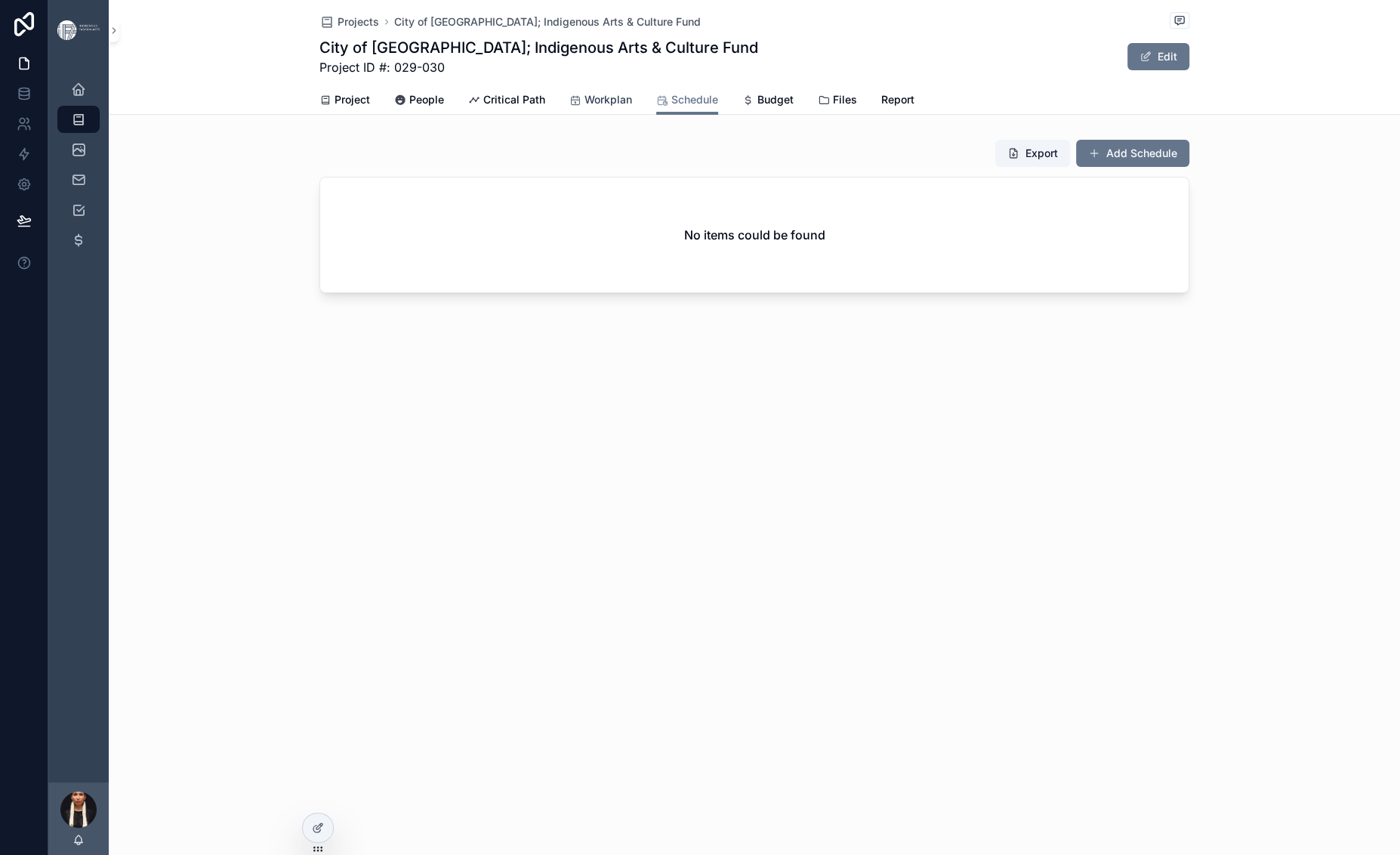
click at [584, 107] on span "Workplan" at bounding box center [608, 100] width 48 height 15
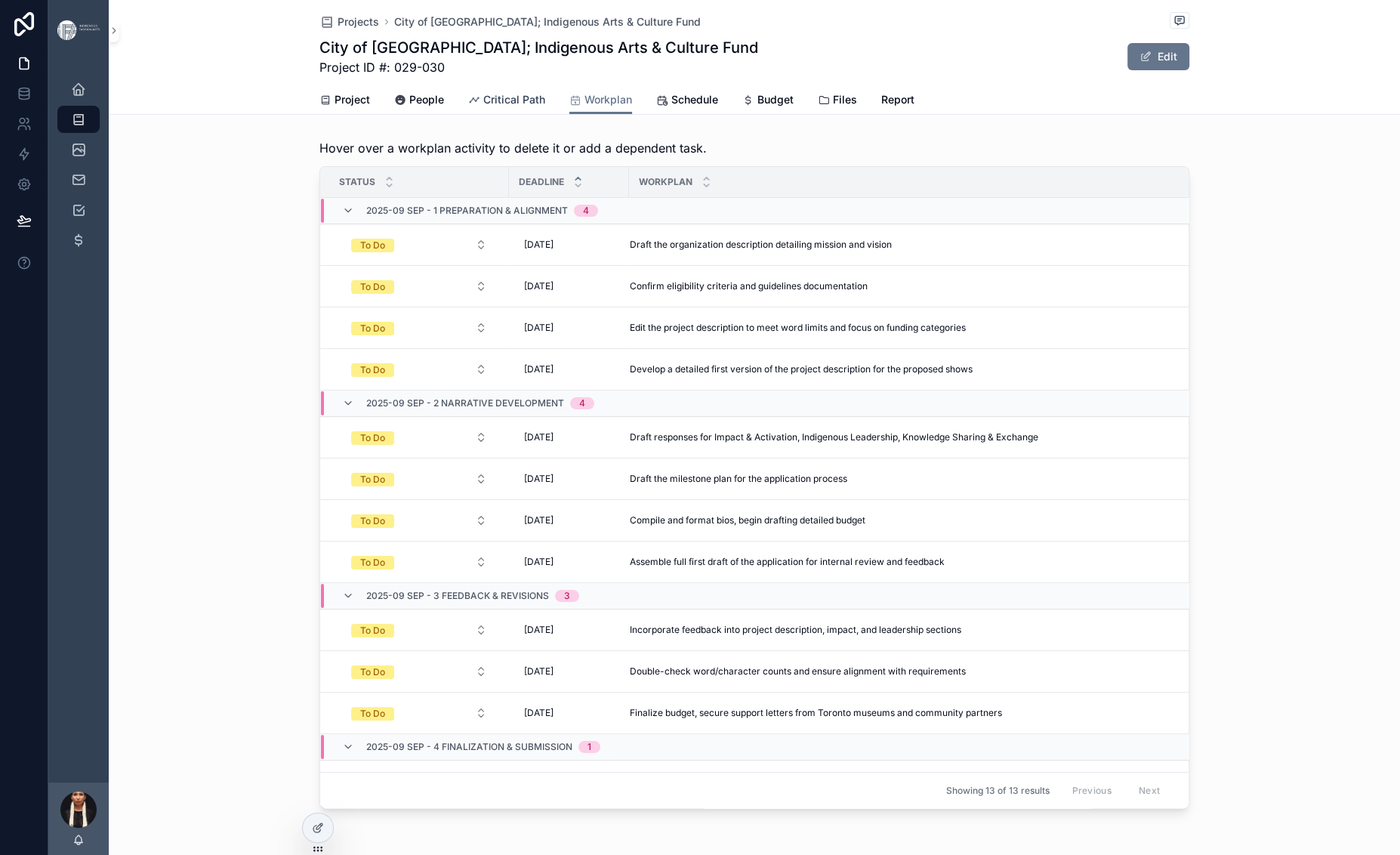
click at [483, 107] on span "Critical Path" at bounding box center [514, 100] width 62 height 15
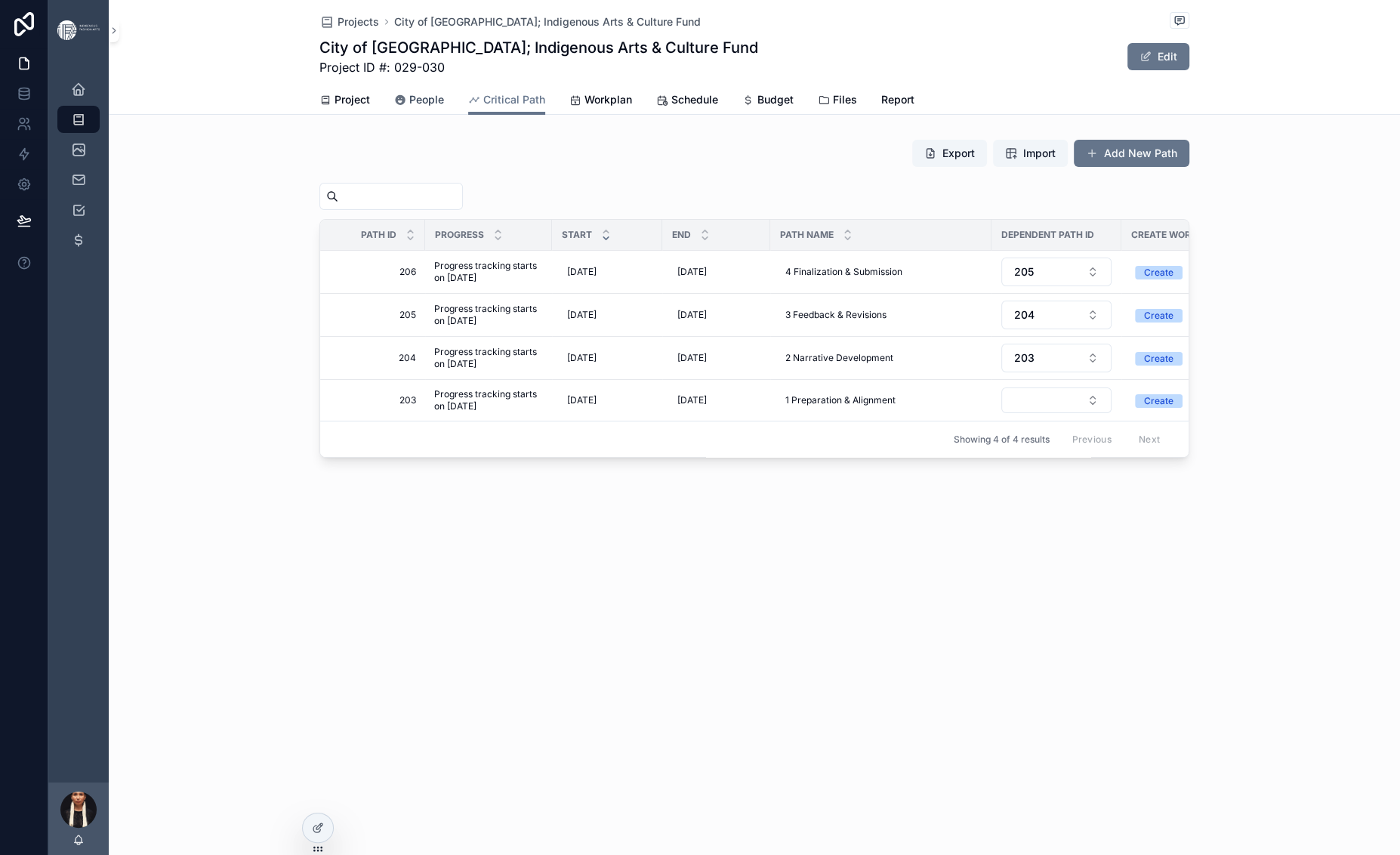
click at [409, 107] on span "People" at bounding box center [426, 100] width 35 height 15
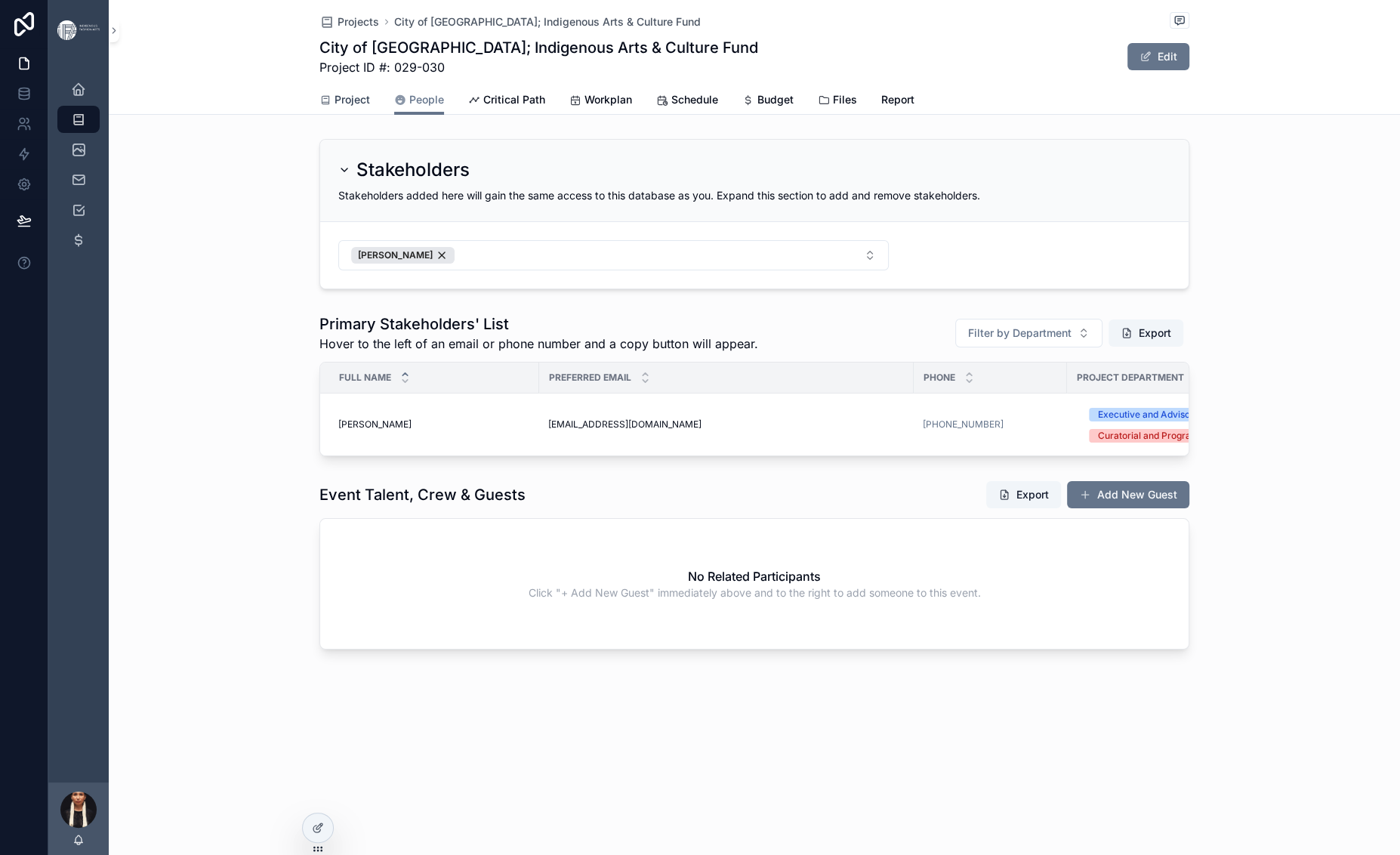
click at [334, 107] on span "Project" at bounding box center [352, 100] width 36 height 15
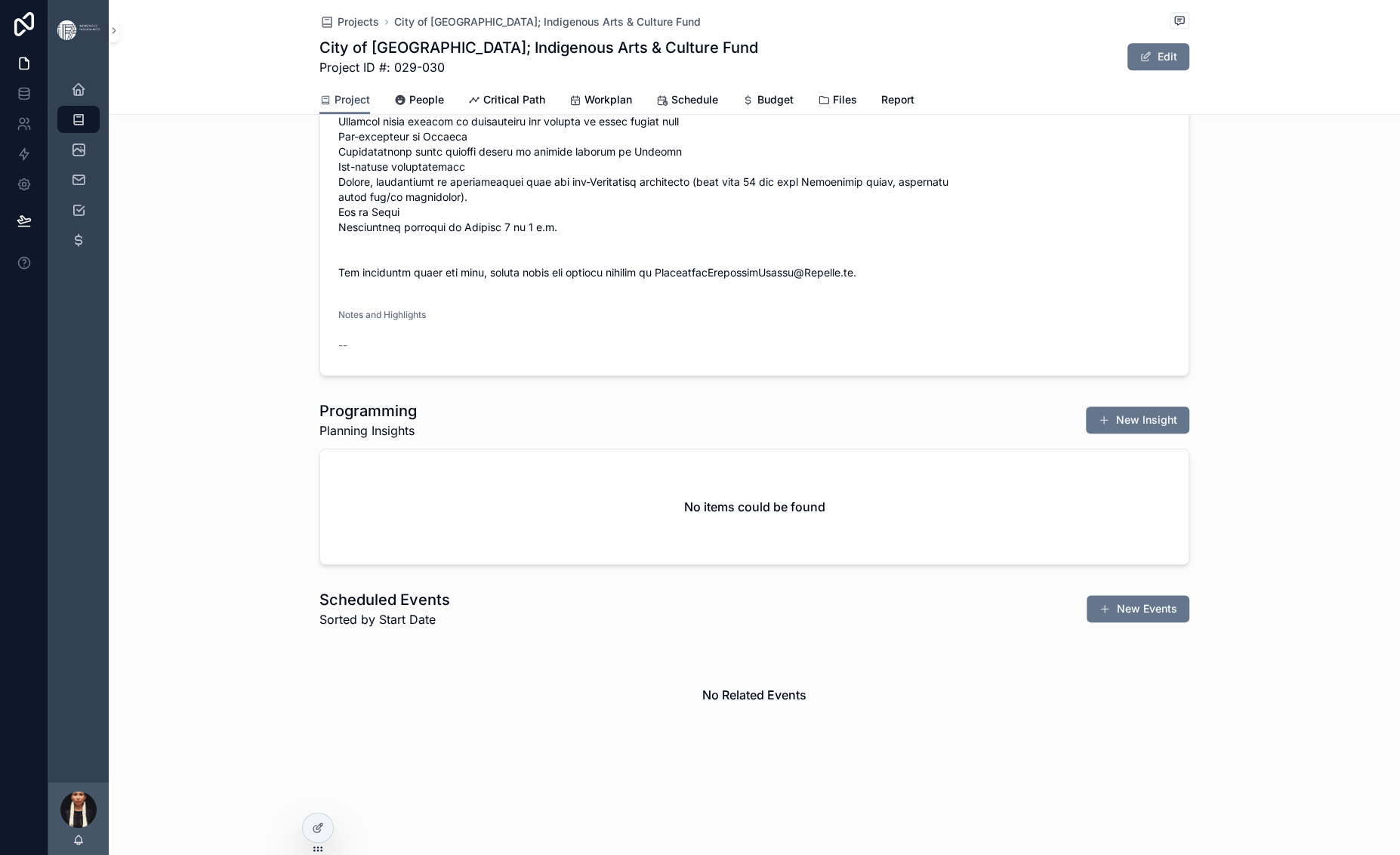
scroll to position [2449, 0]
click at [483, 107] on span "Critical Path" at bounding box center [514, 100] width 62 height 15
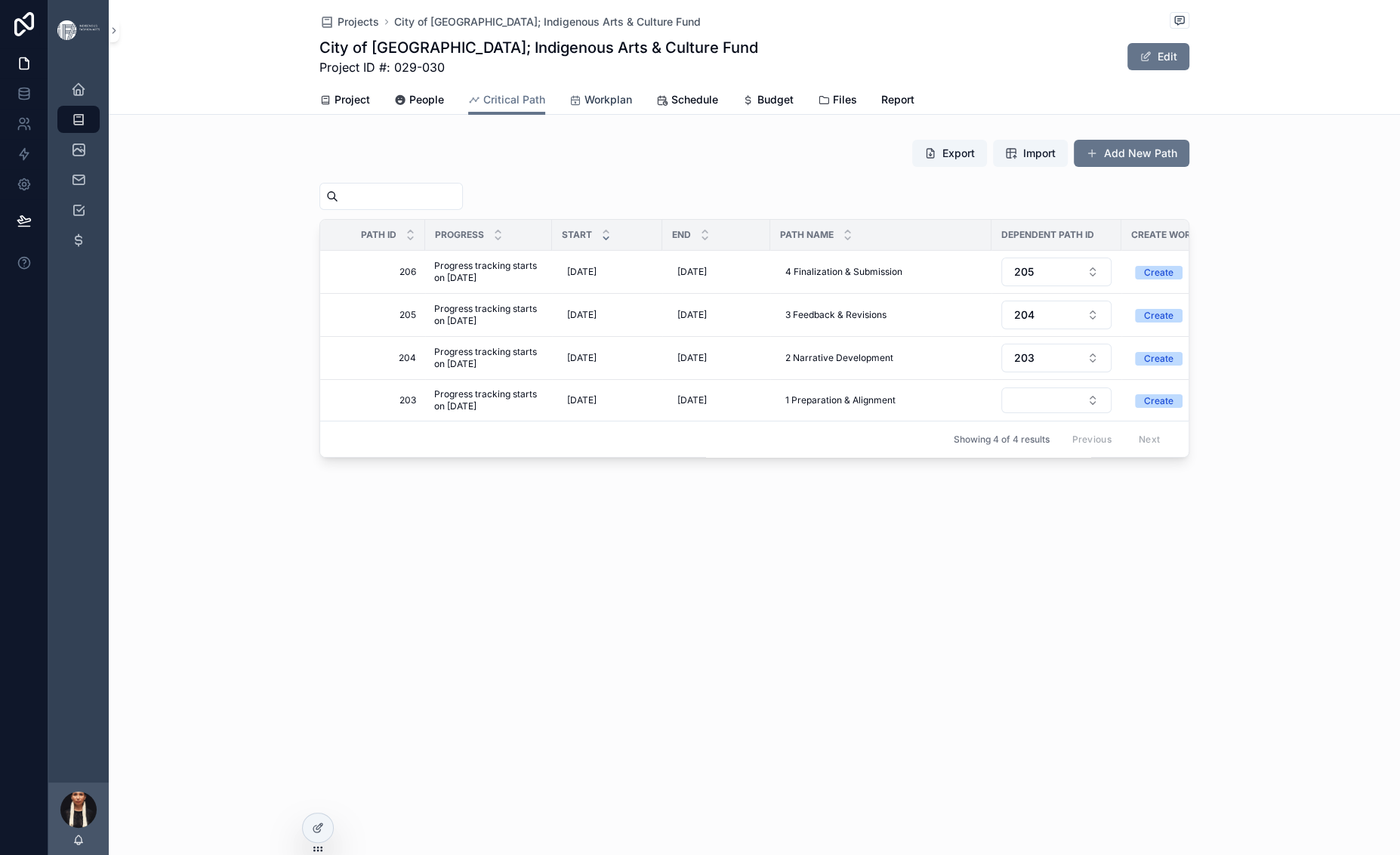
click at [584, 107] on span "Workplan" at bounding box center [608, 100] width 48 height 15
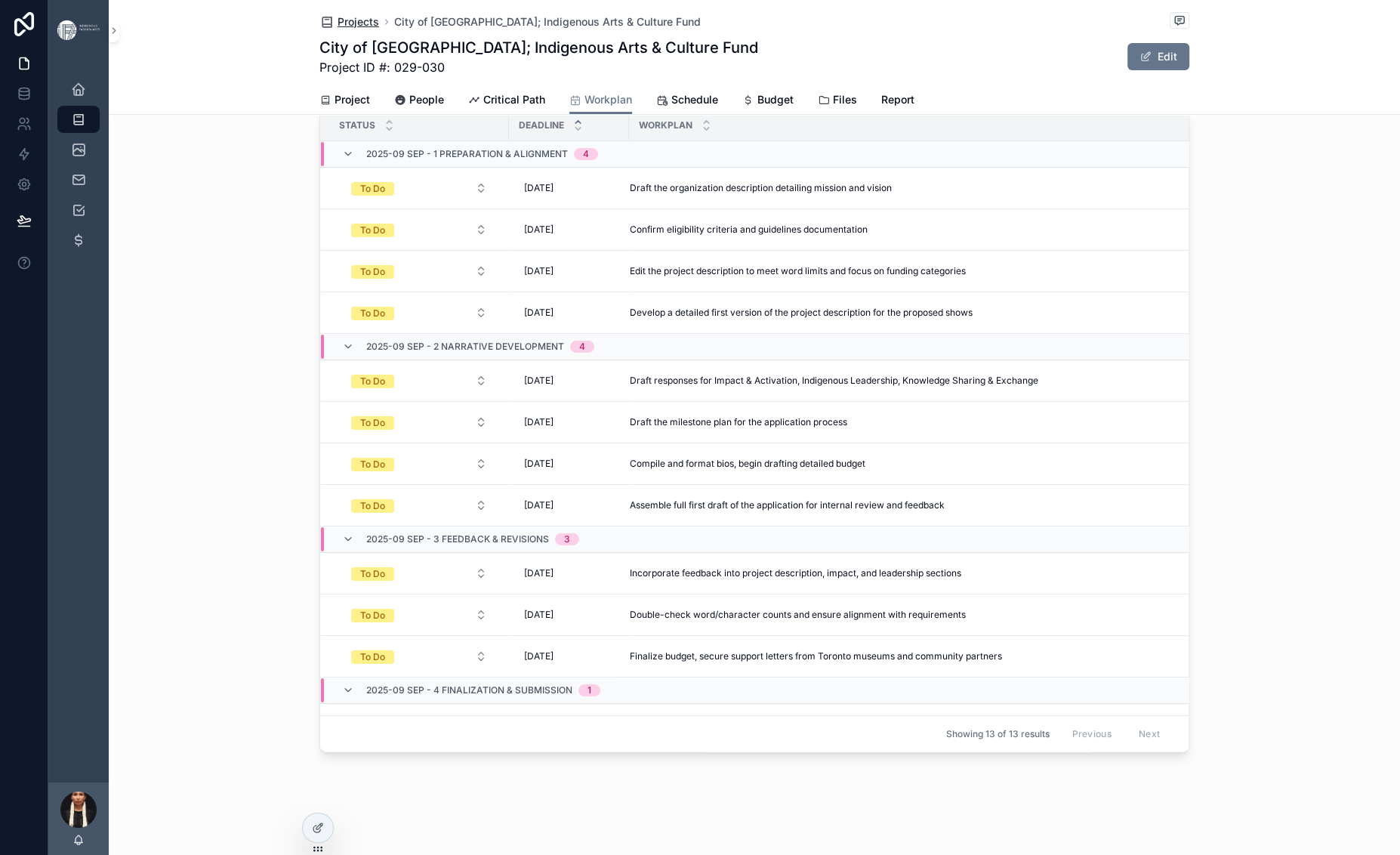
click at [337, 25] on span "Projects" at bounding box center [358, 22] width 42 height 15
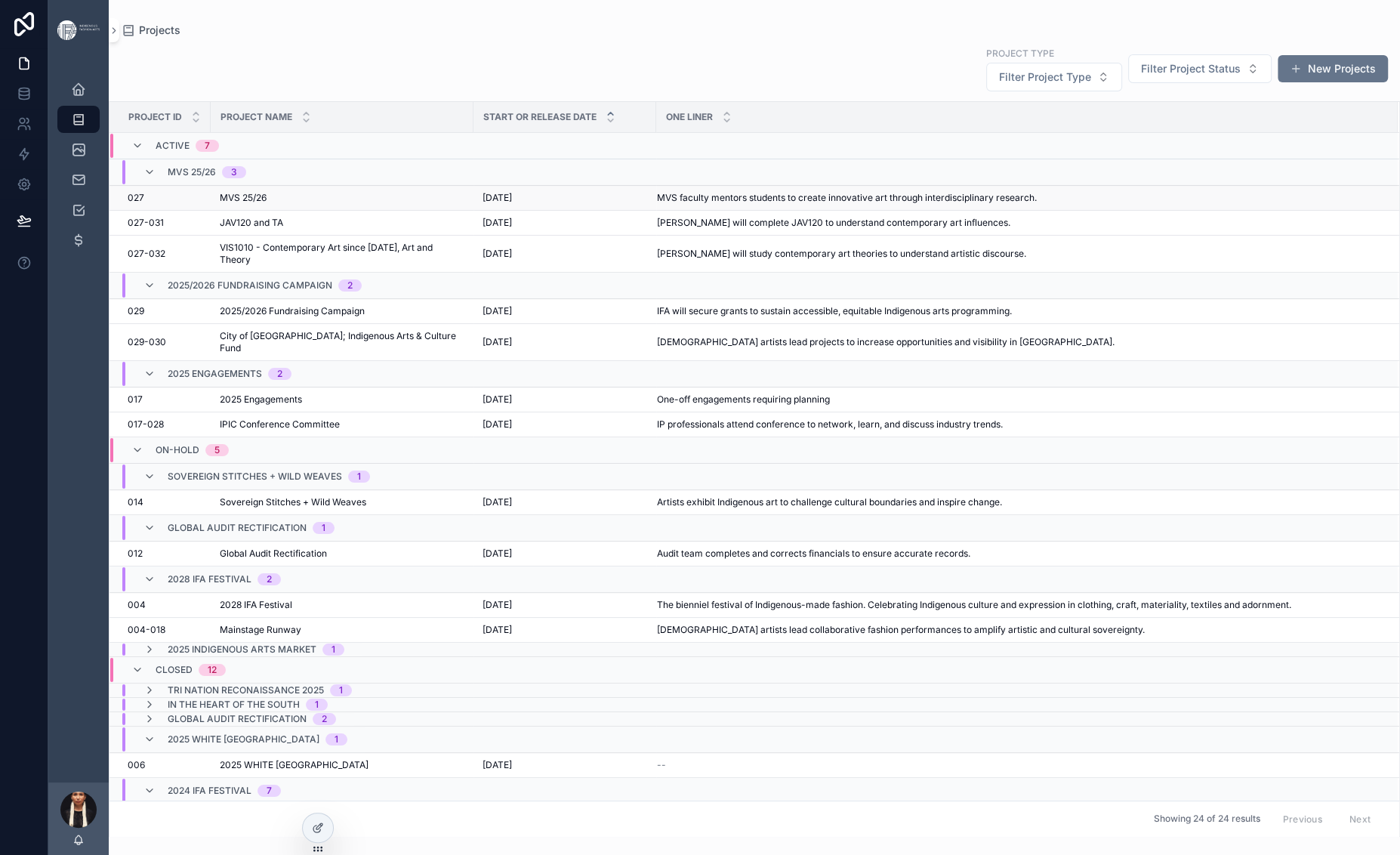
click at [267, 204] on span "MVS 25/26" at bounding box center [243, 198] width 47 height 12
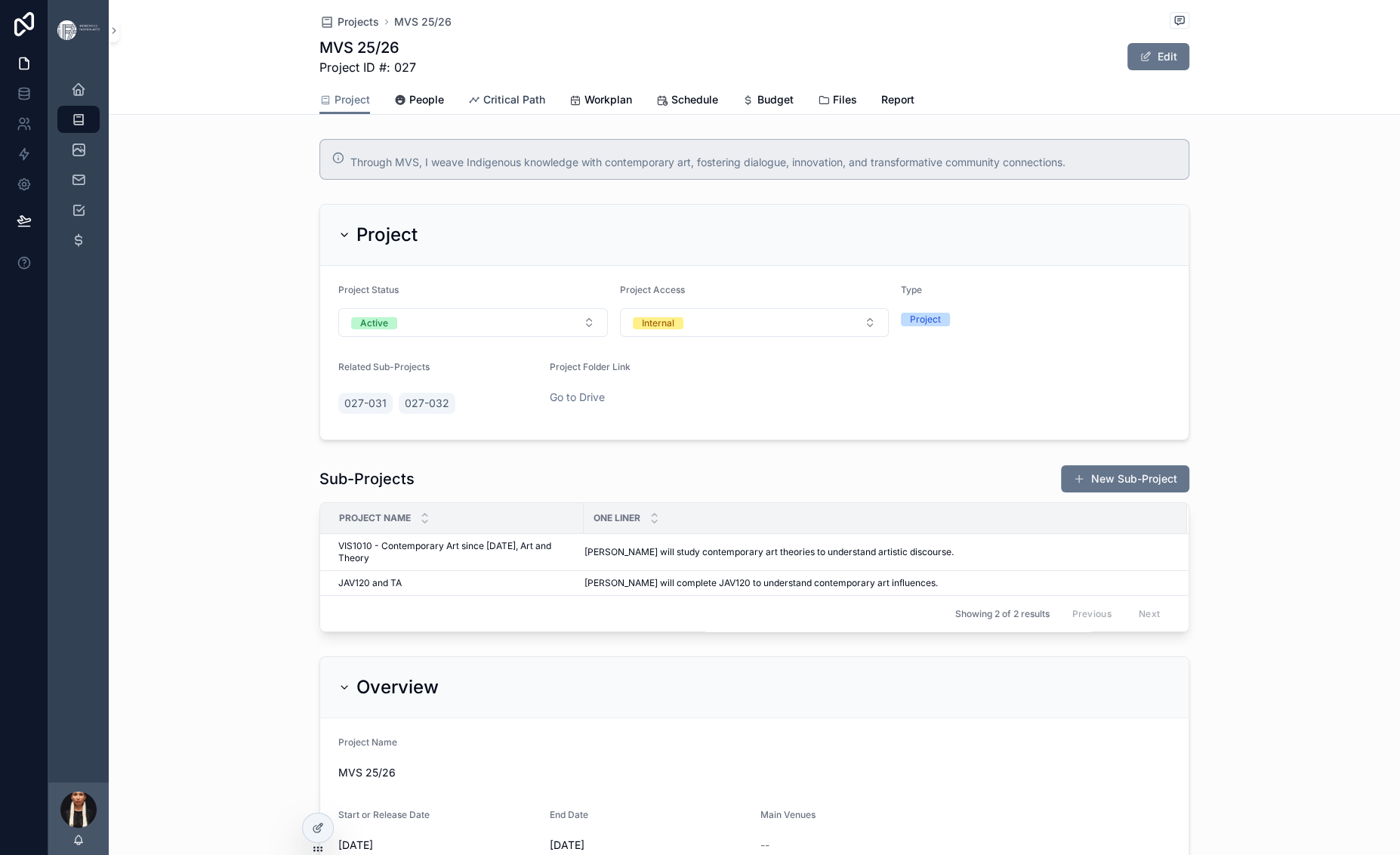
click at [483, 107] on span "Critical Path" at bounding box center [514, 100] width 62 height 15
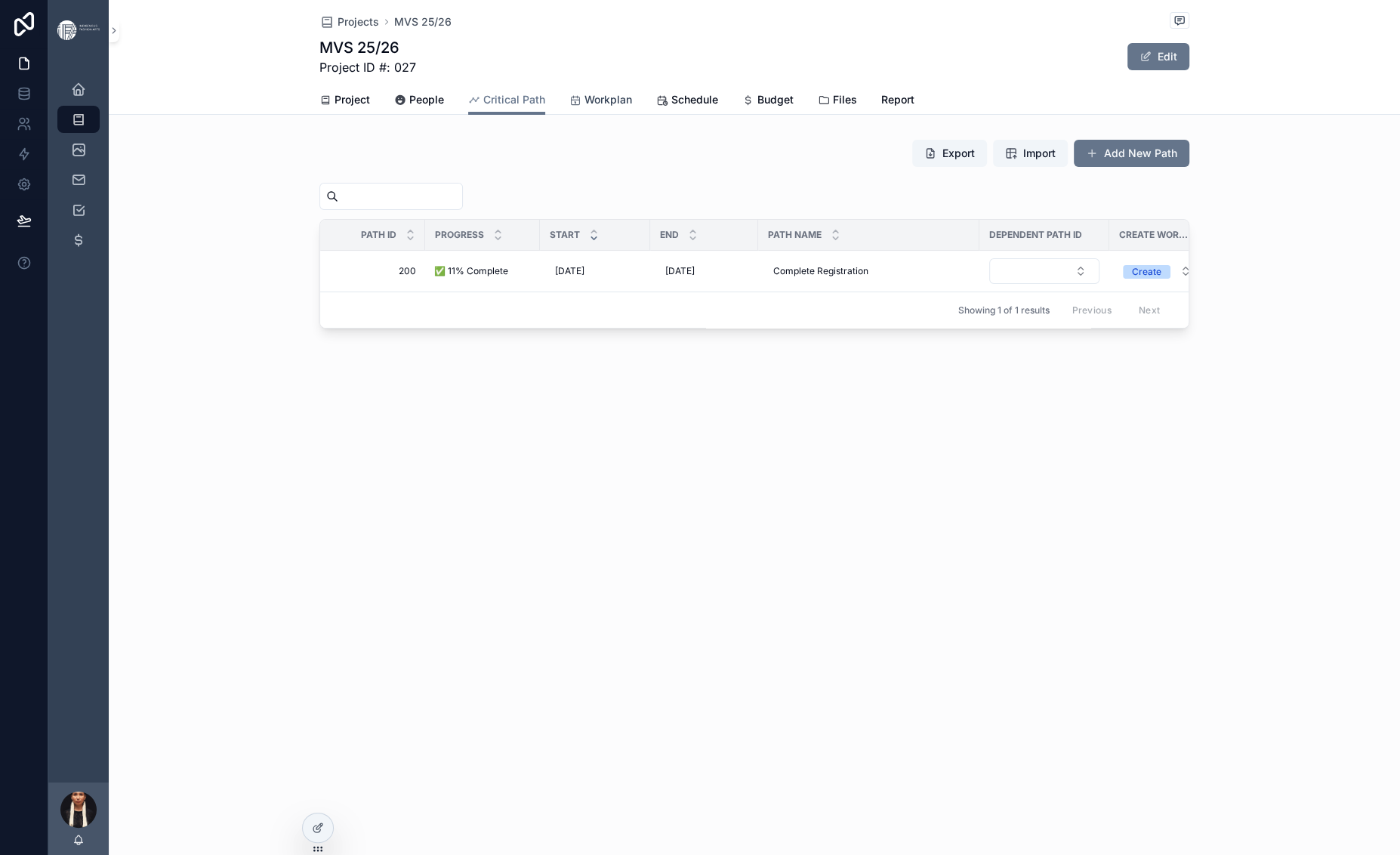
click at [584, 107] on span "Workplan" at bounding box center [608, 100] width 48 height 15
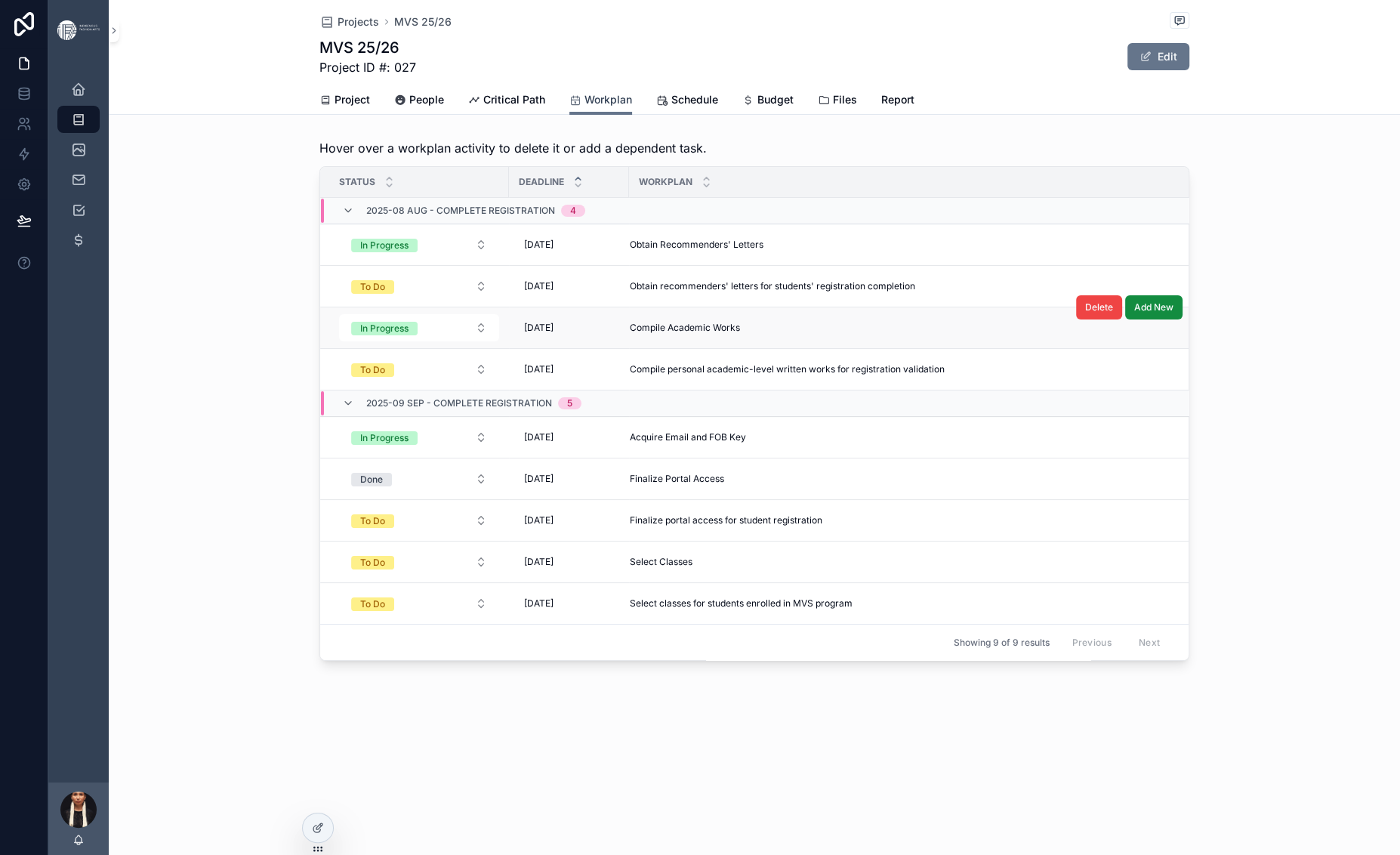
scroll to position [10, 0]
click at [1113, 272] on span "Delete" at bounding box center [1099, 266] width 28 height 12
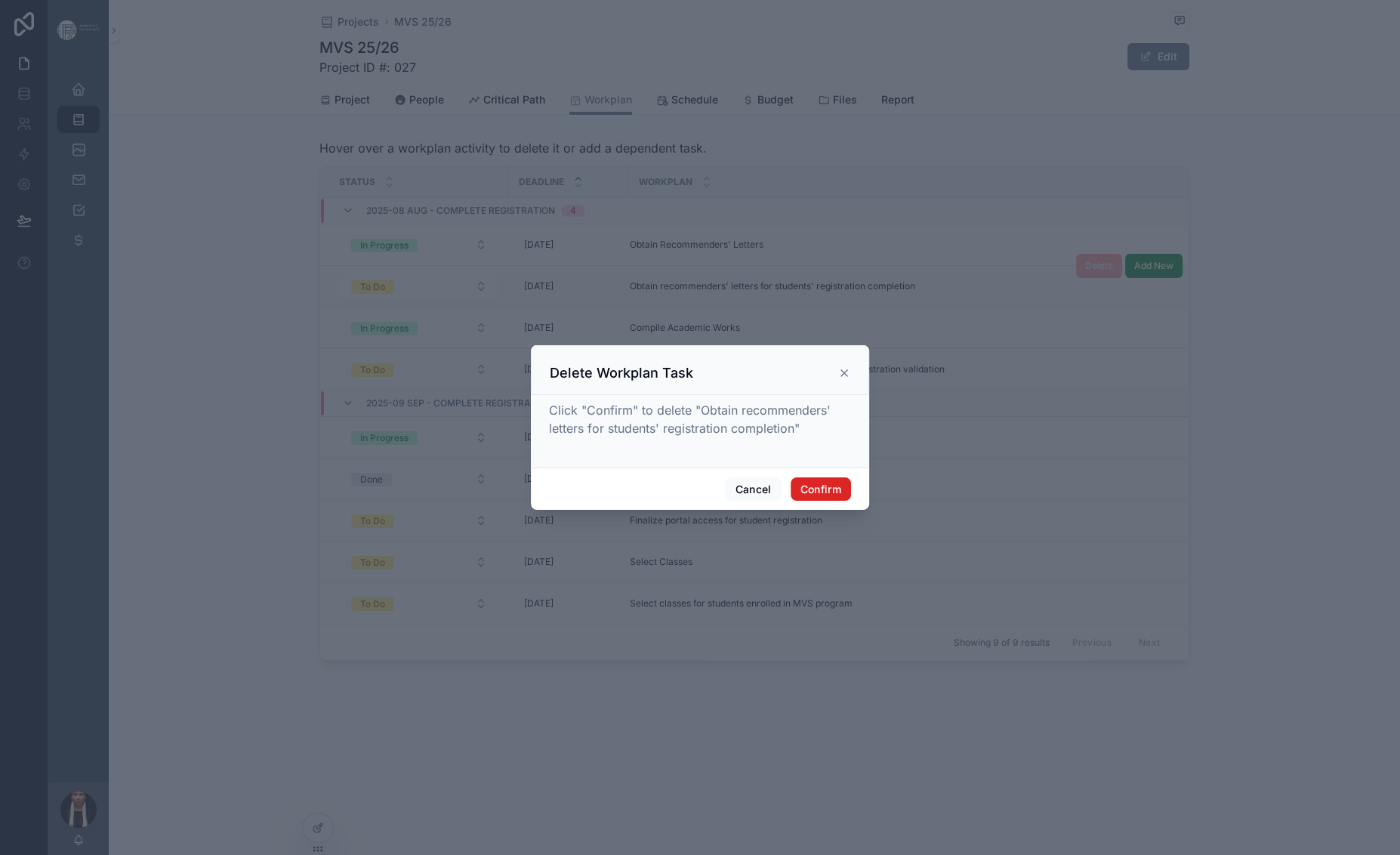
click at [851, 502] on button "Confirm" at bounding box center [820, 489] width 60 height 24
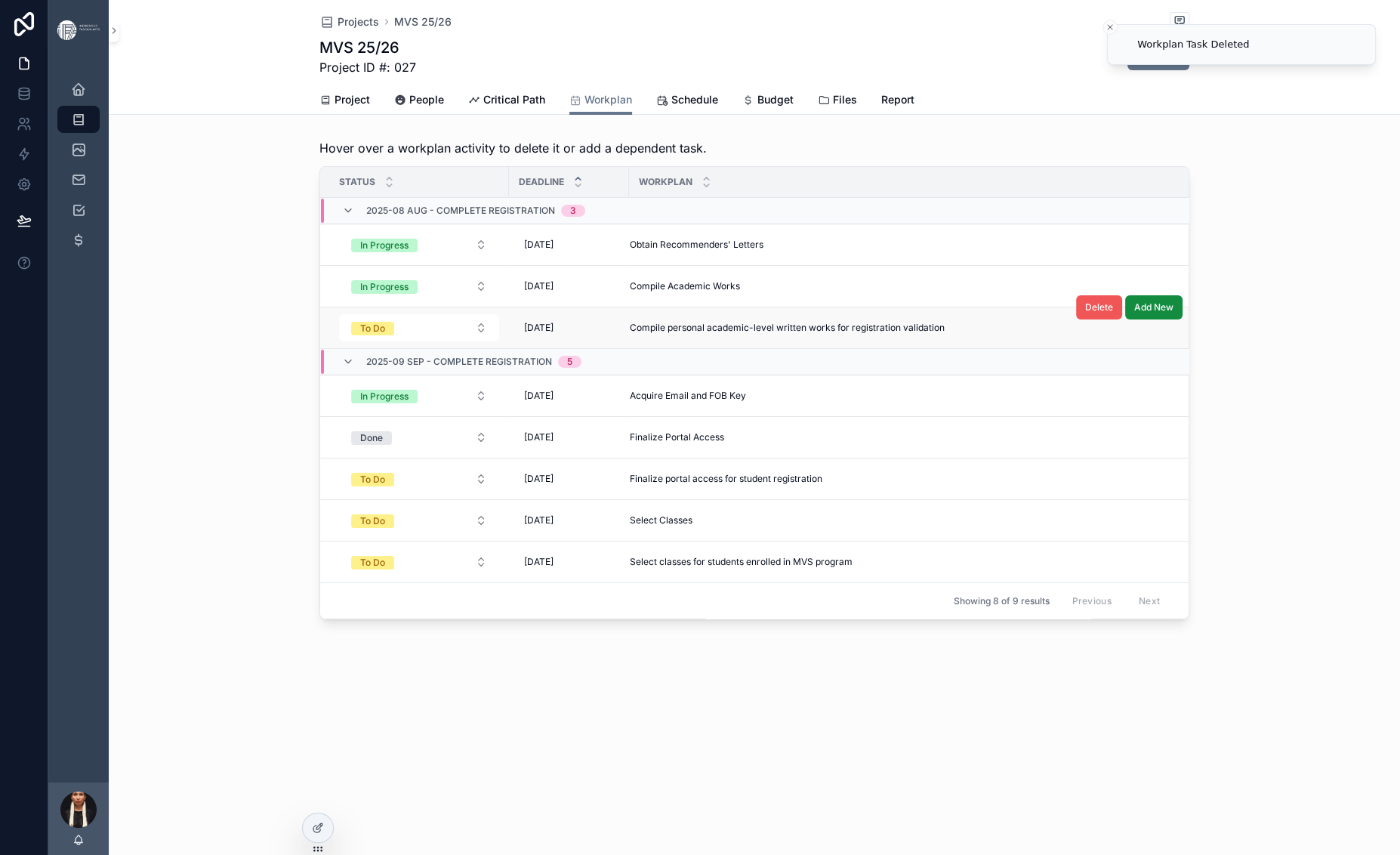
click at [1113, 313] on span "Delete" at bounding box center [1099, 307] width 28 height 12
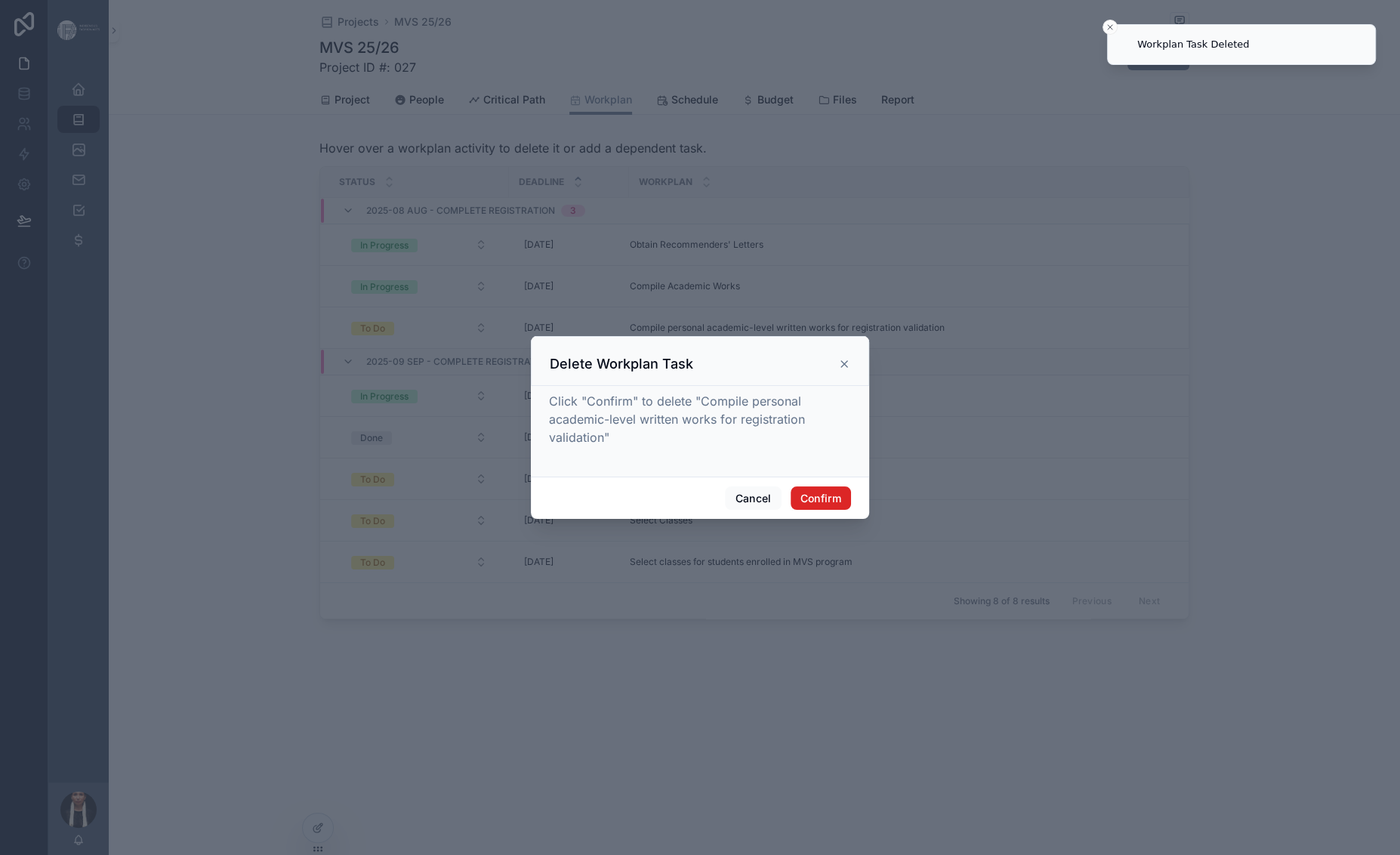
click at [851, 511] on button "Confirm" at bounding box center [820, 499] width 60 height 24
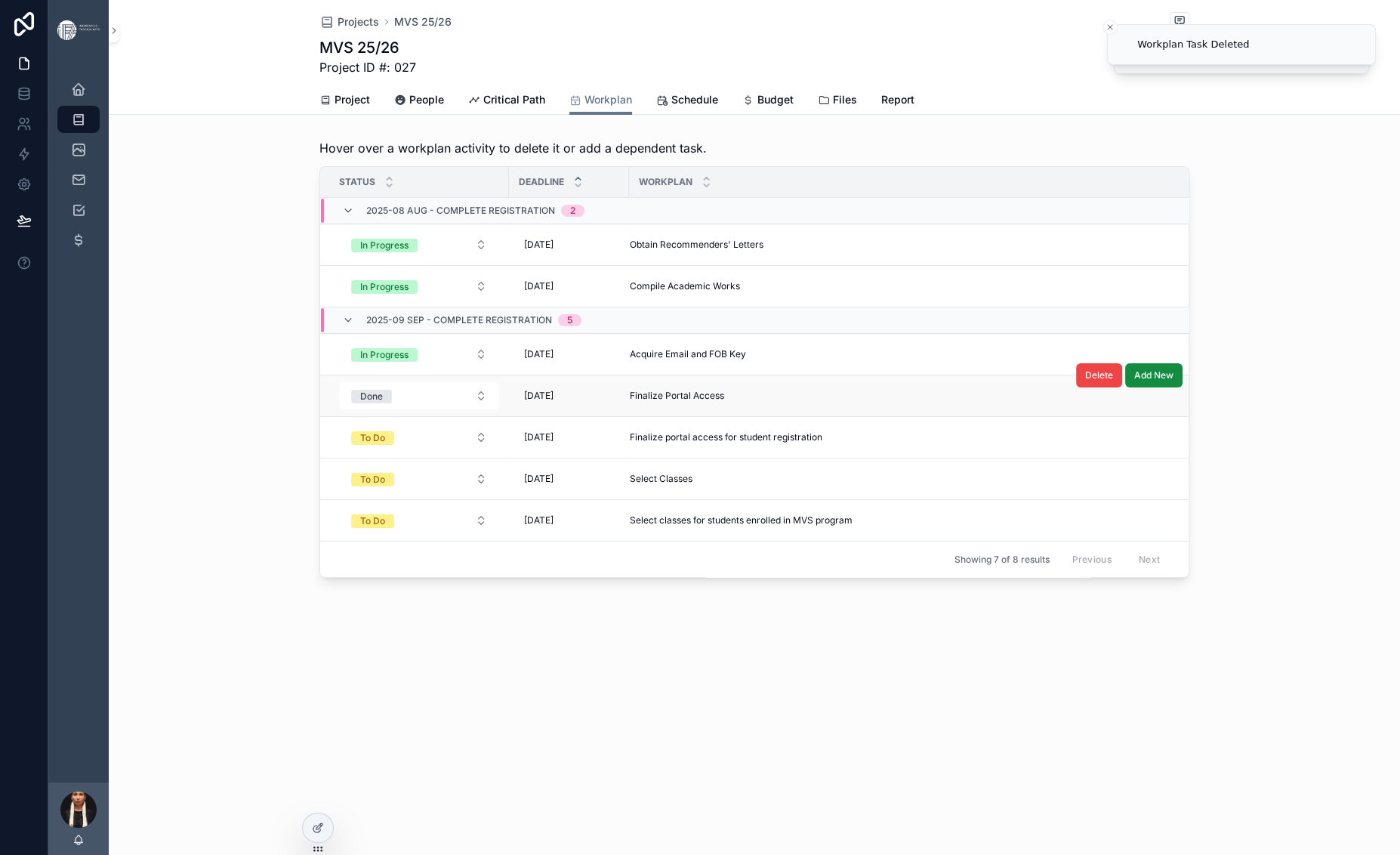
scroll to position [146, 0]
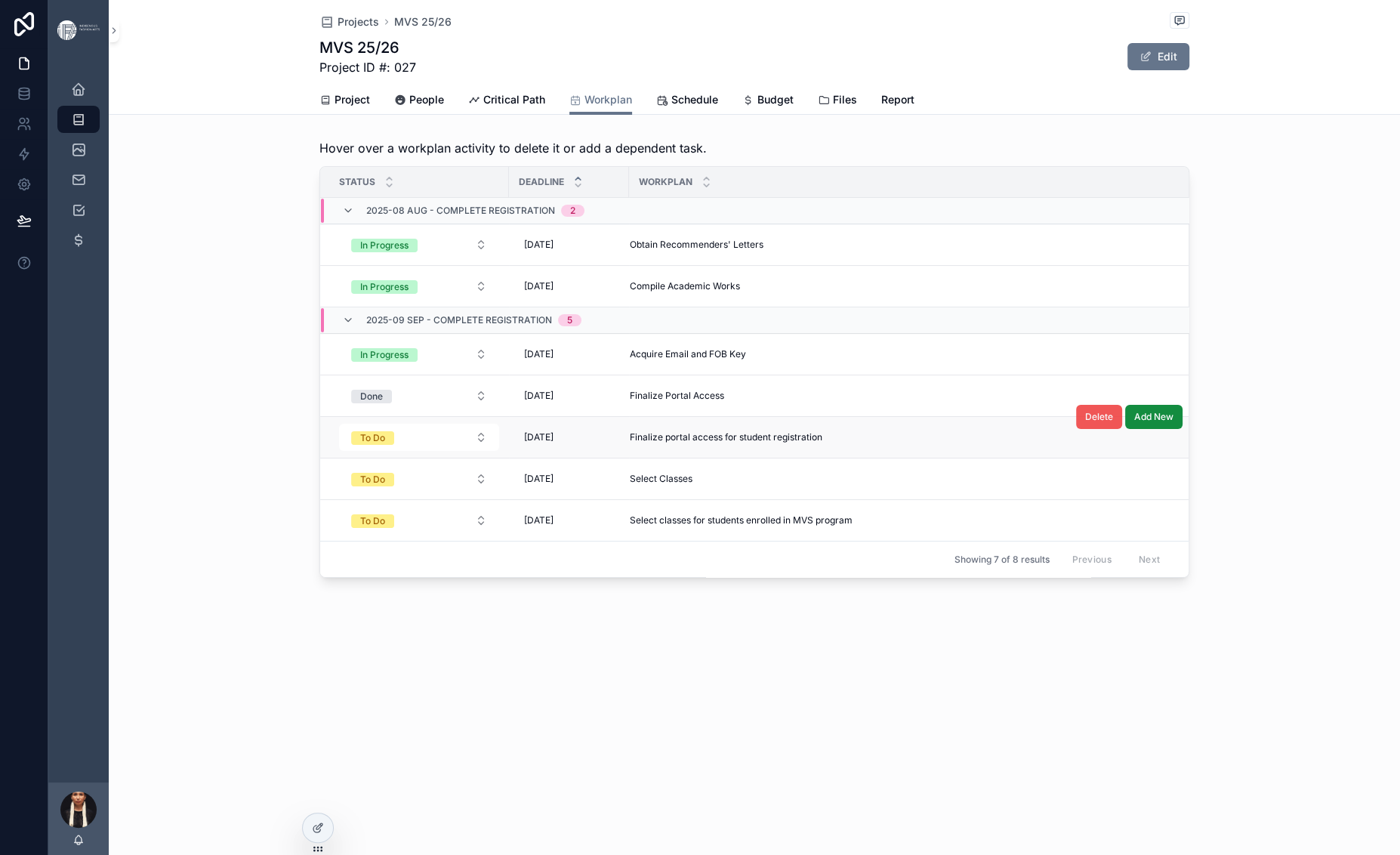
click at [1113, 423] on span "Delete" at bounding box center [1099, 416] width 28 height 12
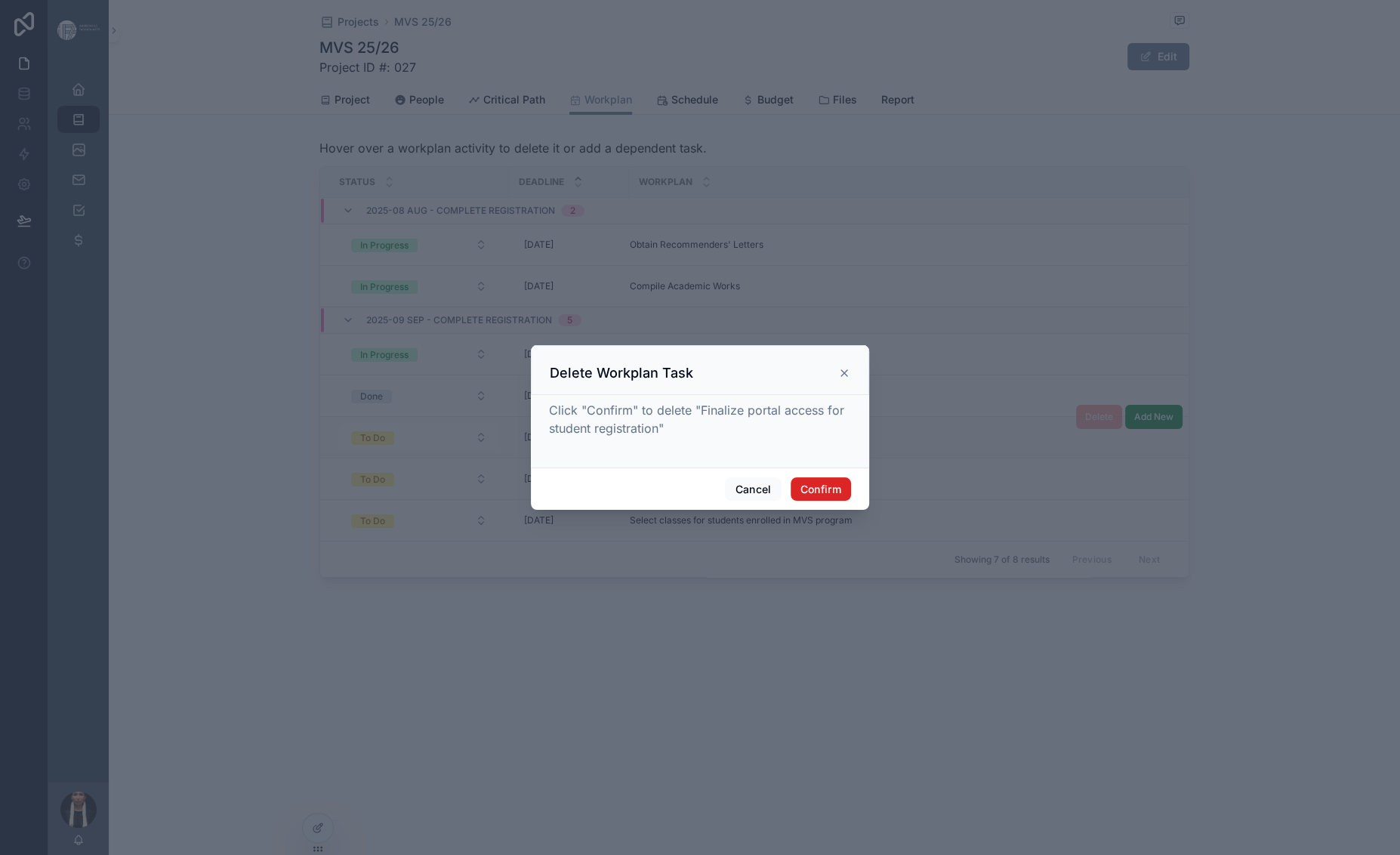
click at [851, 502] on button "Confirm" at bounding box center [820, 489] width 60 height 24
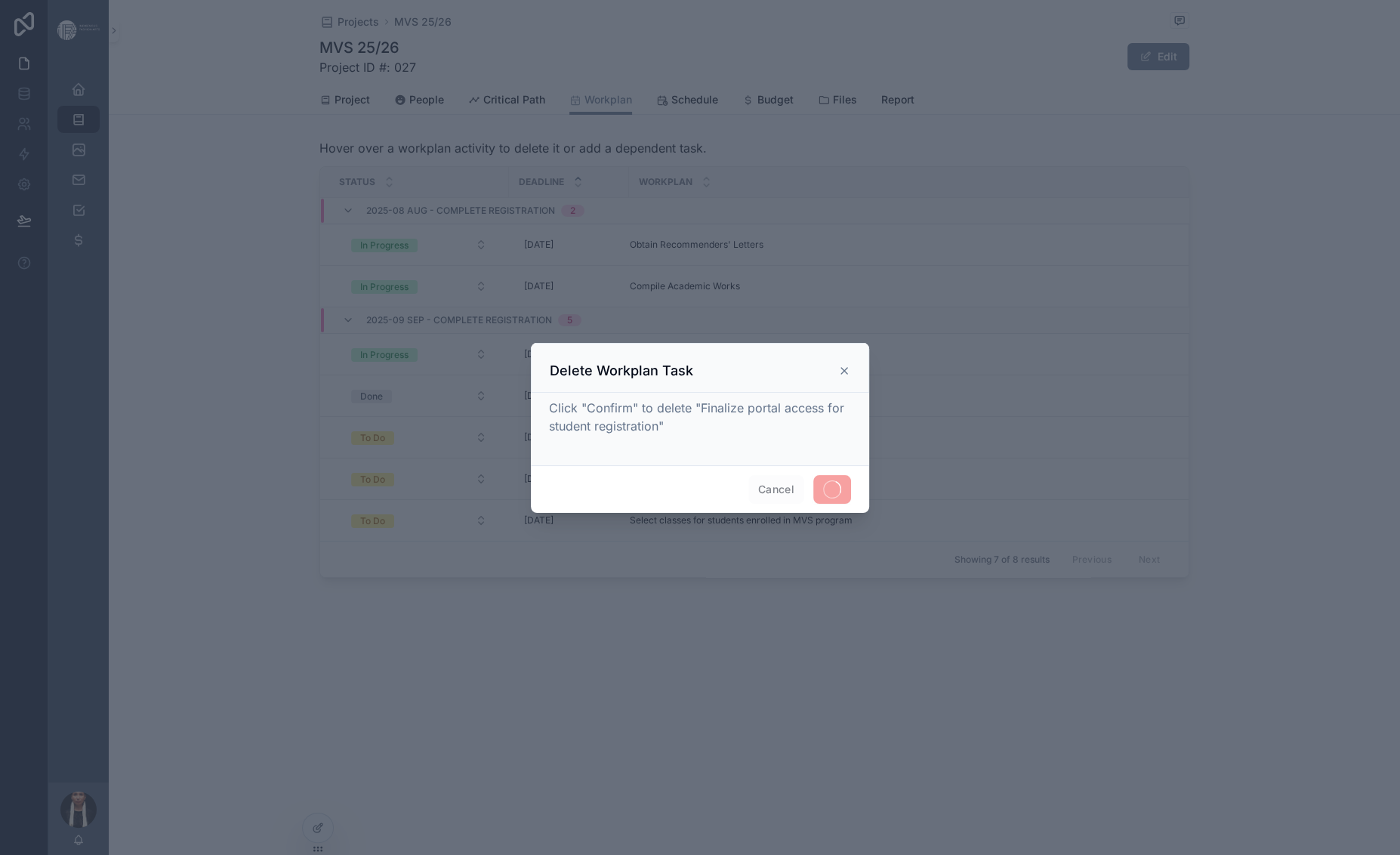
scroll to position [137, 0]
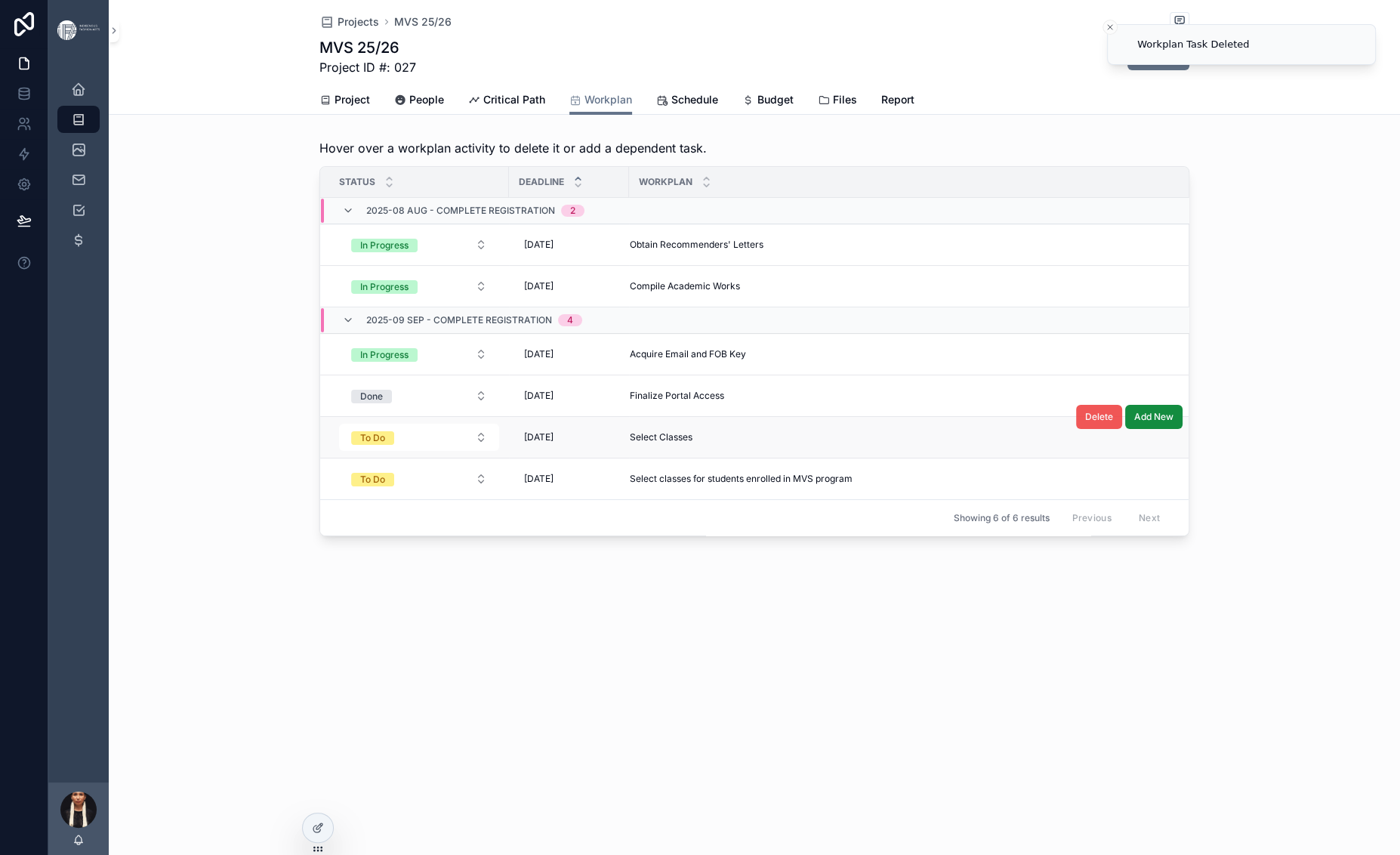
click at [1113, 423] on span "Delete" at bounding box center [1099, 416] width 28 height 12
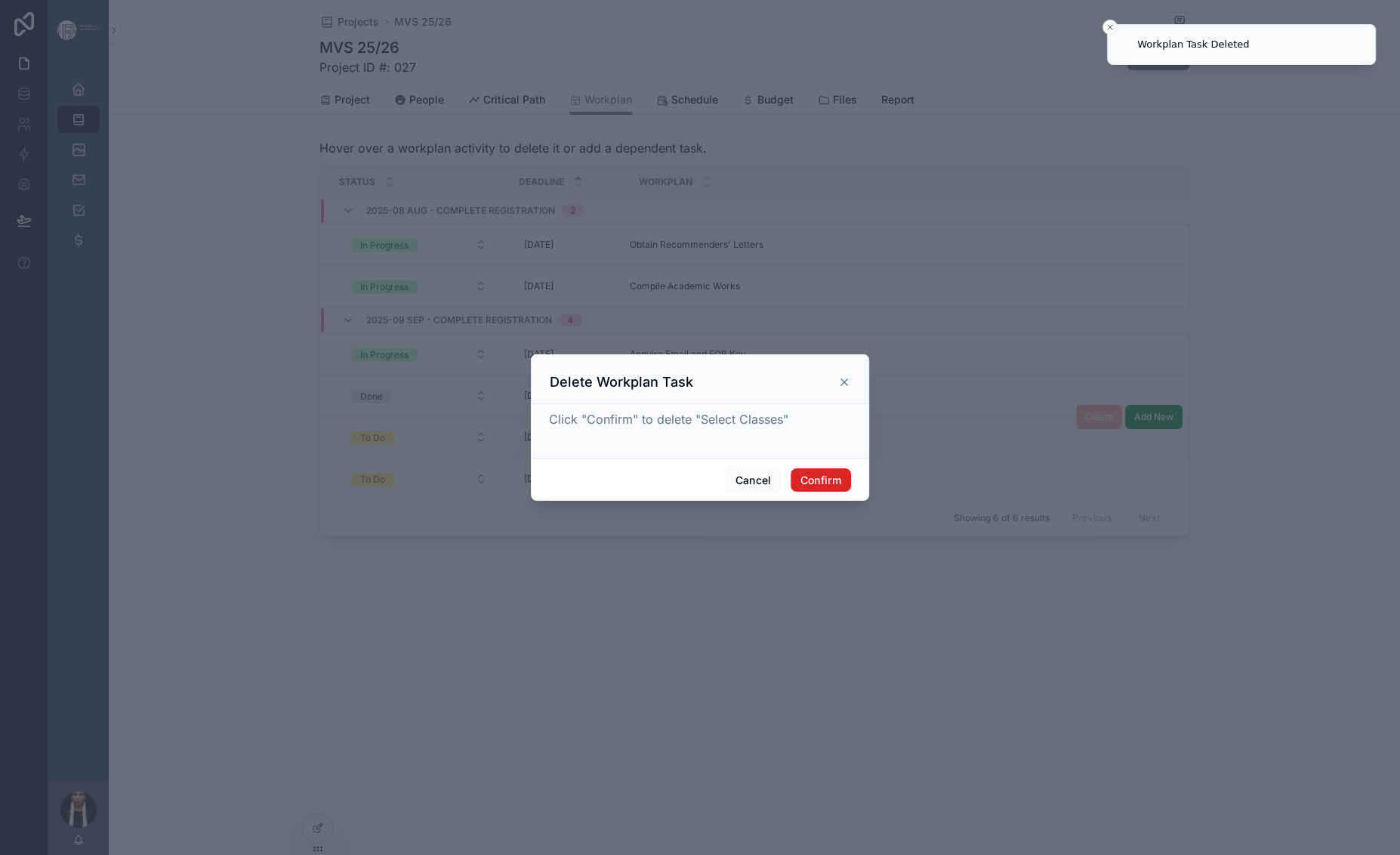
click at [851, 492] on button "Confirm" at bounding box center [820, 480] width 60 height 24
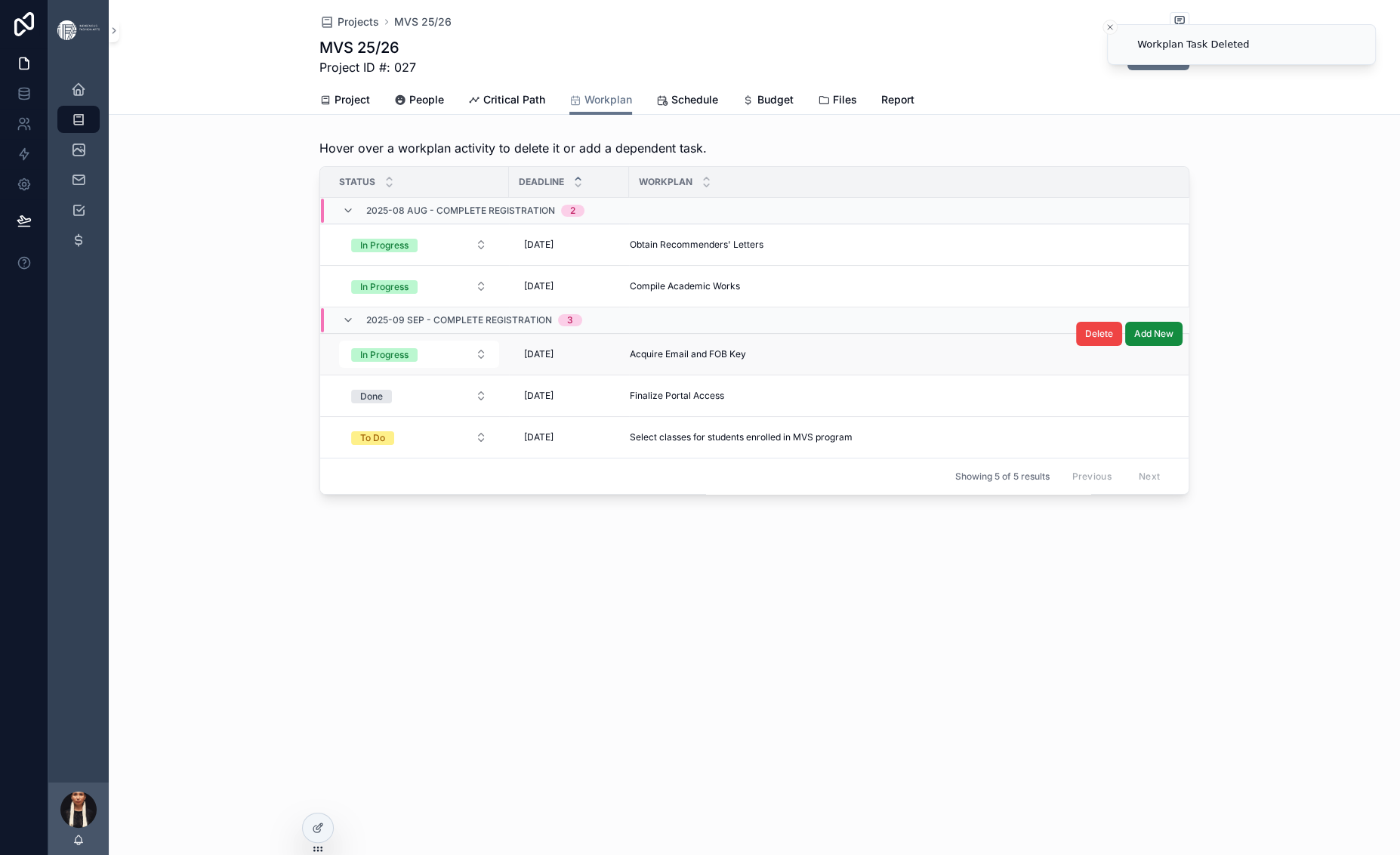
scroll to position [0, 0]
click at [483, 107] on span "Critical Path" at bounding box center [514, 100] width 62 height 15
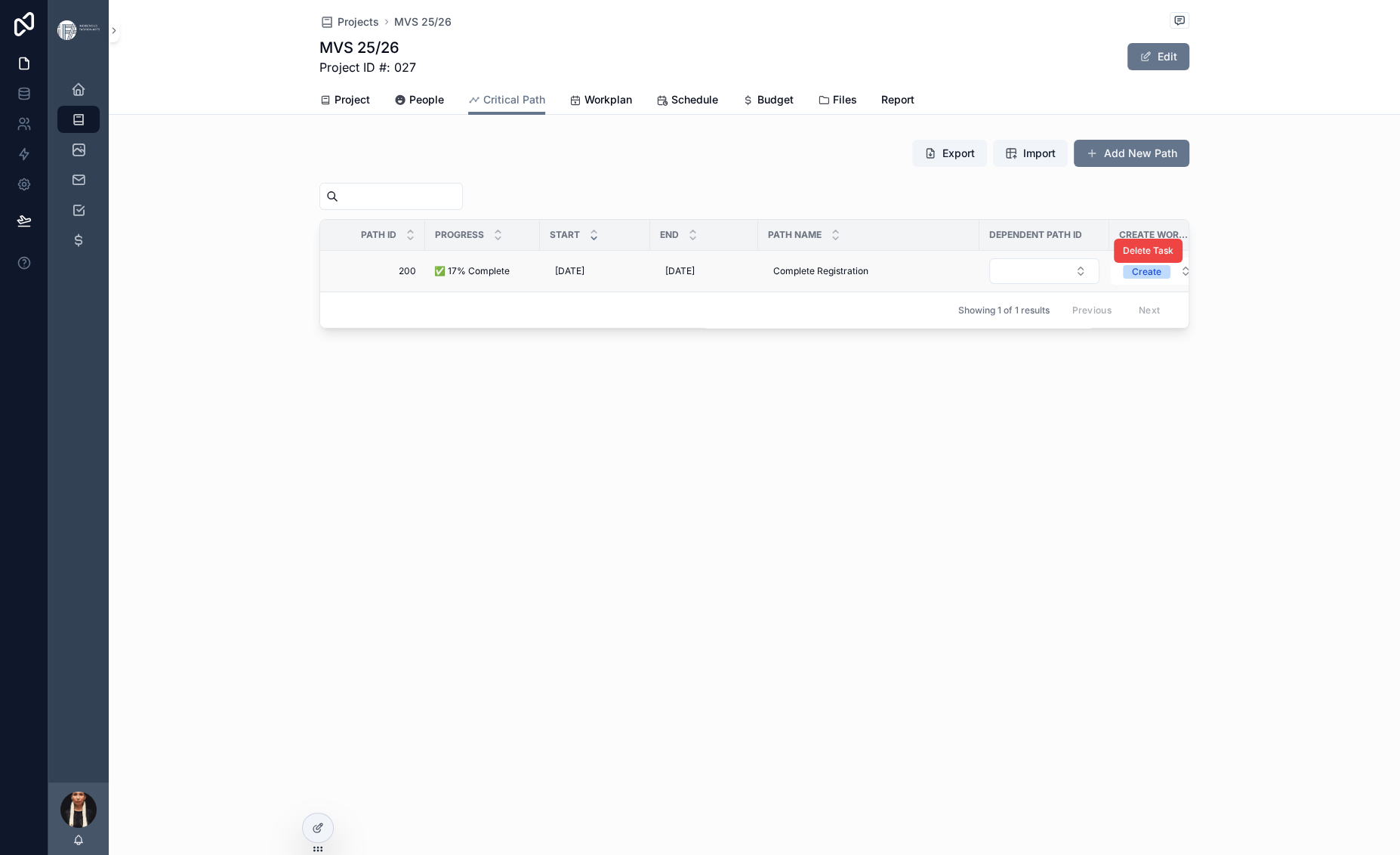
click at [434, 277] on span "✅ 17% Complete" at bounding box center [471, 271] width 75 height 12
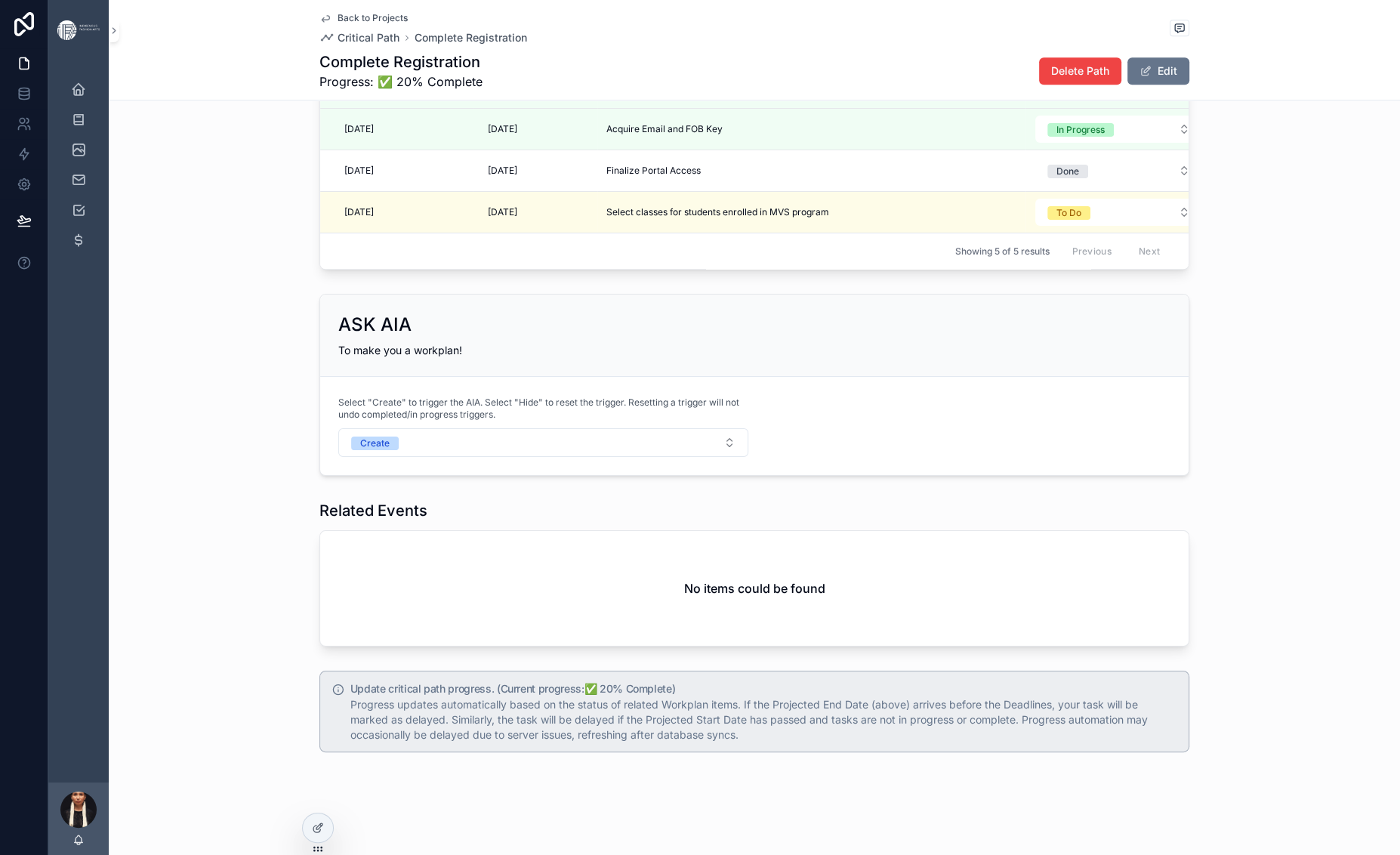
scroll to position [1826, 0]
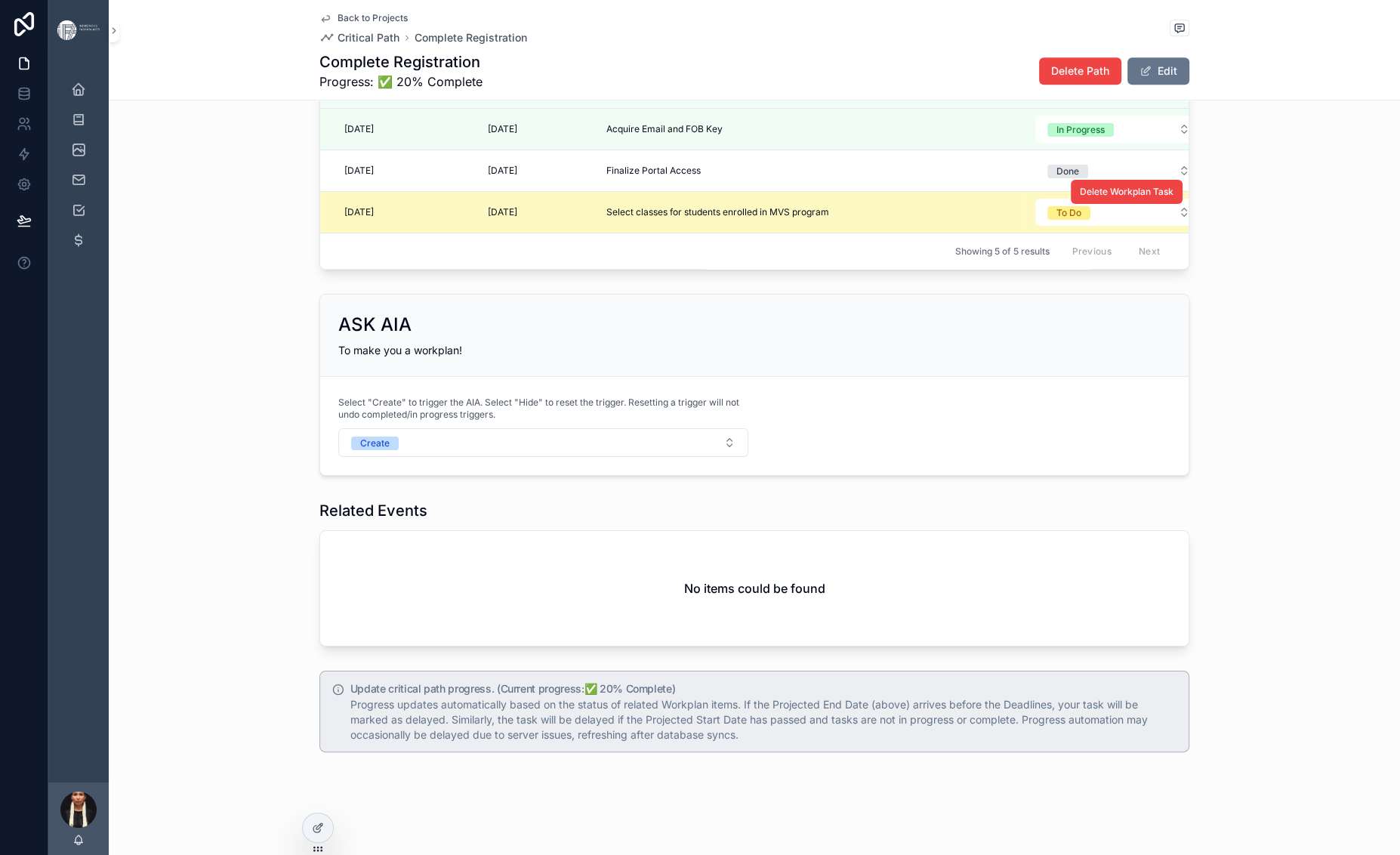
click at [607, 218] on span "Select classes for students enrolled in MVS program" at bounding box center [717, 212] width 223 height 12
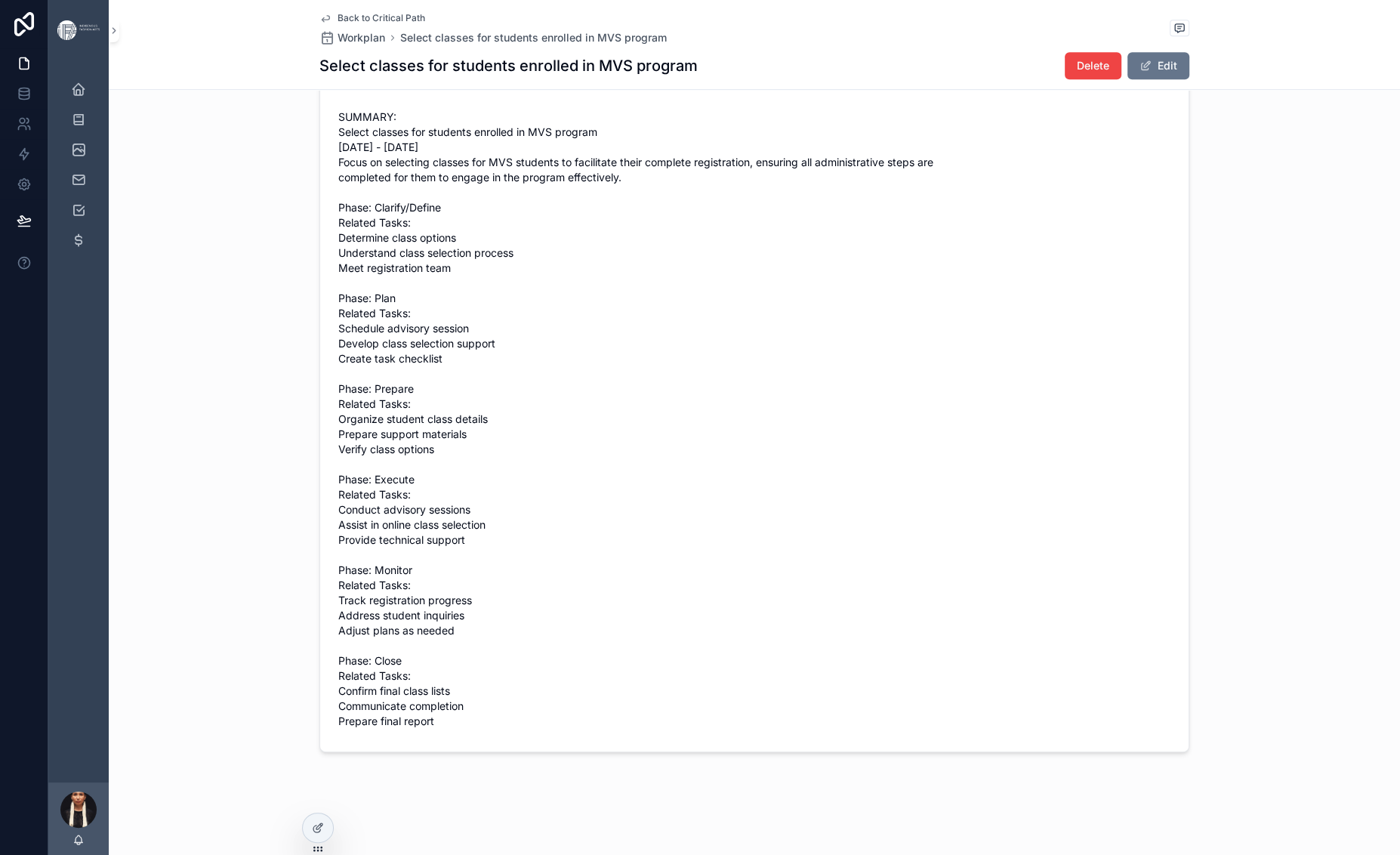
scroll to position [822, 0]
click at [337, 46] on span "Workplan" at bounding box center [361, 38] width 48 height 15
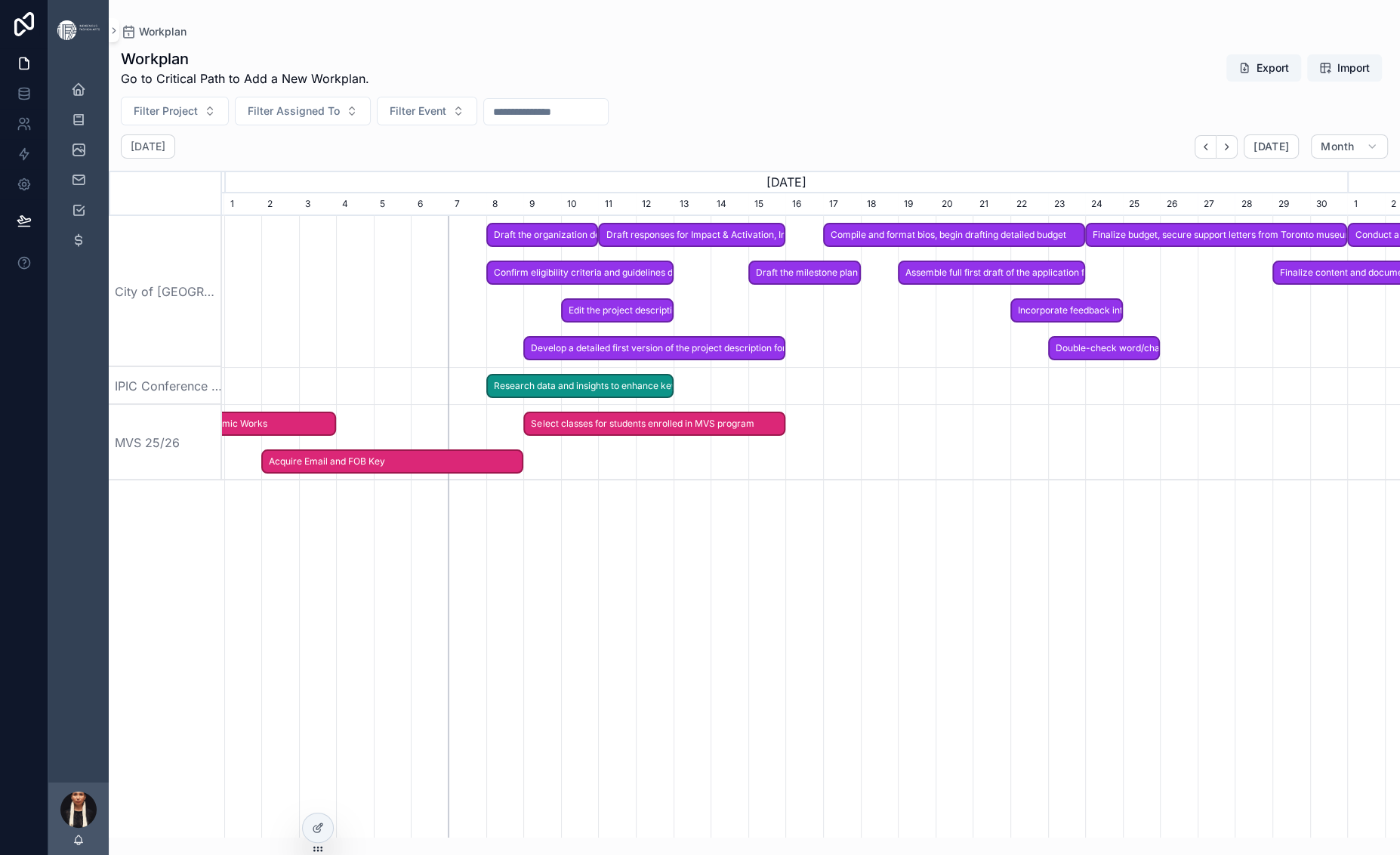
scroll to position [0, 1082]
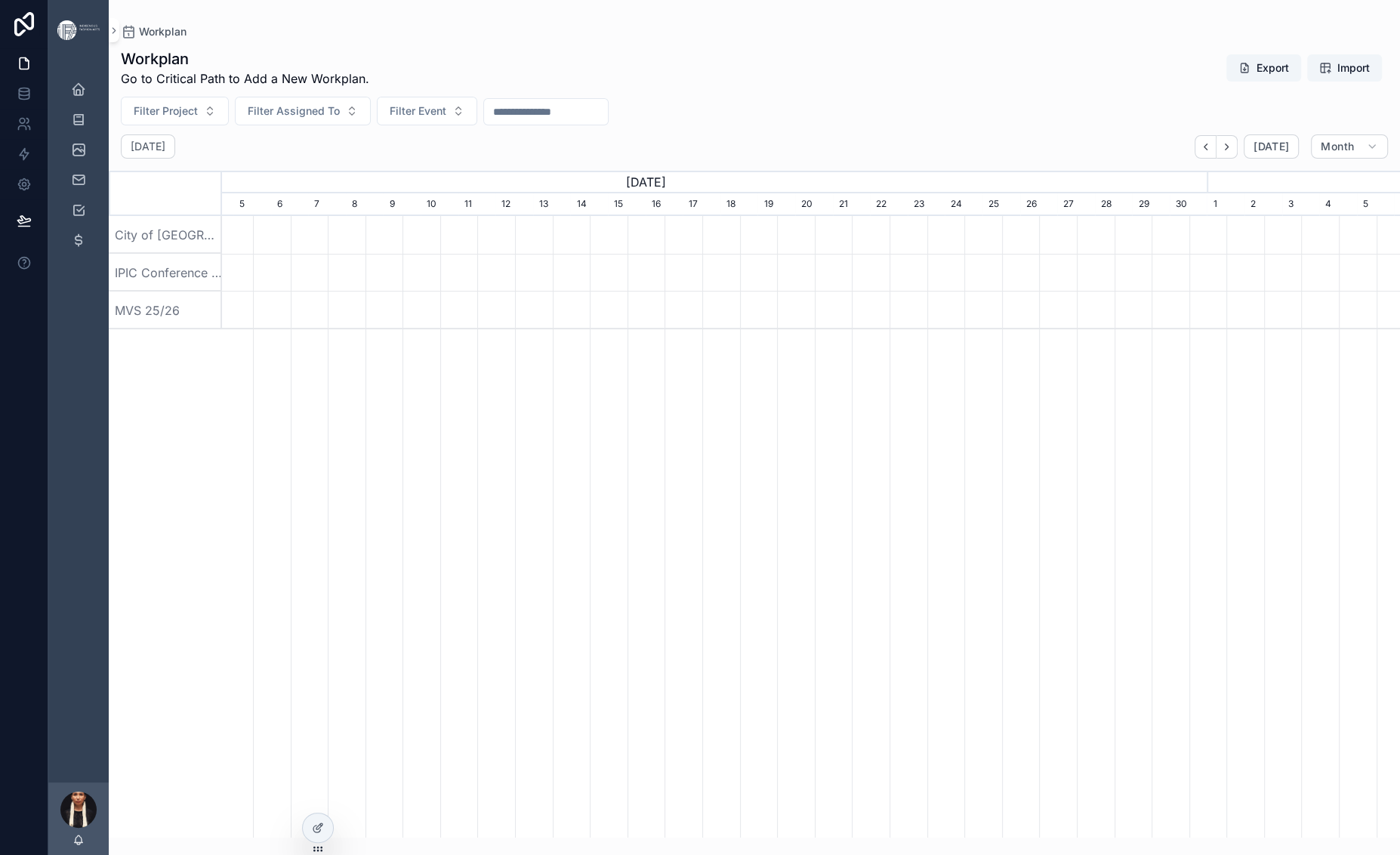
scroll to position [0, 1039]
click at [1253, 154] on span "[DATE]" at bounding box center [1271, 147] width 36 height 14
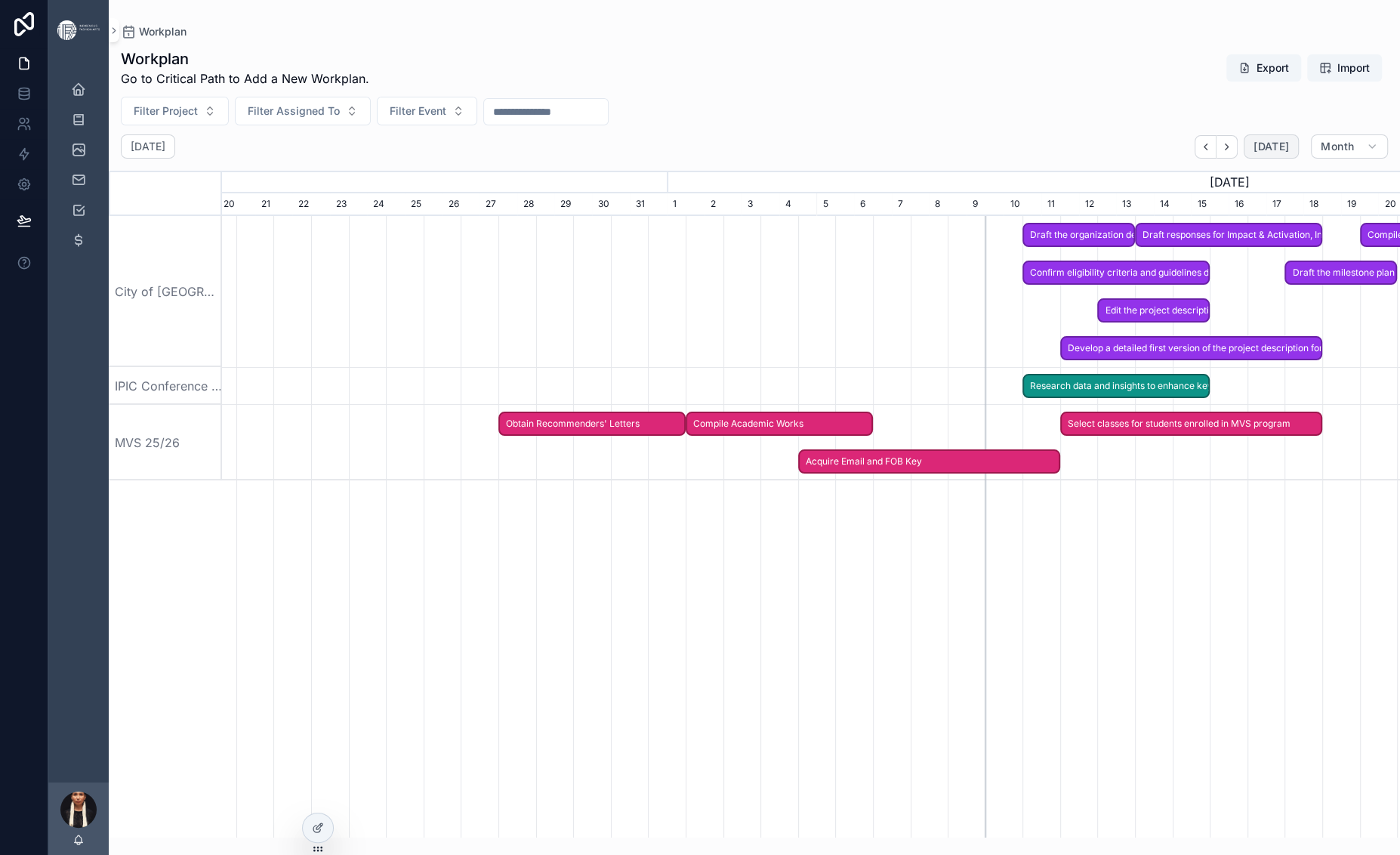
scroll to position [0, 1031]
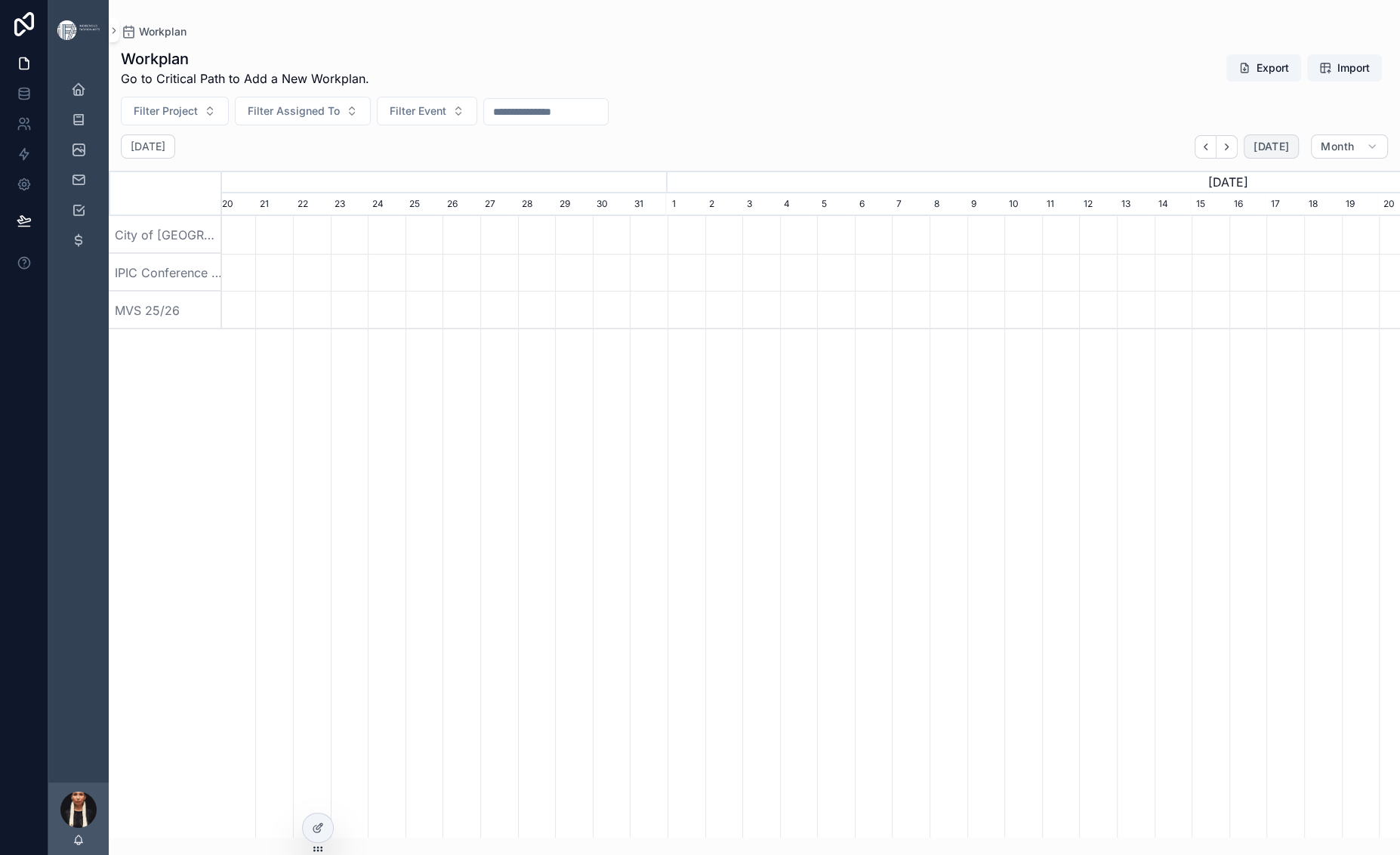
scroll to position [0, 1088]
click at [1132, 329] on div "scrollable content" at bounding box center [819, 310] width 3370 height 38
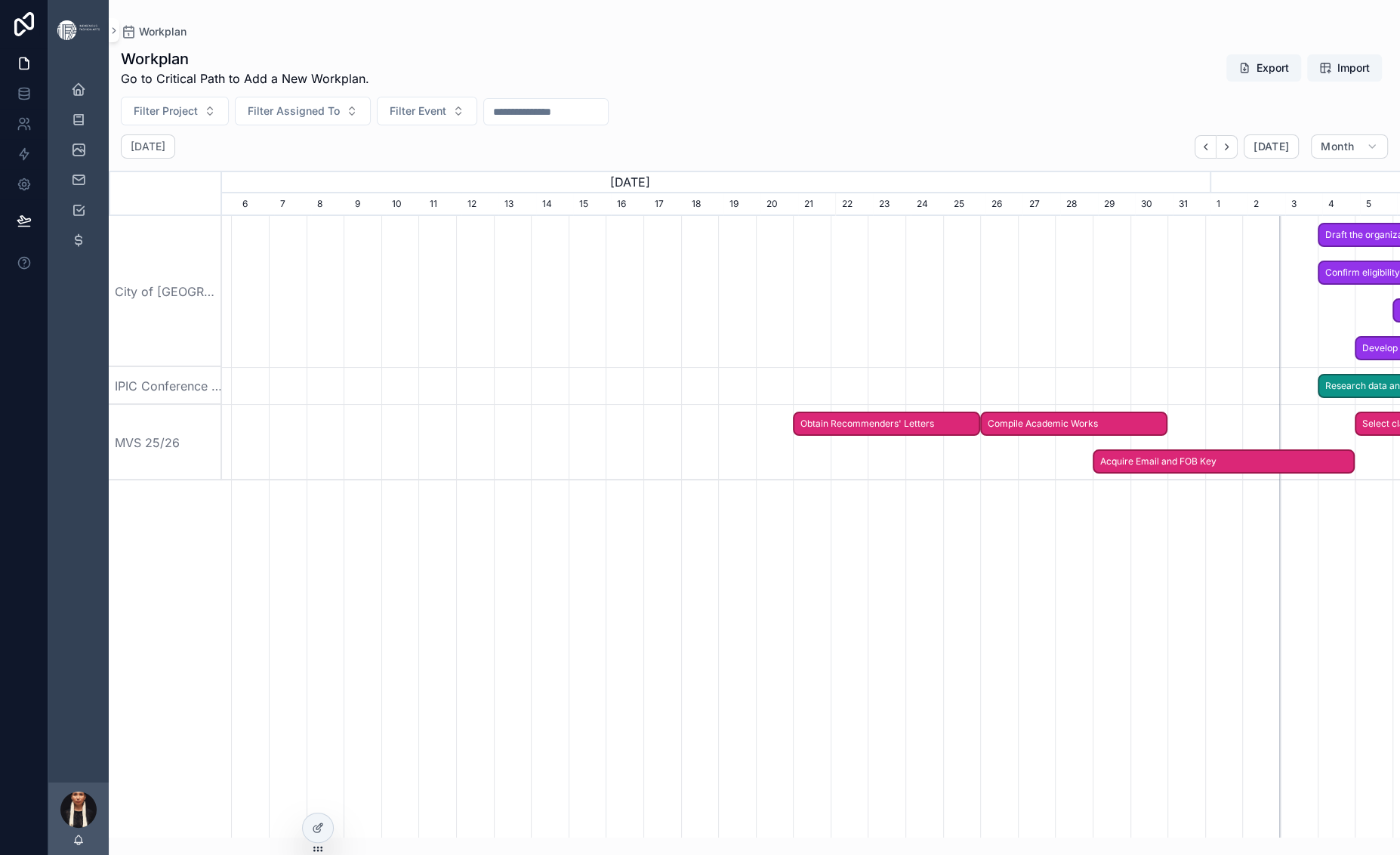
scroll to position [0, 1280]
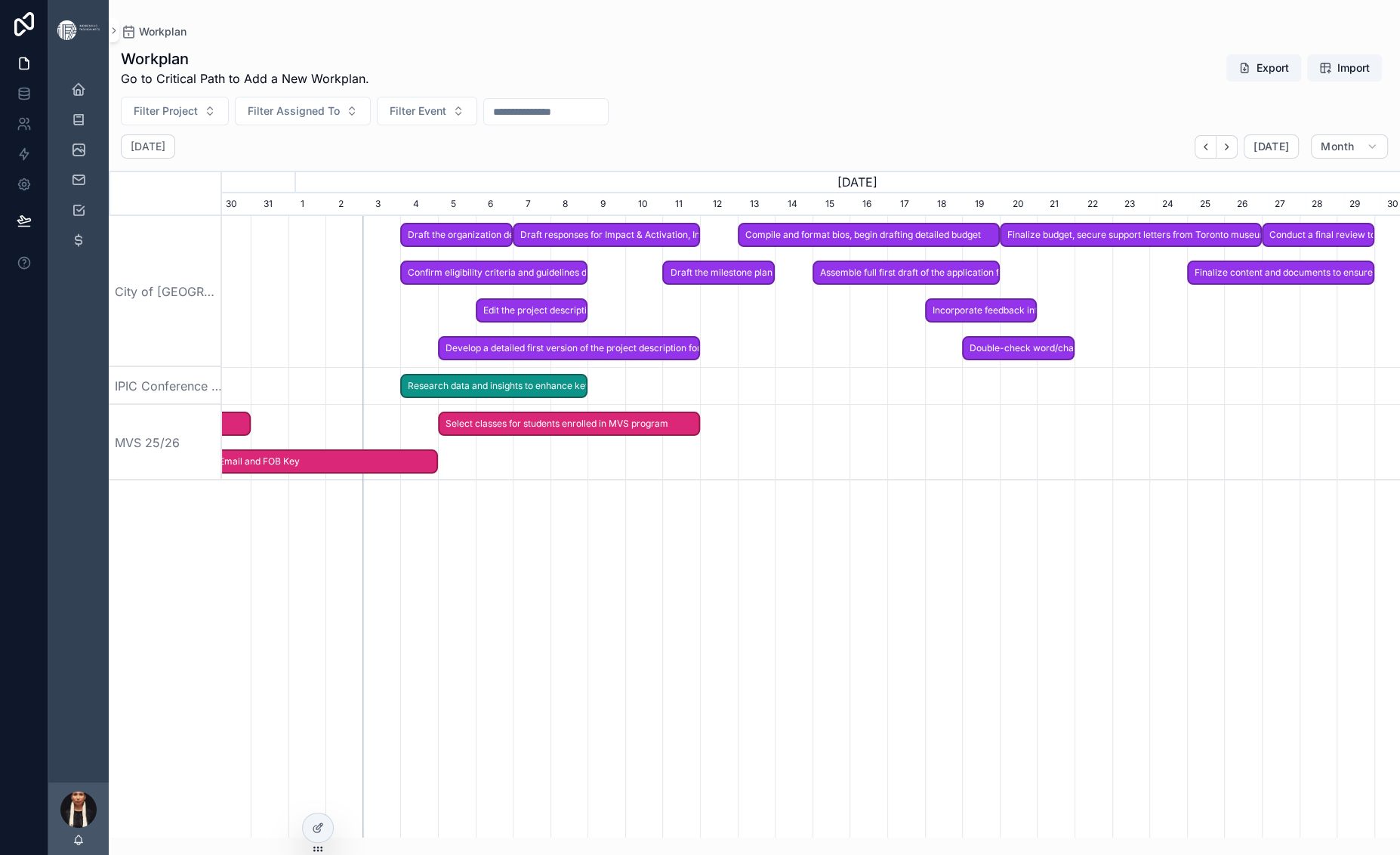
click at [494, 248] on span "Draft the organization description detailing mission and vision" at bounding box center [457, 235] width 109 height 25
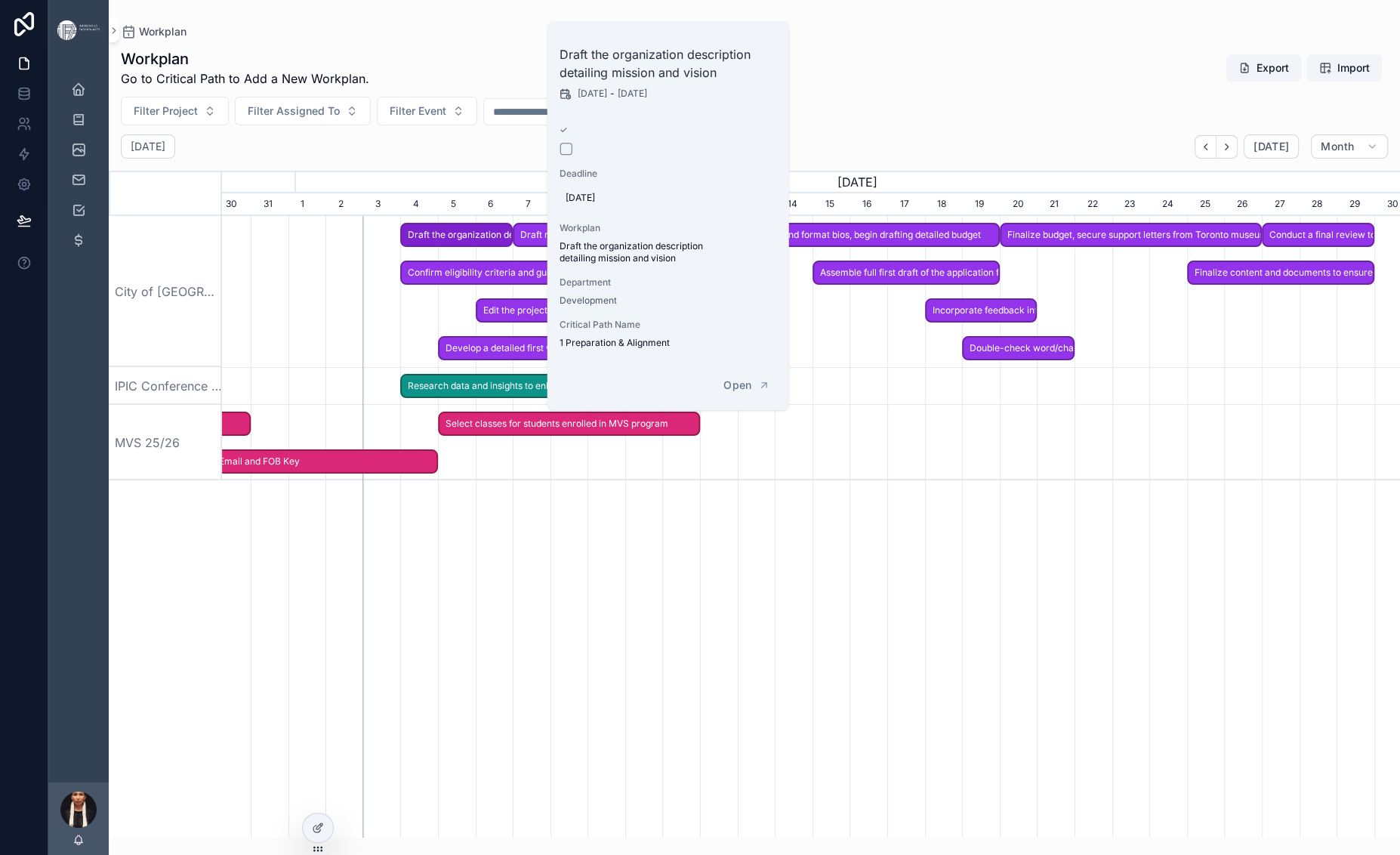
click at [486, 286] on span "Confirm eligibility criteria and guidelines documentation" at bounding box center [494, 273] width 184 height 25
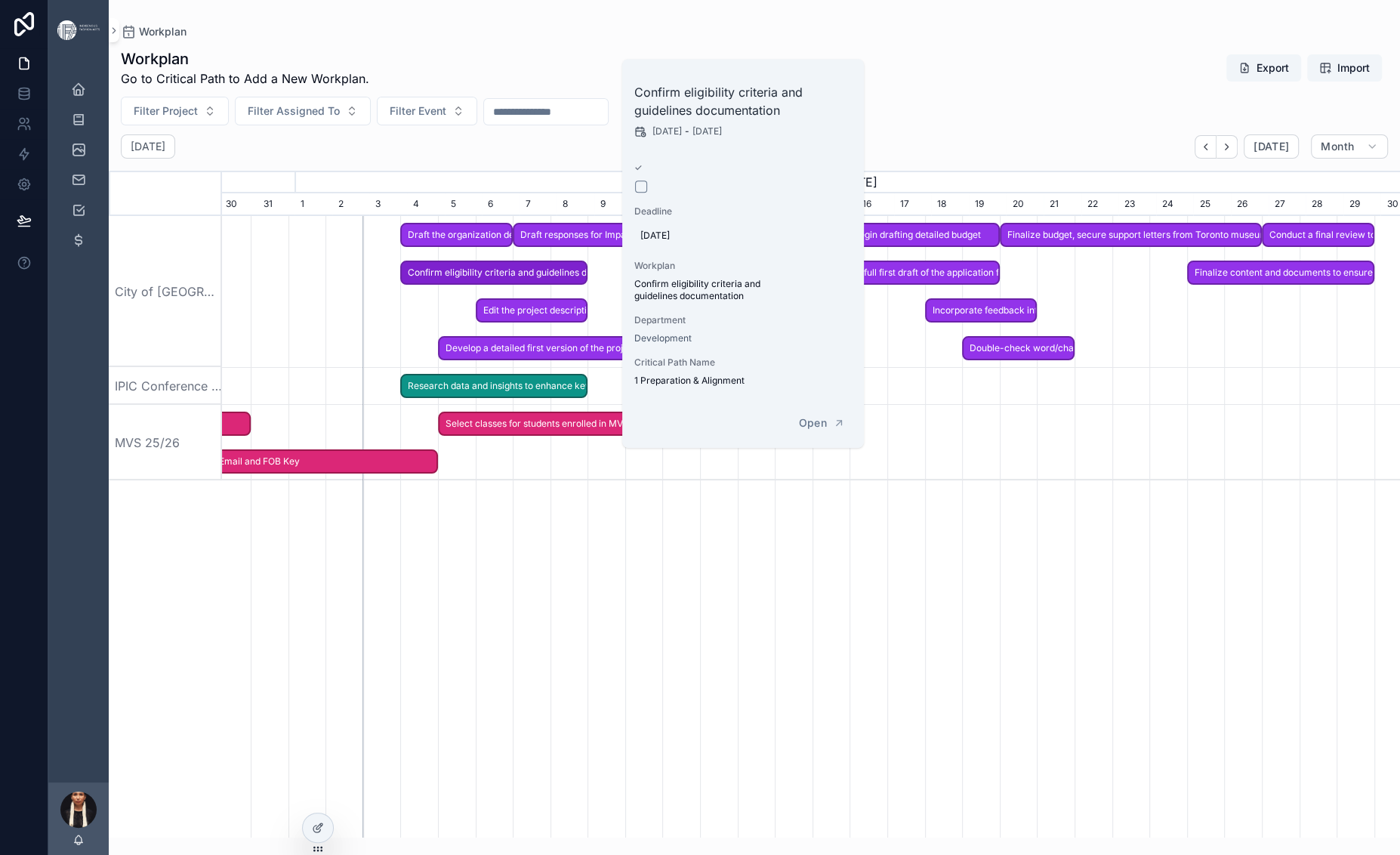
click at [486, 248] on span "Draft the organization description detailing mission and vision" at bounding box center [457, 235] width 109 height 25
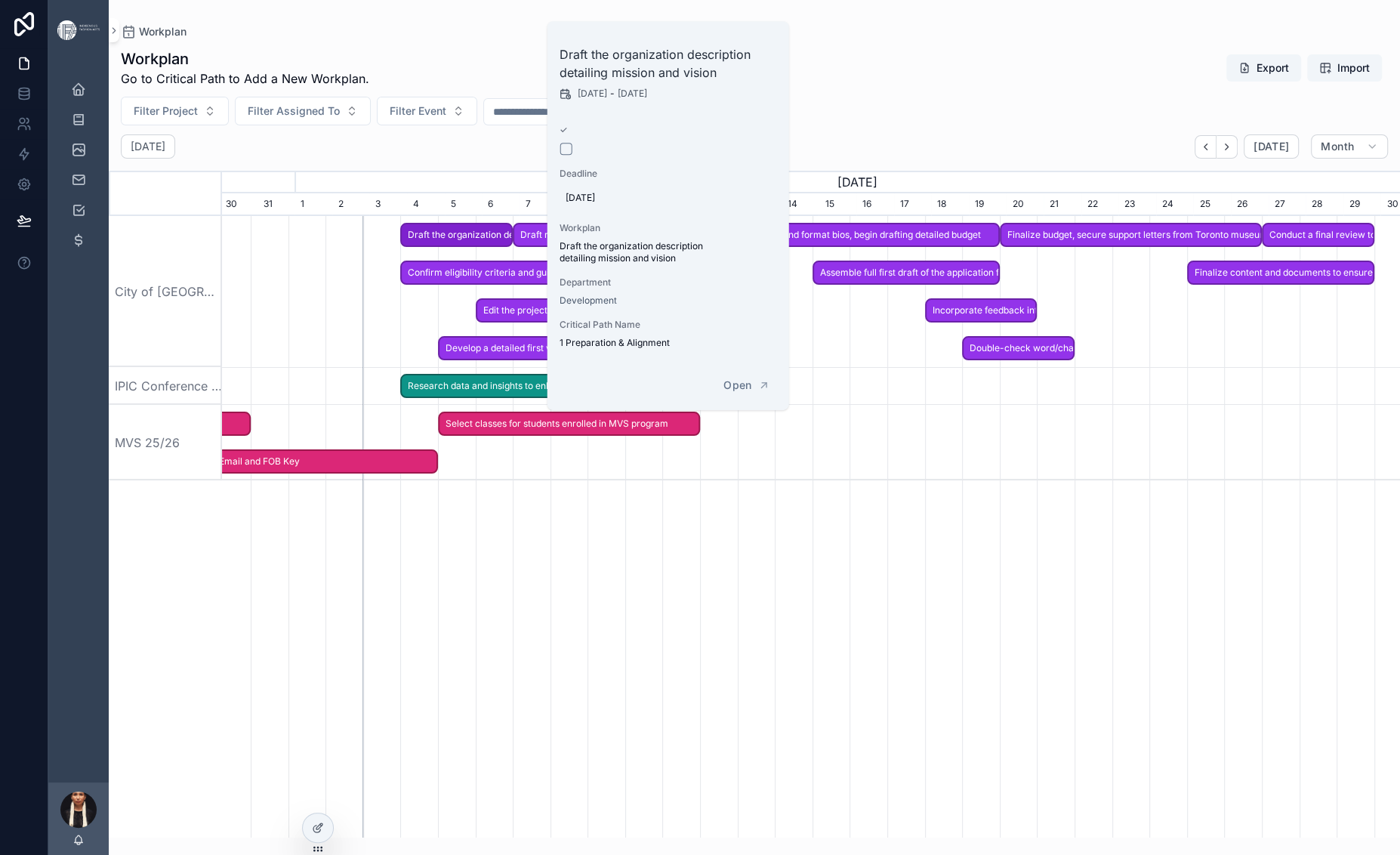
click at [474, 286] on span "Confirm eligibility criteria and guidelines documentation" at bounding box center [494, 273] width 184 height 25
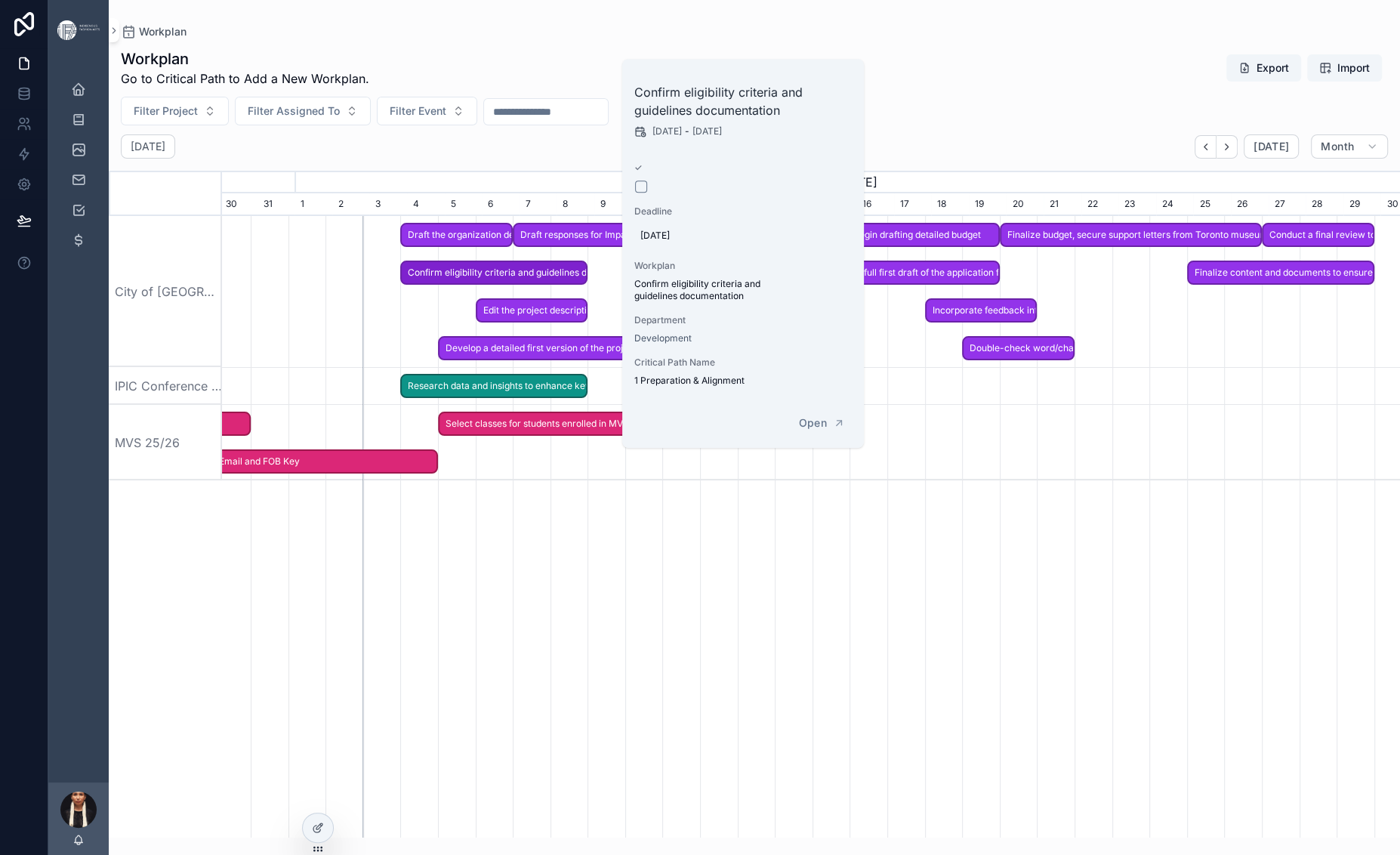
click at [583, 323] on span "Edit the project description to meet word limits and focus on funding categories" at bounding box center [532, 310] width 109 height 25
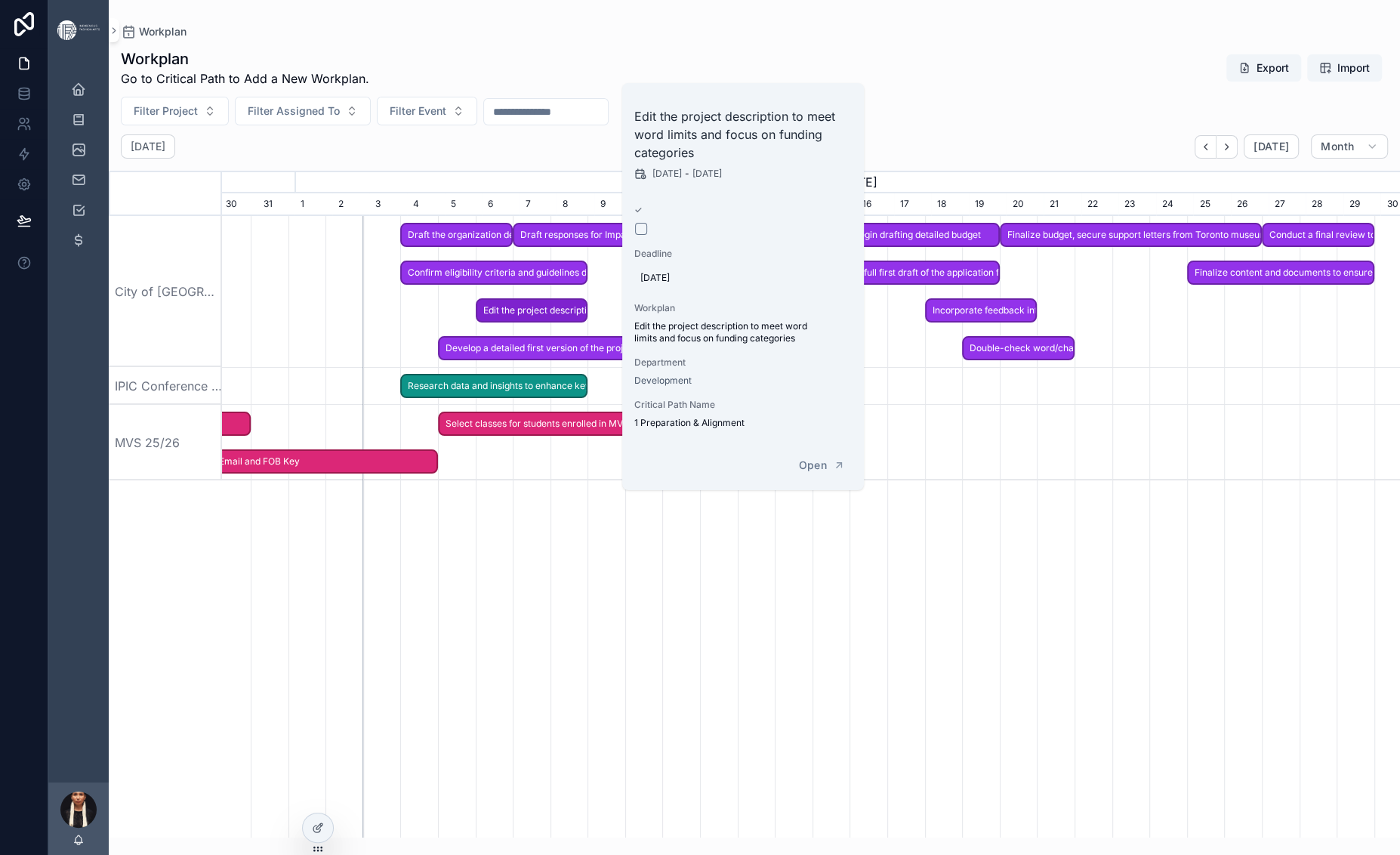
click at [611, 248] on span "Draft responses for Impact & Activation, Indigenous Leadership, Knowledge Shari…" at bounding box center [607, 235] width 184 height 25
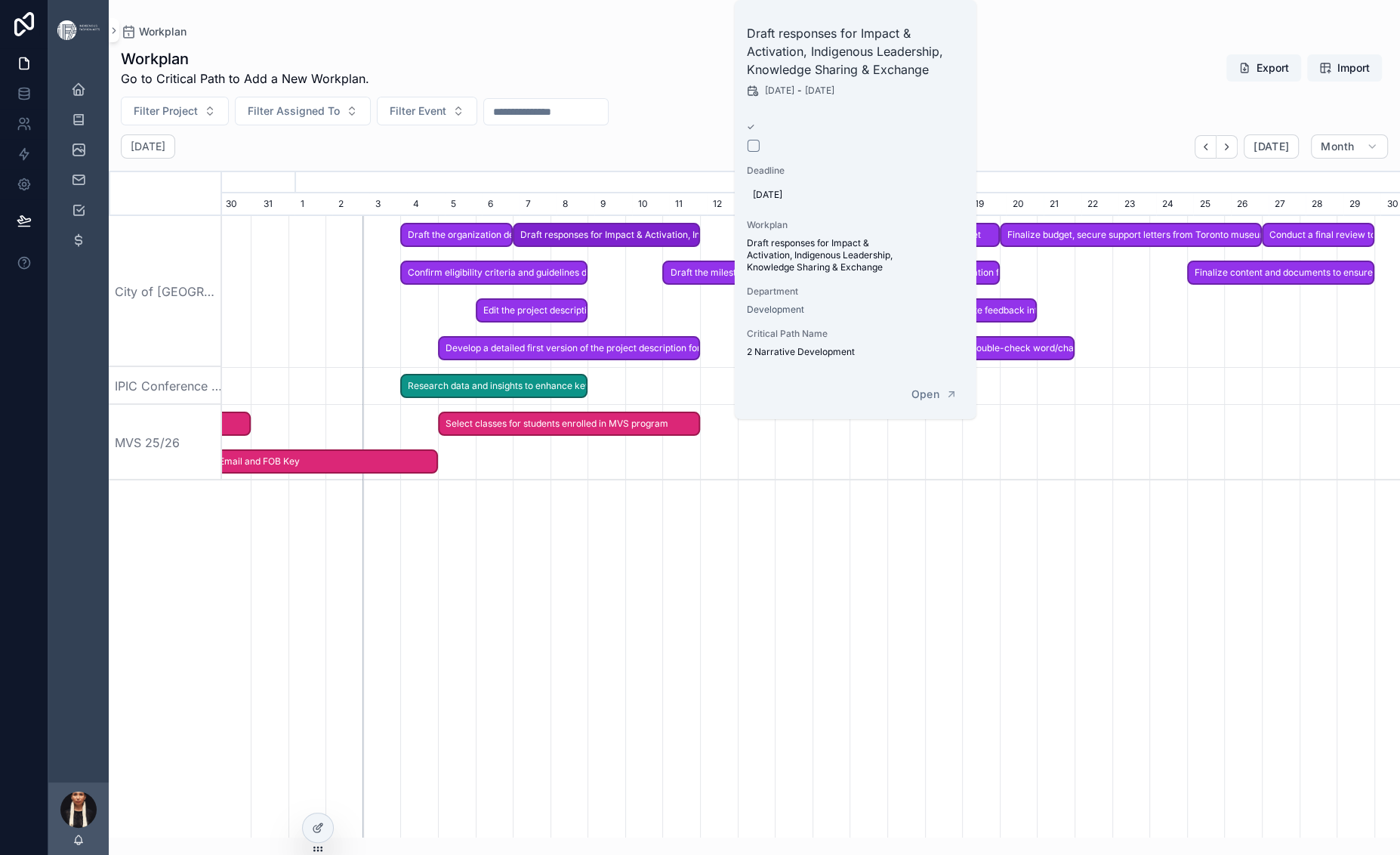
click at [730, 286] on span "Draft the milestone plan for the application process" at bounding box center [718, 273] width 109 height 25
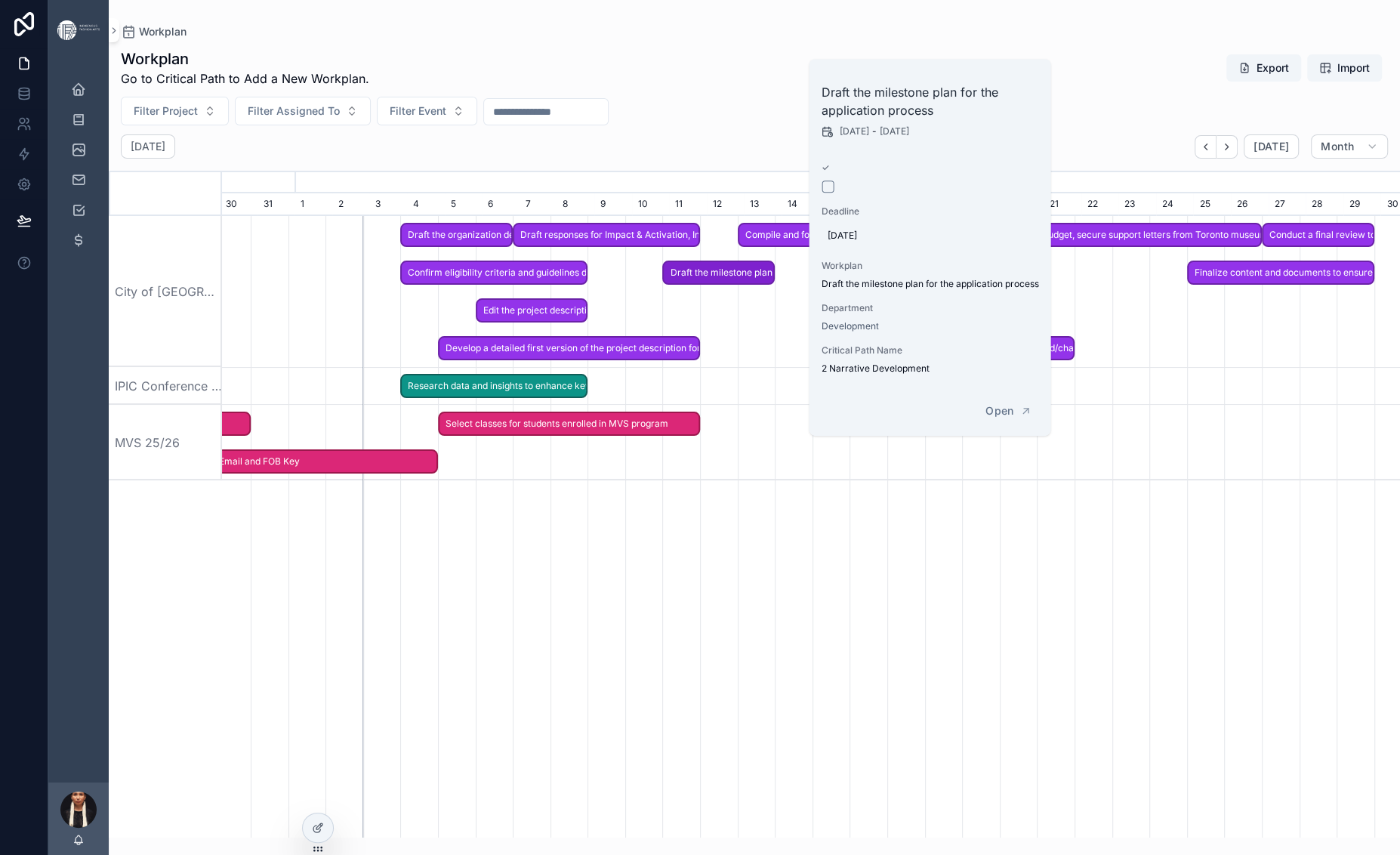
click at [719, 367] on div "scrollable content" at bounding box center [627, 291] width 3370 height 151
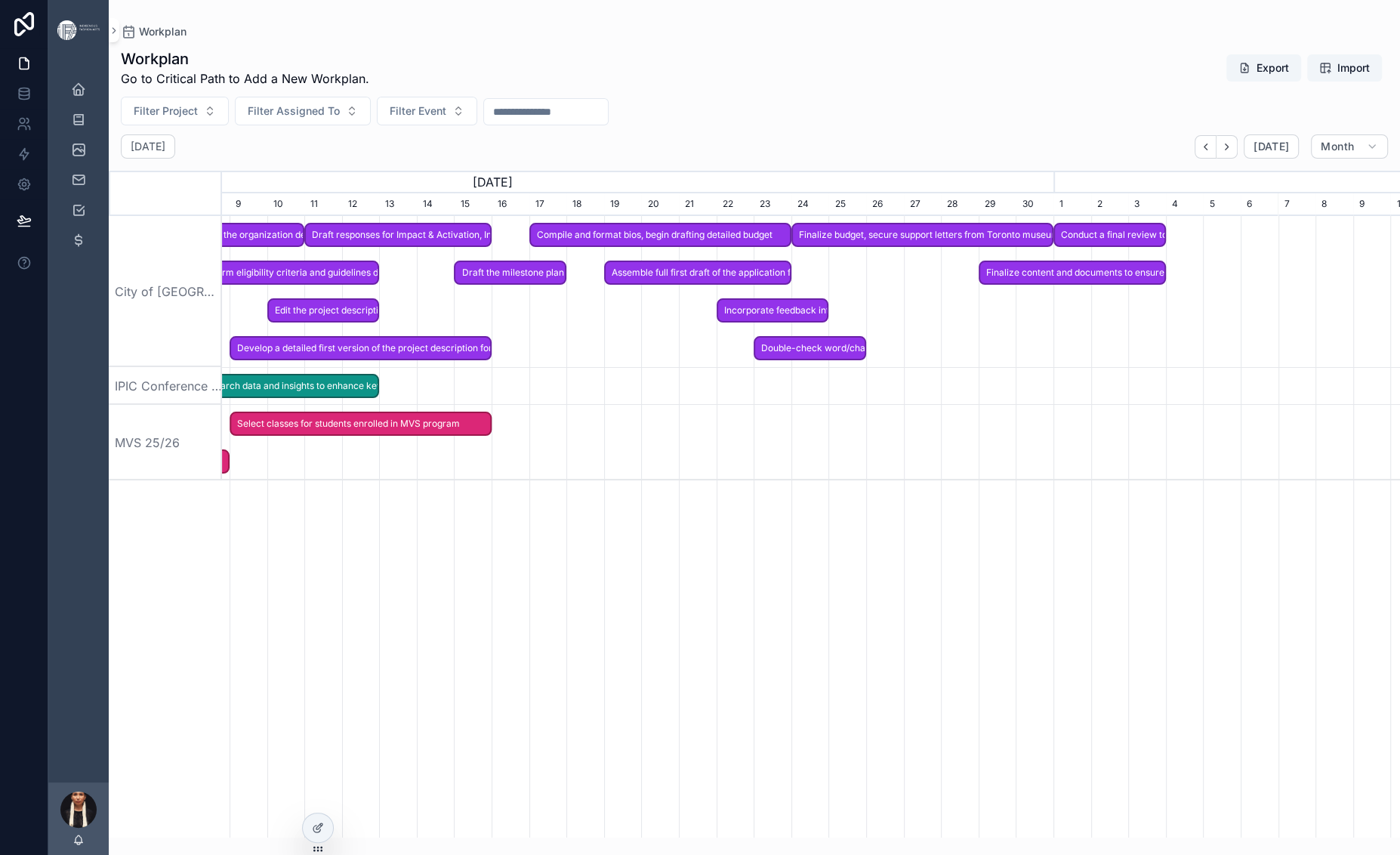
scroll to position [0, 0]
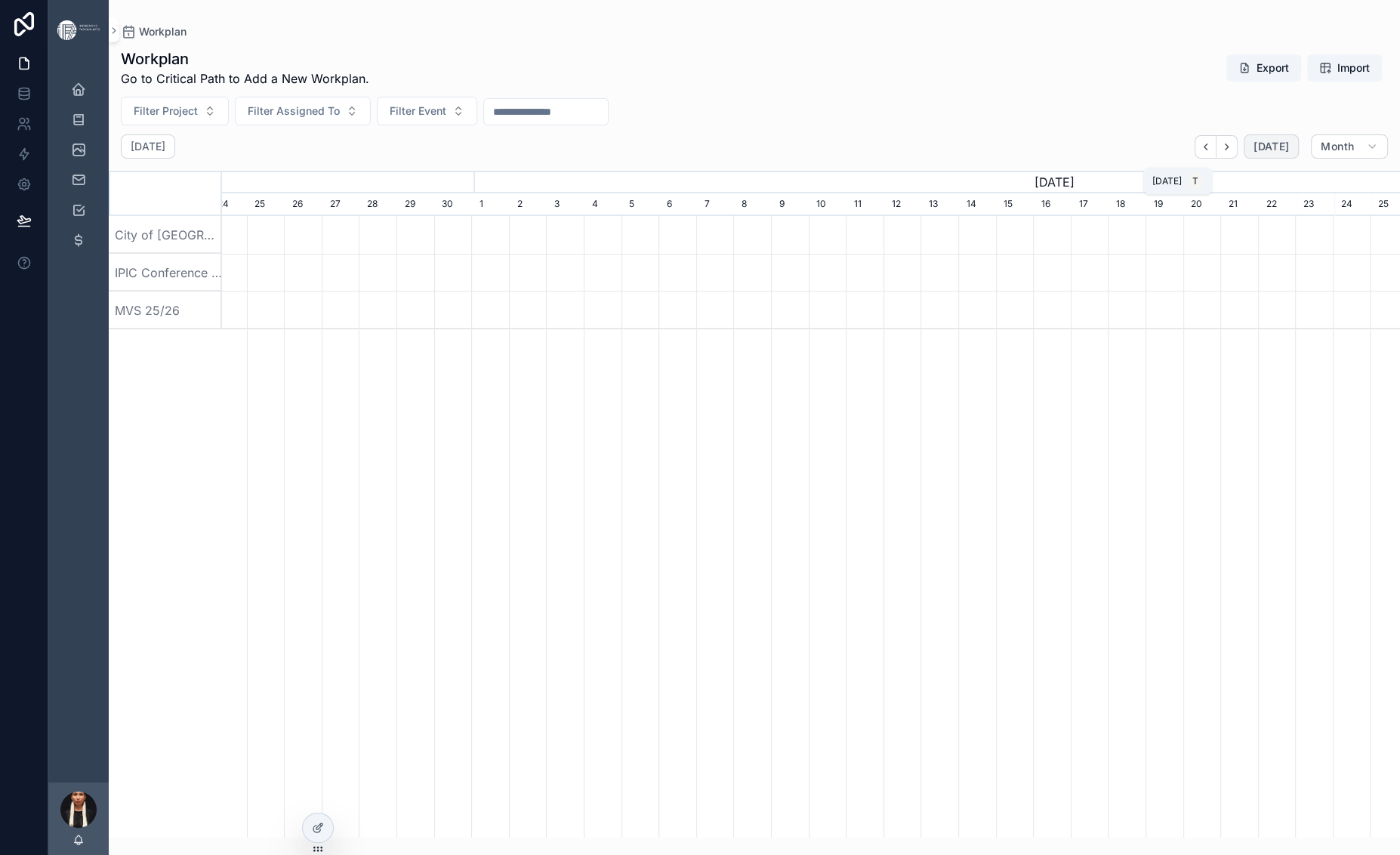
click at [1253, 154] on span "[DATE]" at bounding box center [1271, 147] width 36 height 14
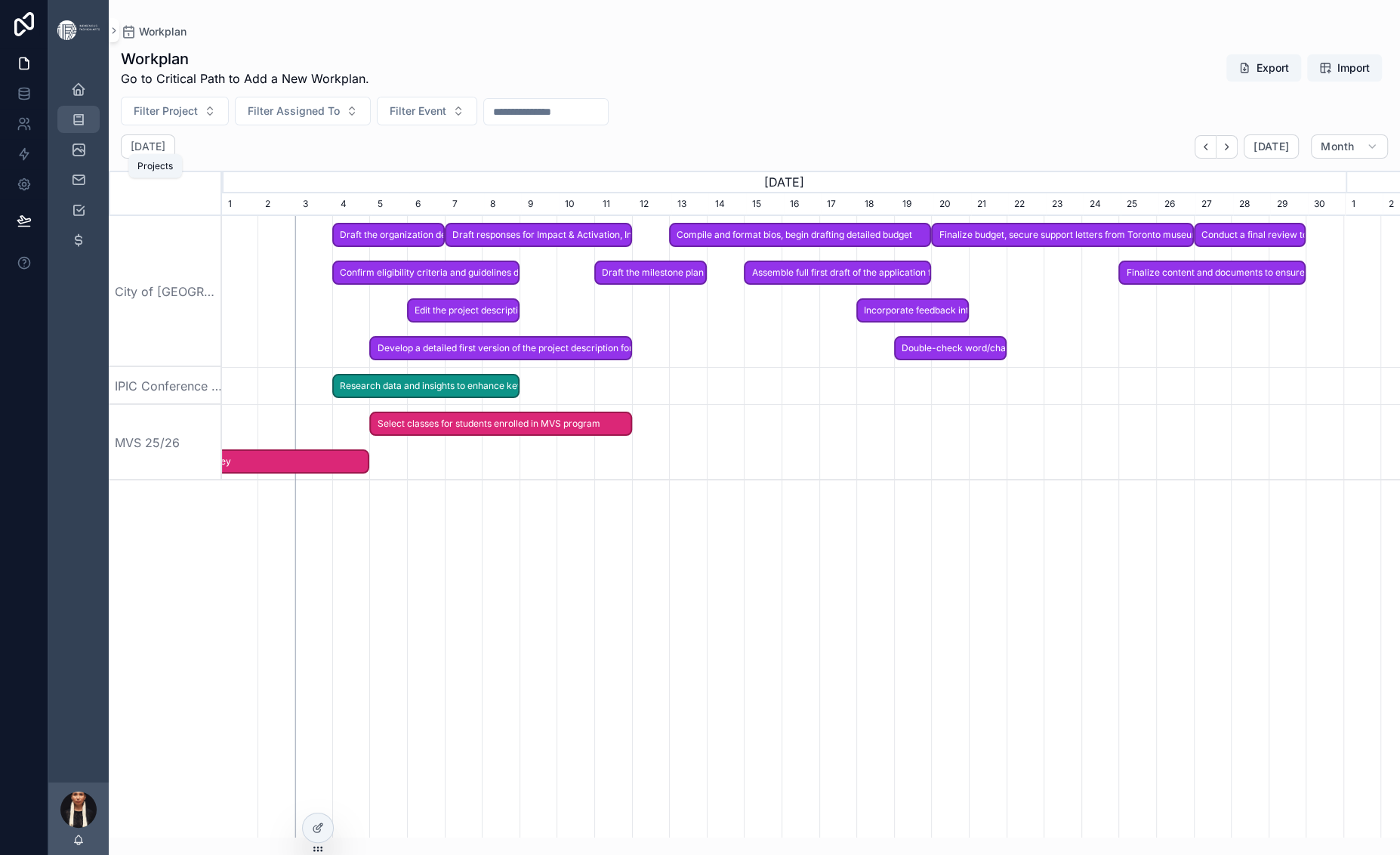
click at [86, 127] on icon "scrollable content" at bounding box center [78, 119] width 15 height 15
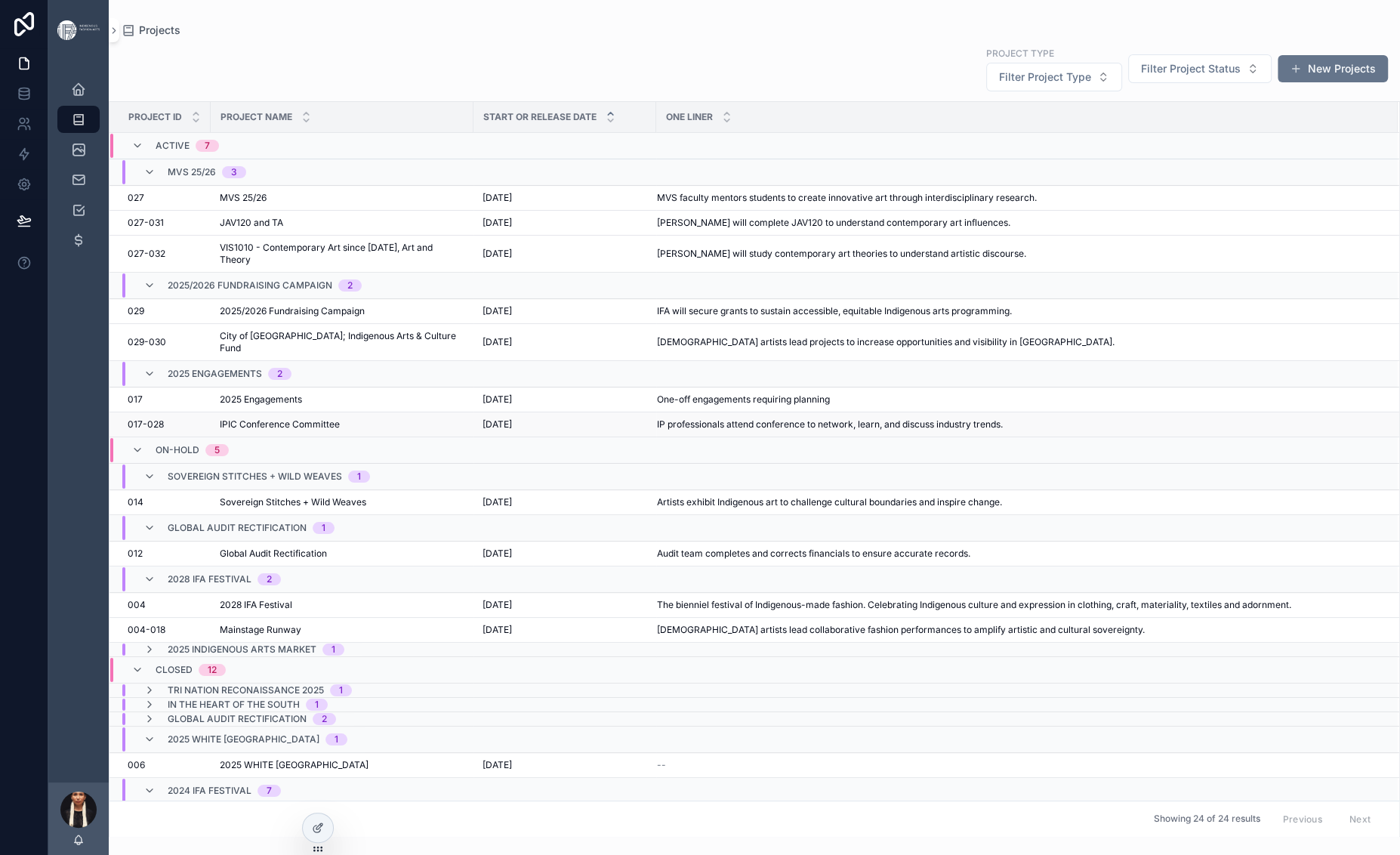
click at [325, 430] on span "IPIC Conference Committee" at bounding box center [280, 424] width 120 height 12
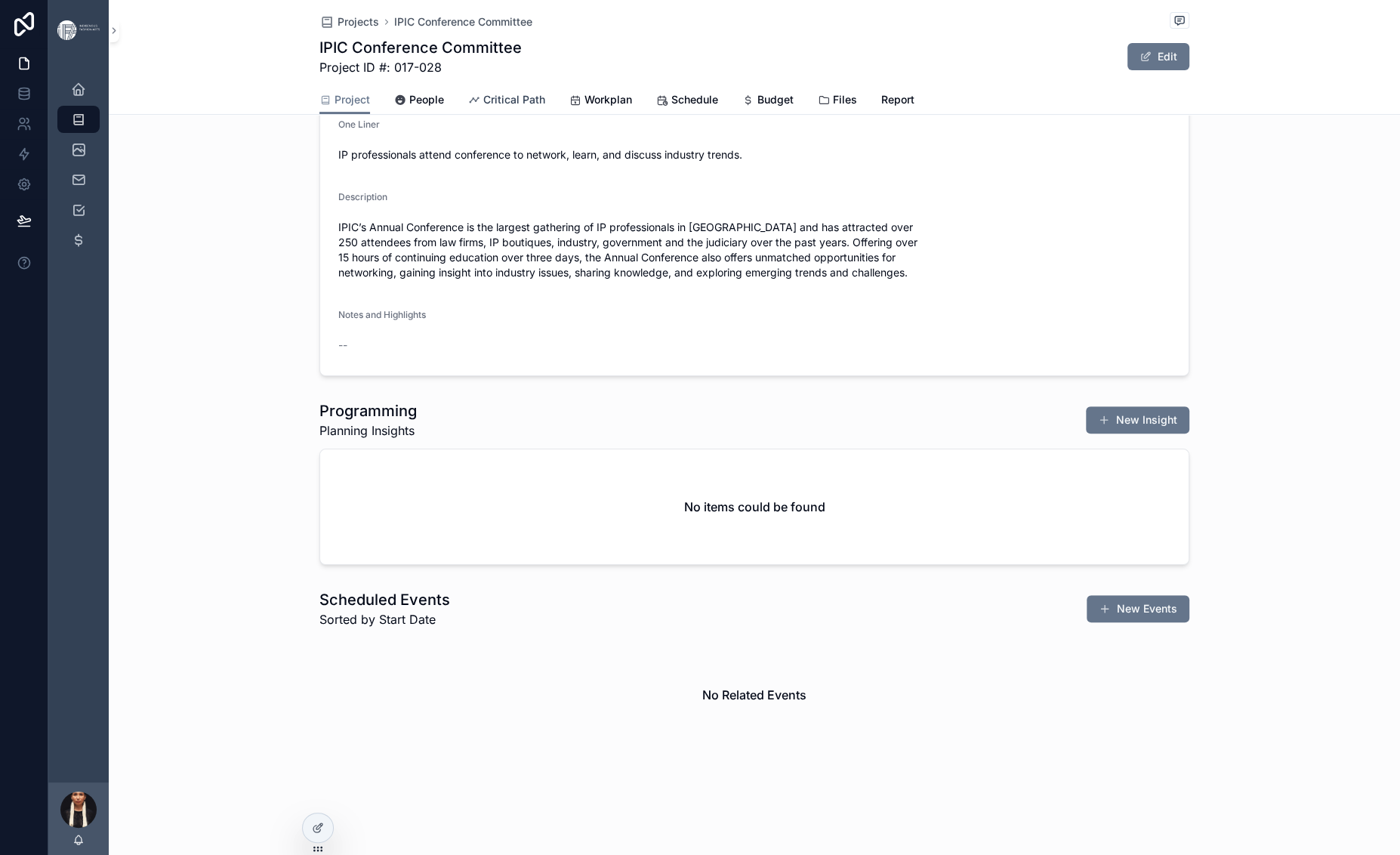
click at [483, 107] on span "Critical Path" at bounding box center [514, 100] width 62 height 15
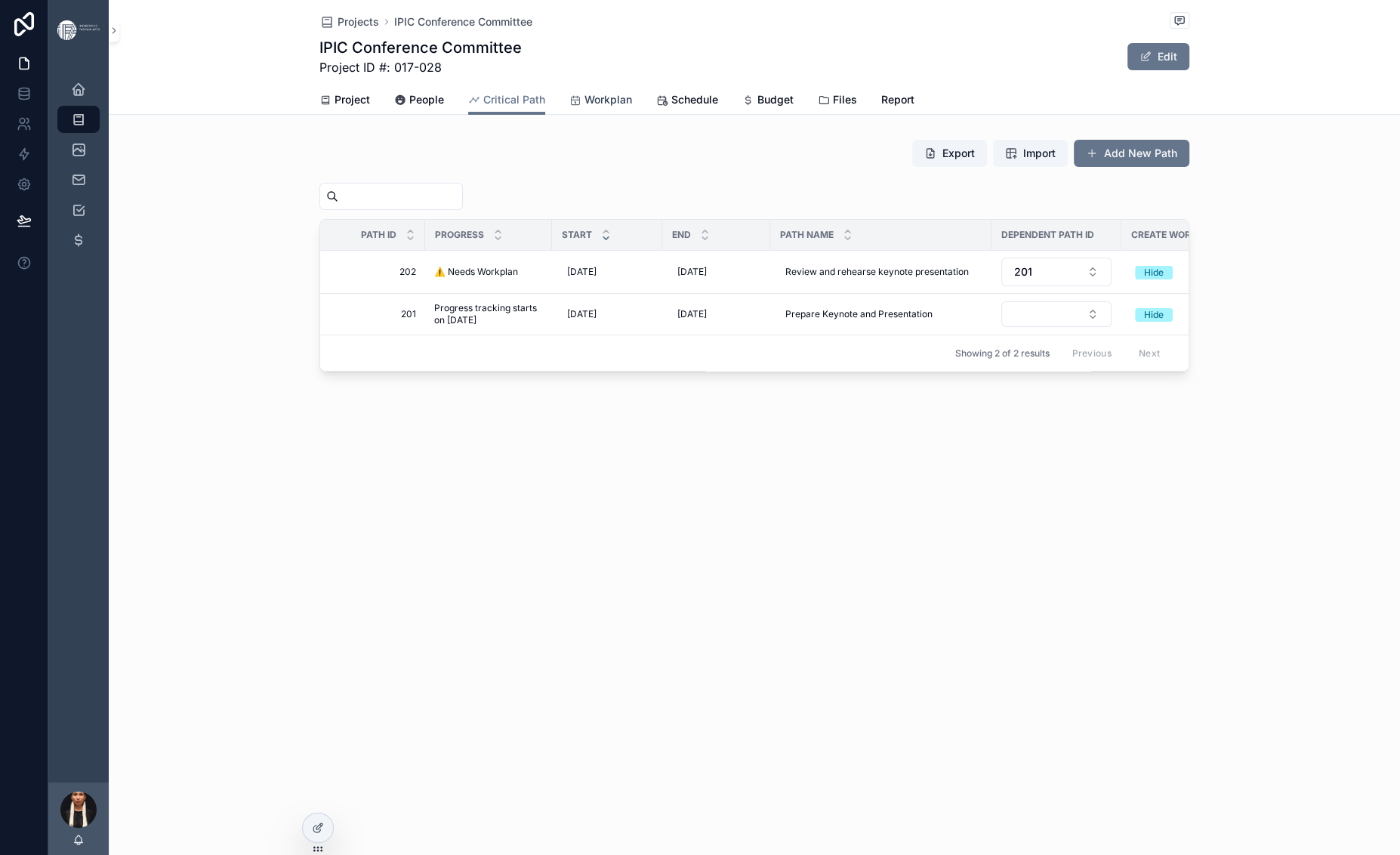
click at [584, 107] on span "Workplan" at bounding box center [608, 100] width 48 height 15
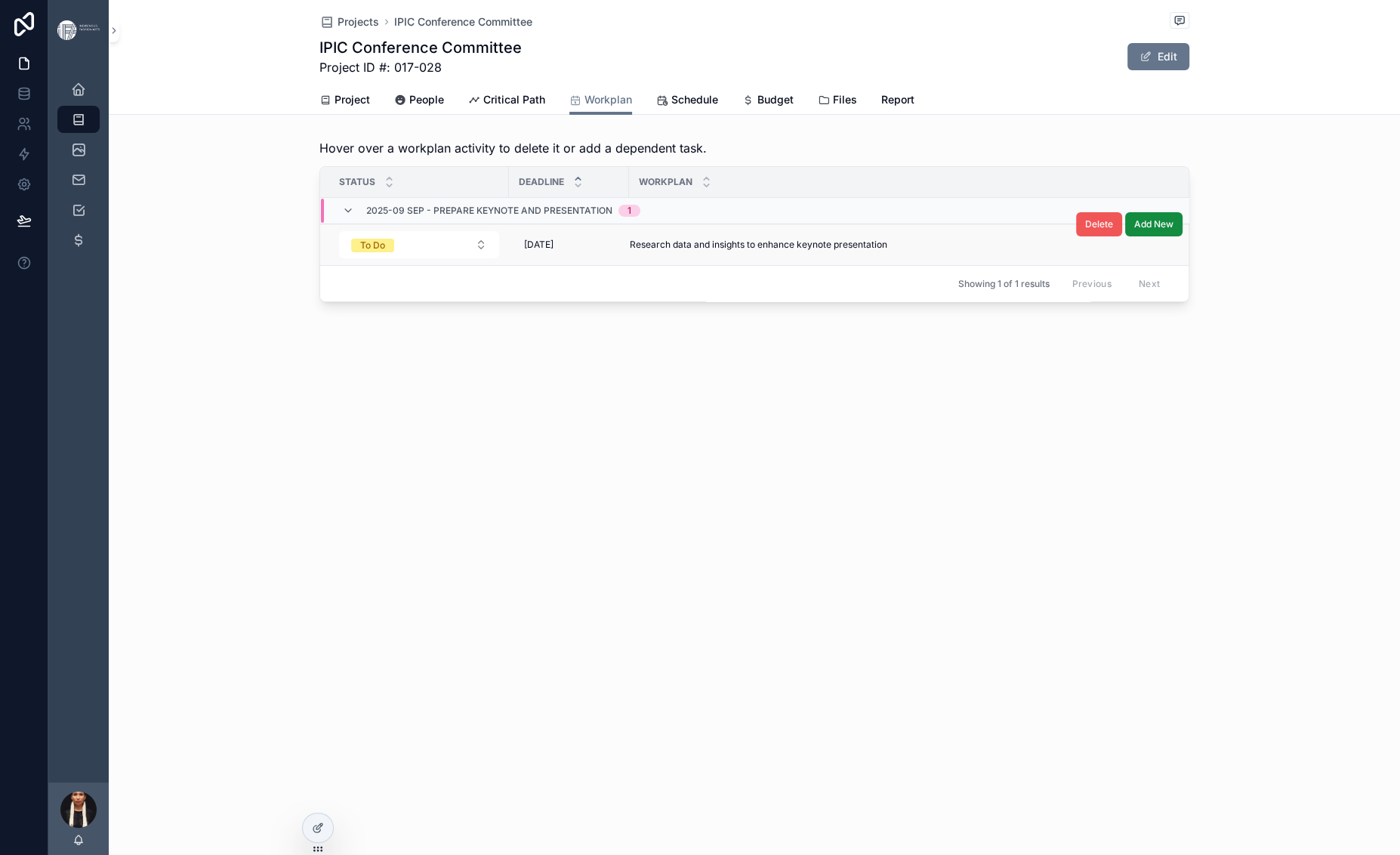
click at [1113, 230] on span "Delete" at bounding box center [1099, 224] width 28 height 12
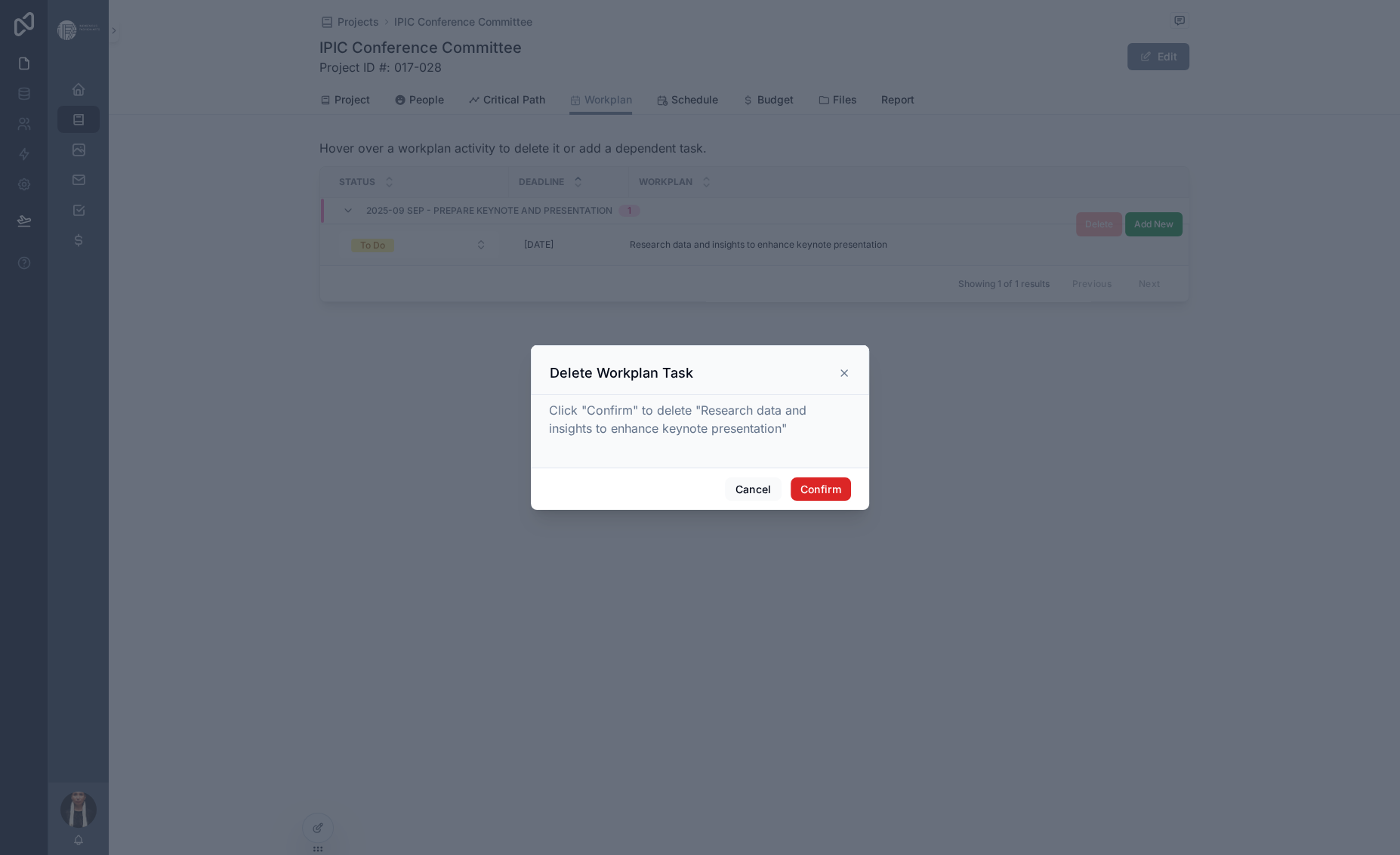
click at [851, 502] on button "Confirm" at bounding box center [820, 489] width 60 height 24
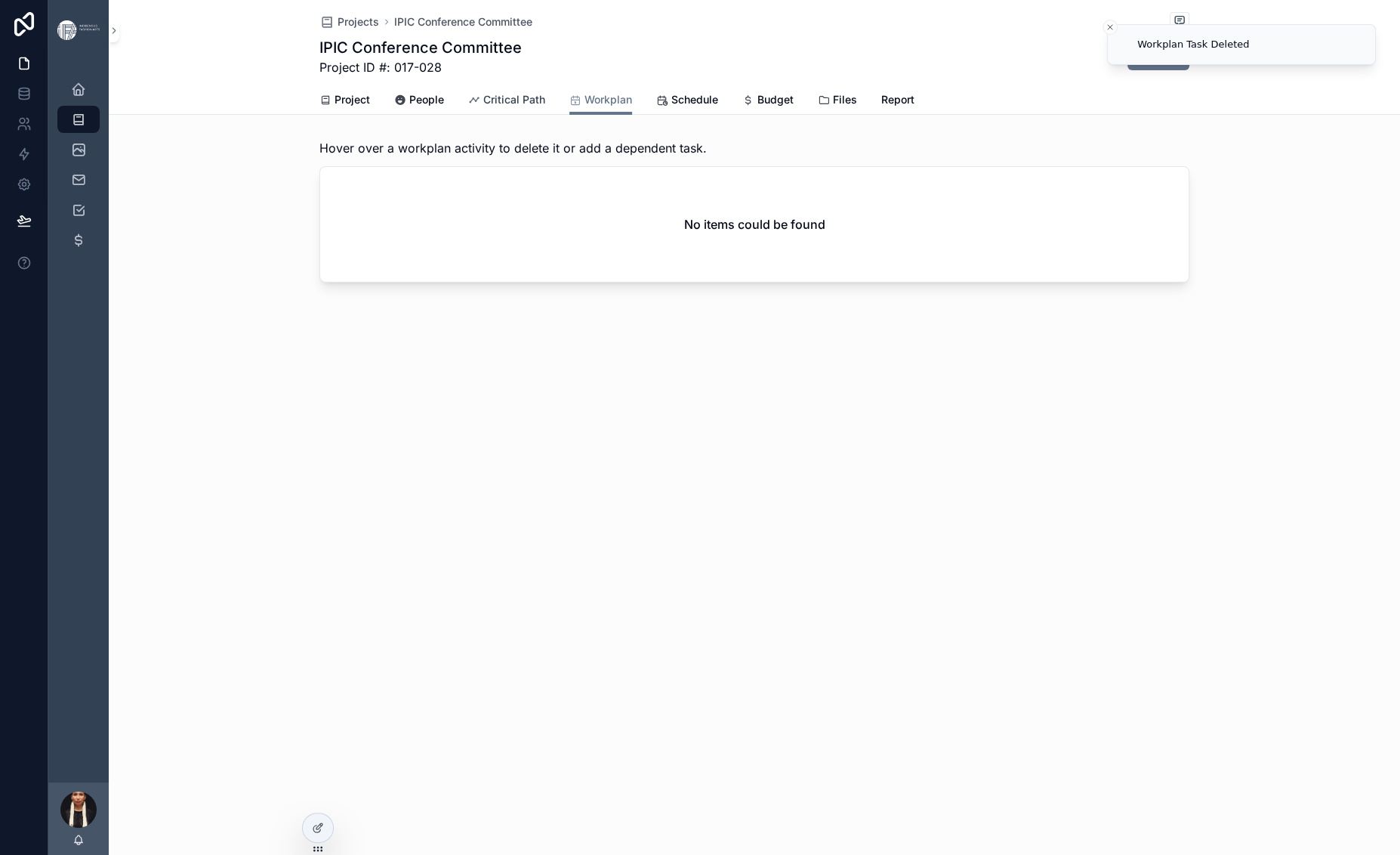
click at [483, 107] on span "Critical Path" at bounding box center [514, 100] width 62 height 15
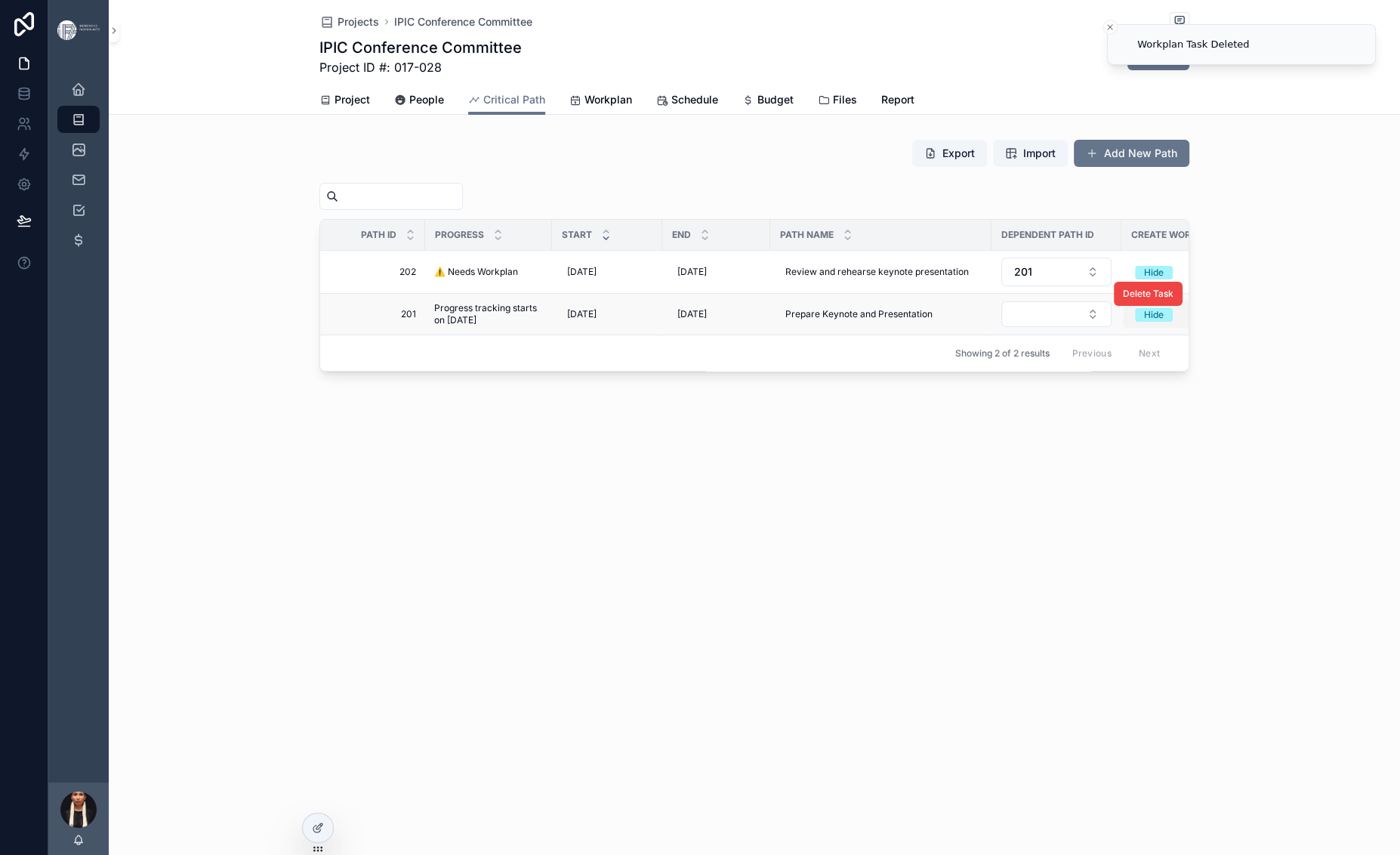
click at [1143, 328] on button "Hide" at bounding box center [1169, 314] width 93 height 27
click at [1091, 568] on div "Create" at bounding box center [1082, 561] width 30 height 14
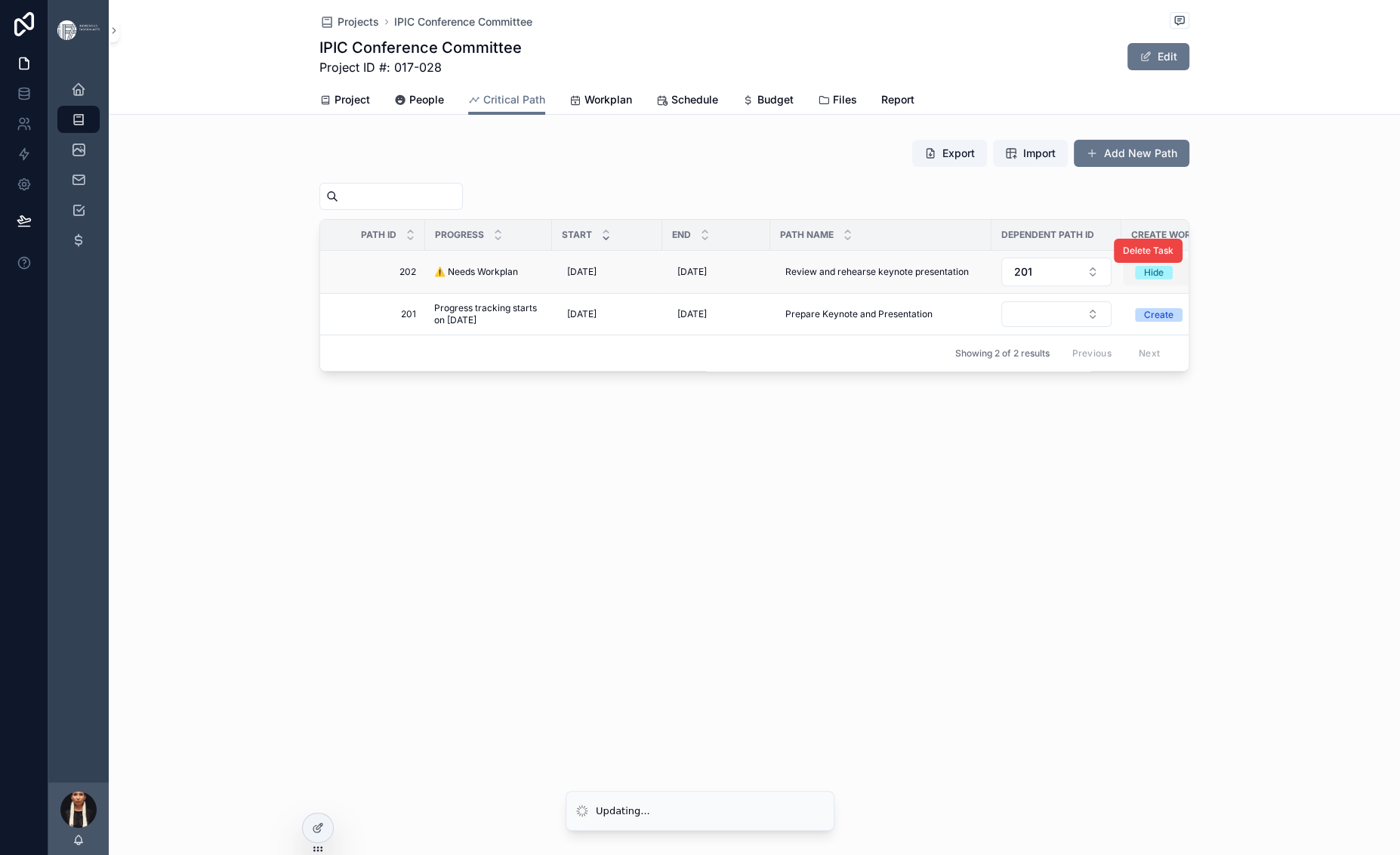
click at [1144, 280] on div "Hide" at bounding box center [1154, 273] width 20 height 14
click at [1094, 495] on div "Create" at bounding box center [1082, 488] width 30 height 14
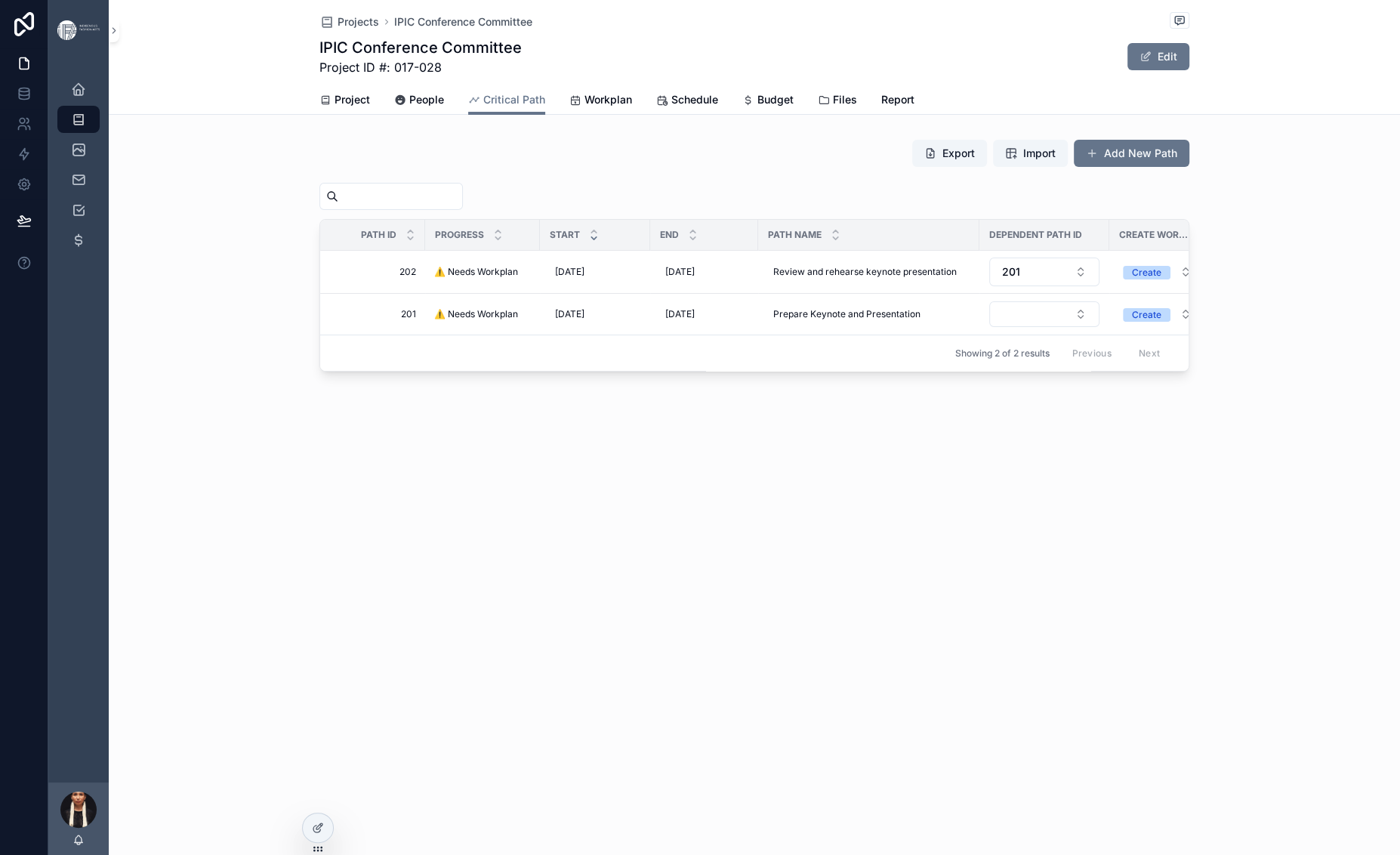
click at [632, 474] on div "Projects IPIC Conference Committee IPIC Conference Committee Project ID #: 017-…" at bounding box center [754, 237] width 1291 height 474
click at [591, 107] on span "Workplan" at bounding box center [608, 100] width 48 height 15
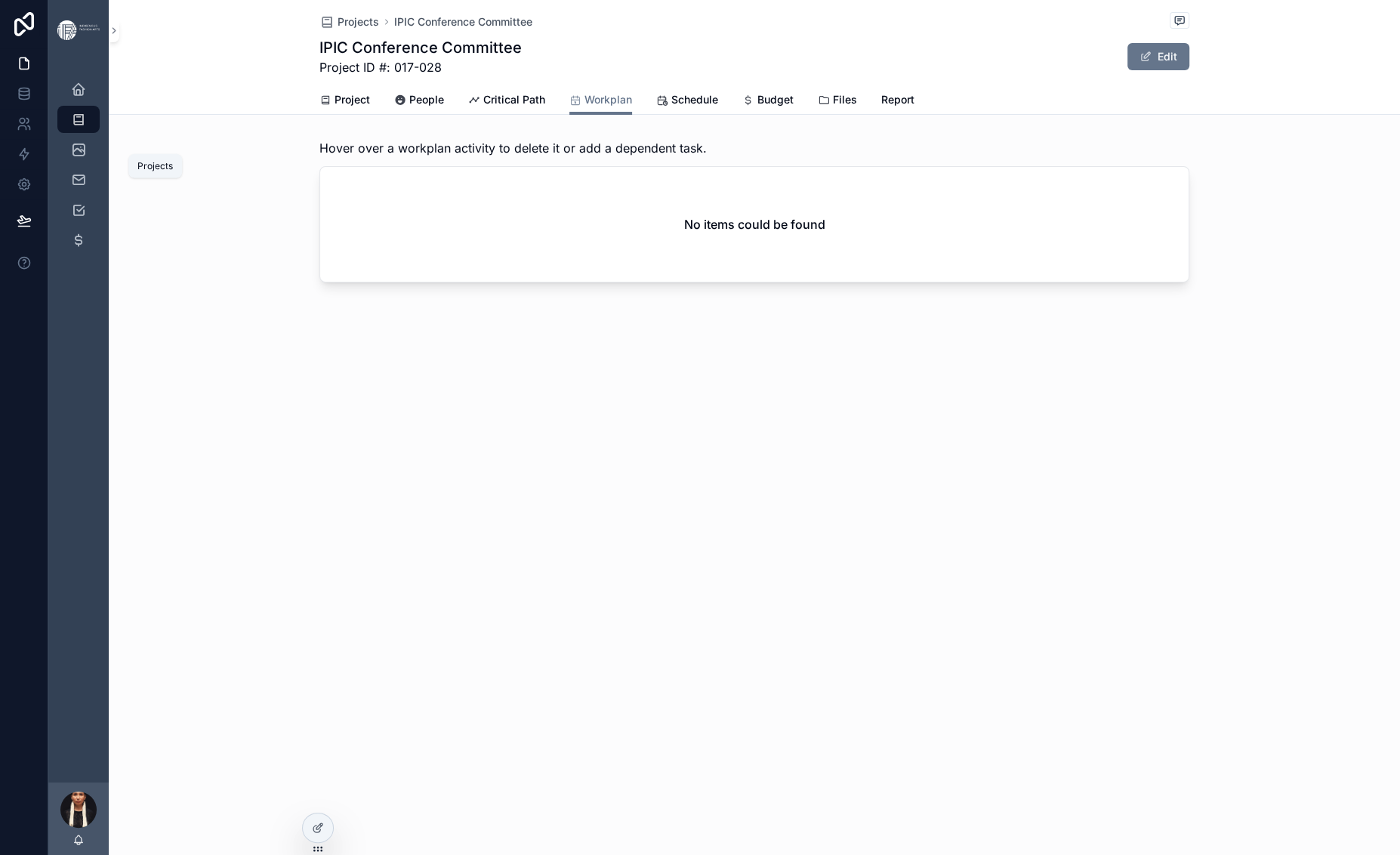
click at [86, 127] on icon "scrollable content" at bounding box center [78, 119] width 15 height 15
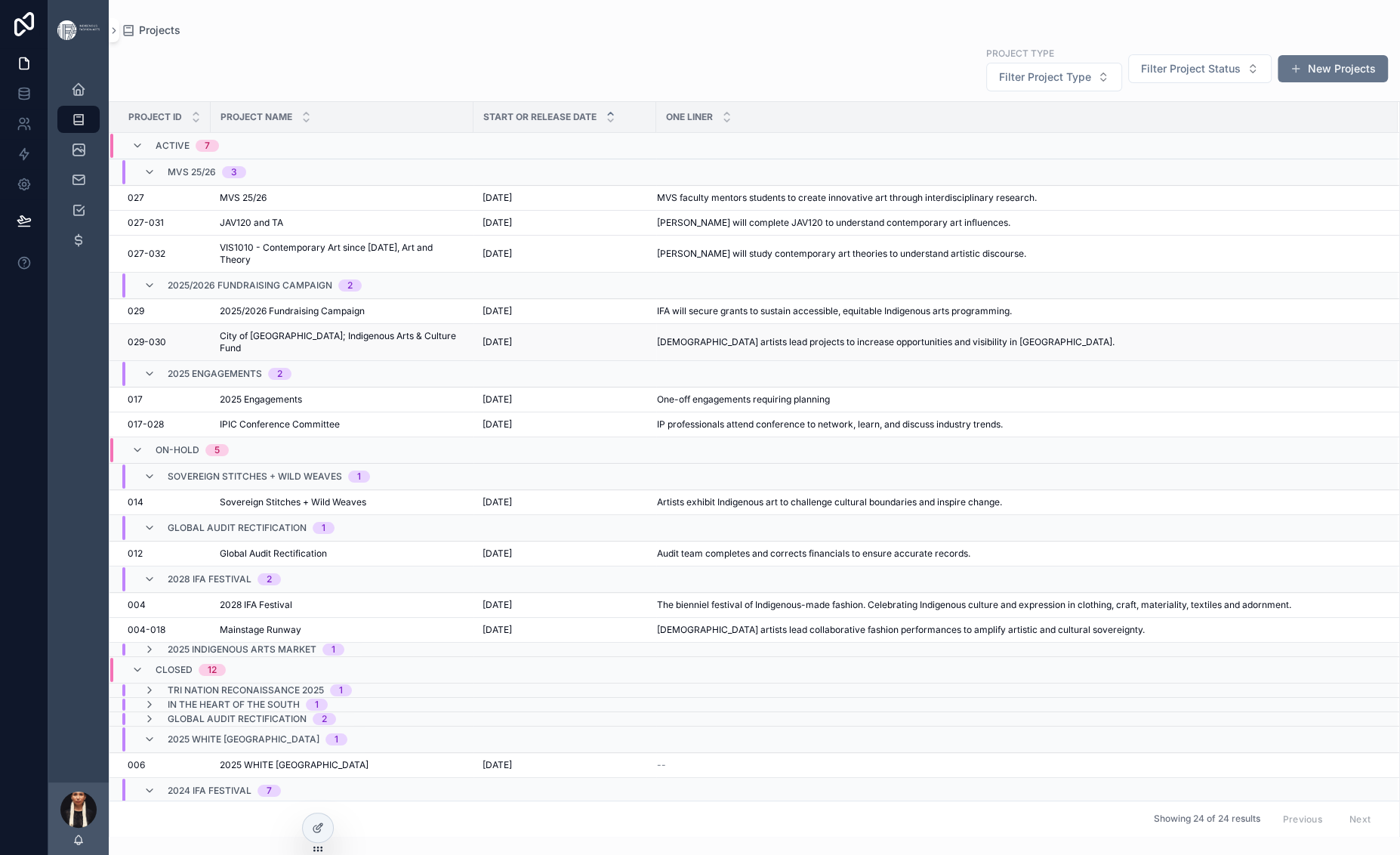
click at [404, 354] on span "City of [GEOGRAPHIC_DATA]; Indigenous Arts & Culture Fund" at bounding box center [342, 342] width 245 height 24
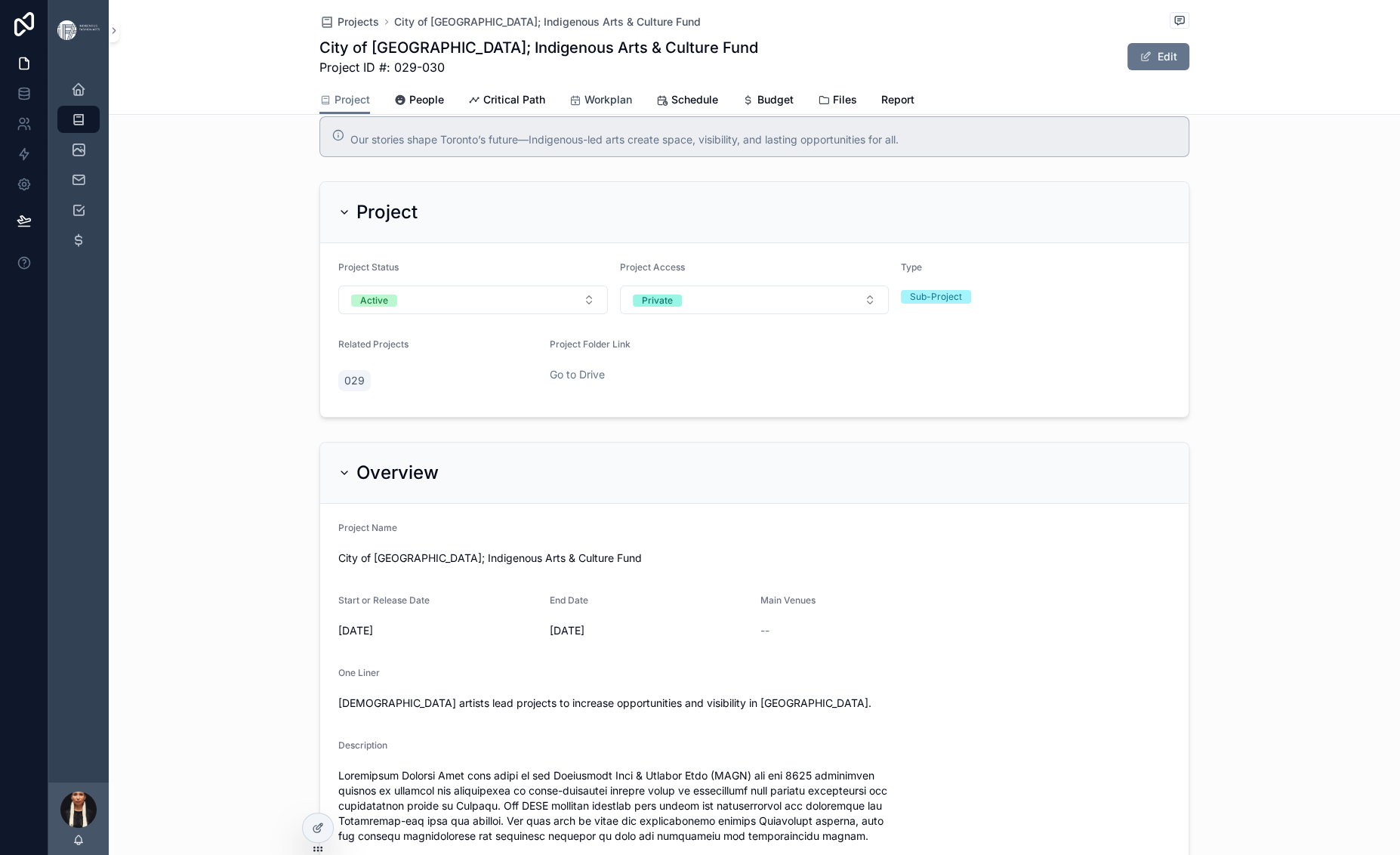
click at [584, 107] on span "Workplan" at bounding box center [608, 100] width 48 height 15
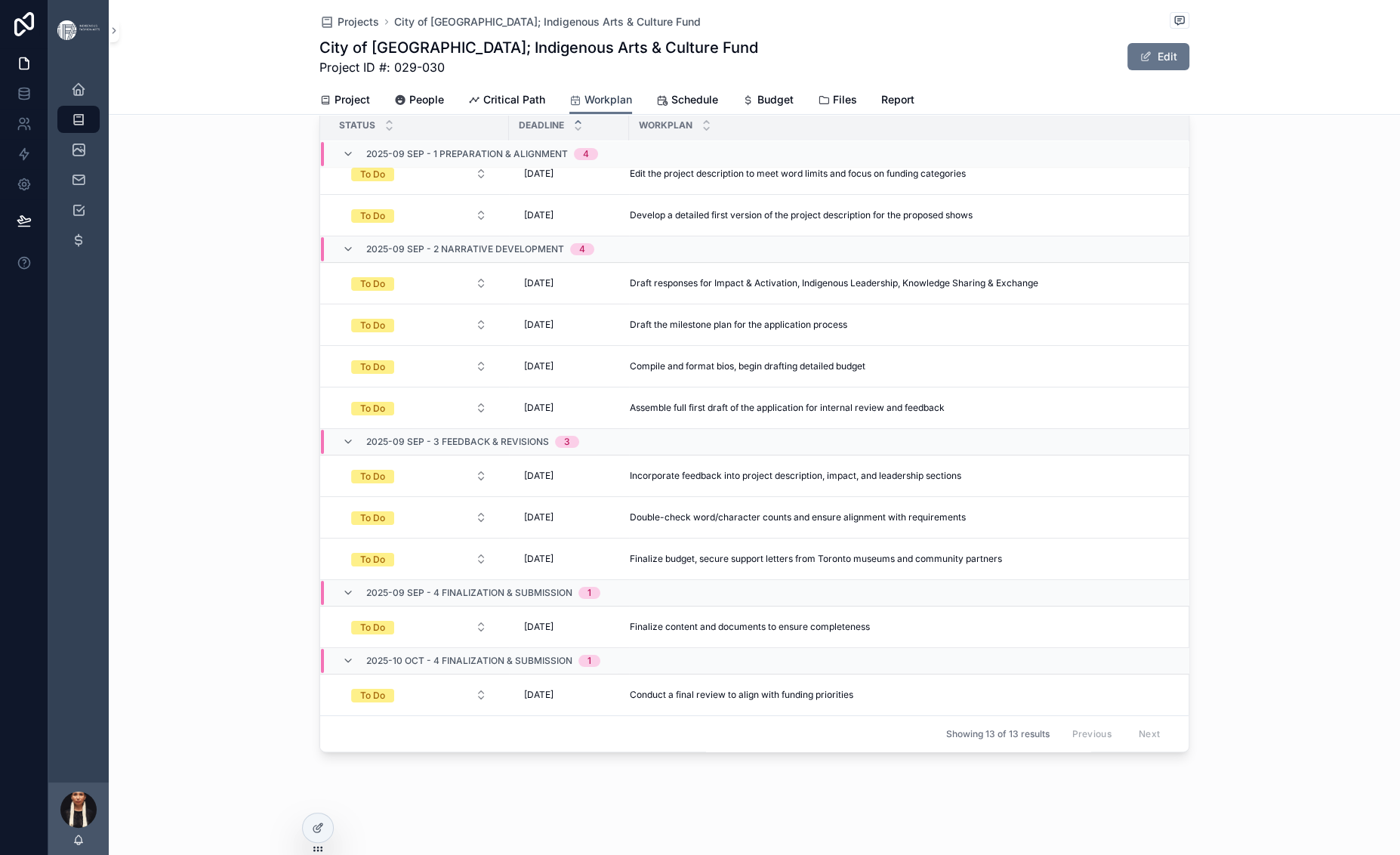
scroll to position [160, 0]
click at [483, 107] on span "Critical Path" at bounding box center [514, 100] width 62 height 15
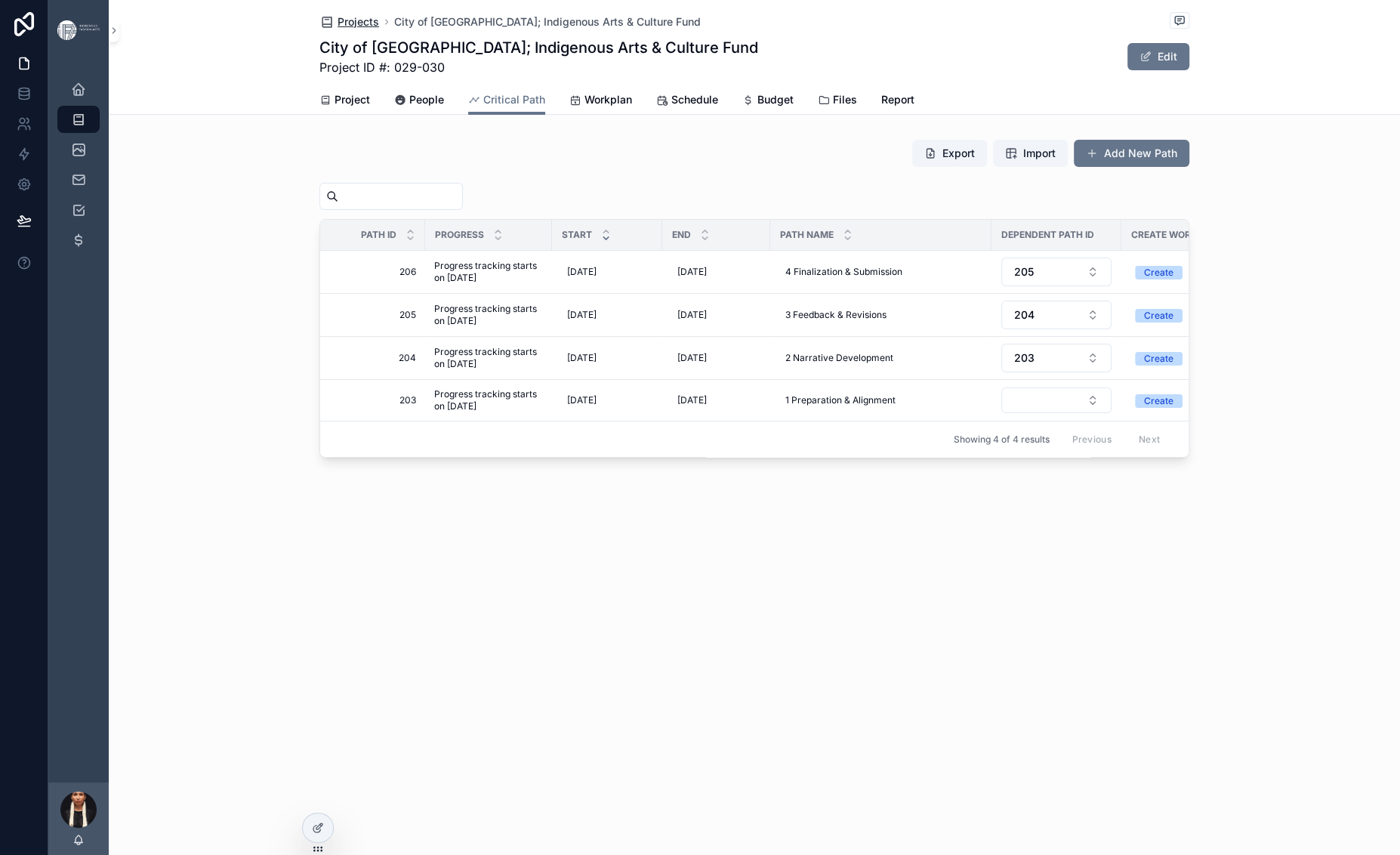
click at [337, 30] on span "Projects" at bounding box center [358, 22] width 42 height 15
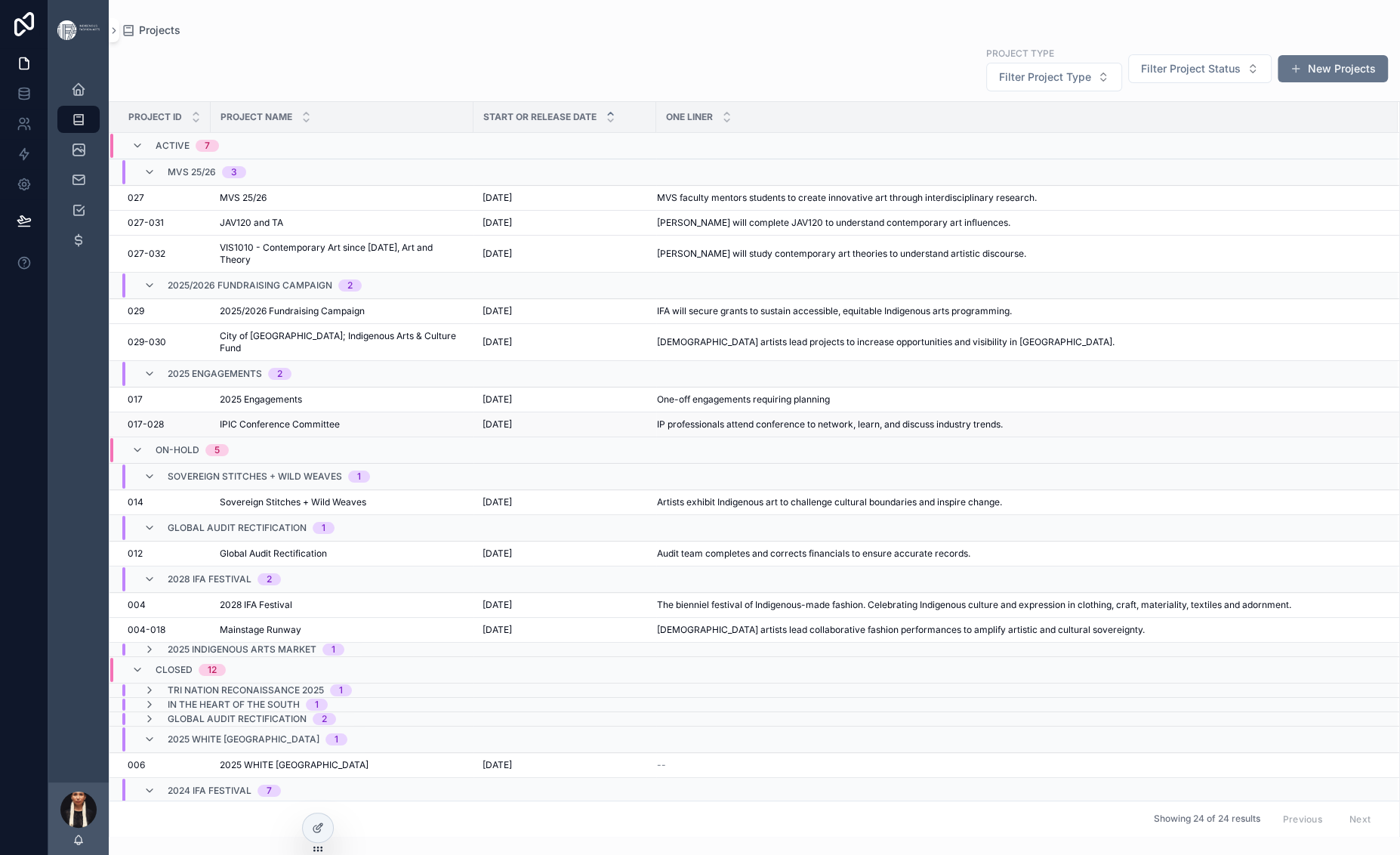
click at [340, 430] on span "IPIC Conference Committee" at bounding box center [280, 424] width 120 height 12
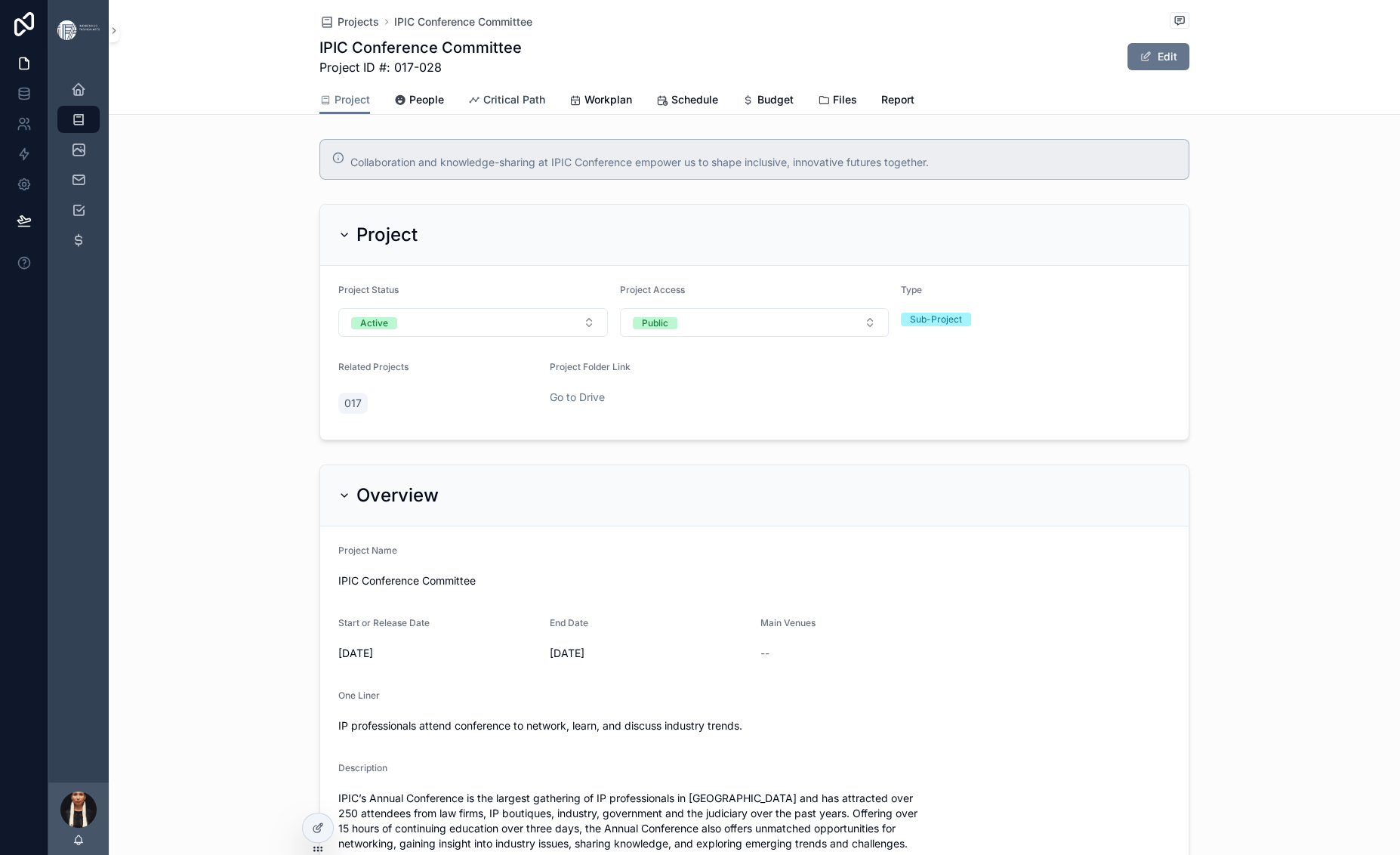
click at [483, 107] on span "Critical Path" at bounding box center [514, 100] width 62 height 15
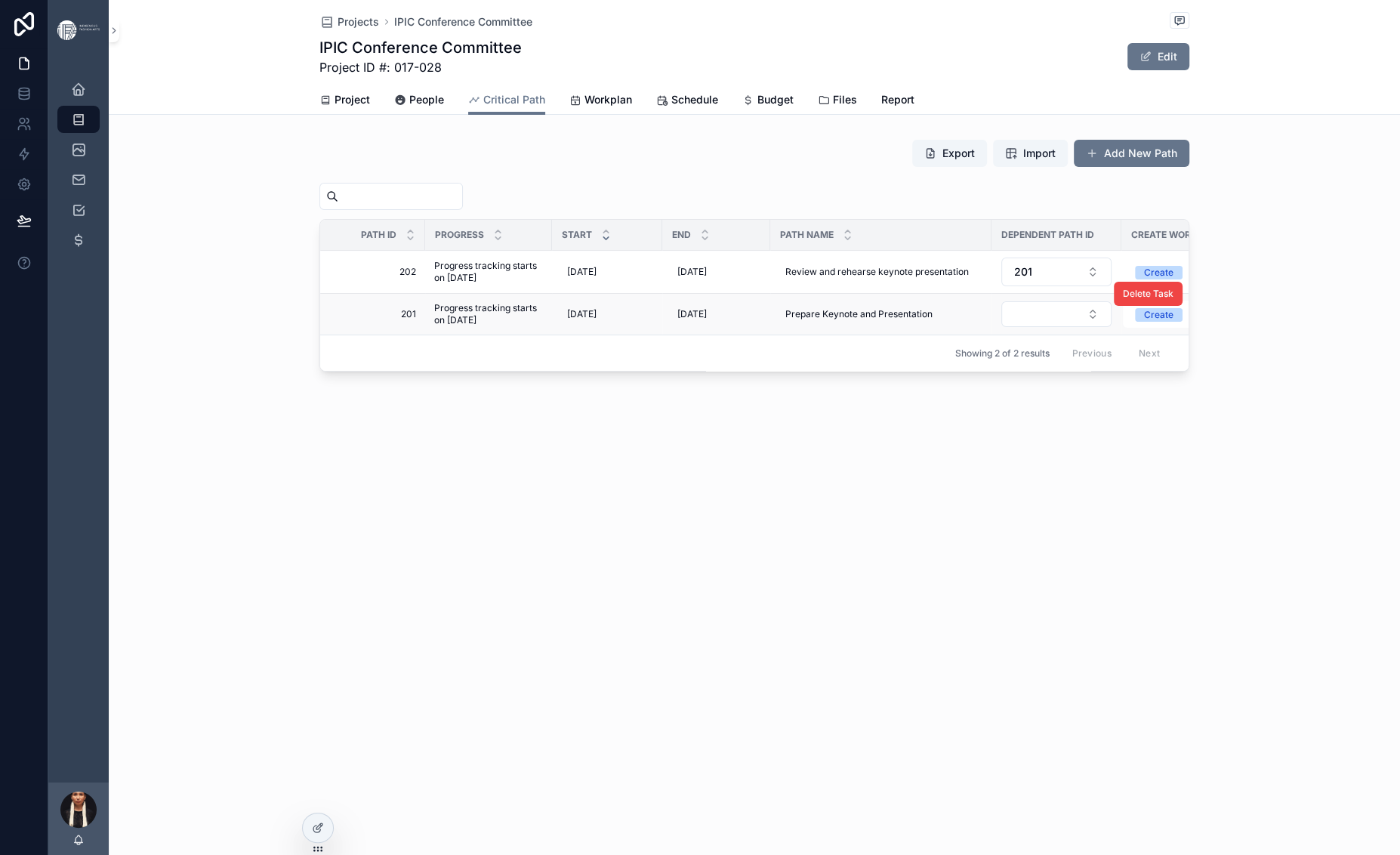
click at [434, 326] on span "Progress tracking starts on [DATE]" at bounding box center [488, 314] width 109 height 24
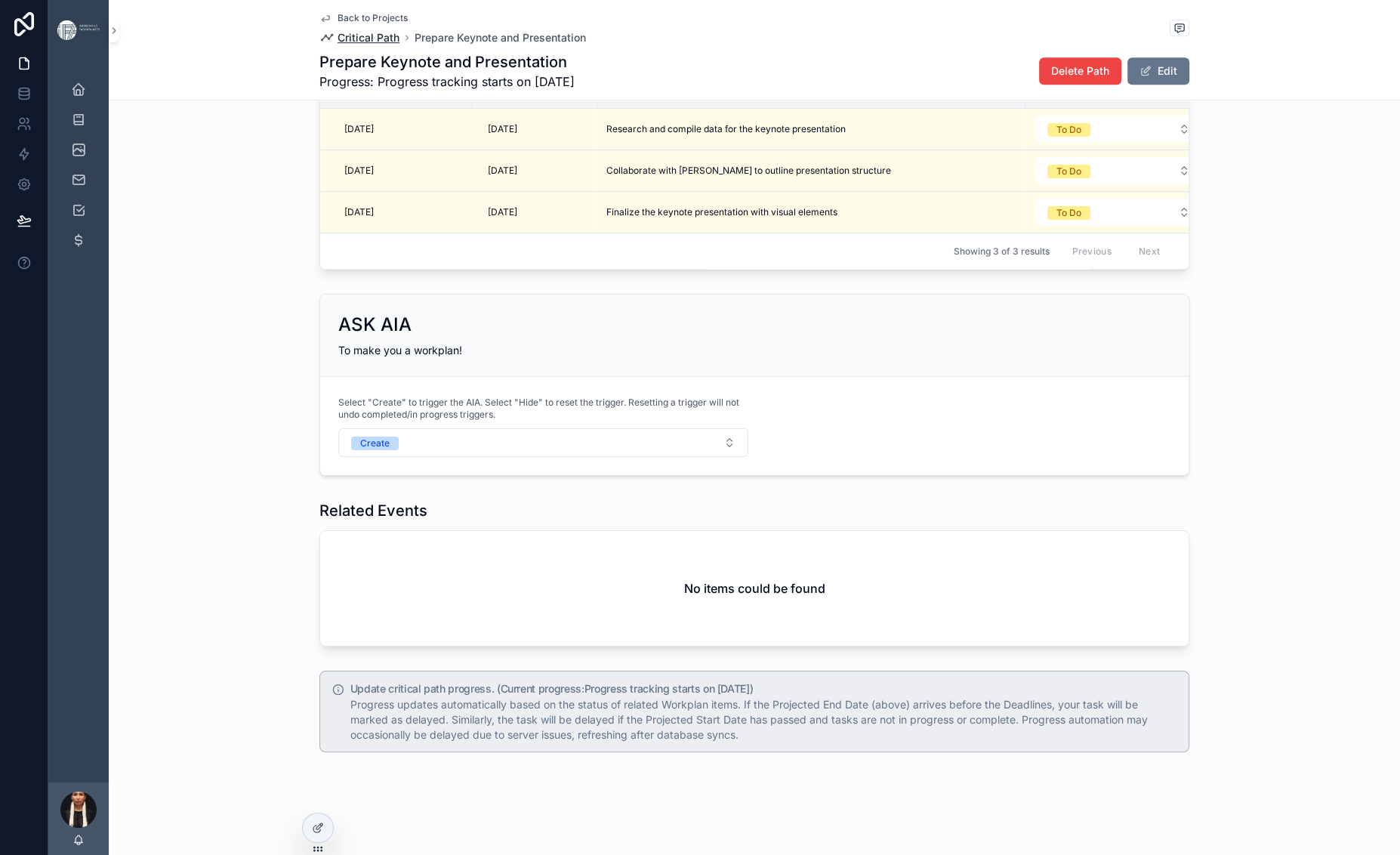
scroll to position [1350, 0]
click at [337, 17] on span "Back to Projects" at bounding box center [372, 18] width 70 height 12
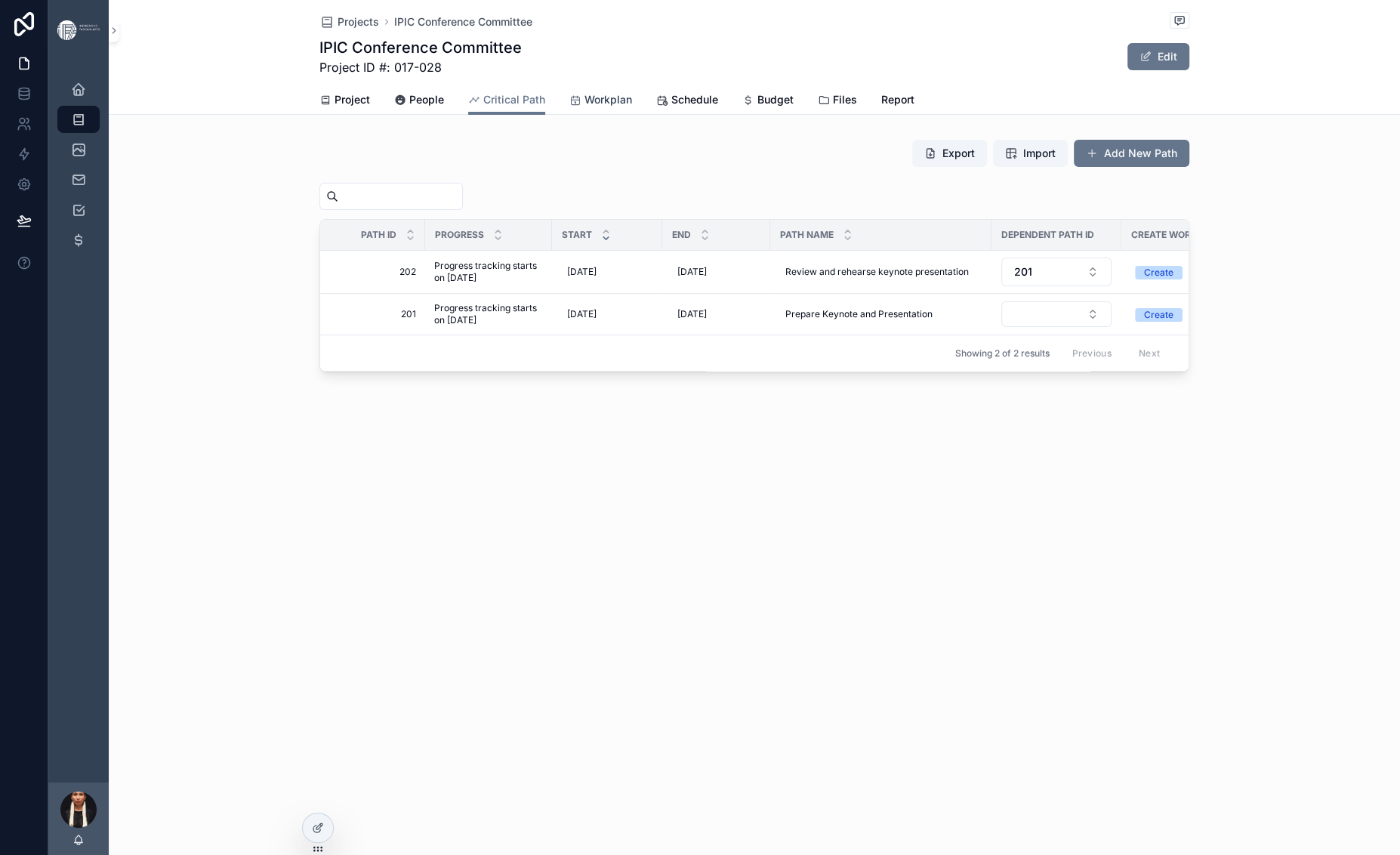
click at [584, 107] on span "Workplan" at bounding box center [608, 100] width 48 height 15
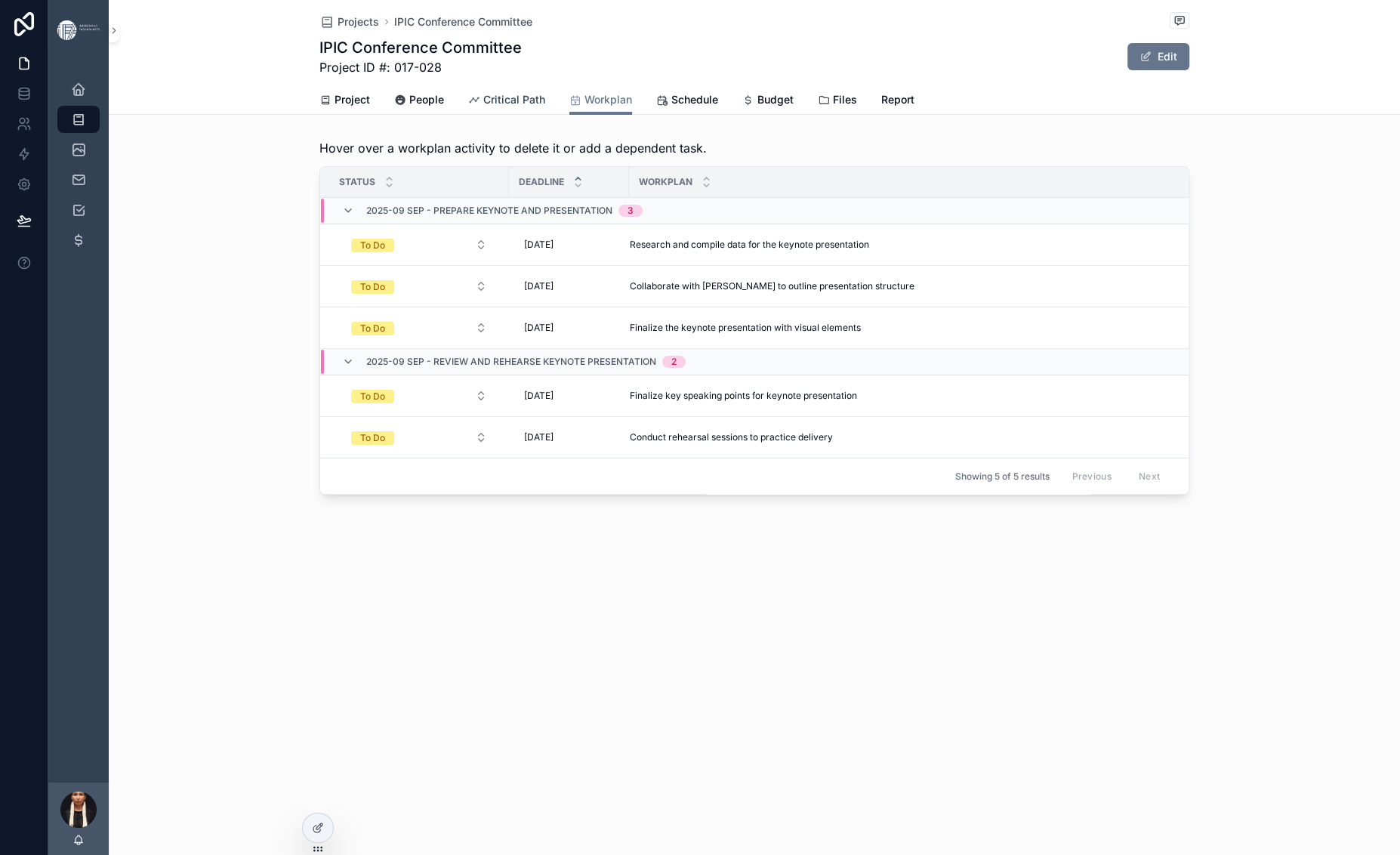
click at [483, 107] on span "Critical Path" at bounding box center [514, 100] width 62 height 15
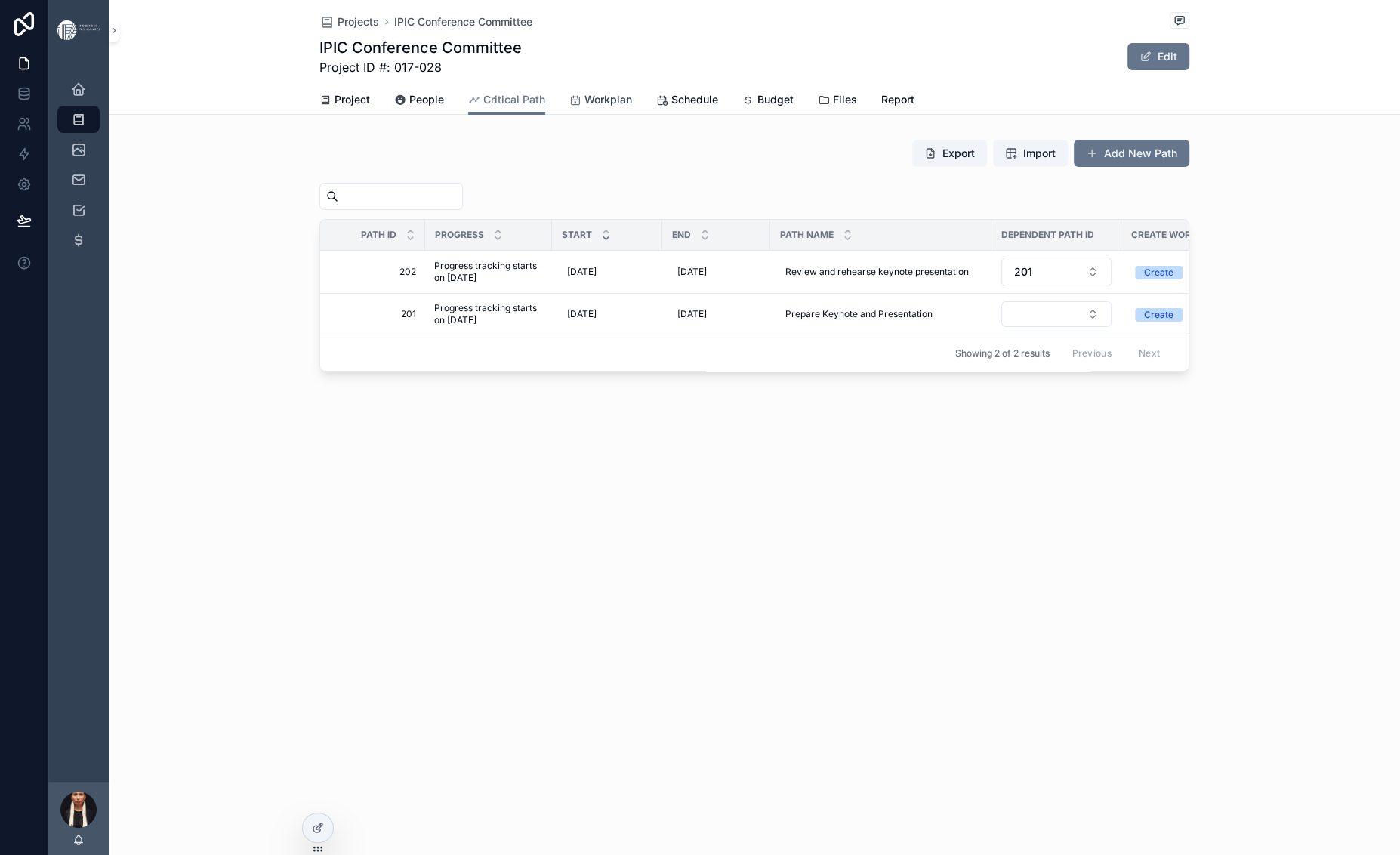
click at [584, 107] on span "Workplan" at bounding box center [608, 100] width 48 height 15
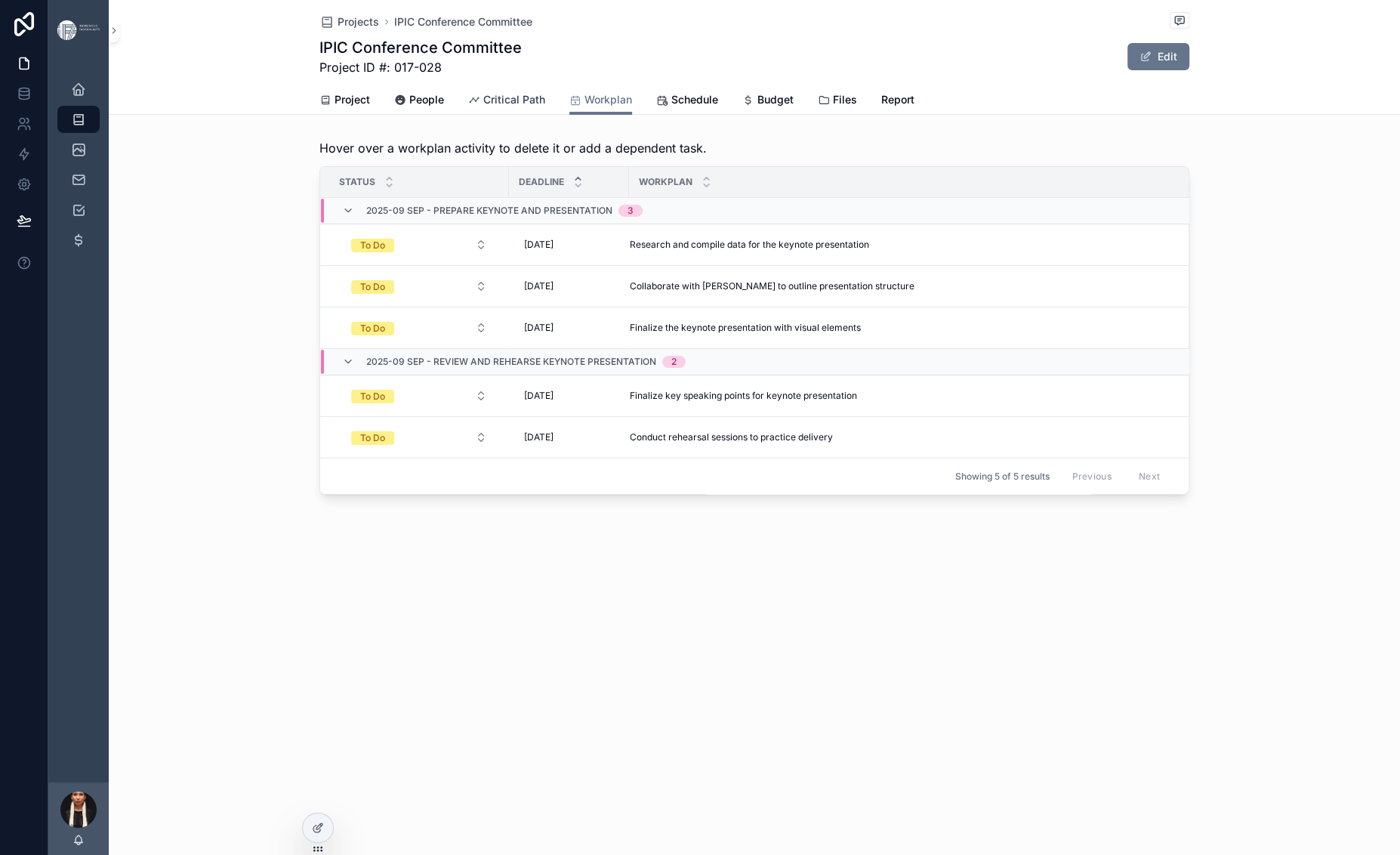
click at [483, 107] on span "Critical Path" at bounding box center [514, 100] width 62 height 15
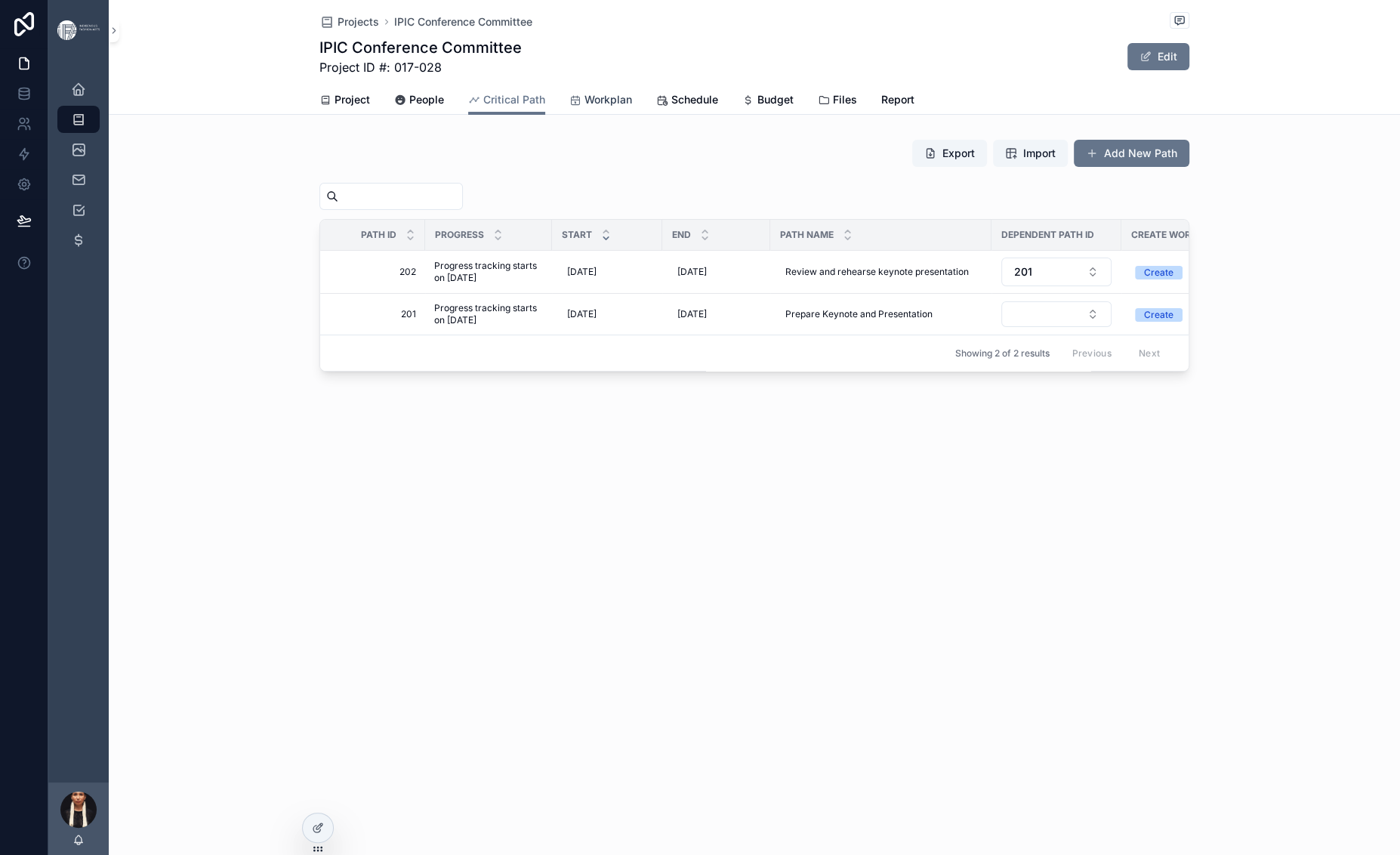
click at [584, 107] on span "Workplan" at bounding box center [608, 100] width 48 height 15
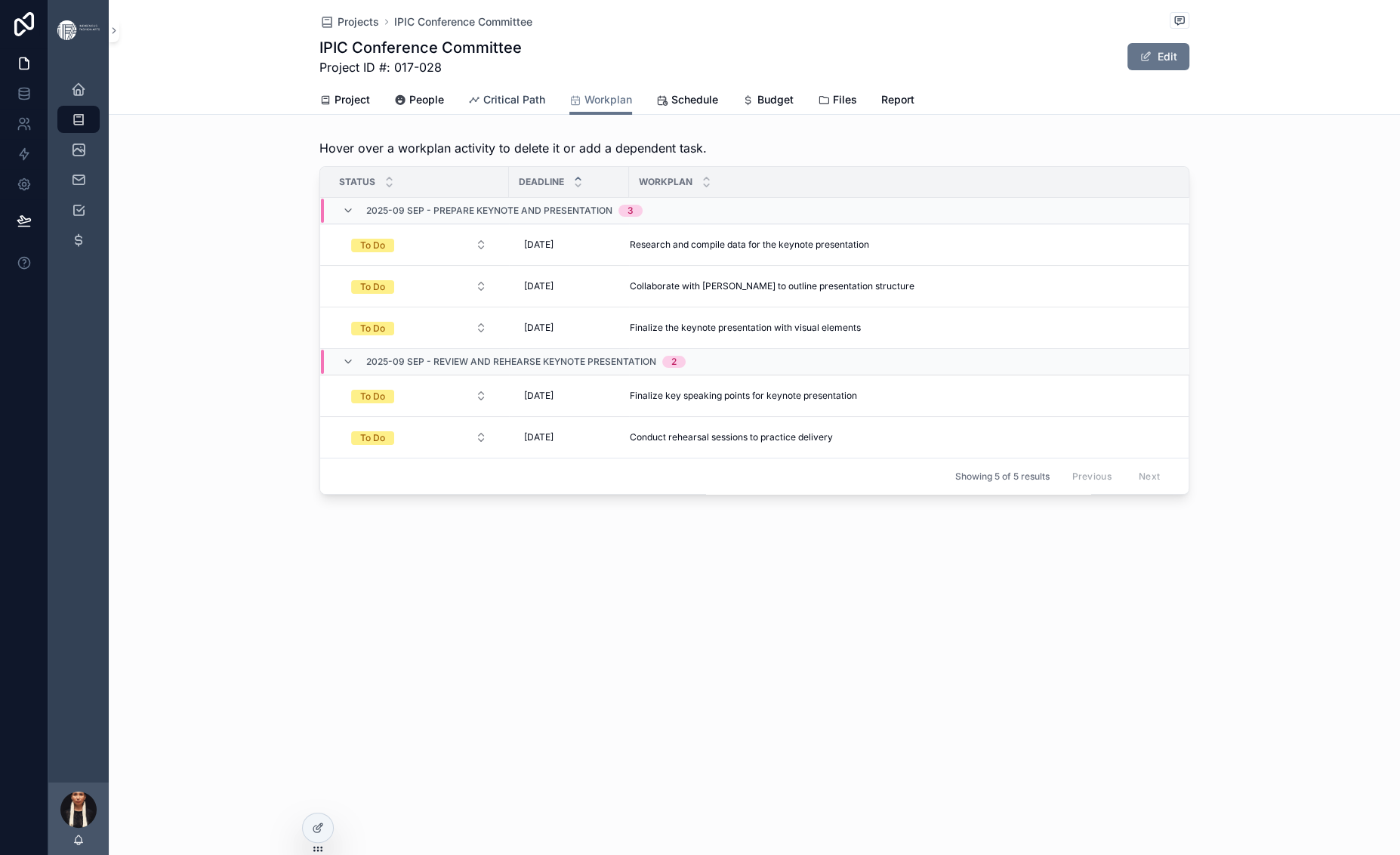
click at [483, 107] on span "Critical Path" at bounding box center [514, 100] width 62 height 15
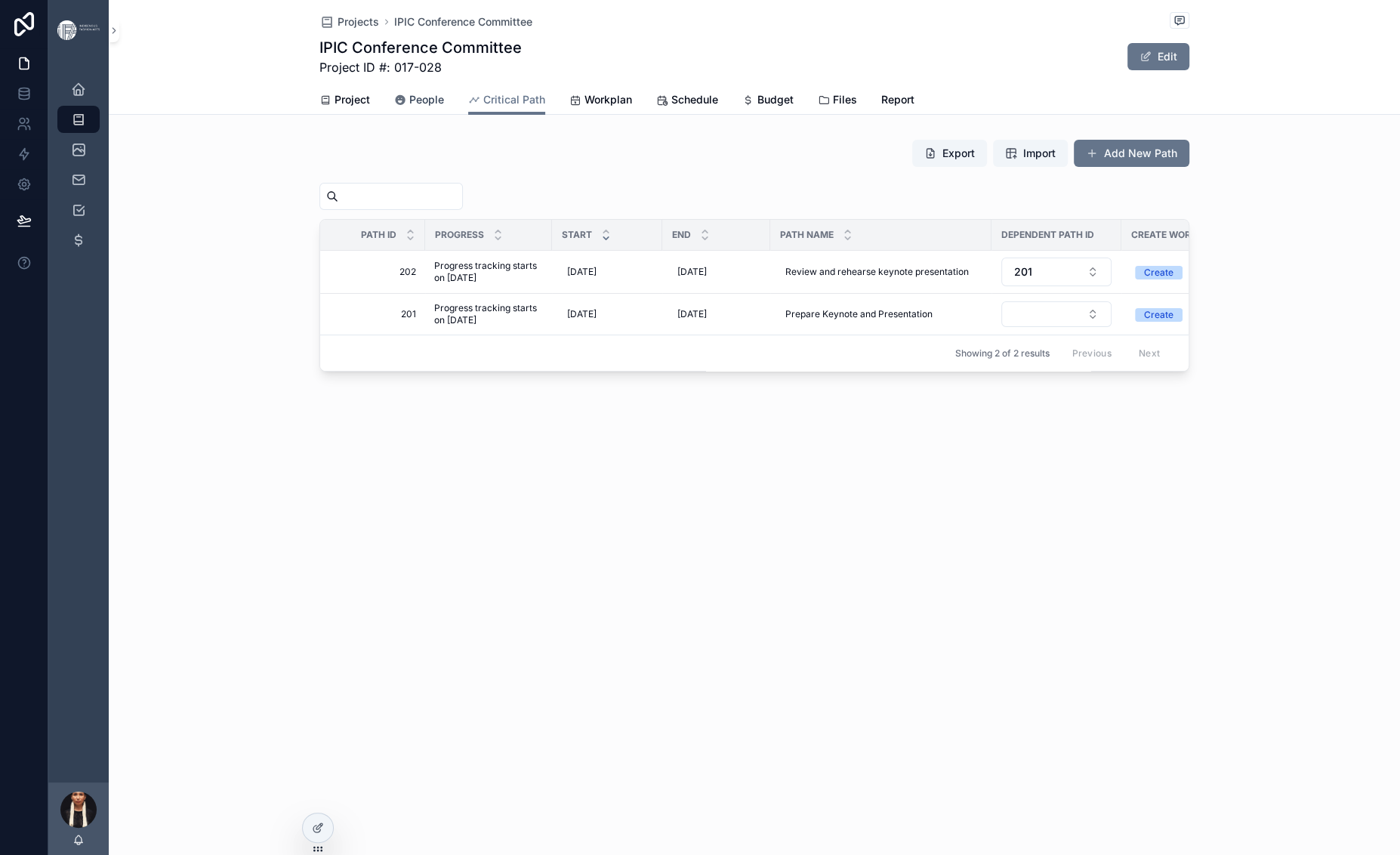
click at [409, 107] on span "People" at bounding box center [426, 100] width 35 height 15
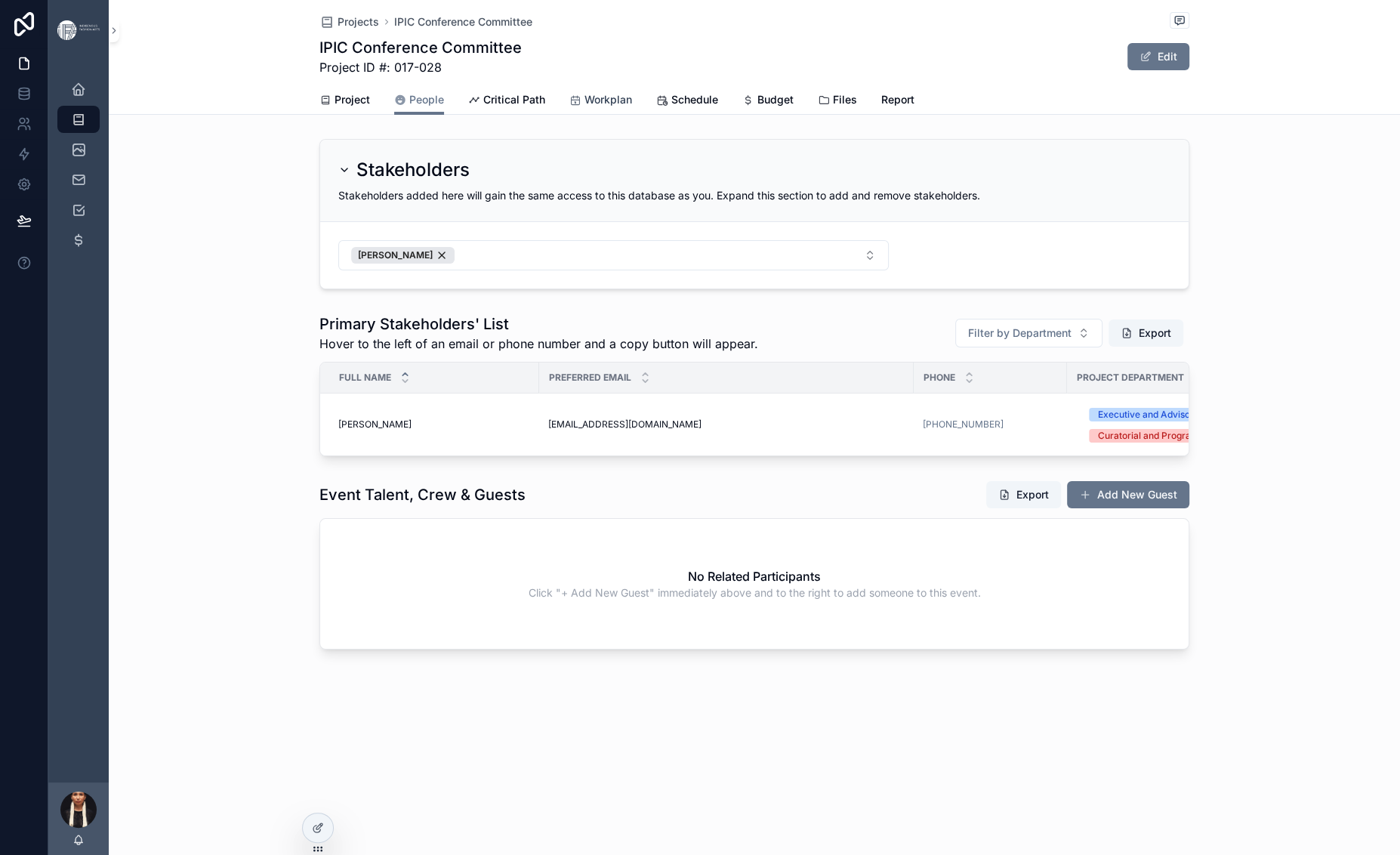
click at [589, 107] on span "Workplan" at bounding box center [608, 100] width 48 height 15
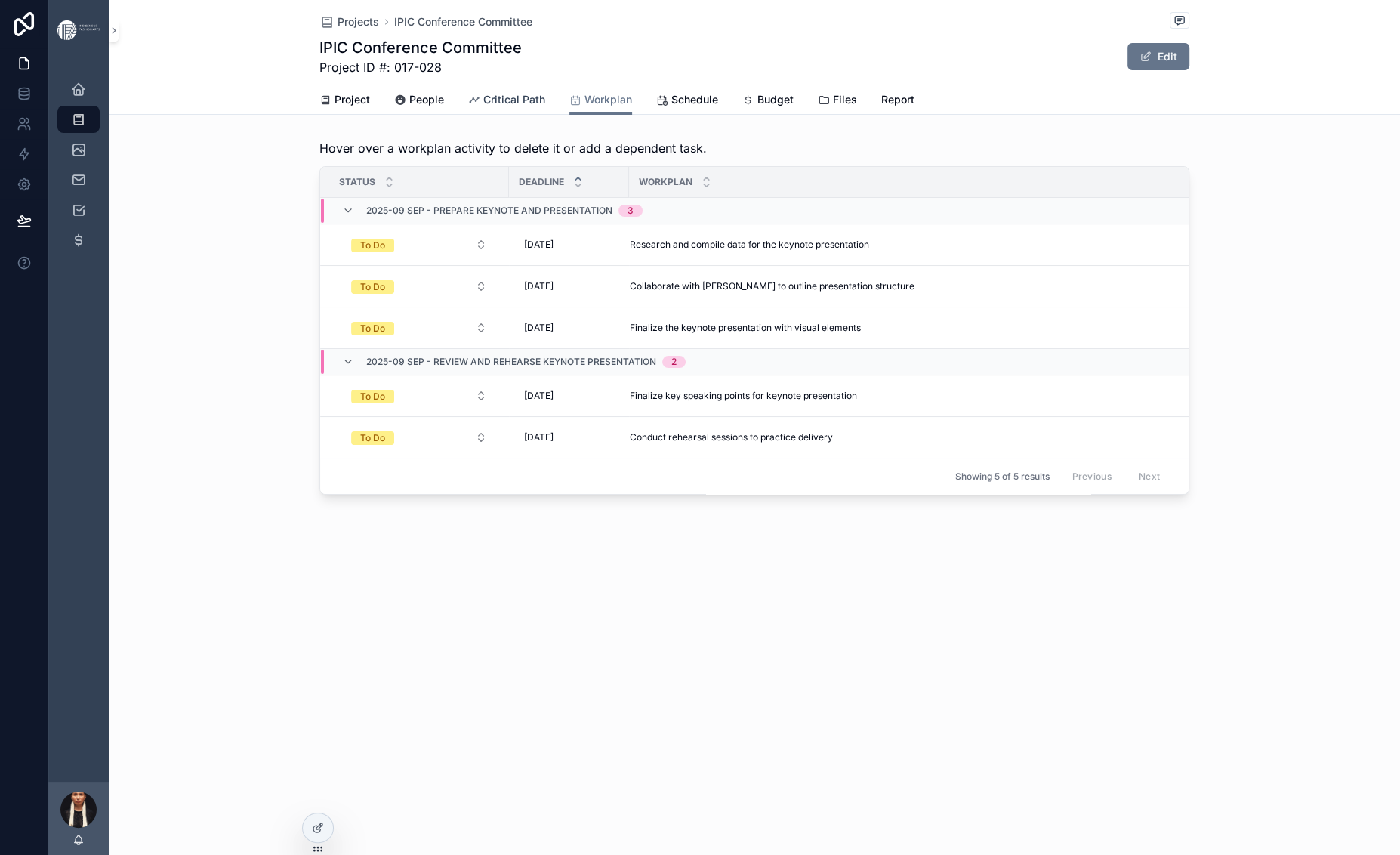
click at [483, 107] on span "Critical Path" at bounding box center [514, 100] width 62 height 15
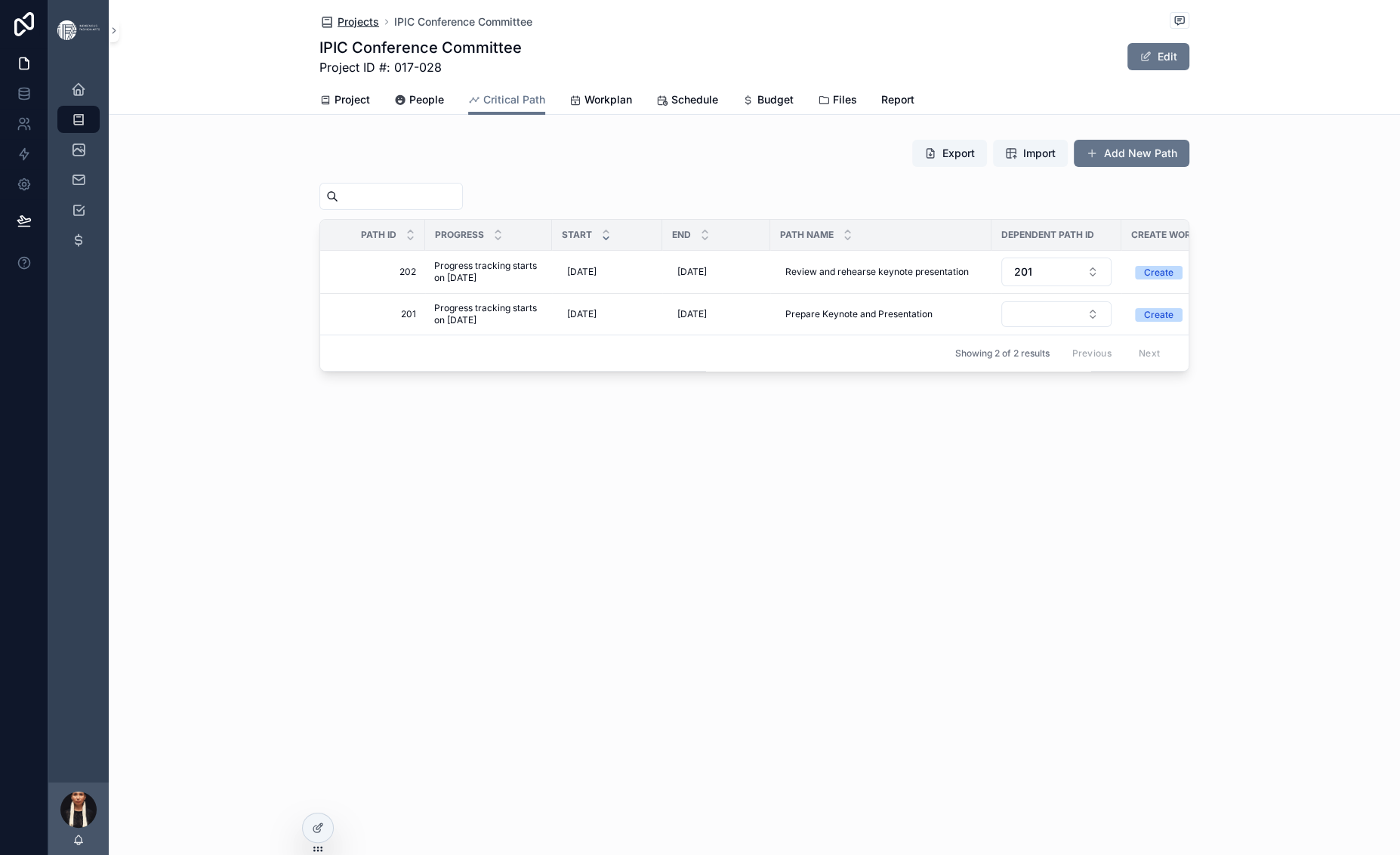
click at [319, 30] on icon "scrollable content" at bounding box center [327, 22] width 15 height 15
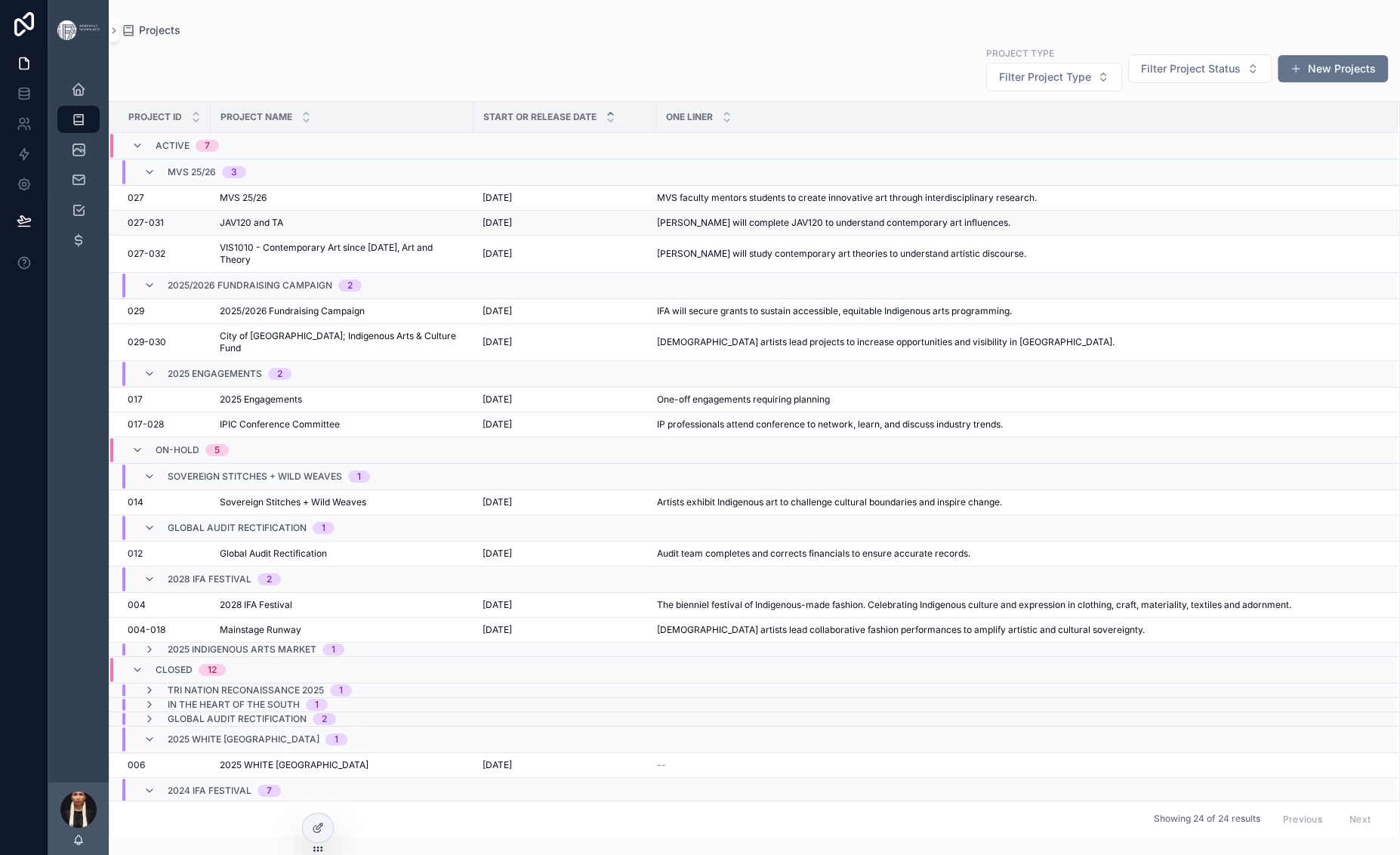
click at [283, 229] on span "JAV120 and TA" at bounding box center [251, 223] width 63 height 12
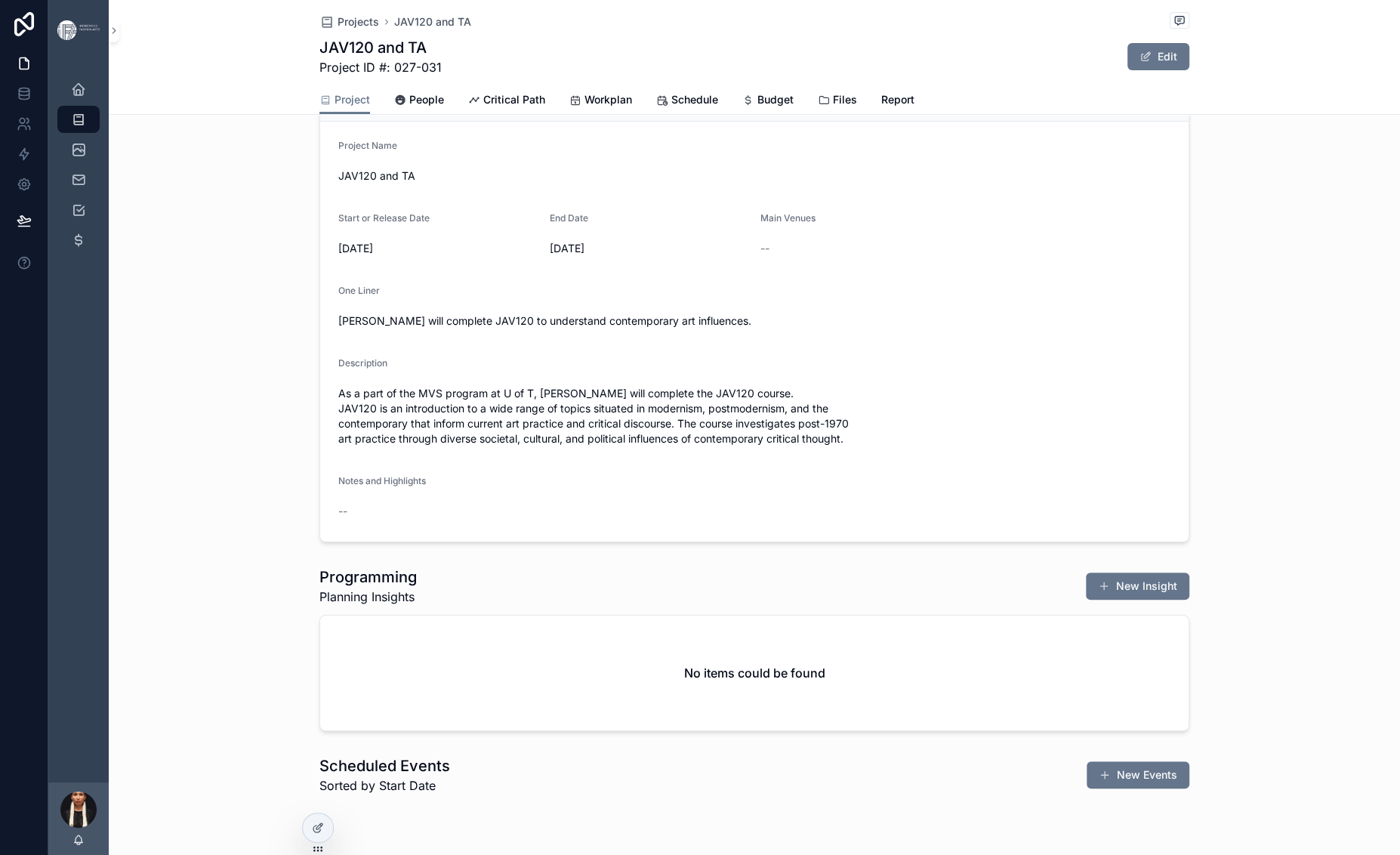
scroll to position [204, 0]
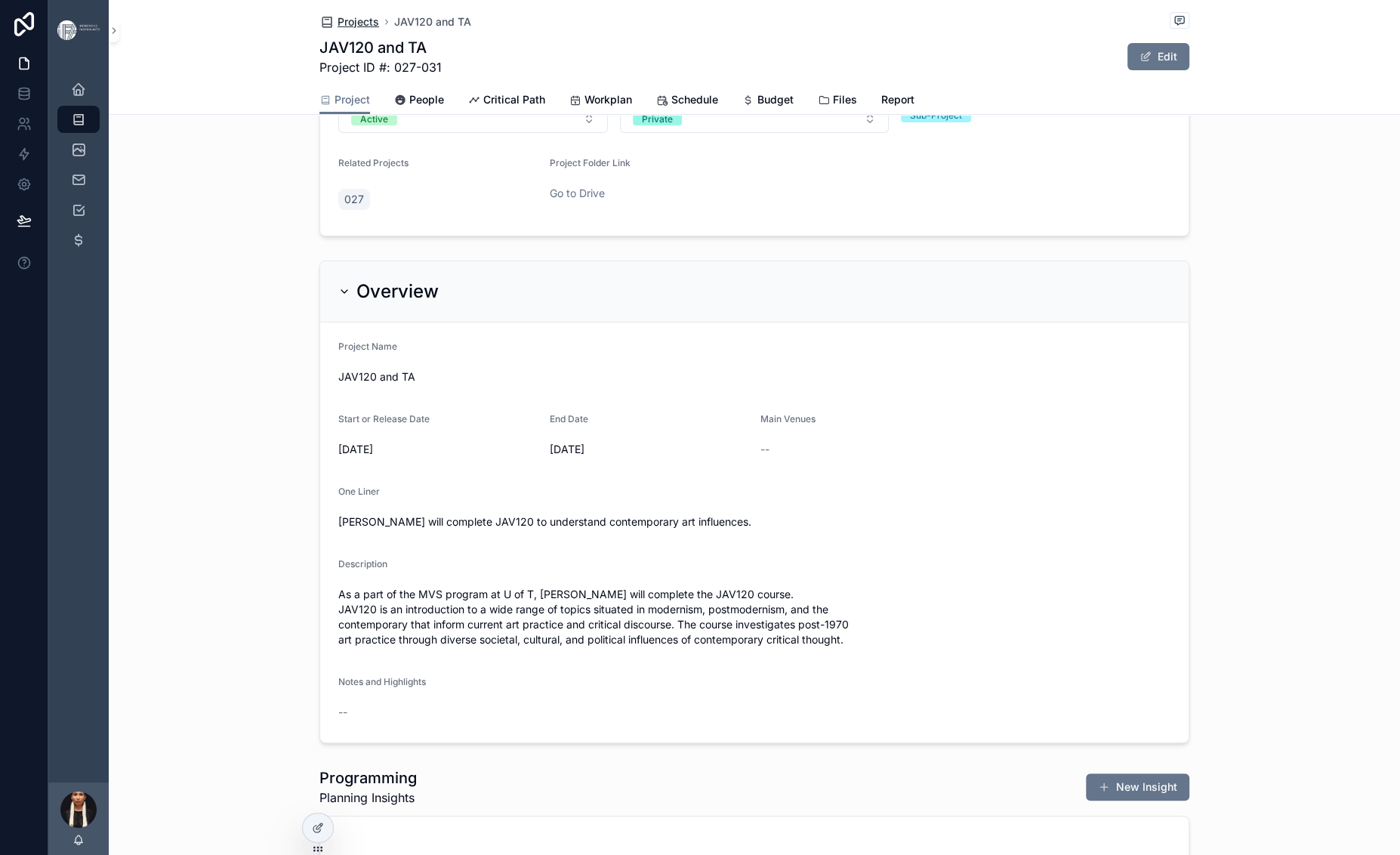
click at [337, 29] on span "Projects" at bounding box center [358, 22] width 42 height 15
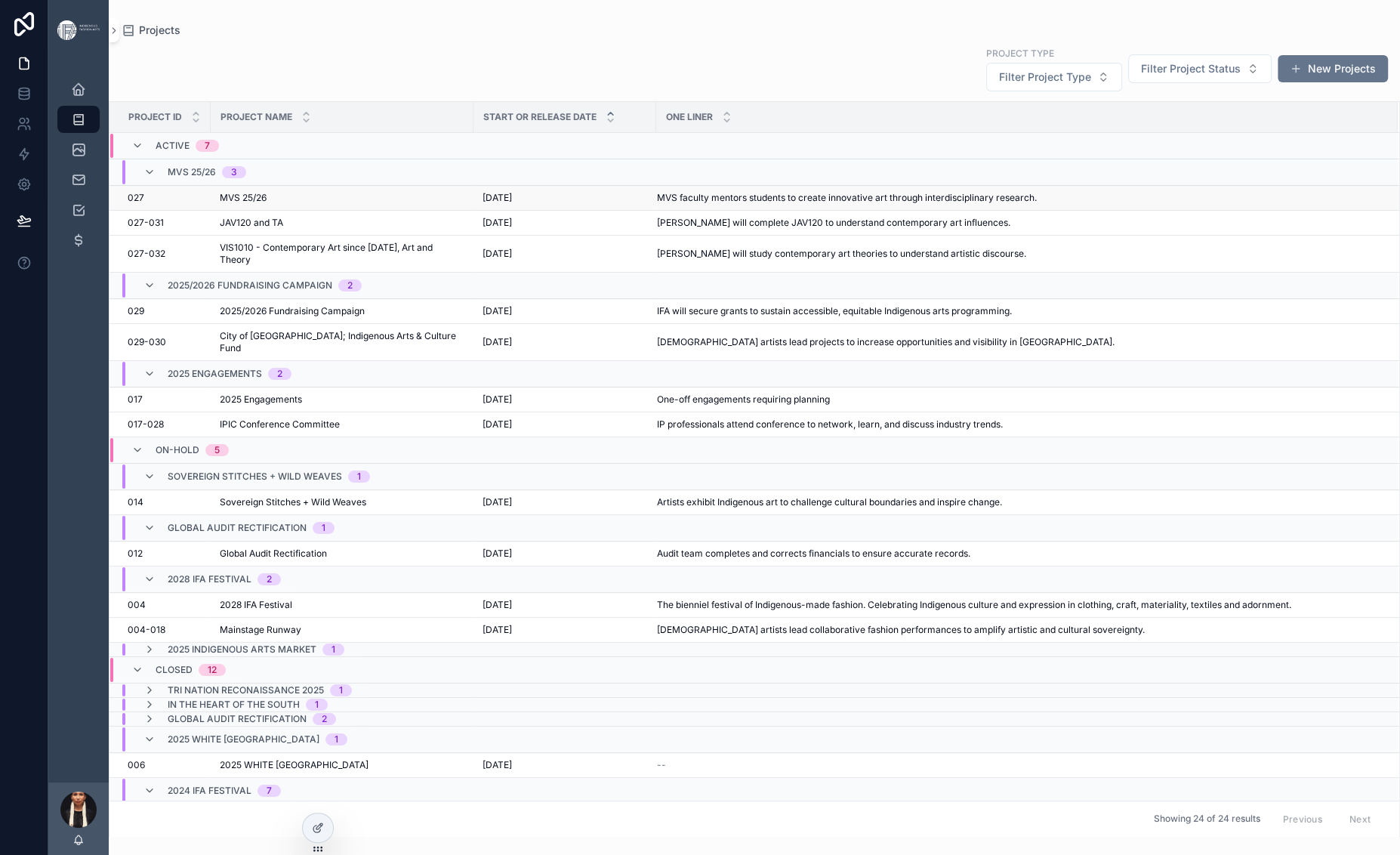
click at [464, 204] on div "MVS 25/26 MVS 25/26" at bounding box center [342, 198] width 245 height 12
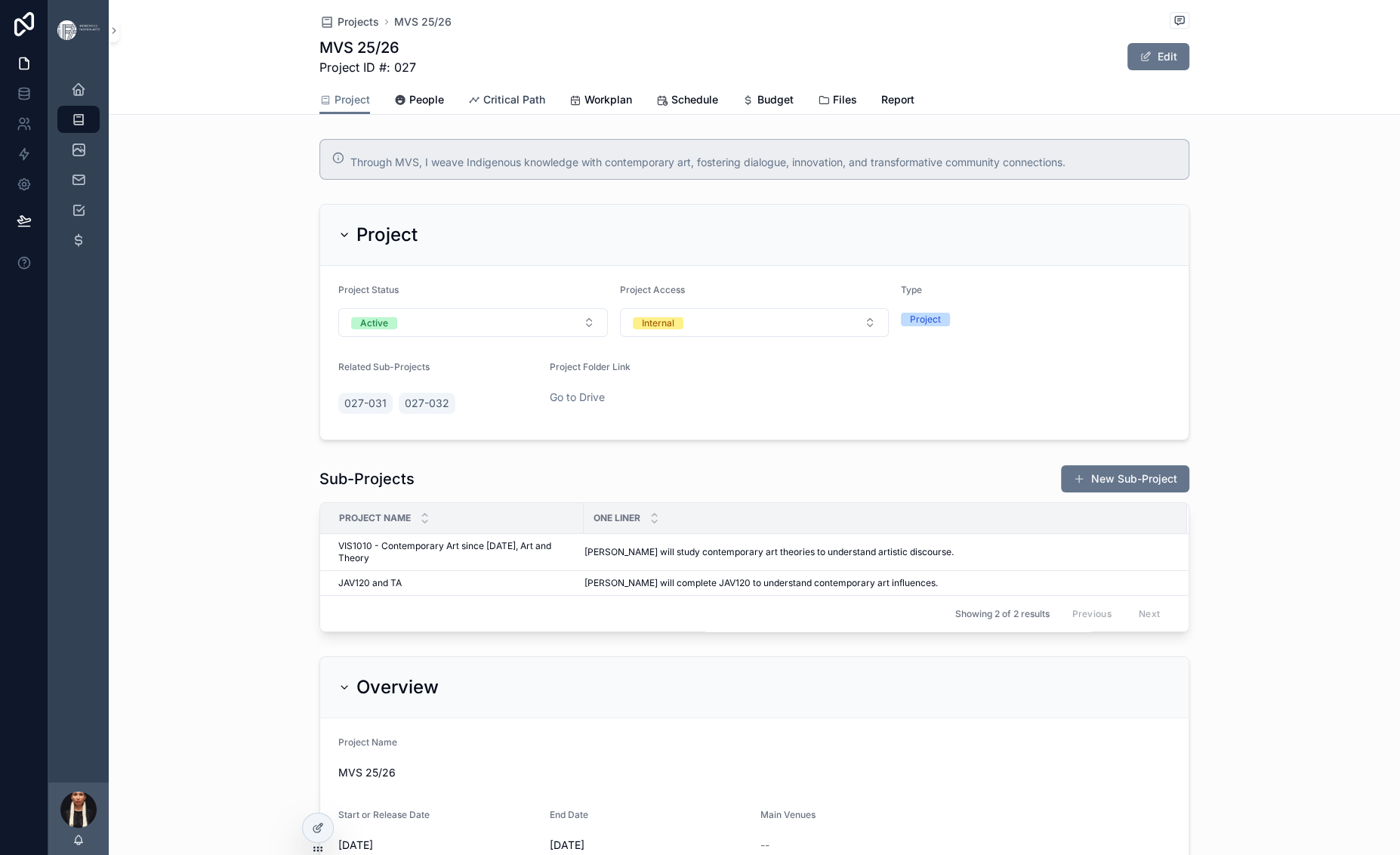
click at [483, 107] on span "Critical Path" at bounding box center [514, 100] width 62 height 15
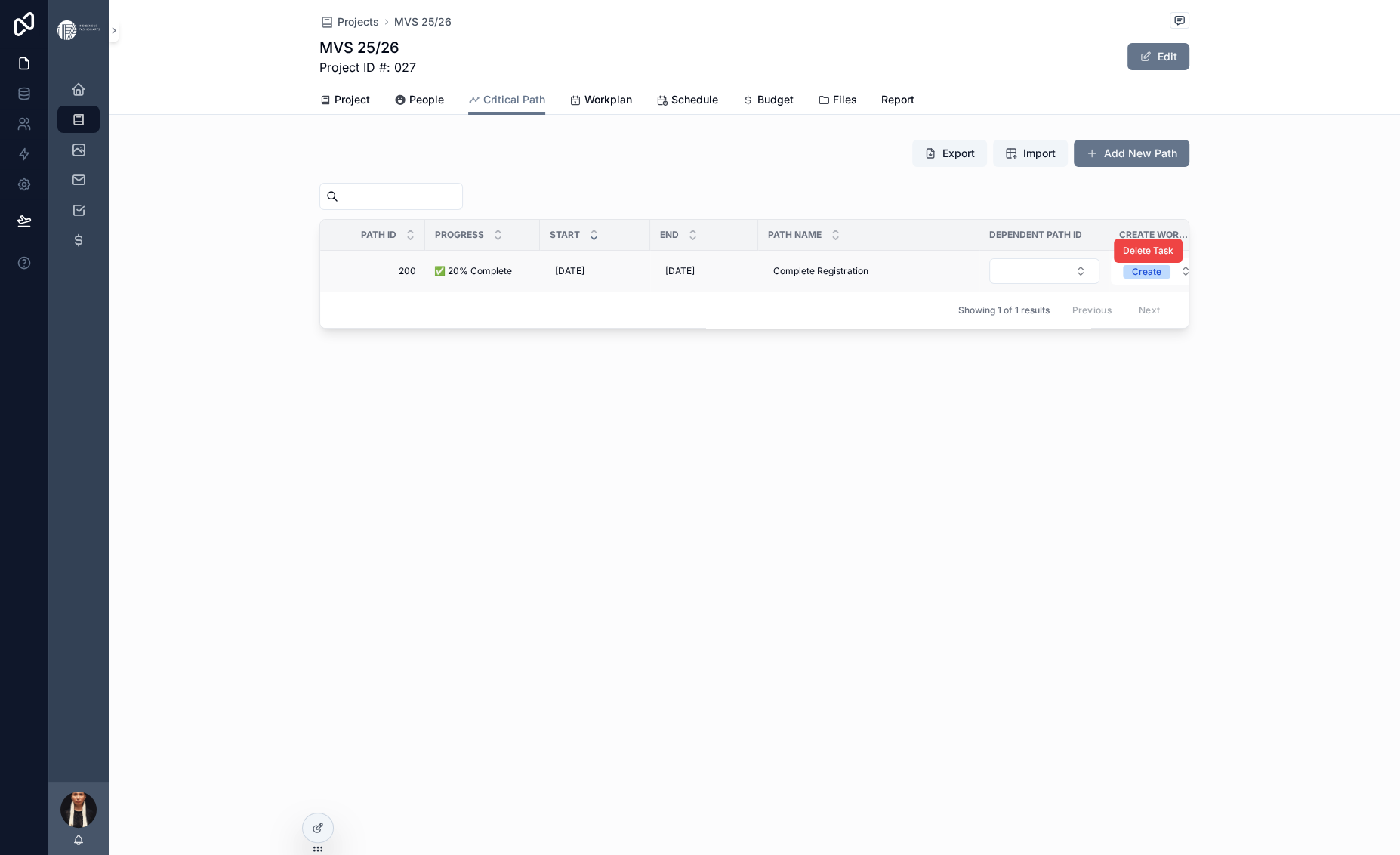
click at [434, 277] on span "✅ 20% Complete" at bounding box center [473, 271] width 78 height 12
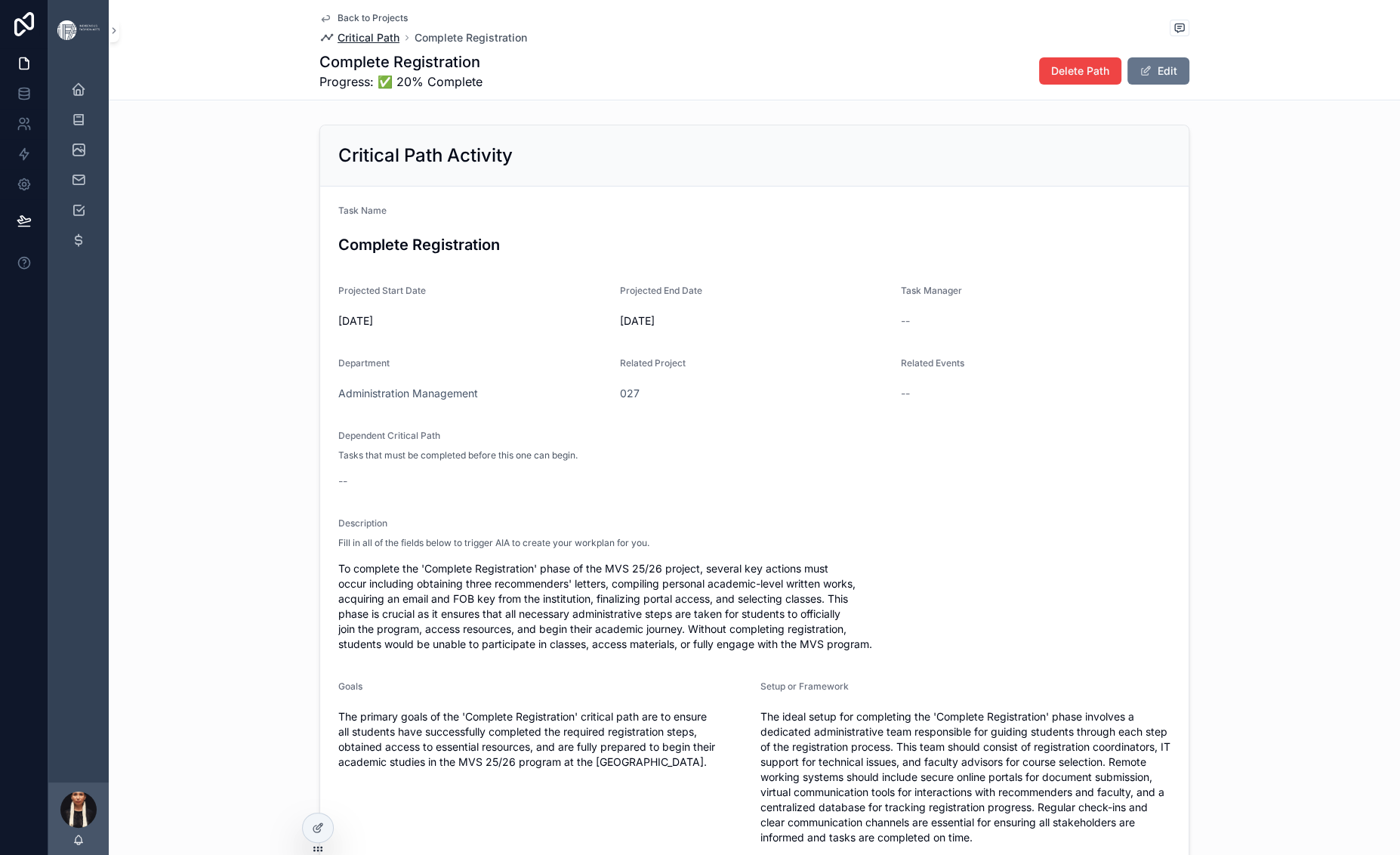
click at [337, 46] on span "Critical Path" at bounding box center [368, 38] width 62 height 15
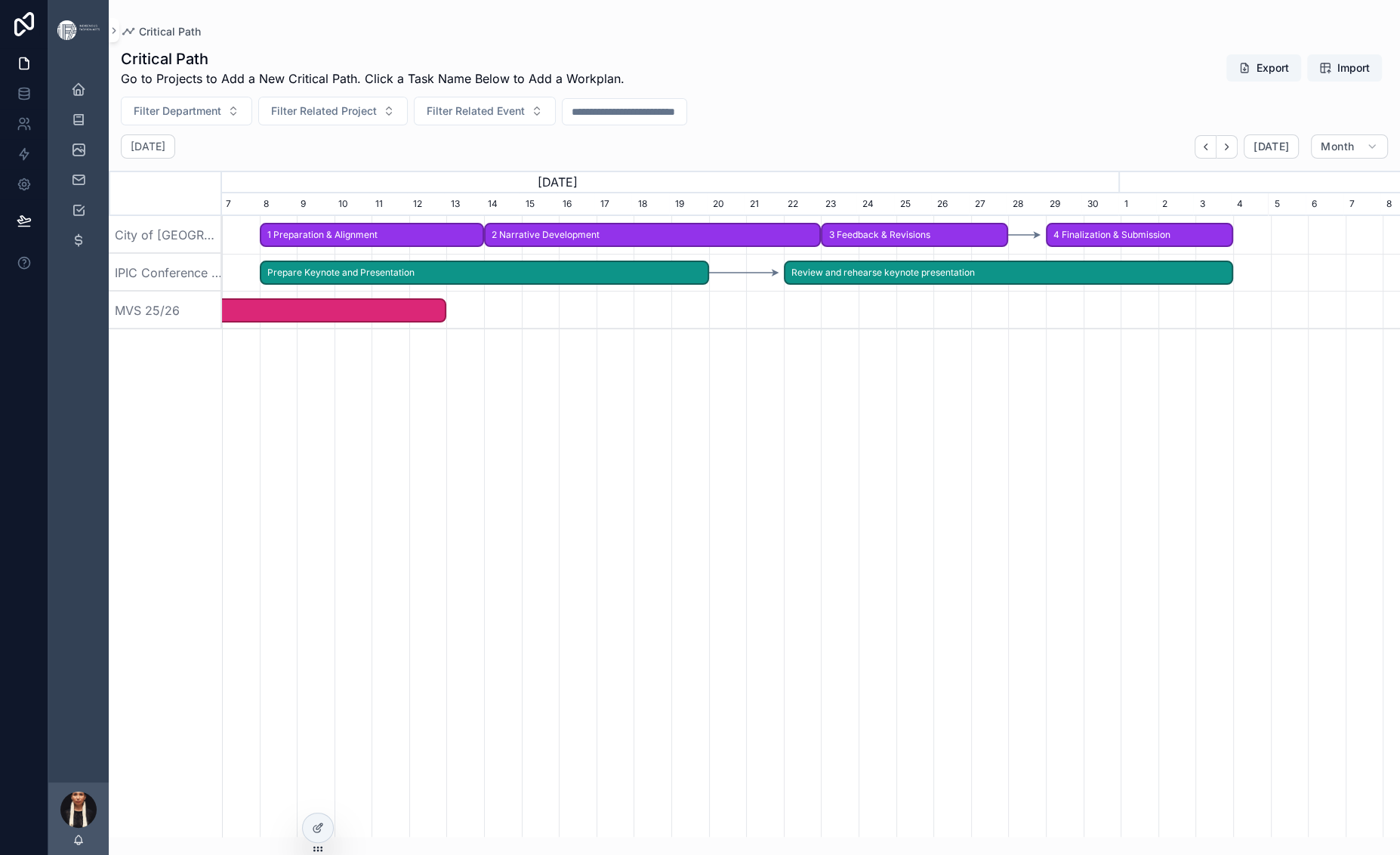
scroll to position [0, 1355]
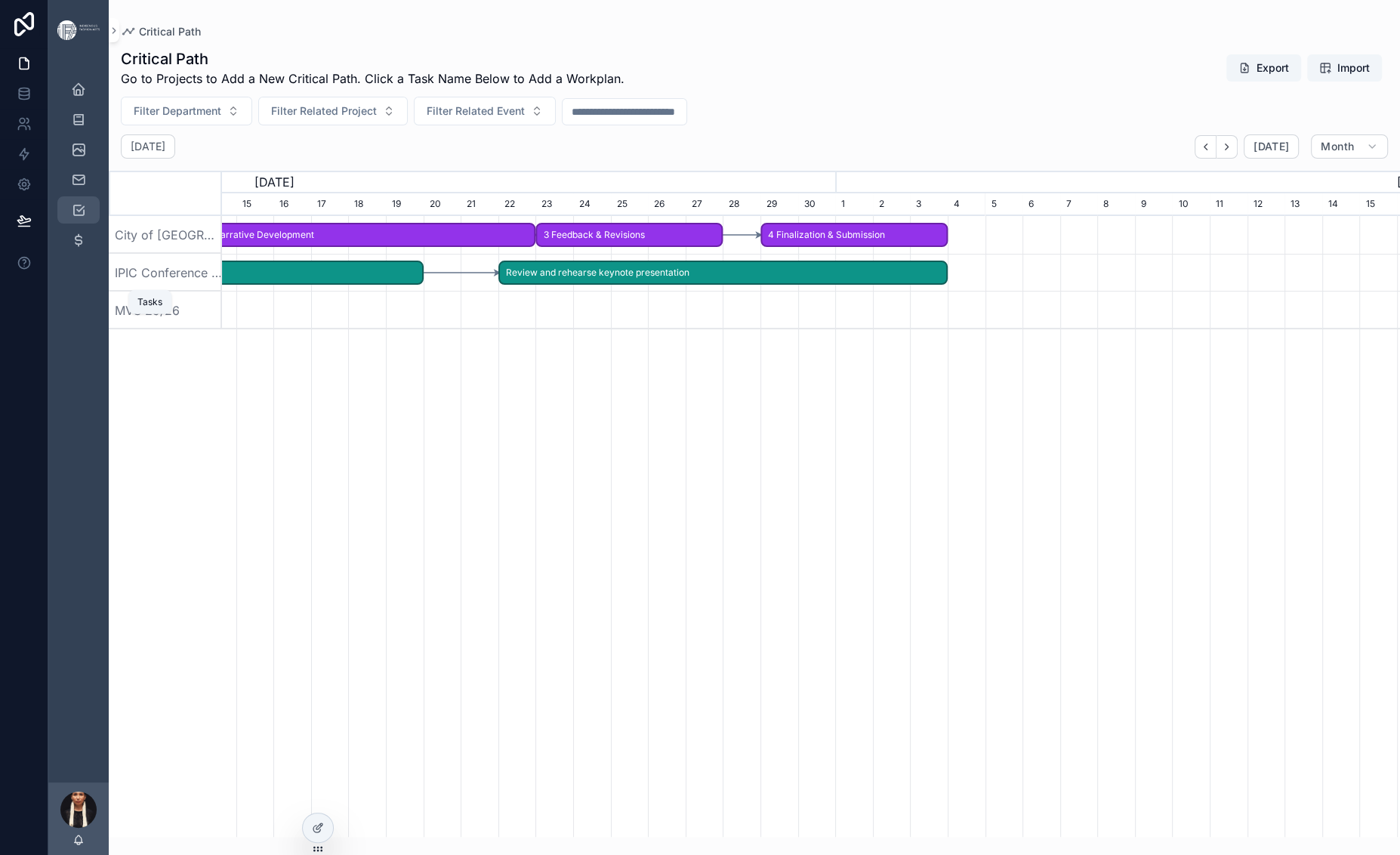
click at [86, 217] on icon "scrollable content" at bounding box center [78, 210] width 15 height 15
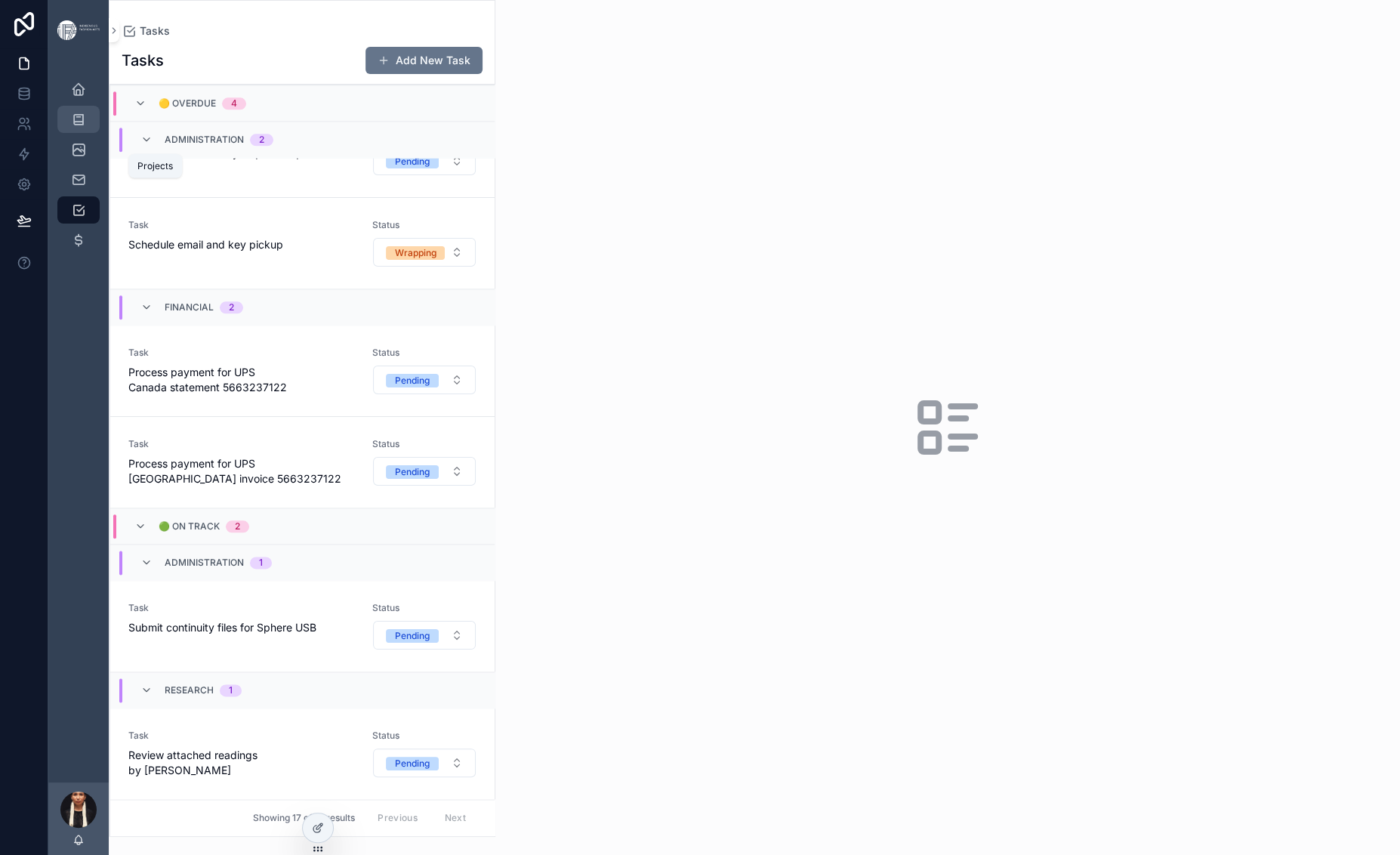
click at [86, 127] on icon "scrollable content" at bounding box center [78, 119] width 15 height 15
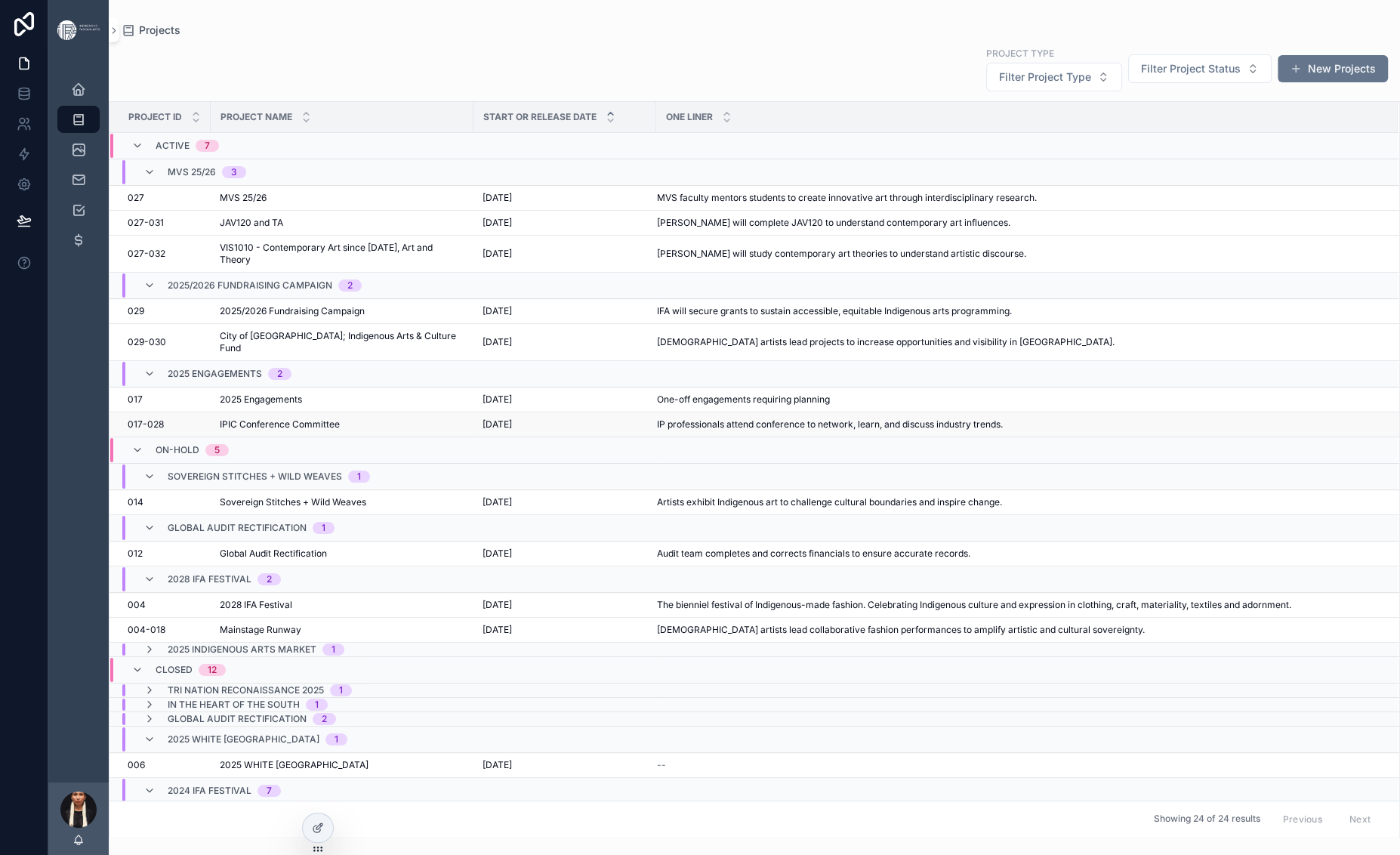
click at [340, 430] on span "IPIC Conference Committee" at bounding box center [280, 424] width 120 height 12
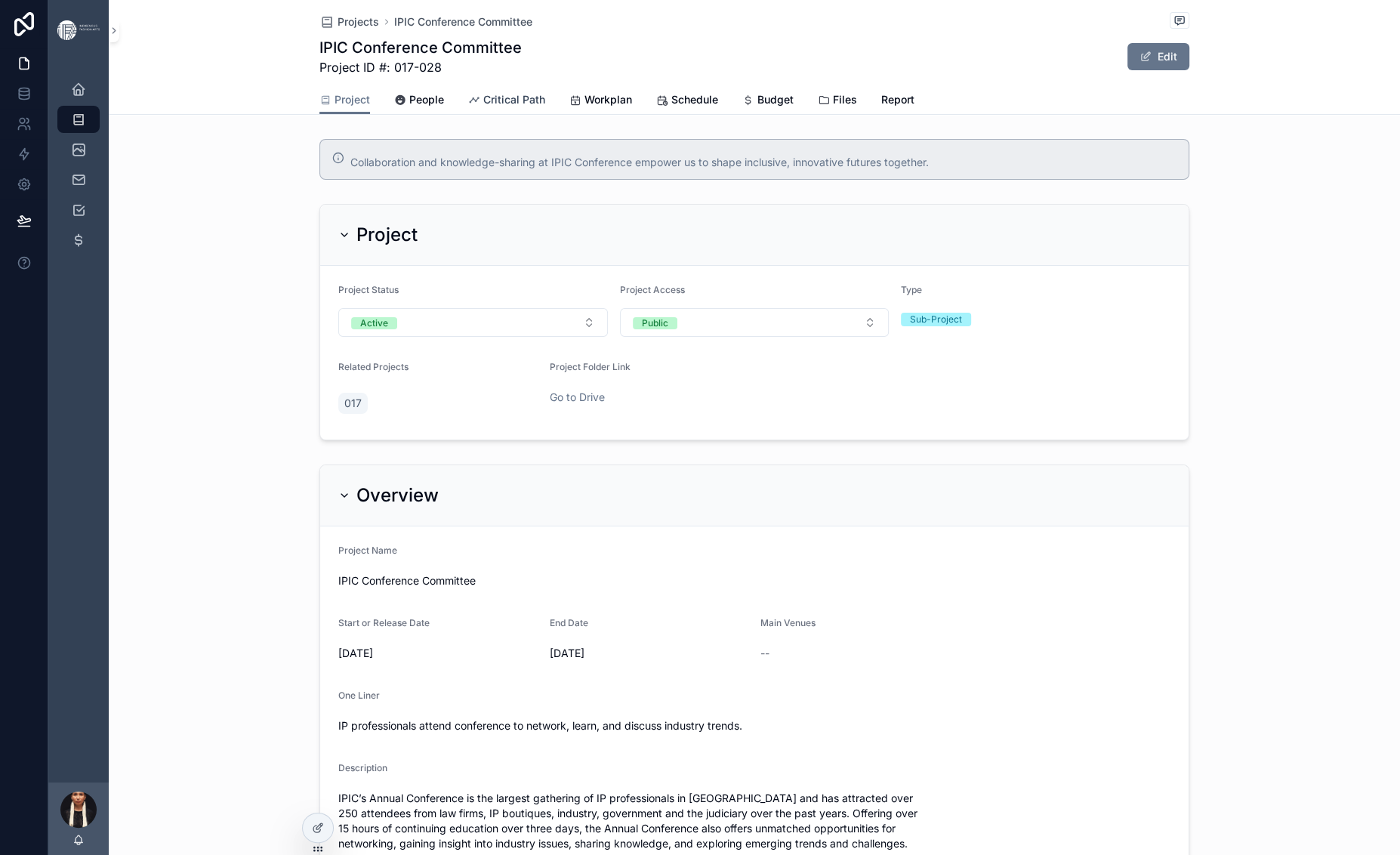
click at [483, 107] on span "Critical Path" at bounding box center [514, 100] width 62 height 15
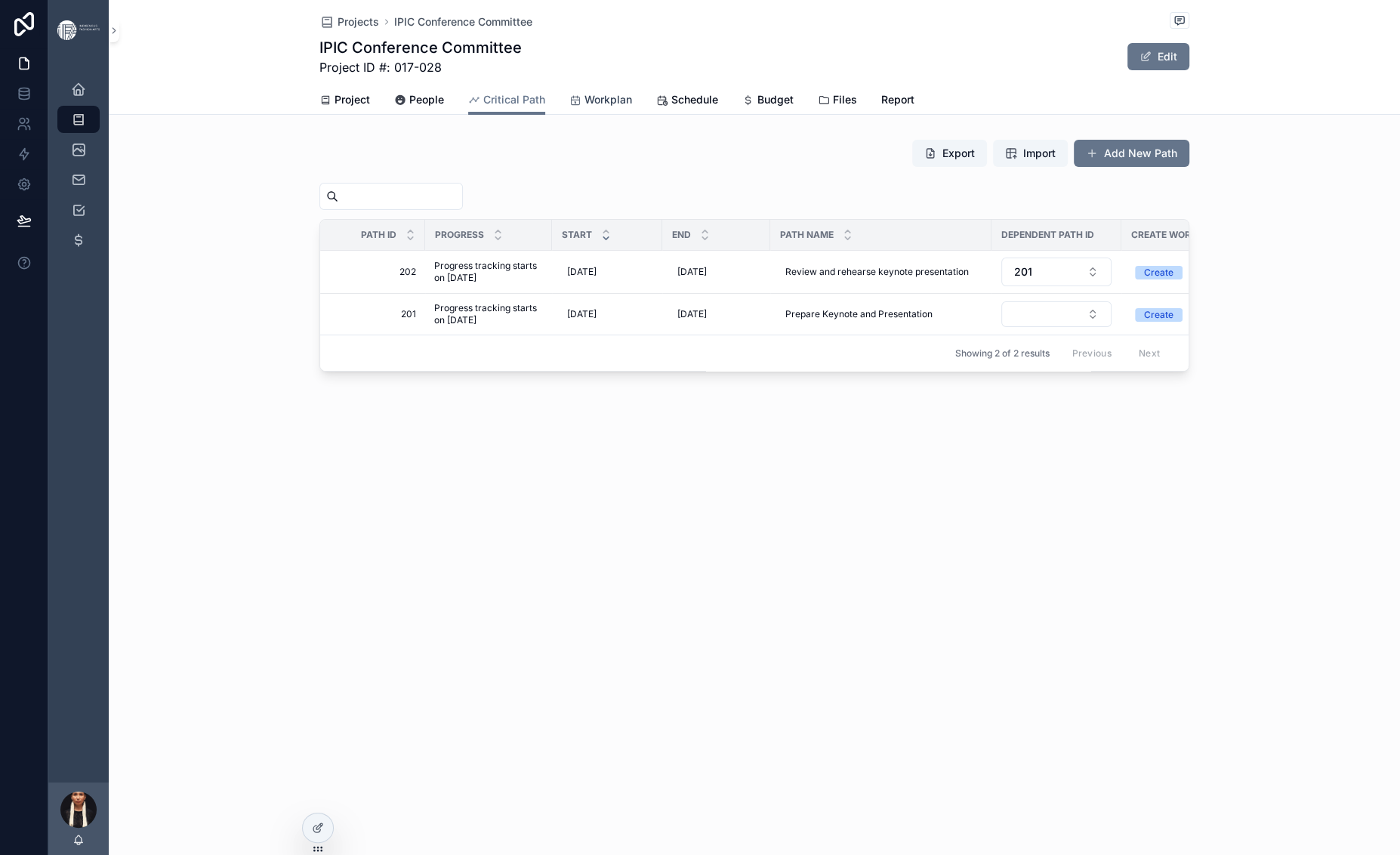
click at [569, 116] on link "Workplan" at bounding box center [600, 101] width 62 height 30
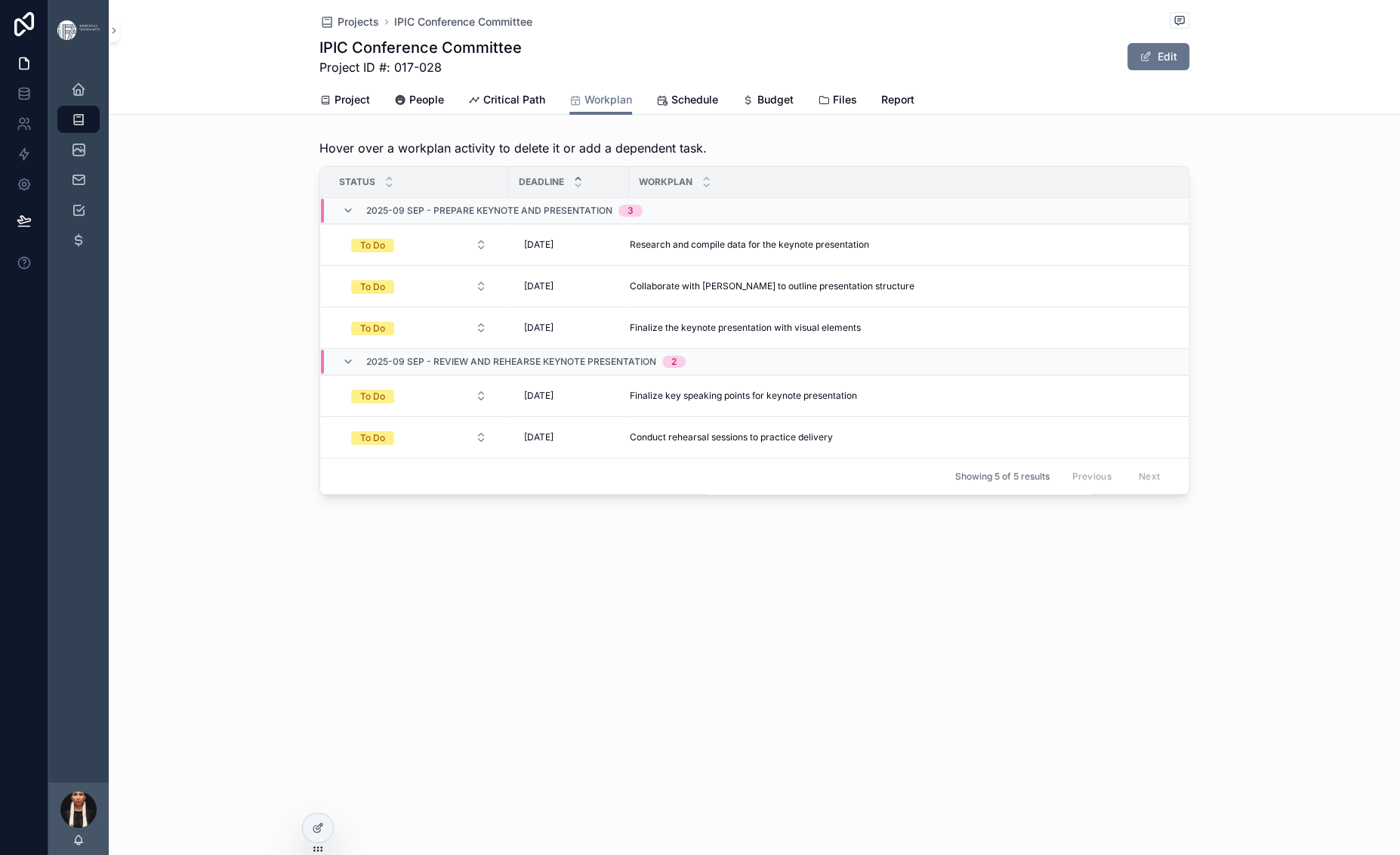
click at [475, 85] on div "Projects IPIC Conference Committee IPIC Conference Committee Project ID #: 017-…" at bounding box center [754, 43] width 869 height 85
click at [337, 30] on span "Projects" at bounding box center [358, 22] width 42 height 15
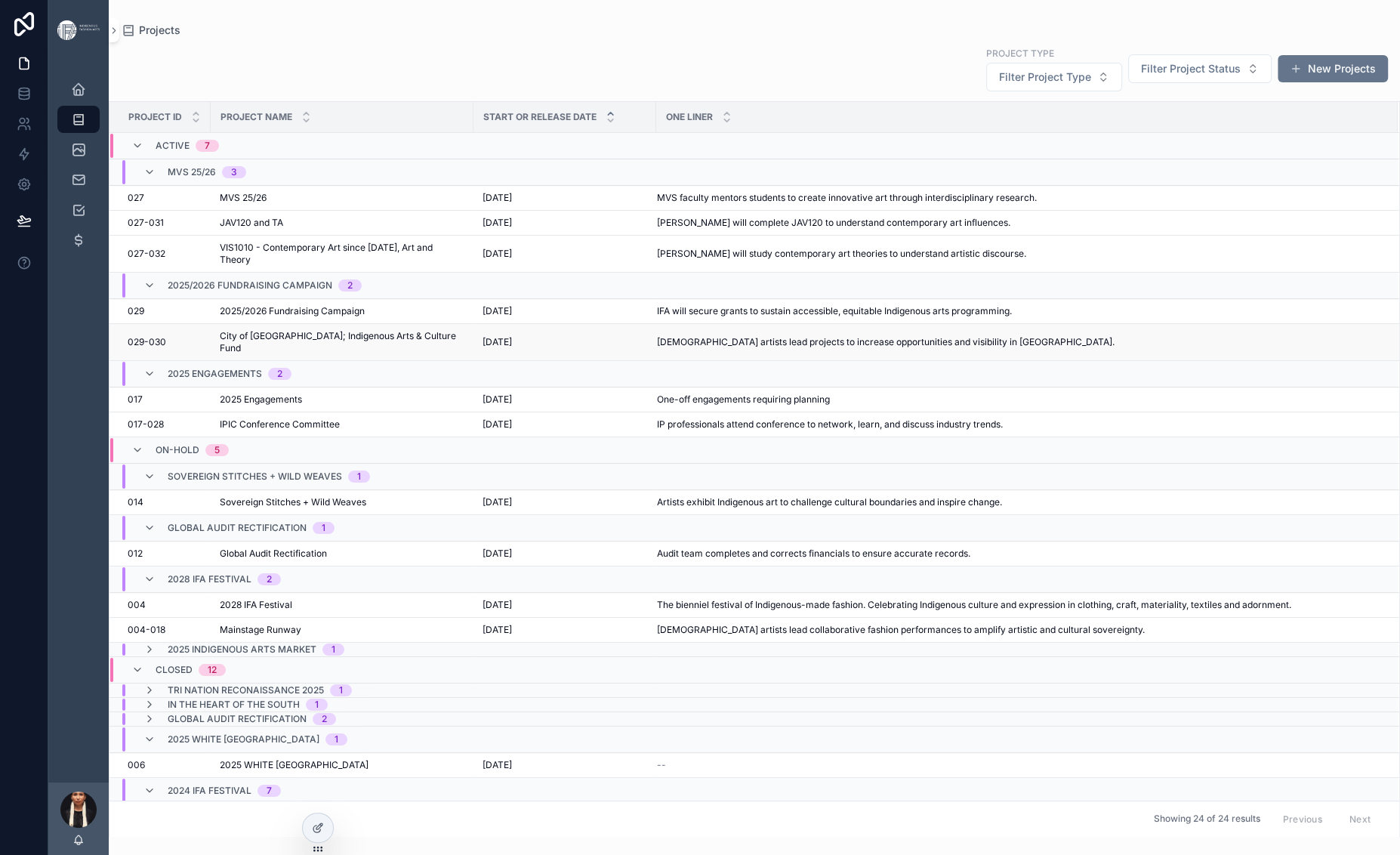
click at [382, 354] on span "City of [GEOGRAPHIC_DATA]; Indigenous Arts & Culture Fund" at bounding box center [342, 342] width 245 height 24
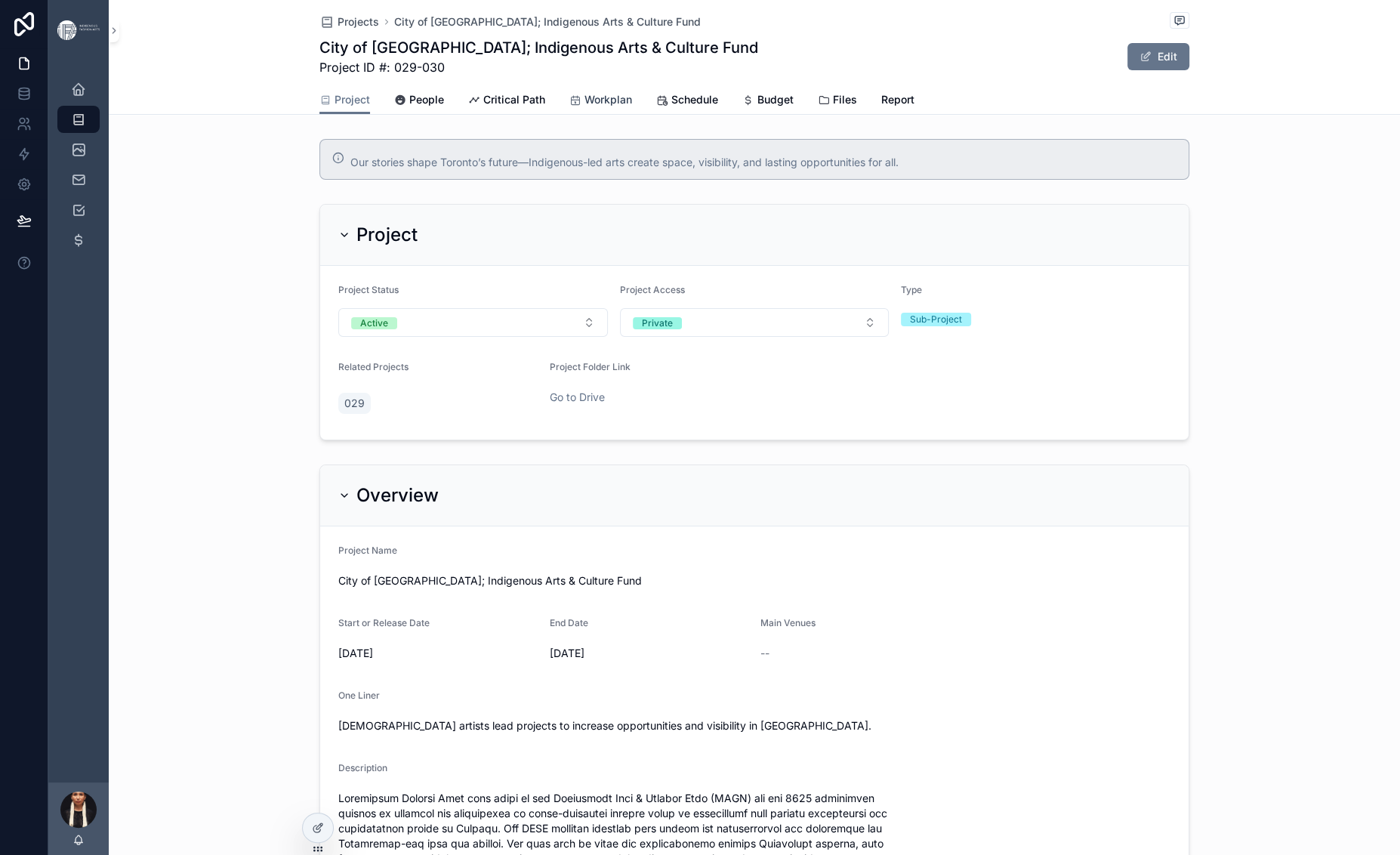
click at [584, 107] on span "Workplan" at bounding box center [608, 100] width 48 height 15
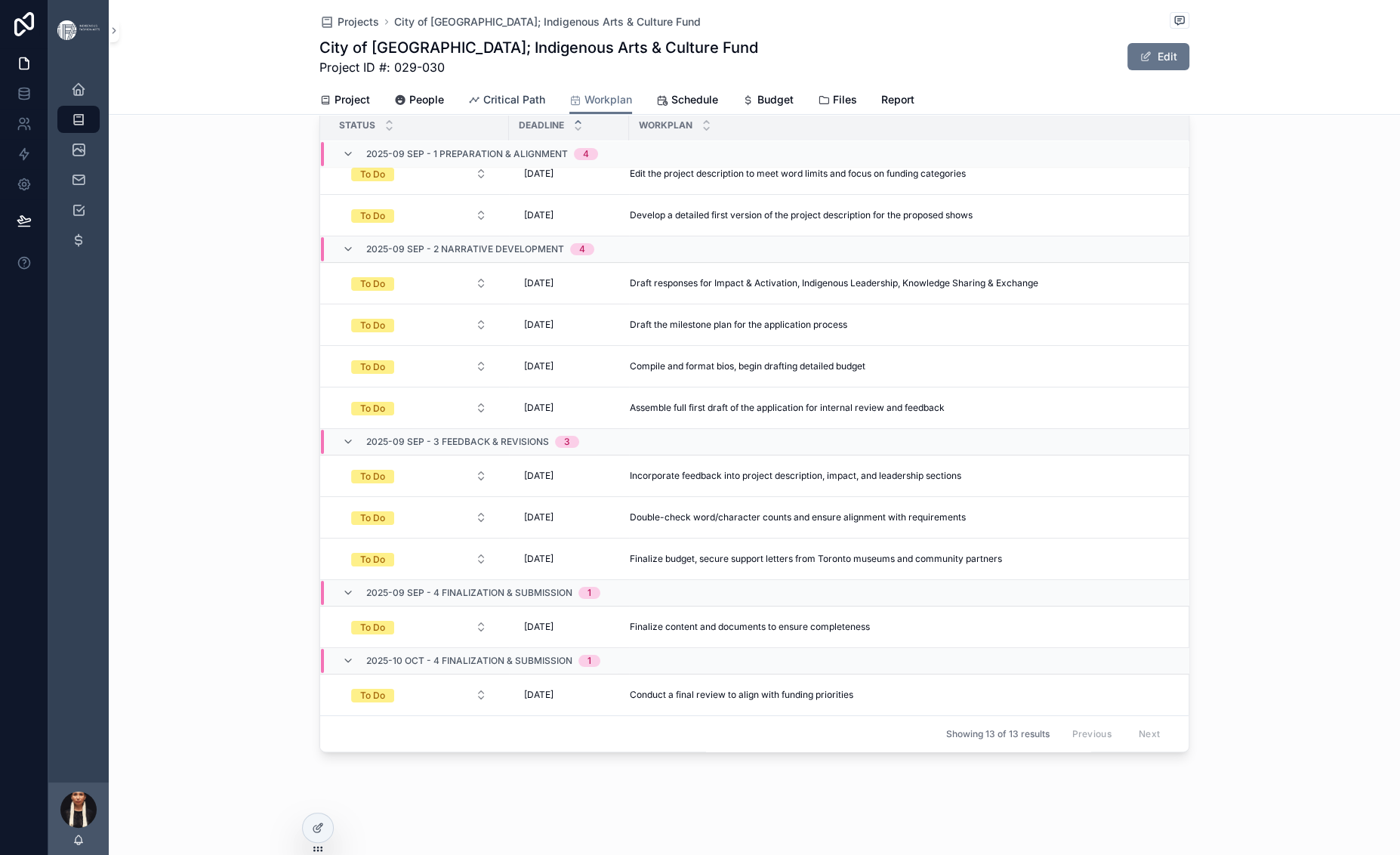
click at [483, 107] on span "Critical Path" at bounding box center [514, 100] width 62 height 15
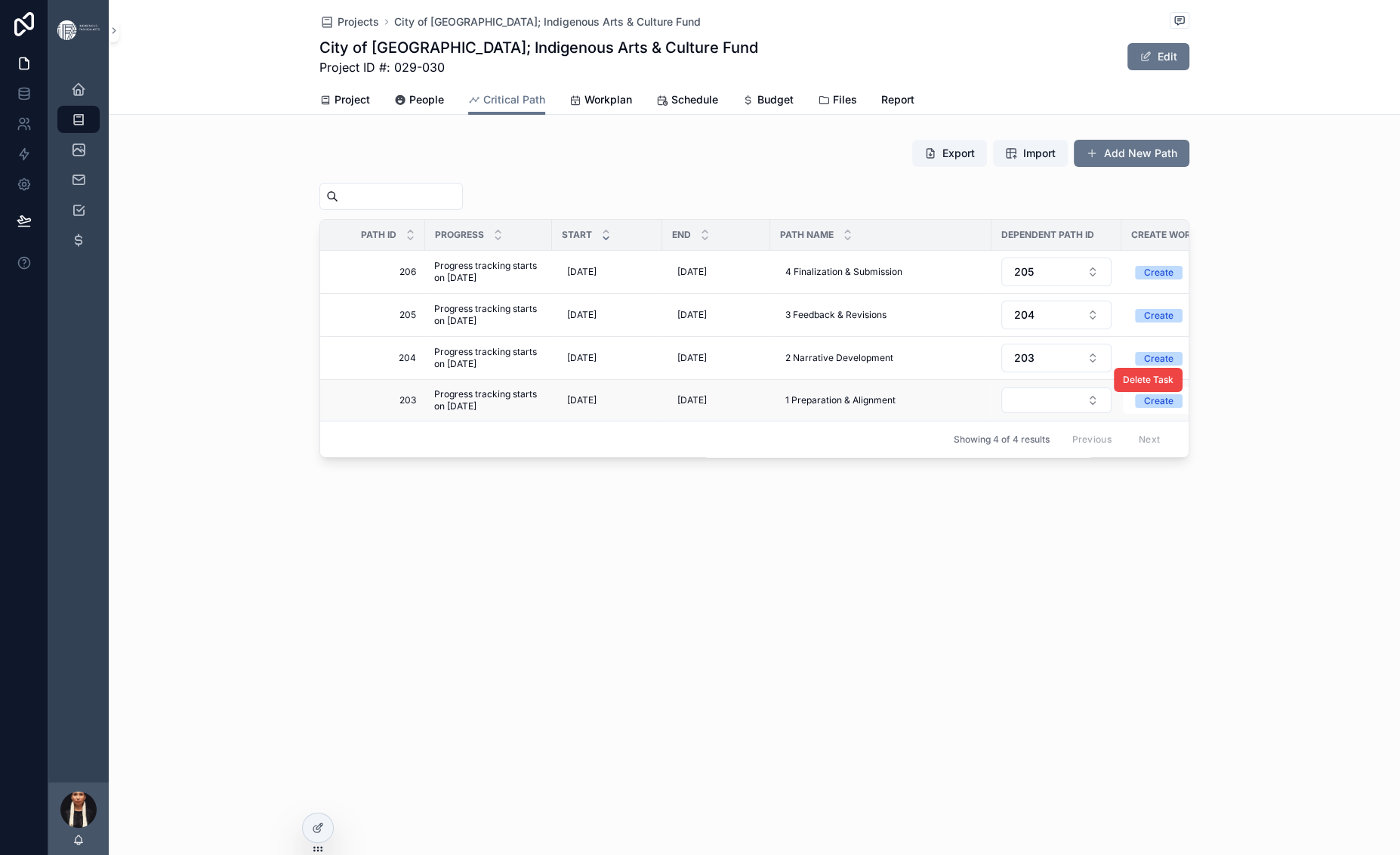
click at [434, 412] on span "Progress tracking starts on [DATE]" at bounding box center [488, 401] width 109 height 24
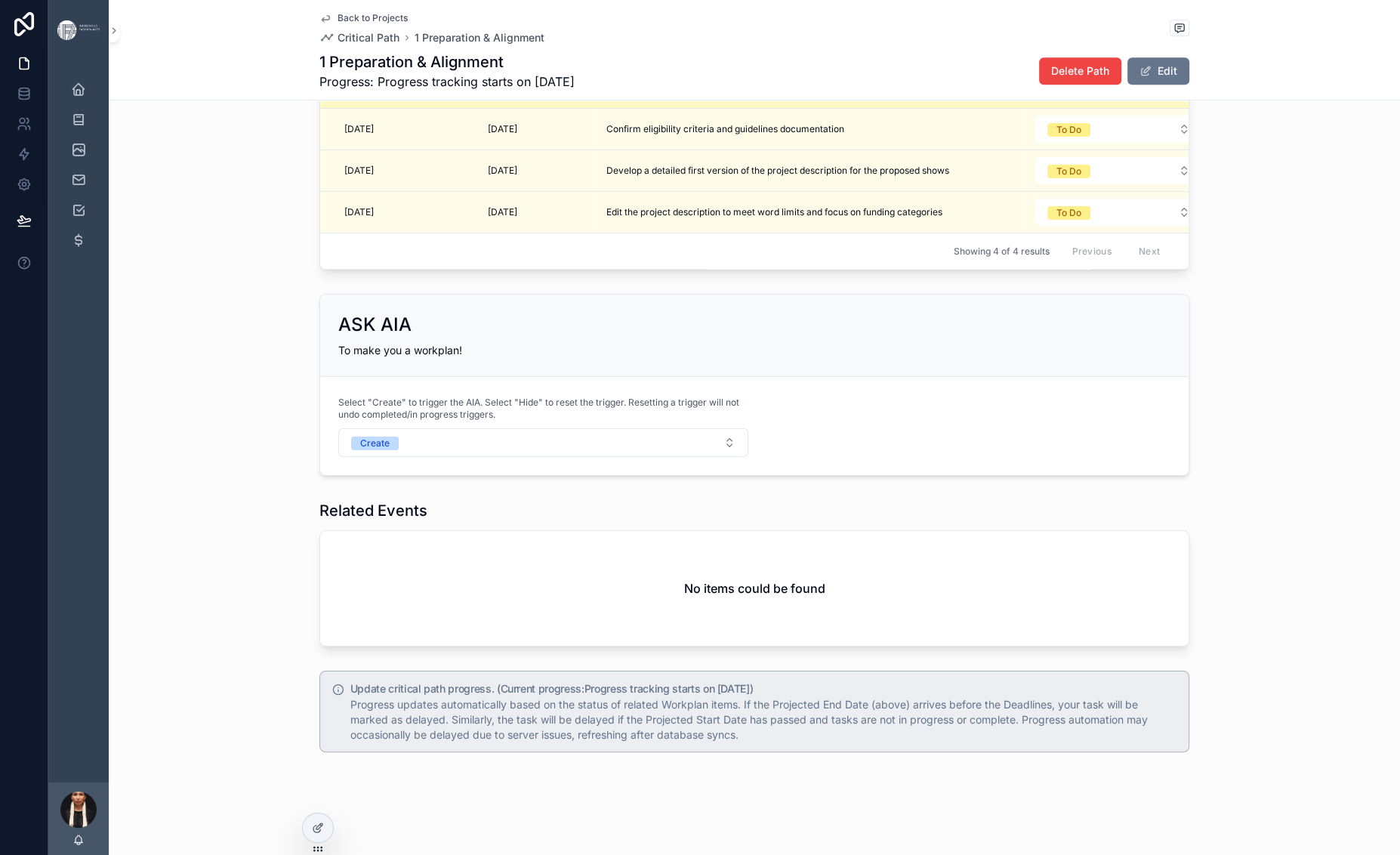
click at [607, 93] on span "Draft the organization description detailing mission and vision" at bounding box center [737, 87] width 262 height 12
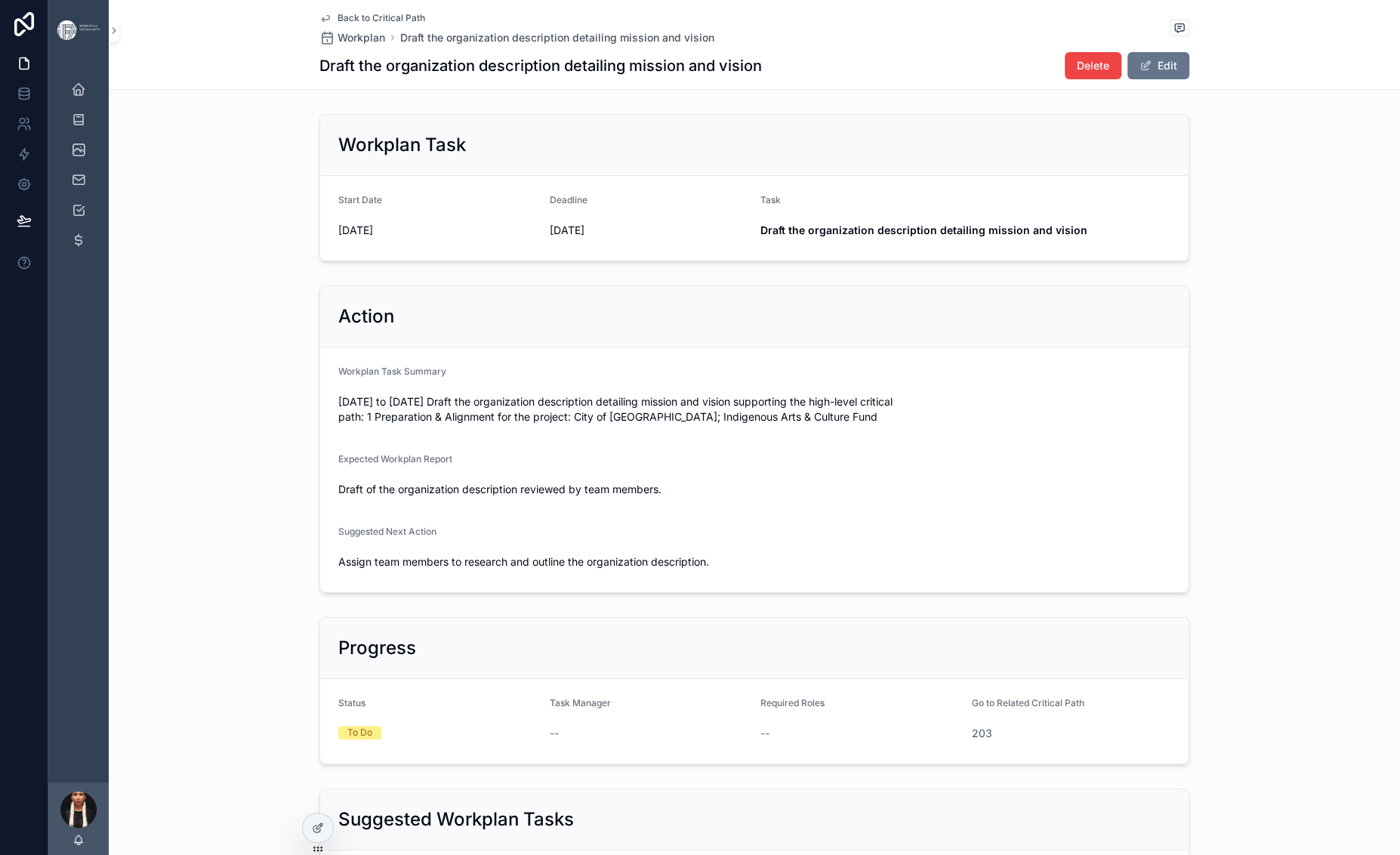
click at [319, 17] on div "Back to Critical Path Workplan Draft the organization description detailing mis…" at bounding box center [754, 44] width 869 height 89
click at [319, 24] on icon "scrollable content" at bounding box center [325, 18] width 12 height 12
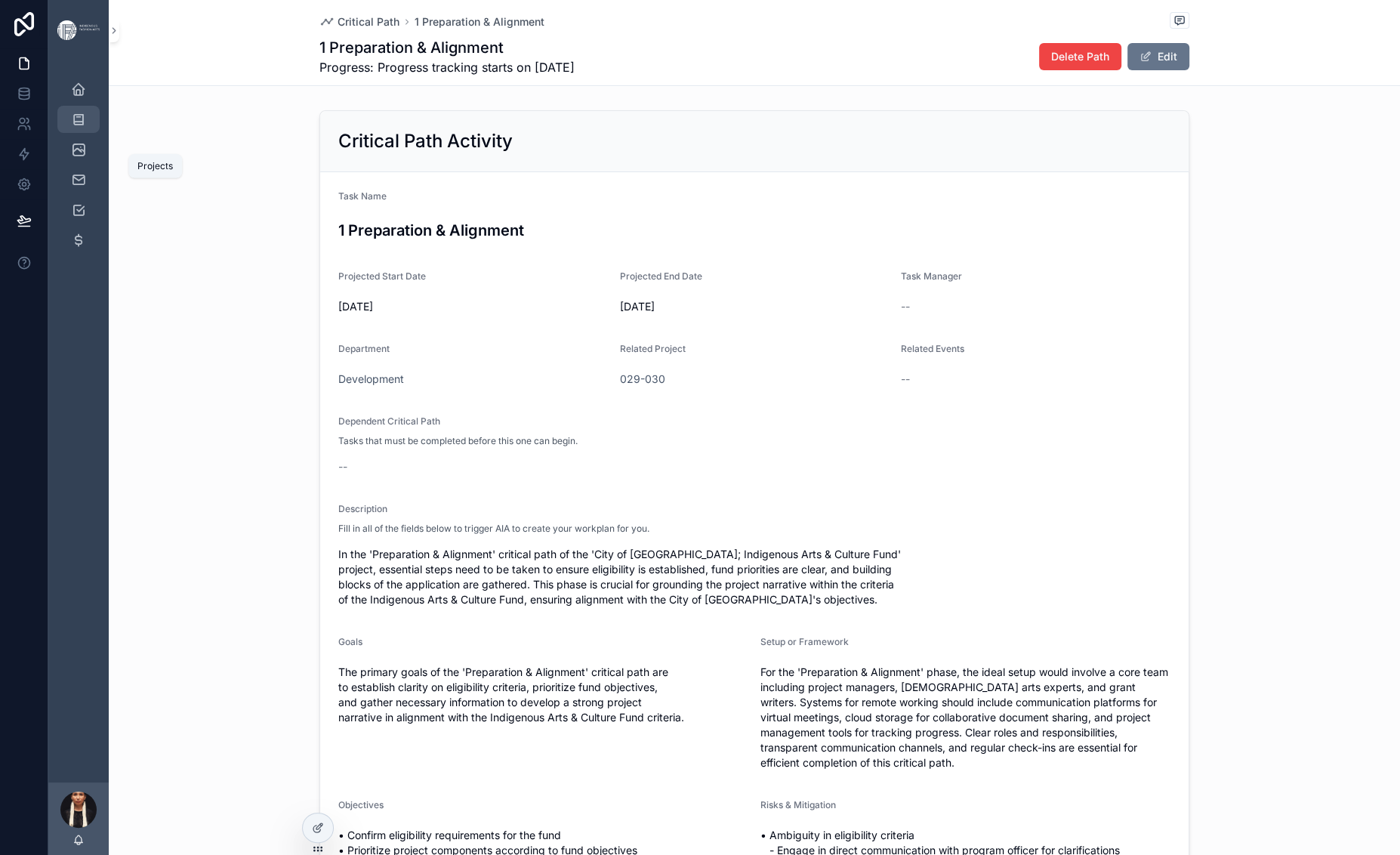
click at [90, 131] on div "Projects 24" at bounding box center [78, 119] width 24 height 24
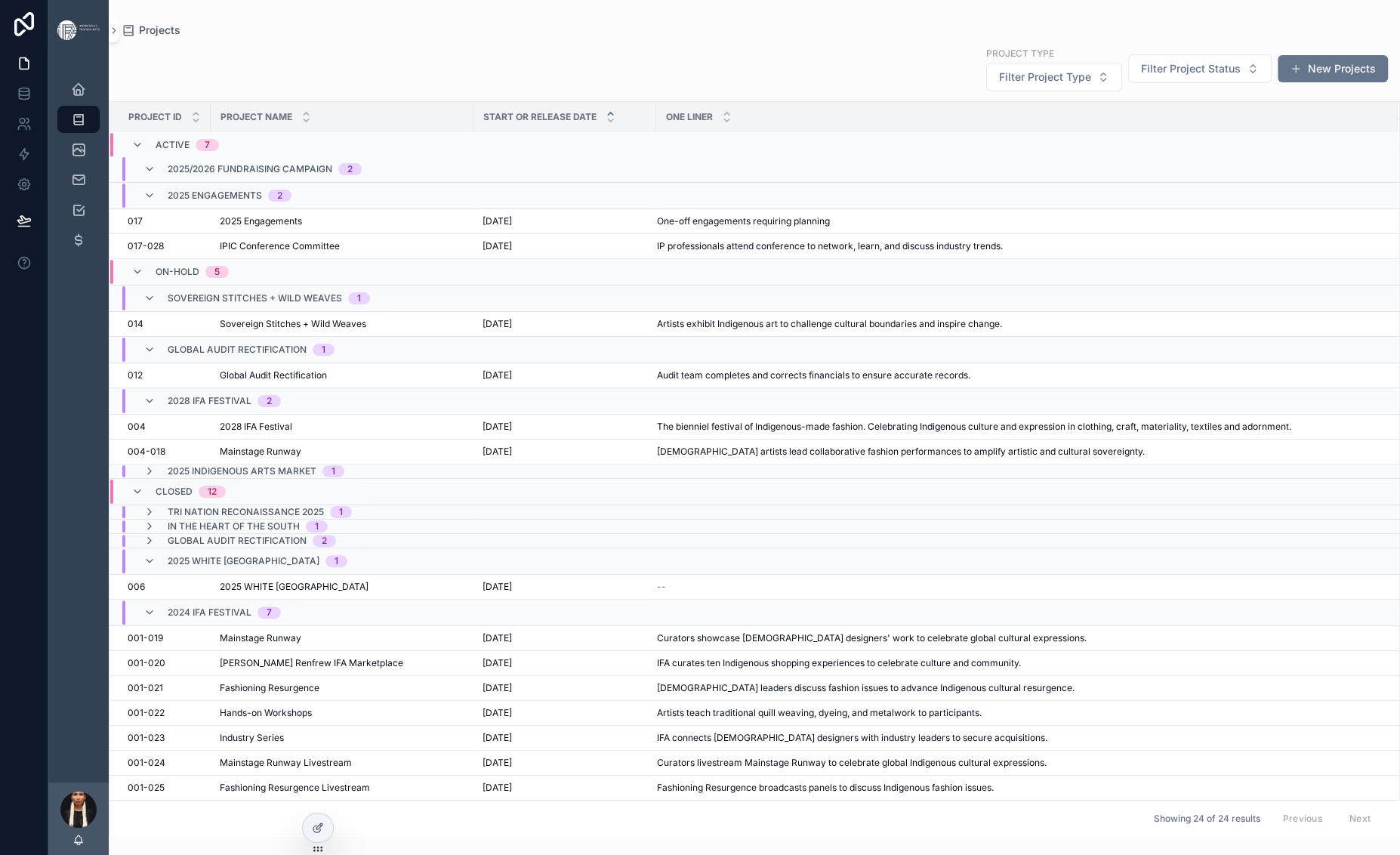
scroll to position [599, 0]
click at [156, 559] on icon "scrollable content" at bounding box center [150, 561] width 12 height 12
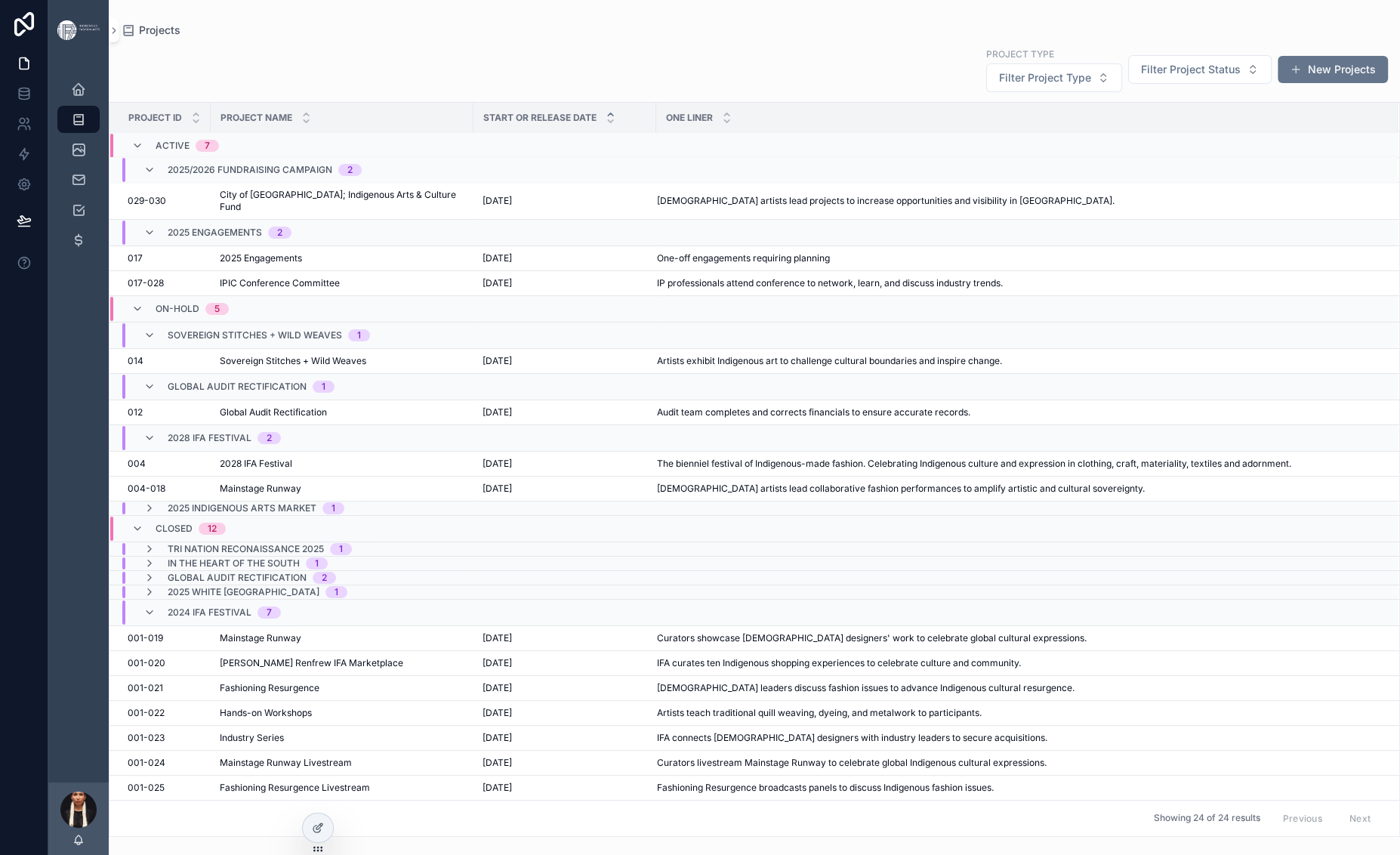
scroll to position [653, 0]
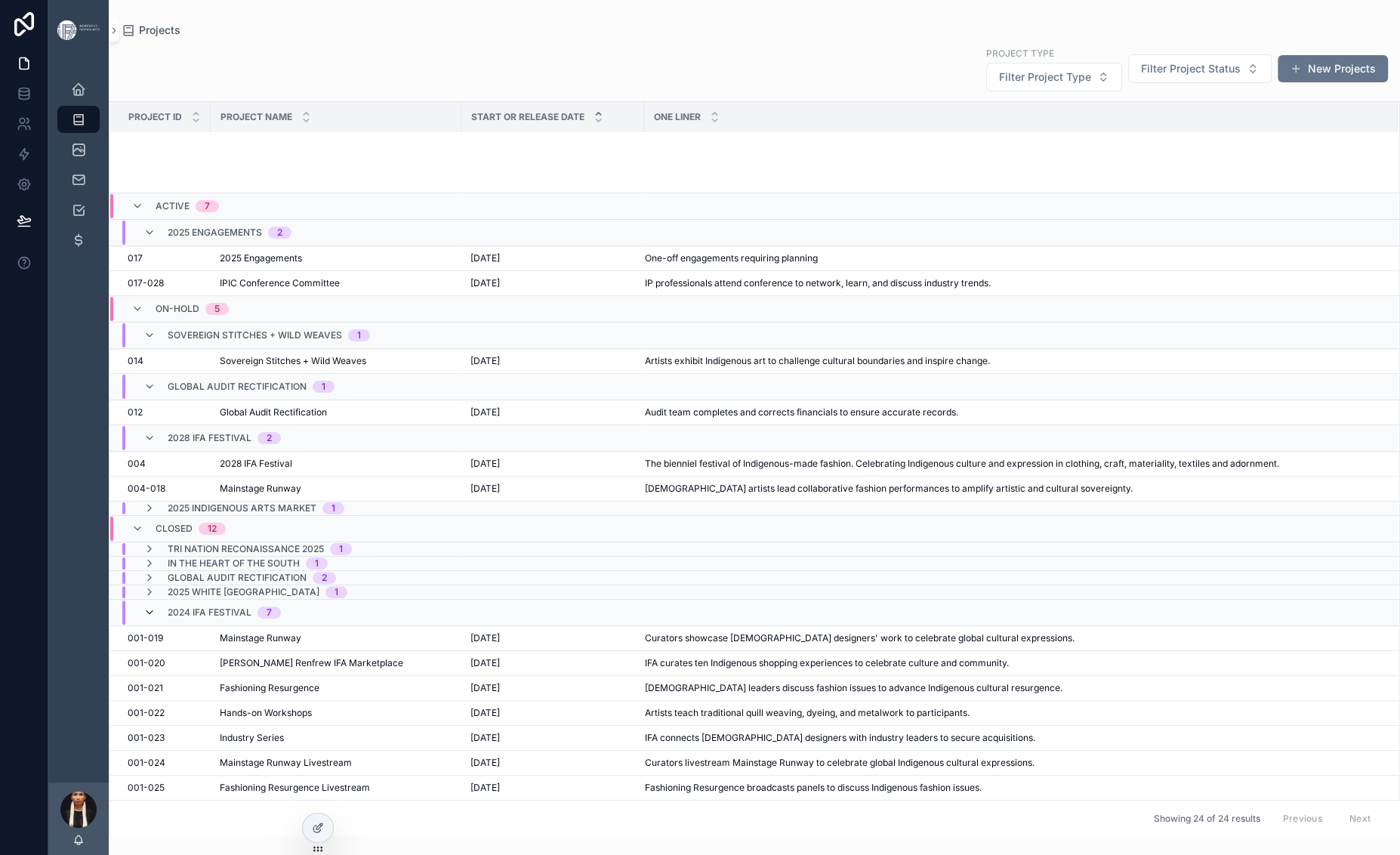
click at [156, 606] on icon "scrollable content" at bounding box center [150, 613] width 12 height 12
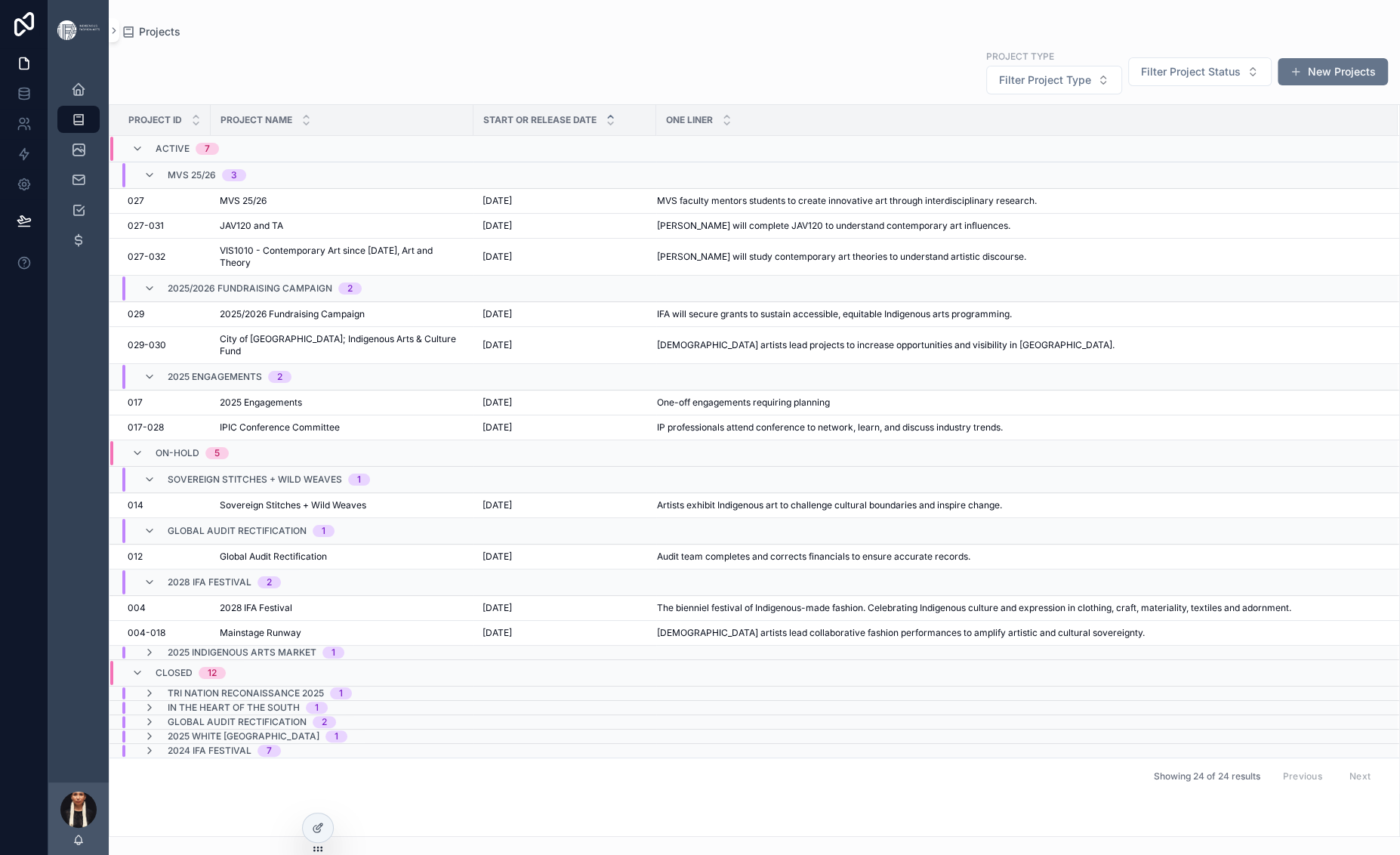
scroll to position [371, 0]
click at [195, 441] on div "On-hold 5" at bounding box center [180, 453] width 134 height 24
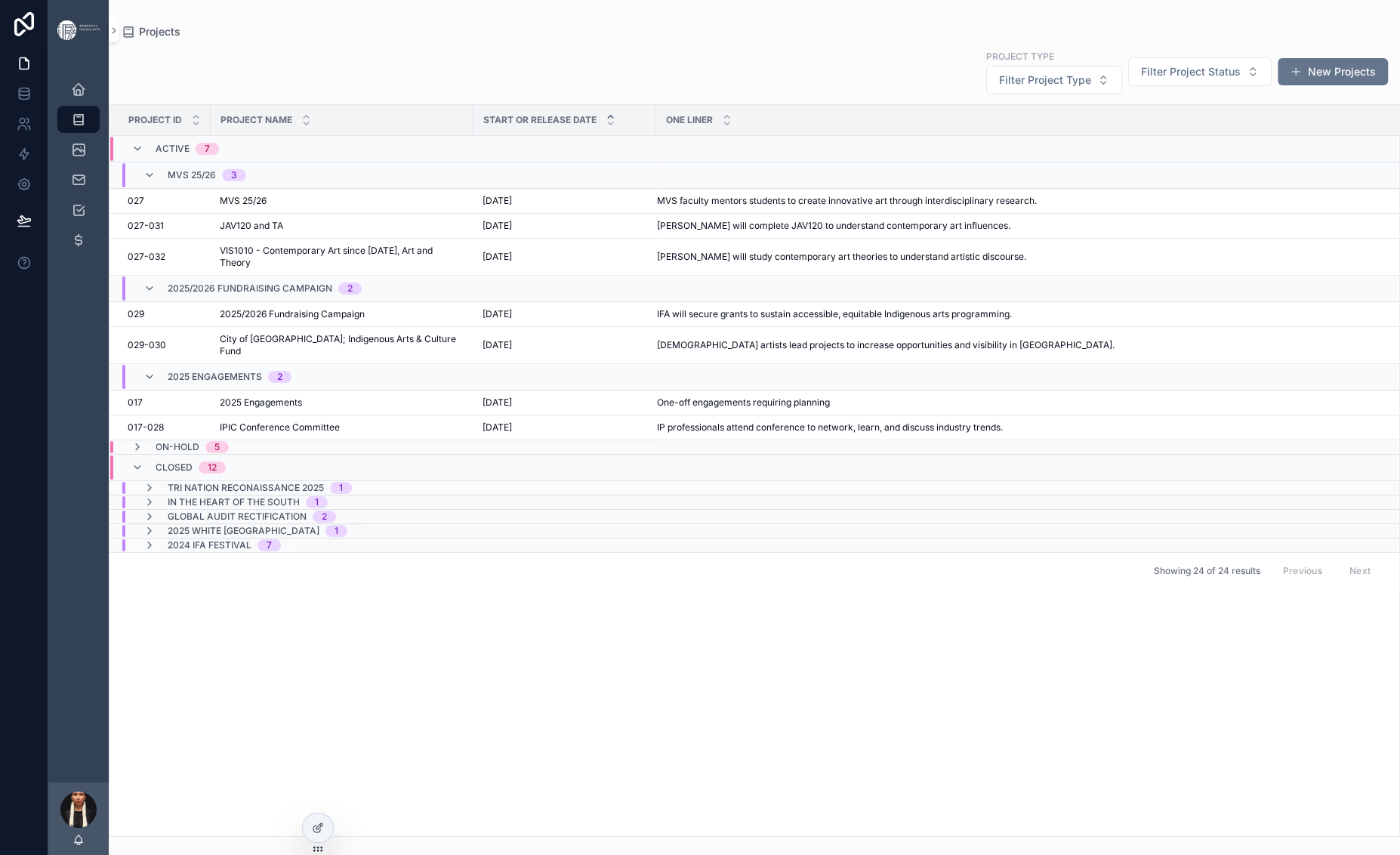
scroll to position [39, 0]
click at [144, 473] on icon "scrollable content" at bounding box center [138, 467] width 12 height 12
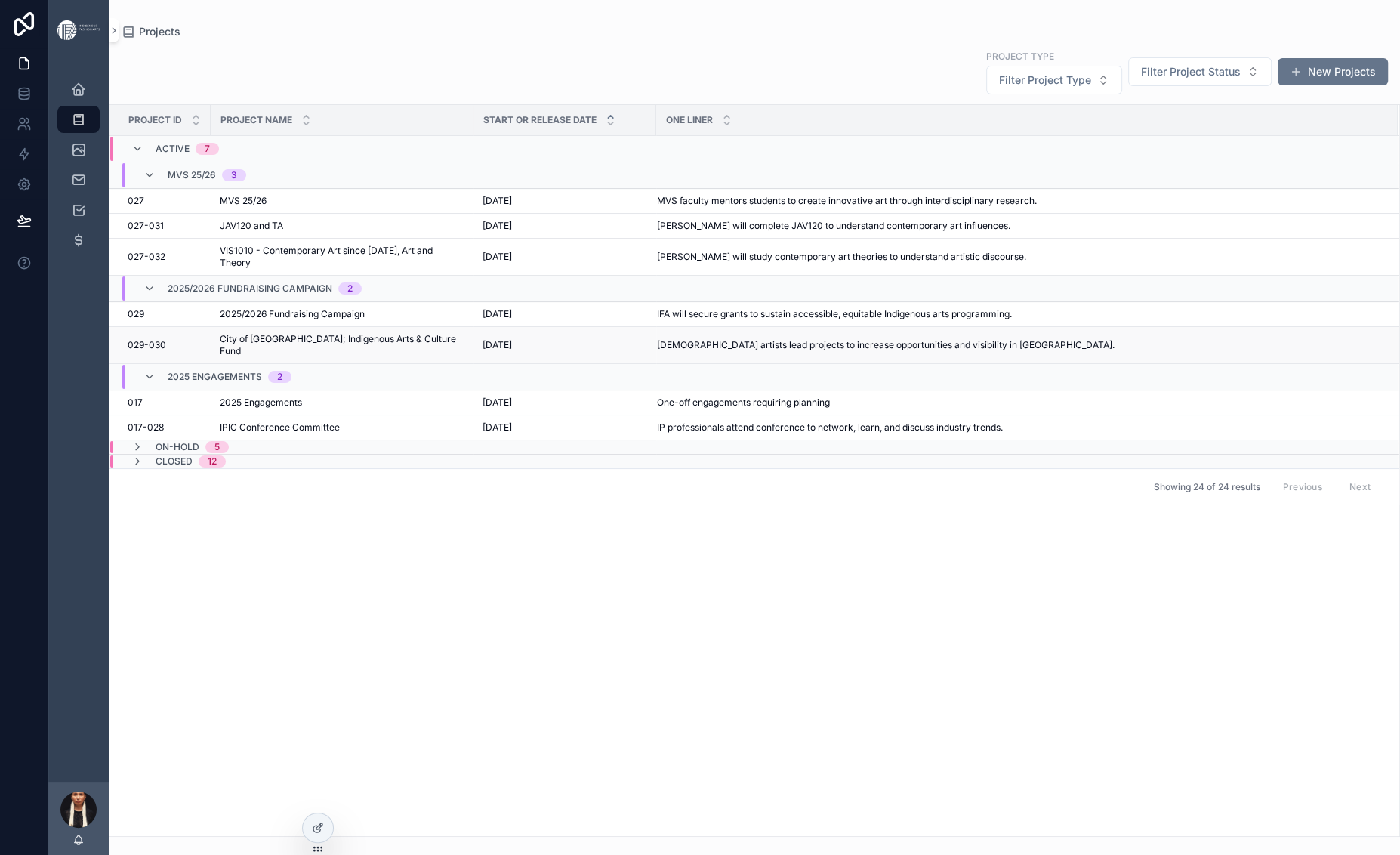
click at [836, 351] on span "[DEMOGRAPHIC_DATA] artists lead projects to increase opportunities and visibili…" at bounding box center [885, 345] width 458 height 12
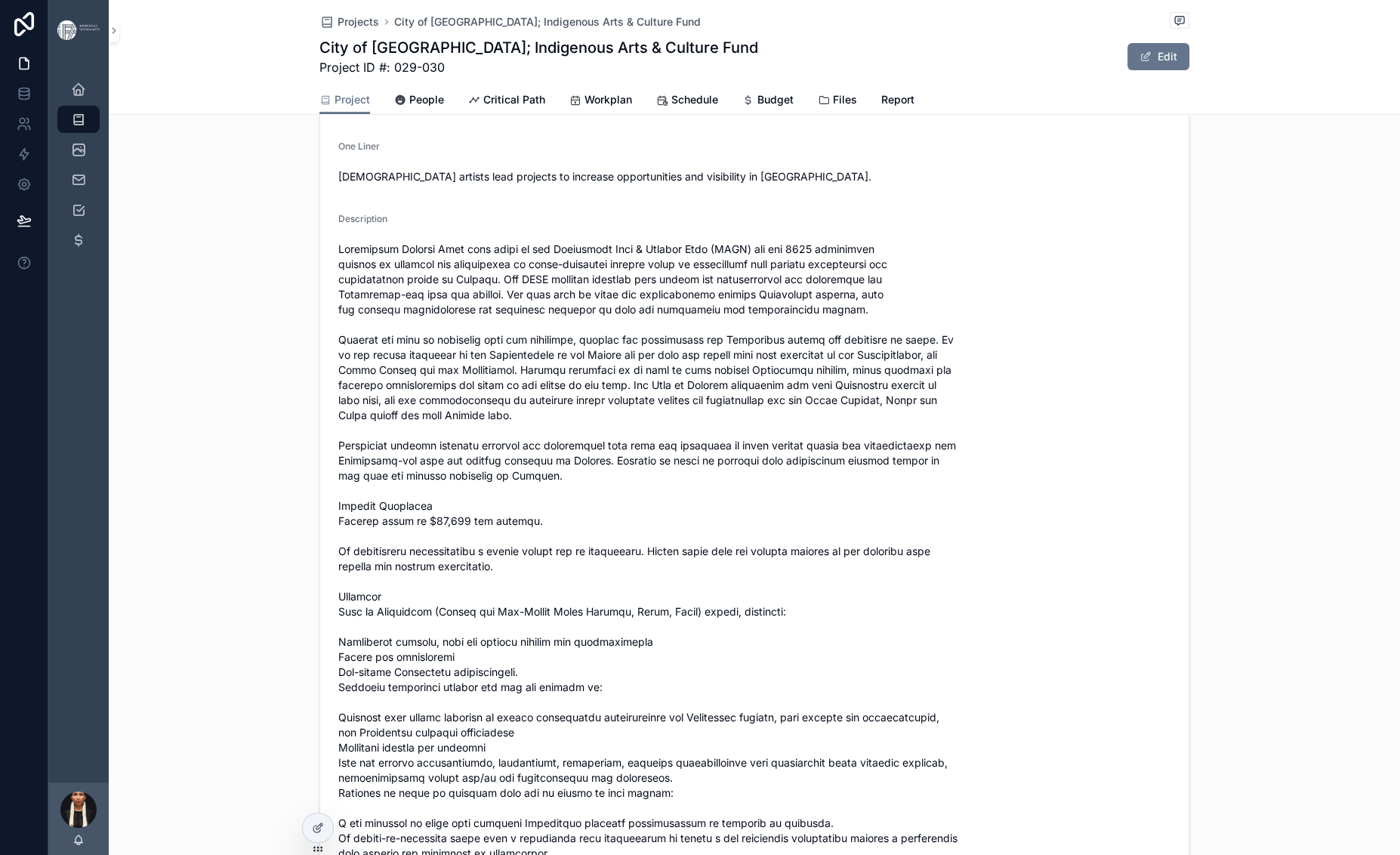
scroll to position [133, 0]
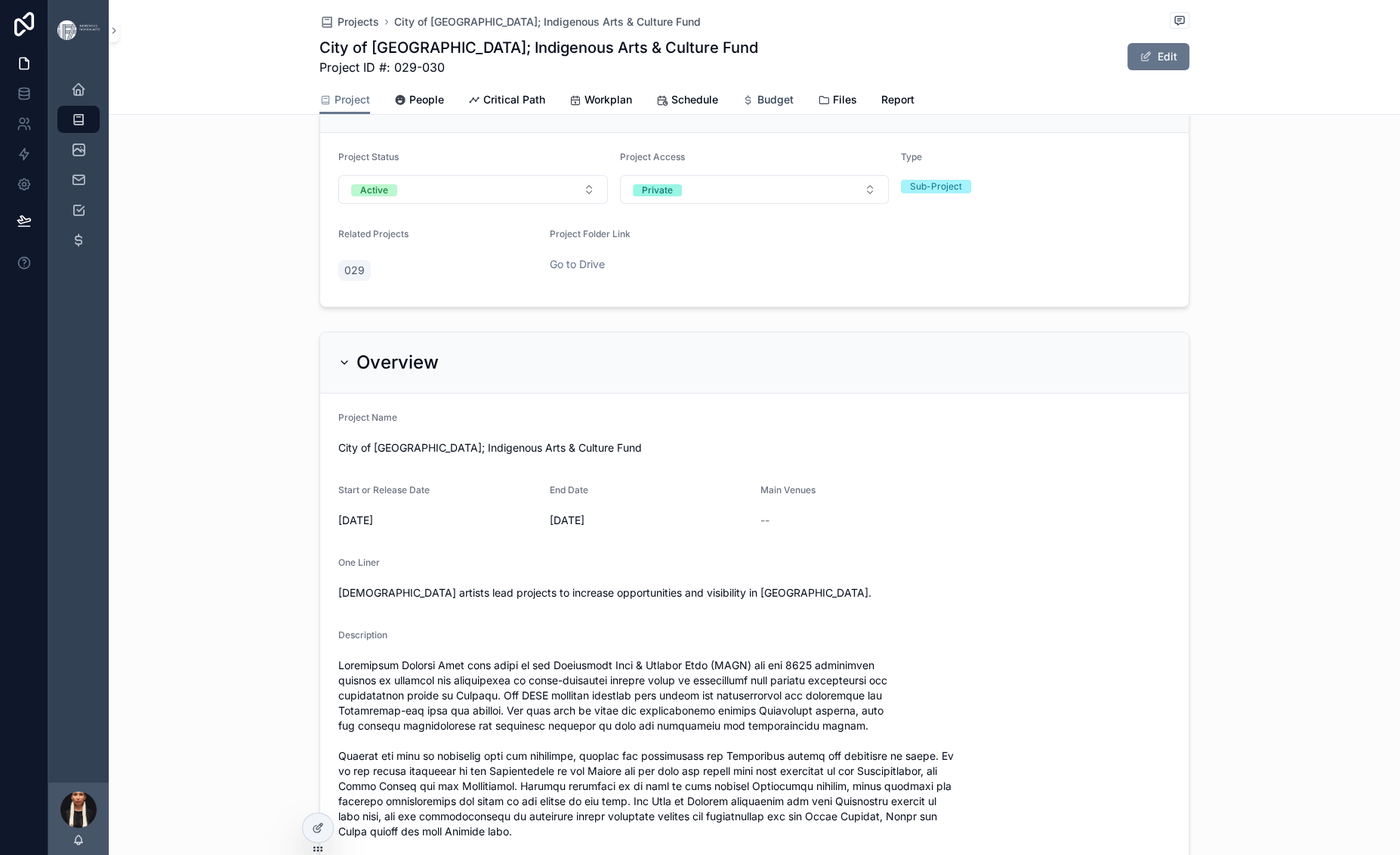
click at [793, 107] on span "Budget" at bounding box center [775, 100] width 36 height 15
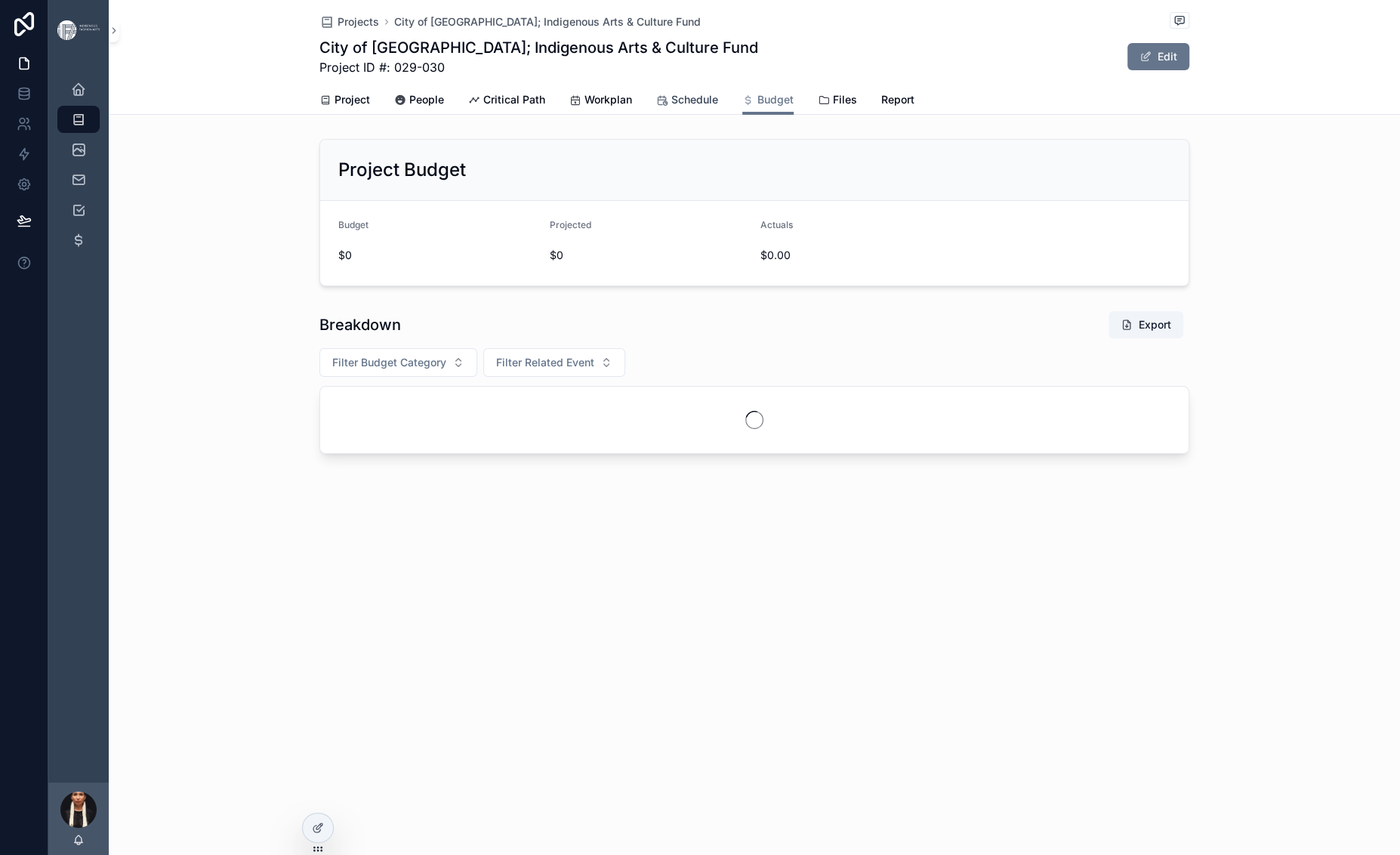
click at [686, 107] on span "Schedule" at bounding box center [695, 100] width 47 height 15
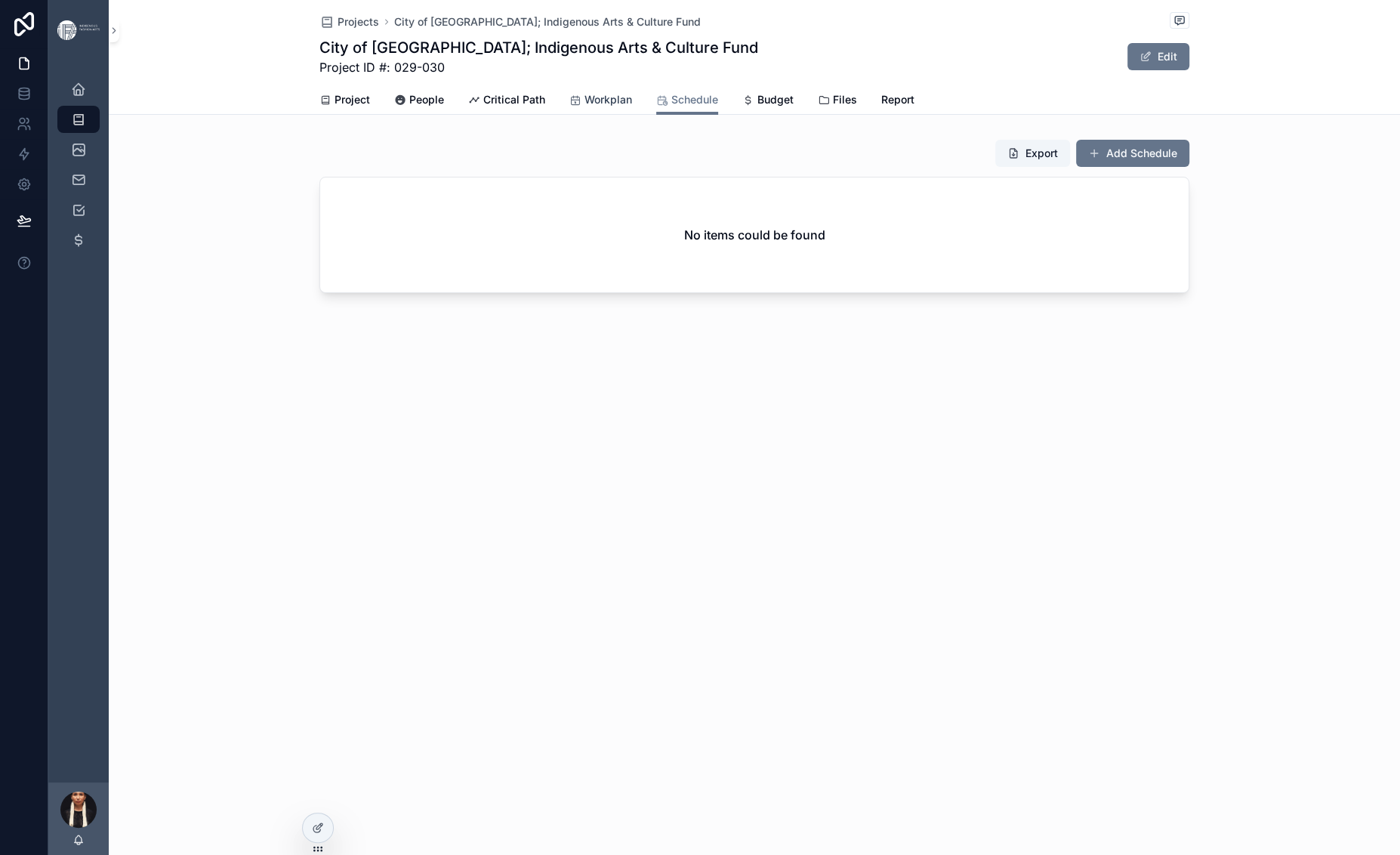
click at [584, 107] on span "Workplan" at bounding box center [608, 100] width 48 height 15
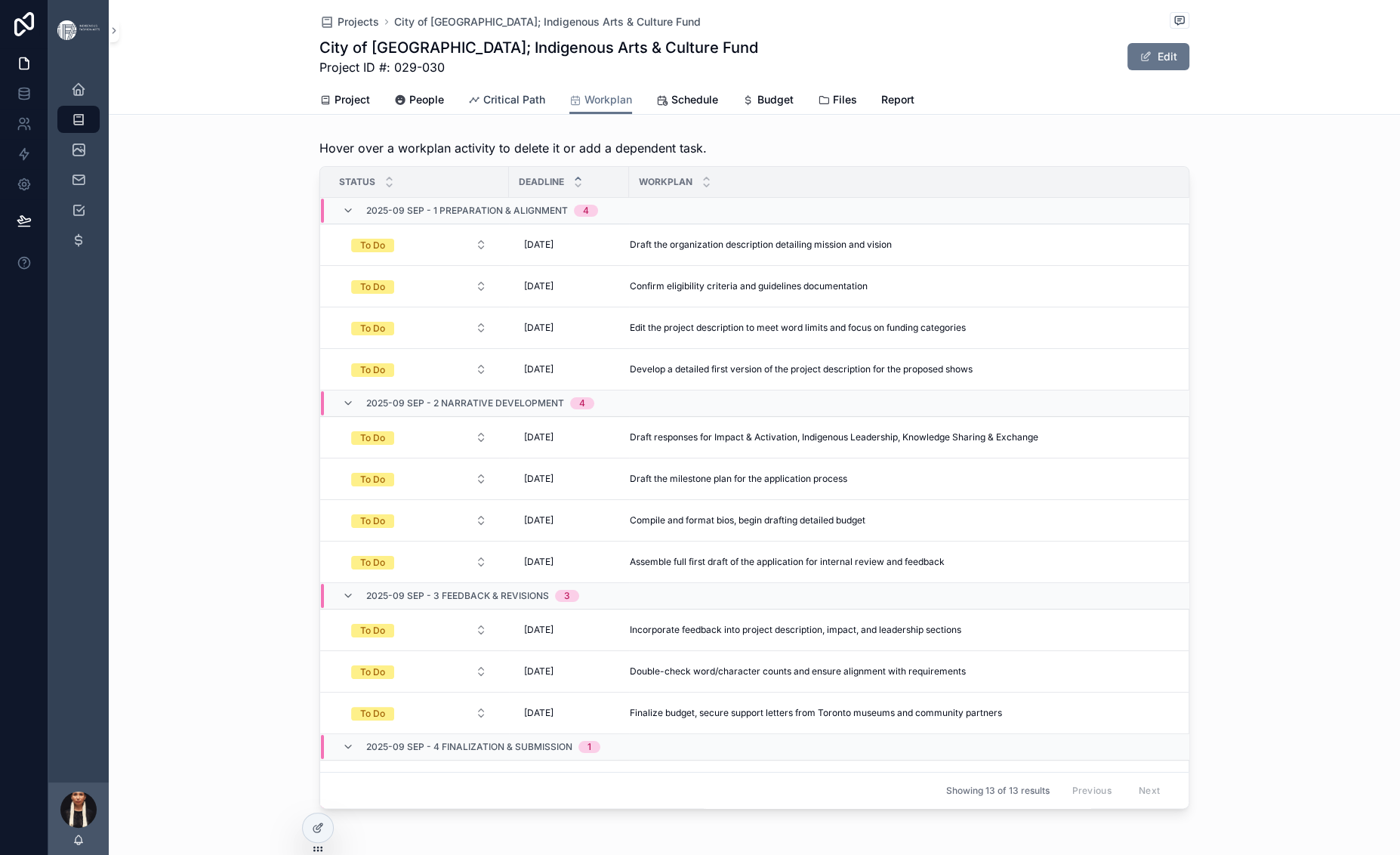
click at [483, 107] on span "Critical Path" at bounding box center [514, 100] width 62 height 15
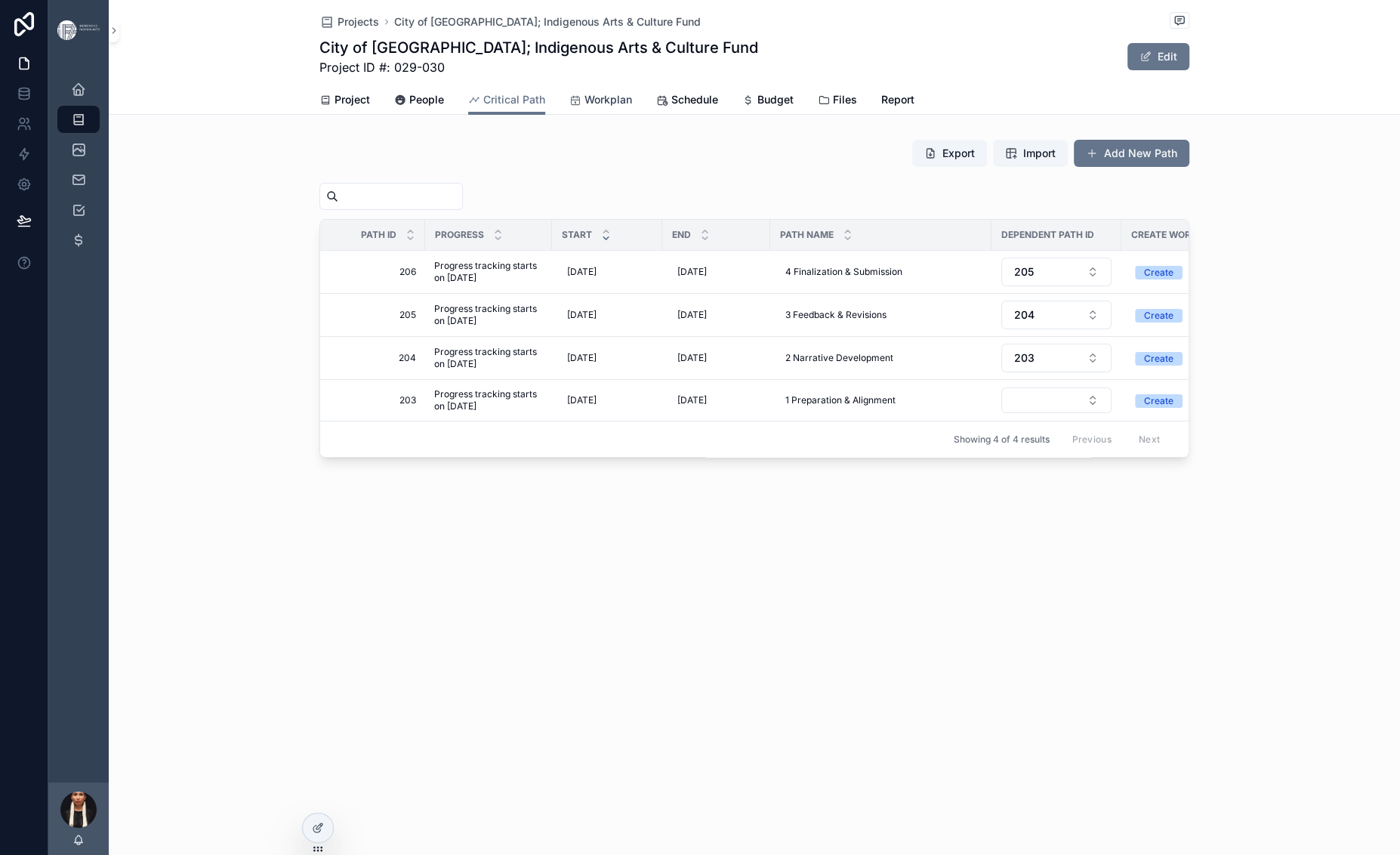
click at [593, 107] on span "Workplan" at bounding box center [608, 100] width 48 height 15
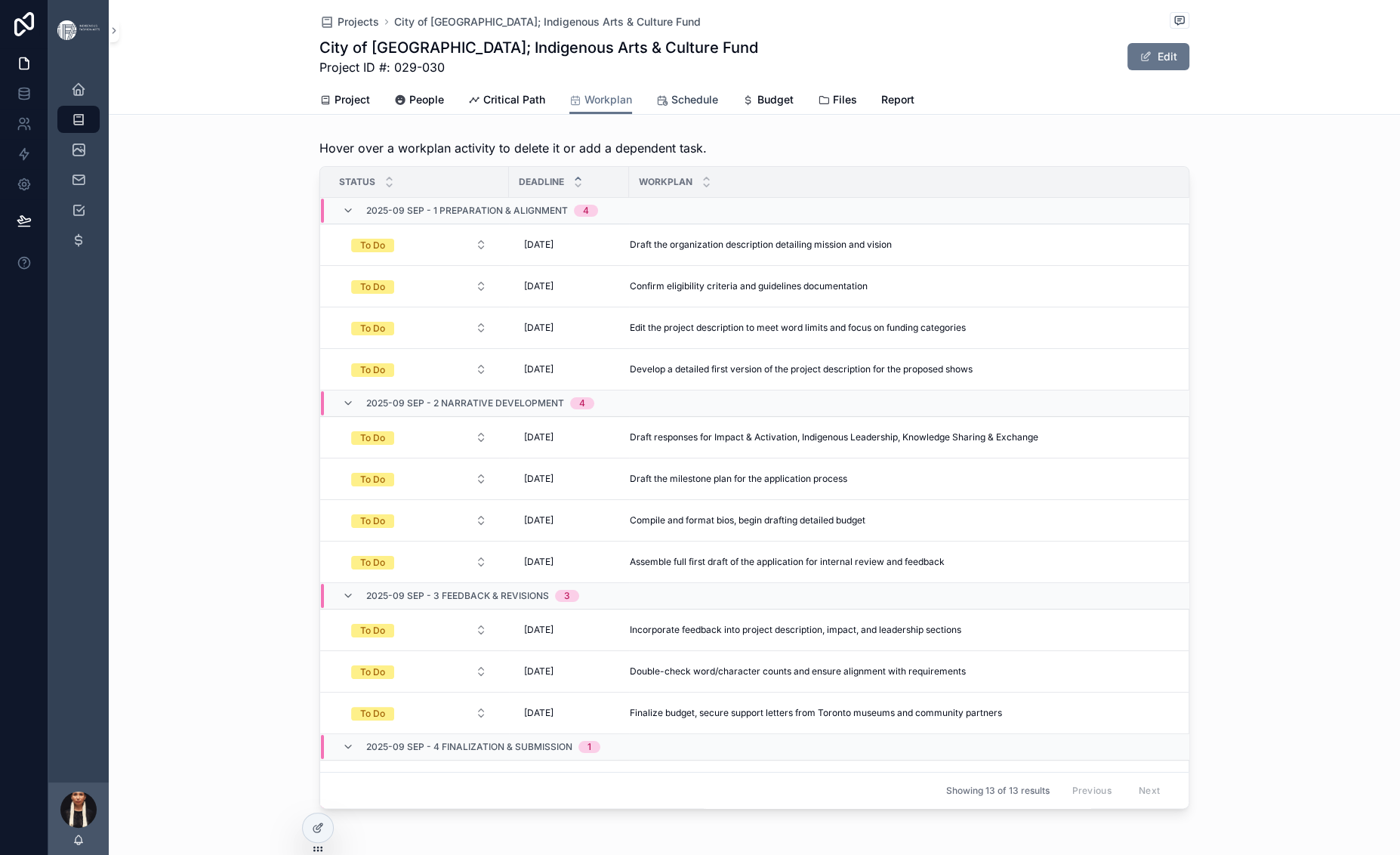
click at [712, 107] on span "Schedule" at bounding box center [695, 100] width 47 height 15
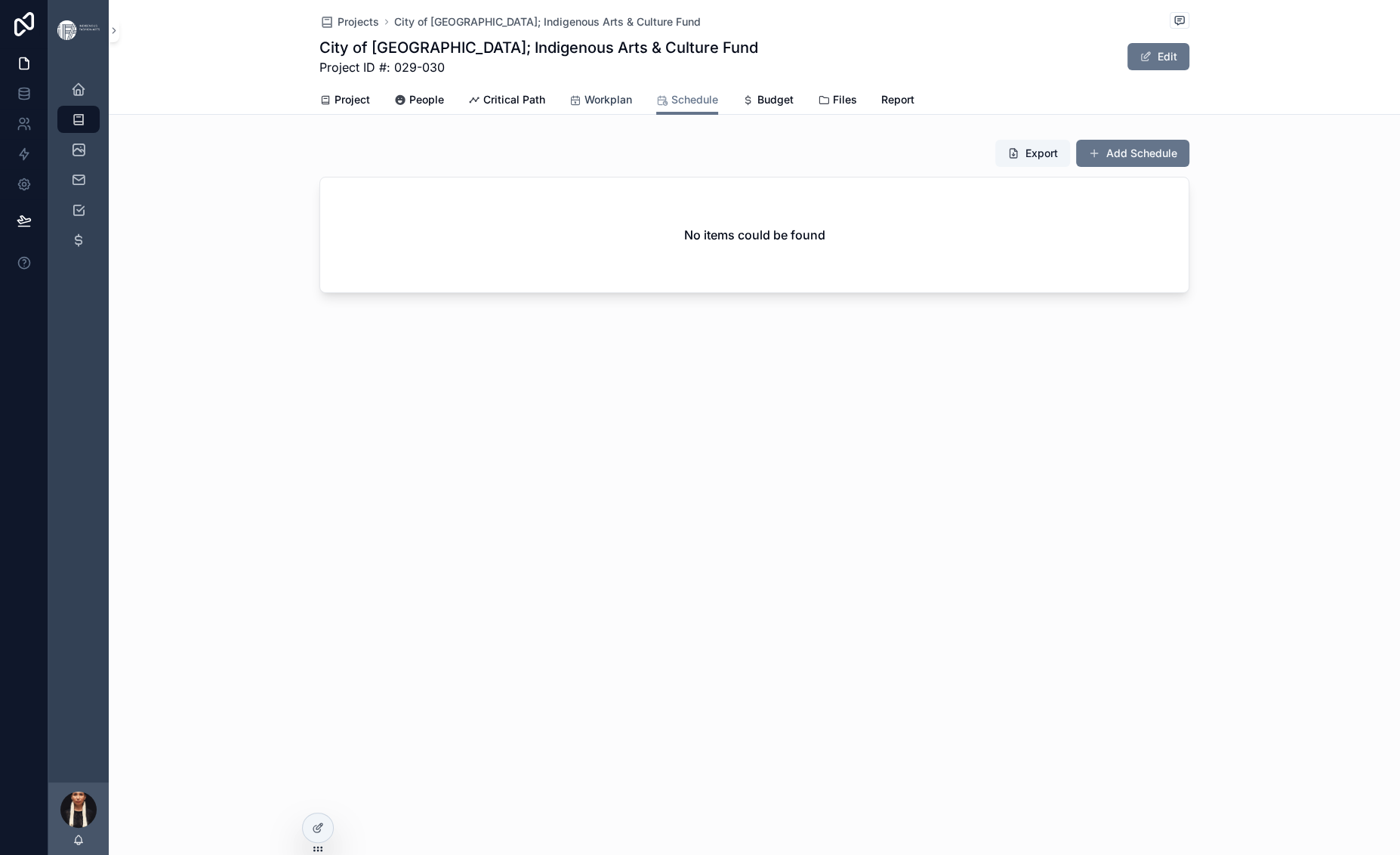
click at [588, 107] on span "Workplan" at bounding box center [608, 100] width 48 height 15
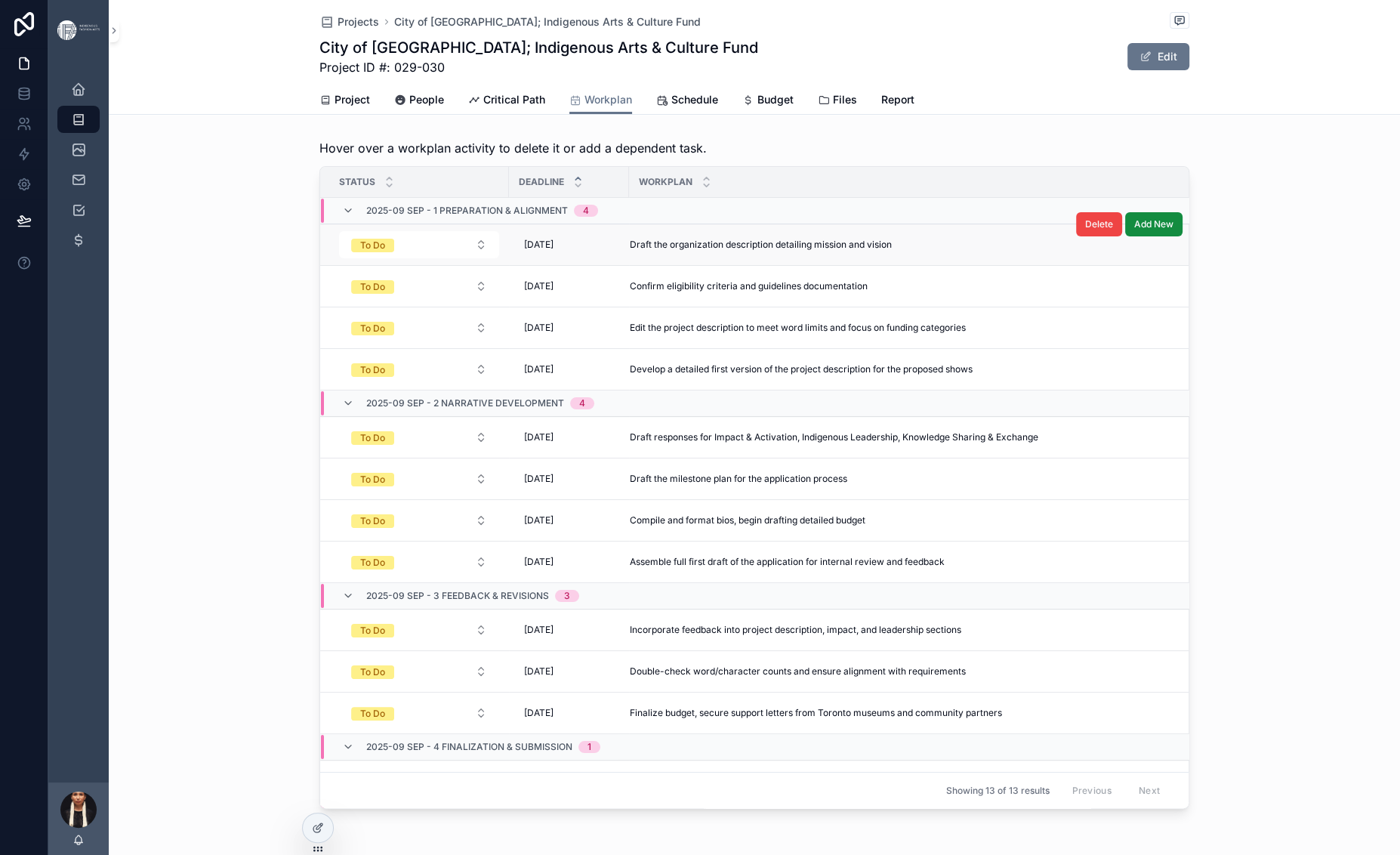
click at [630, 251] on span "Draft the organization description detailing mission and vision" at bounding box center [761, 245] width 262 height 12
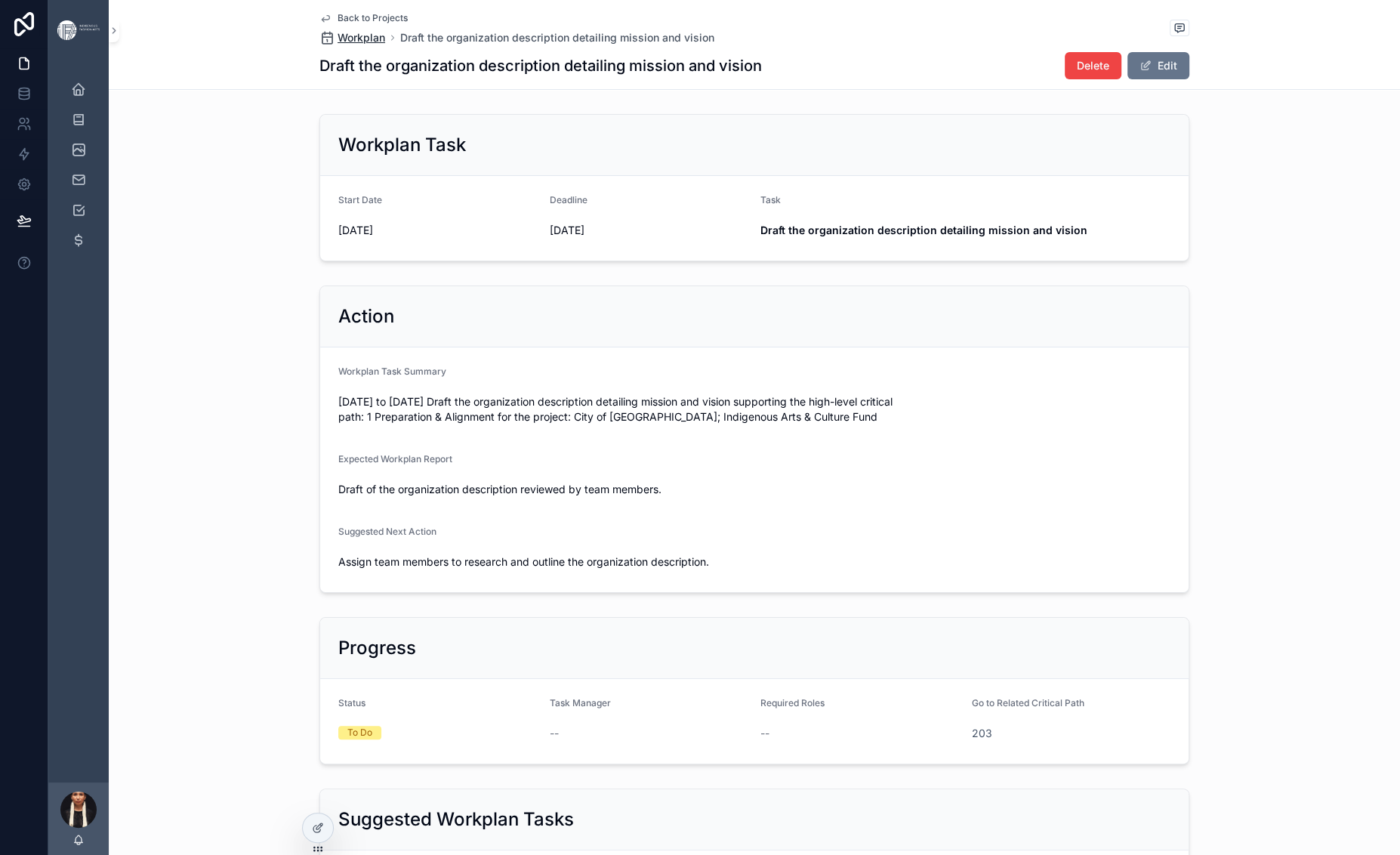
click at [337, 46] on span "Workplan" at bounding box center [361, 38] width 48 height 15
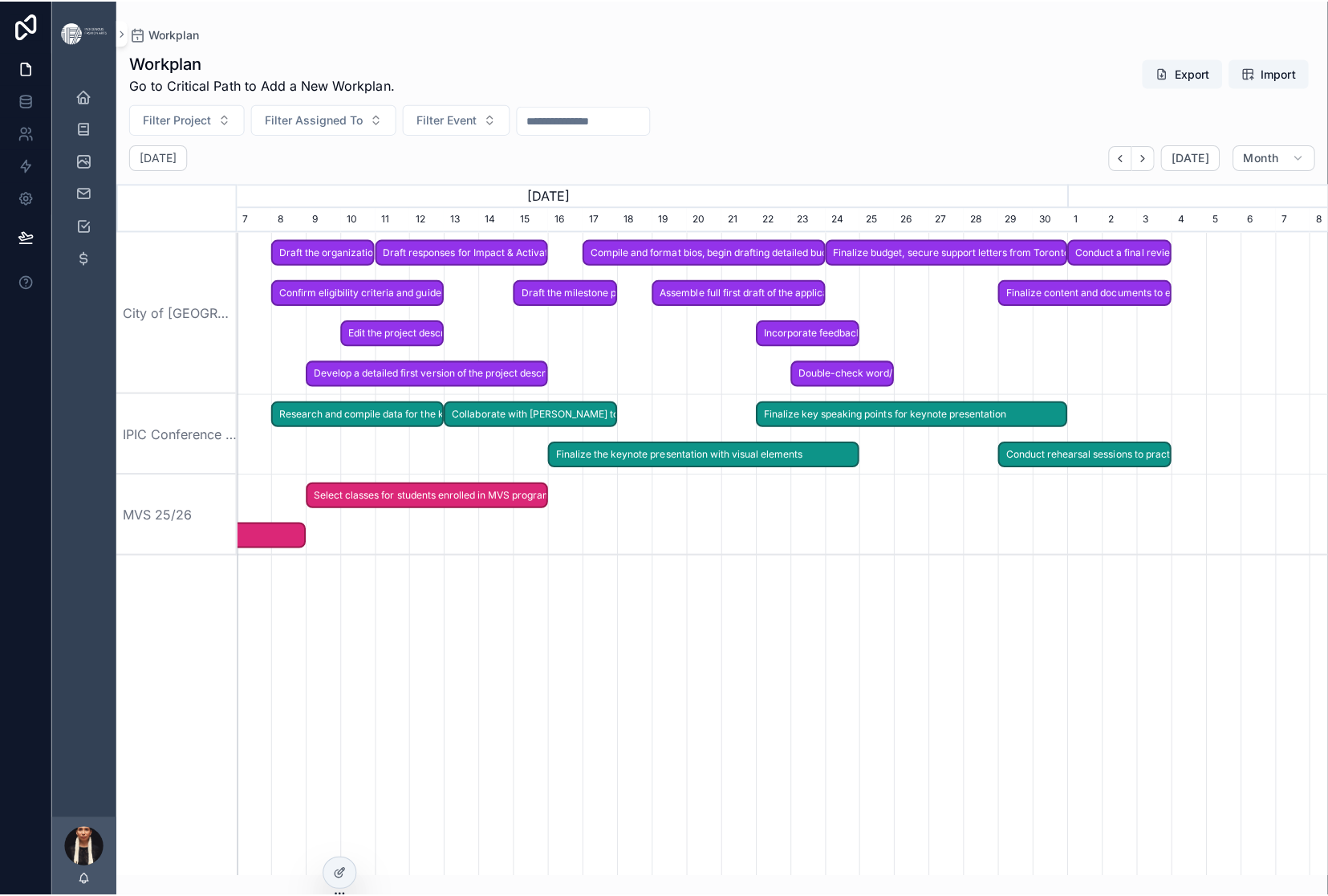
scroll to position [0, 1034]
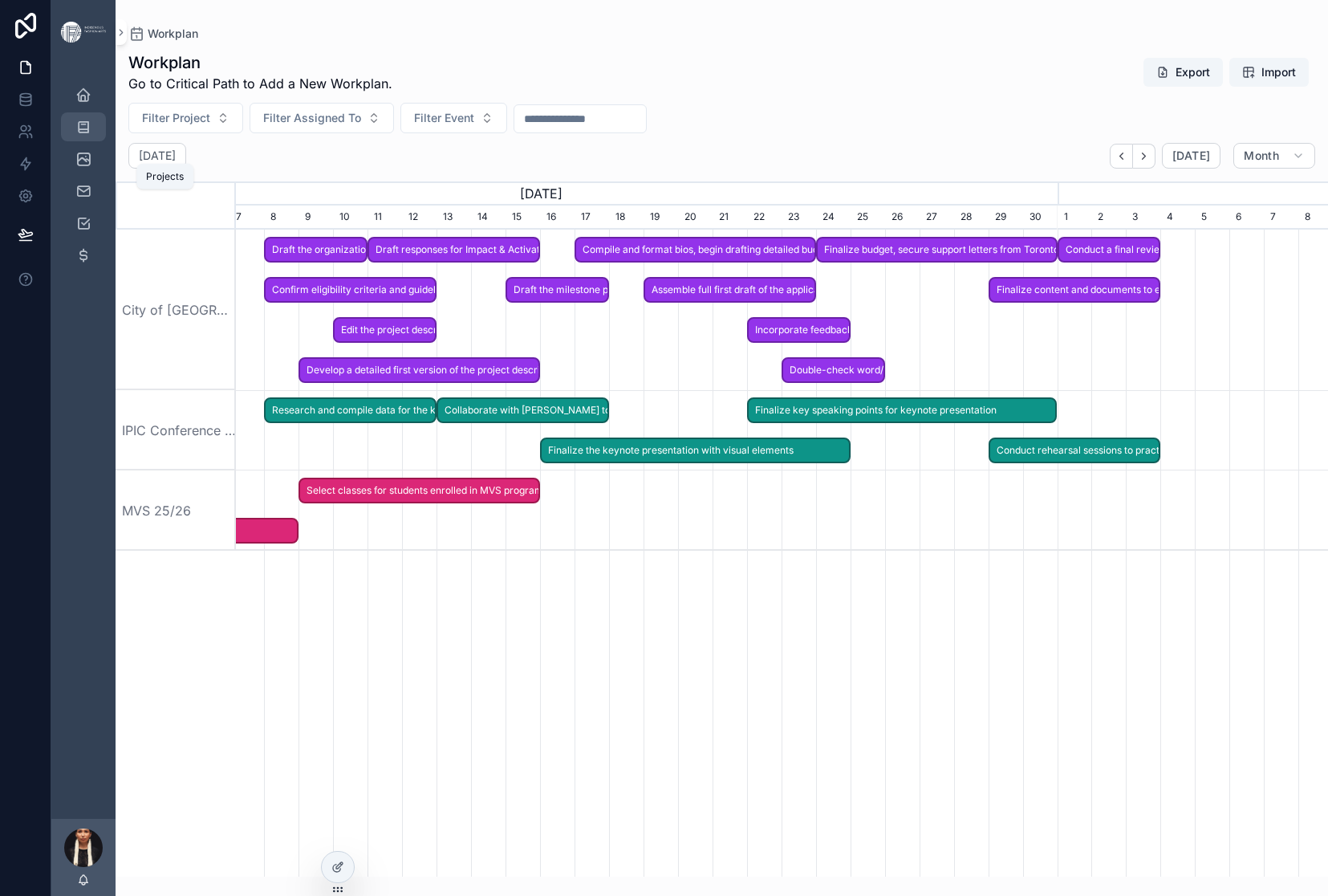
click at [96, 140] on div "Projects 24" at bounding box center [83, 127] width 26 height 26
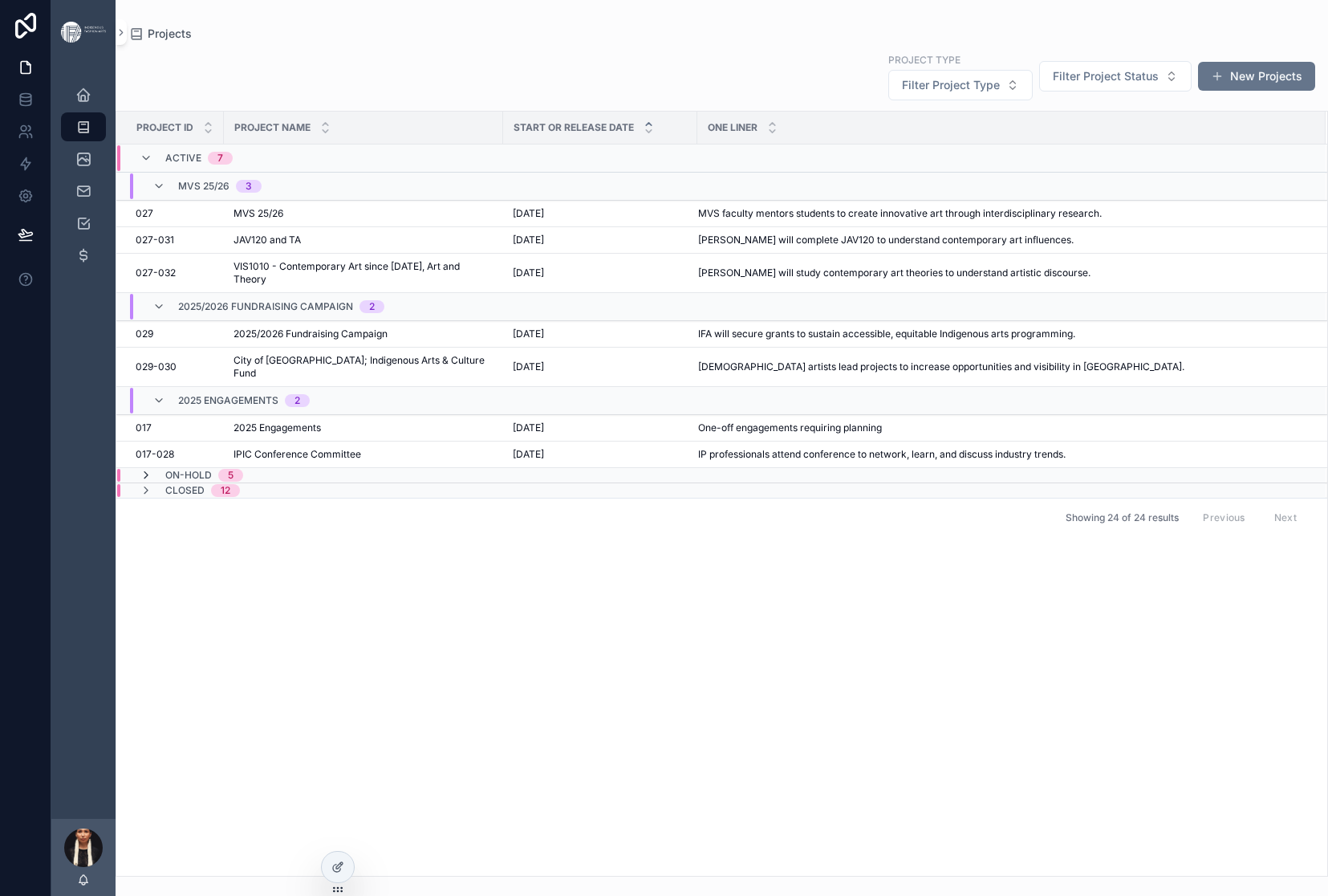
click at [153, 482] on icon "scrollable content" at bounding box center [146, 475] width 13 height 13
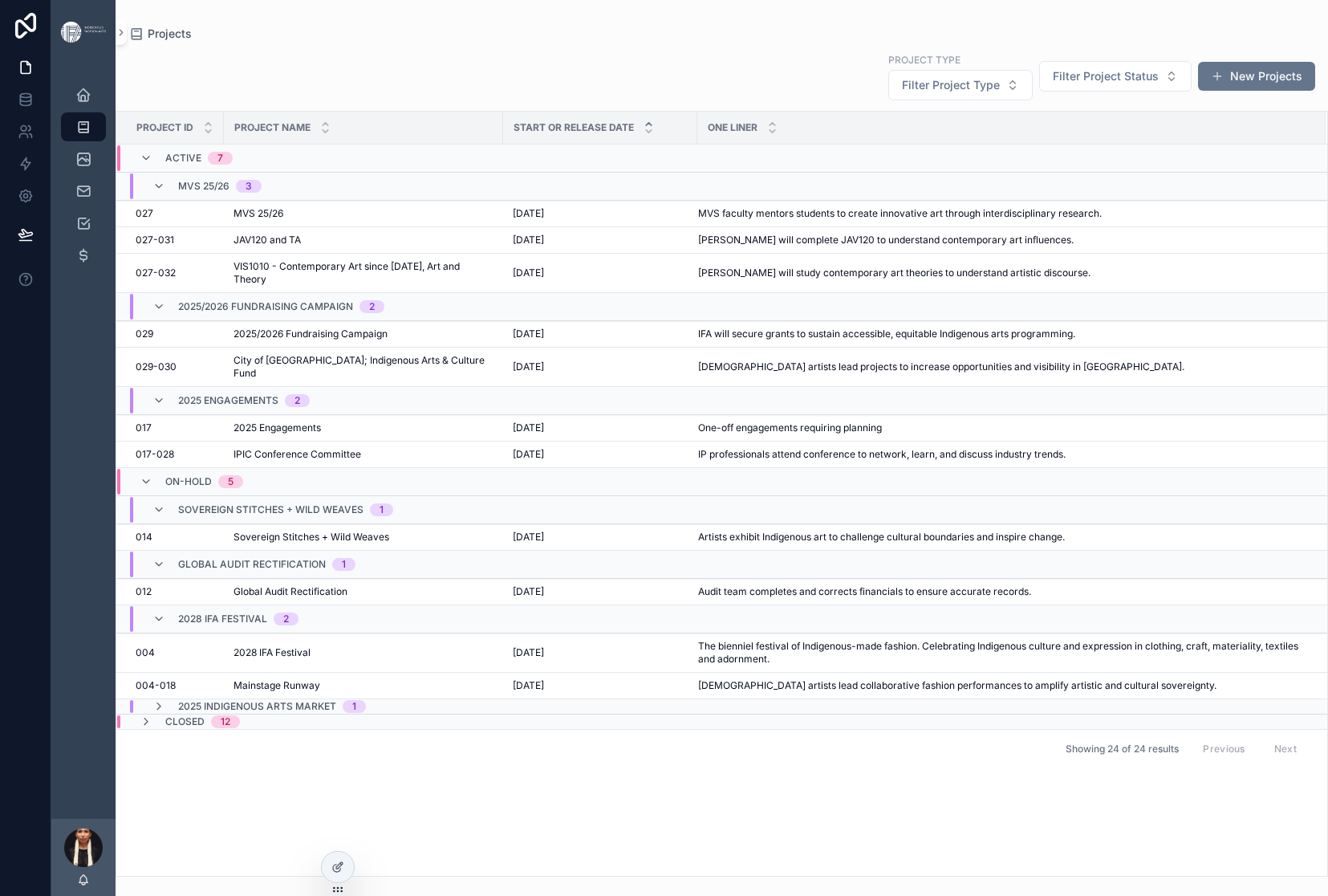
scroll to position [398, 0]
click at [214, 531] on div "014 014" at bounding box center [174, 537] width 78 height 13
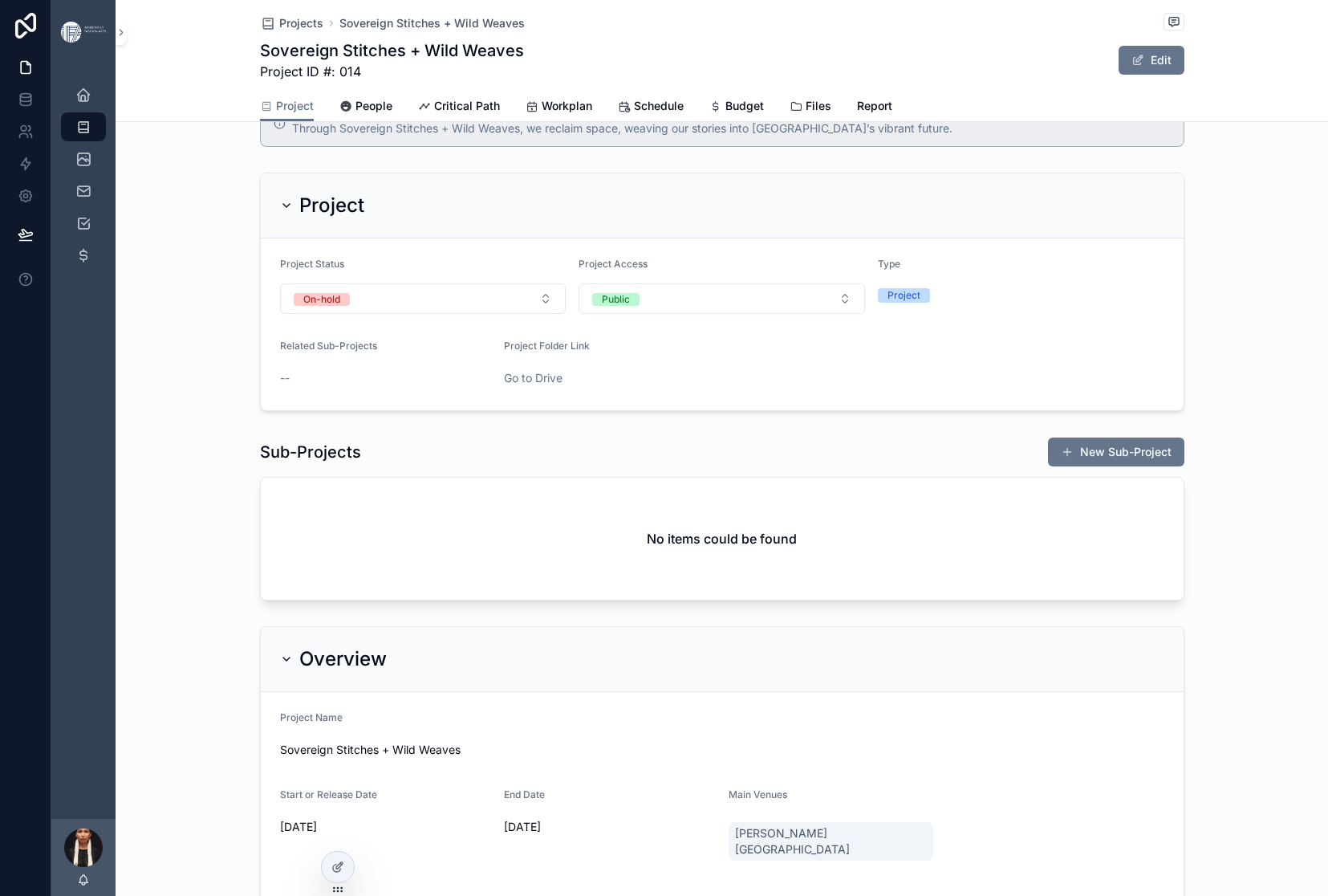
scroll to position [50, 0]
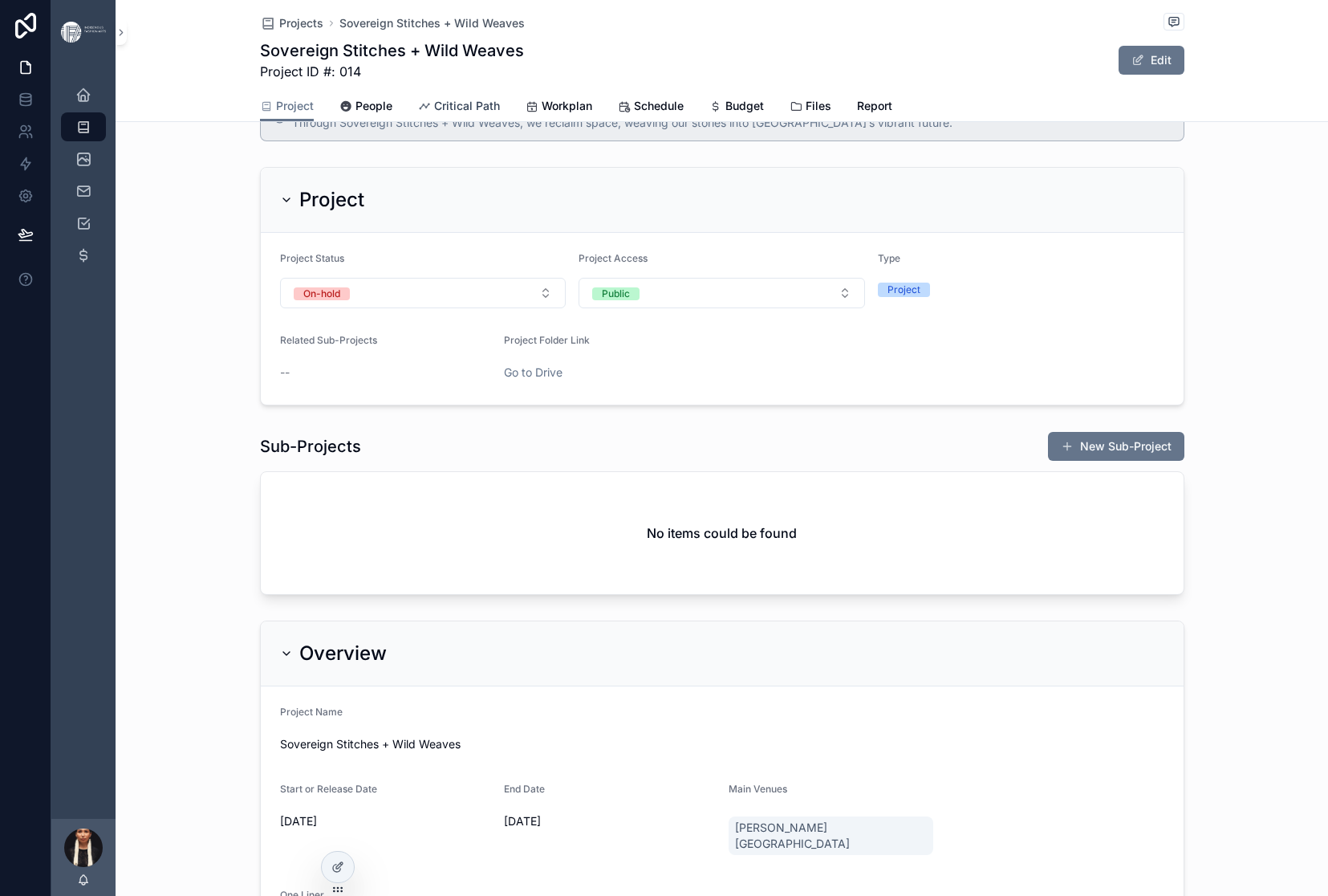
click at [500, 114] on span "Critical Path" at bounding box center [466, 106] width 65 height 16
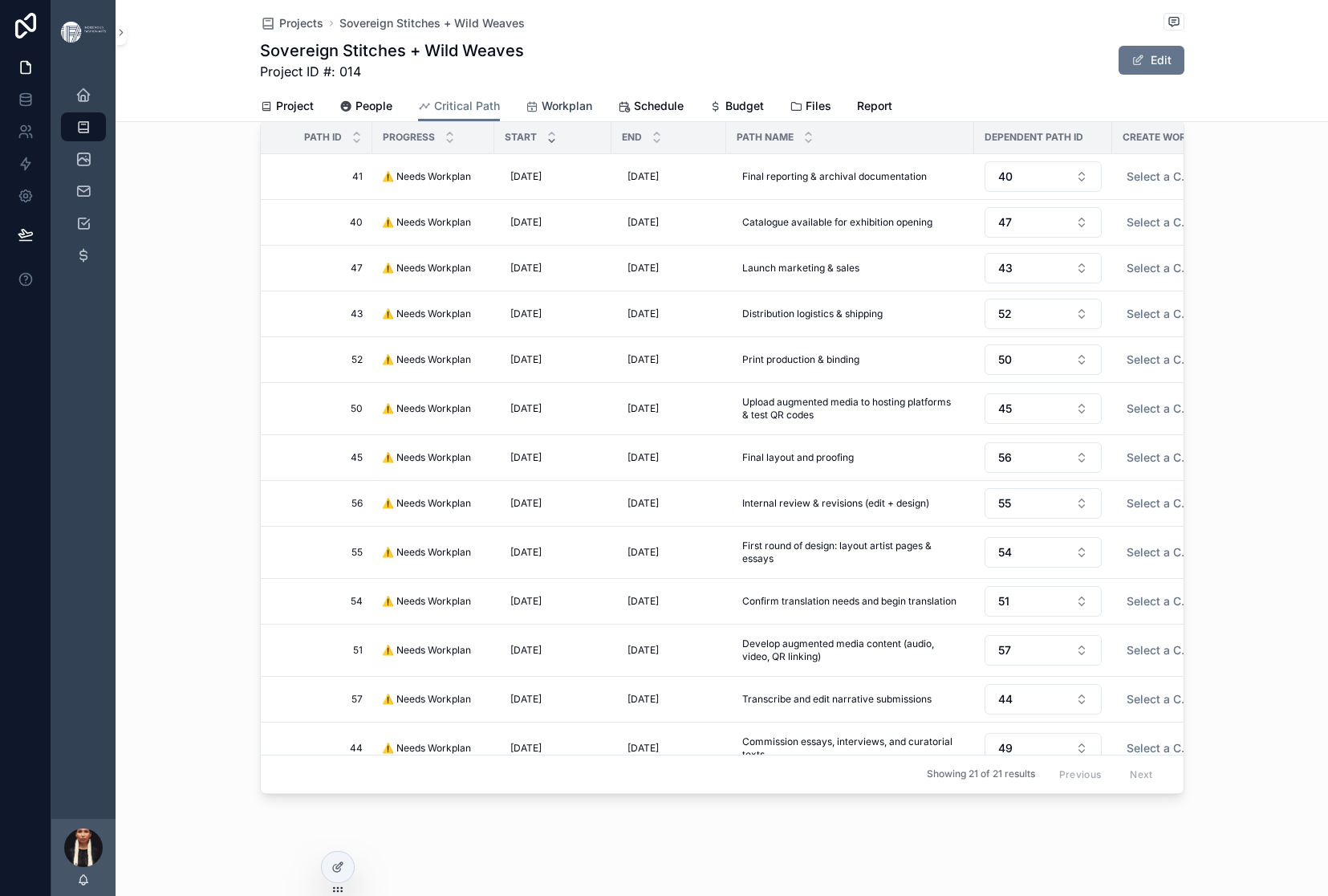
click at [592, 114] on span "Workplan" at bounding box center [567, 106] width 51 height 16
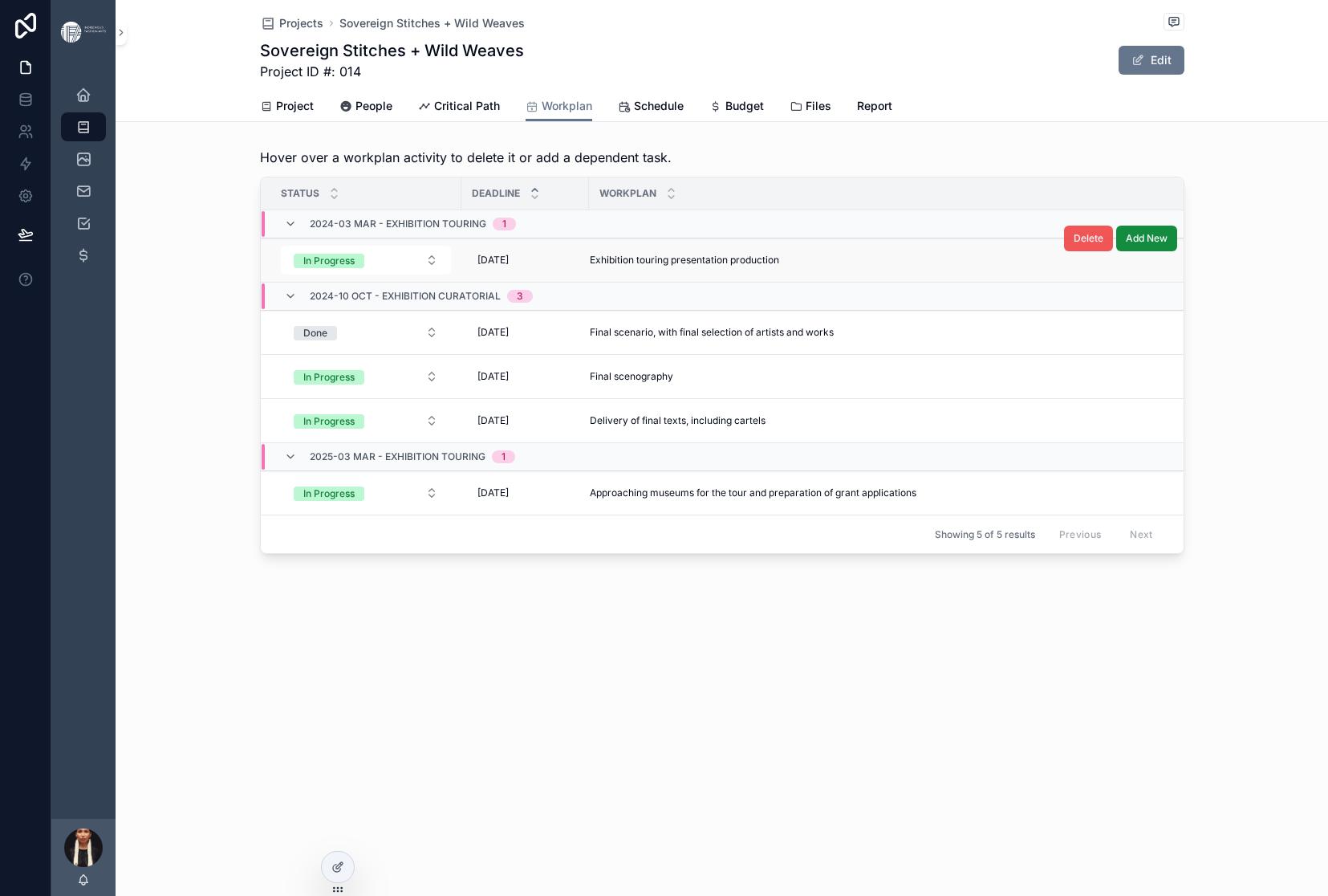
click at [1103, 245] on span "Delete" at bounding box center [1088, 238] width 30 height 13
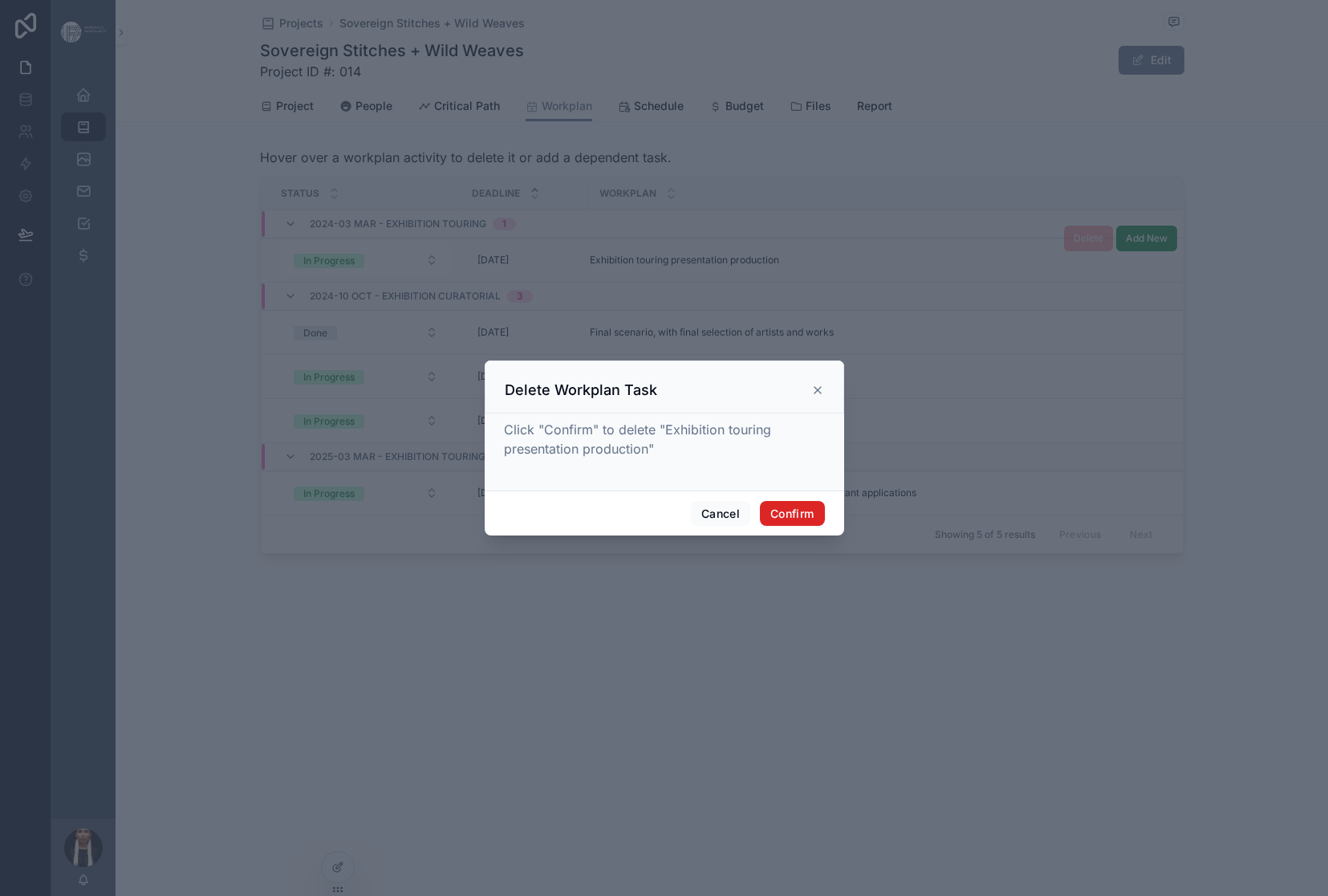
click at [824, 527] on button "Confirm" at bounding box center [792, 514] width 64 height 26
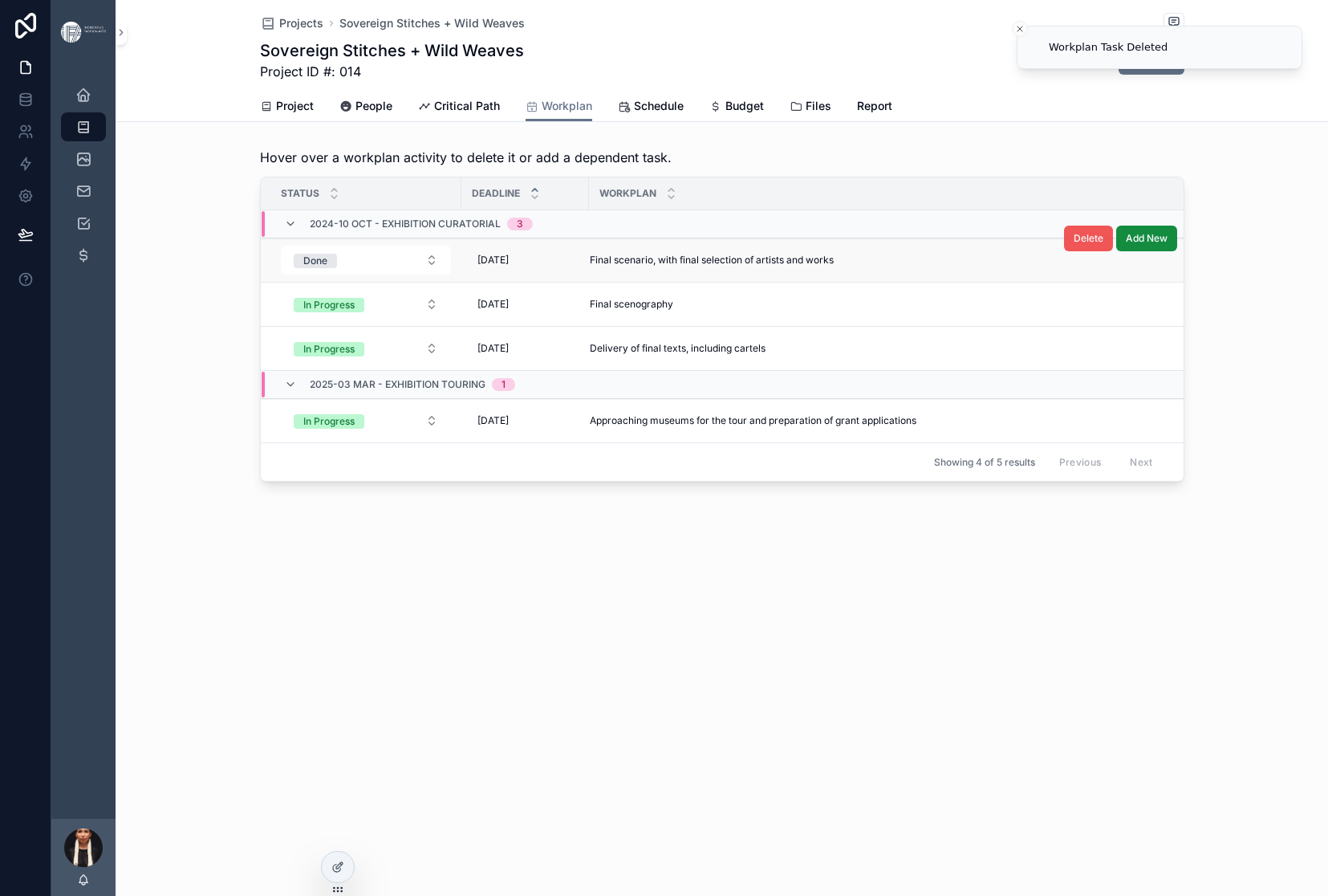
click at [1113, 251] on button "Delete" at bounding box center [1088, 238] width 49 height 26
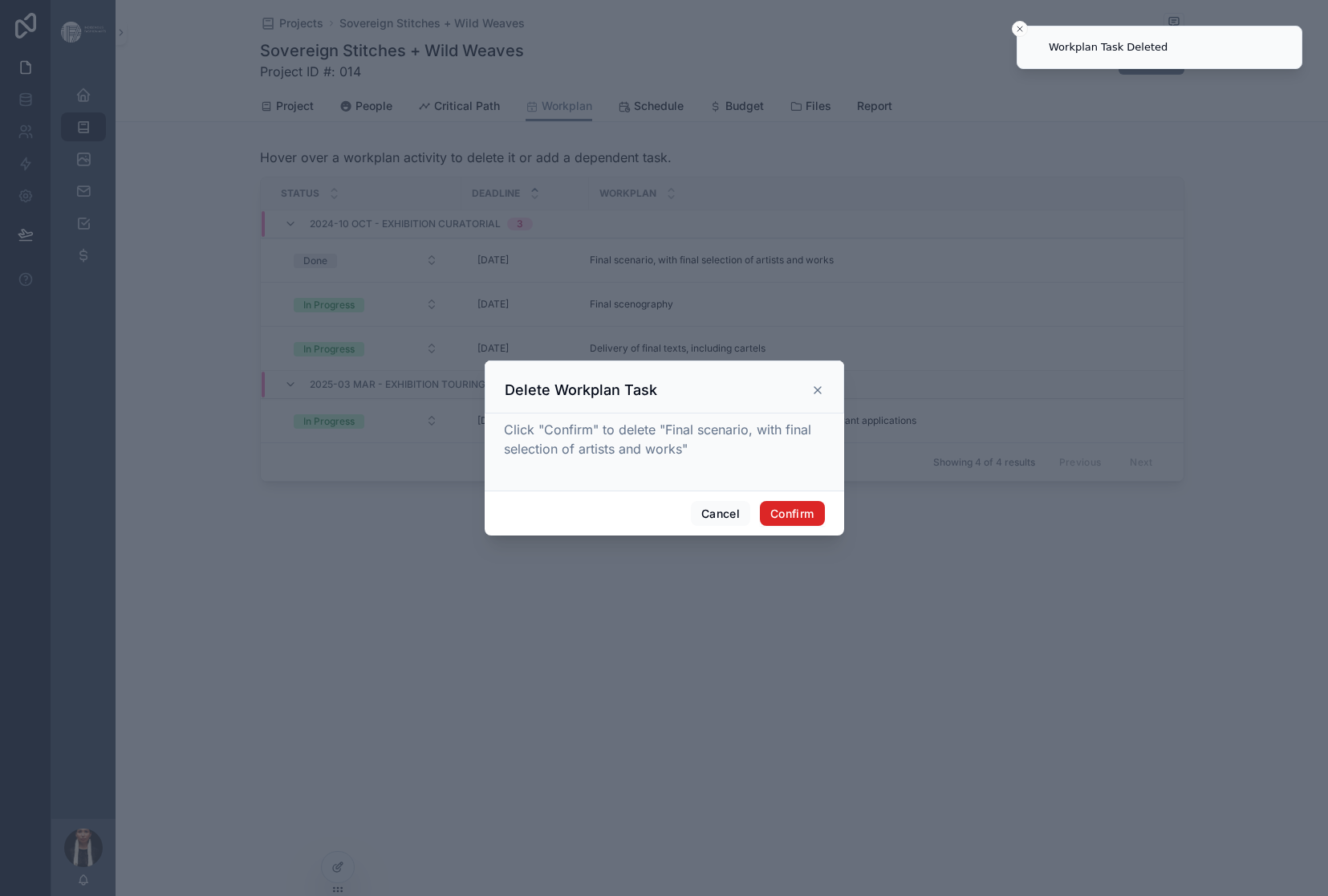
click at [824, 527] on button "Confirm" at bounding box center [792, 514] width 64 height 26
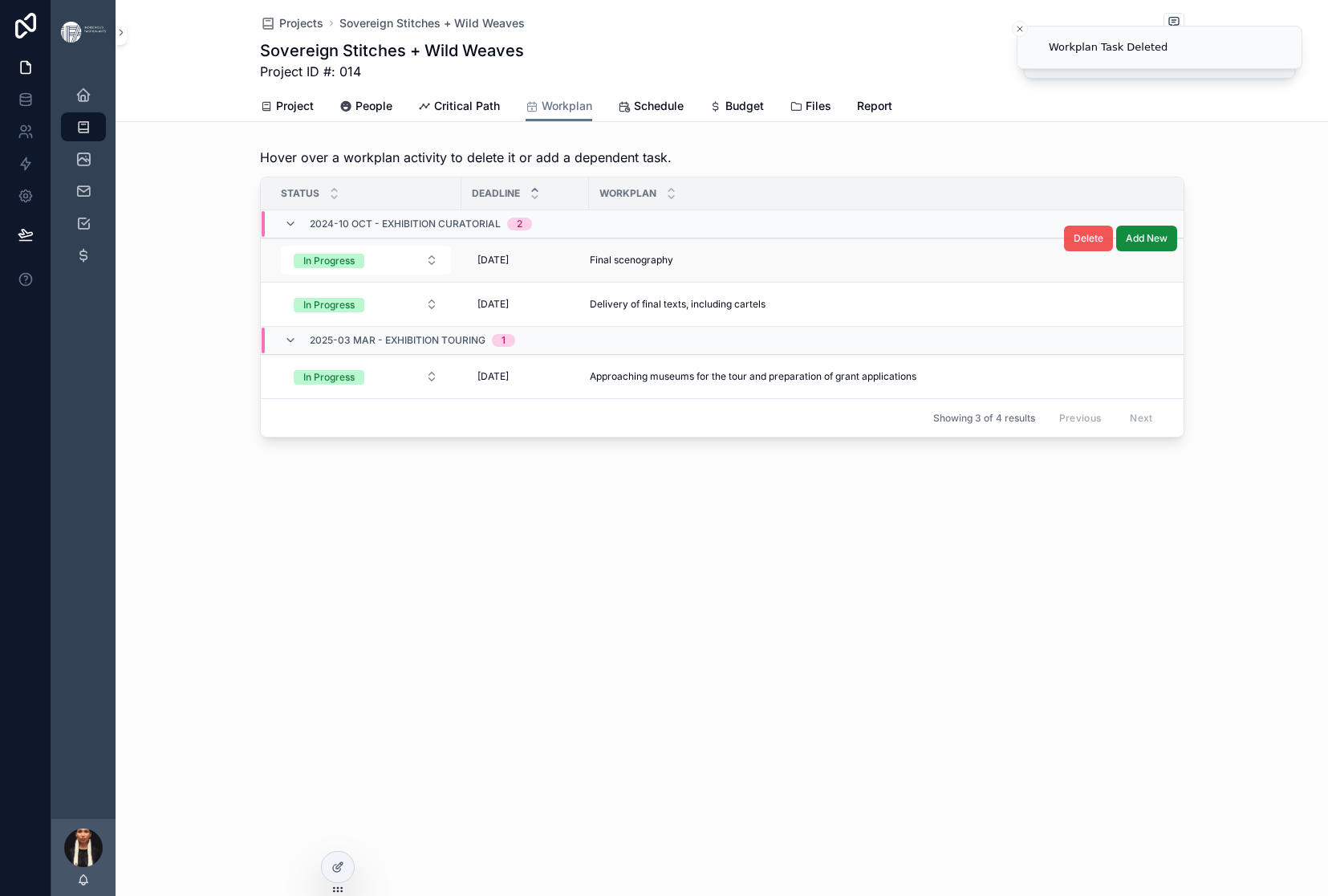
click at [1103, 245] on span "Delete" at bounding box center [1088, 238] width 30 height 13
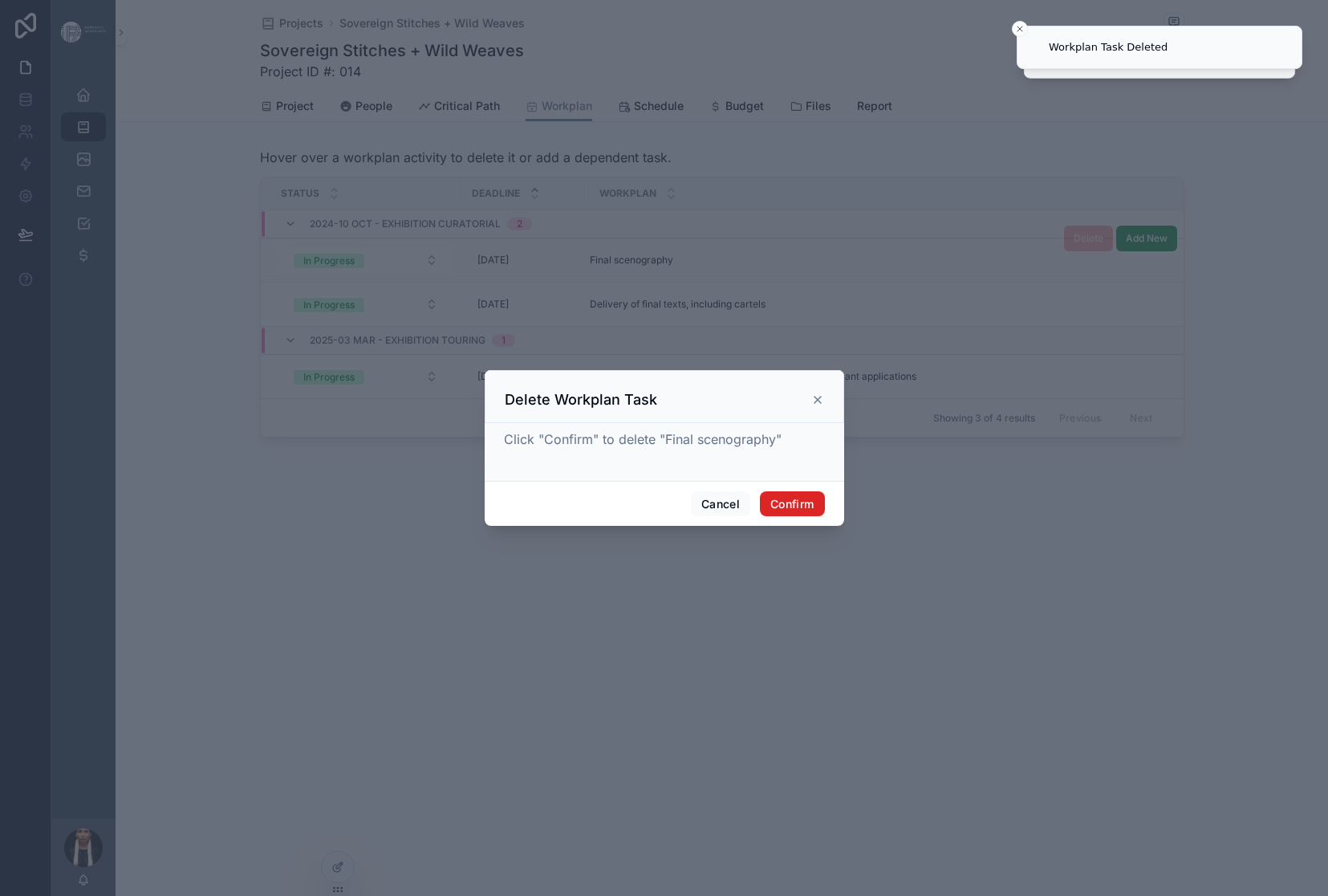
click at [824, 515] on button "Confirm" at bounding box center [792, 504] width 64 height 26
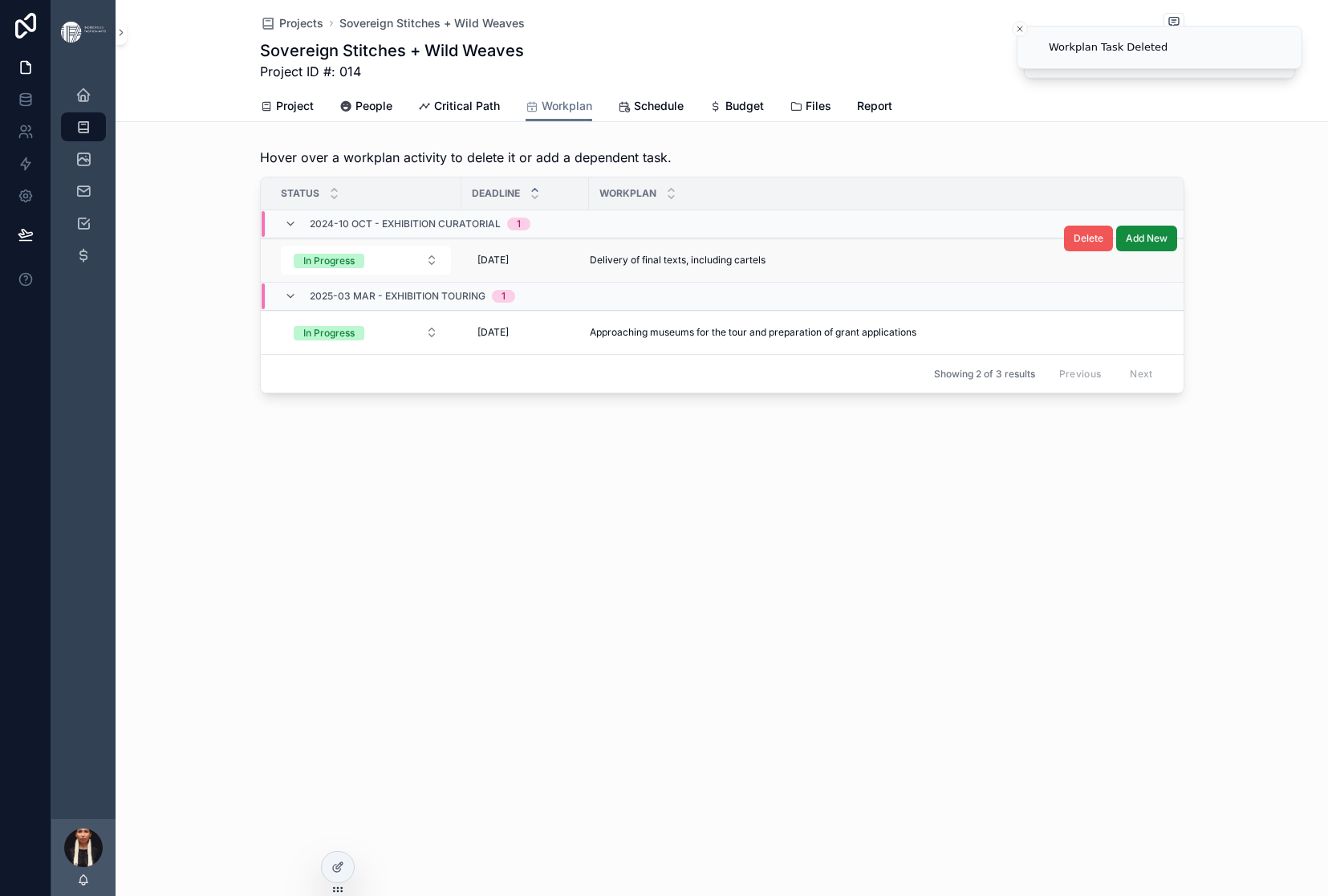
click at [1103, 245] on span "Delete" at bounding box center [1088, 238] width 30 height 13
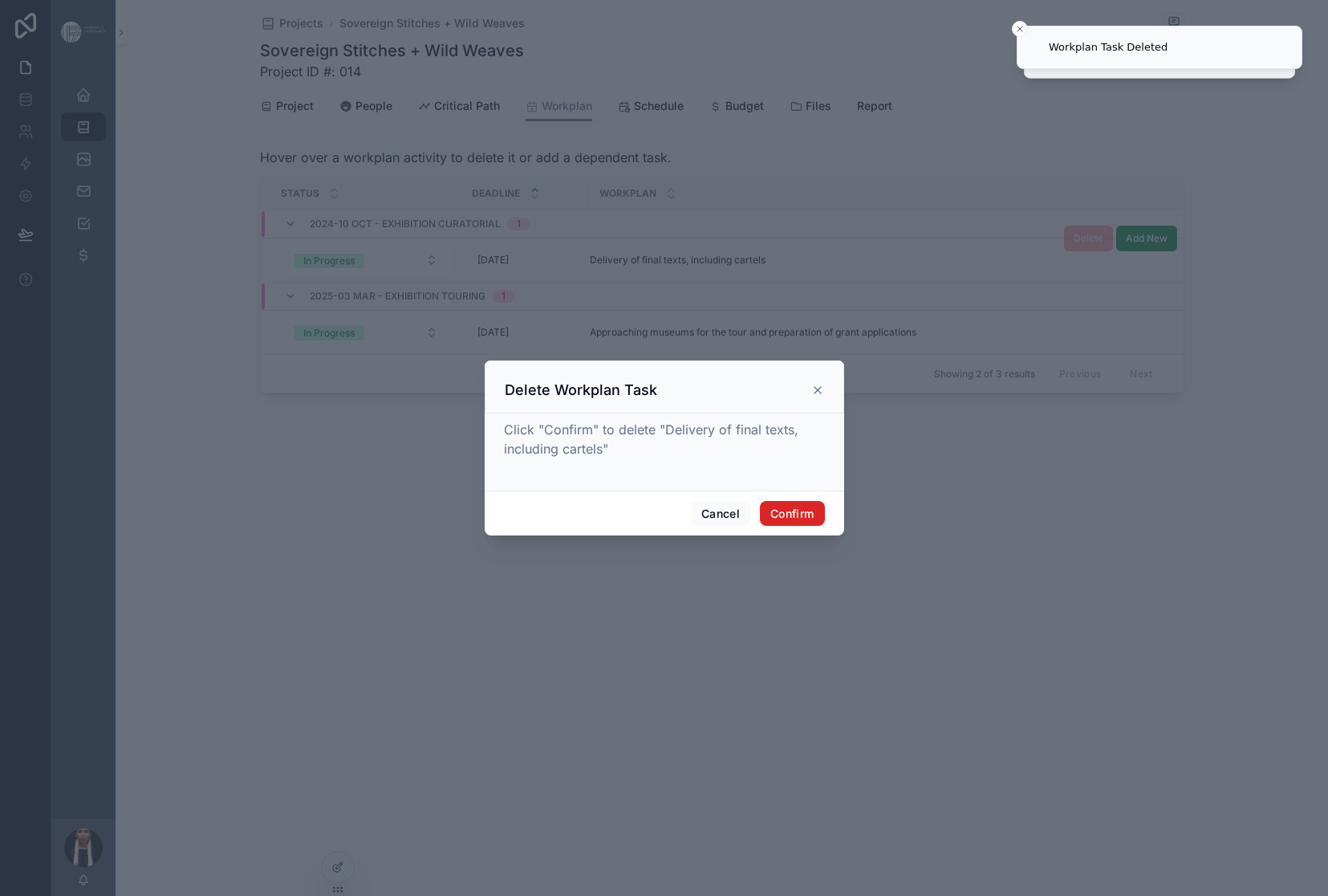
click at [824, 527] on button "Confirm" at bounding box center [792, 514] width 64 height 26
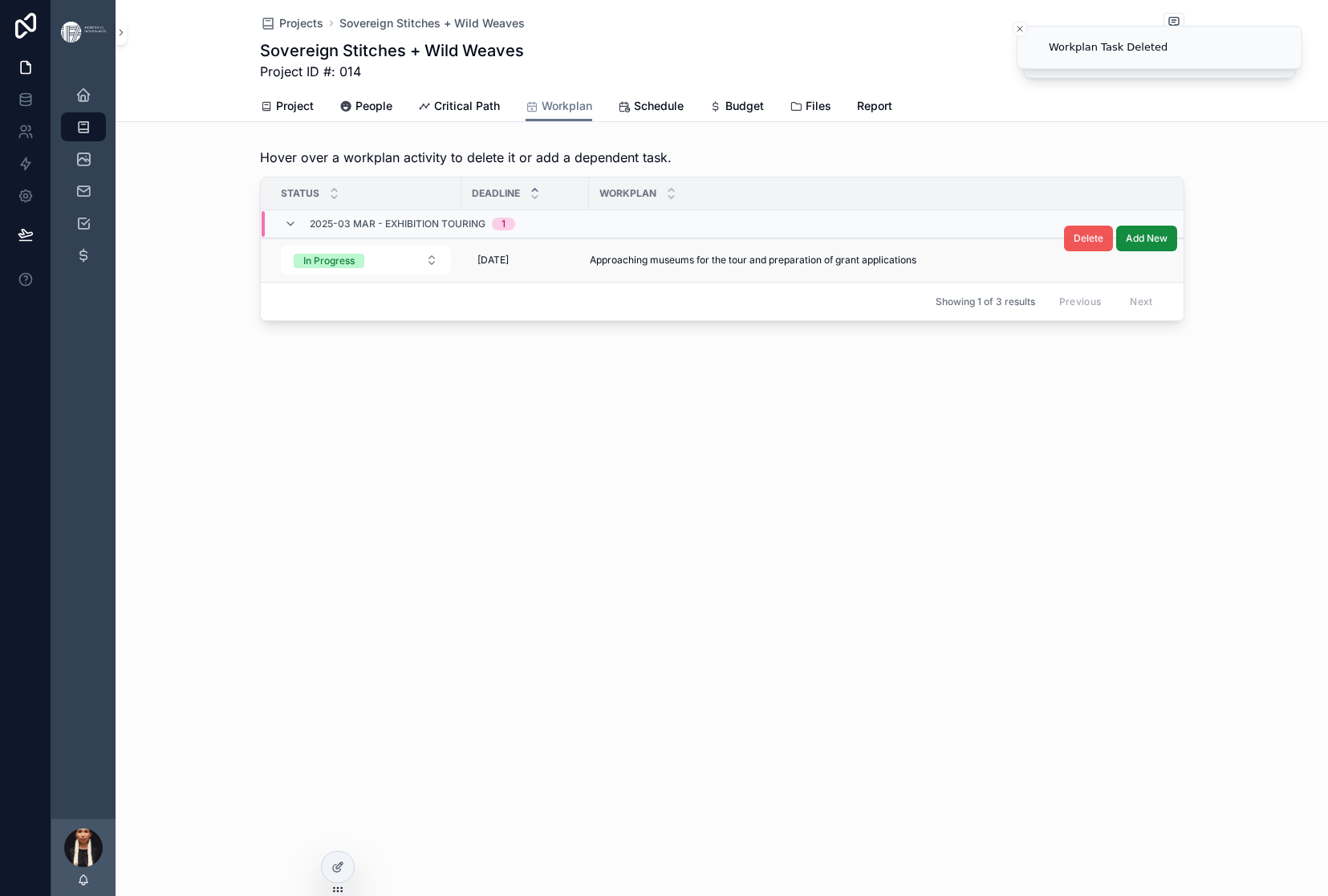
click at [1103, 245] on span "Delete" at bounding box center [1088, 238] width 30 height 13
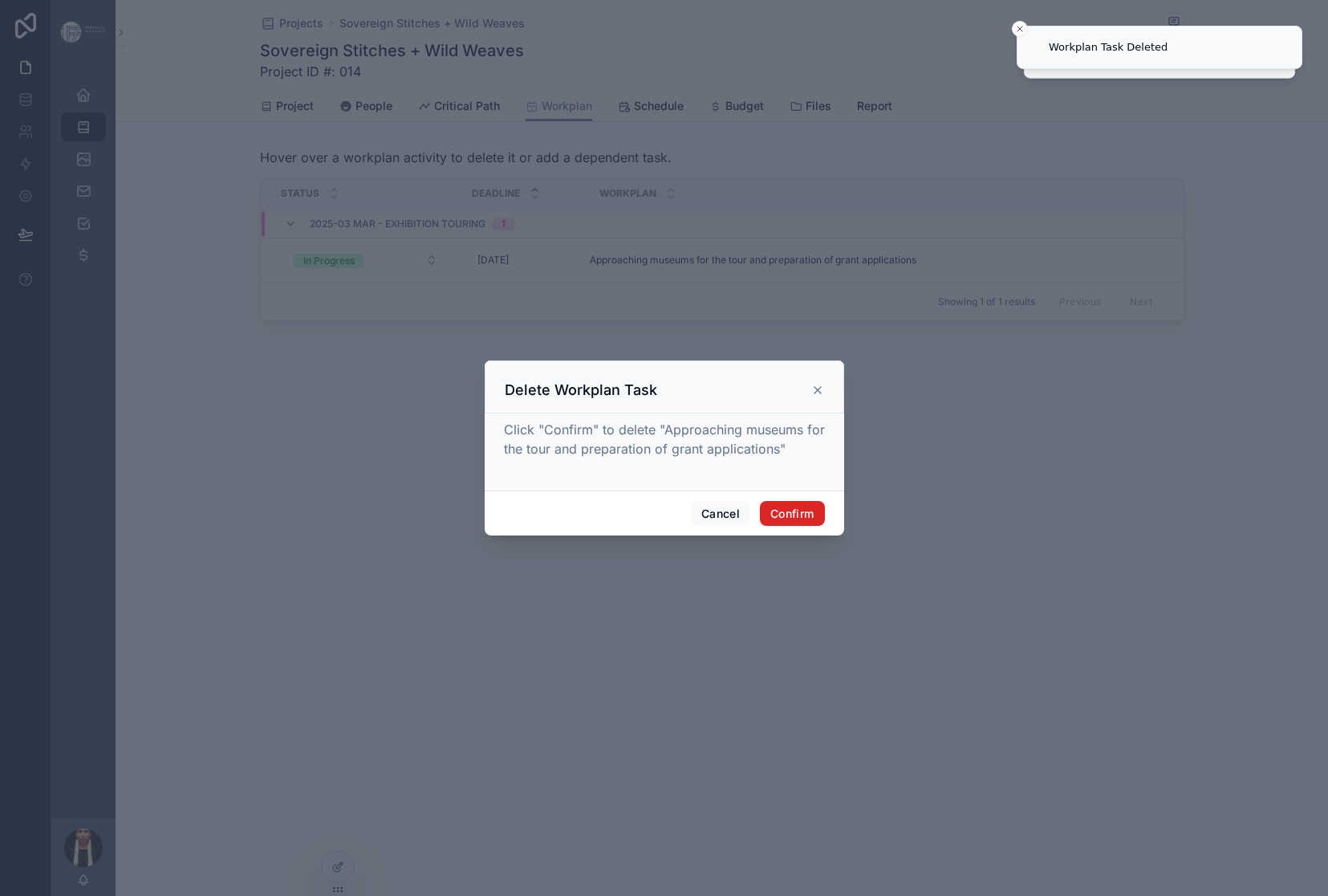
click at [824, 527] on button "Confirm" at bounding box center [792, 514] width 64 height 26
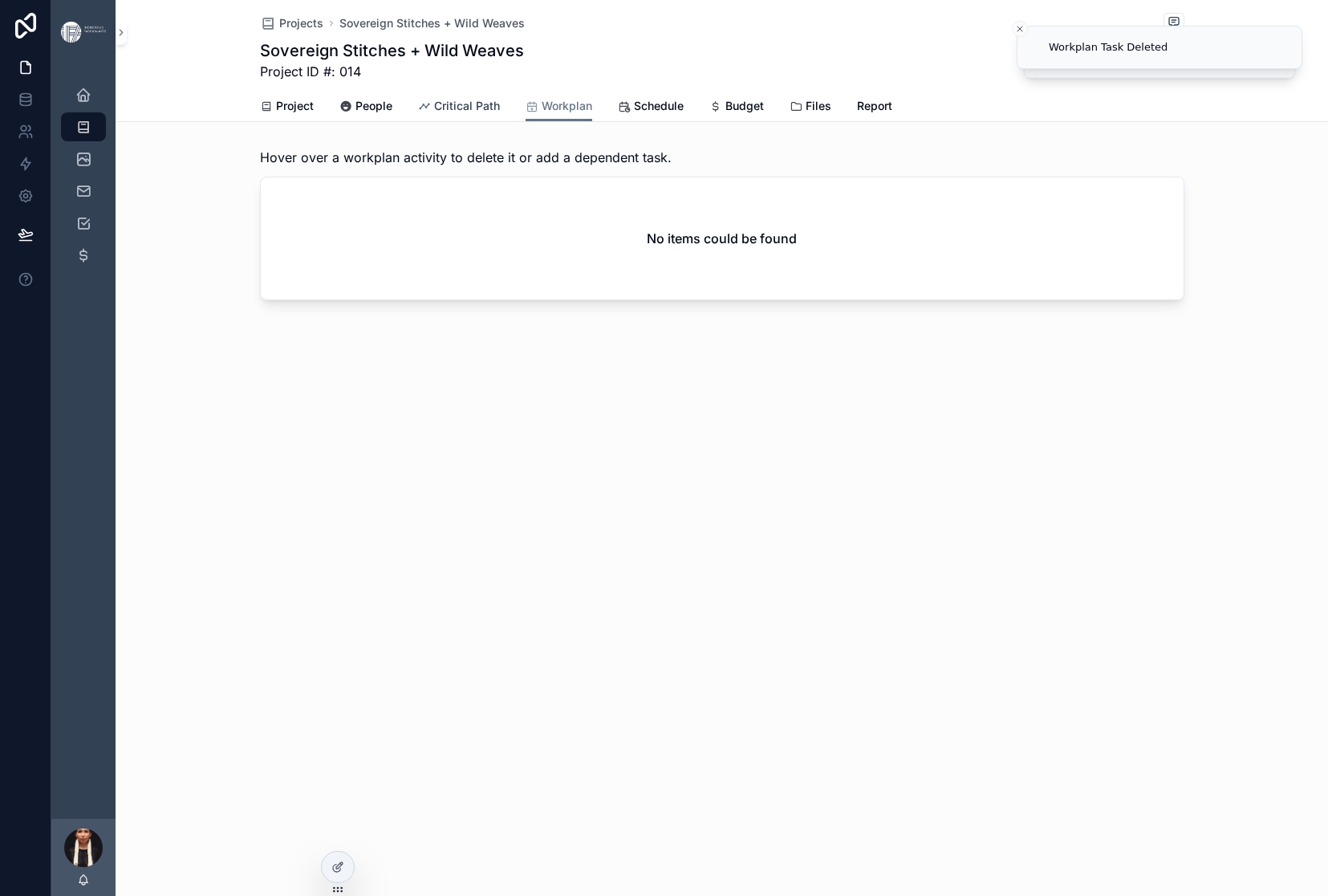
click at [484, 114] on span "Critical Path" at bounding box center [466, 106] width 65 height 16
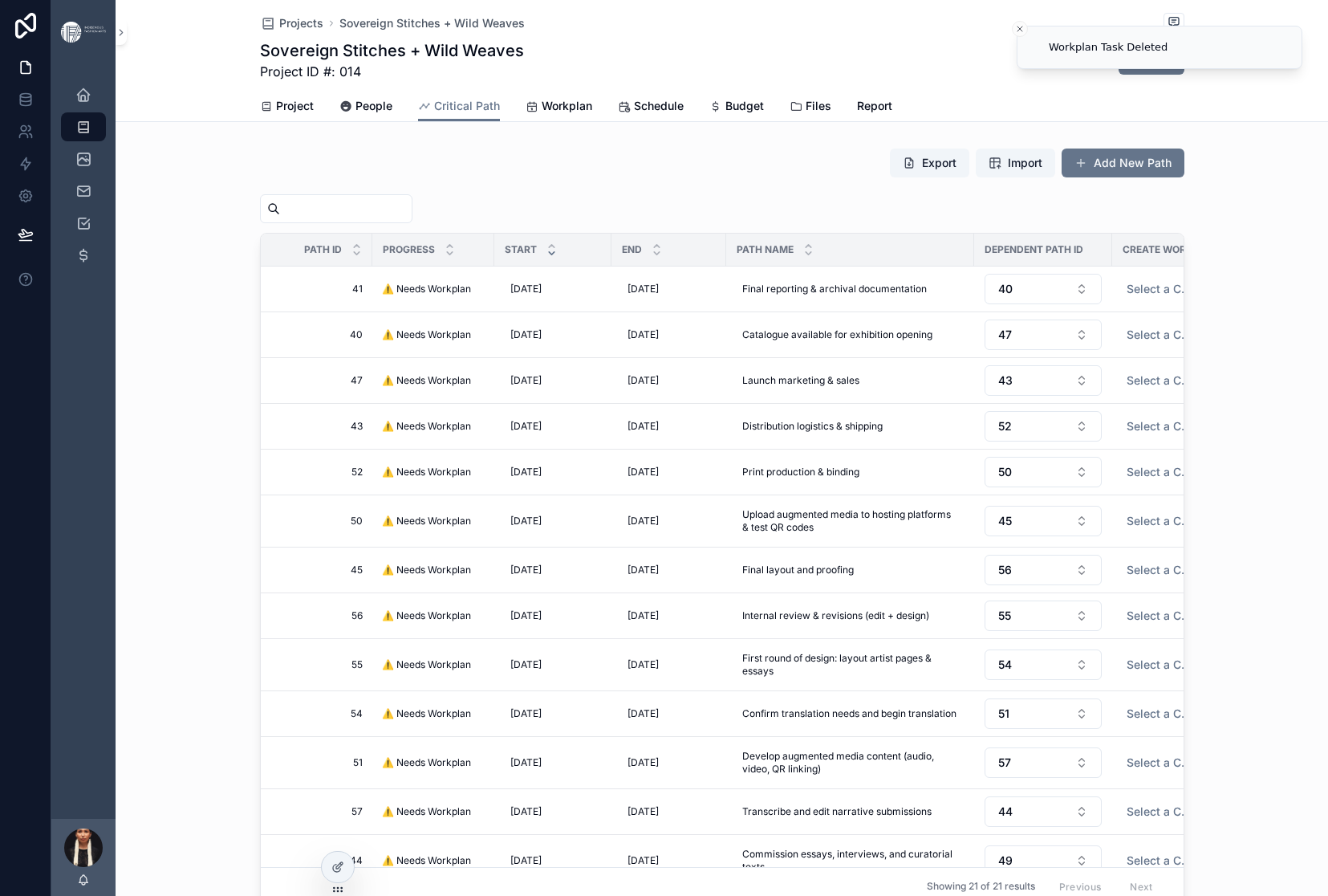
click at [0, 0] on span "Delete Task" at bounding box center [0, 0] width 0 height 0
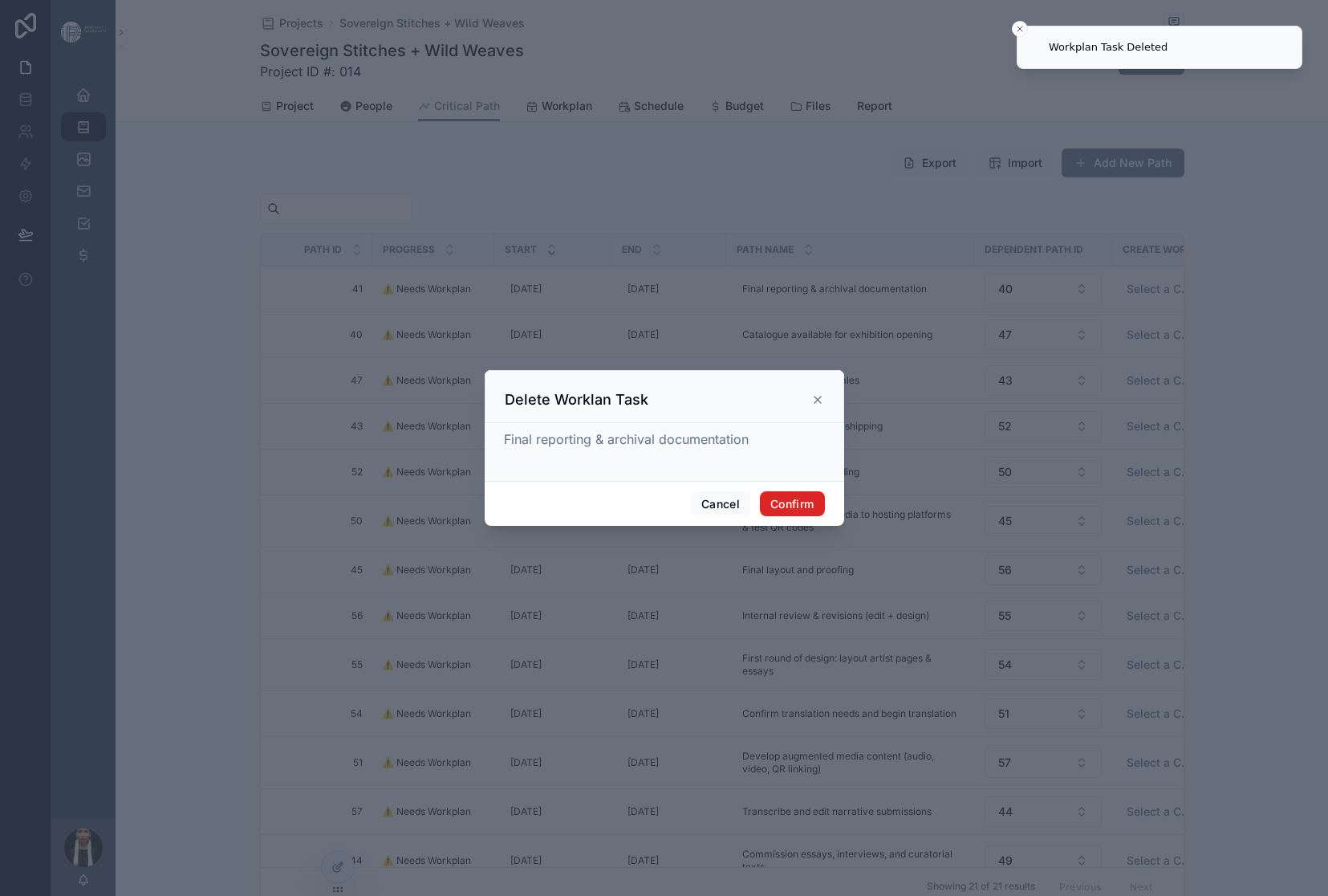
click at [824, 517] on button "Confirm" at bounding box center [792, 504] width 64 height 26
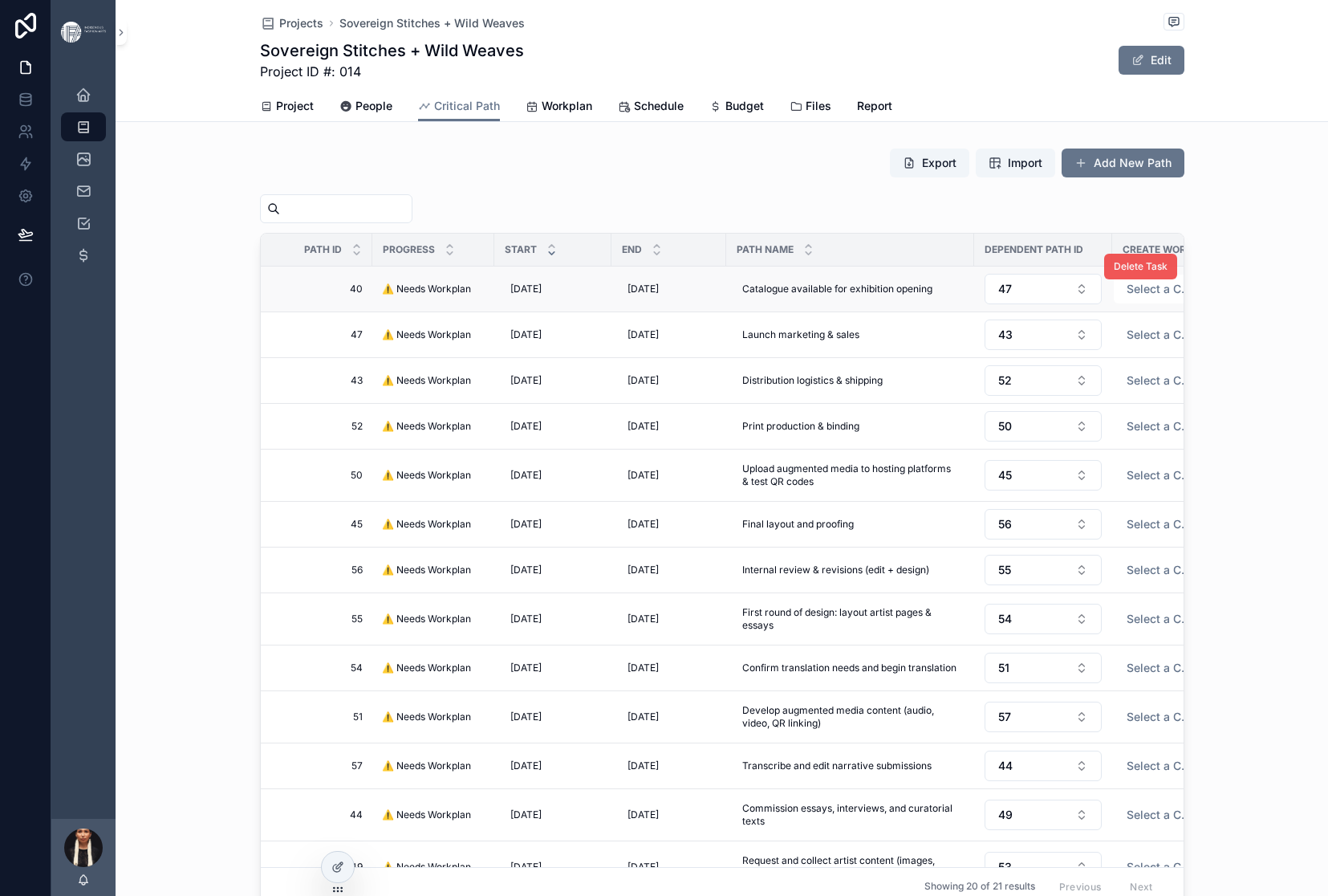
click at [1166, 280] on button "Delete Task" at bounding box center [1141, 267] width 73 height 26
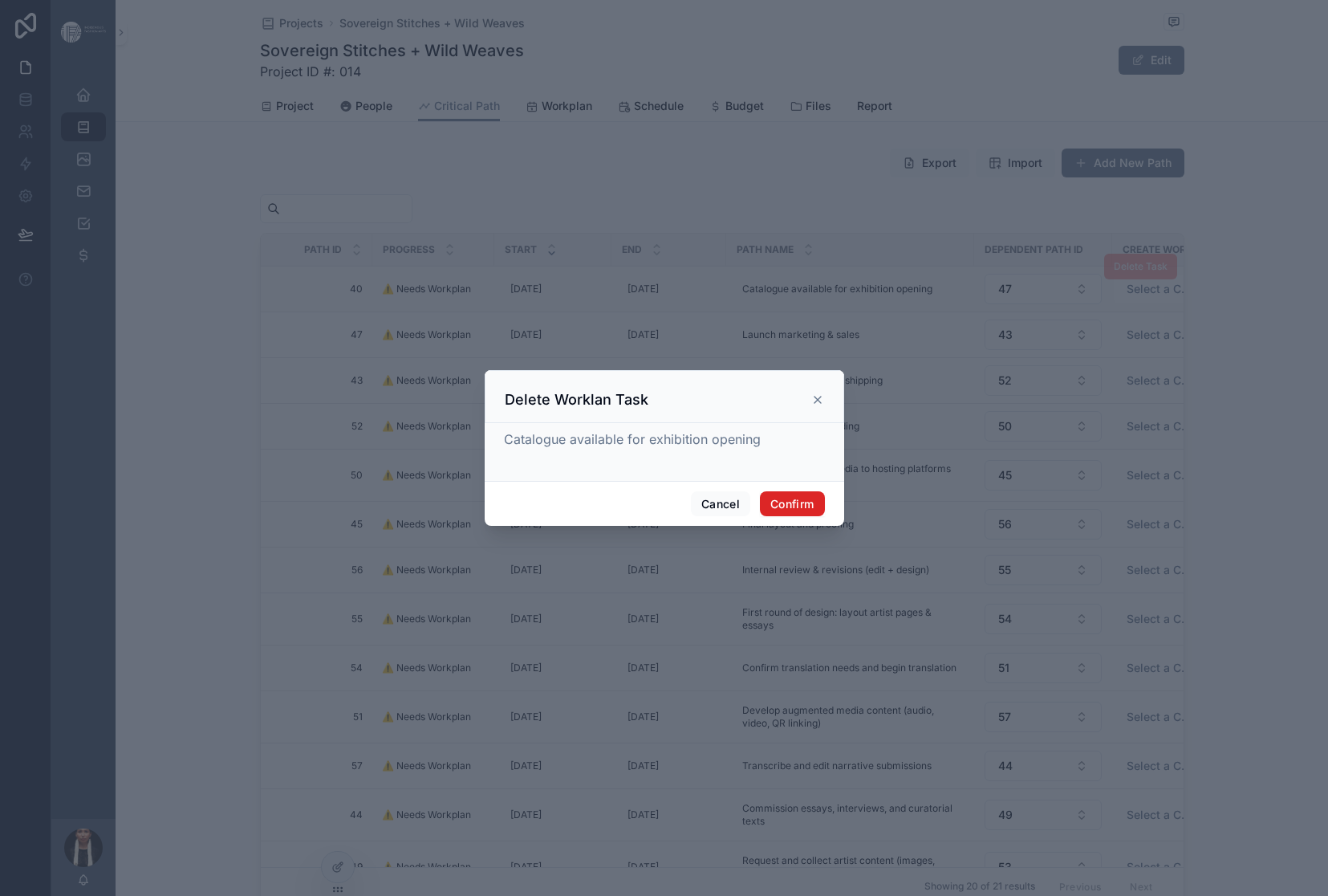
click at [824, 517] on button "Confirm" at bounding box center [792, 504] width 64 height 26
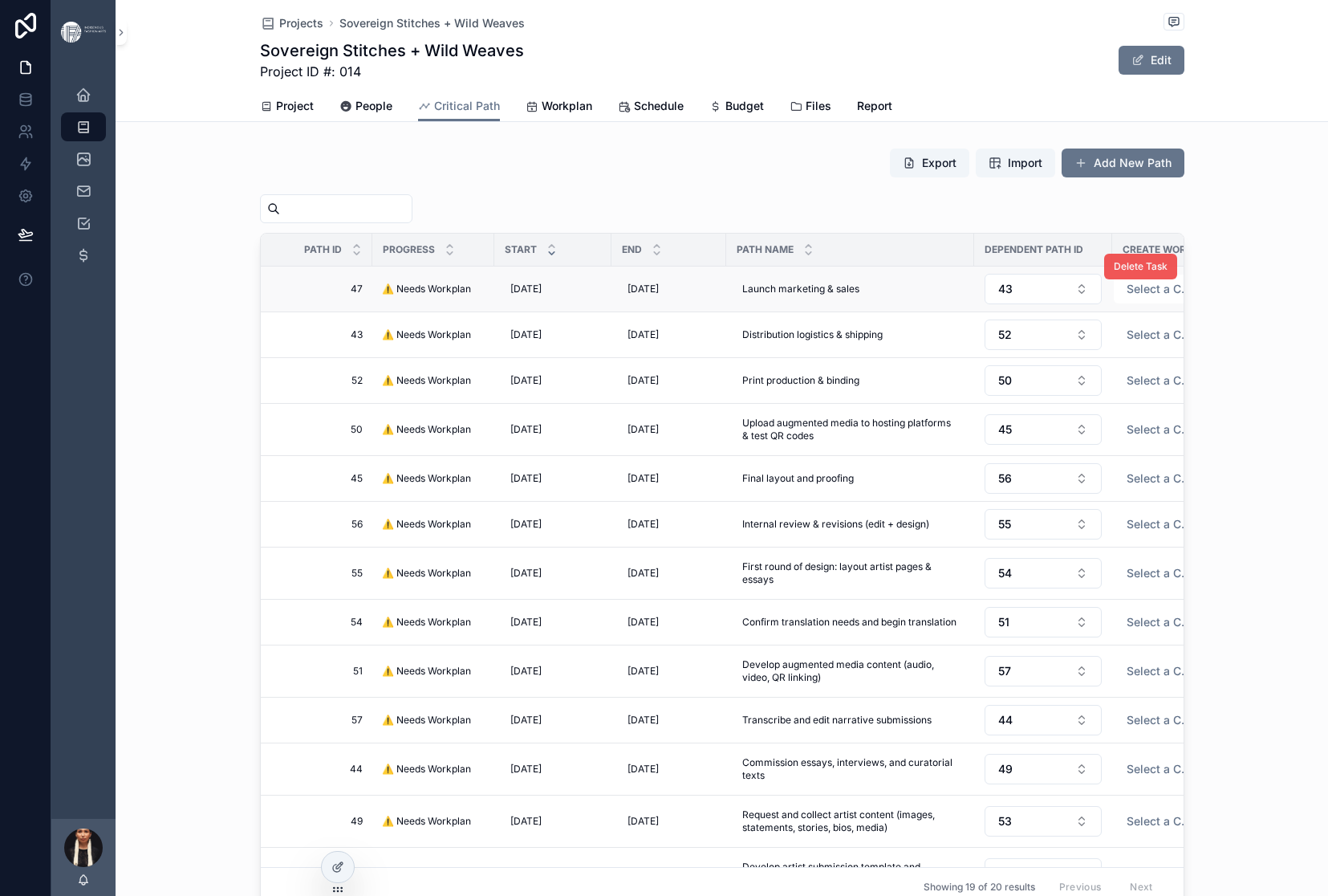
click at [1167, 273] on span "Delete Task" at bounding box center [1141, 267] width 54 height 13
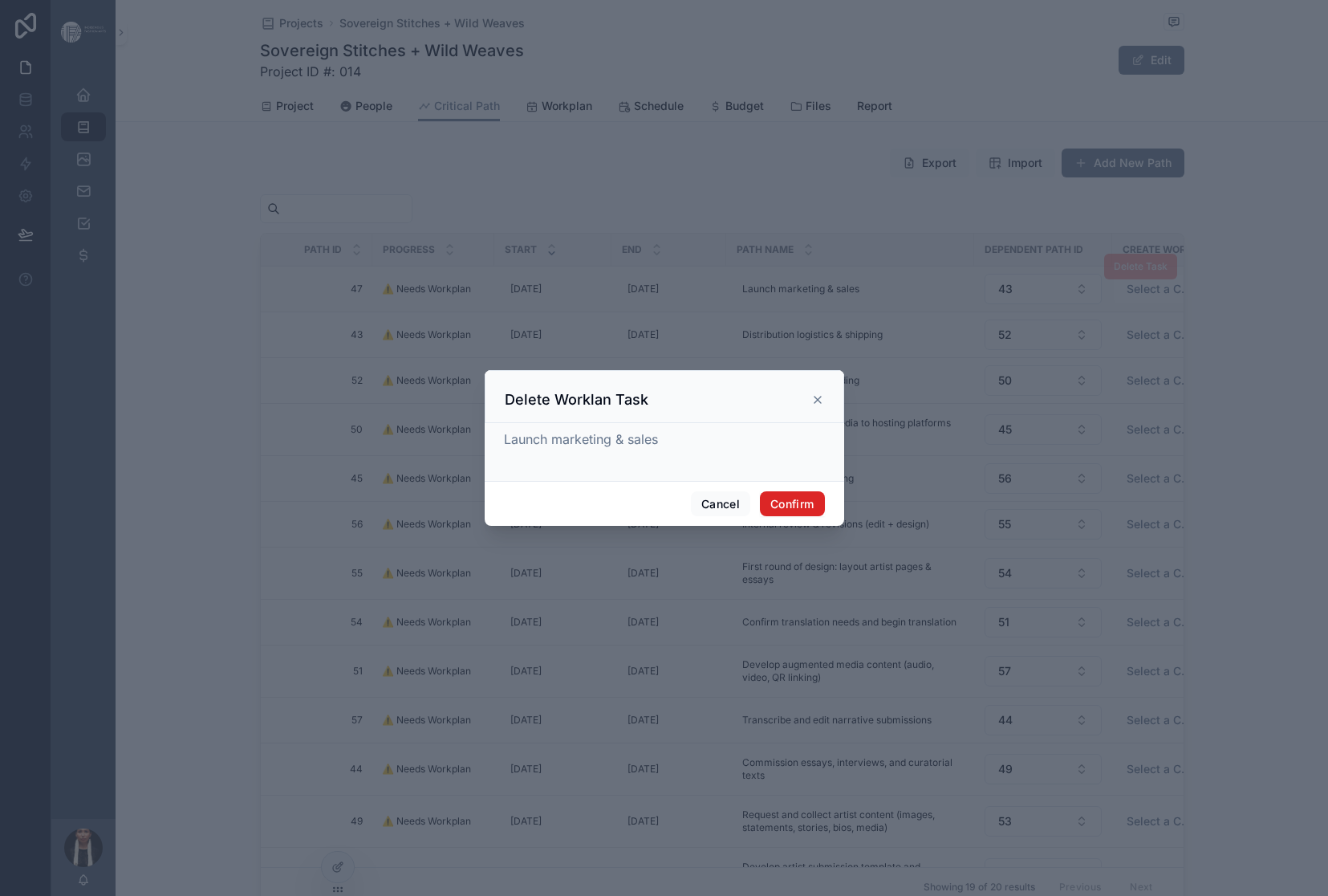
click at [824, 517] on button "Confirm" at bounding box center [792, 504] width 64 height 26
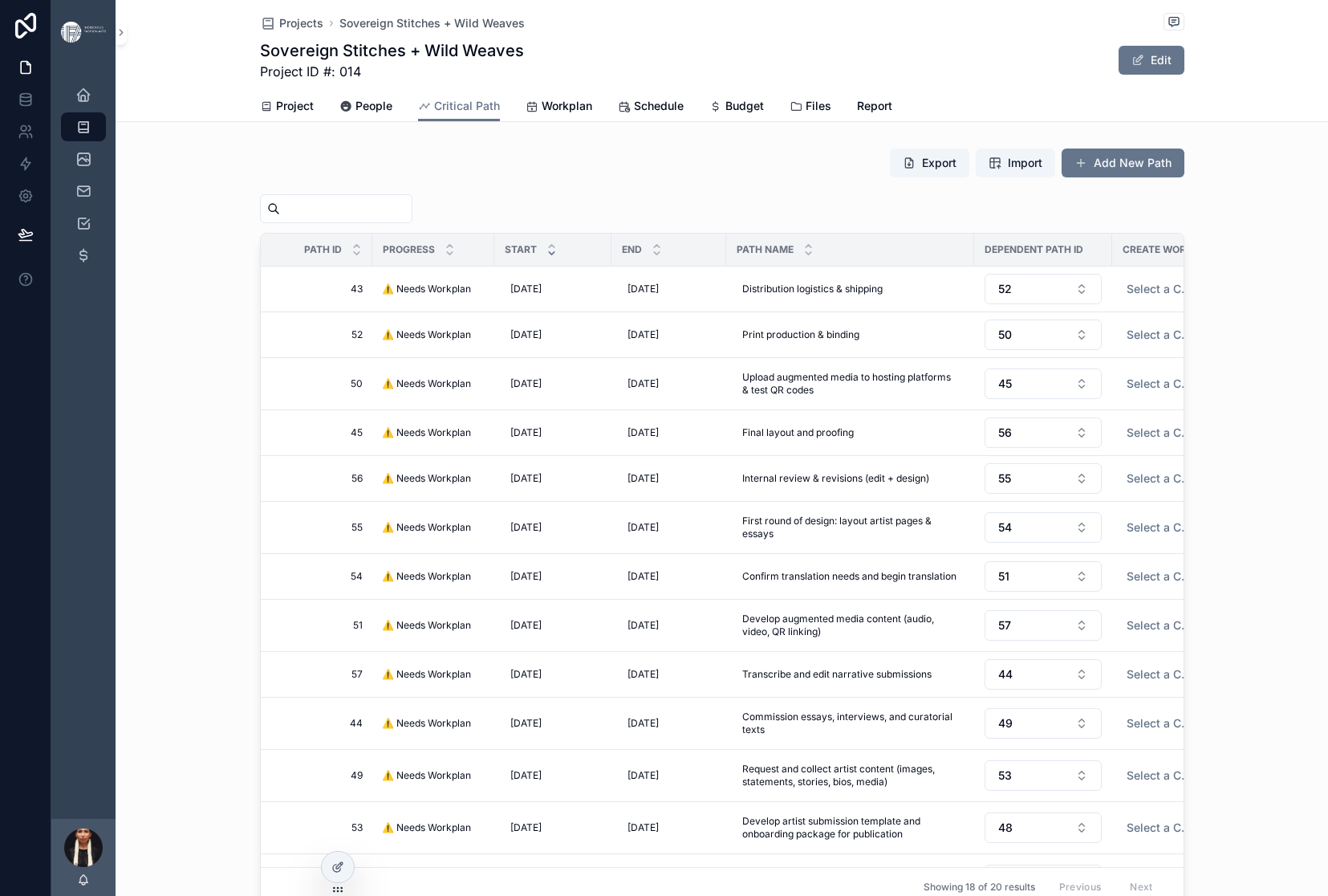
click at [1182, 265] on div "Create Workplan" at bounding box center [1179, 250] width 132 height 31
click at [1177, 280] on button "Delete Task" at bounding box center [1141, 267] width 73 height 26
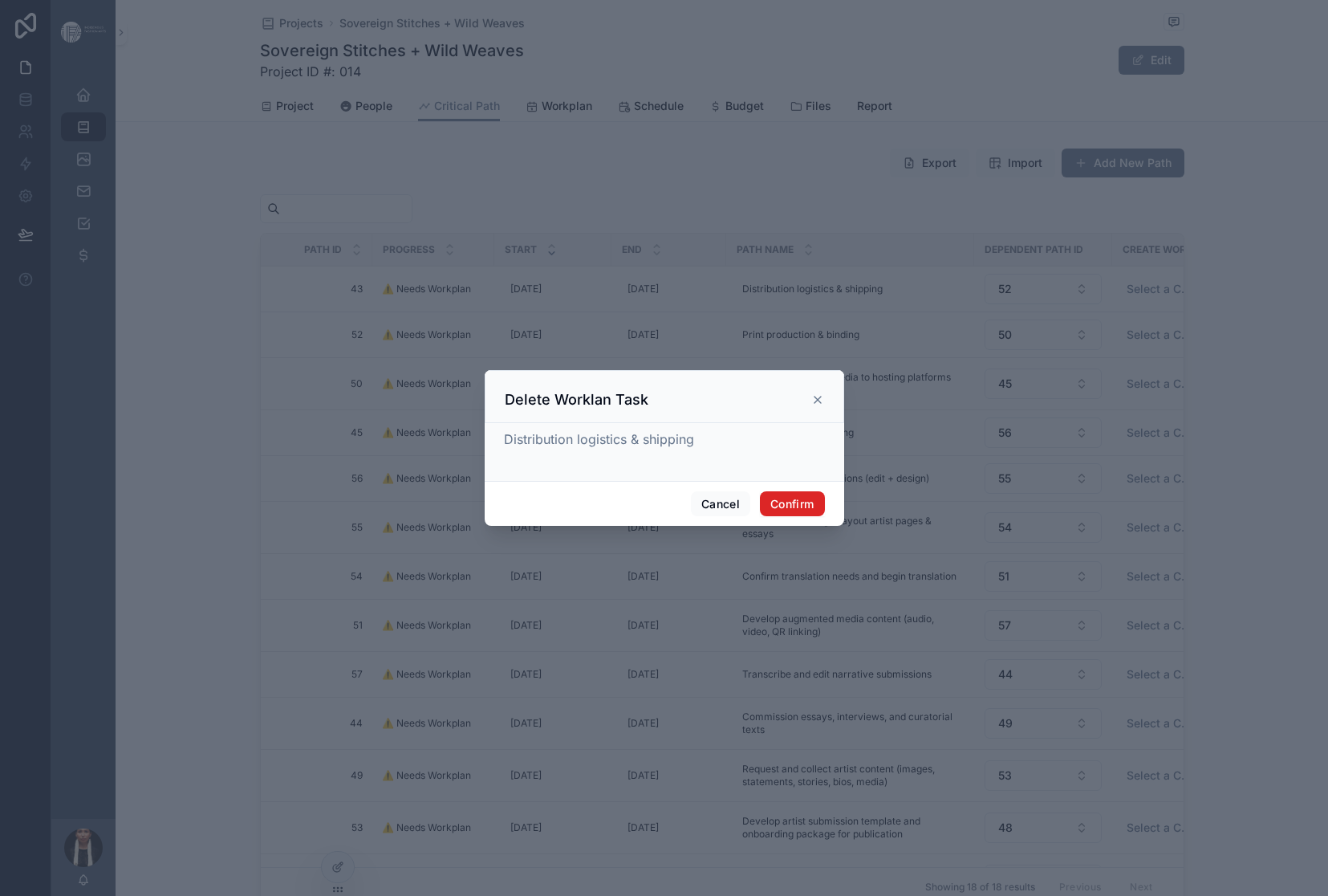
click at [824, 517] on button "Confirm" at bounding box center [792, 504] width 64 height 26
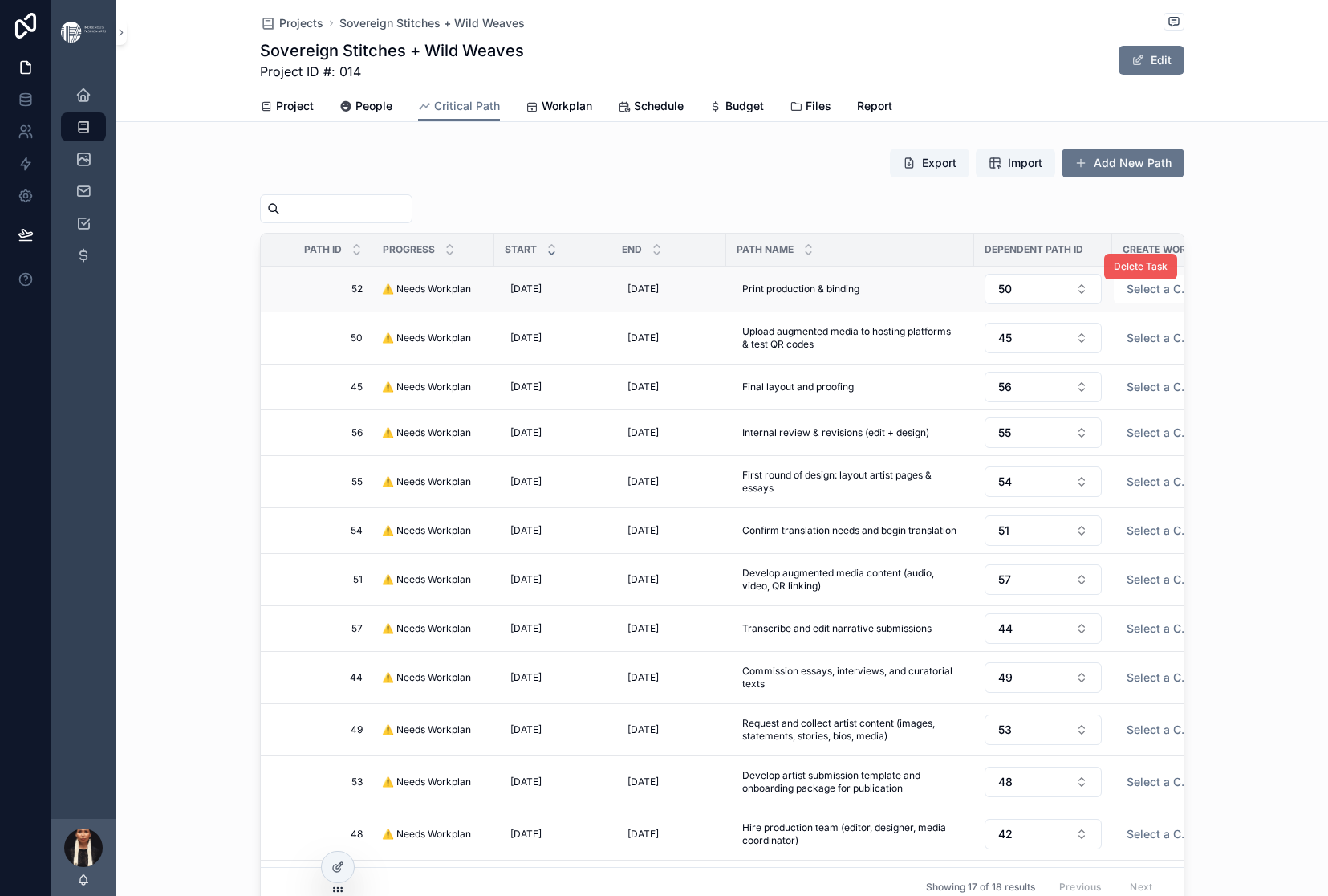
click at [1167, 273] on span "Delete Task" at bounding box center [1141, 267] width 54 height 13
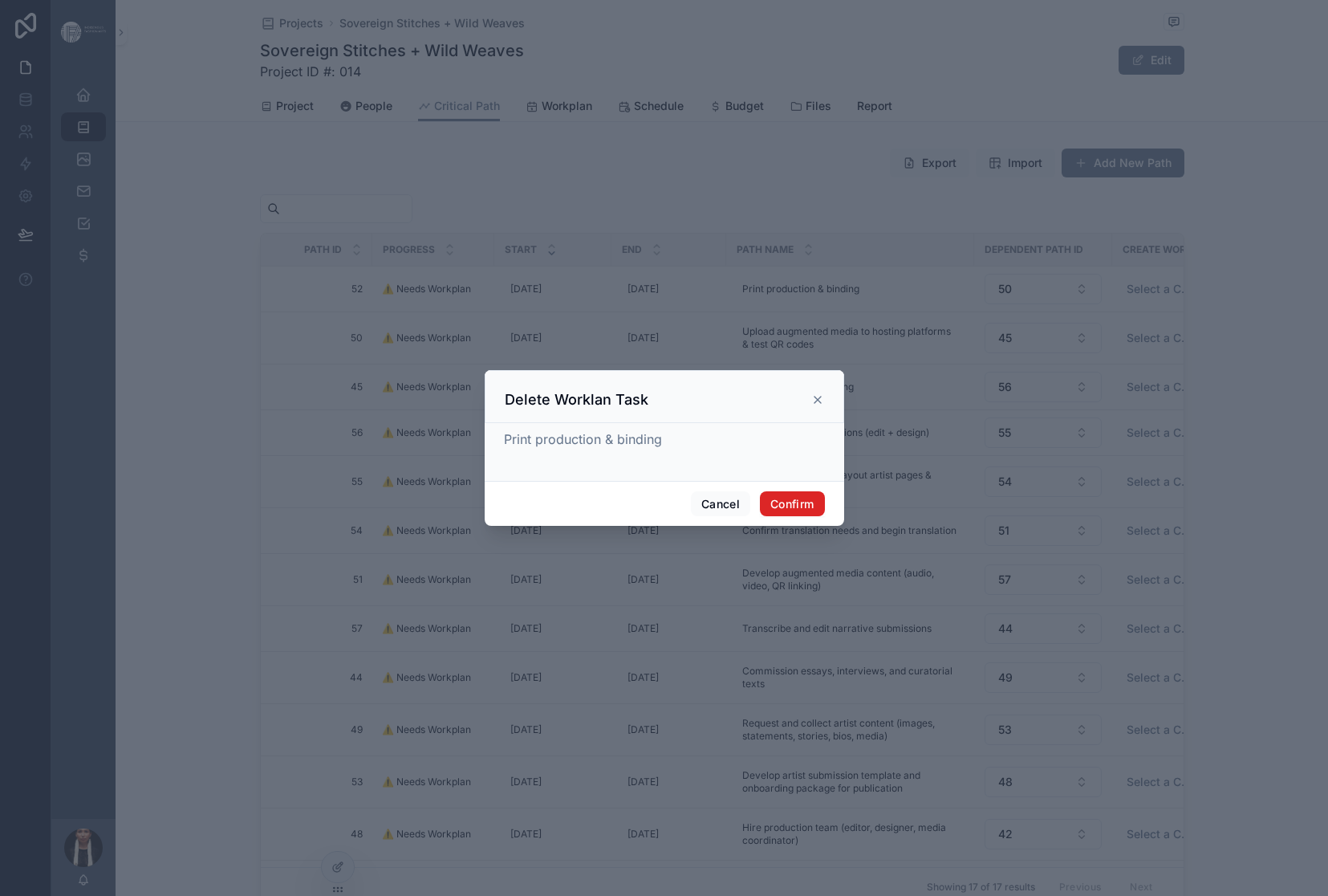
click at [824, 517] on button "Confirm" at bounding box center [792, 504] width 64 height 26
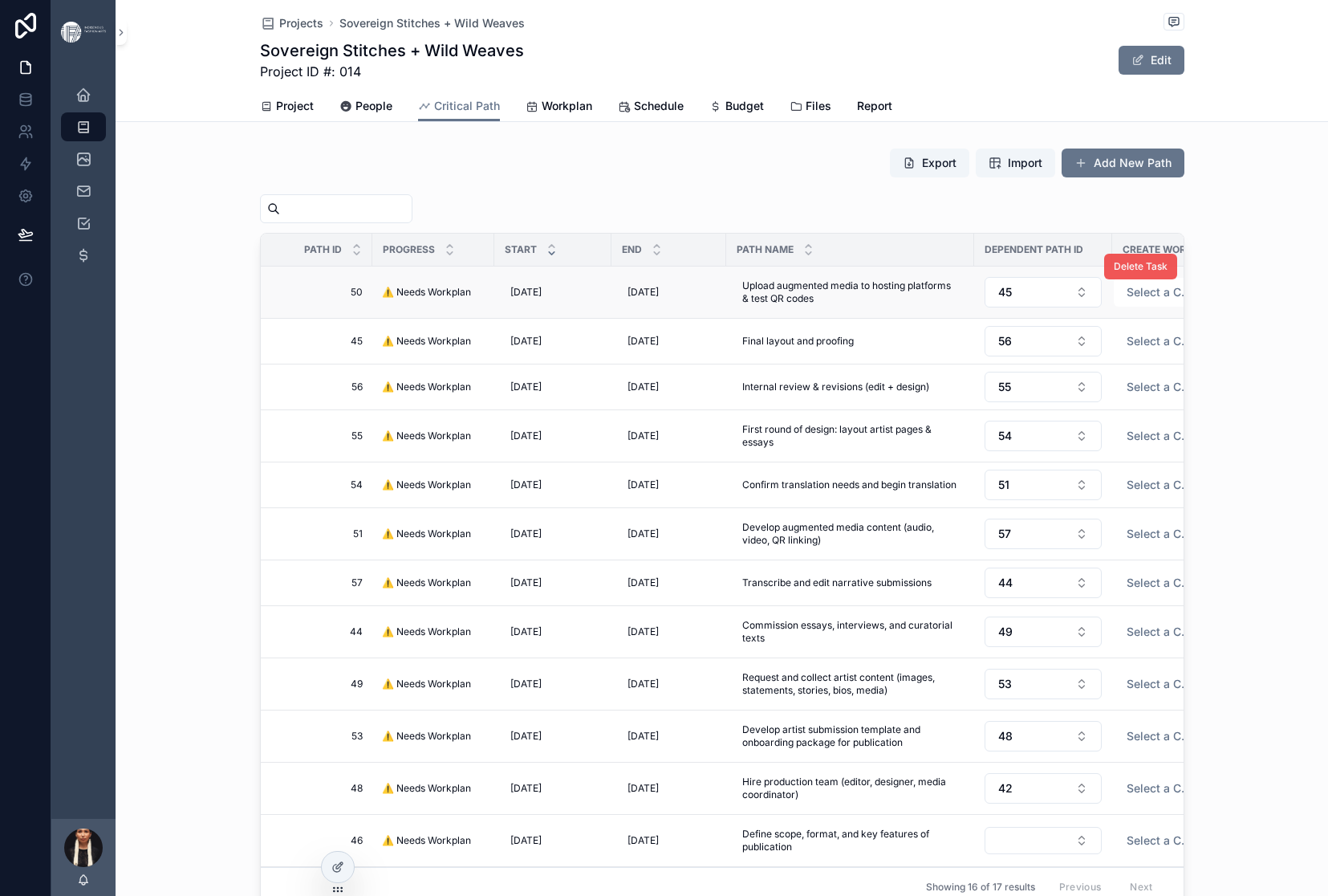
click at [1167, 273] on span "Delete Task" at bounding box center [1141, 267] width 54 height 13
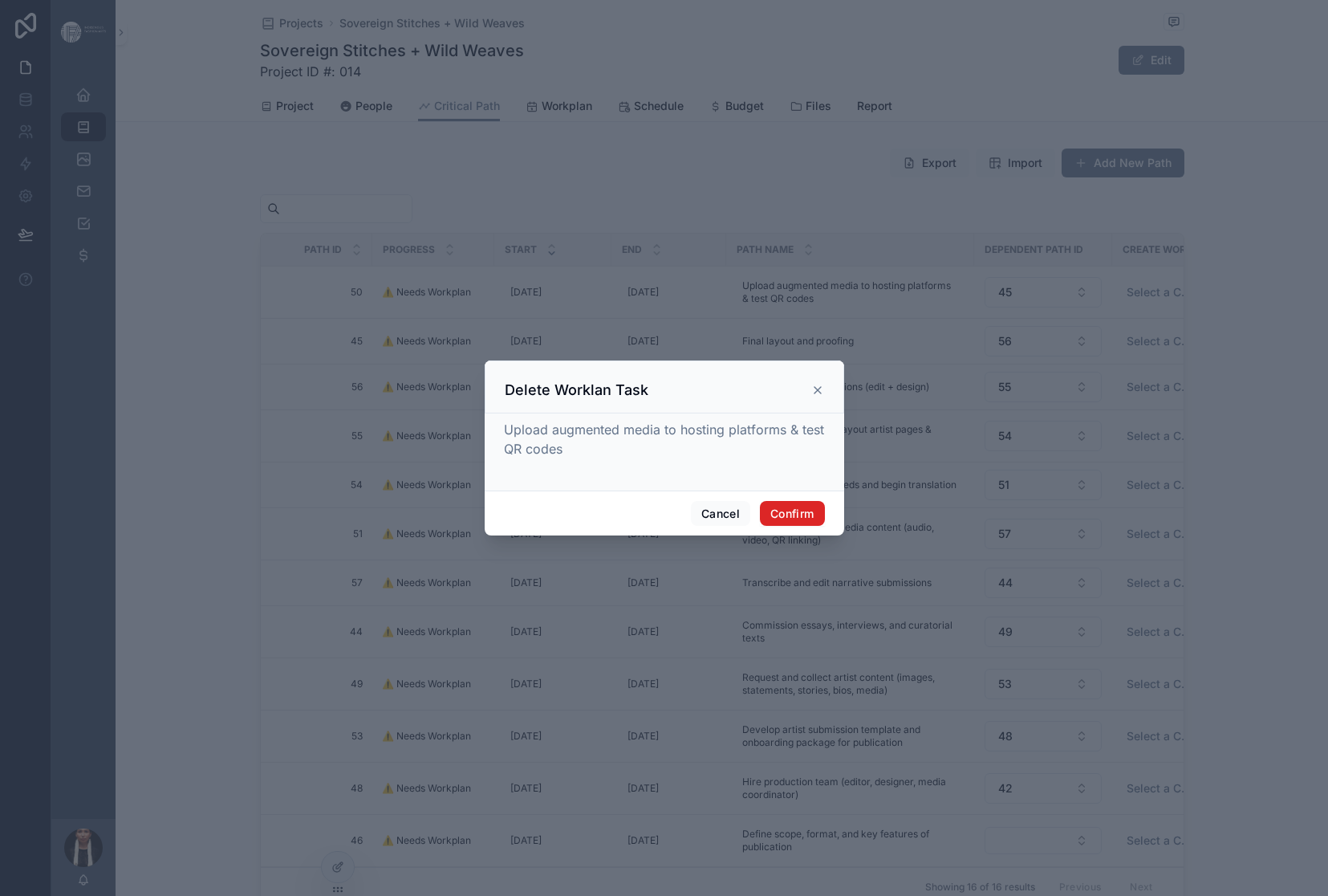
click at [824, 527] on button "Confirm" at bounding box center [792, 514] width 64 height 26
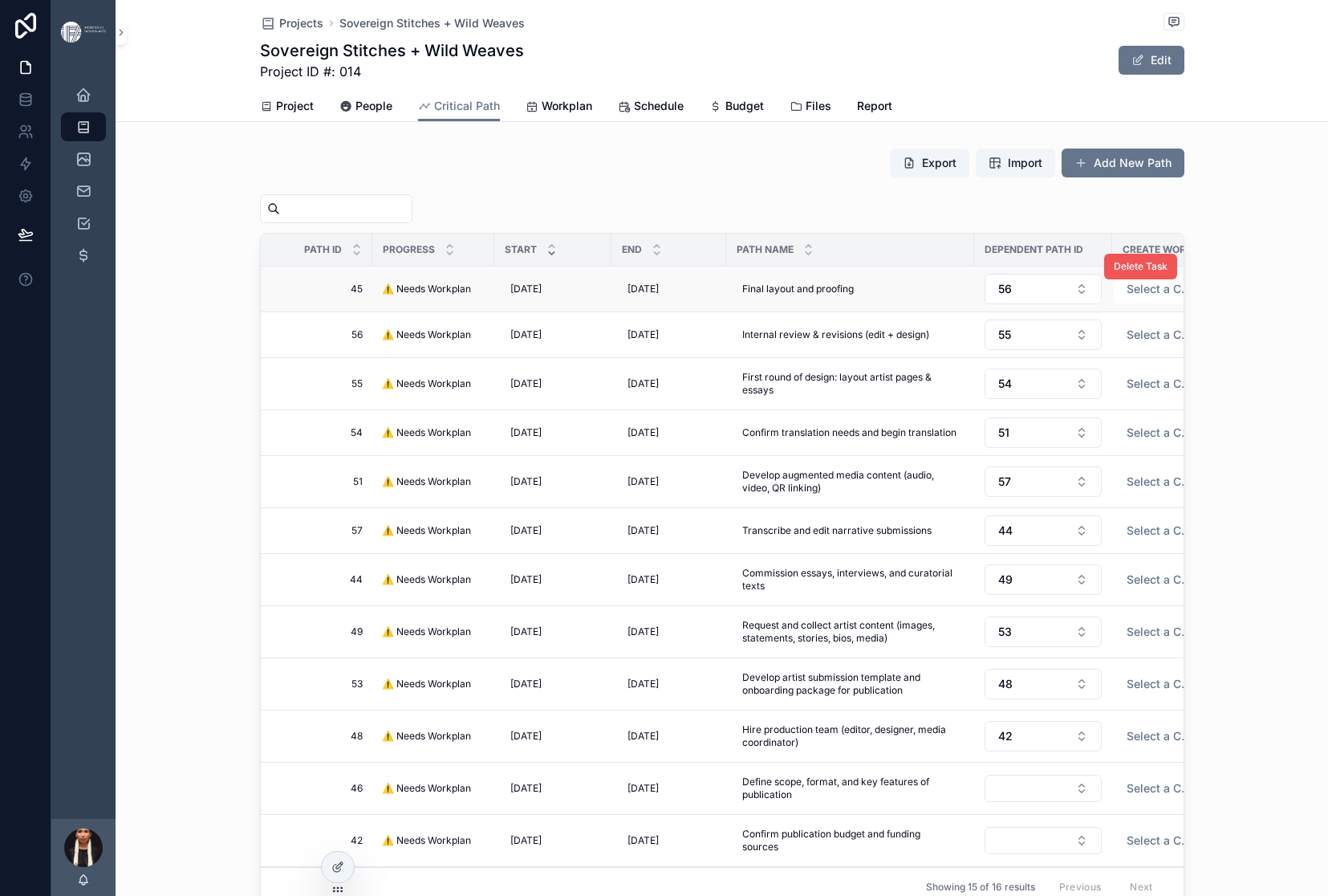
click at [1167, 273] on span "Delete Task" at bounding box center [1141, 267] width 54 height 13
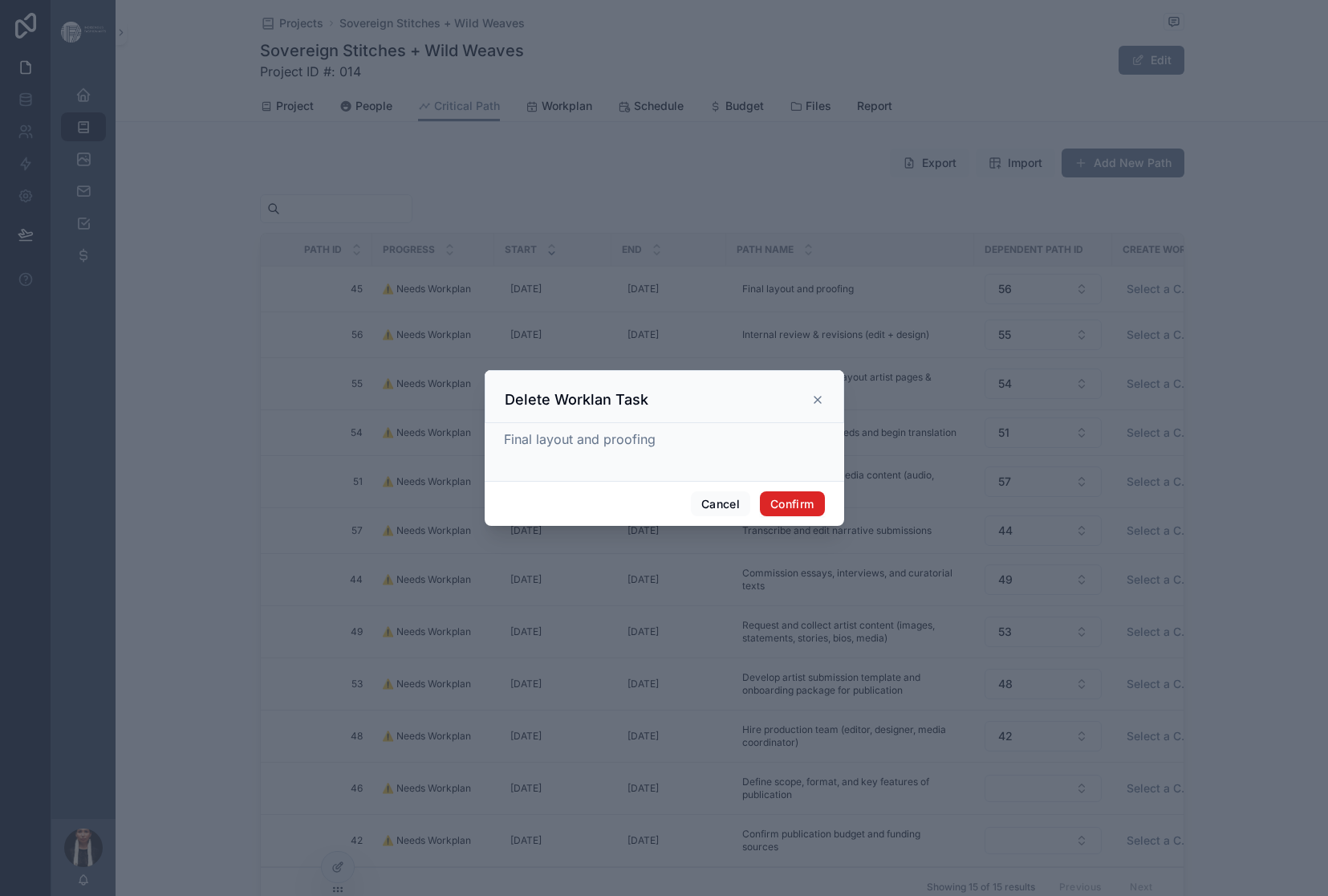
click at [824, 517] on button "Confirm" at bounding box center [792, 504] width 64 height 26
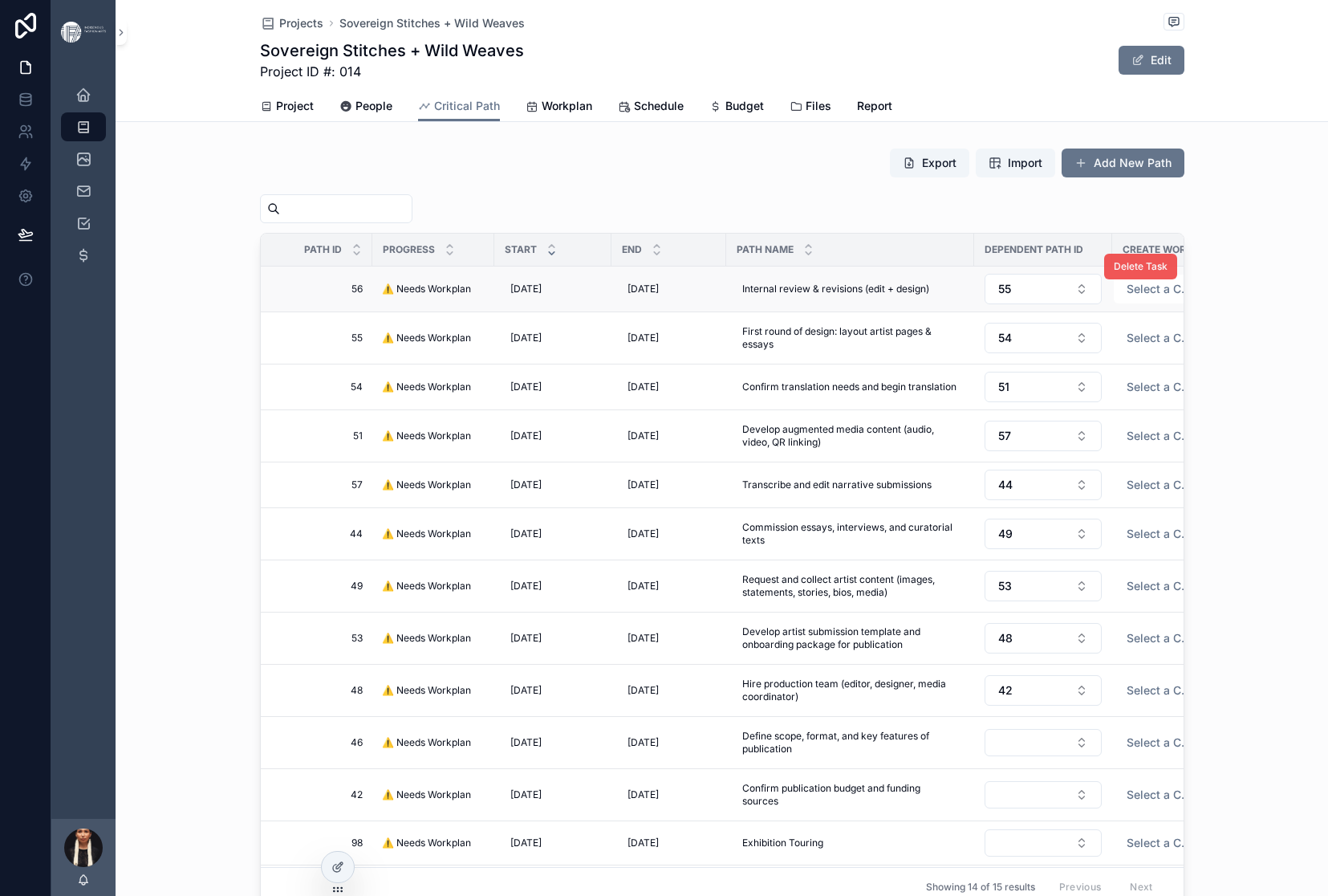
click at [1167, 273] on span "Delete Task" at bounding box center [1141, 267] width 54 height 13
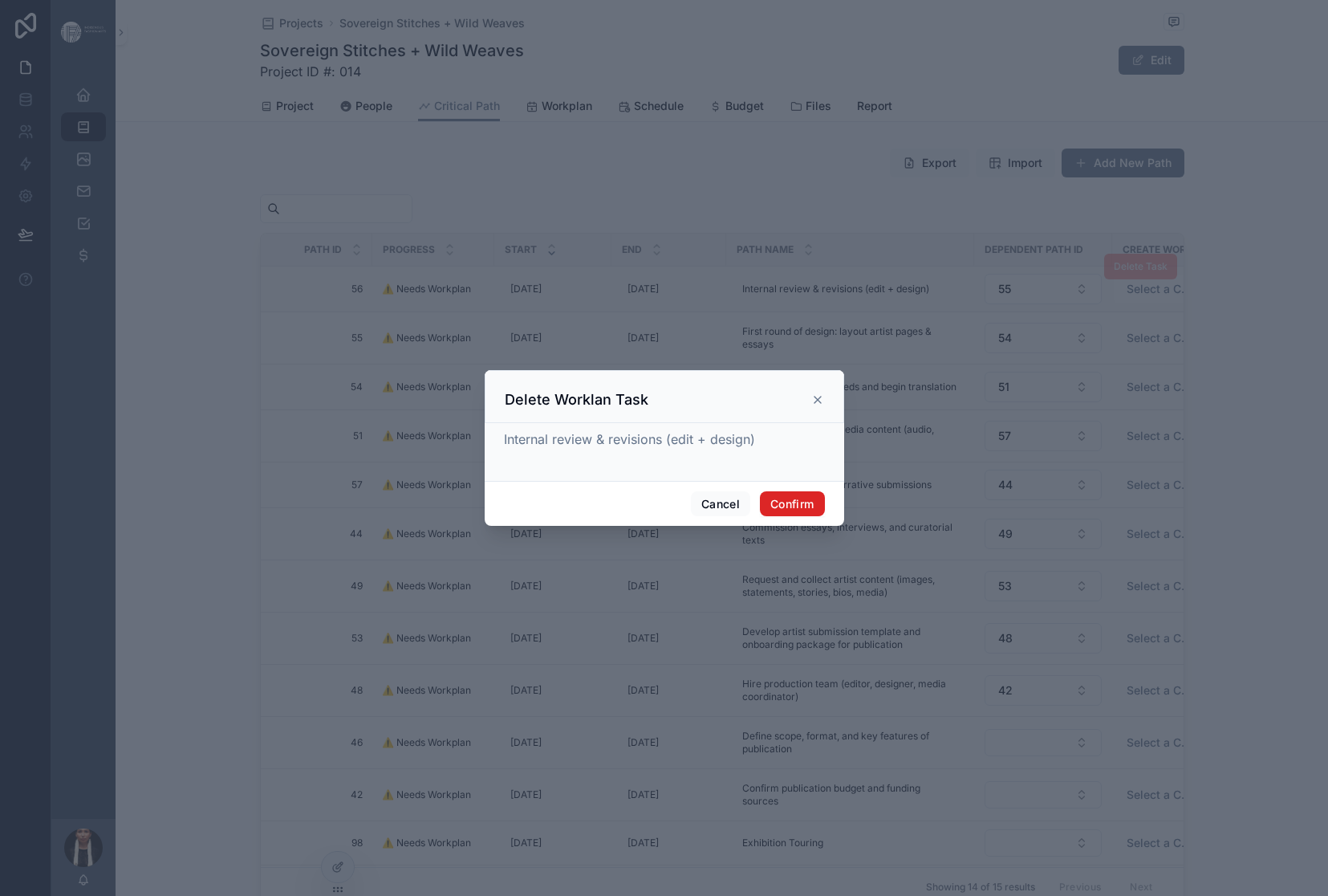
click at [824, 517] on button "Confirm" at bounding box center [792, 504] width 64 height 26
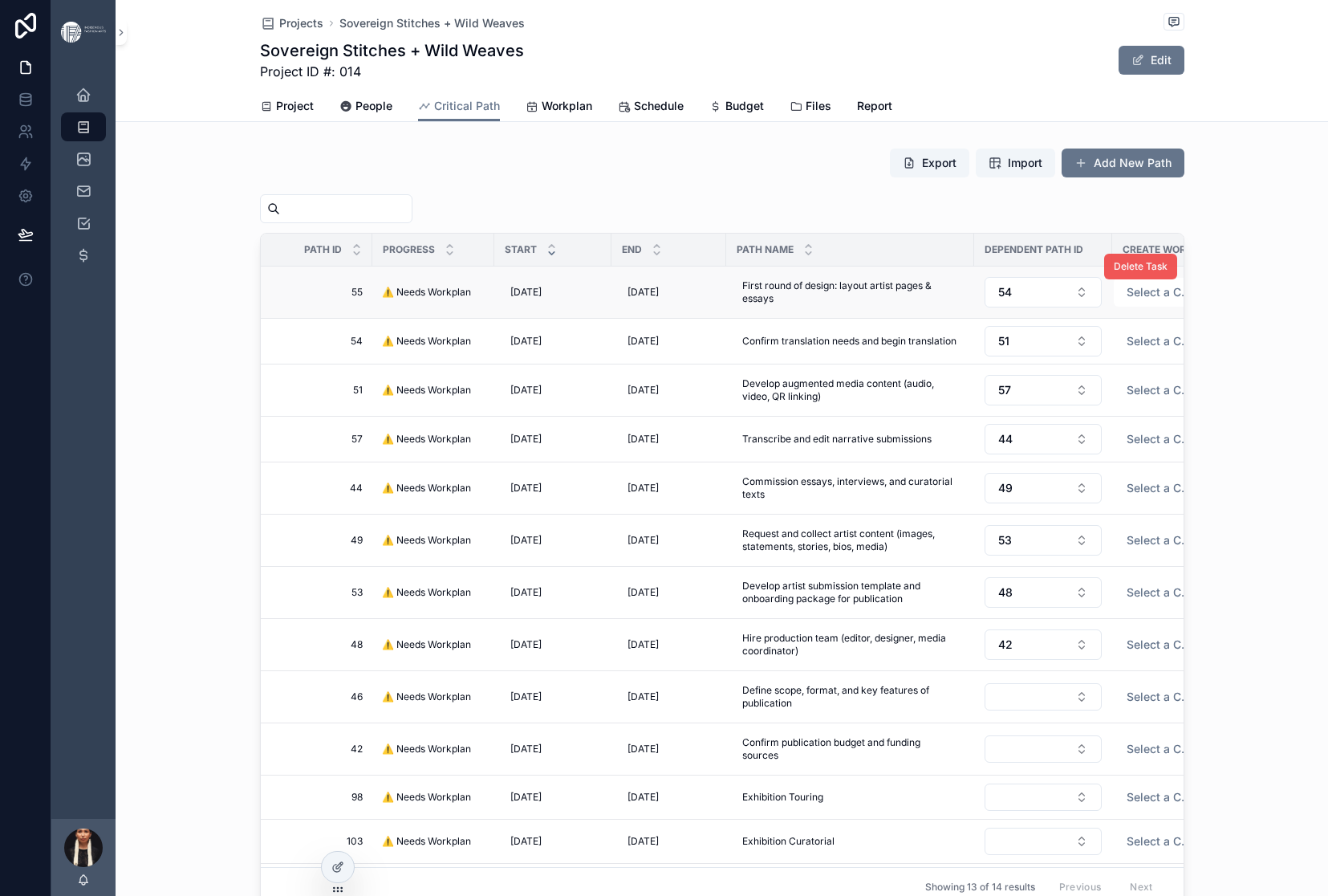
click at [1167, 273] on span "Delete Task" at bounding box center [1141, 267] width 54 height 13
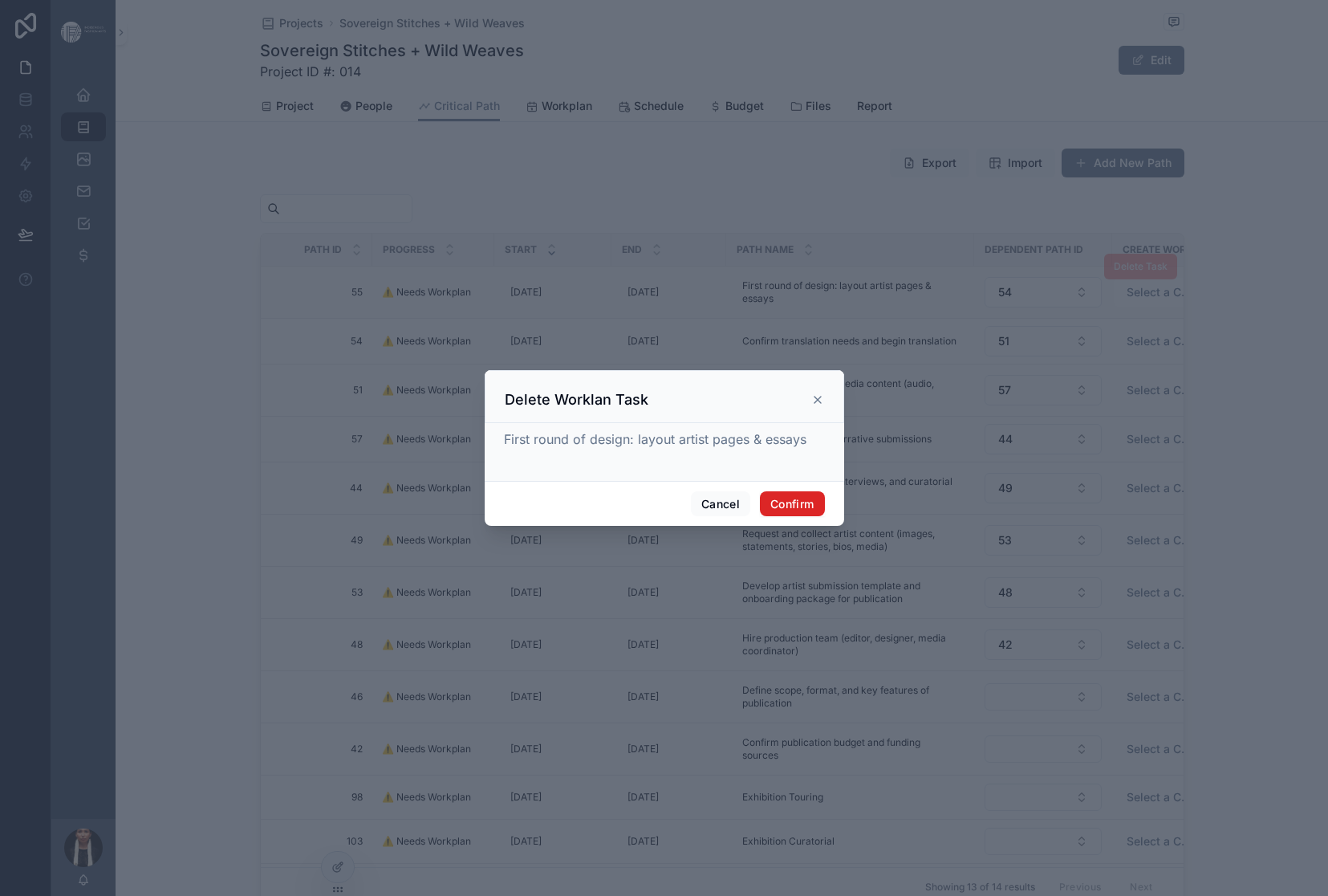
click at [824, 517] on button "Confirm" at bounding box center [792, 504] width 64 height 26
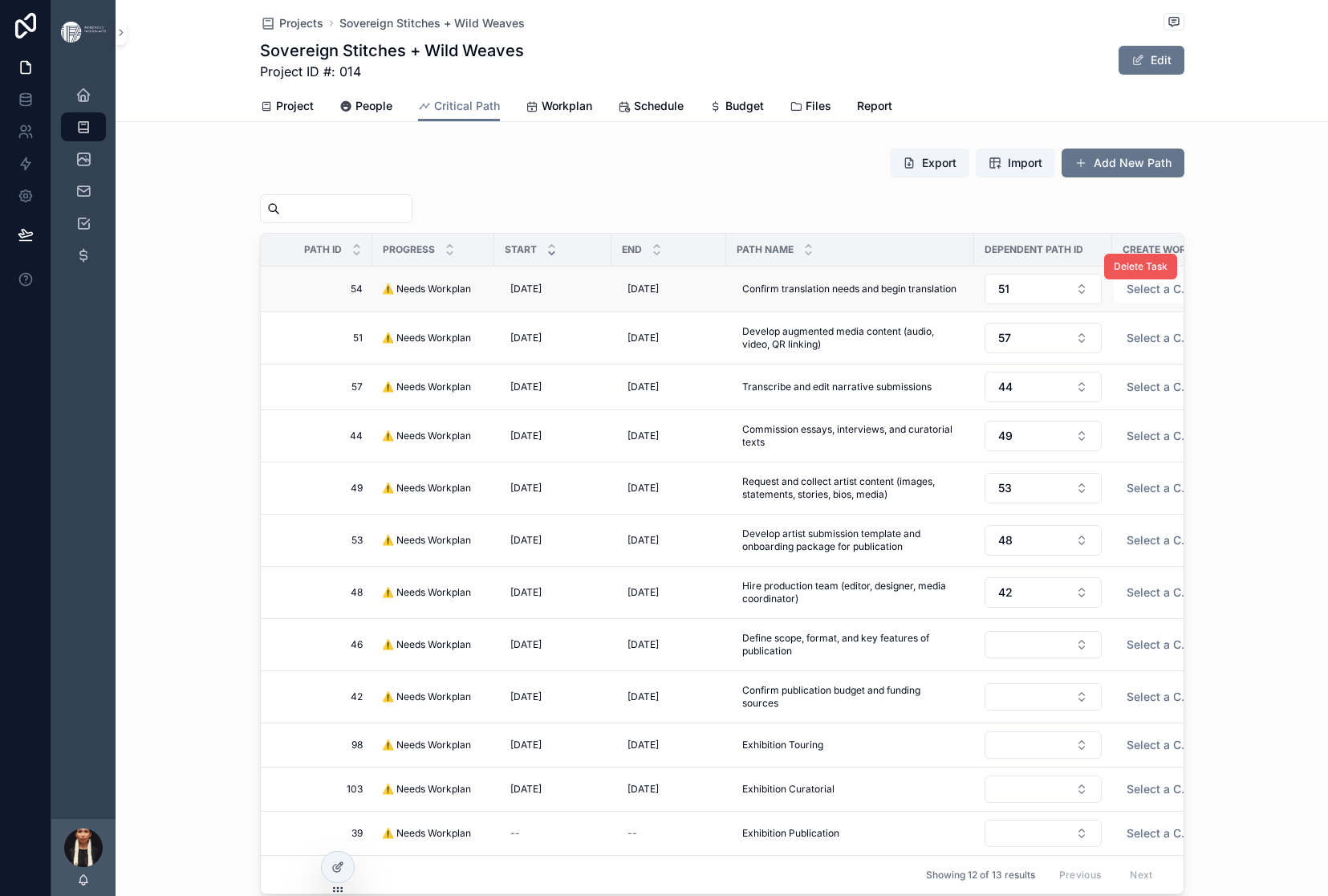
click at [1167, 273] on span "Delete Task" at bounding box center [1141, 267] width 54 height 13
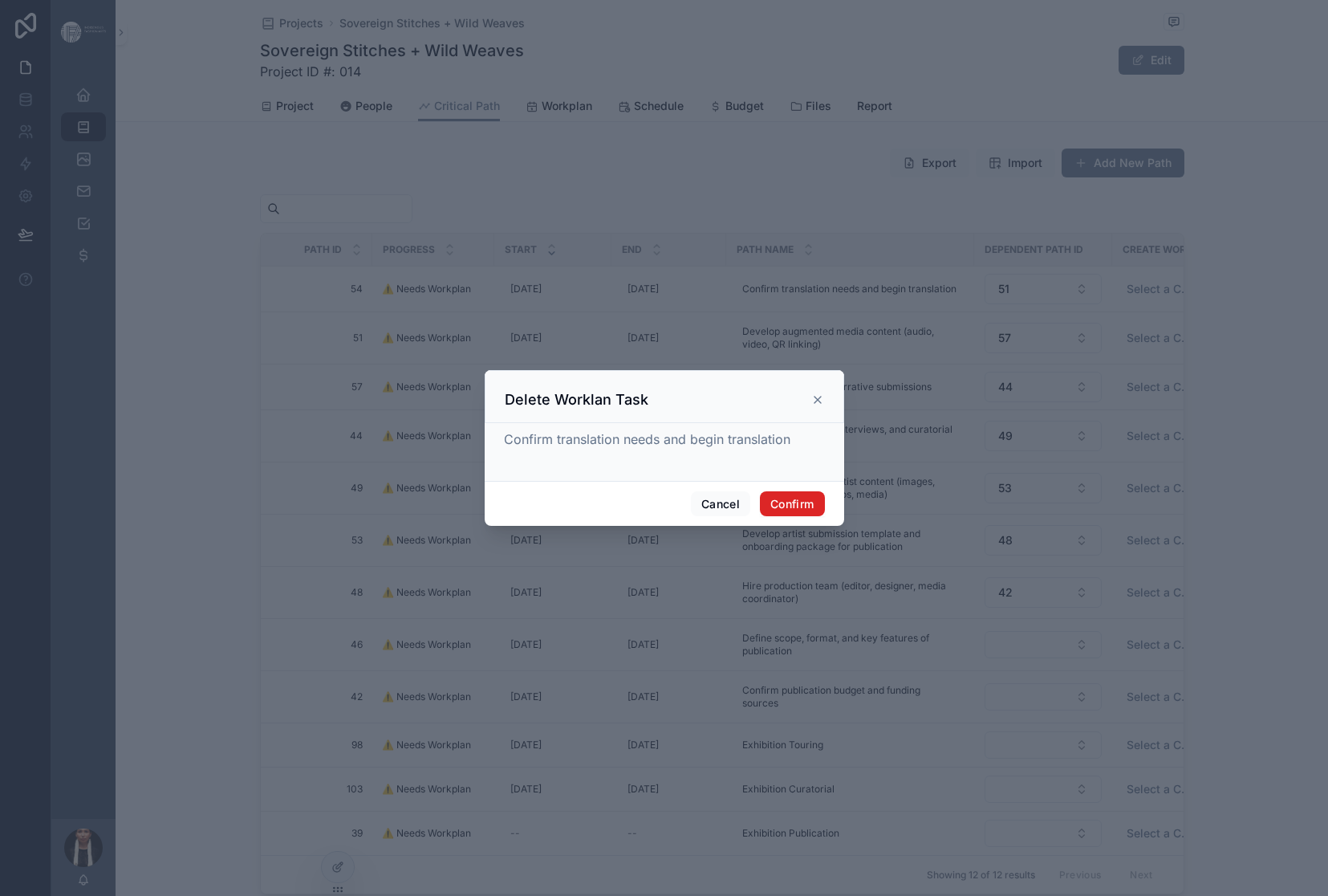
click at [824, 517] on button "Confirm" at bounding box center [792, 504] width 64 height 26
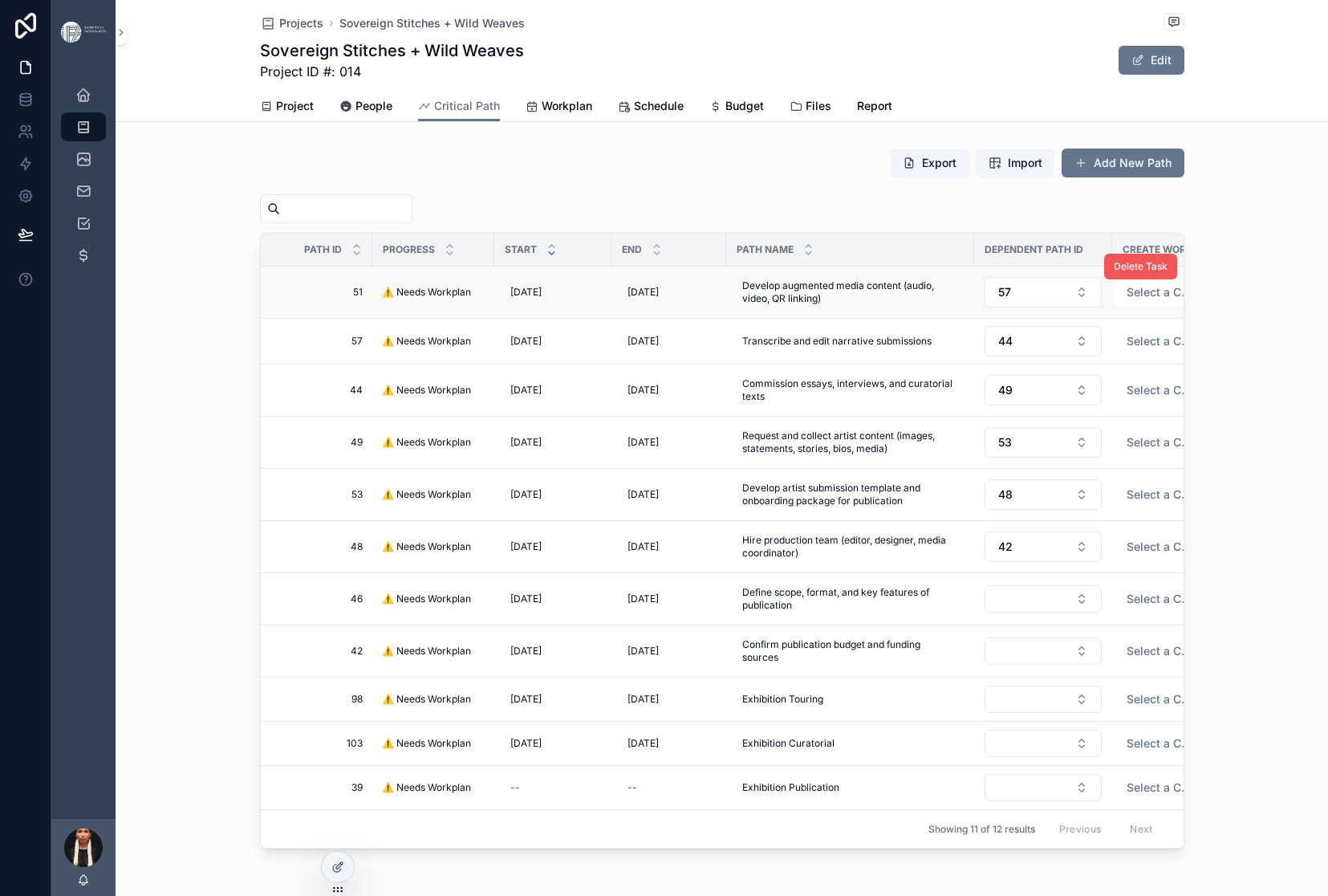
click at [1167, 273] on span "Delete Task" at bounding box center [1141, 267] width 54 height 13
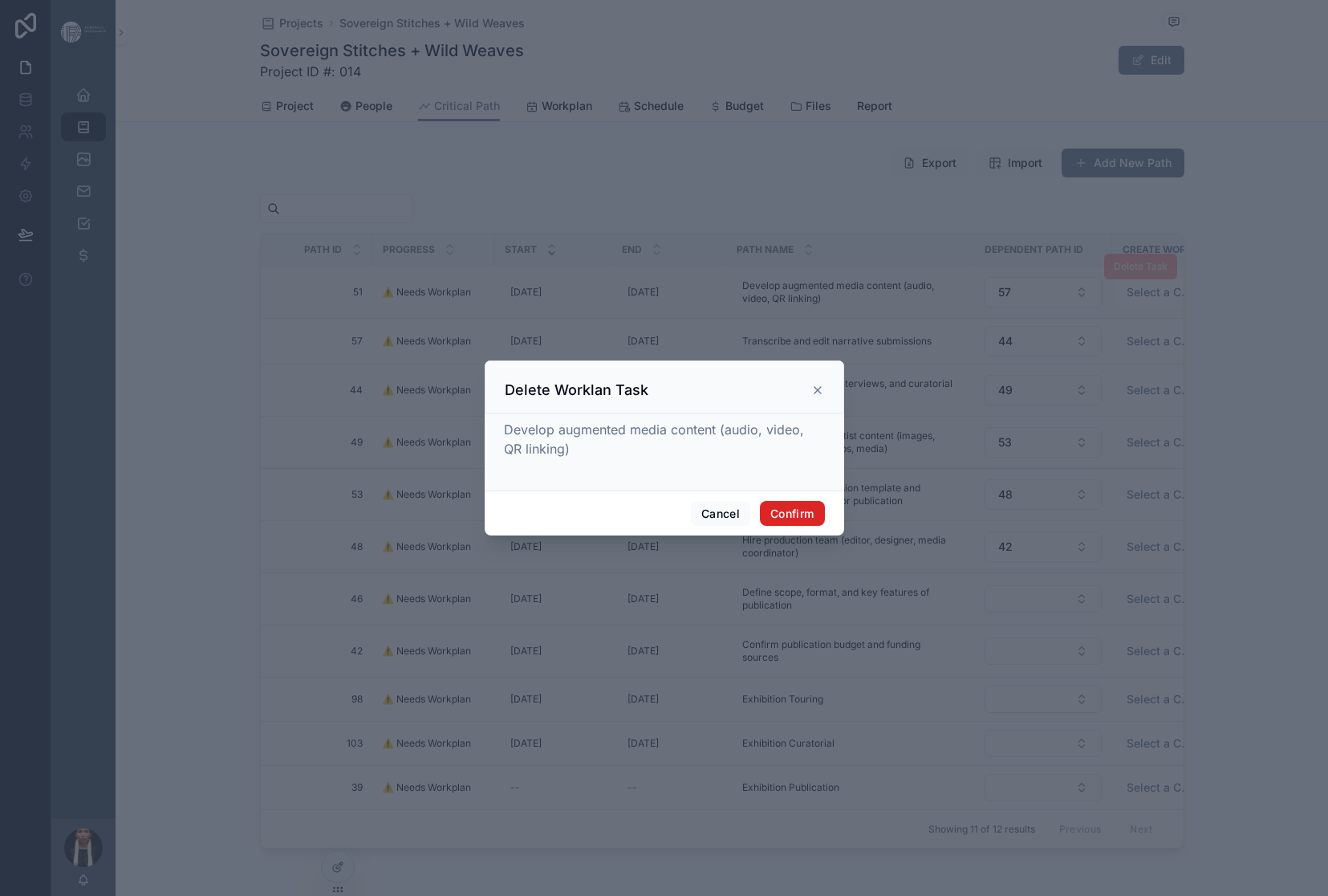
click at [824, 527] on button "Confirm" at bounding box center [792, 514] width 64 height 26
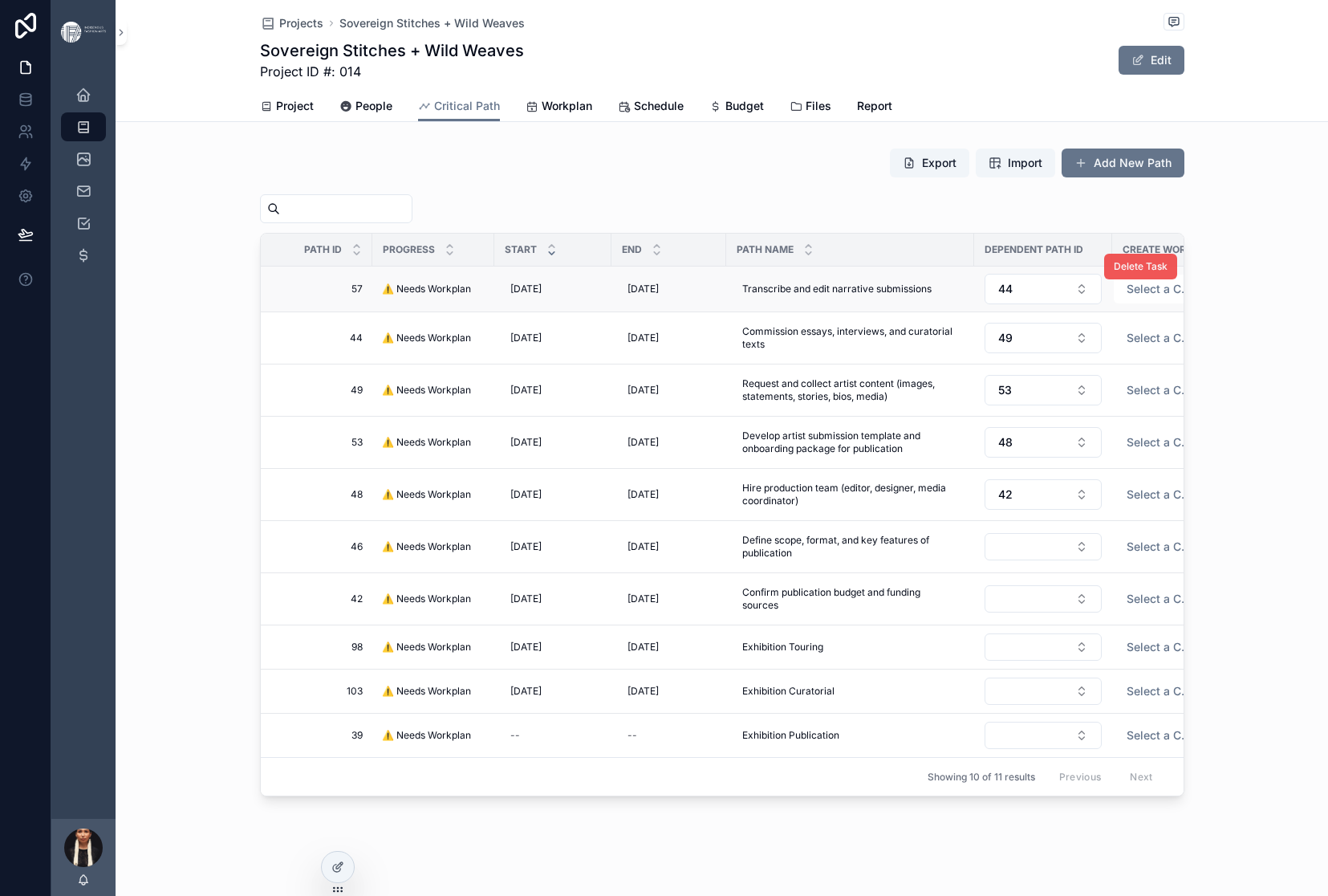
click at [1177, 280] on button "Delete Task" at bounding box center [1141, 267] width 73 height 26
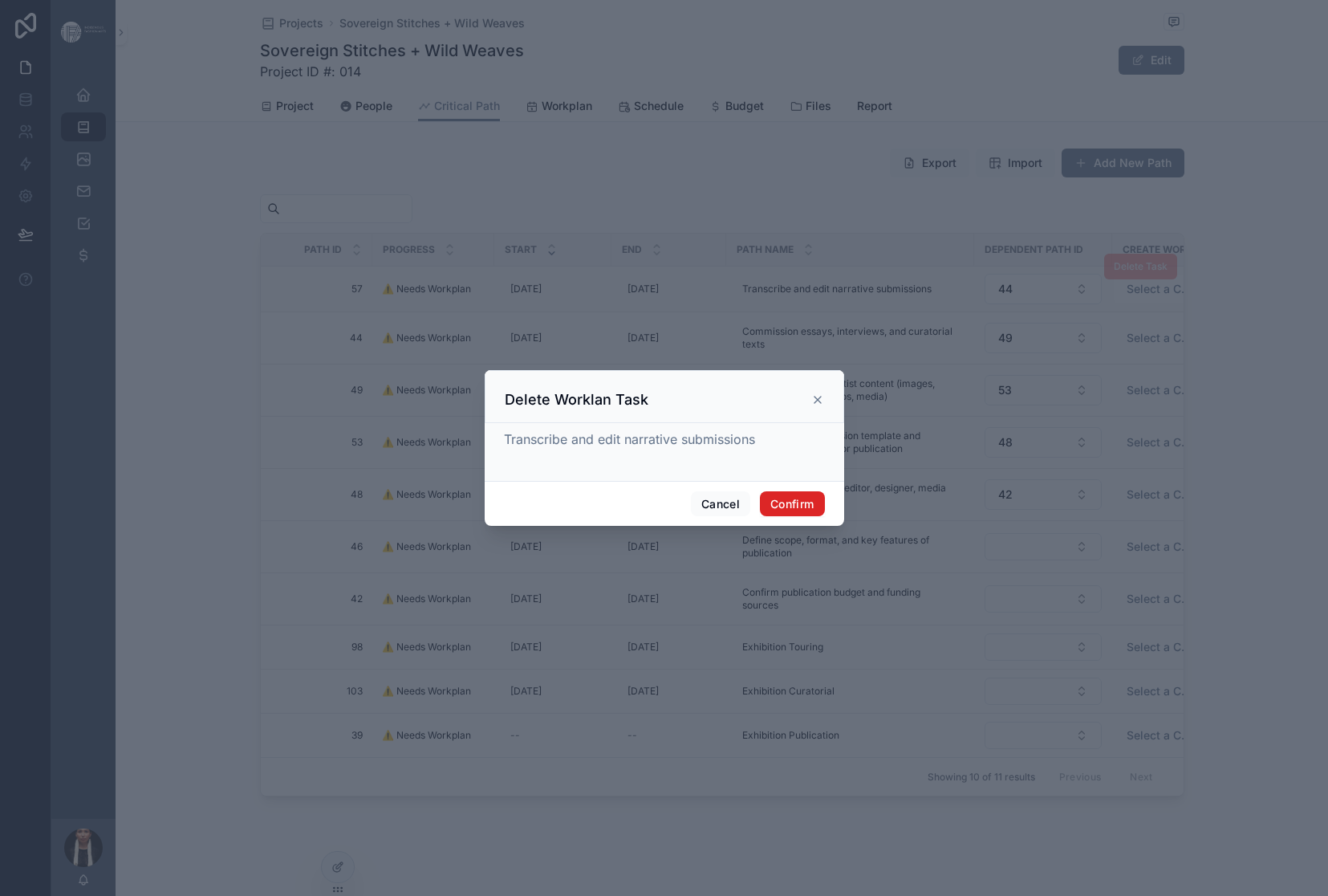
click at [824, 517] on button "Confirm" at bounding box center [792, 504] width 64 height 26
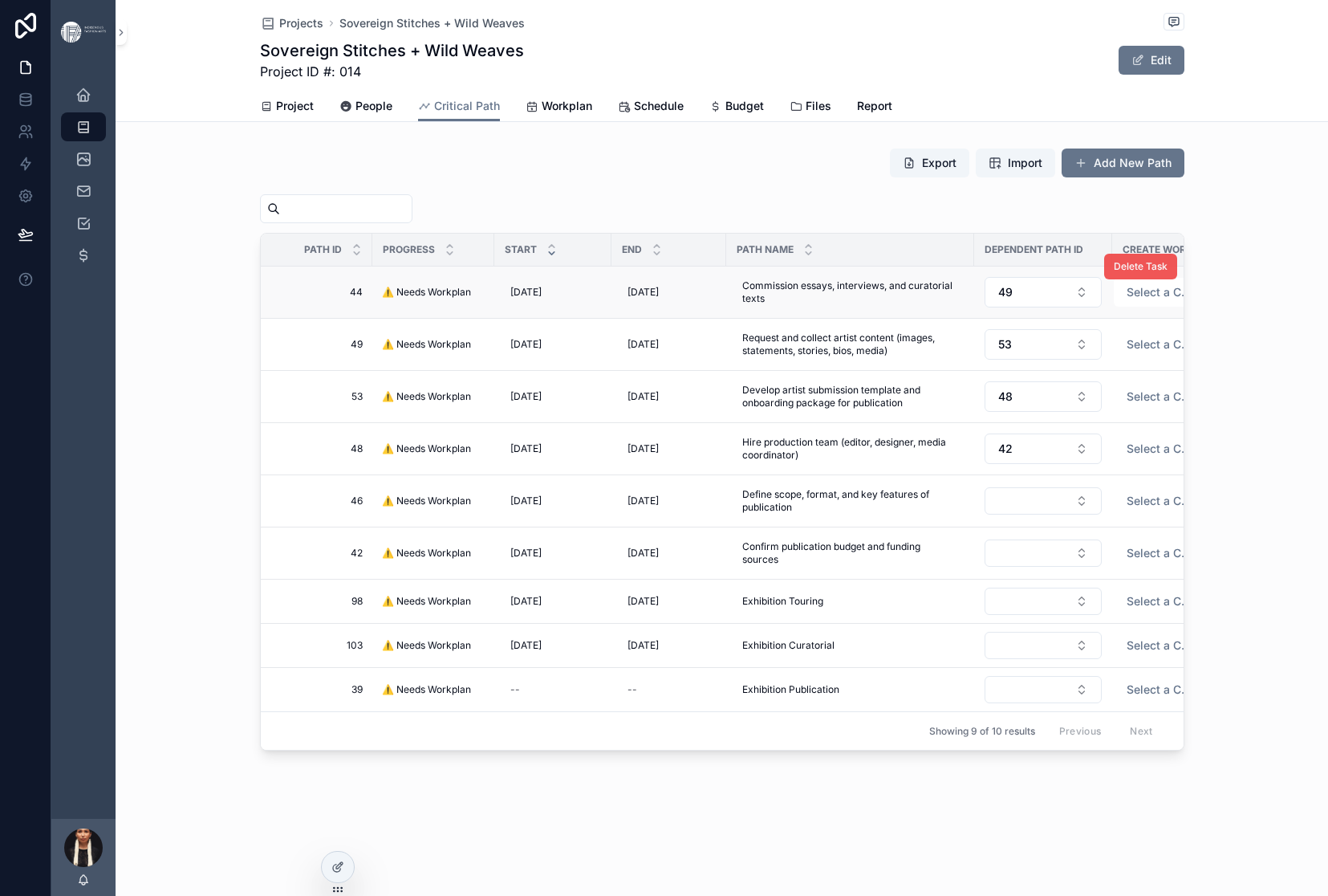
click at [1167, 273] on span "Delete Task" at bounding box center [1141, 267] width 54 height 13
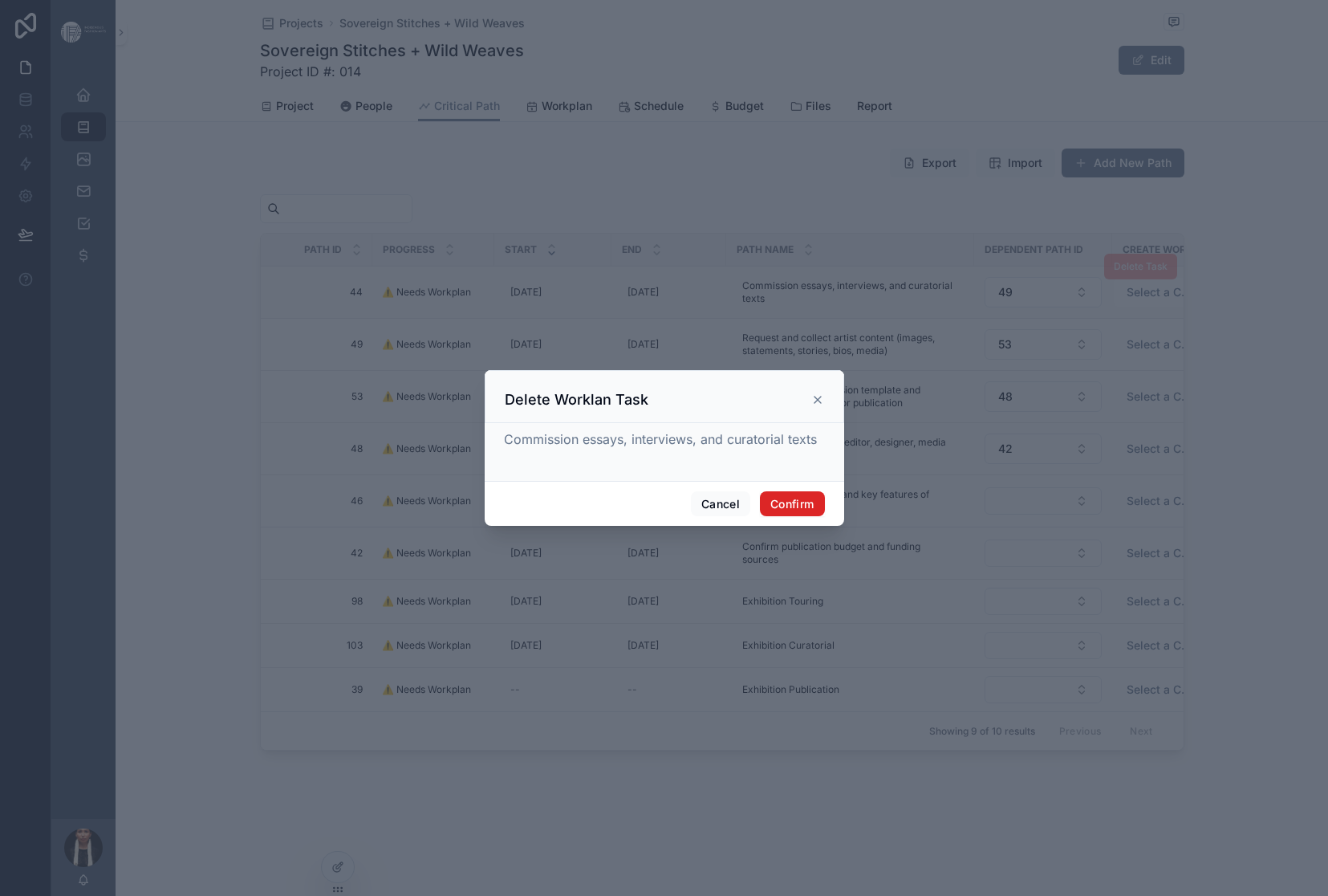
click at [824, 517] on button "Confirm" at bounding box center [792, 504] width 64 height 26
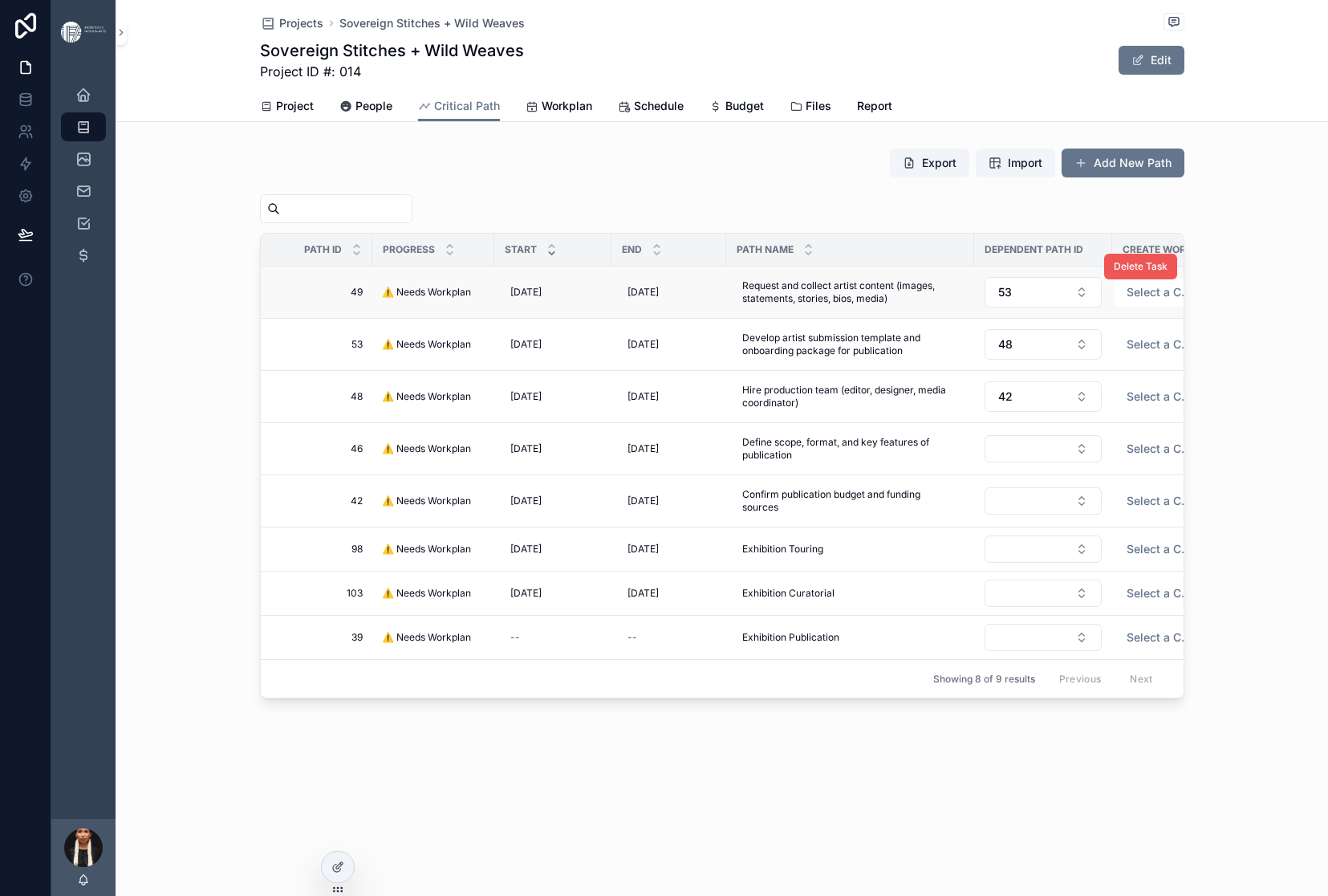
click at [1167, 273] on span "Delete Task" at bounding box center [1141, 267] width 54 height 13
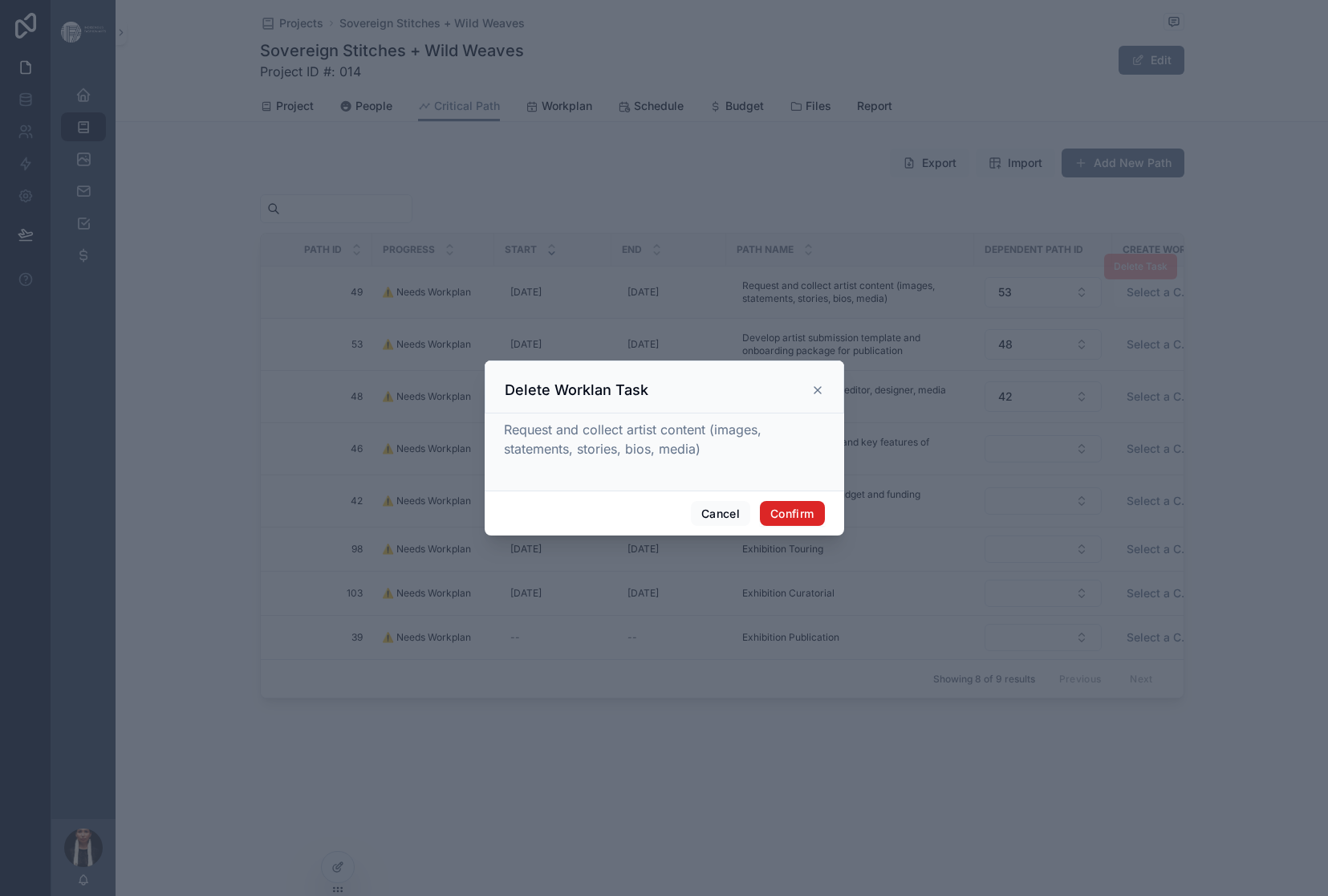
click at [824, 527] on button "Confirm" at bounding box center [792, 514] width 64 height 26
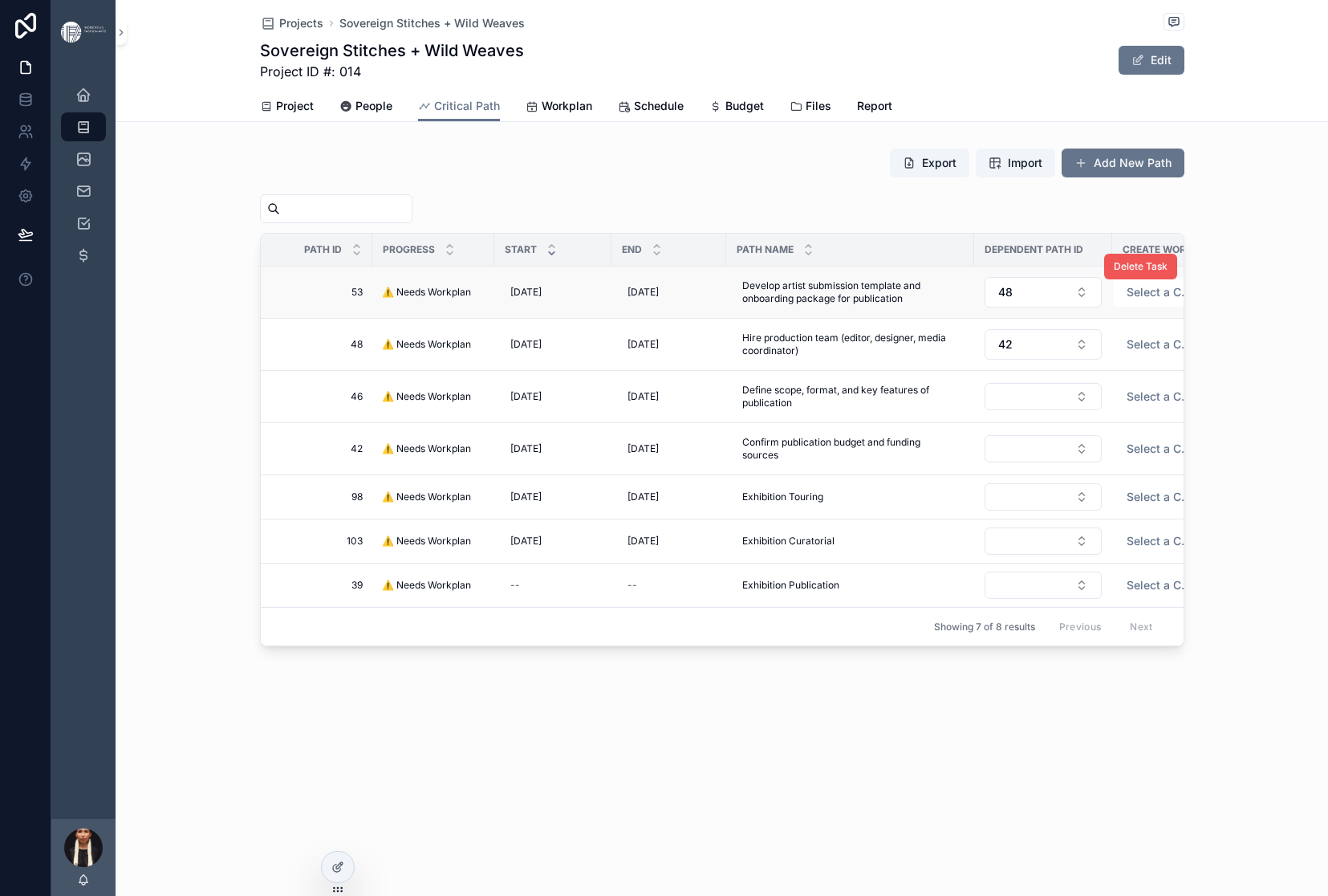
click at [1177, 280] on button "Delete Task" at bounding box center [1141, 267] width 73 height 26
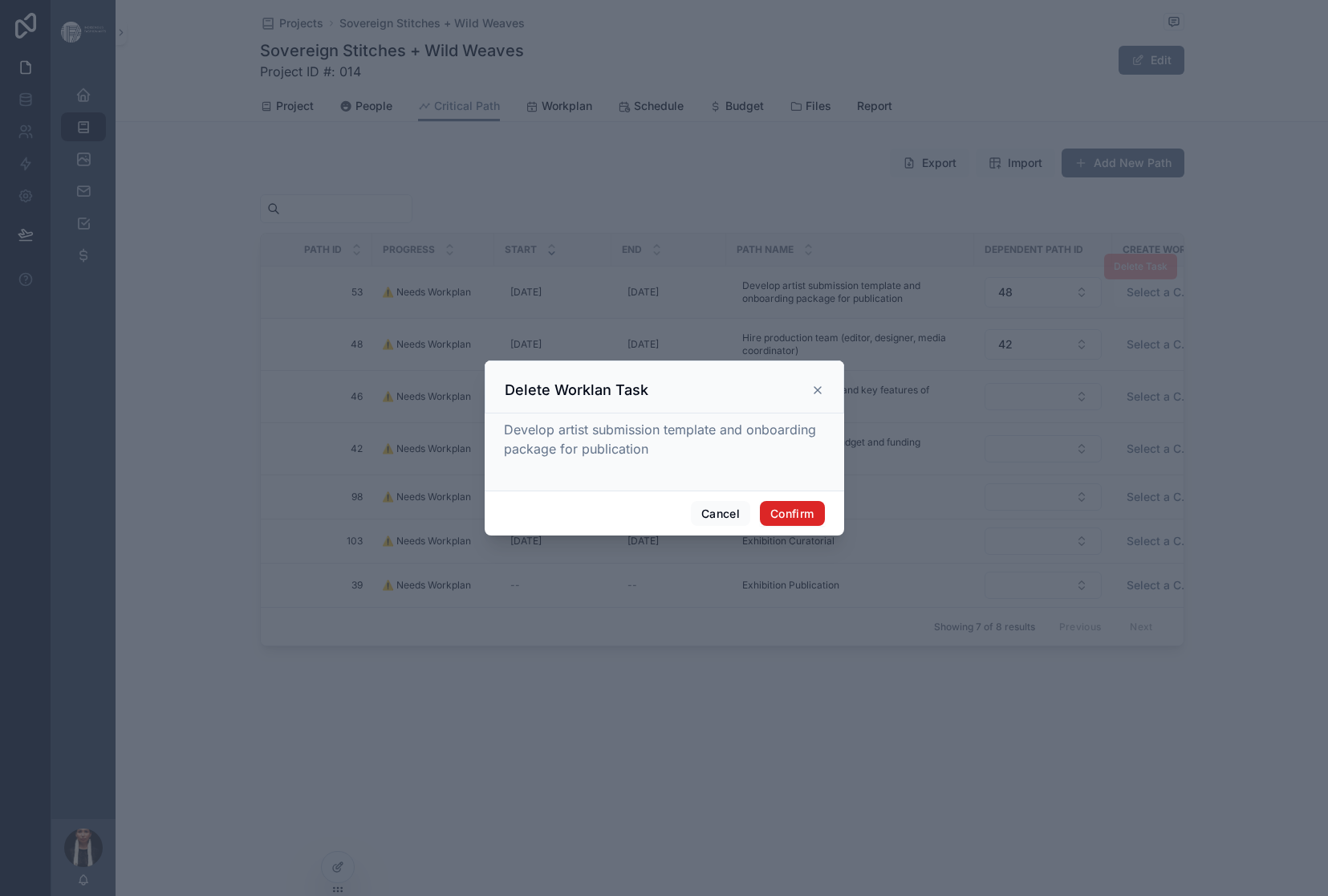
click at [824, 527] on button "Confirm" at bounding box center [792, 514] width 64 height 26
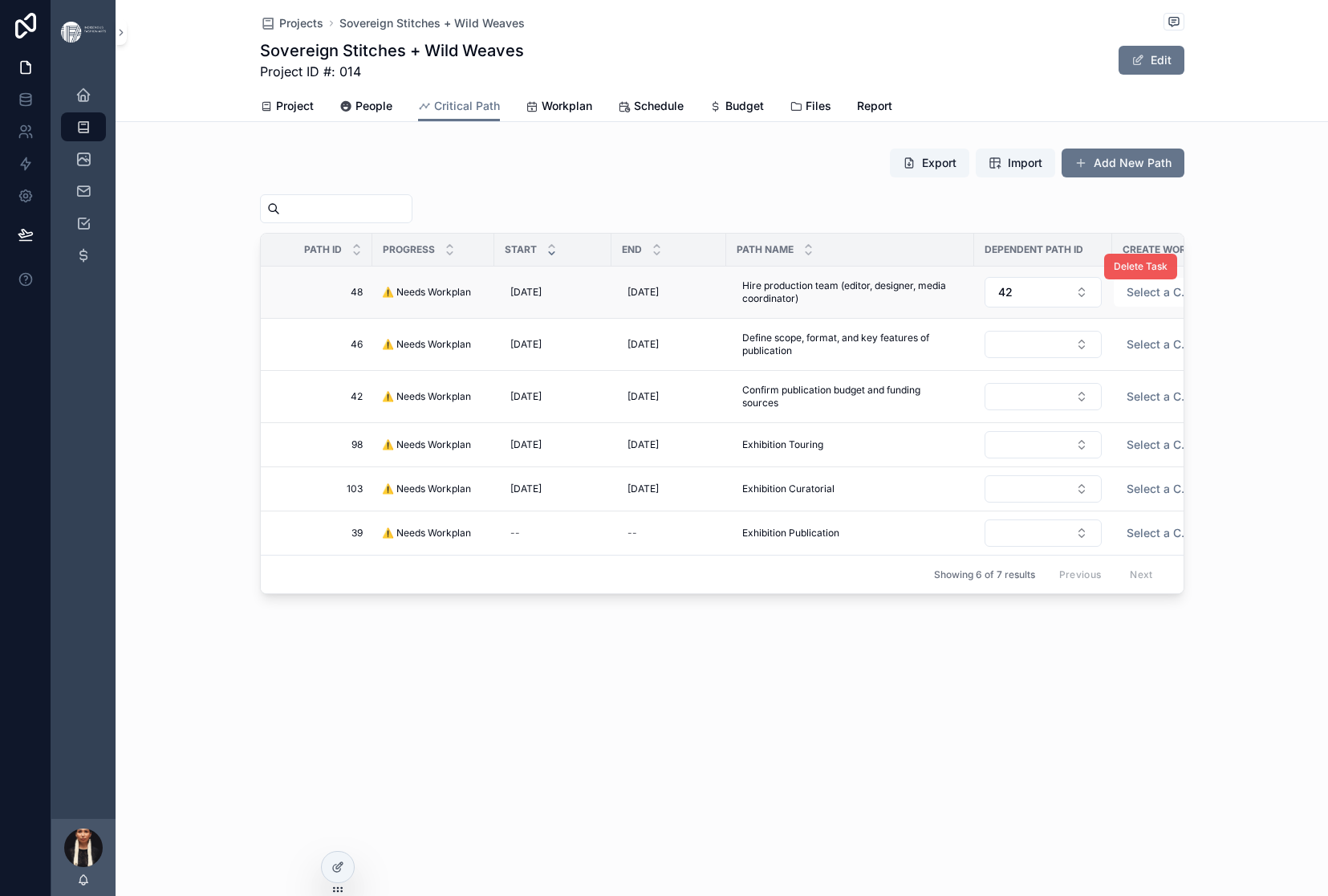
click at [1167, 273] on span "Delete Task" at bounding box center [1141, 267] width 54 height 13
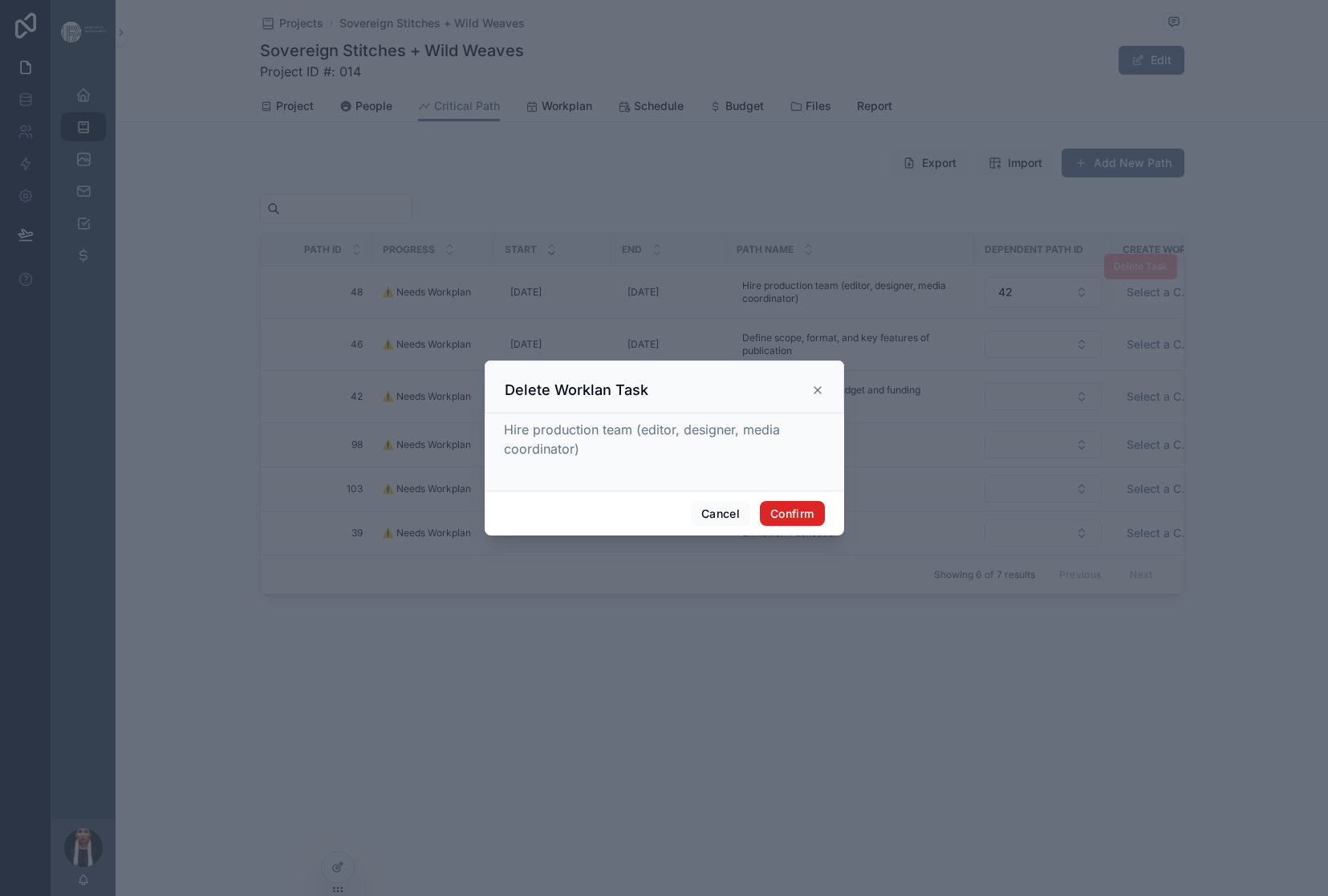
click at [824, 527] on button "Confirm" at bounding box center [792, 514] width 64 height 26
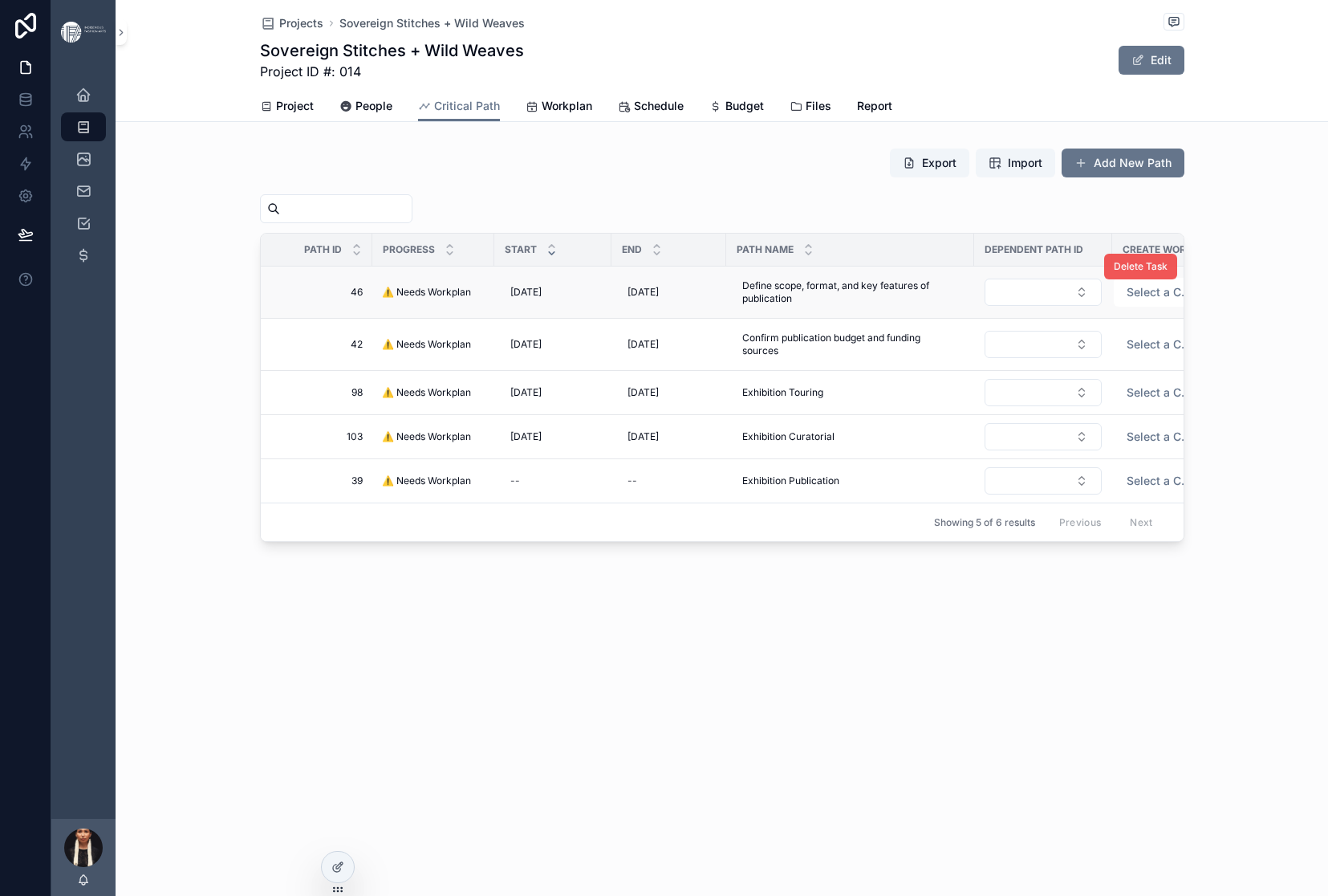
click at [1167, 273] on span "Delete Task" at bounding box center [1141, 267] width 54 height 13
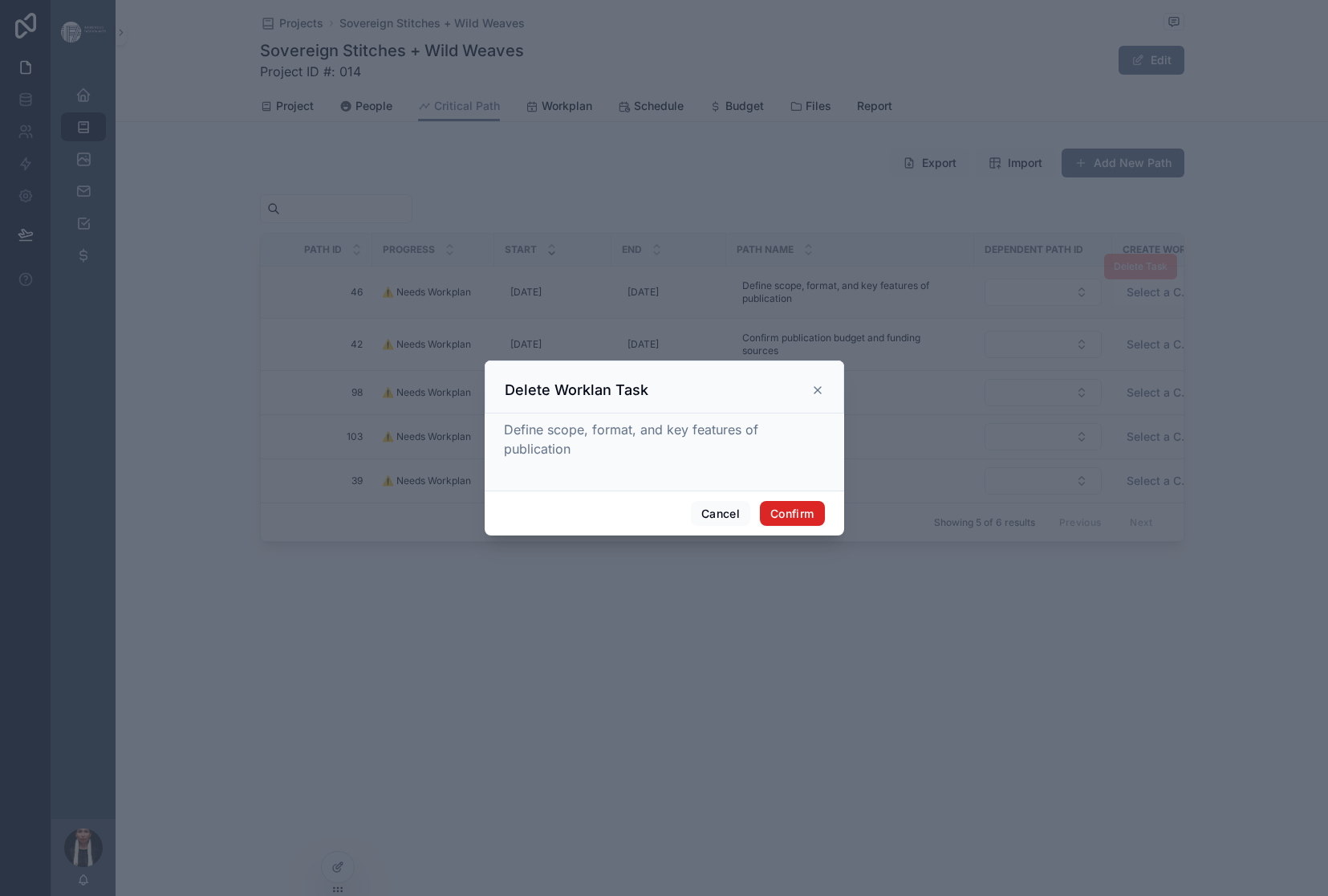
click at [824, 527] on button "Confirm" at bounding box center [792, 514] width 64 height 26
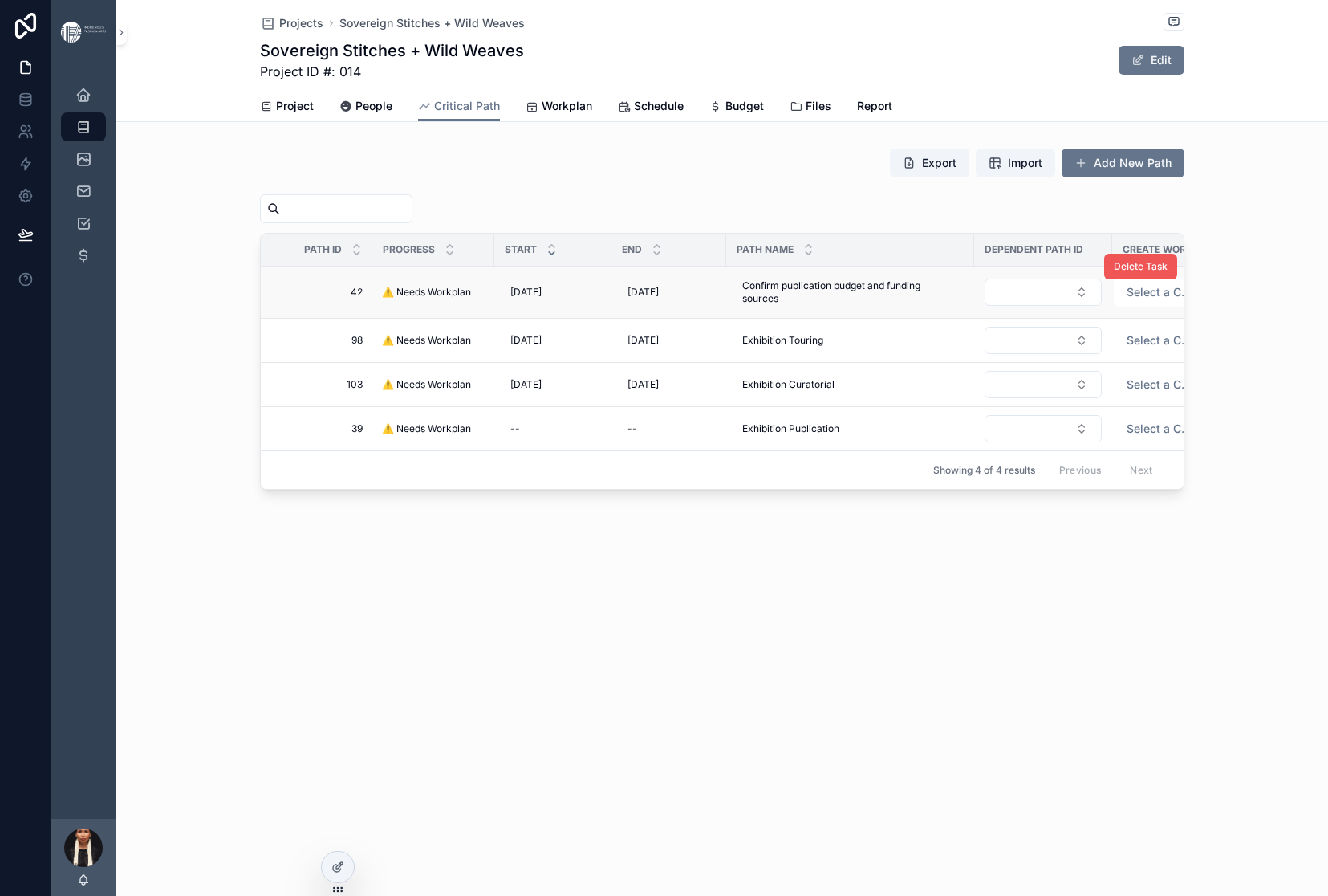
click at [1167, 273] on span "Delete Task" at bounding box center [1141, 267] width 54 height 13
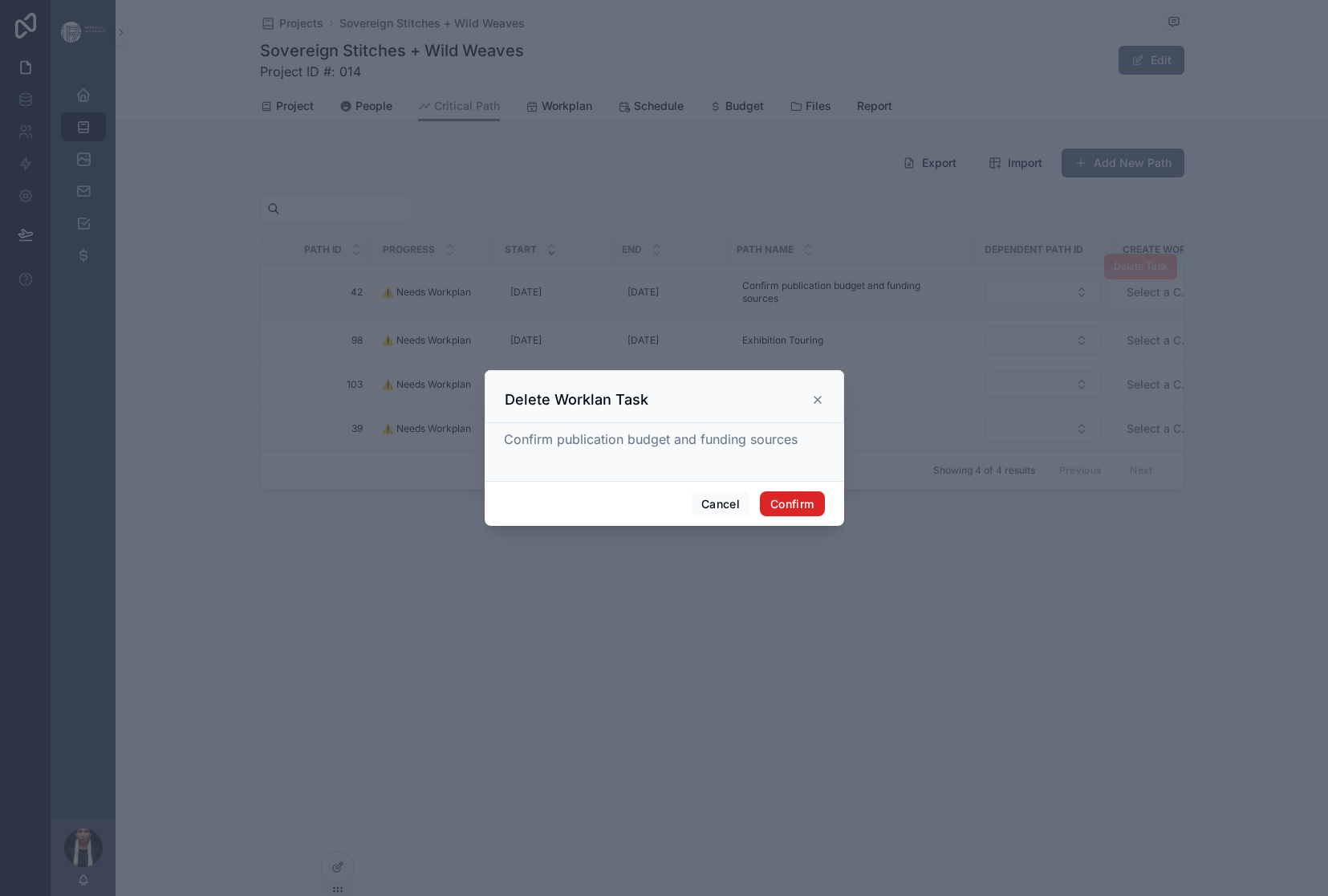
click at [824, 517] on button "Confirm" at bounding box center [792, 504] width 64 height 26
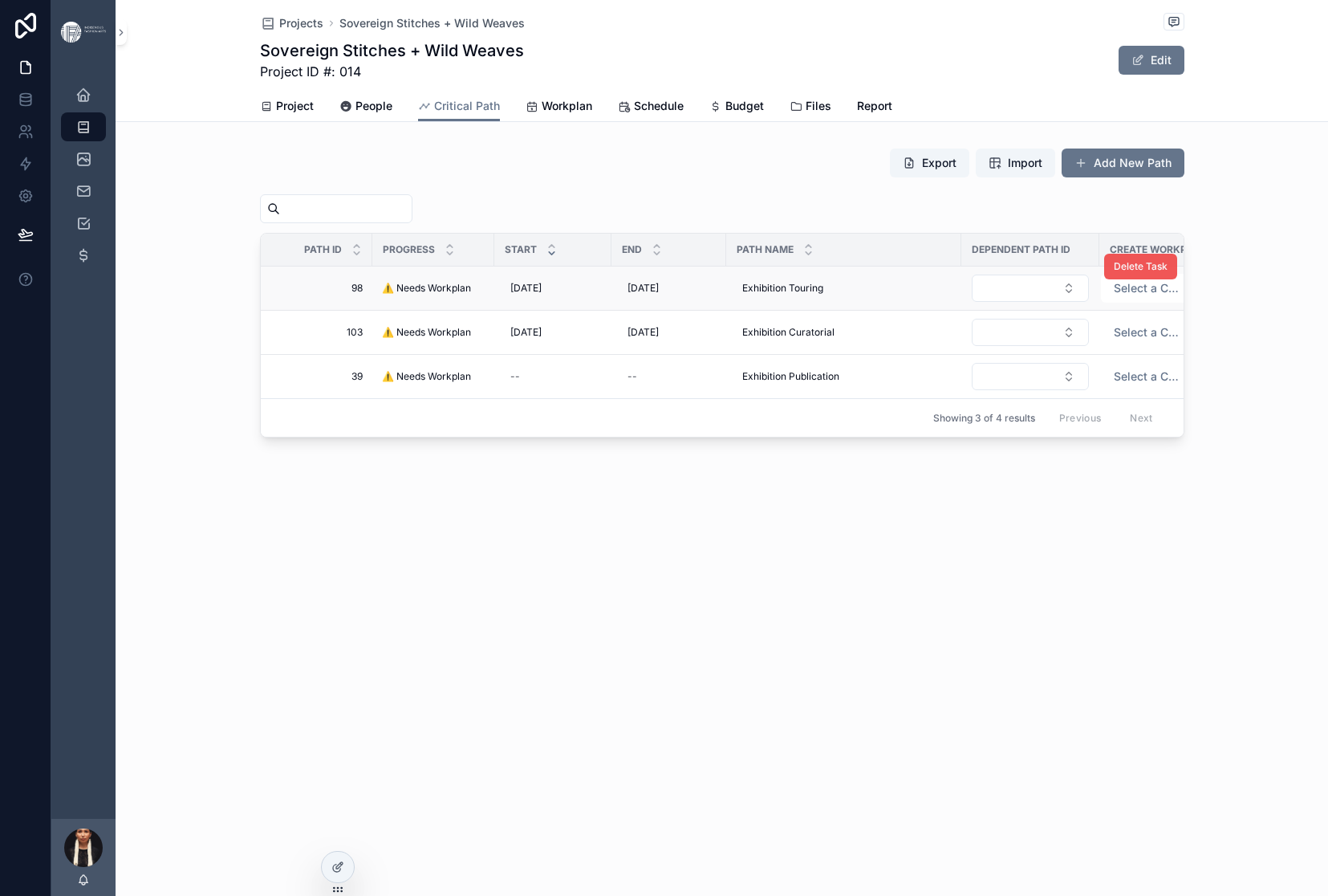
click at [1167, 273] on span "Delete Task" at bounding box center [1141, 267] width 54 height 13
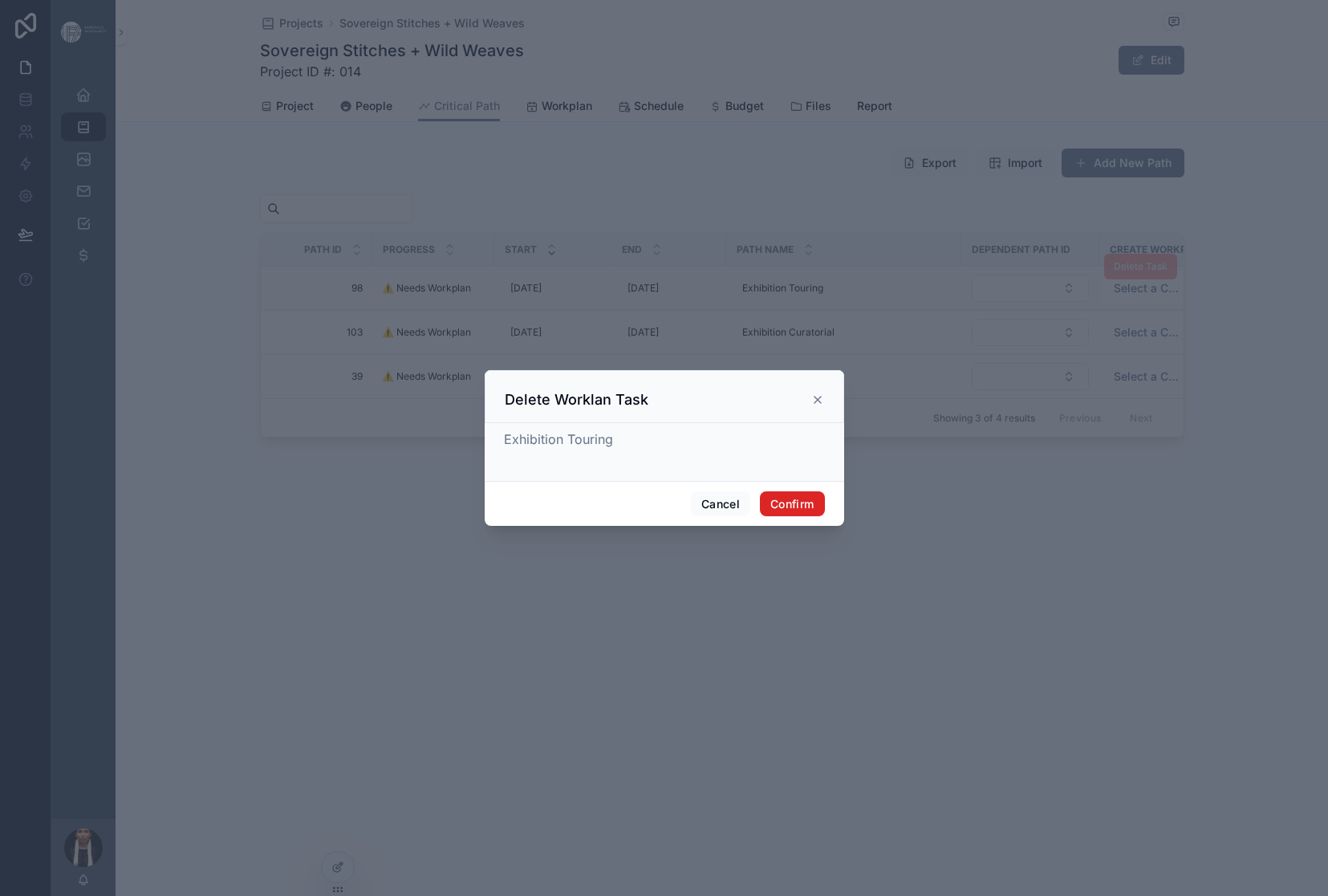
click at [824, 517] on button "Confirm" at bounding box center [792, 504] width 64 height 26
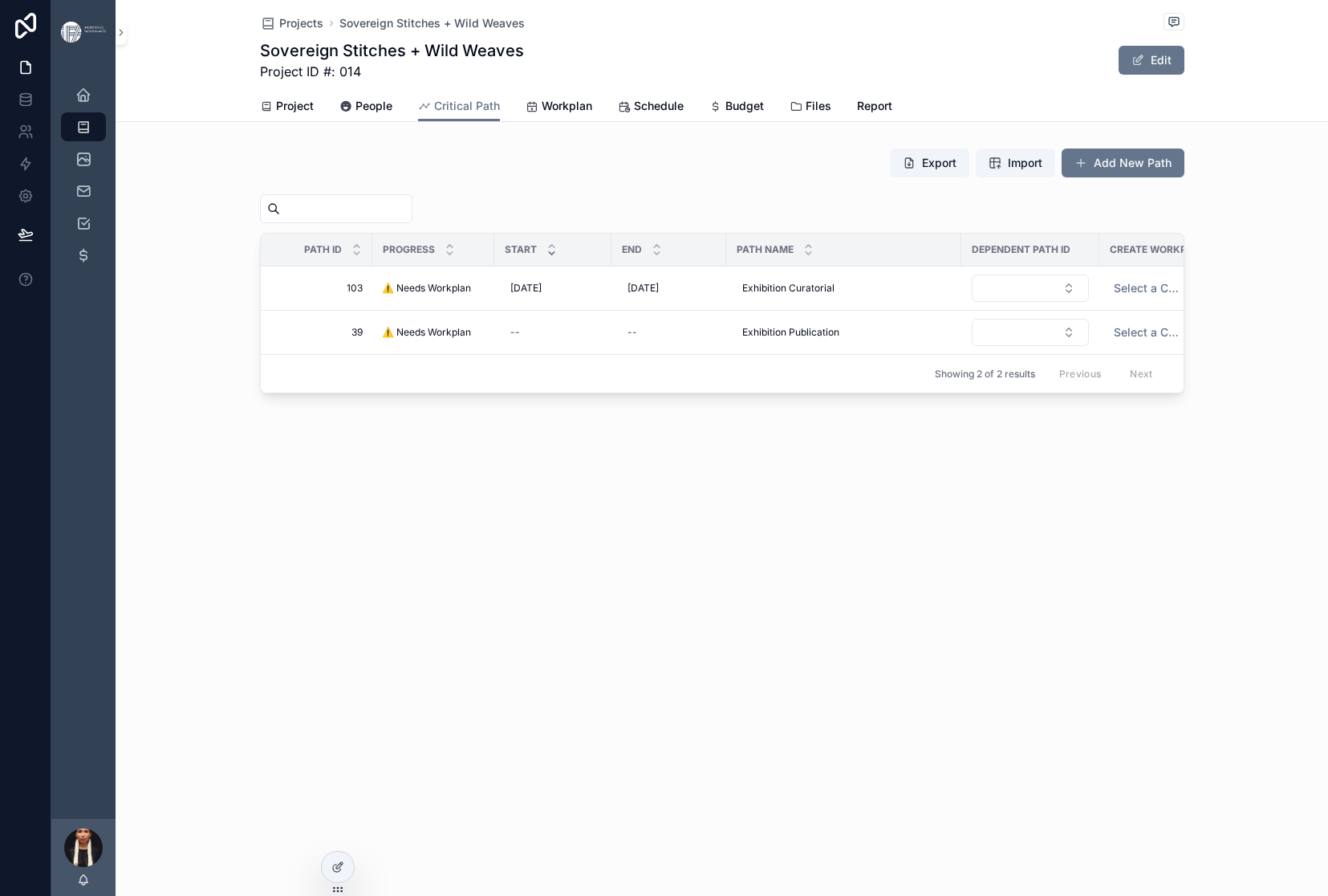
click at [0, 0] on button "Delete Task" at bounding box center [0, 0] width 0 height 0
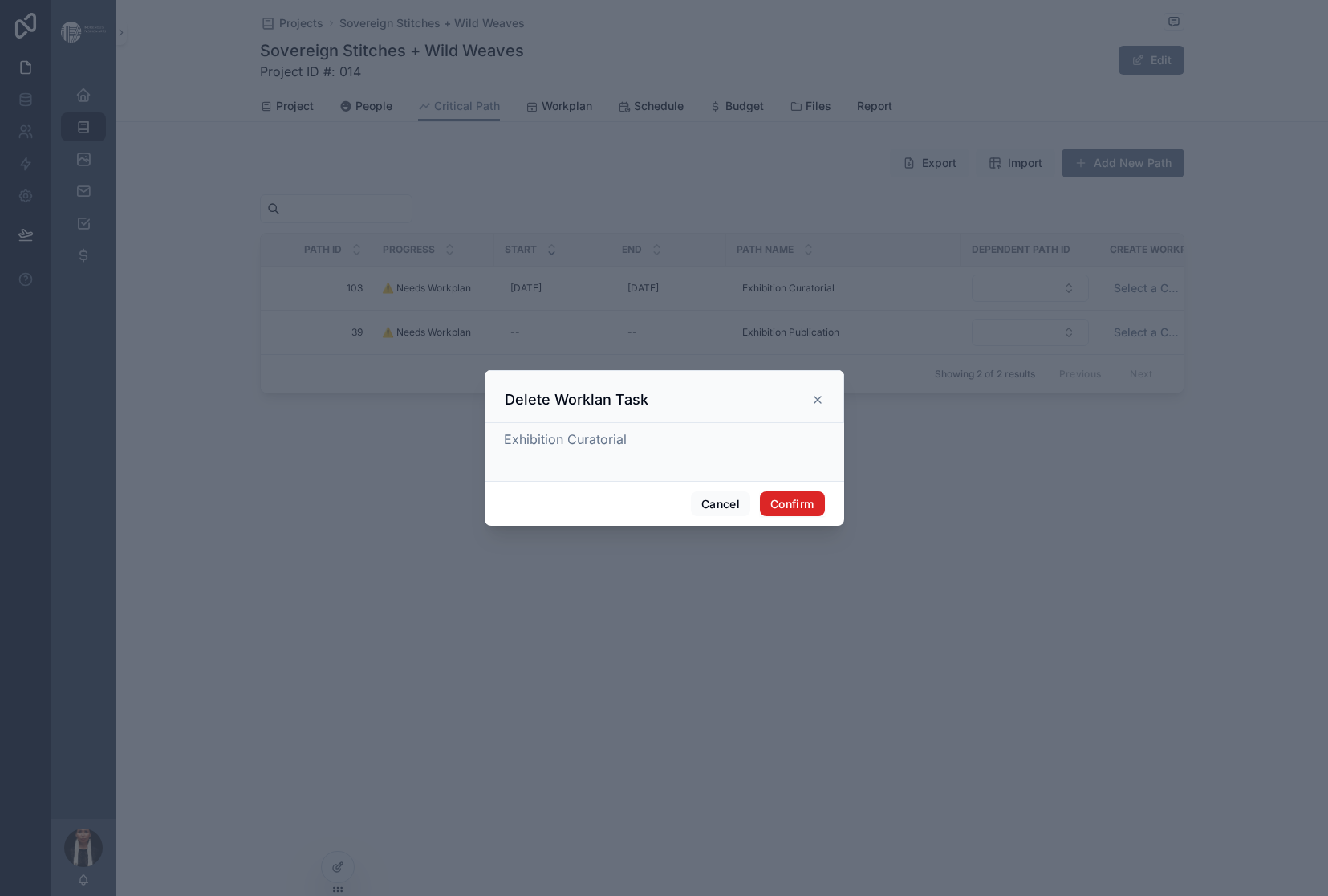
click at [824, 517] on button "Confirm" at bounding box center [792, 504] width 64 height 26
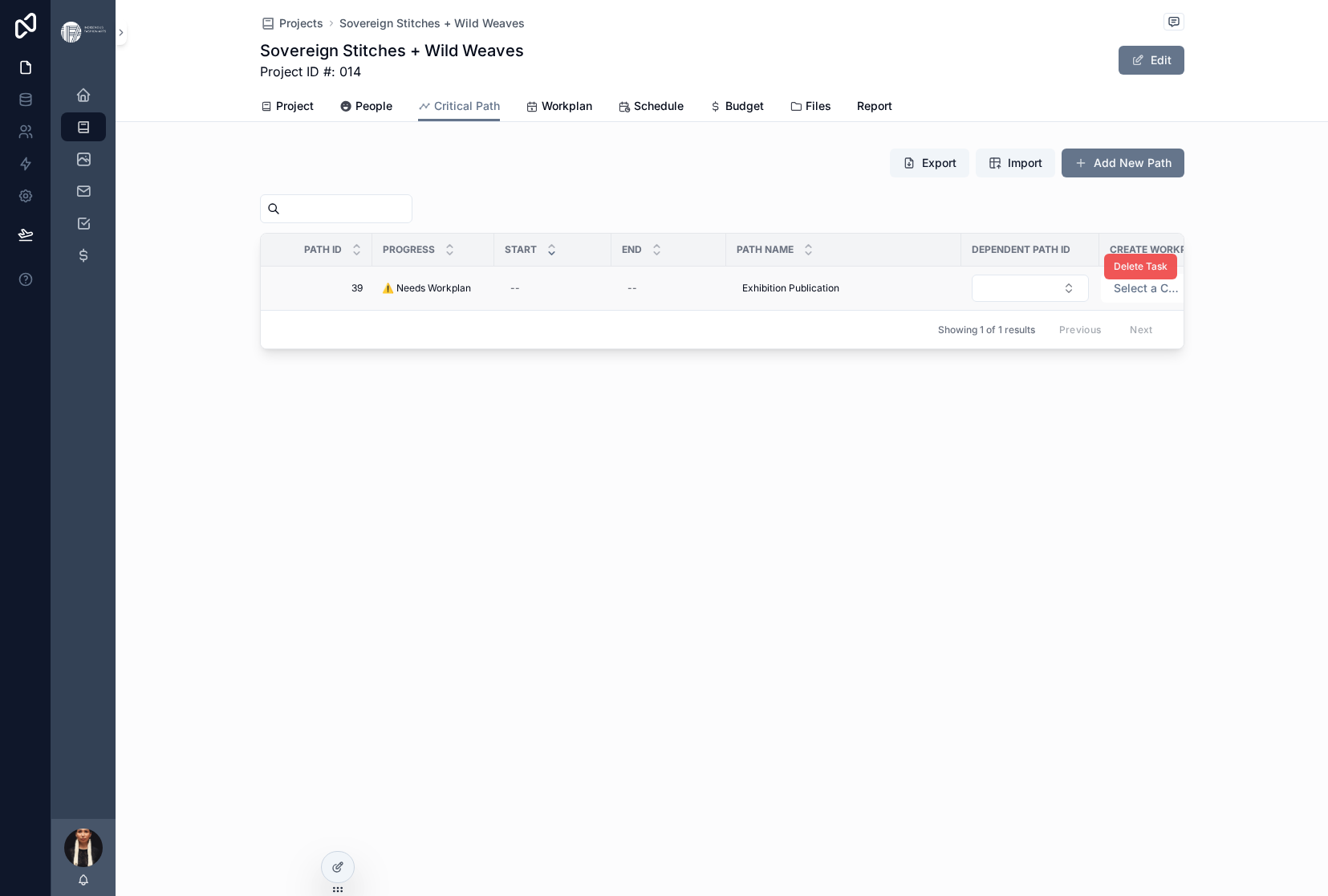
click at [1167, 273] on span "Delete Task" at bounding box center [1141, 267] width 54 height 13
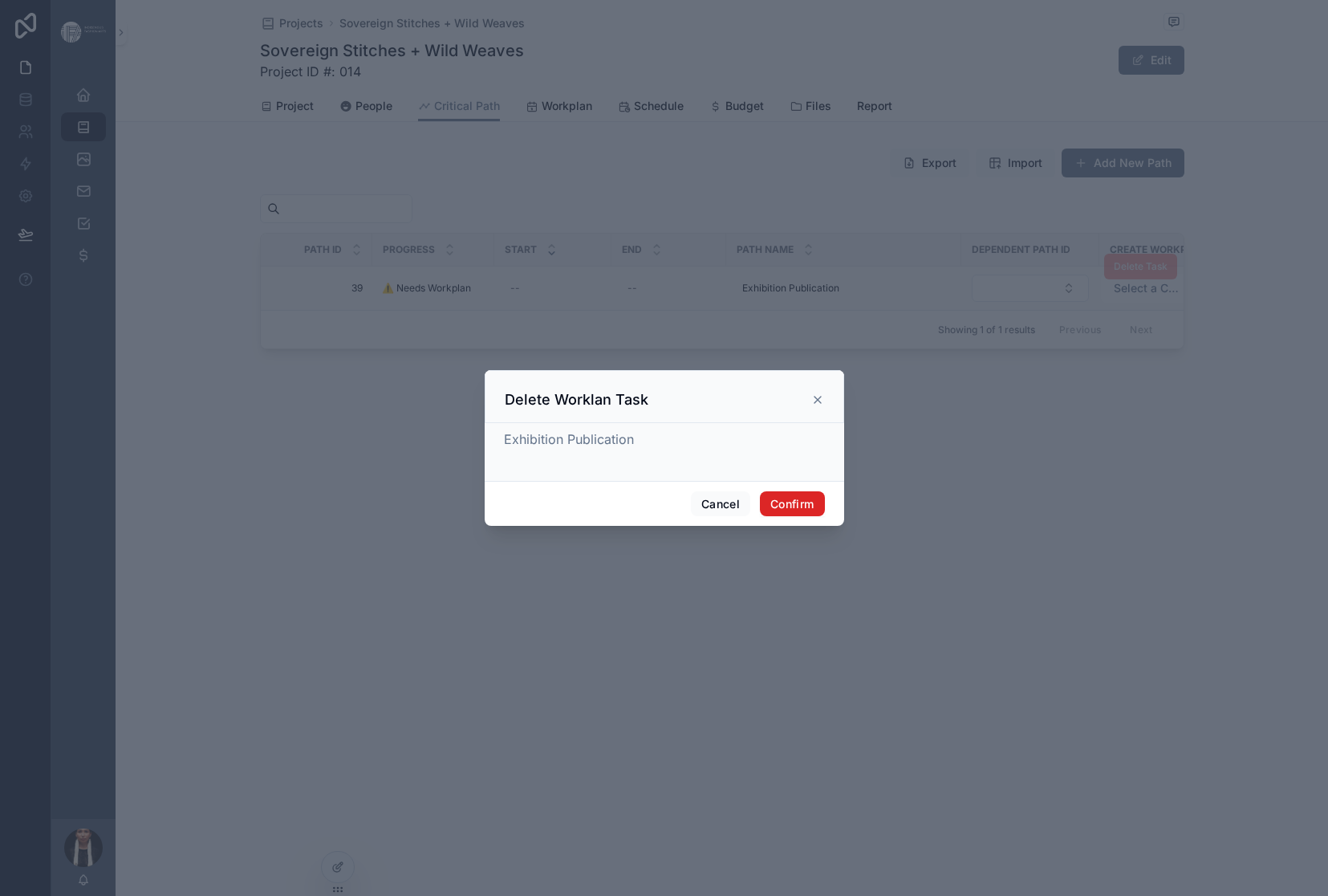
click at [824, 517] on button "Confirm" at bounding box center [792, 504] width 64 height 26
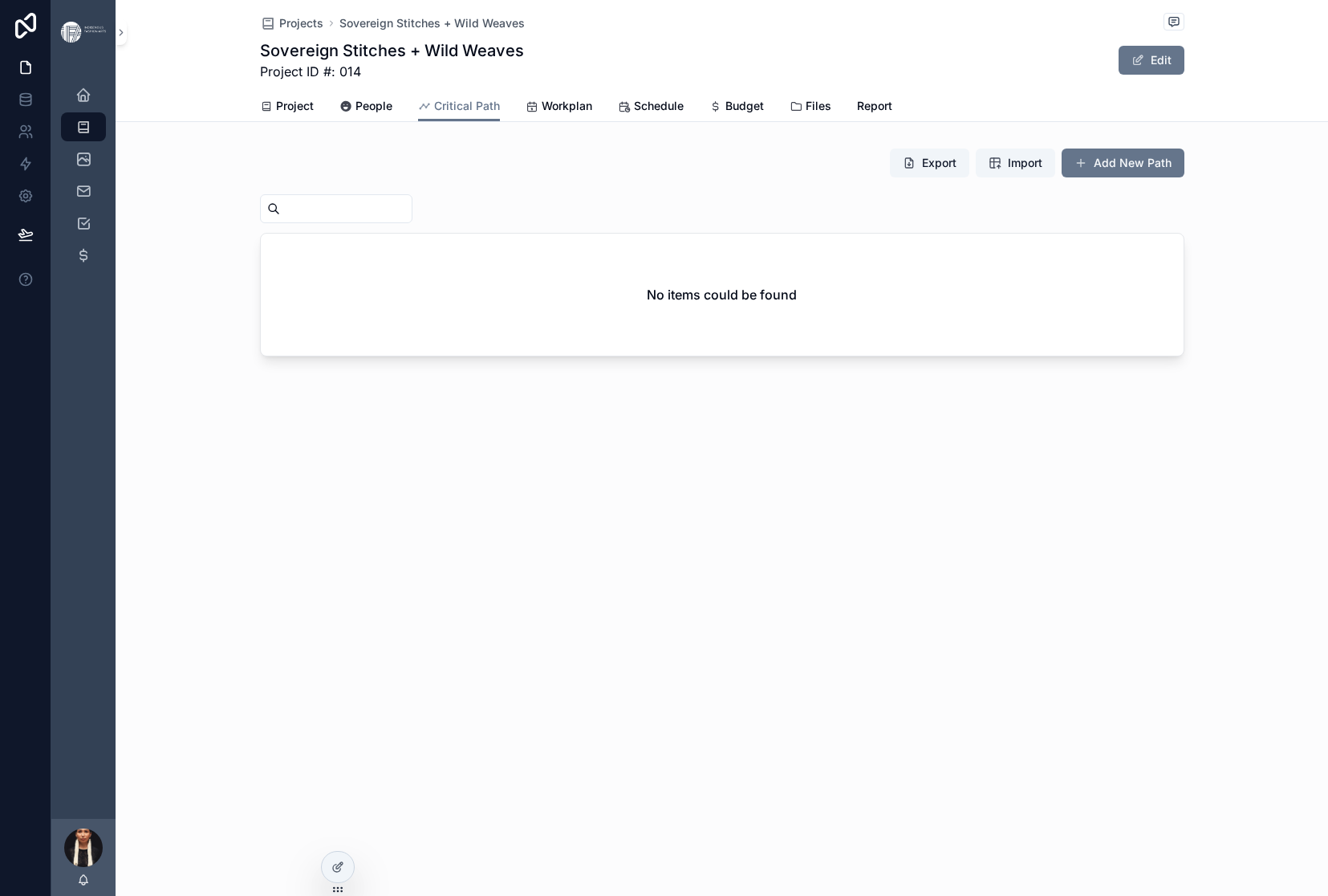
click at [565, 465] on div "Projects Sovereign Stitches + Wild Weaves Sovereign Stitches + Wild Weaves Proj…" at bounding box center [721, 233] width 1212 height 465
click at [592, 114] on span "Workplan" at bounding box center [567, 106] width 51 height 16
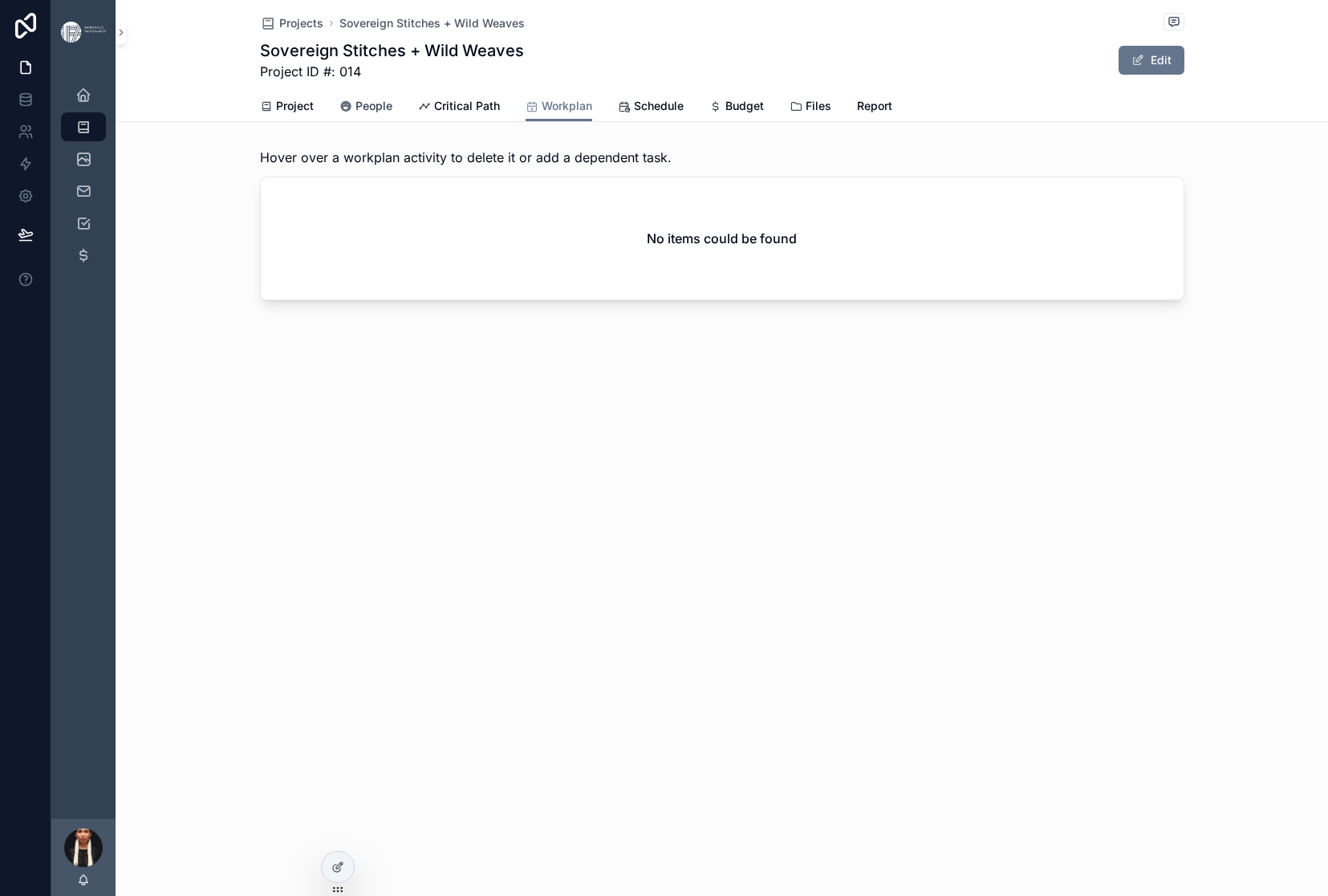
click at [355, 114] on span "People" at bounding box center [374, 106] width 37 height 16
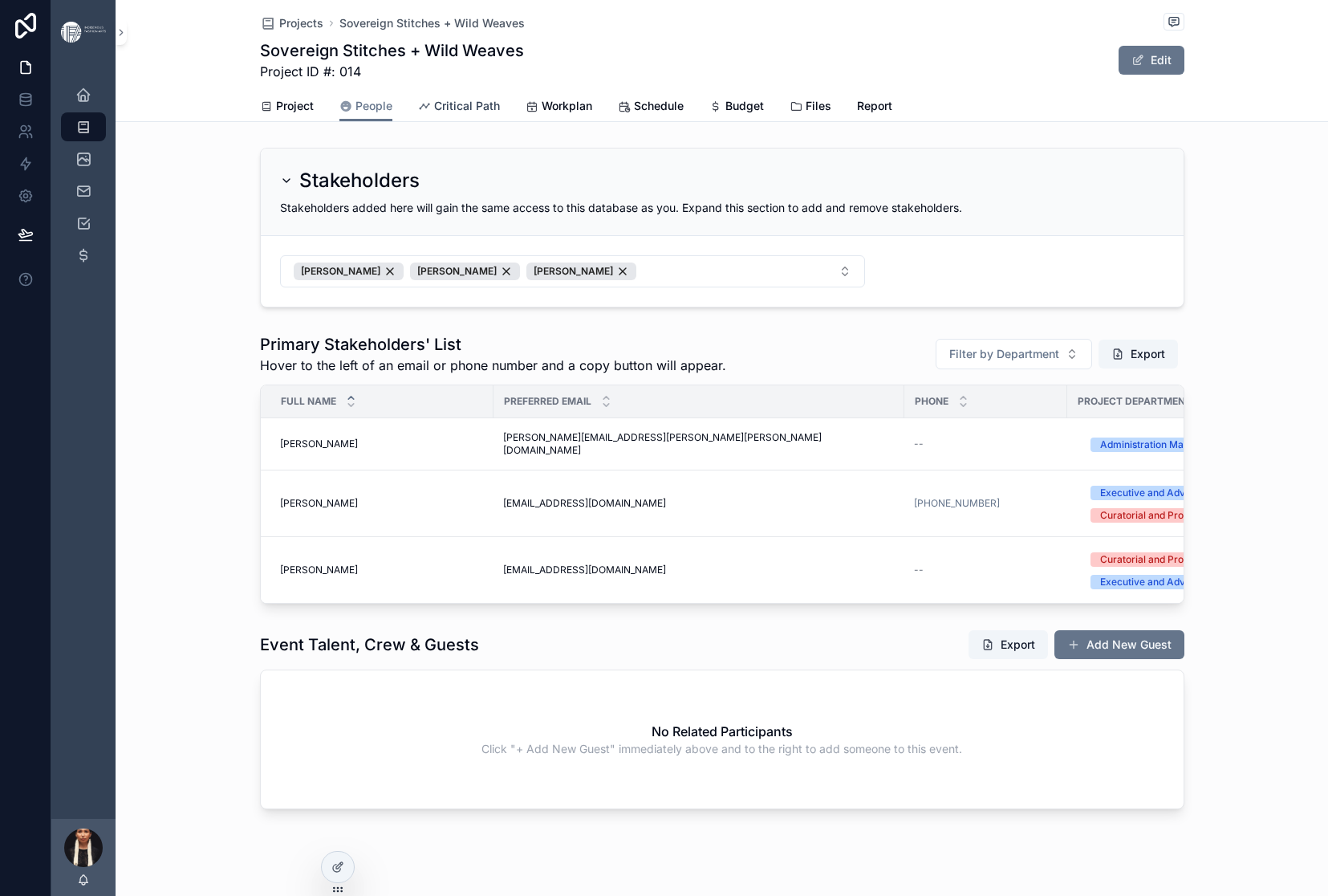
click at [493, 114] on span "Critical Path" at bounding box center [466, 106] width 65 height 16
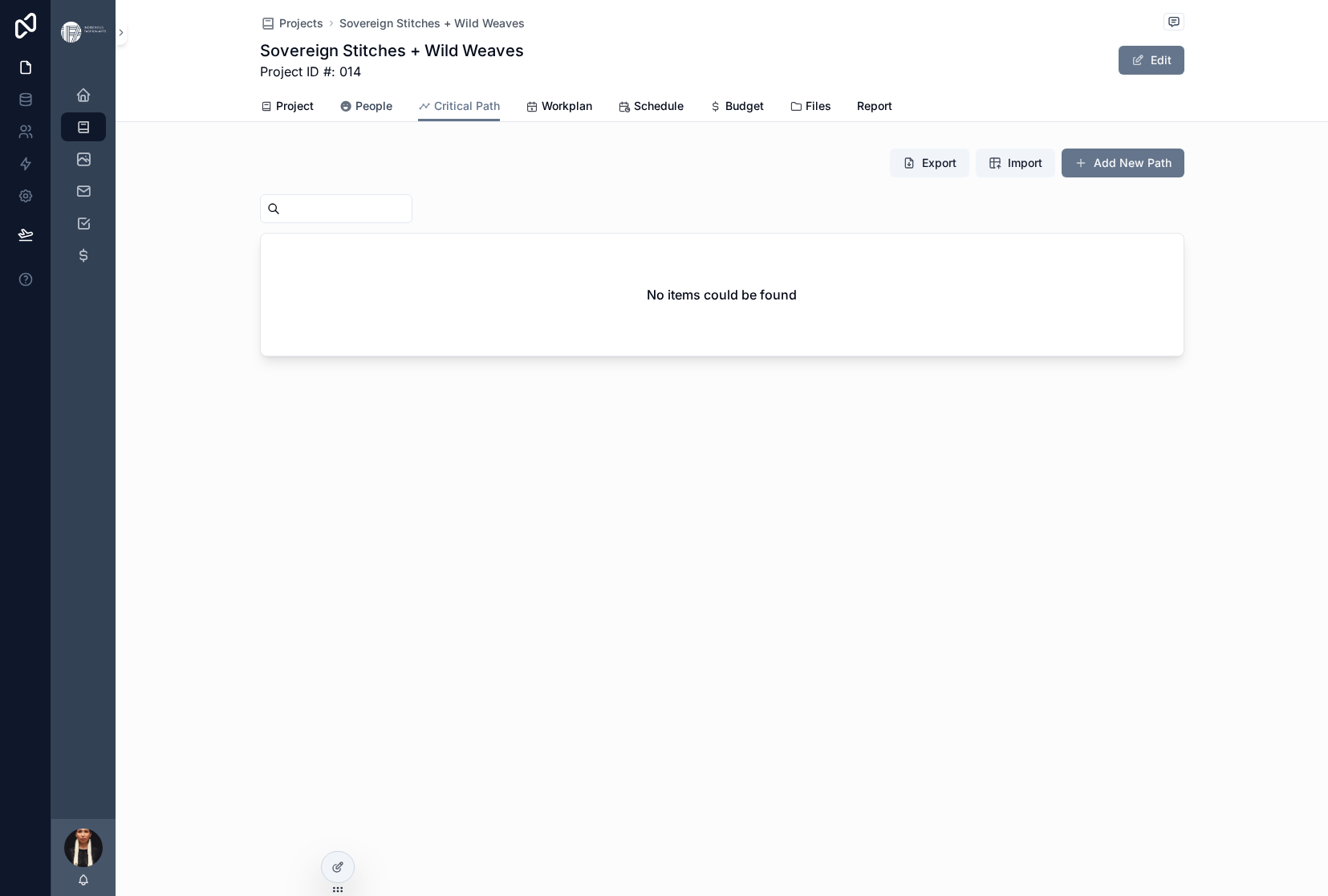
click at [355, 114] on span "People" at bounding box center [374, 106] width 37 height 16
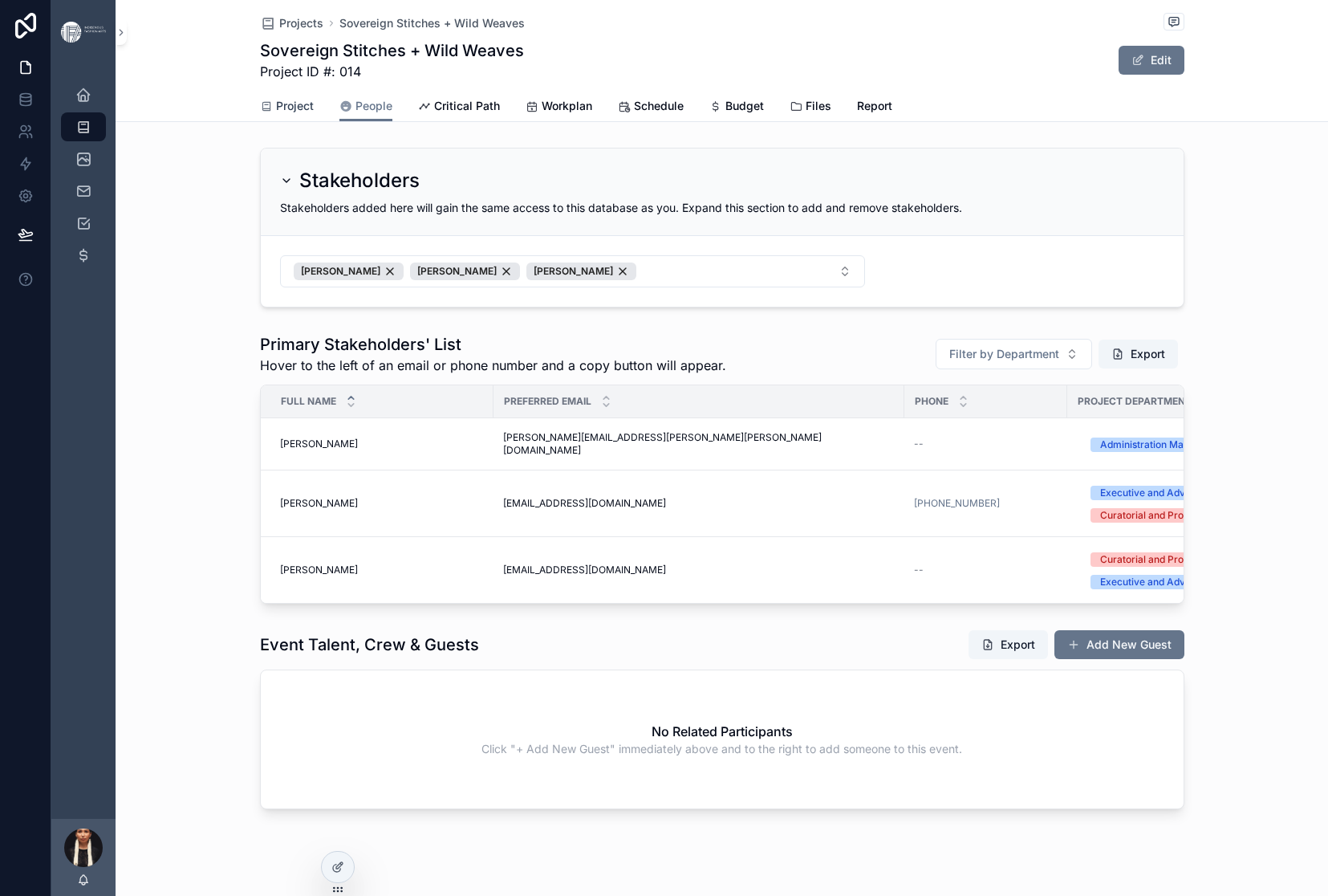
click at [276, 114] on span "Project" at bounding box center [295, 106] width 38 height 16
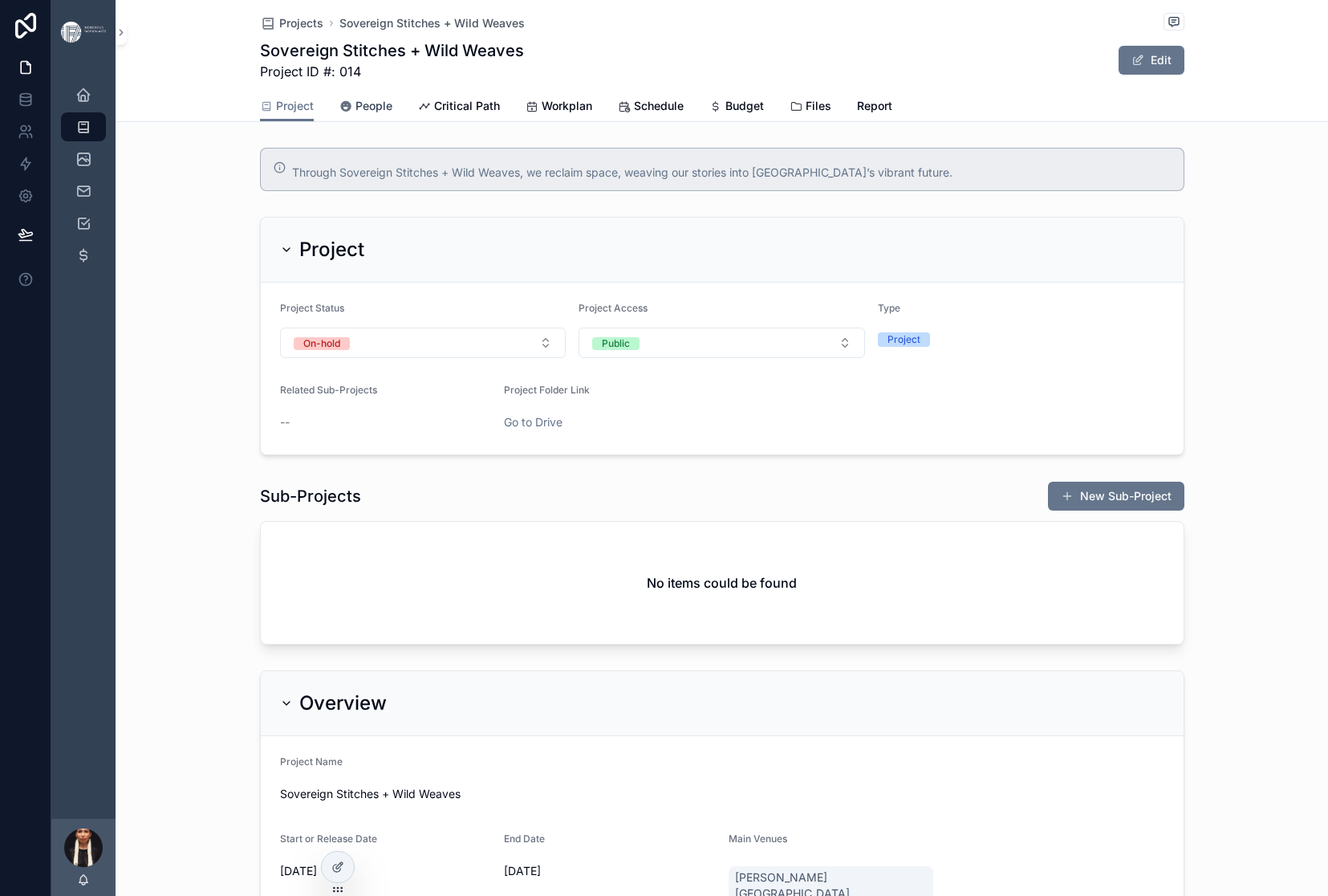
click at [355, 114] on span "People" at bounding box center [374, 106] width 37 height 16
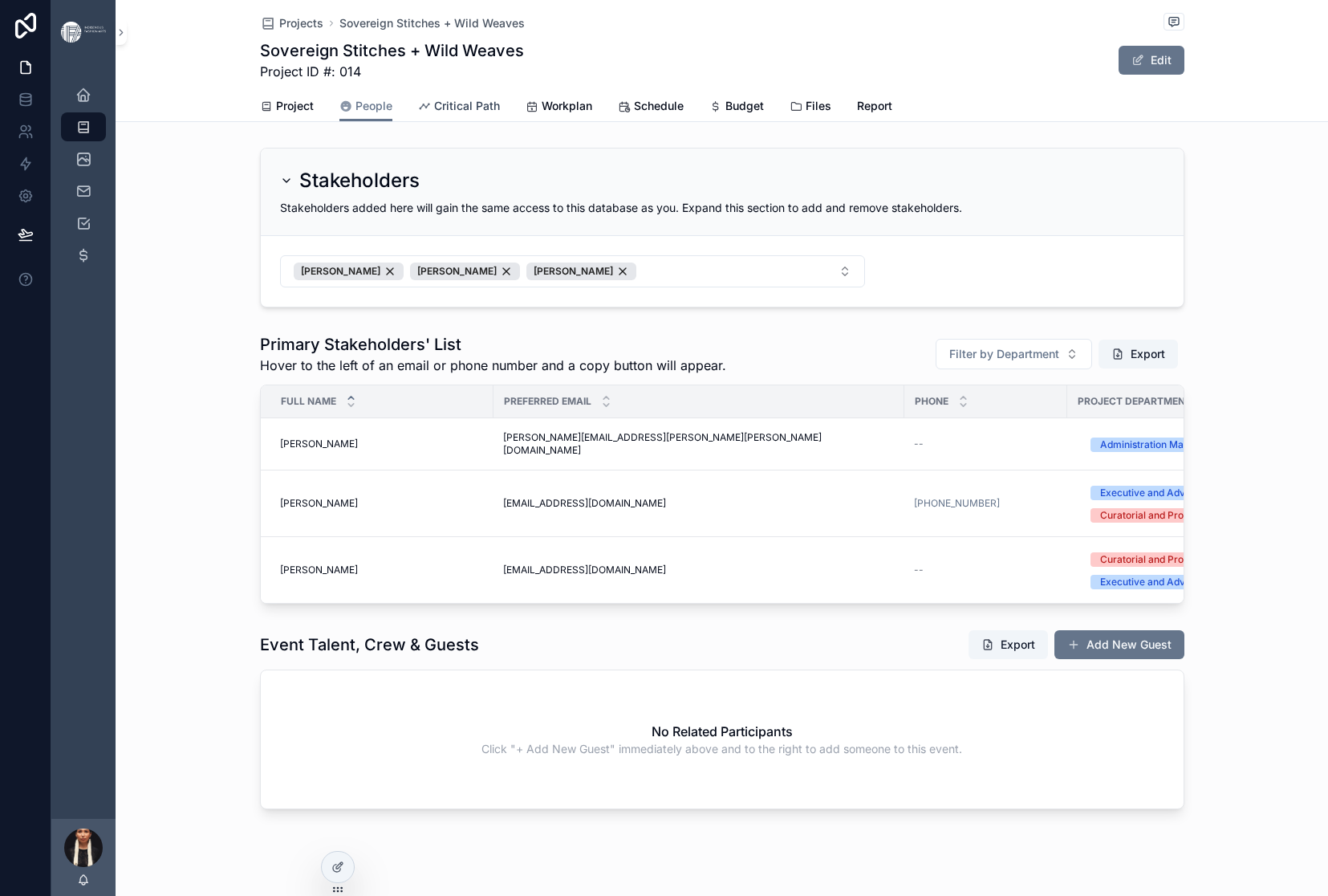
click at [470, 114] on span "Critical Path" at bounding box center [466, 106] width 65 height 16
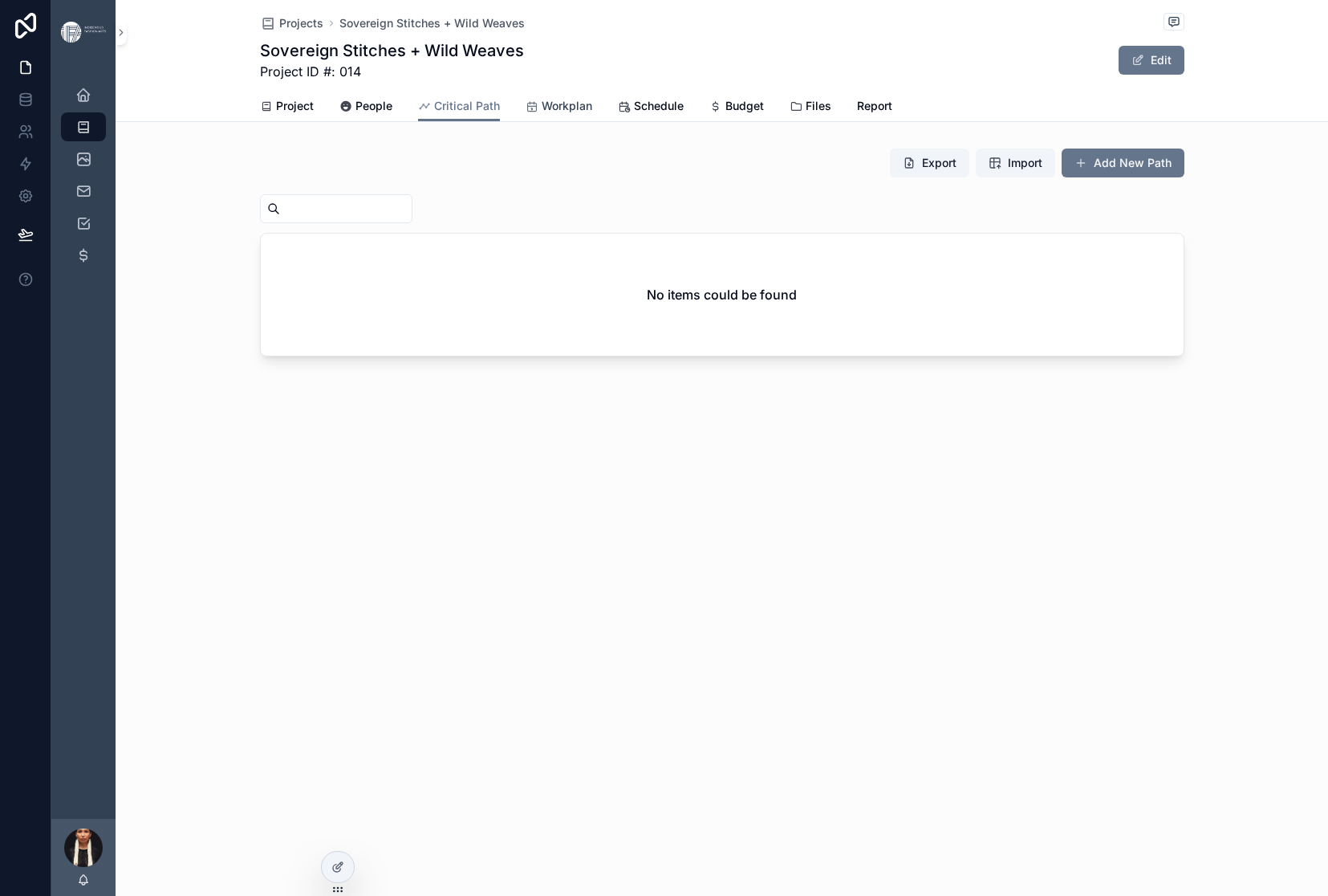
click at [592, 114] on span "Workplan" at bounding box center [567, 106] width 51 height 16
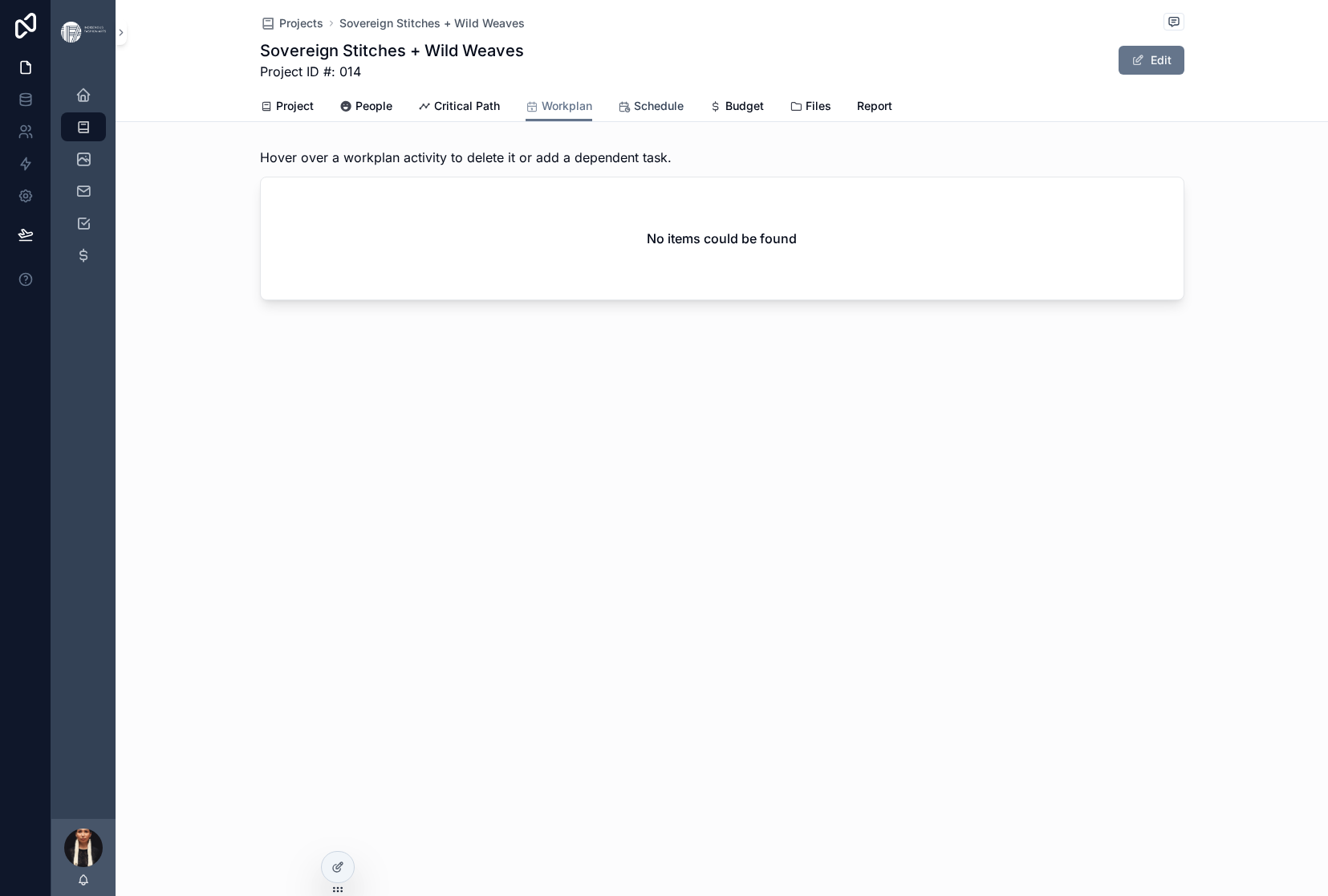
click at [683, 114] on div "Schedule" at bounding box center [650, 106] width 65 height 16
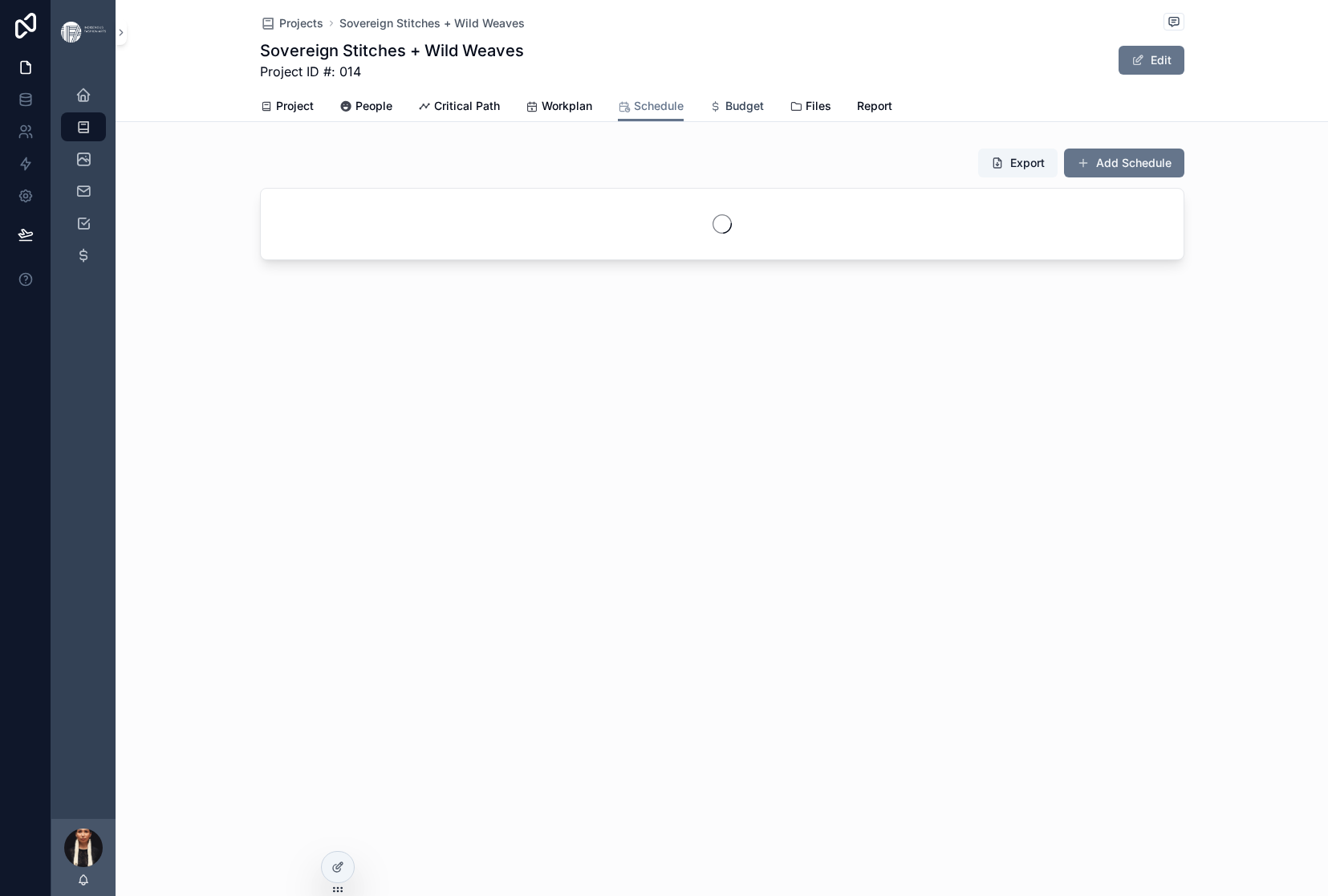
click at [764, 114] on span "Budget" at bounding box center [745, 106] width 39 height 16
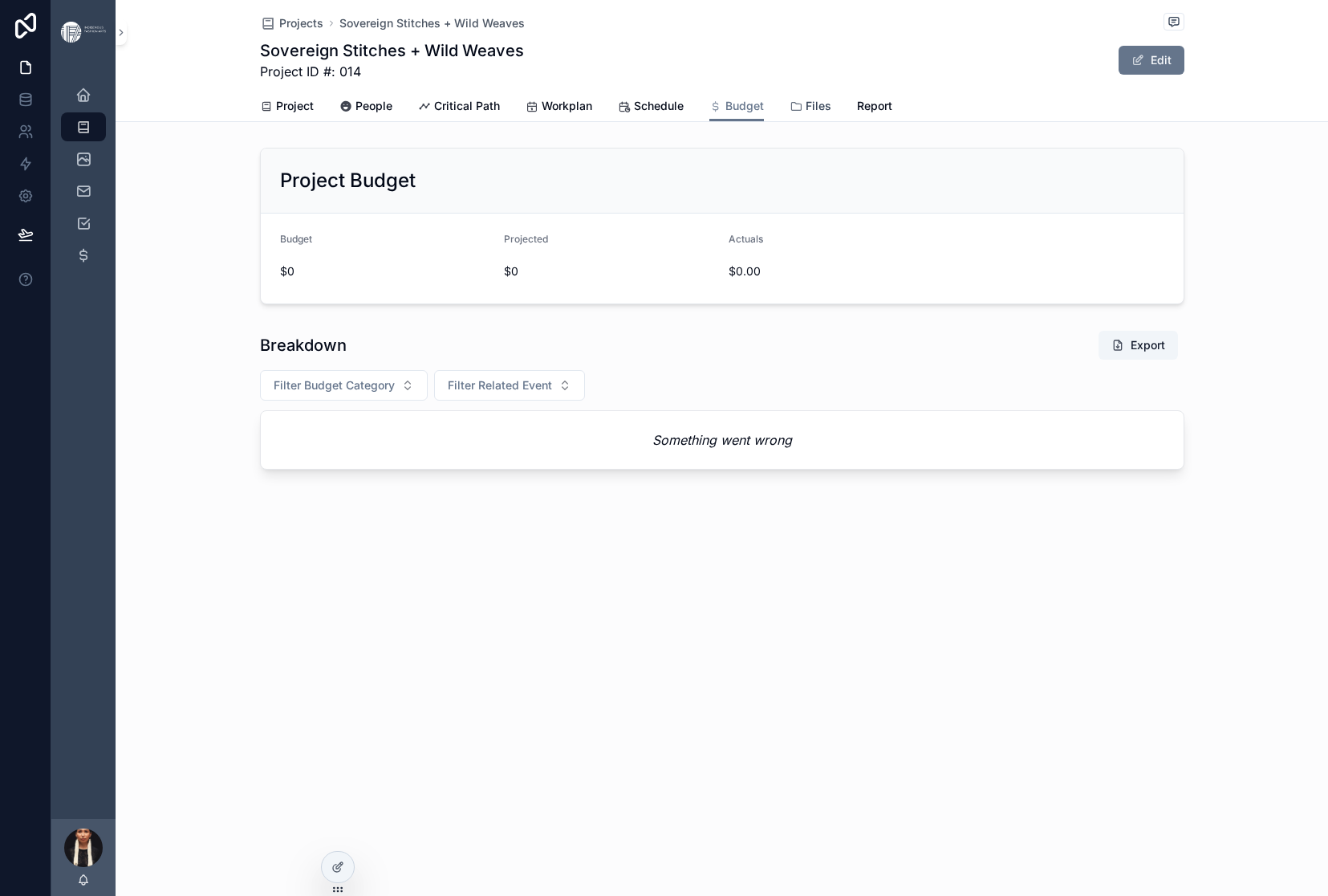
click at [831, 114] on div "Files" at bounding box center [811, 106] width 42 height 16
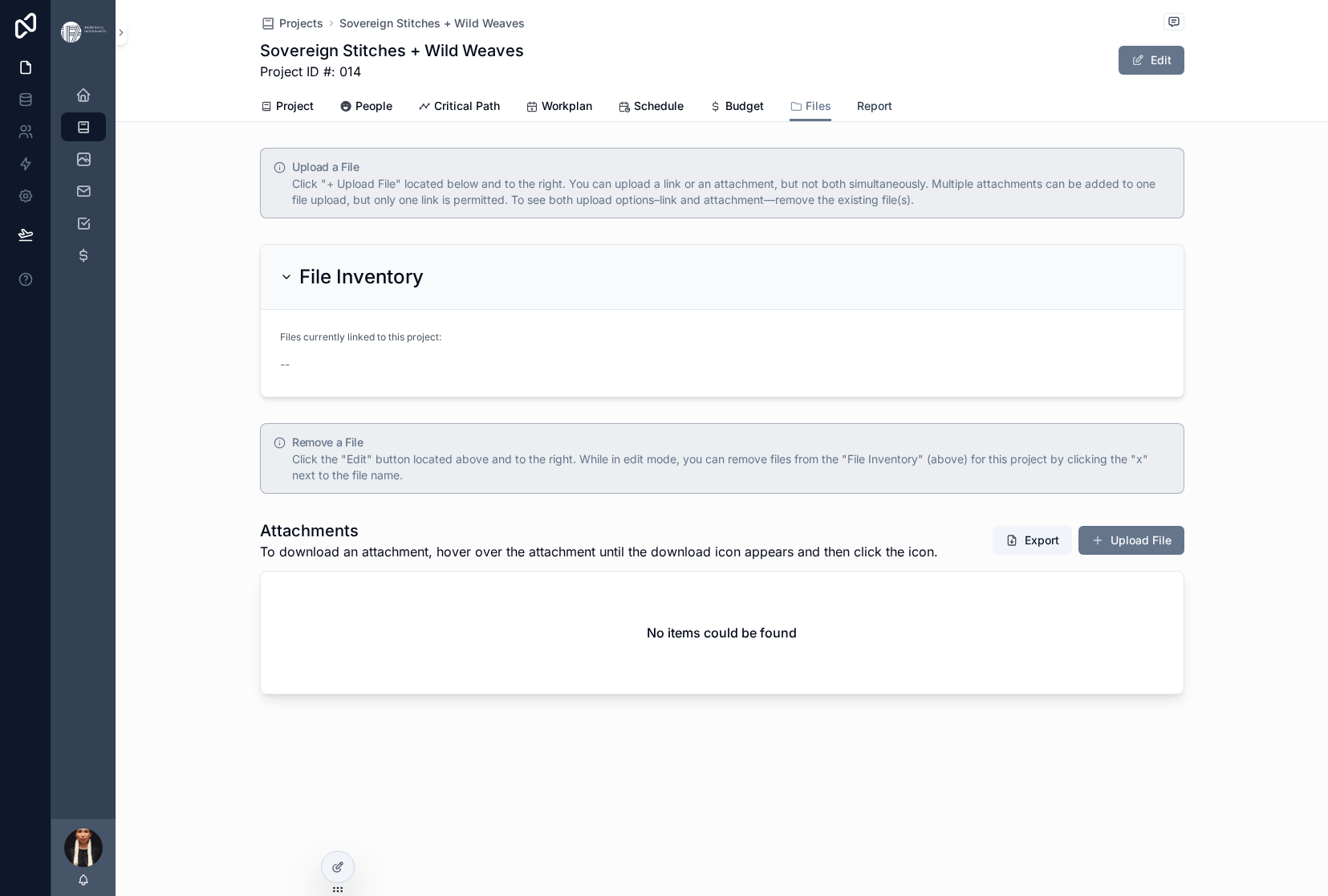
click at [893, 114] on span "Report" at bounding box center [875, 106] width 36 height 16
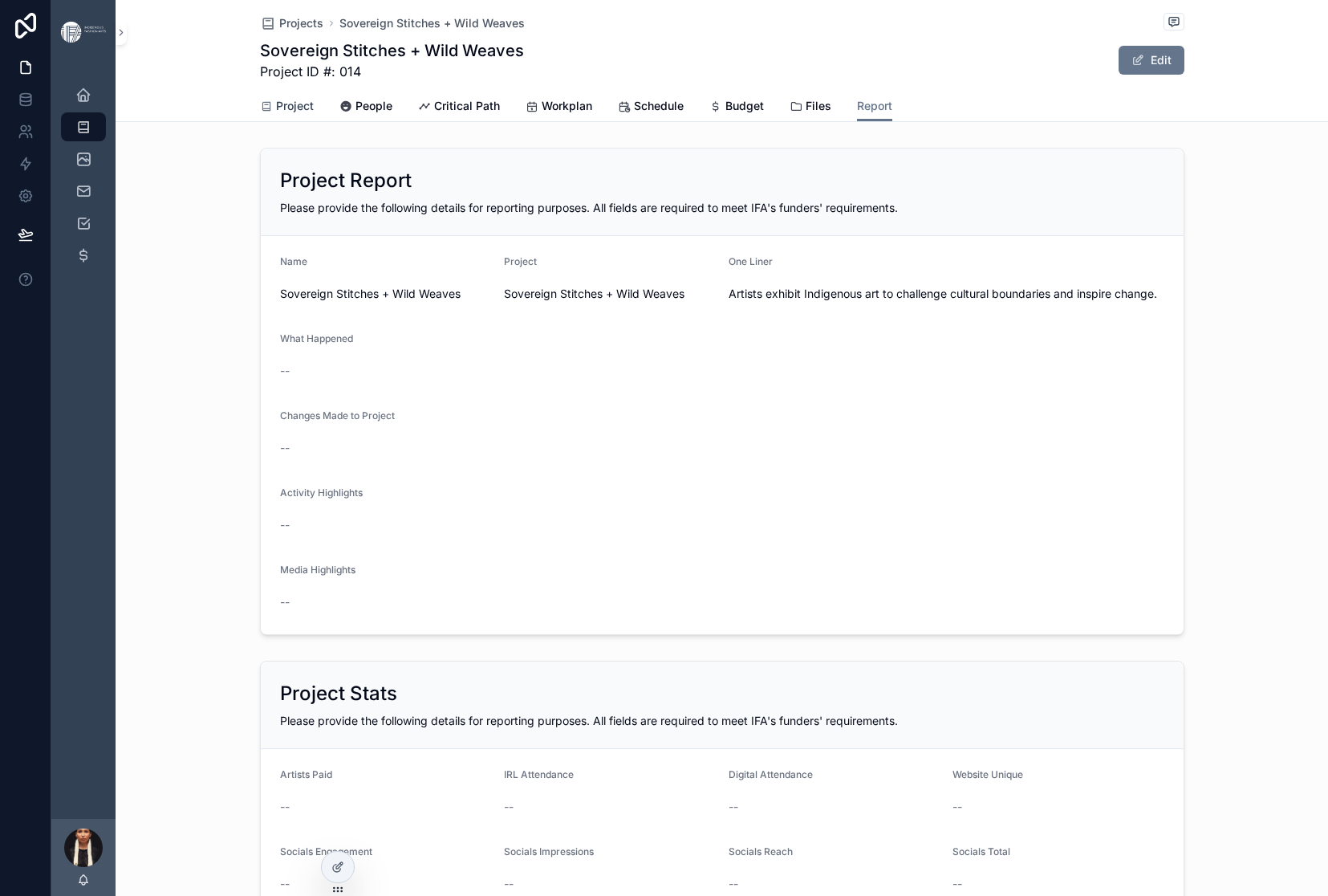
click at [276, 114] on span "Project" at bounding box center [295, 106] width 38 height 16
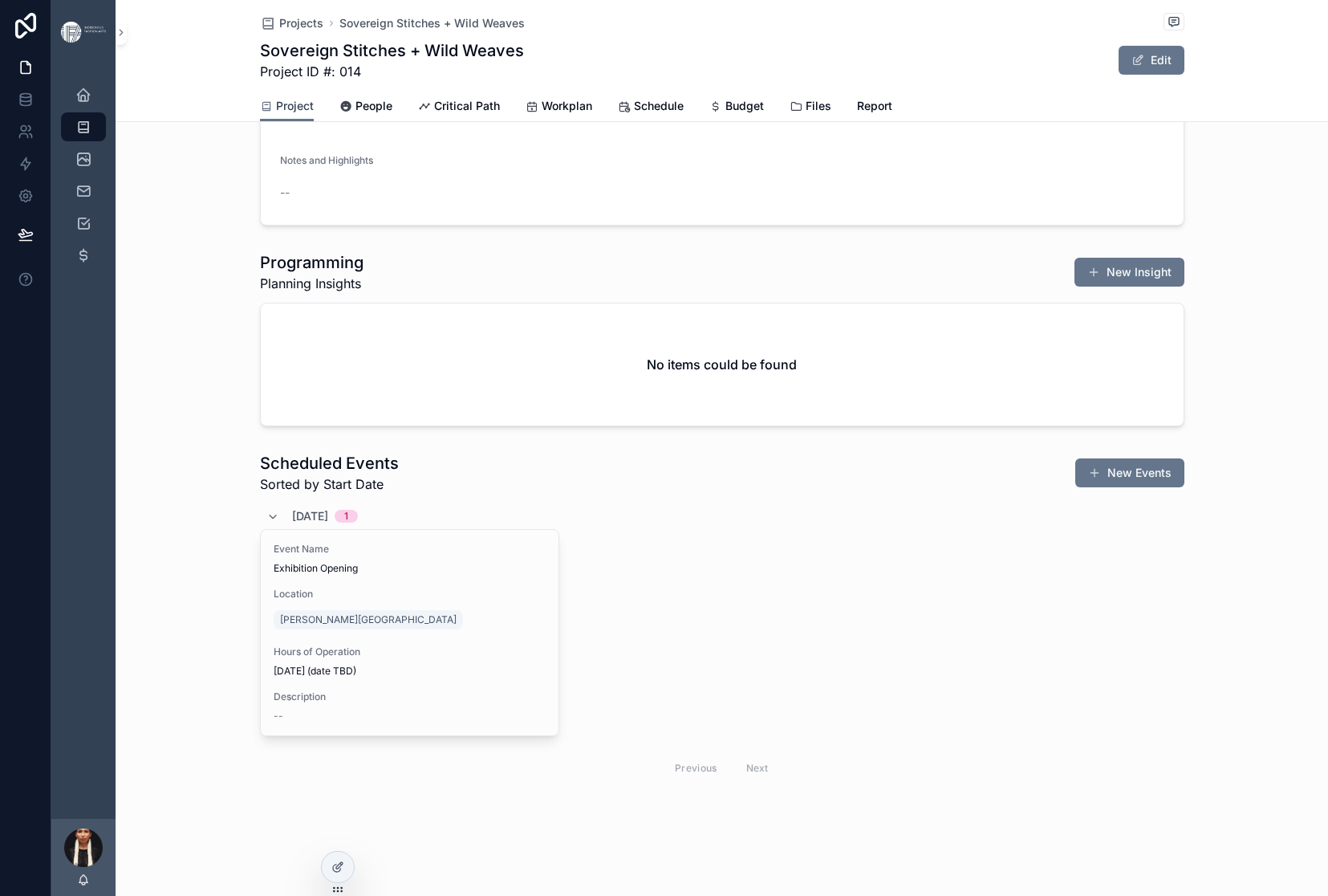
scroll to position [1908, 0]
click at [279, 28] on span "Projects" at bounding box center [301, 23] width 44 height 16
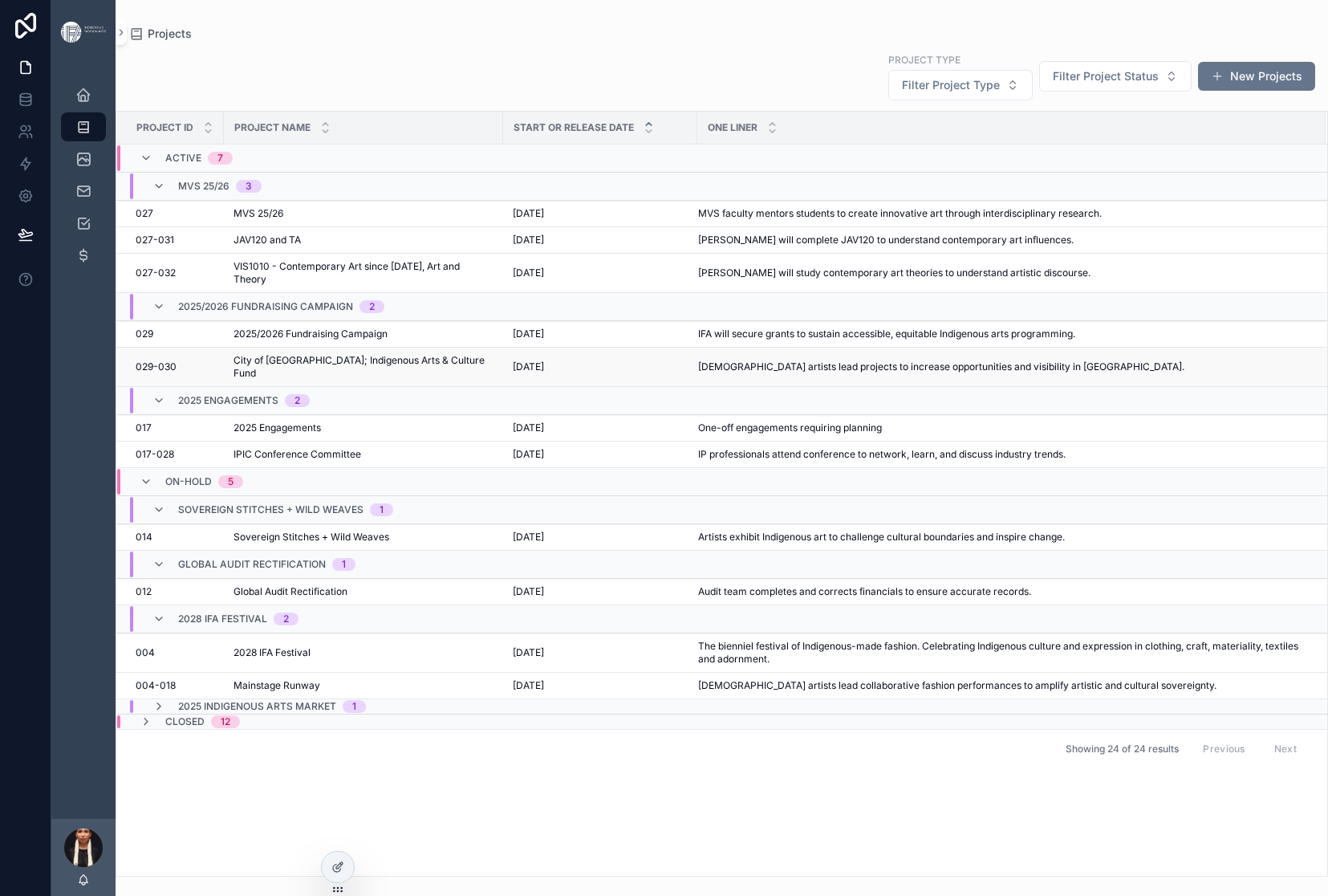
scroll to position [398, 0]
click at [387, 531] on span "Sovereign Stitches + Wild Weaves" at bounding box center [311, 537] width 156 height 13
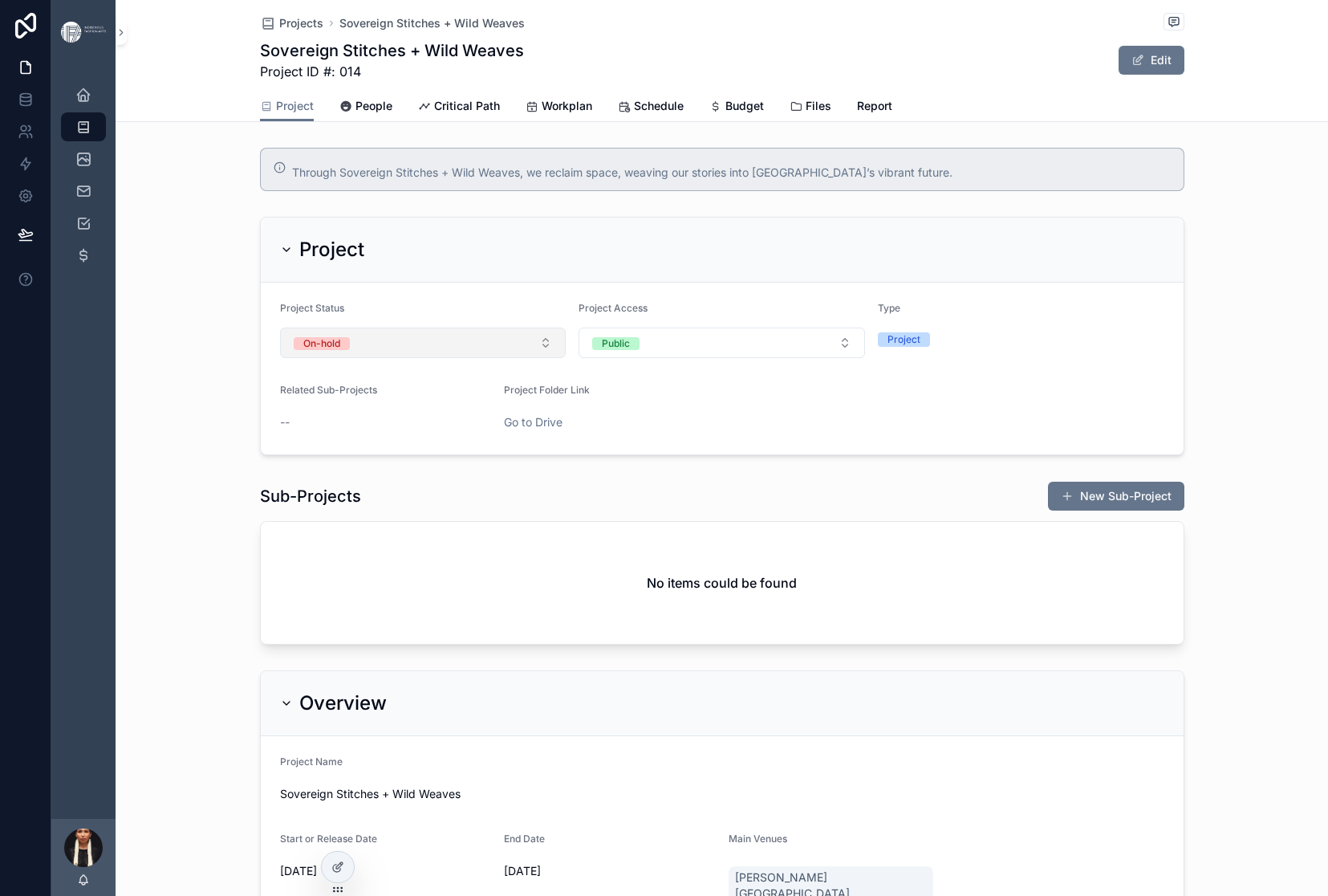
click at [388, 358] on button "On-hold" at bounding box center [423, 343] width 287 height 31
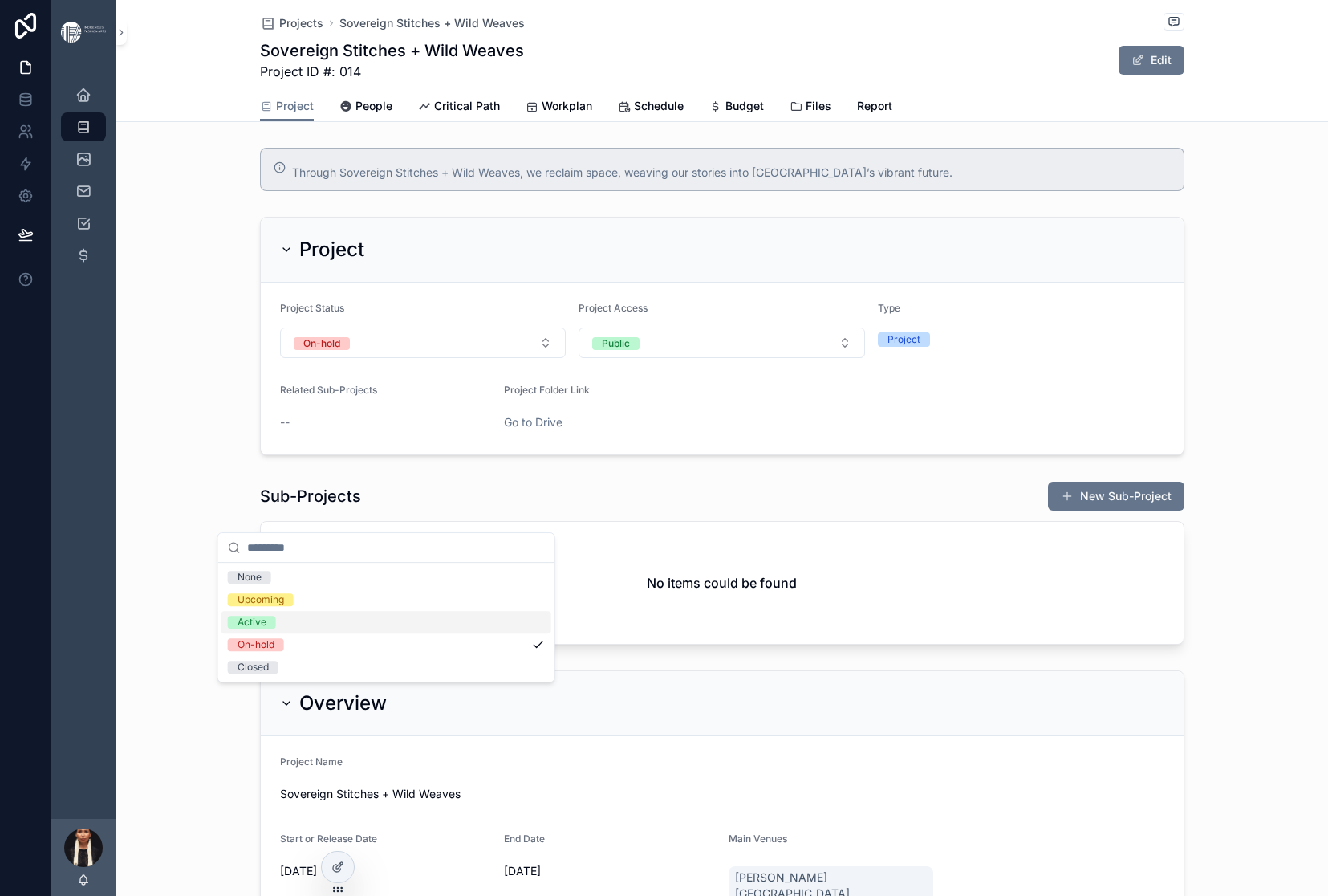
click at [267, 629] on div "Active" at bounding box center [252, 622] width 29 height 13
click at [279, 27] on span "Projects" at bounding box center [301, 23] width 44 height 16
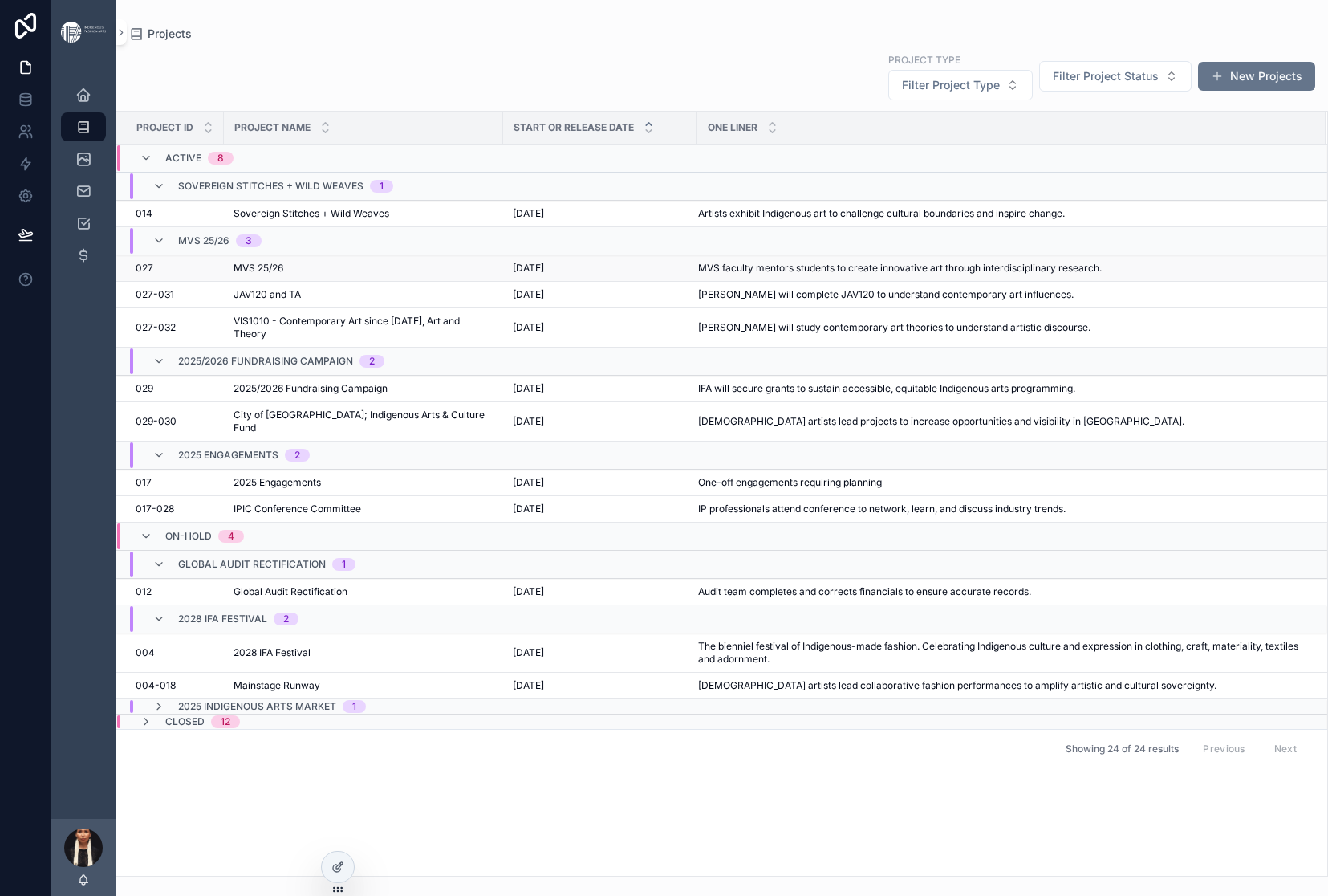
scroll to position [398, 0]
click at [153, 530] on icon "scrollable content" at bounding box center [146, 536] width 13 height 13
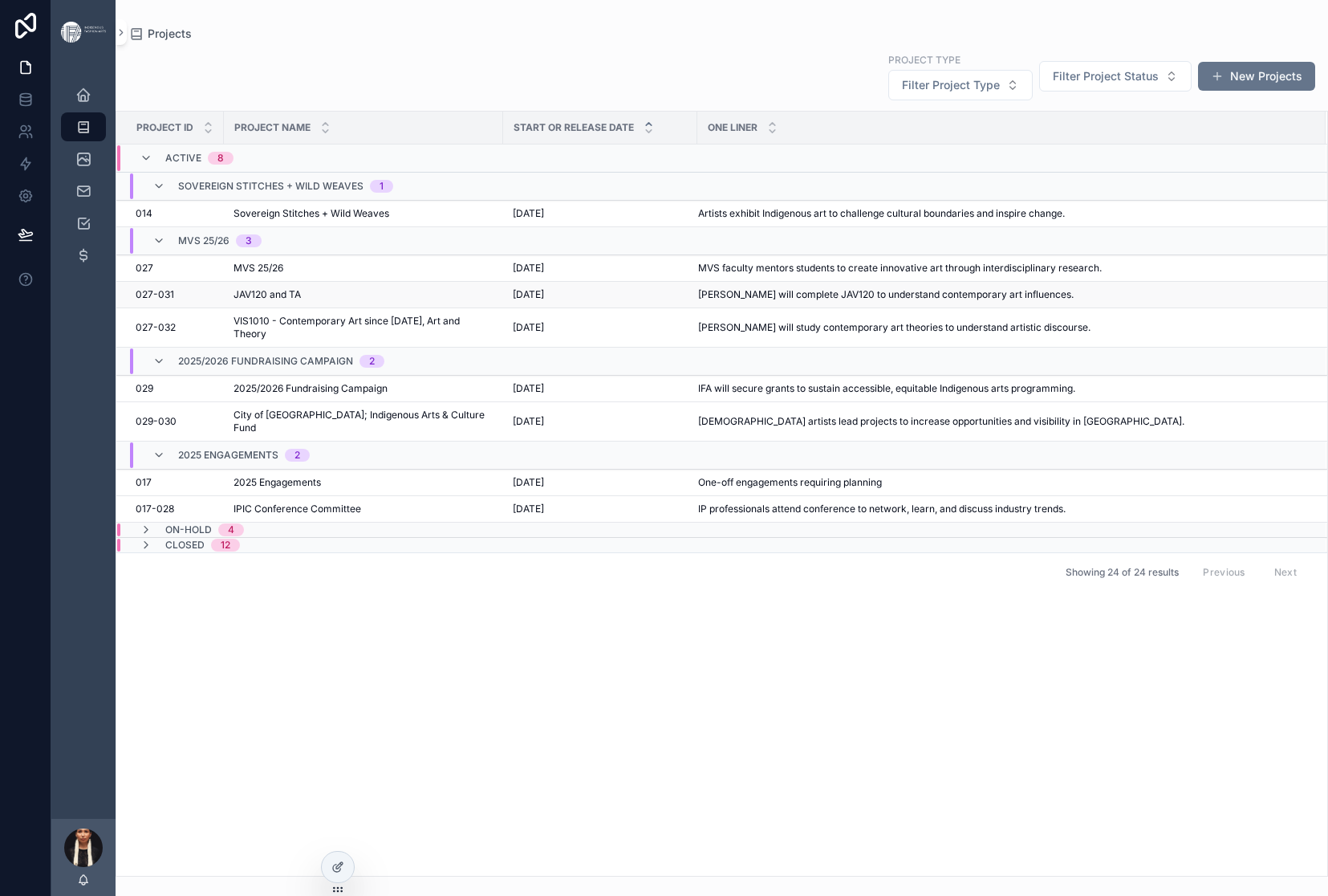
scroll to position [0, 0]
click at [344, 873] on icon at bounding box center [338, 867] width 13 height 13
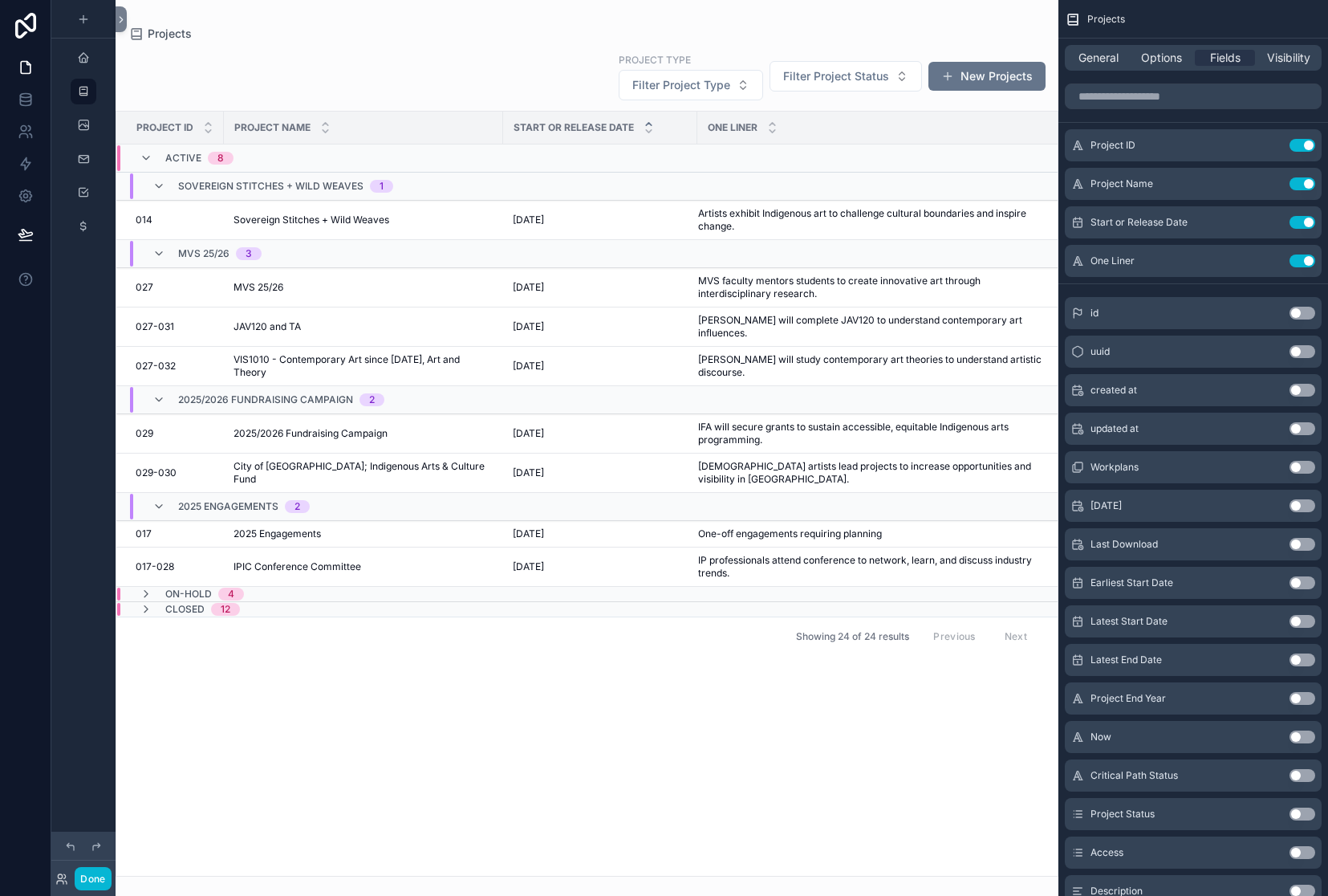
click at [268, 139] on div "scrollable content" at bounding box center [586, 448] width 943 height 896
click at [1141, 65] on span "Options" at bounding box center [1162, 58] width 41 height 16
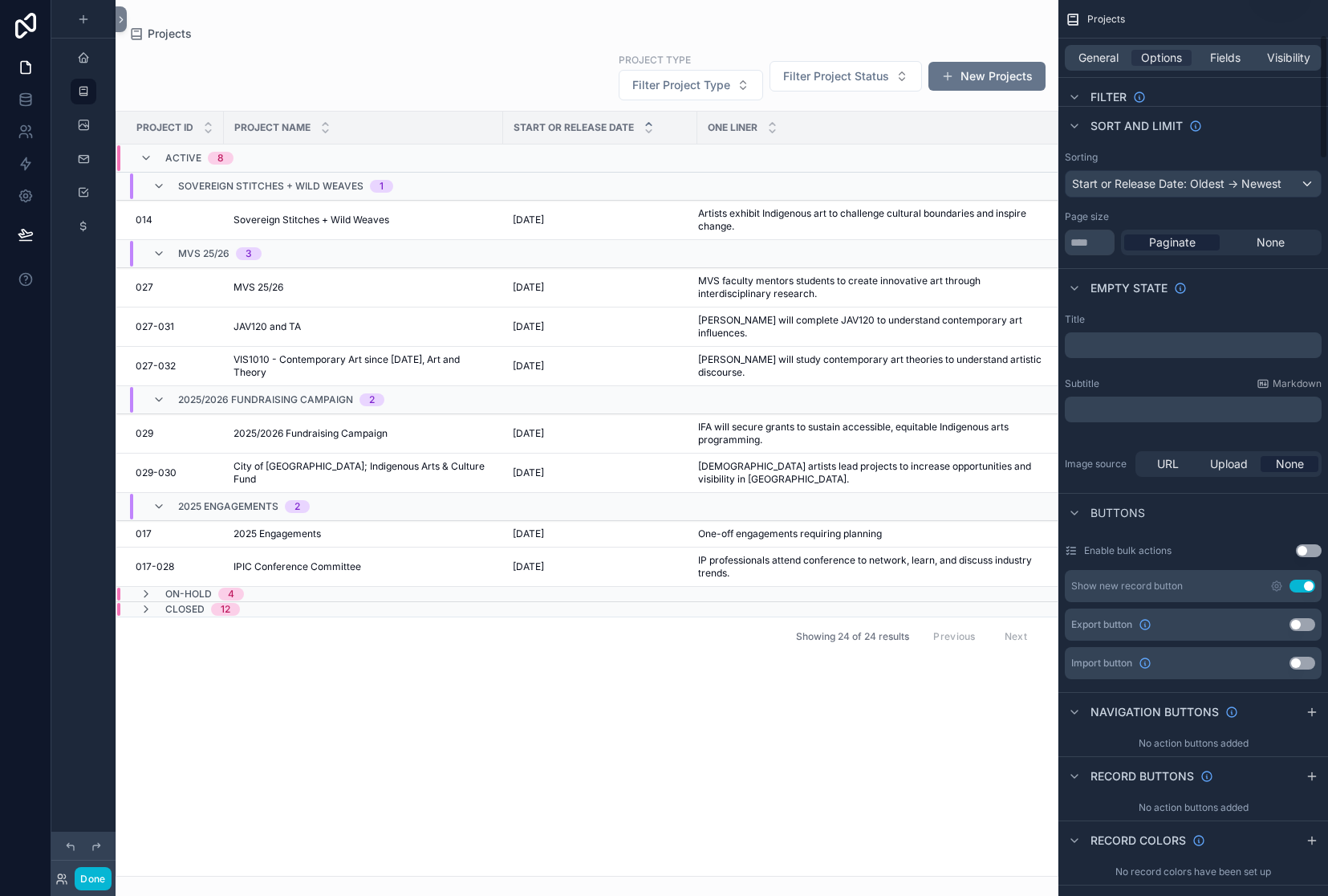
scroll to position [250, 0]
click at [1104, 196] on div "Start or Release Date: Oldest -> Newest" at bounding box center [1193, 183] width 255 height 26
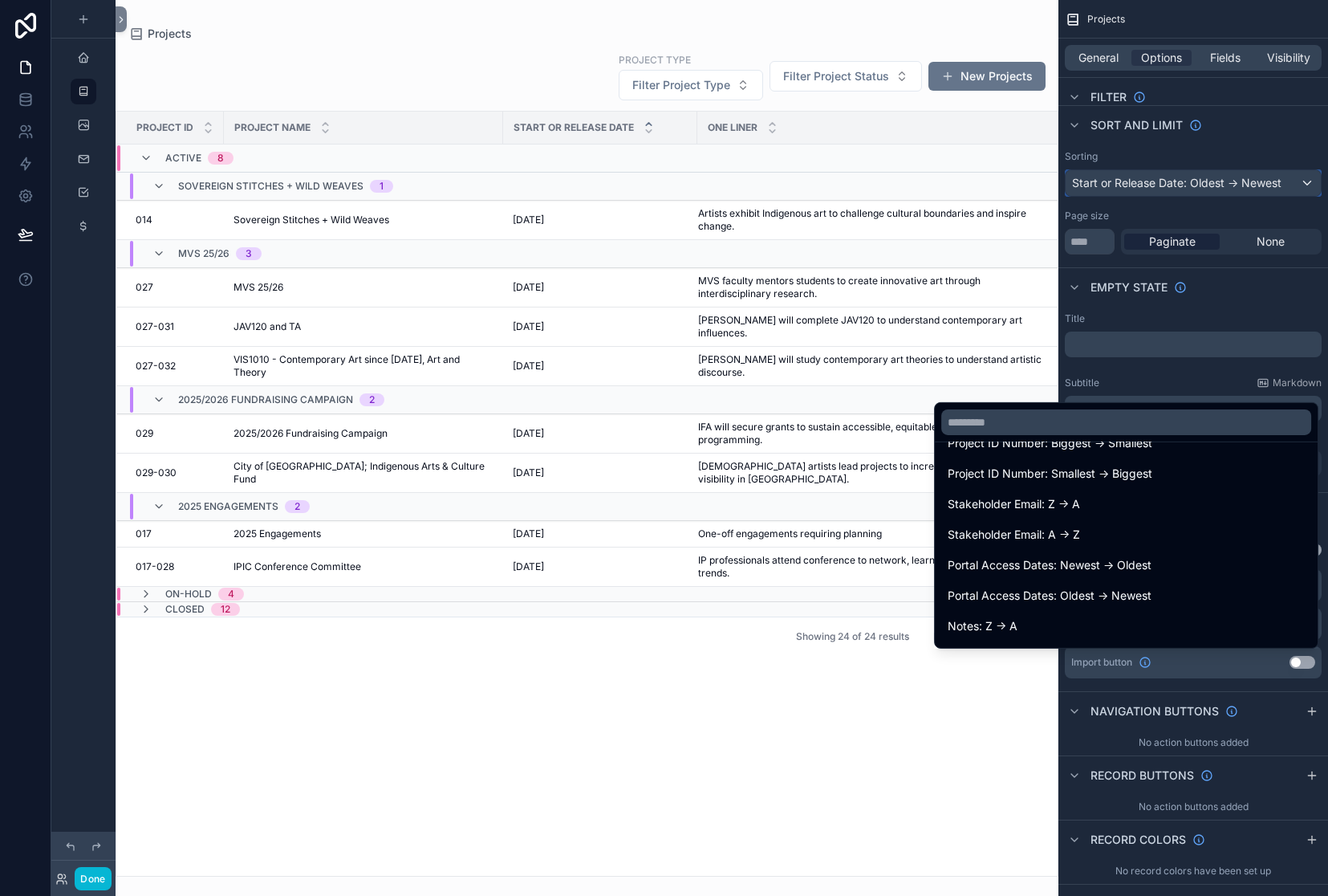
scroll to position [919, 0]
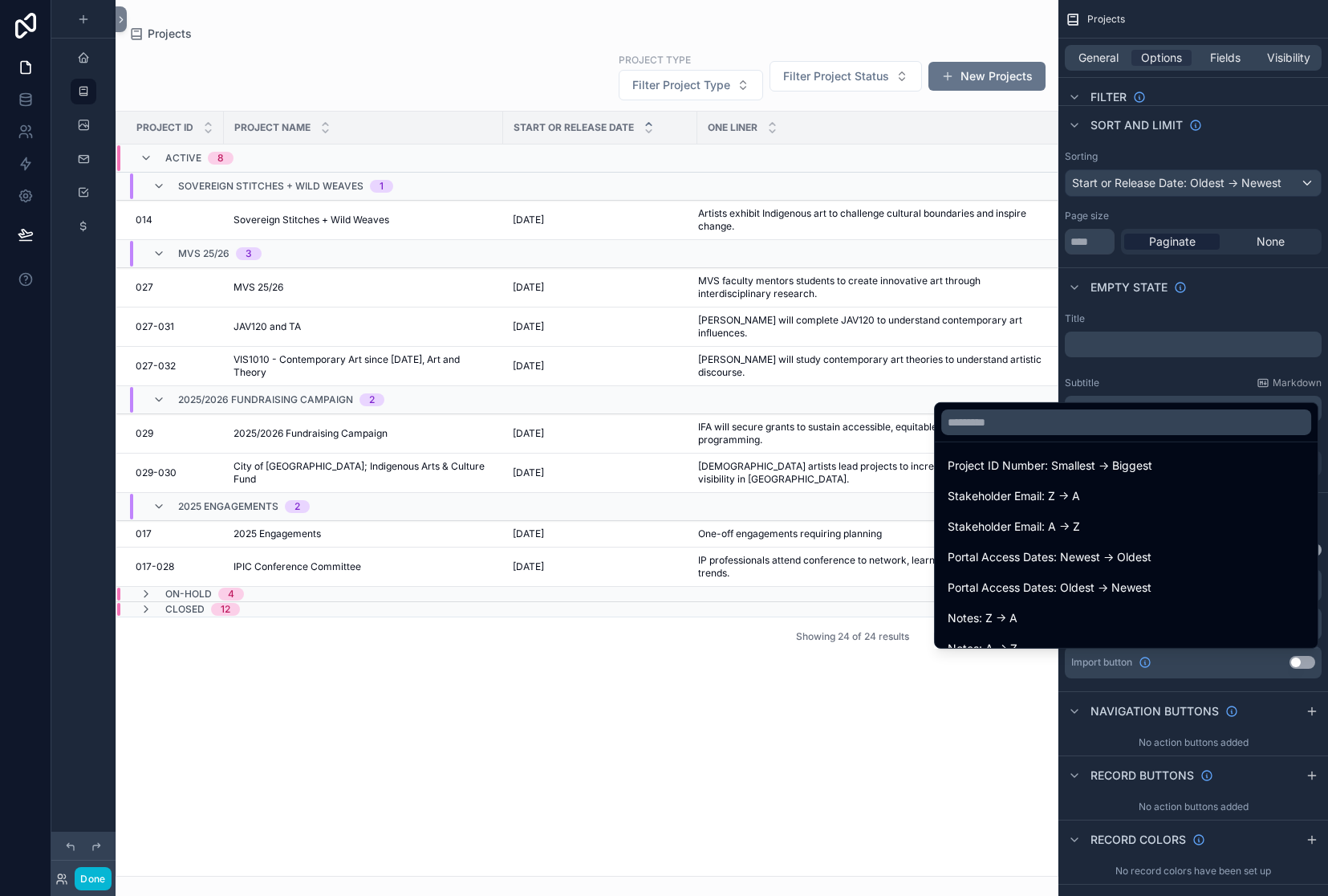
click at [992, 200] on span "Start or Release Date: Newest -> Oldest" at bounding box center [1052, 191] width 209 height 19
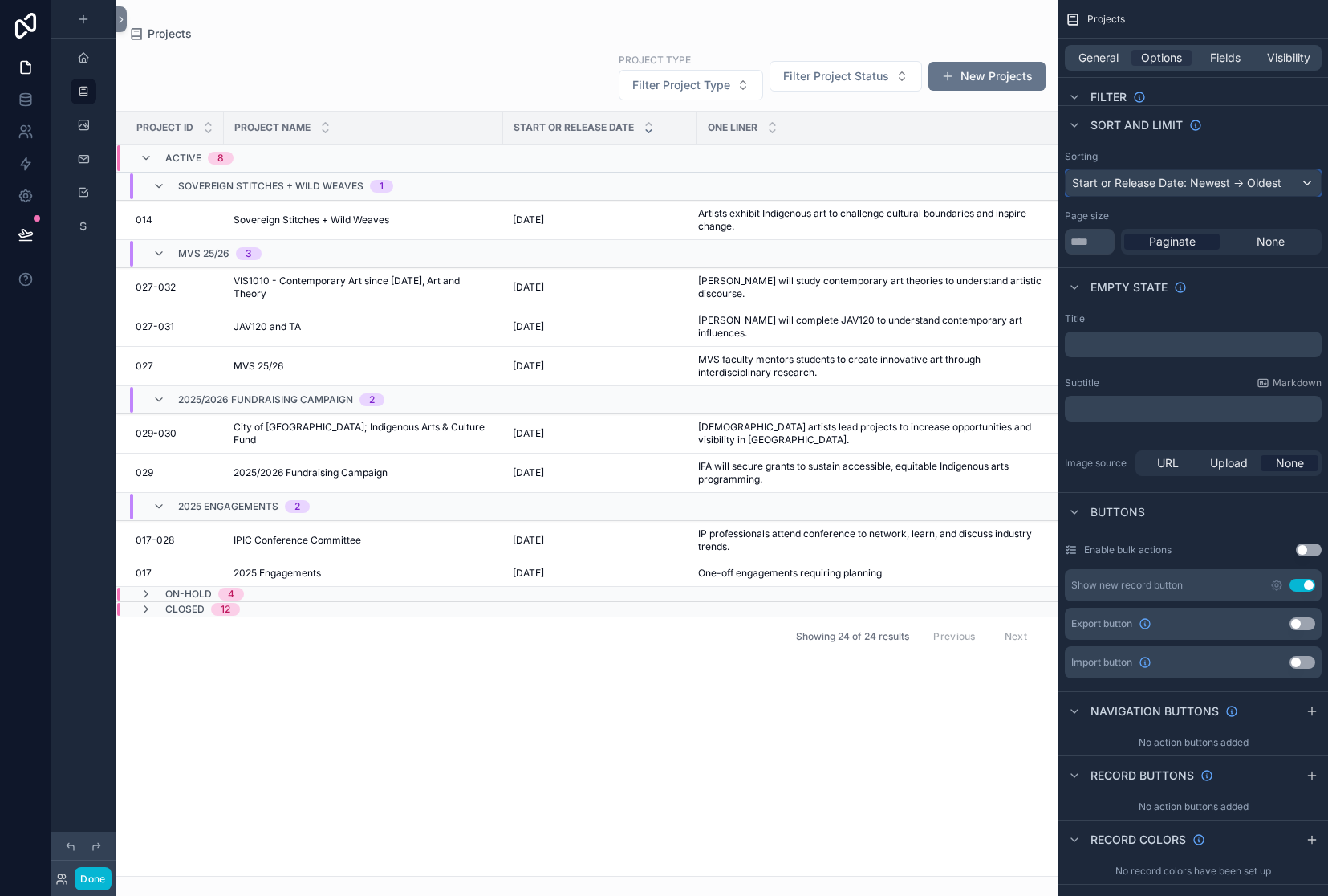
click at [1065, 196] on div "Start or Release Date: Newest -> Oldest" at bounding box center [1193, 183] width 255 height 26
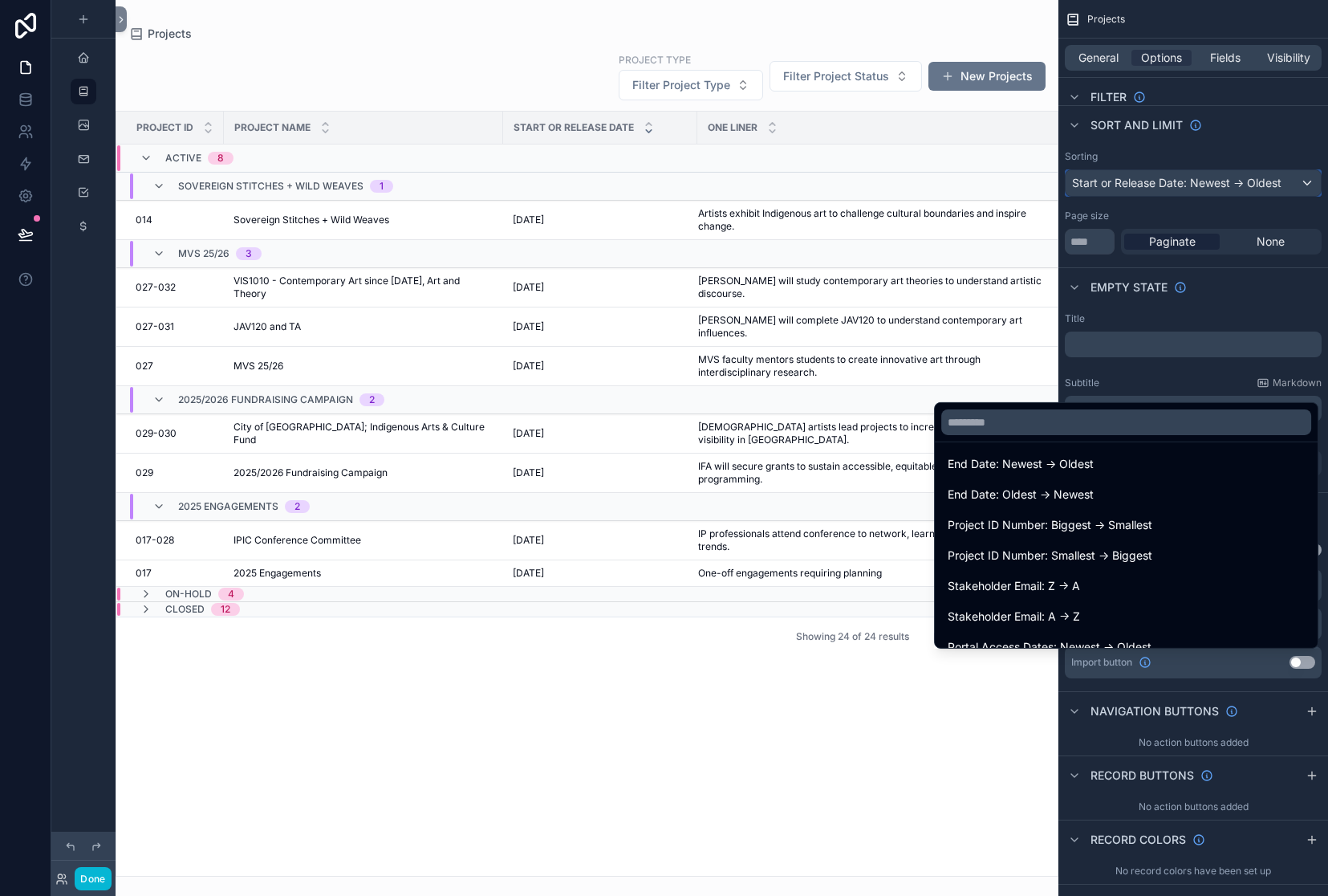
scroll to position [847, 0]
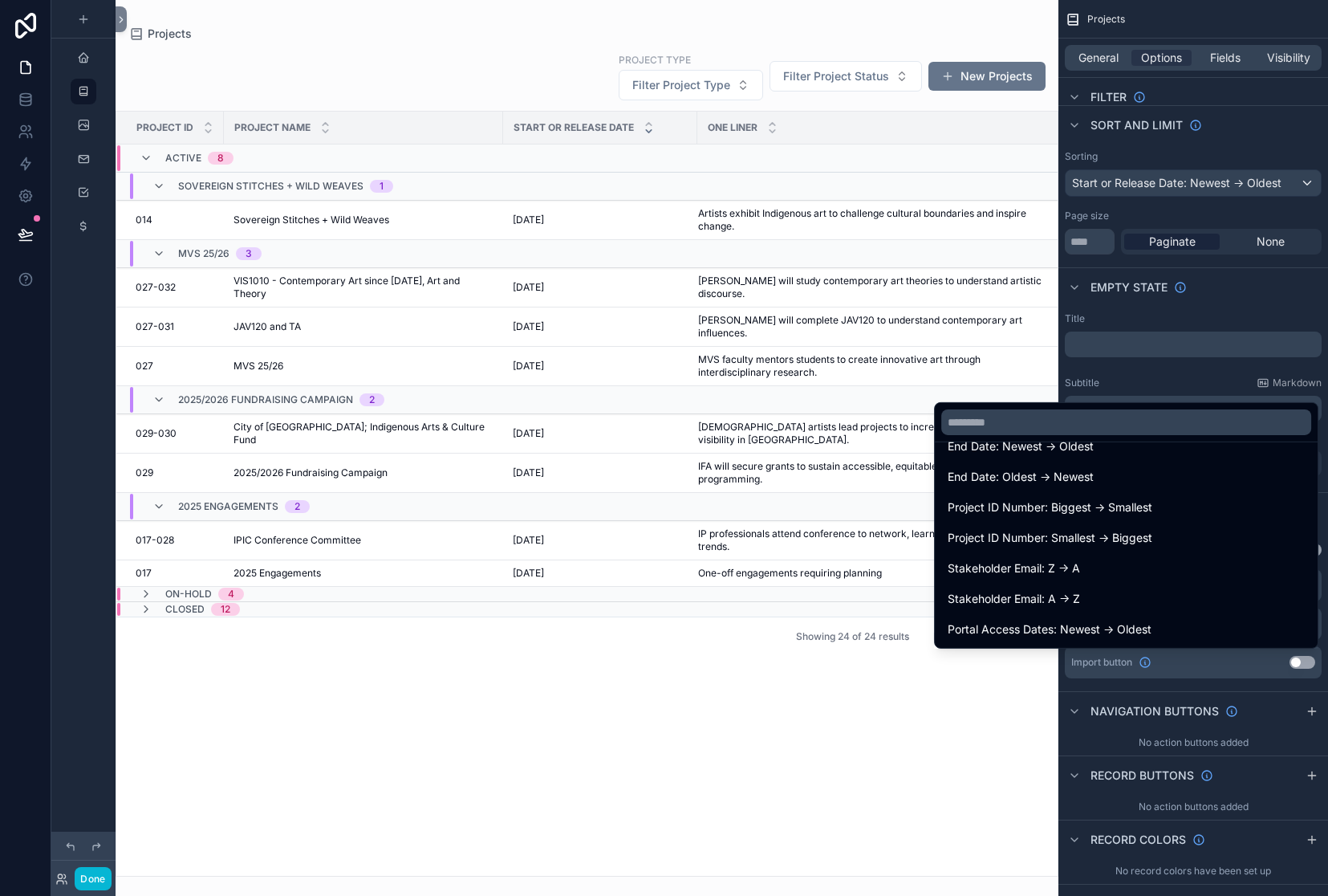
click at [948, 304] on span "Start or Release Date: Oldest -> Newest" at bounding box center [1052, 294] width 209 height 19
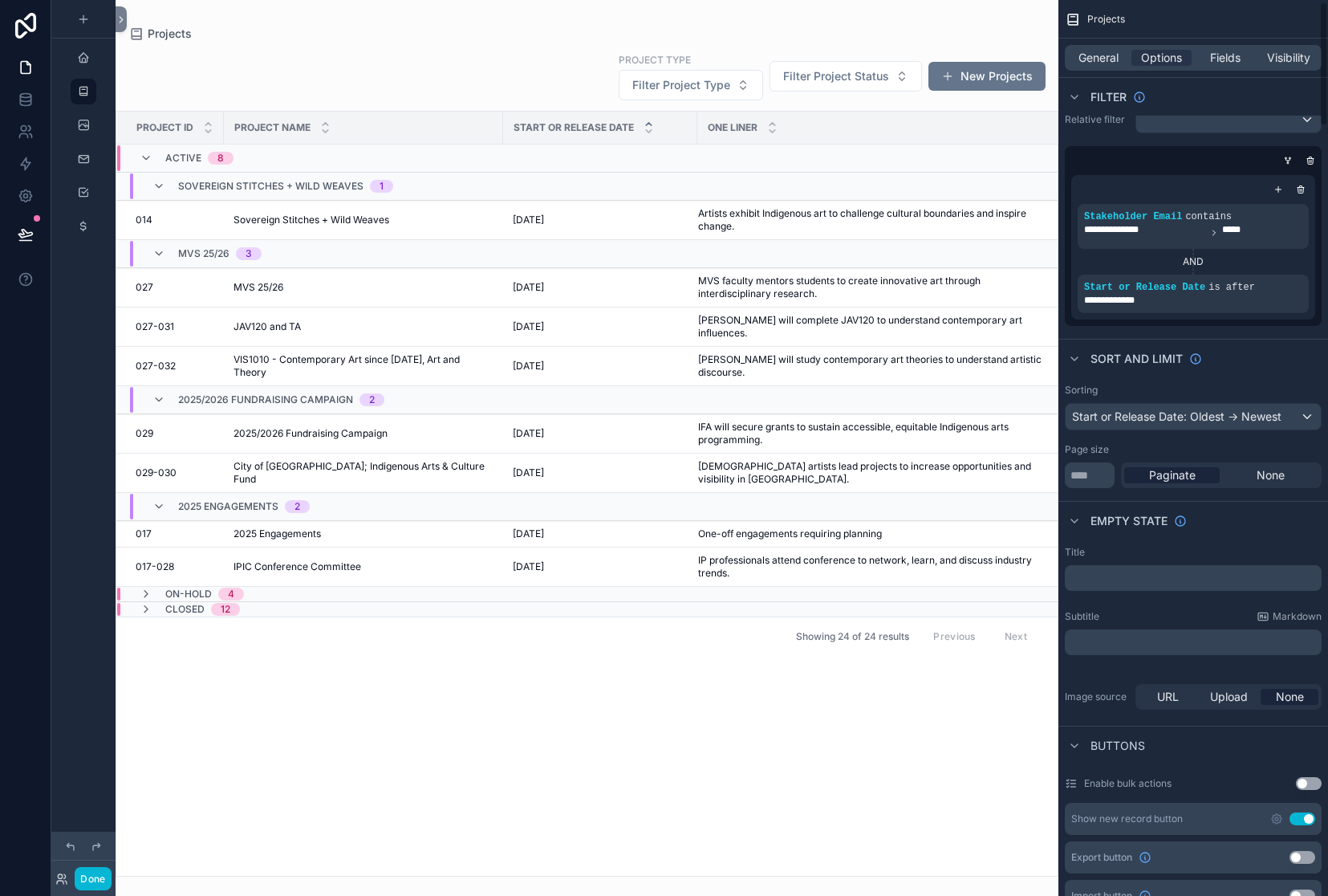
scroll to position [4, 0]
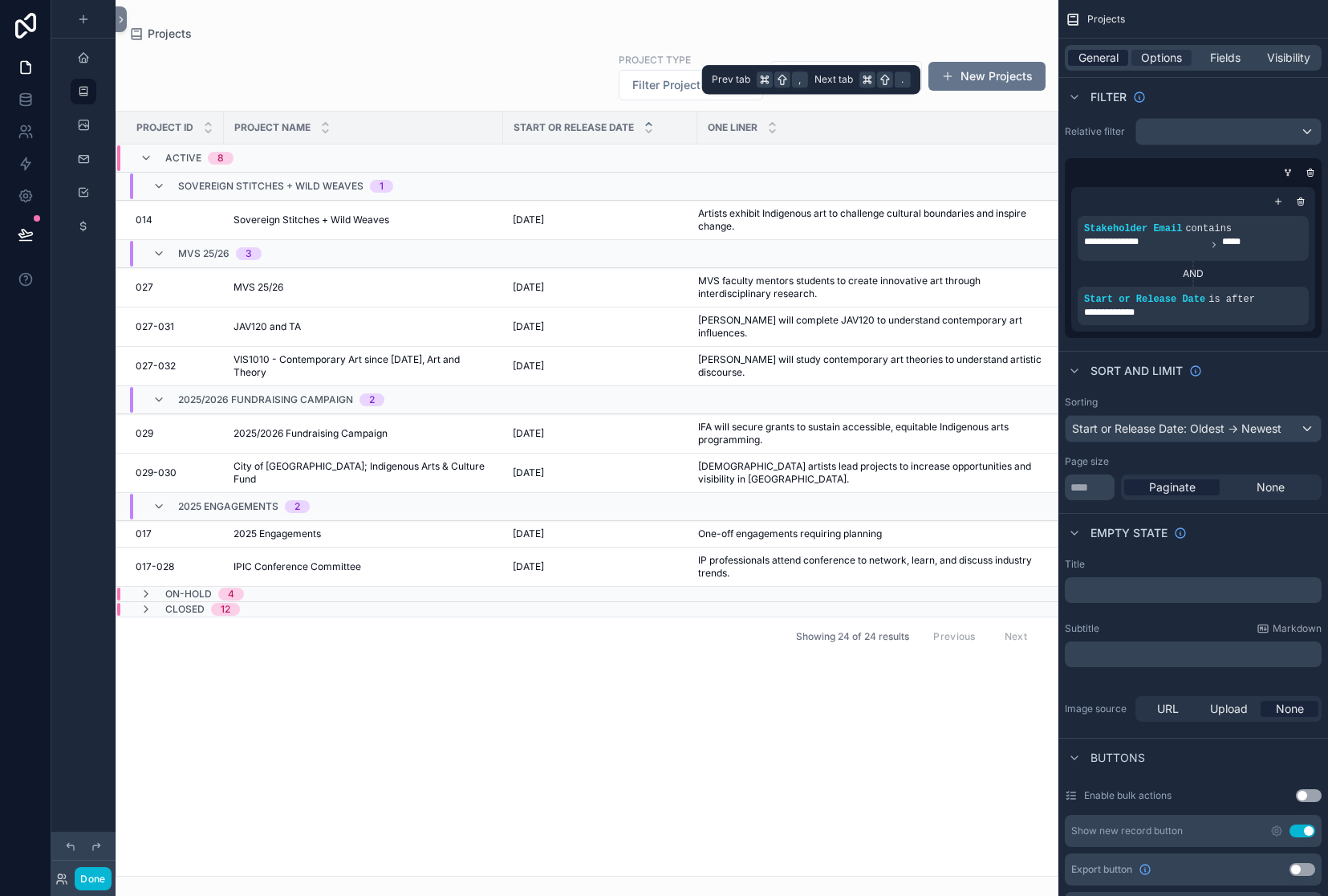
click at [1078, 65] on span "General" at bounding box center [1099, 58] width 40 height 16
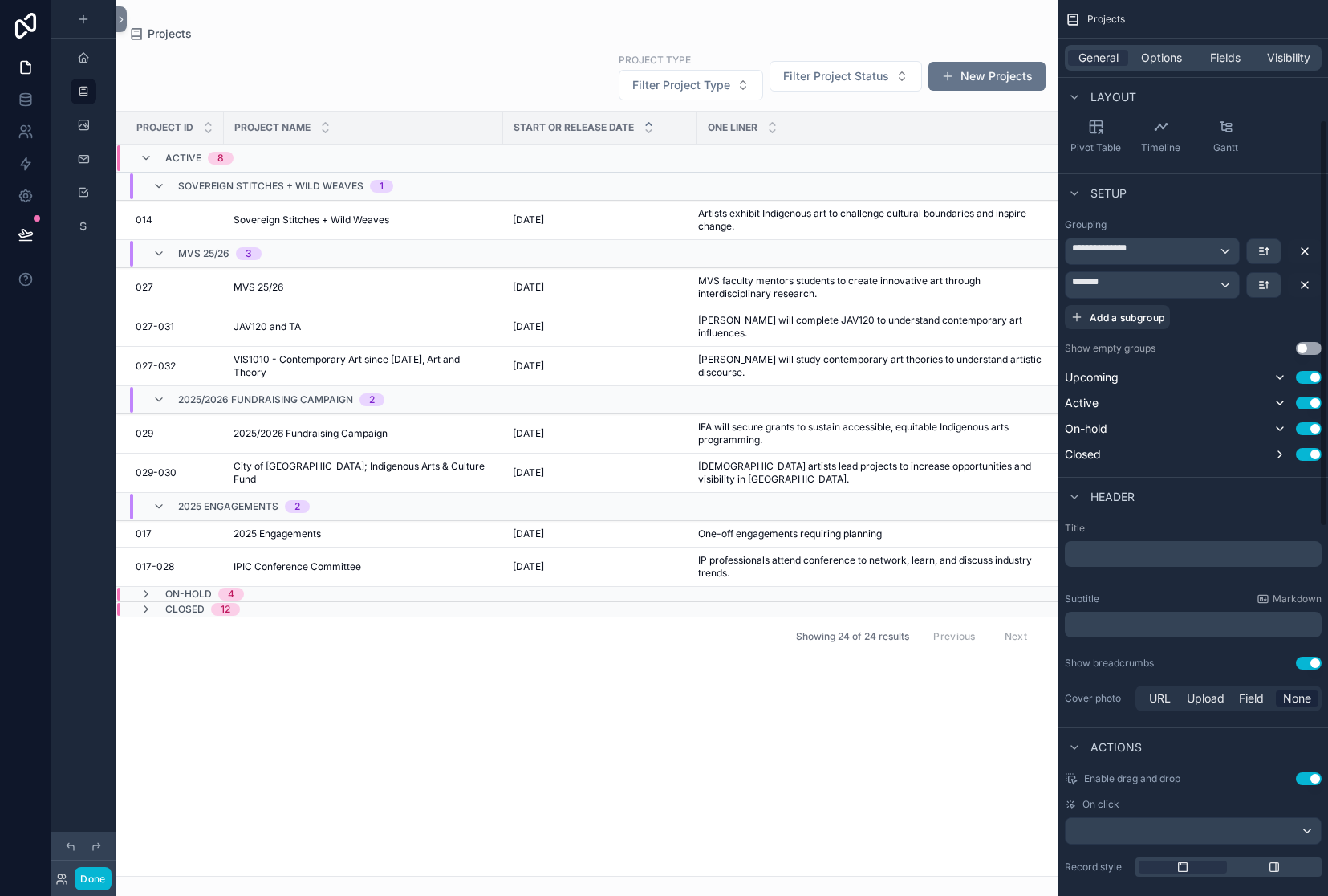
scroll to position [287, 0]
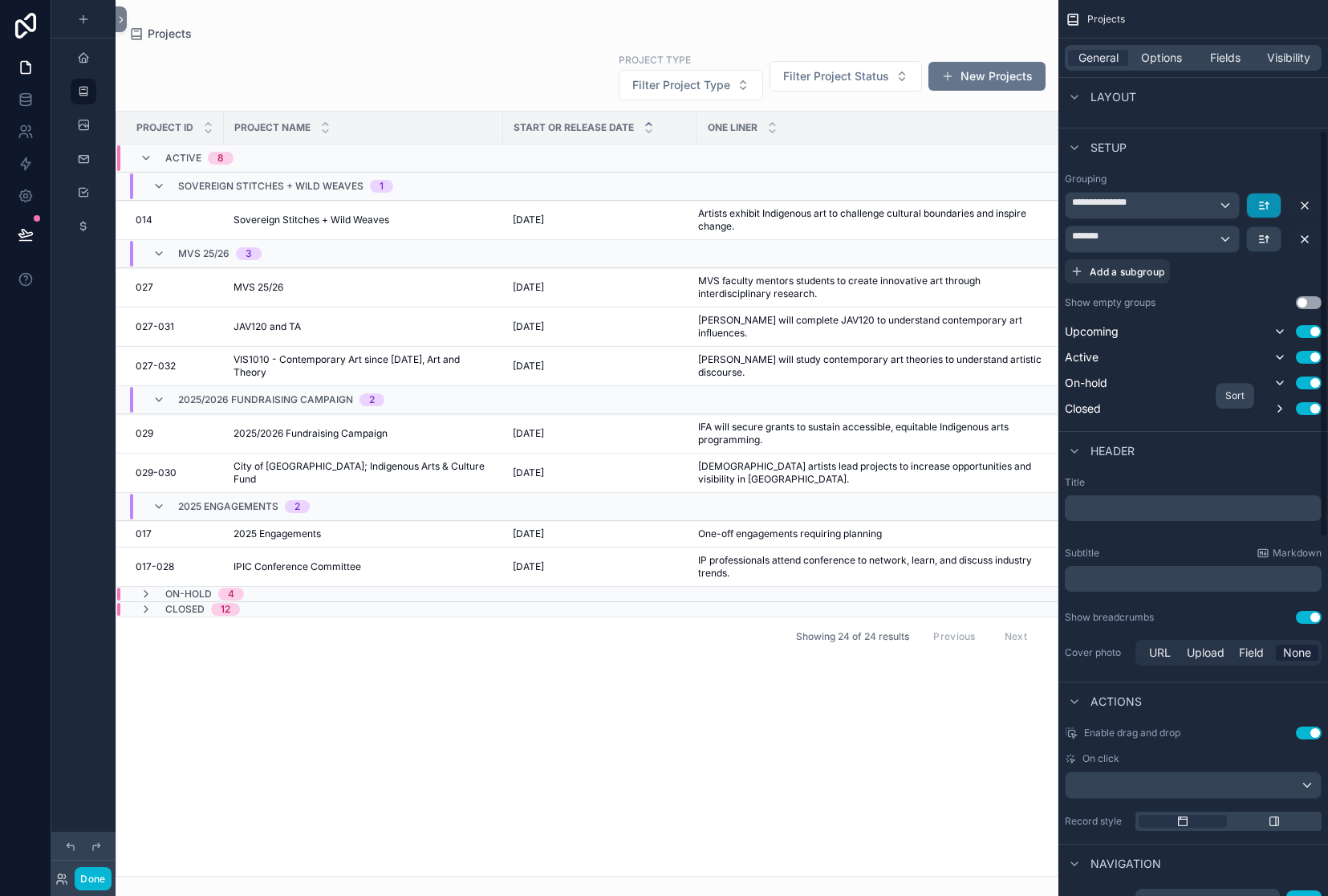
click at [1258, 212] on icon "scrollable content" at bounding box center [1264, 205] width 13 height 13
click at [1188, 496] on span "Last -> First" at bounding box center [1218, 486] width 61 height 19
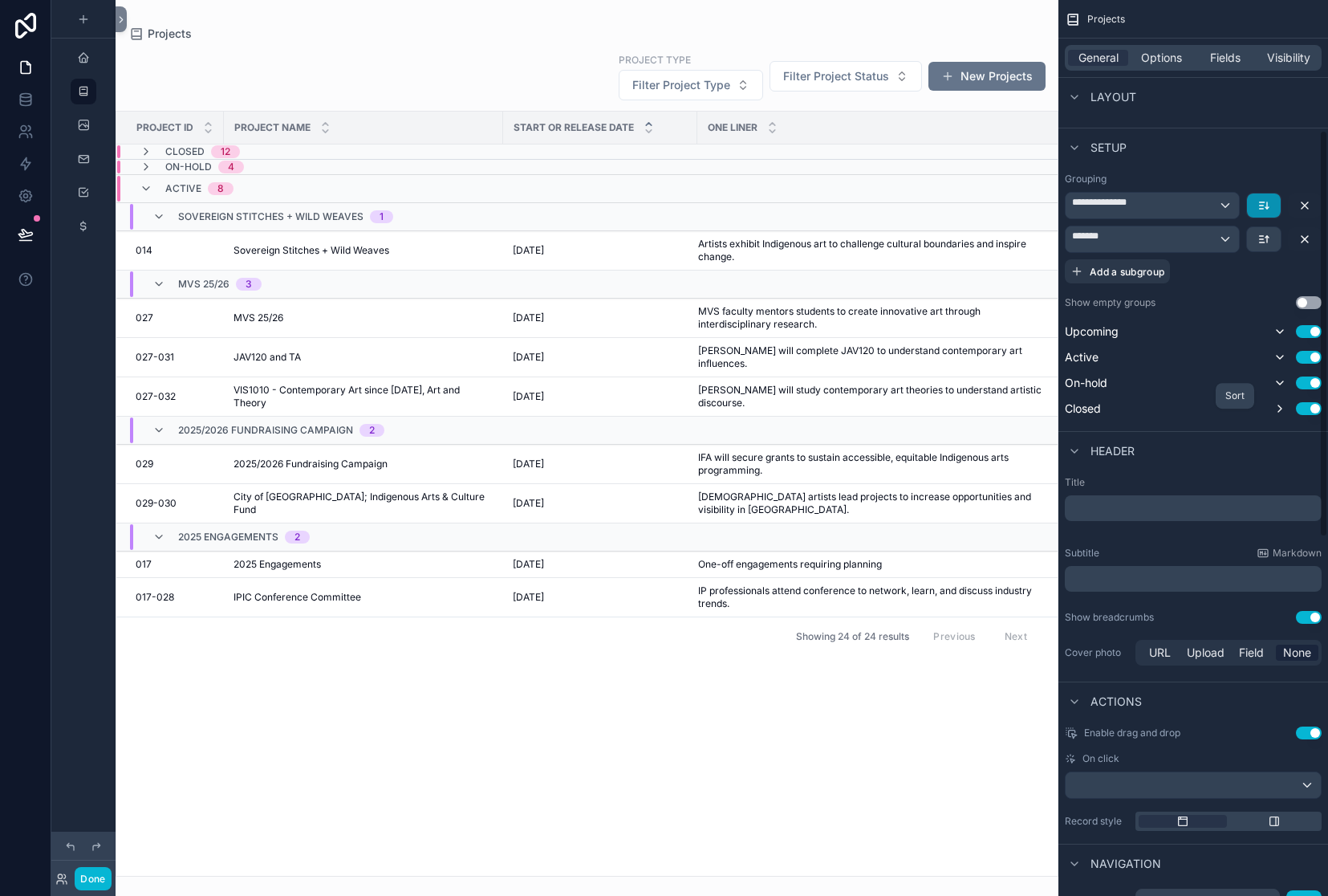
click at [1258, 212] on icon "scrollable content" at bounding box center [1264, 205] width 13 height 13
click at [1187, 464] on span "First -> Last" at bounding box center [1218, 456] width 61 height 19
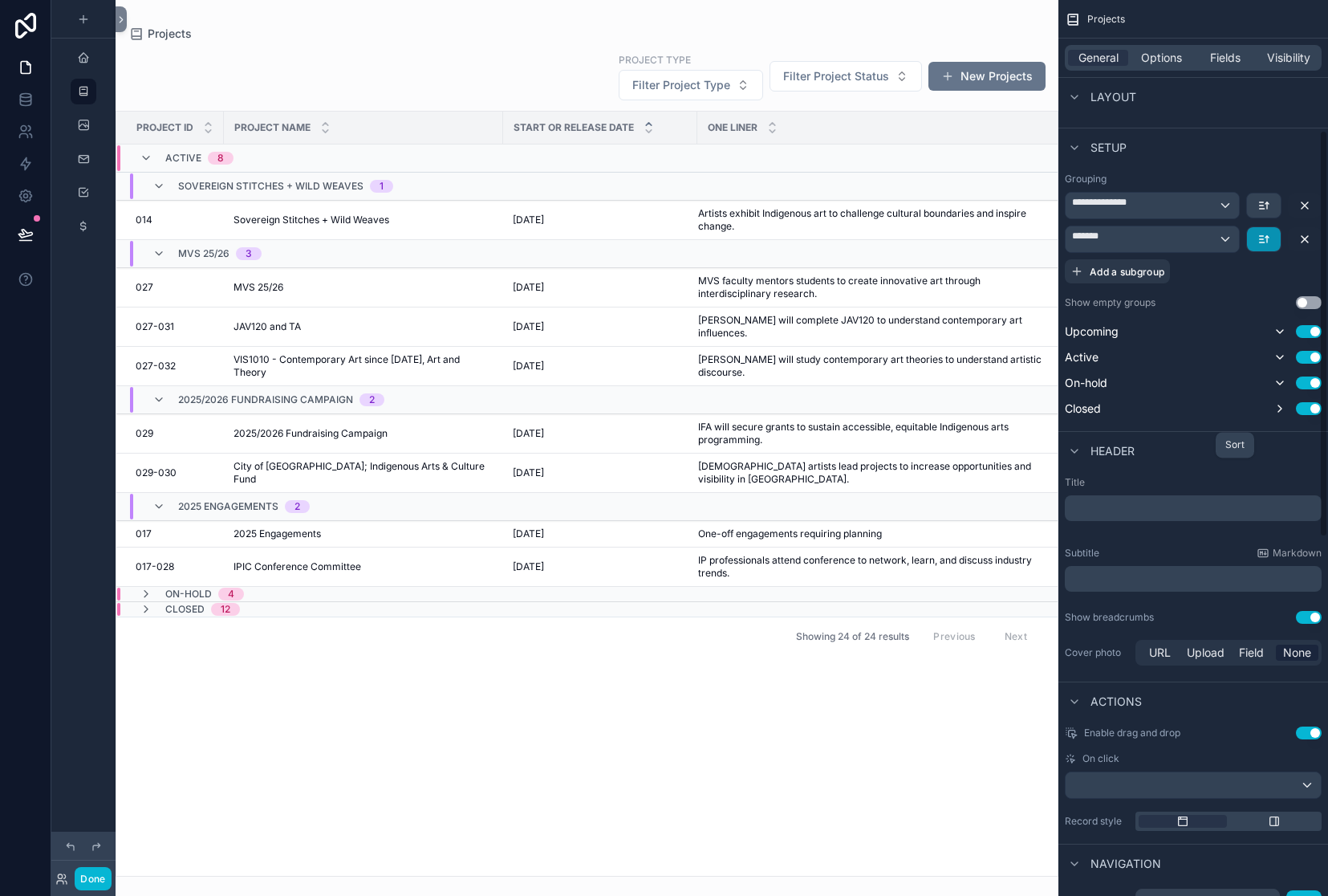
click at [1258, 246] on icon "scrollable content" at bounding box center [1264, 239] width 13 height 13
click at [1248, 546] on span "Z -> A" at bounding box center [1252, 536] width 32 height 19
click at [1247, 251] on button "scrollable content" at bounding box center [1264, 239] width 34 height 24
click at [1248, 513] on span "A -> Z" at bounding box center [1252, 506] width 32 height 19
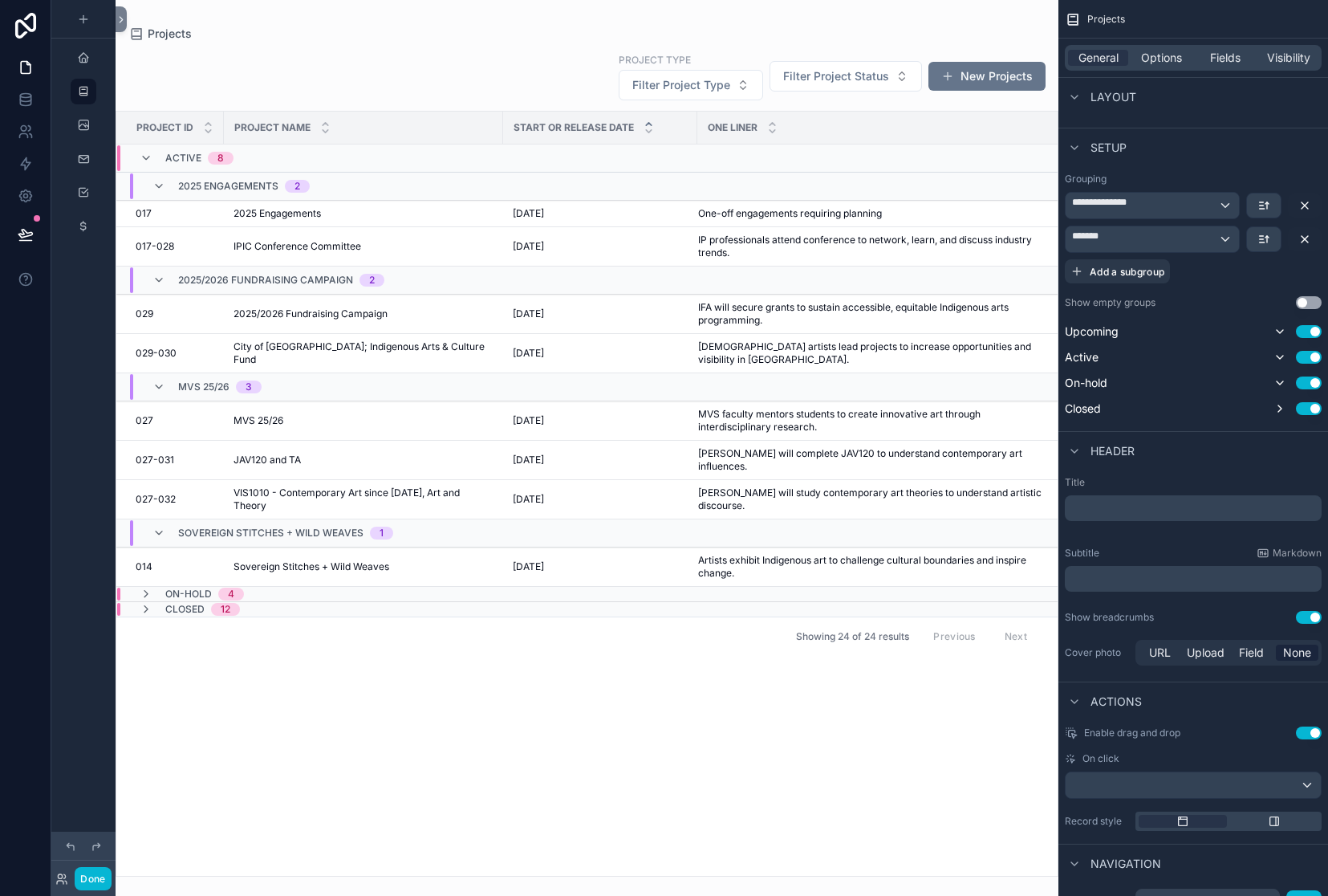
scroll to position [98, 0]
click at [111, 867] on button "Done" at bounding box center [92, 878] width 36 height 23
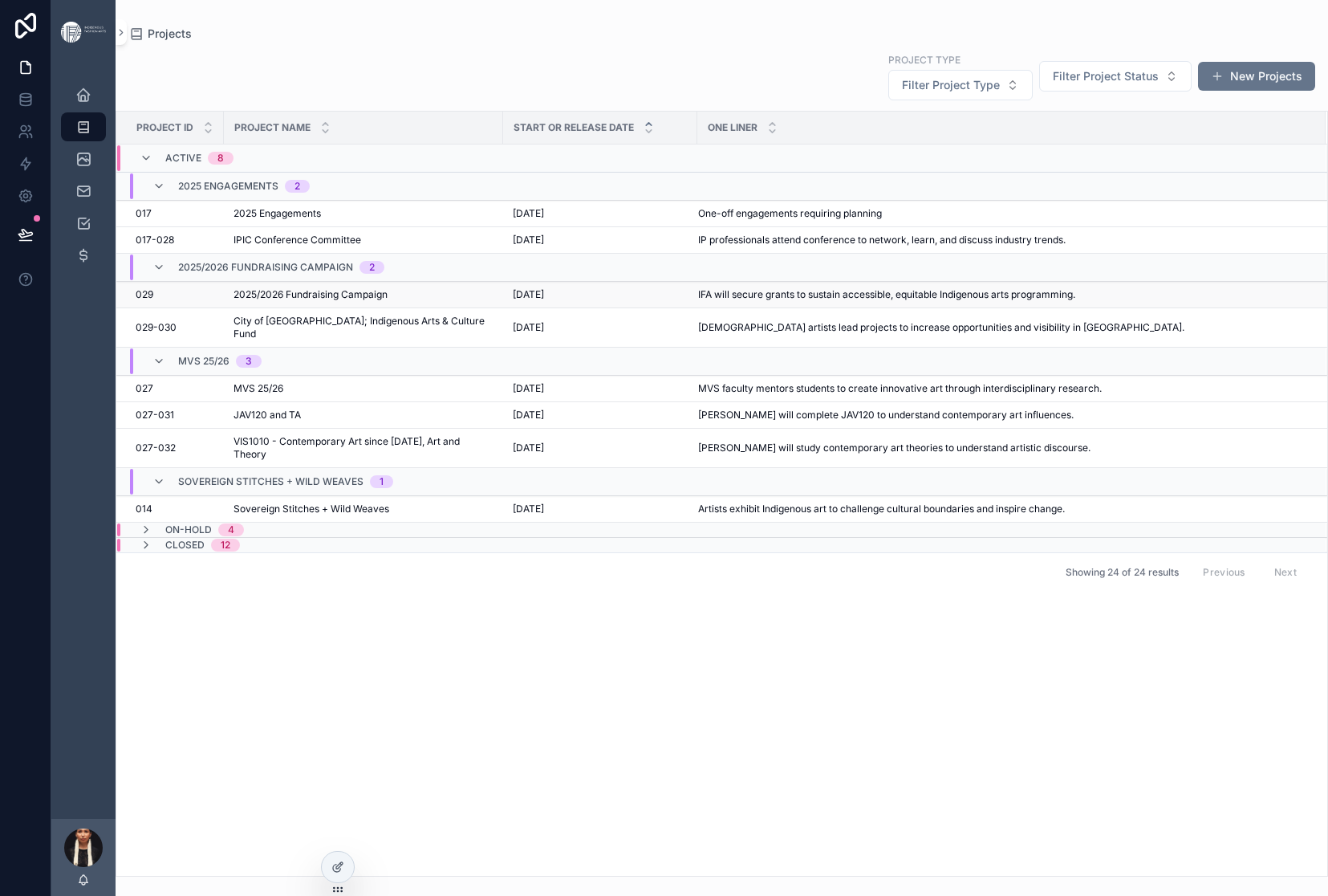
scroll to position [0, 0]
click at [91, 263] on icon "scrollable content" at bounding box center [83, 255] width 16 height 16
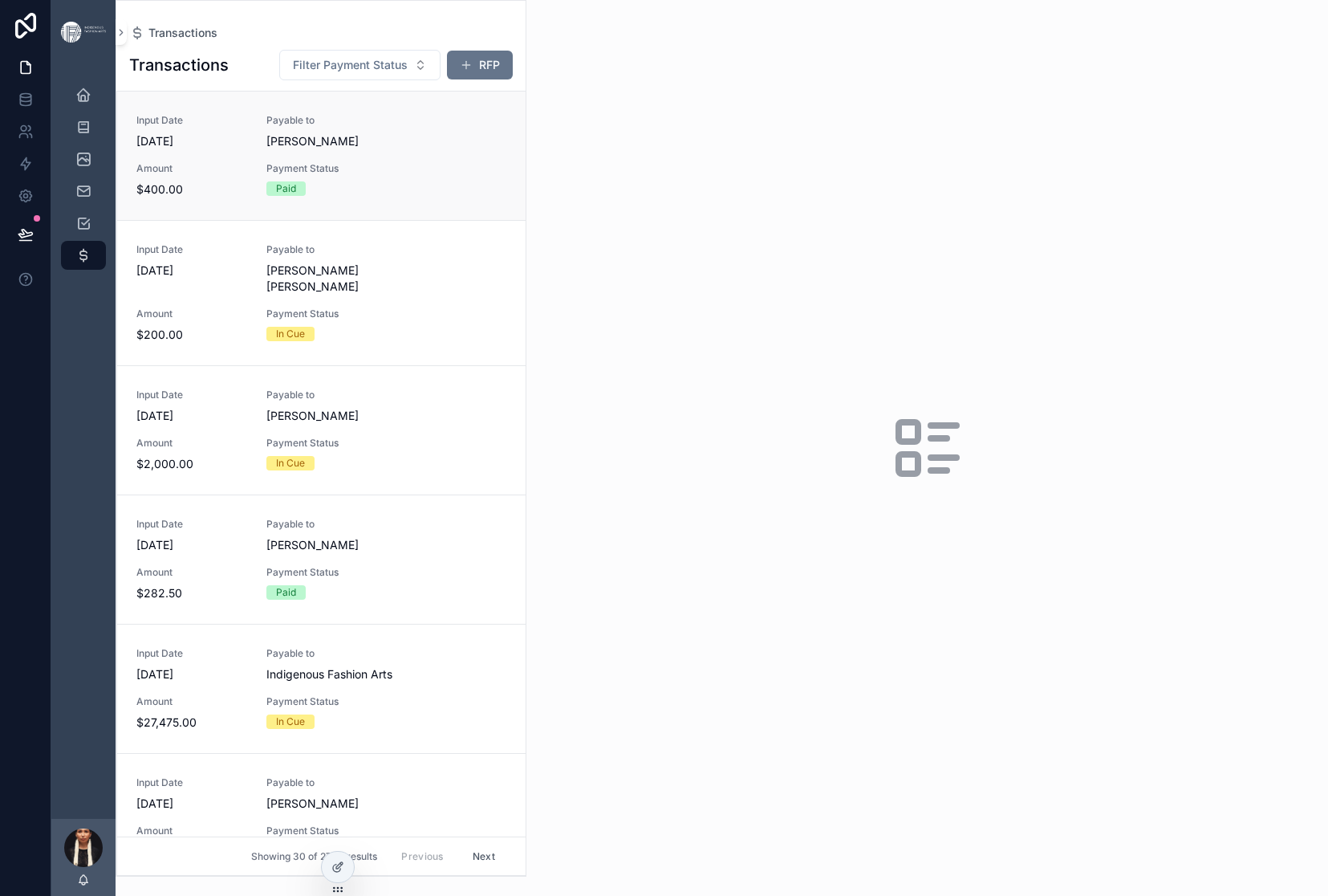
click at [247, 149] on span "[DATE]" at bounding box center [191, 141] width 111 height 16
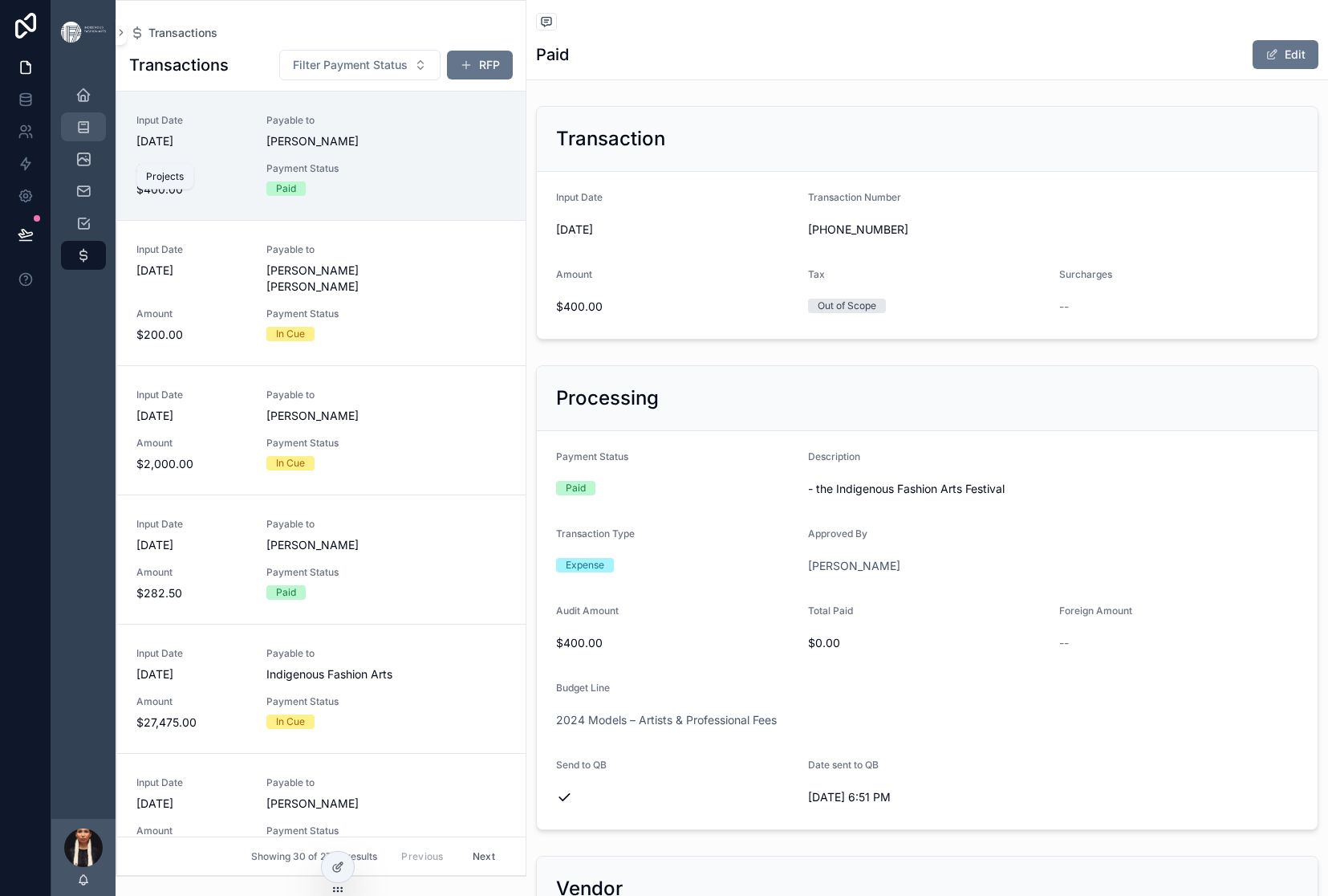
click at [96, 140] on div "Projects 24" at bounding box center [83, 127] width 26 height 26
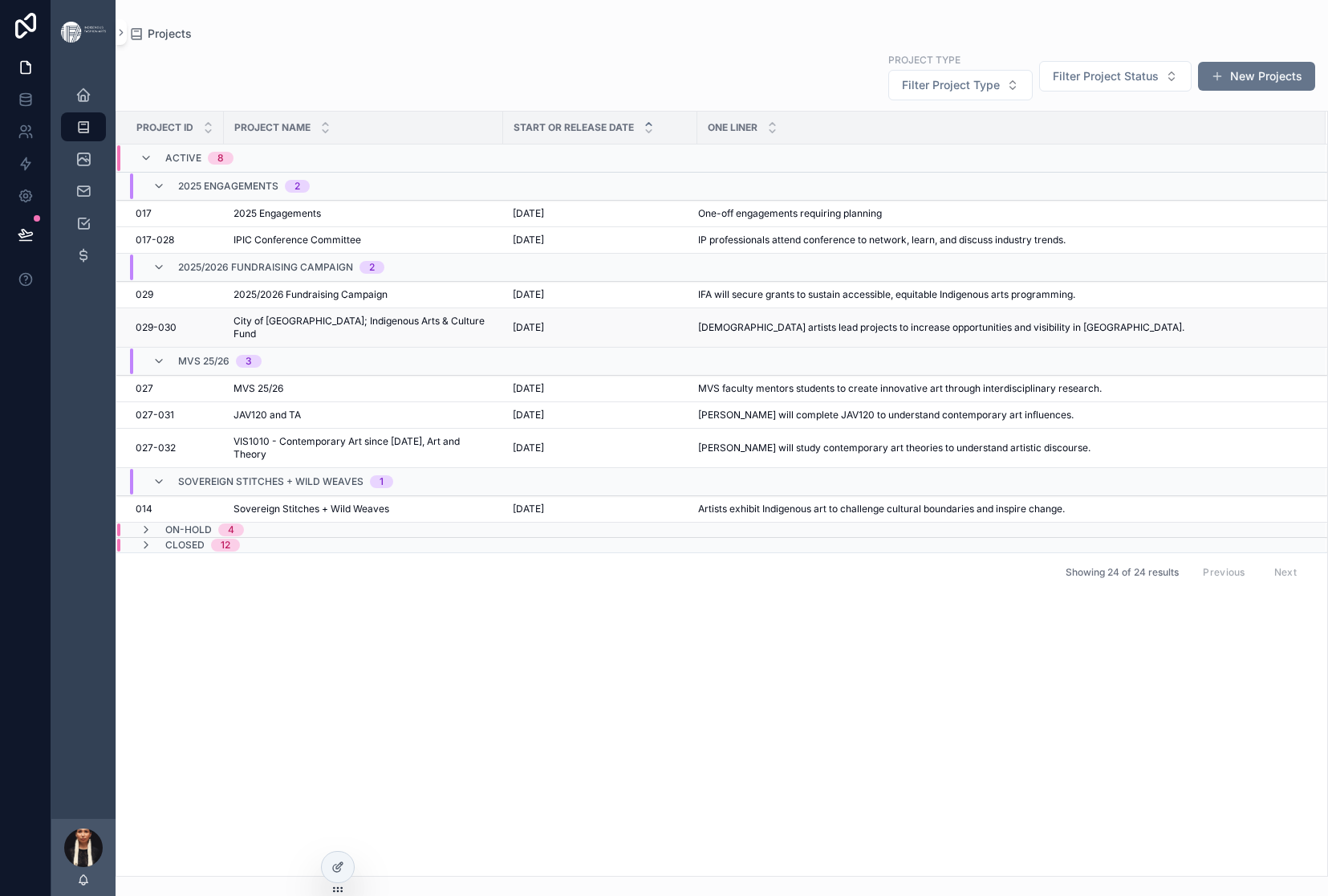
click at [368, 340] on span "City of [GEOGRAPHIC_DATA]; Indigenous Arts & Culture Fund" at bounding box center [364, 327] width 260 height 26
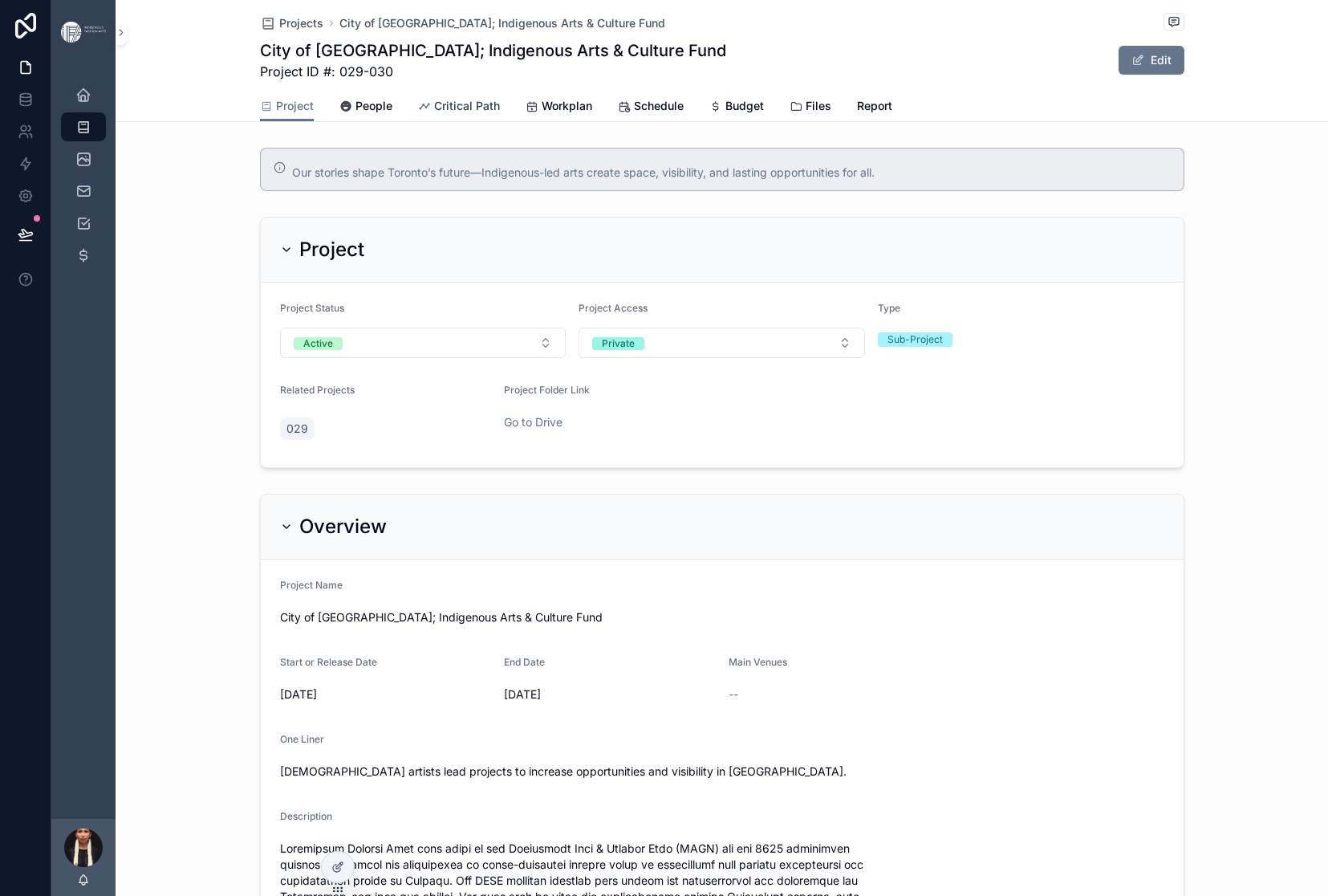
click at [468, 114] on span "Critical Path" at bounding box center [466, 106] width 65 height 16
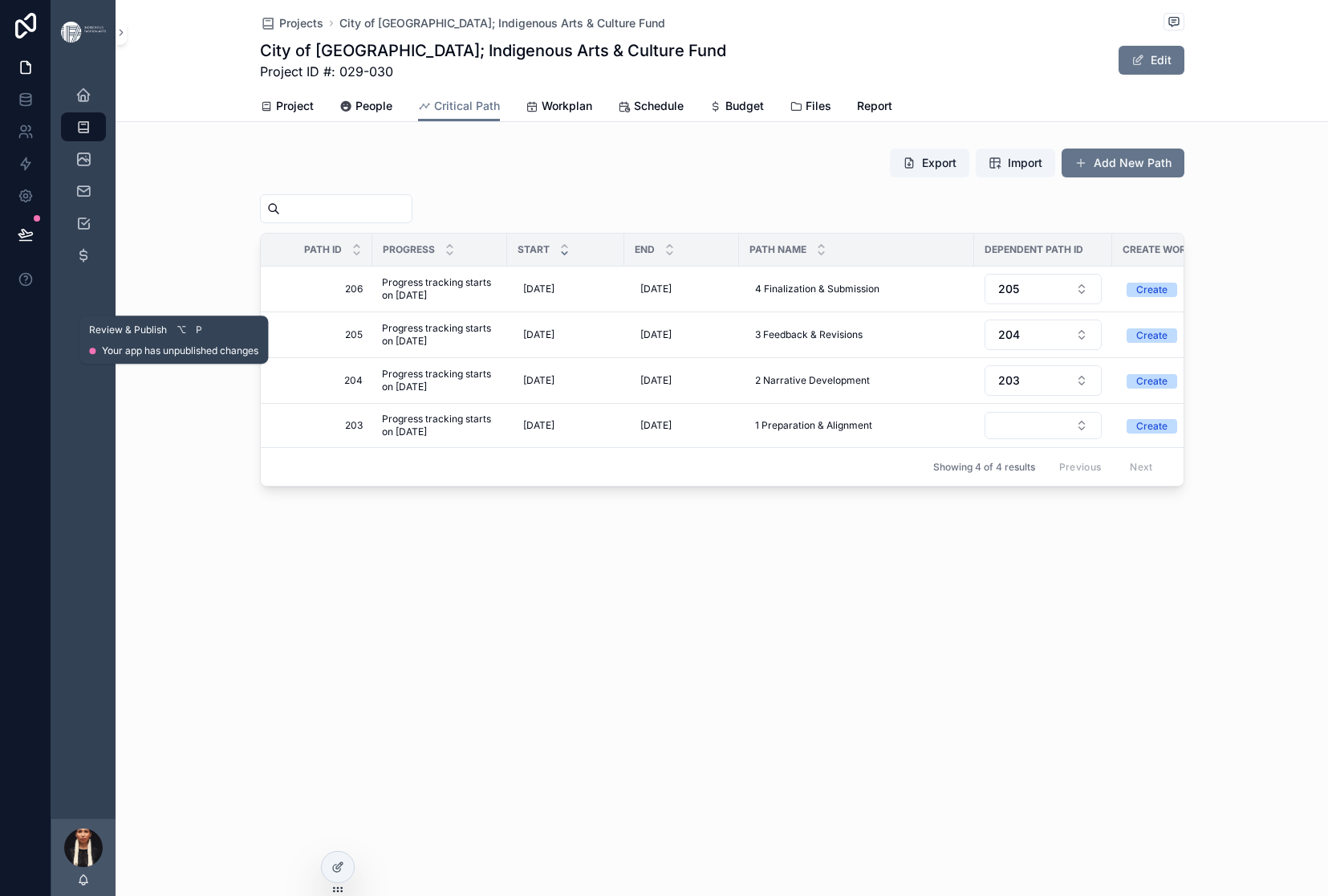
click at [44, 257] on button at bounding box center [26, 234] width 36 height 45
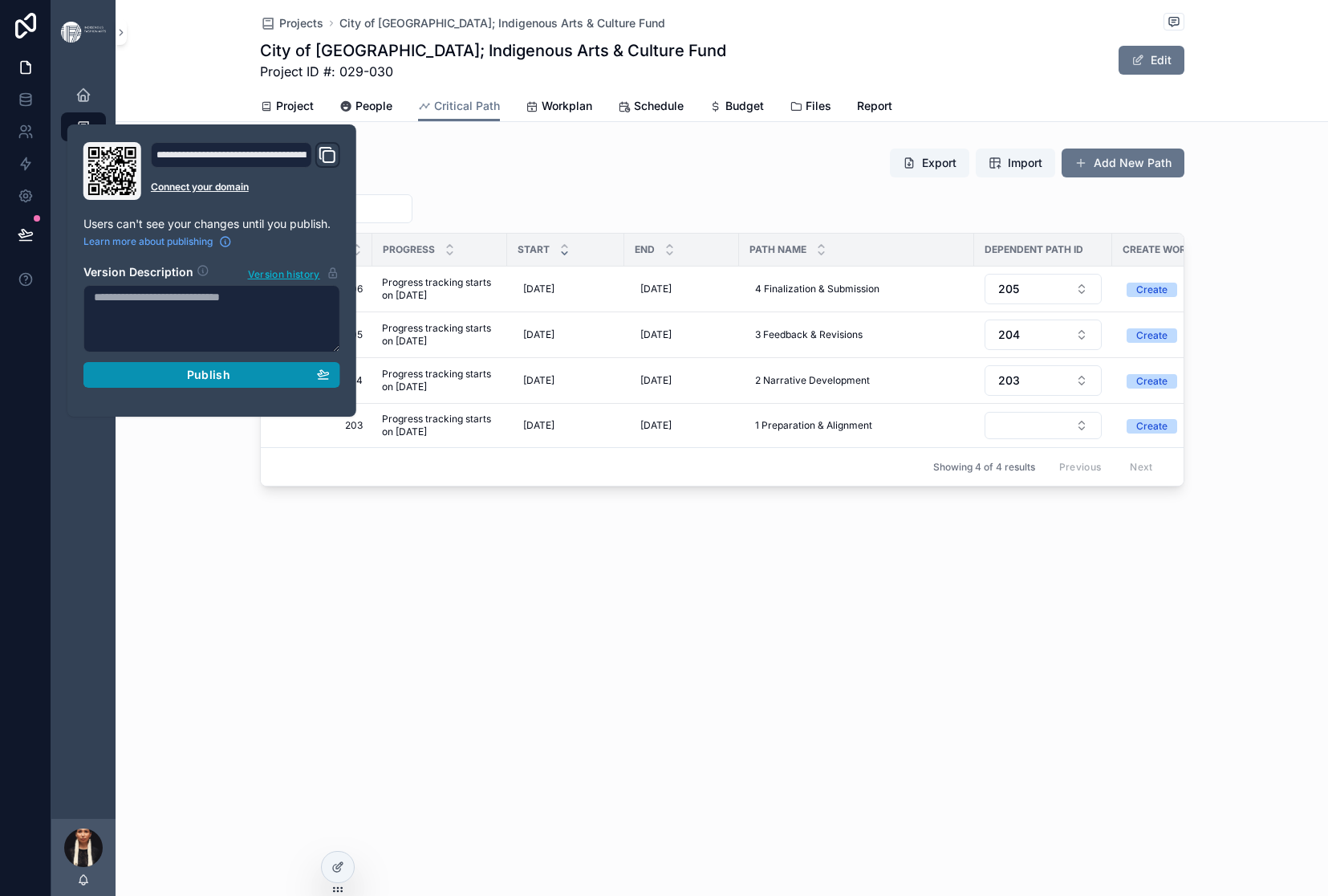
click at [235, 382] on div "Publish" at bounding box center [212, 375] width 236 height 15
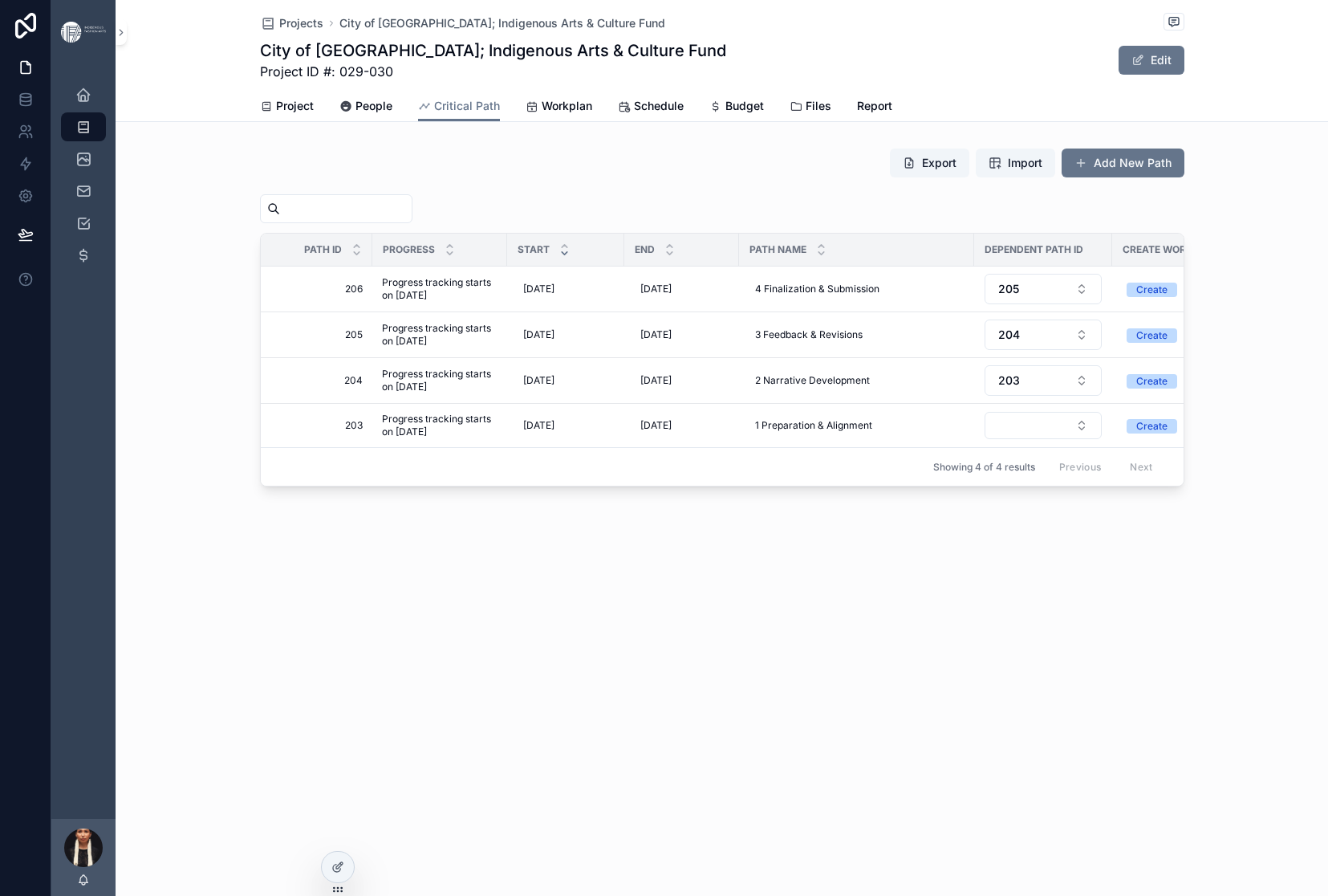
click at [666, 184] on div "Export Import Add New Path" at bounding box center [722, 166] width 924 height 37
click at [91, 167] on icon "scrollable content" at bounding box center [83, 159] width 16 height 16
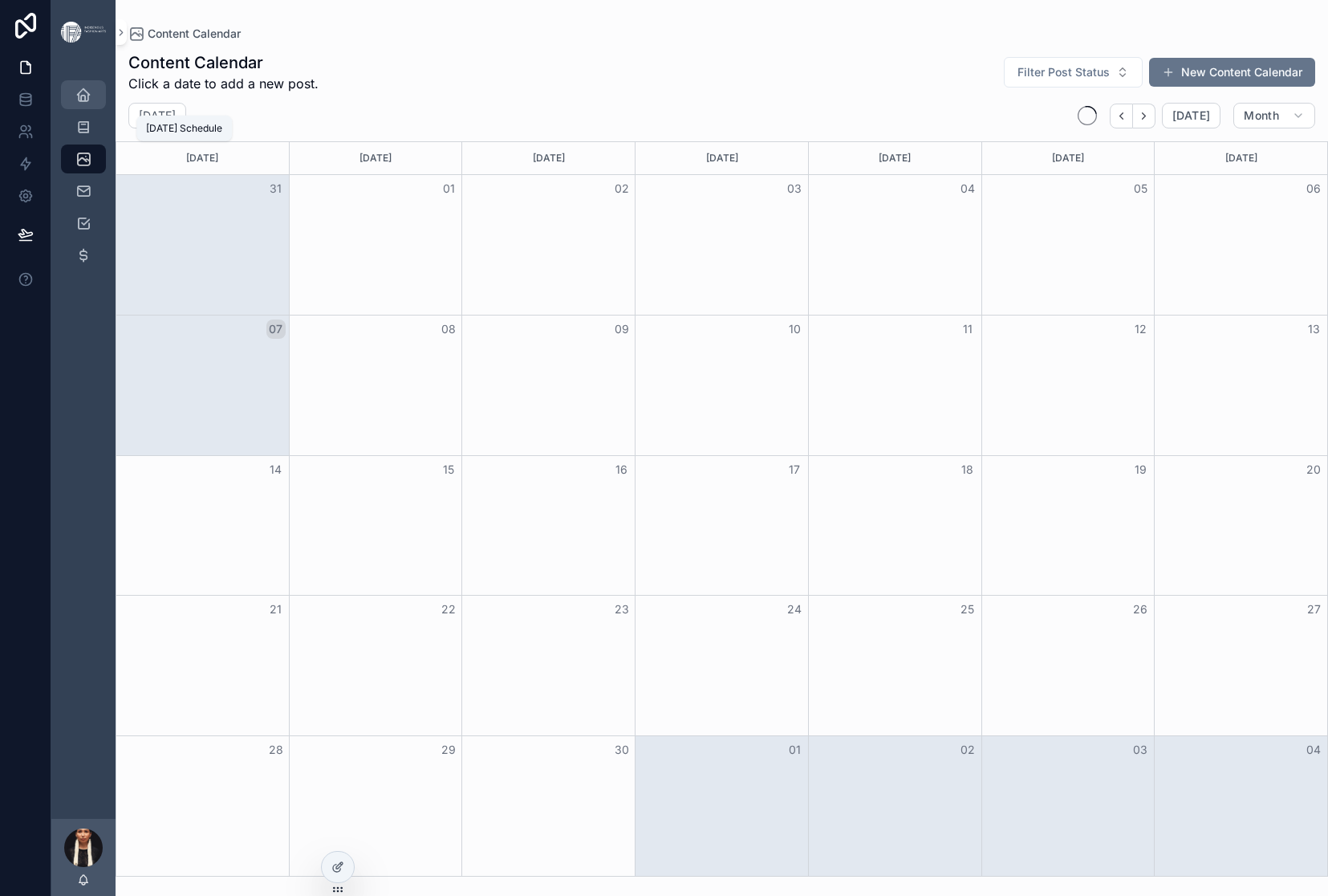
click at [91, 103] on icon "scrollable content" at bounding box center [83, 95] width 16 height 16
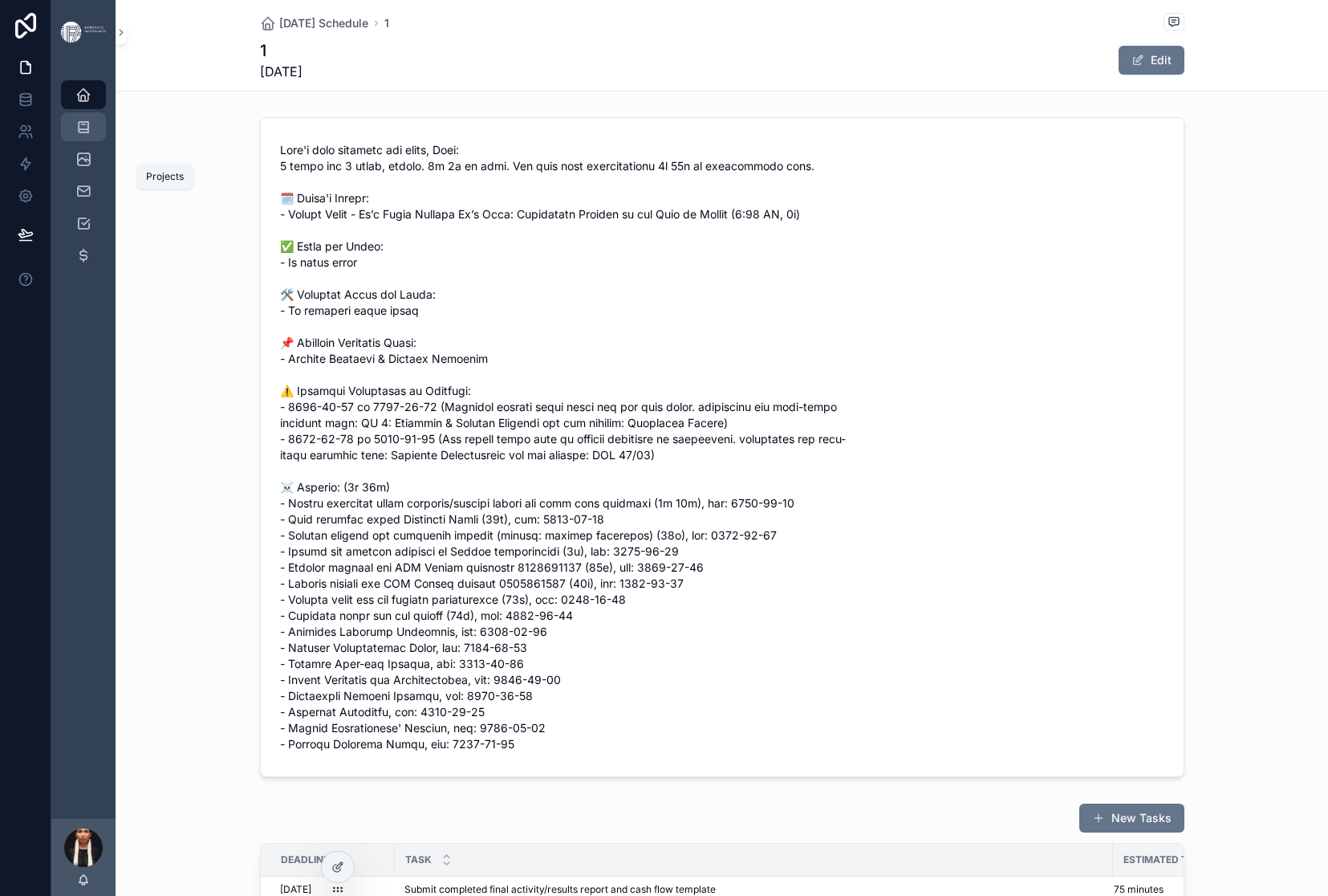
click at [91, 135] on icon "scrollable content" at bounding box center [83, 127] width 16 height 16
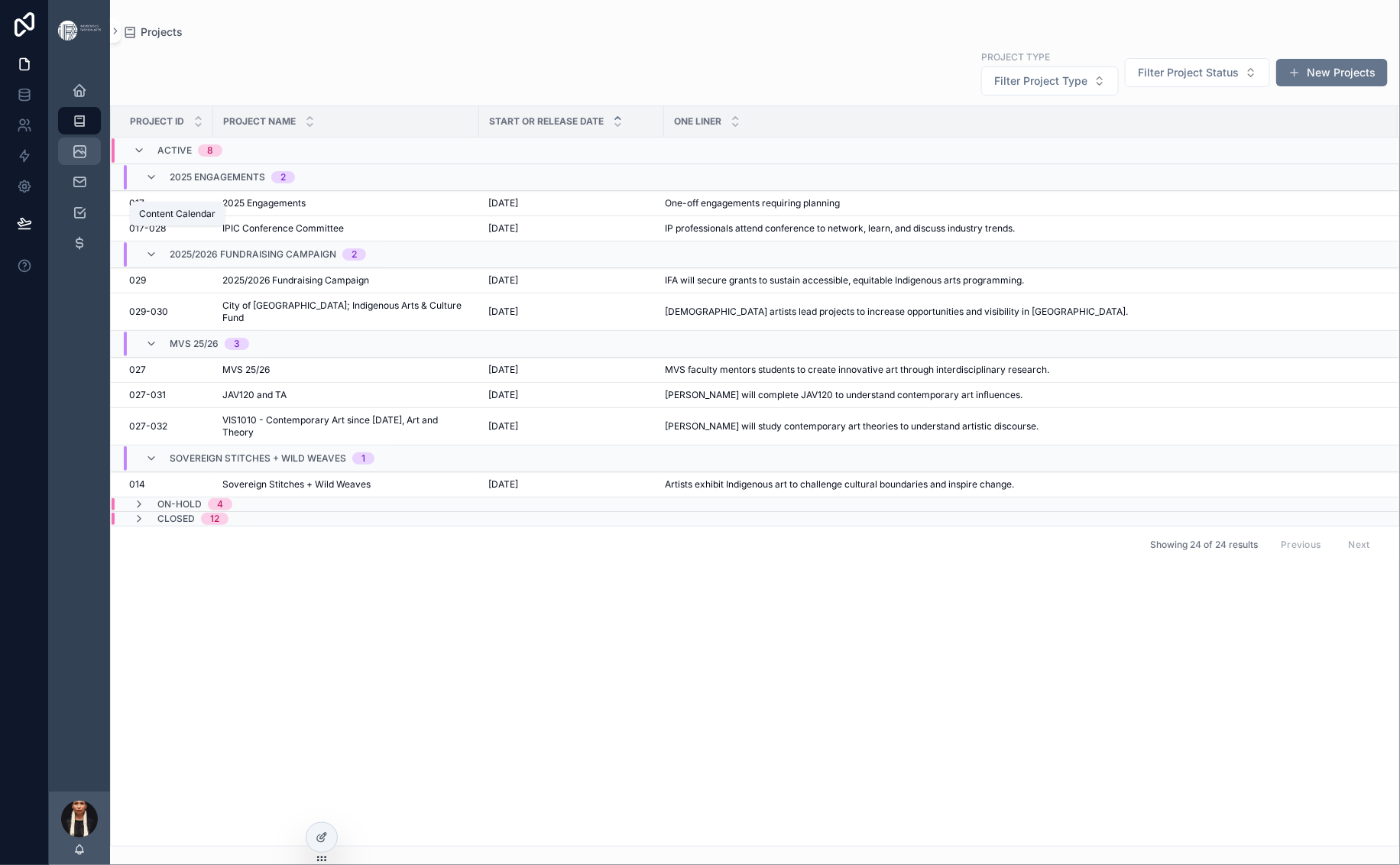
click at [92, 164] on div "Content Calendar" at bounding box center [79, 151] width 25 height 25
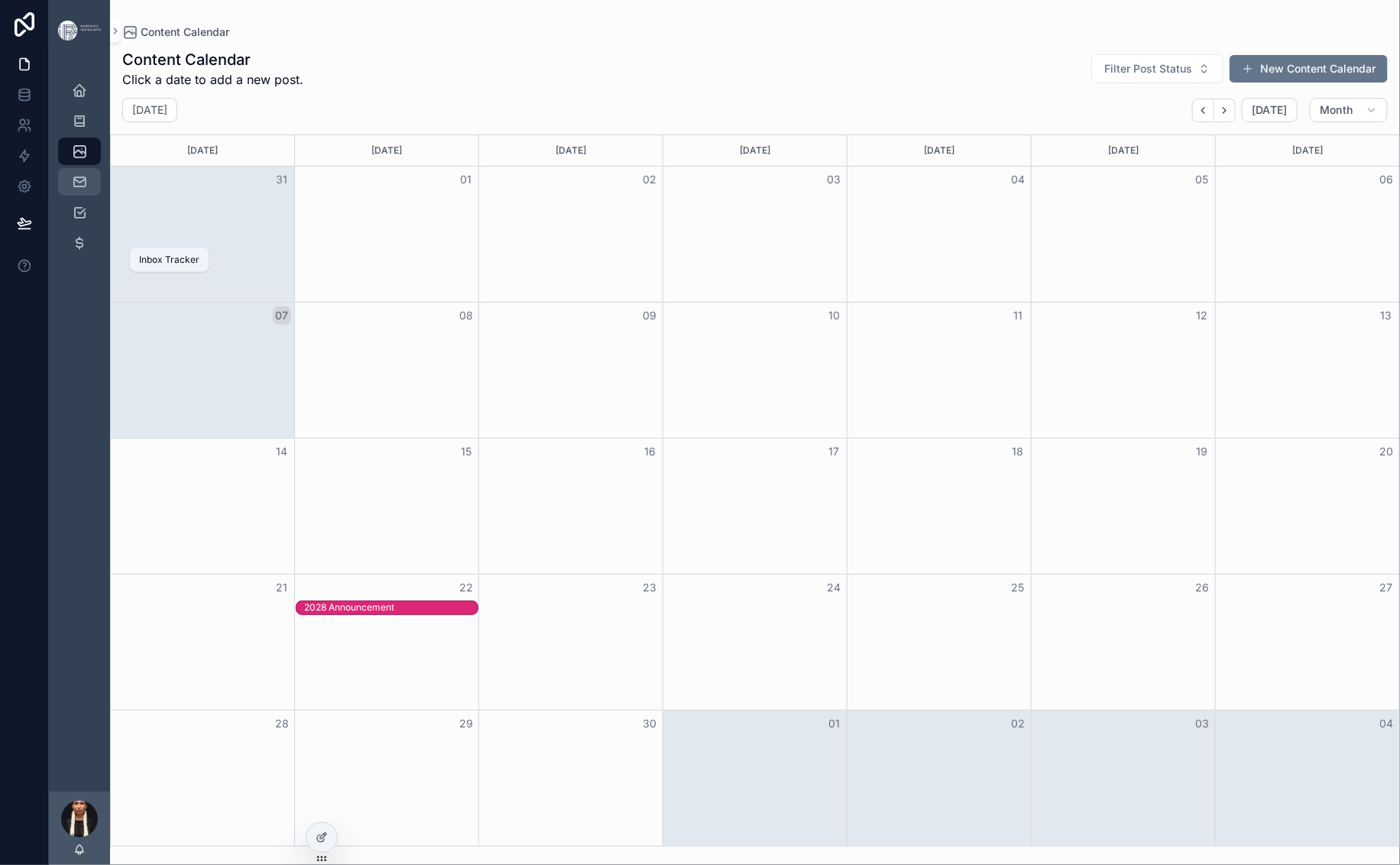
click at [87, 189] on icon "scrollable content" at bounding box center [79, 182] width 15 height 15
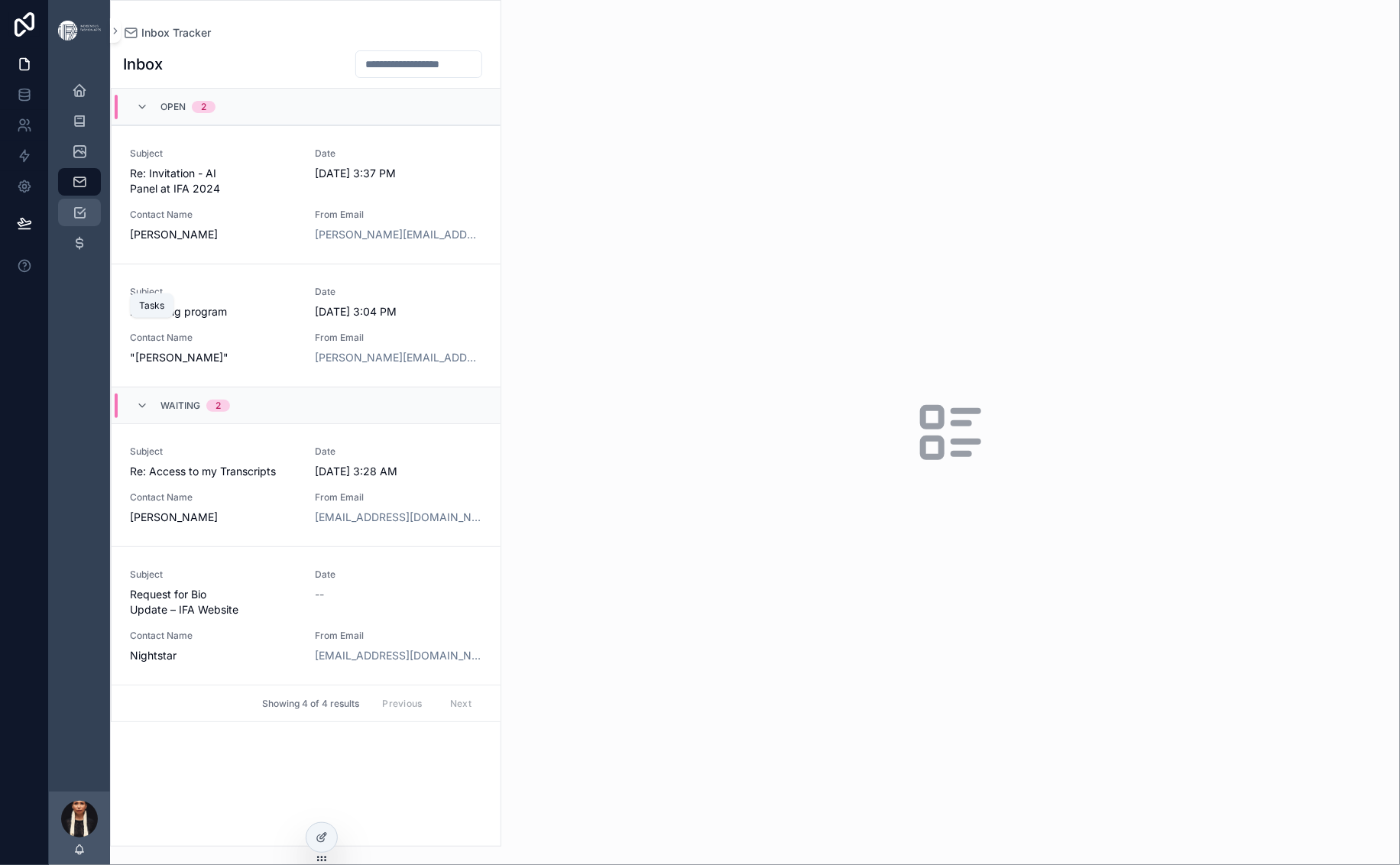
click at [87, 220] on icon "scrollable content" at bounding box center [79, 212] width 15 height 15
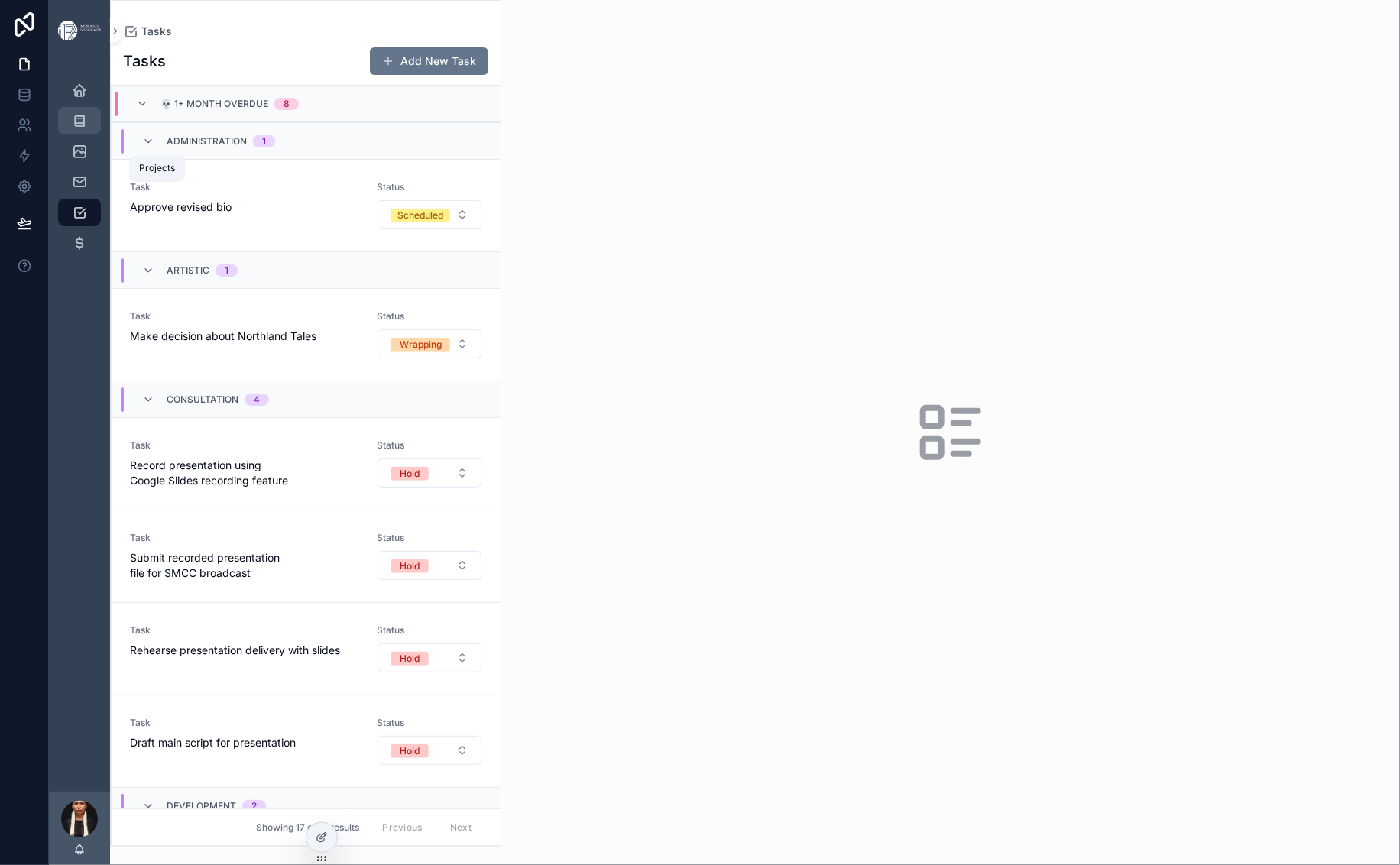
click at [87, 128] on icon "scrollable content" at bounding box center [79, 121] width 15 height 15
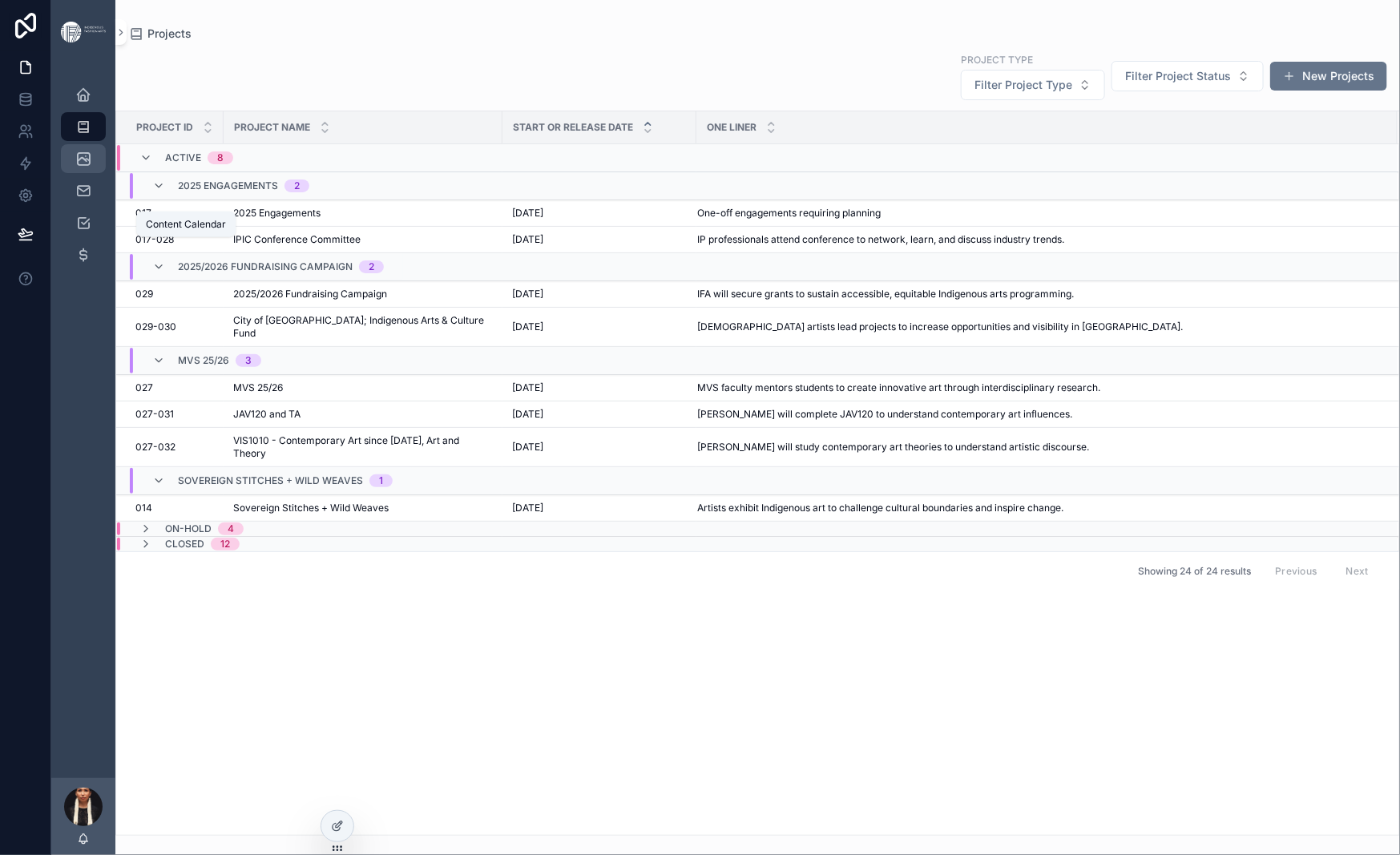
click at [91, 167] on icon "scrollable content" at bounding box center [83, 159] width 16 height 16
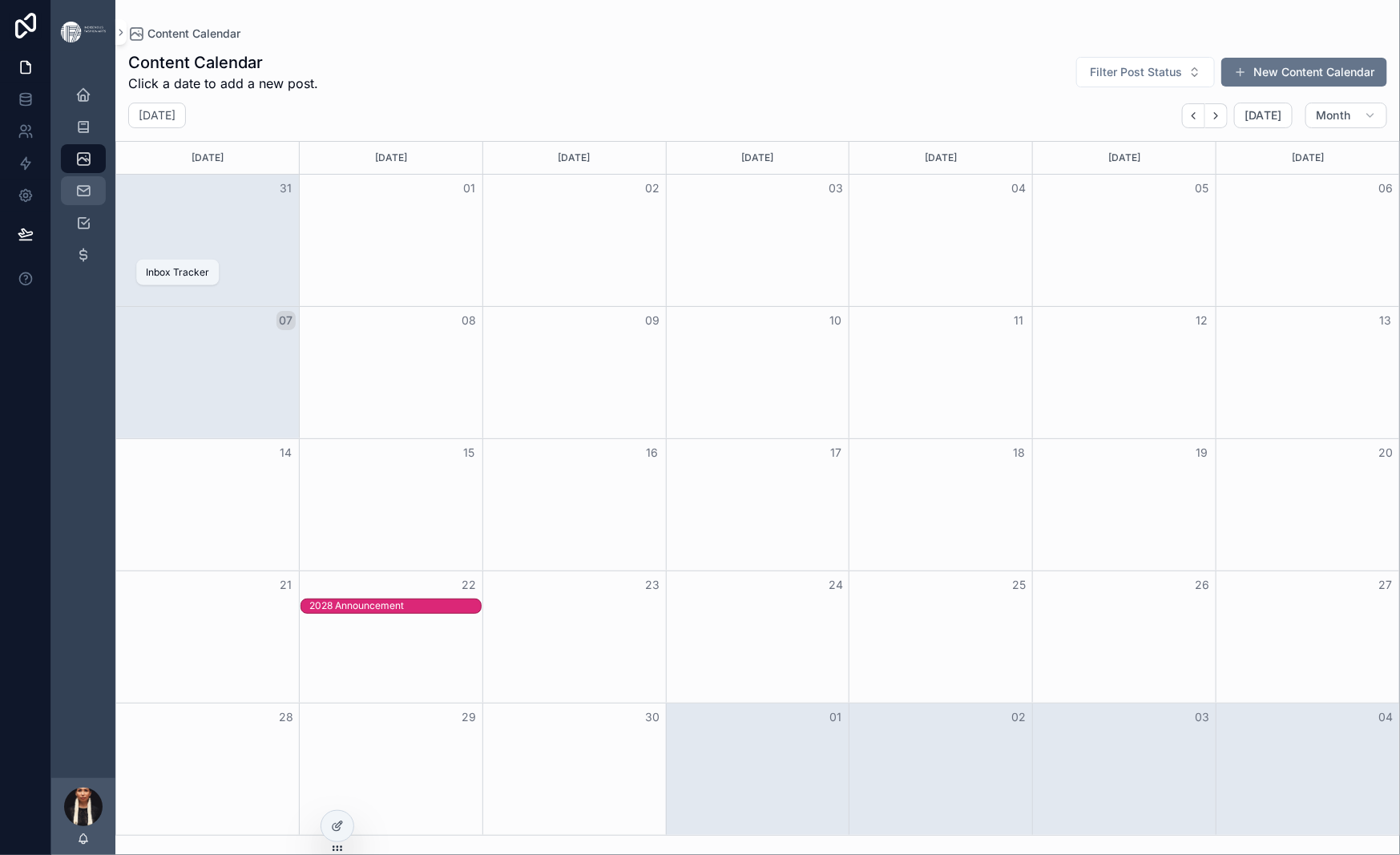
click at [91, 198] on icon "scrollable content" at bounding box center [83, 191] width 16 height 16
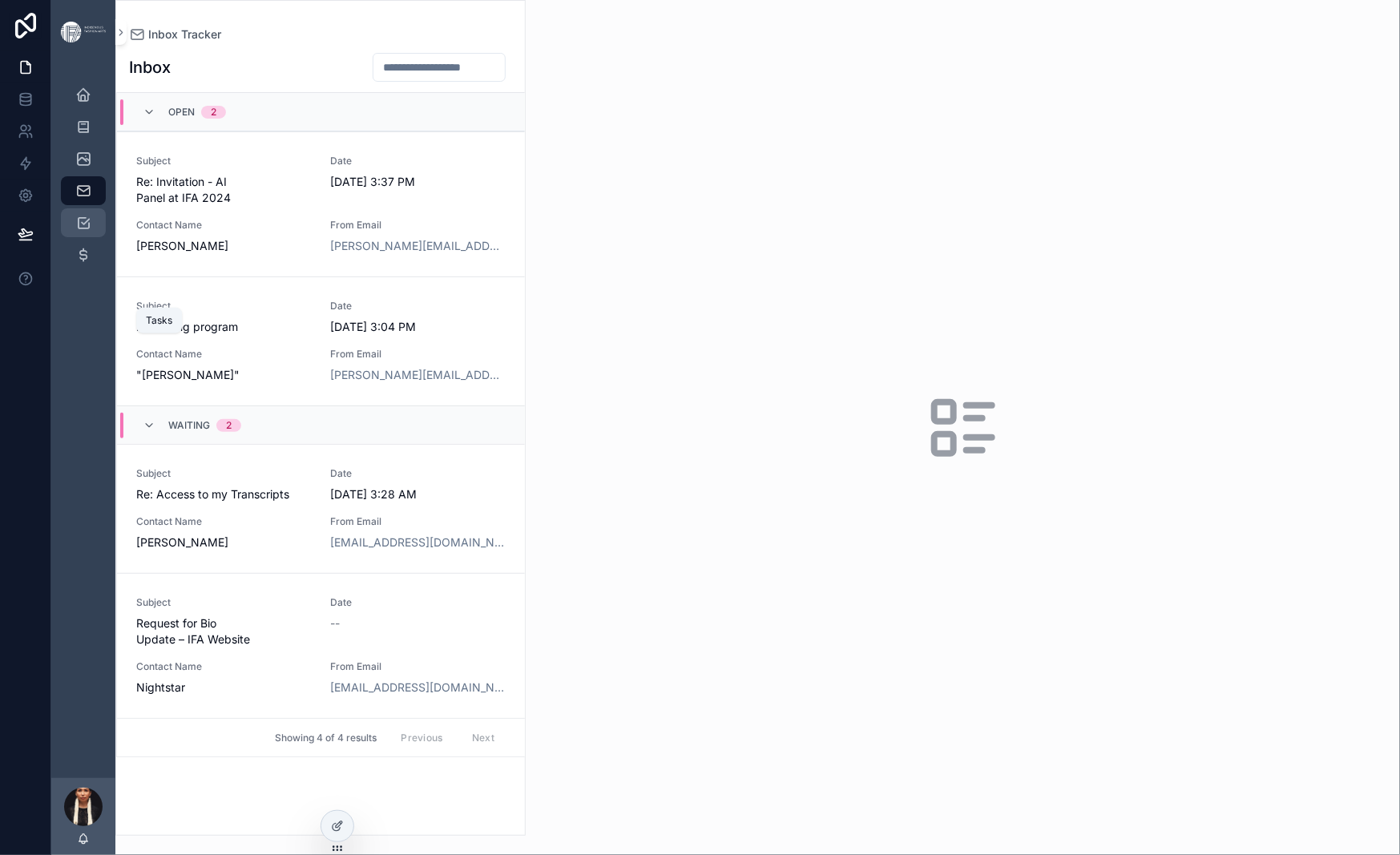
click at [96, 236] on div "Tasks" at bounding box center [83, 223] width 26 height 26
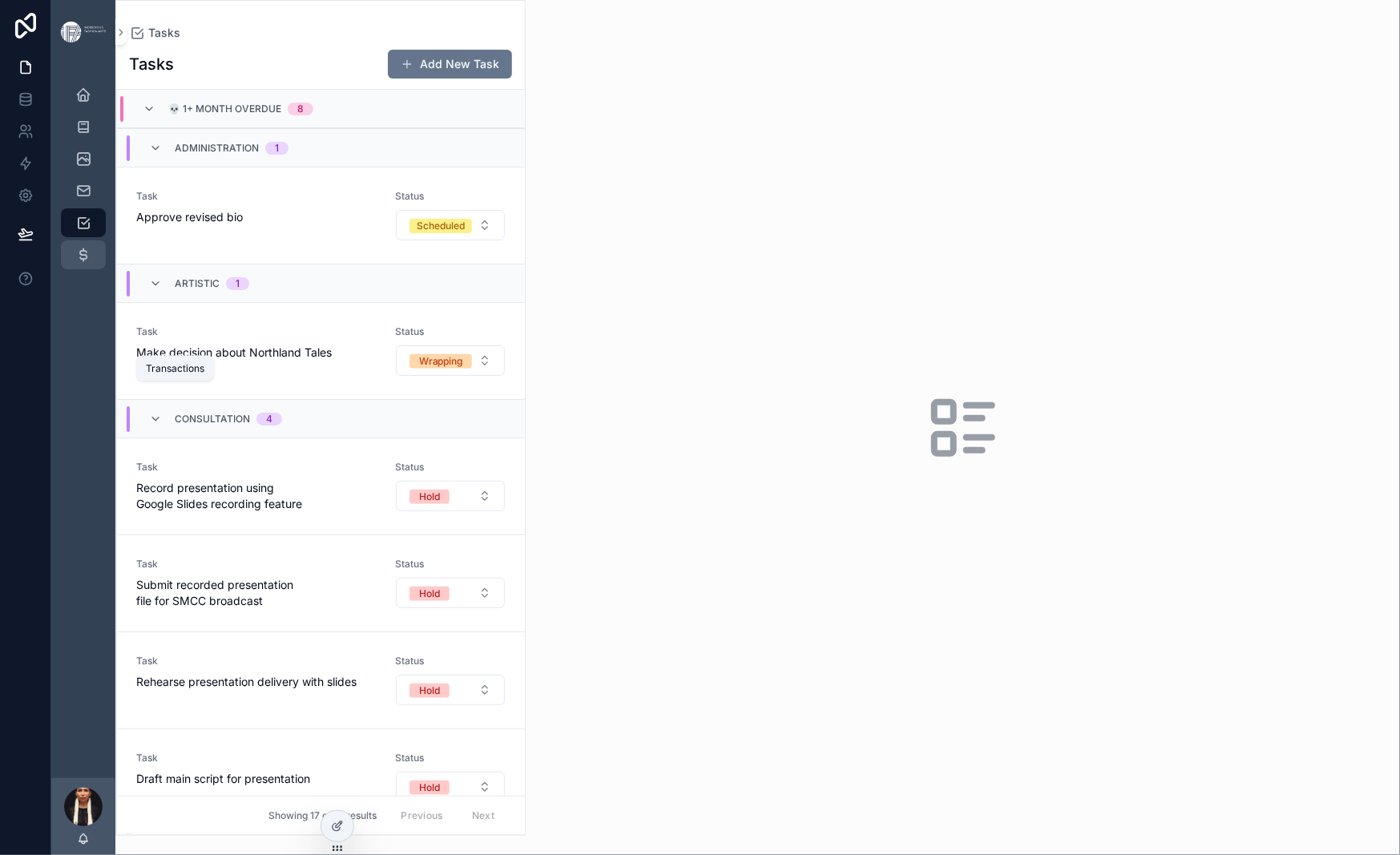
click at [91, 263] on icon "scrollable content" at bounding box center [83, 255] width 16 height 16
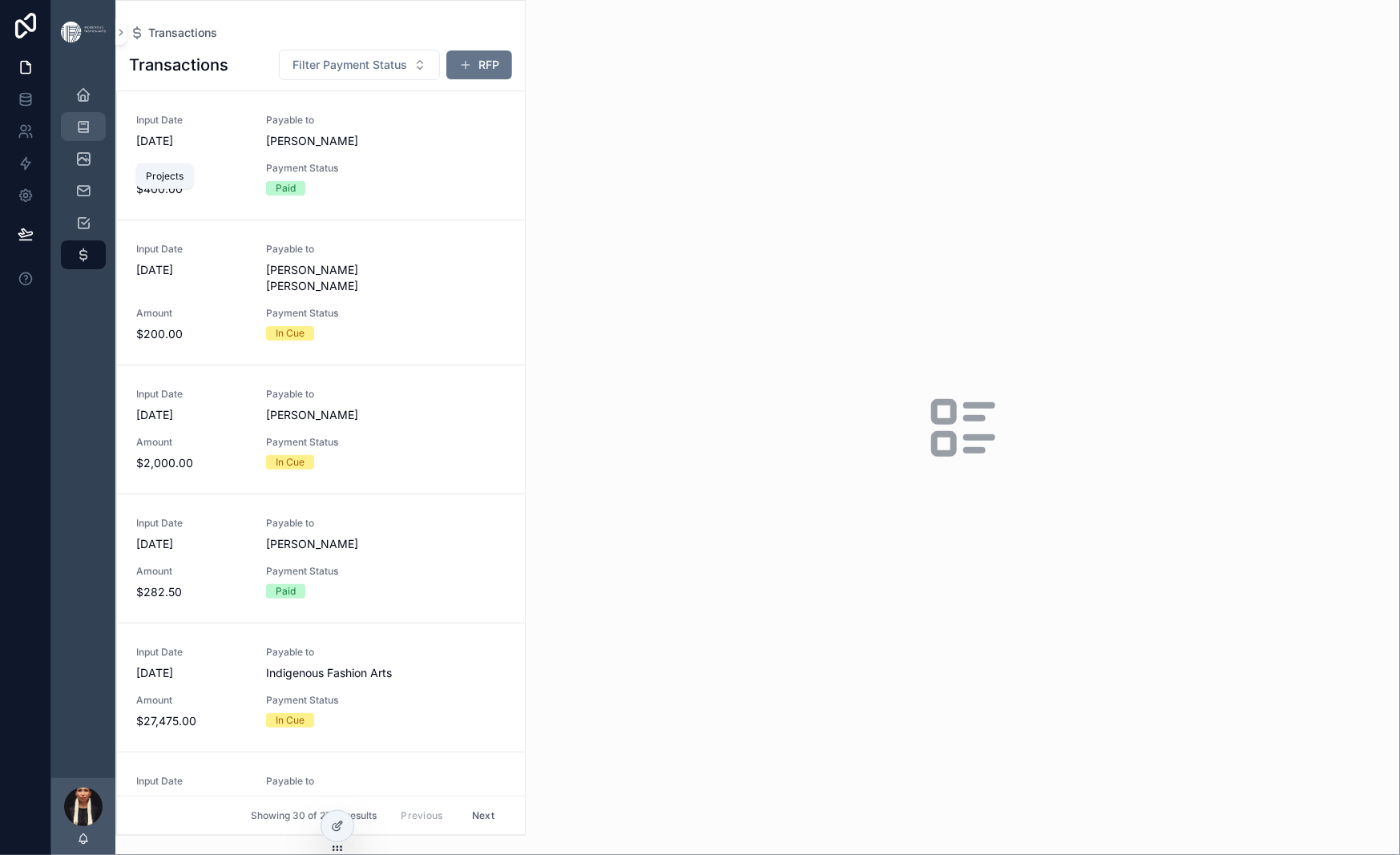
click at [91, 135] on icon "scrollable content" at bounding box center [83, 127] width 16 height 16
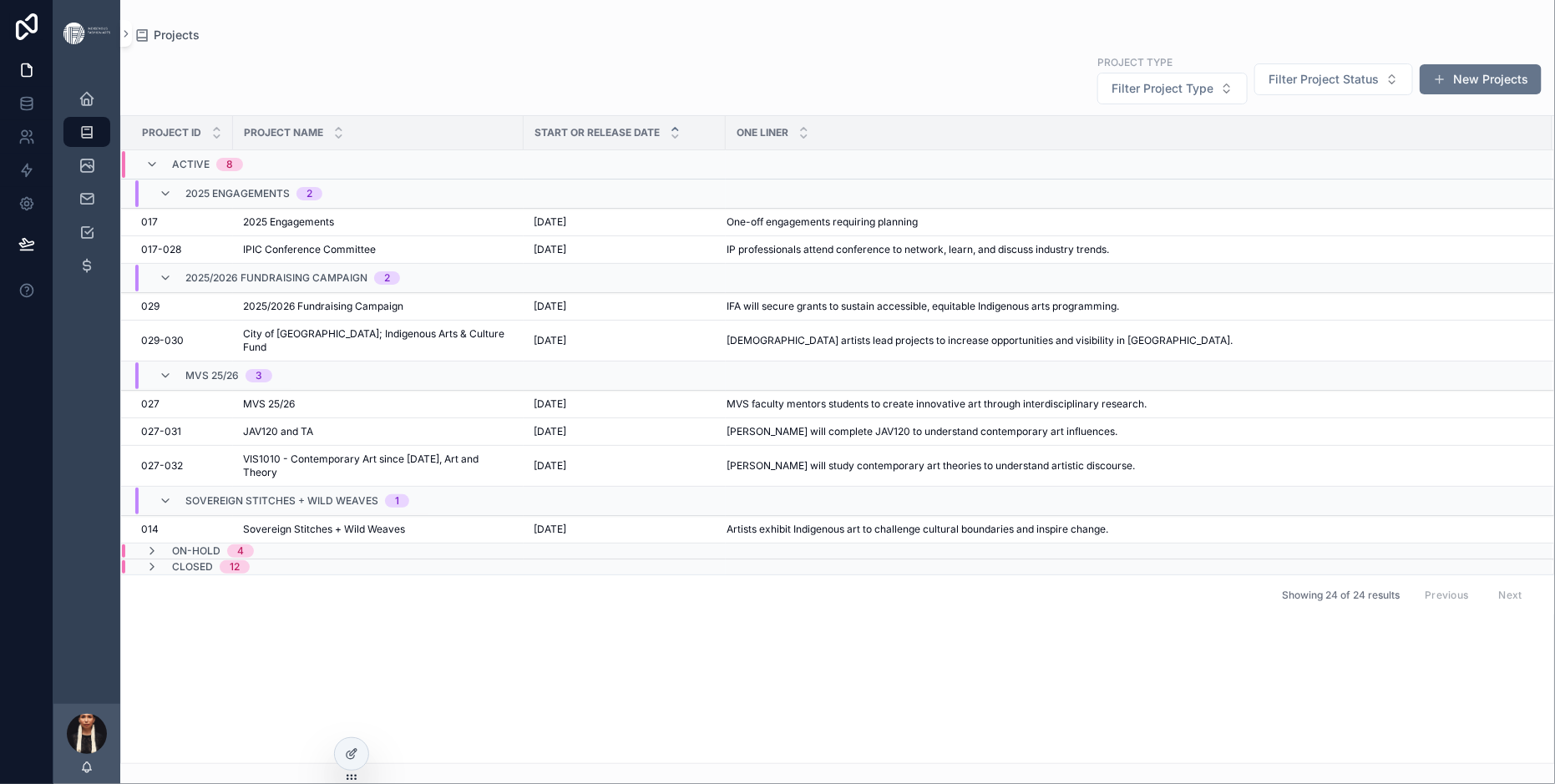
click at [518, 40] on div "Projects" at bounding box center [837, 35] width 1408 height 17
